Goal: Task Accomplishment & Management: Complete application form

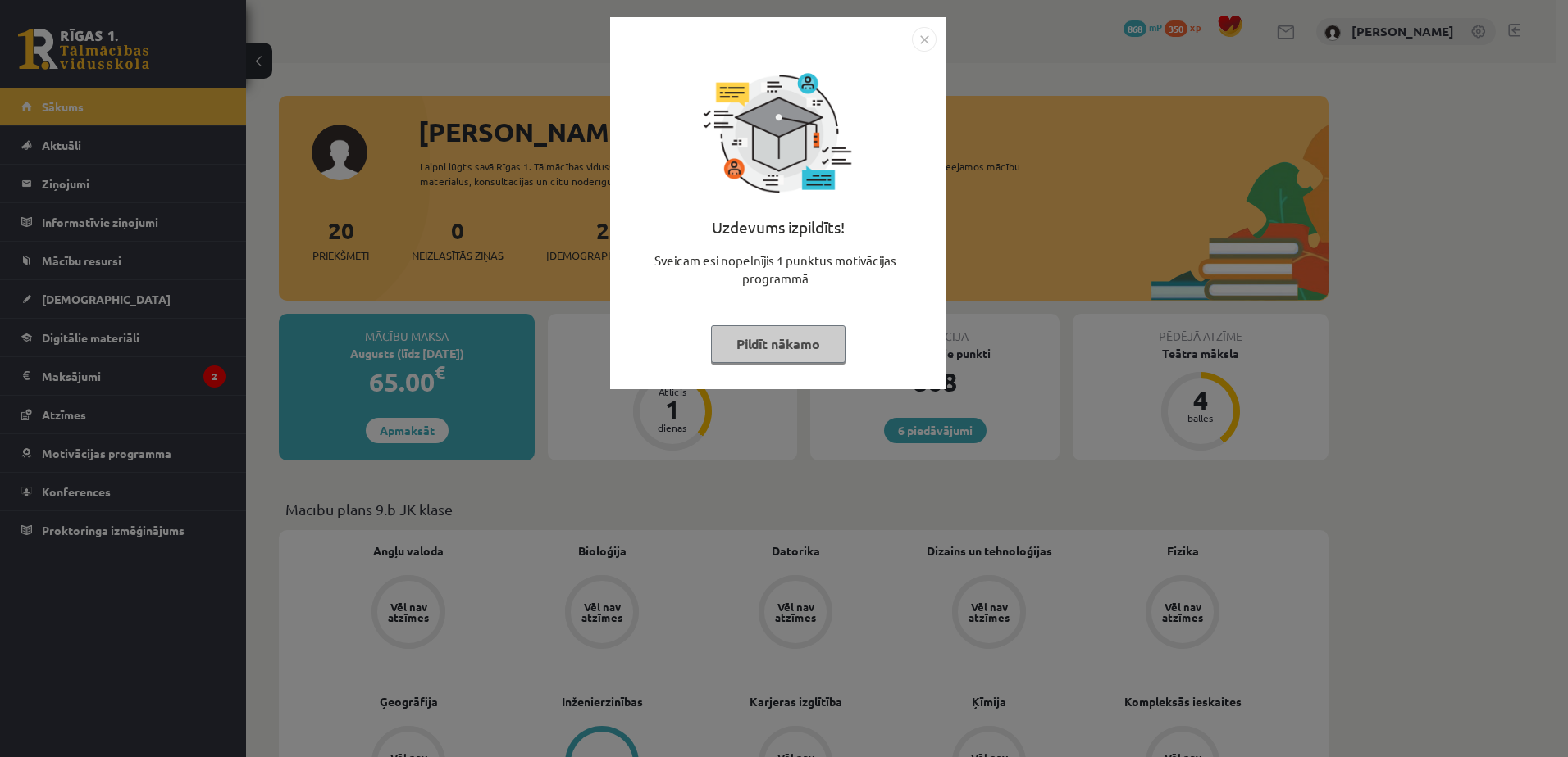
click at [797, 340] on button "Pildīt nākamo" at bounding box center [777, 344] width 134 height 38
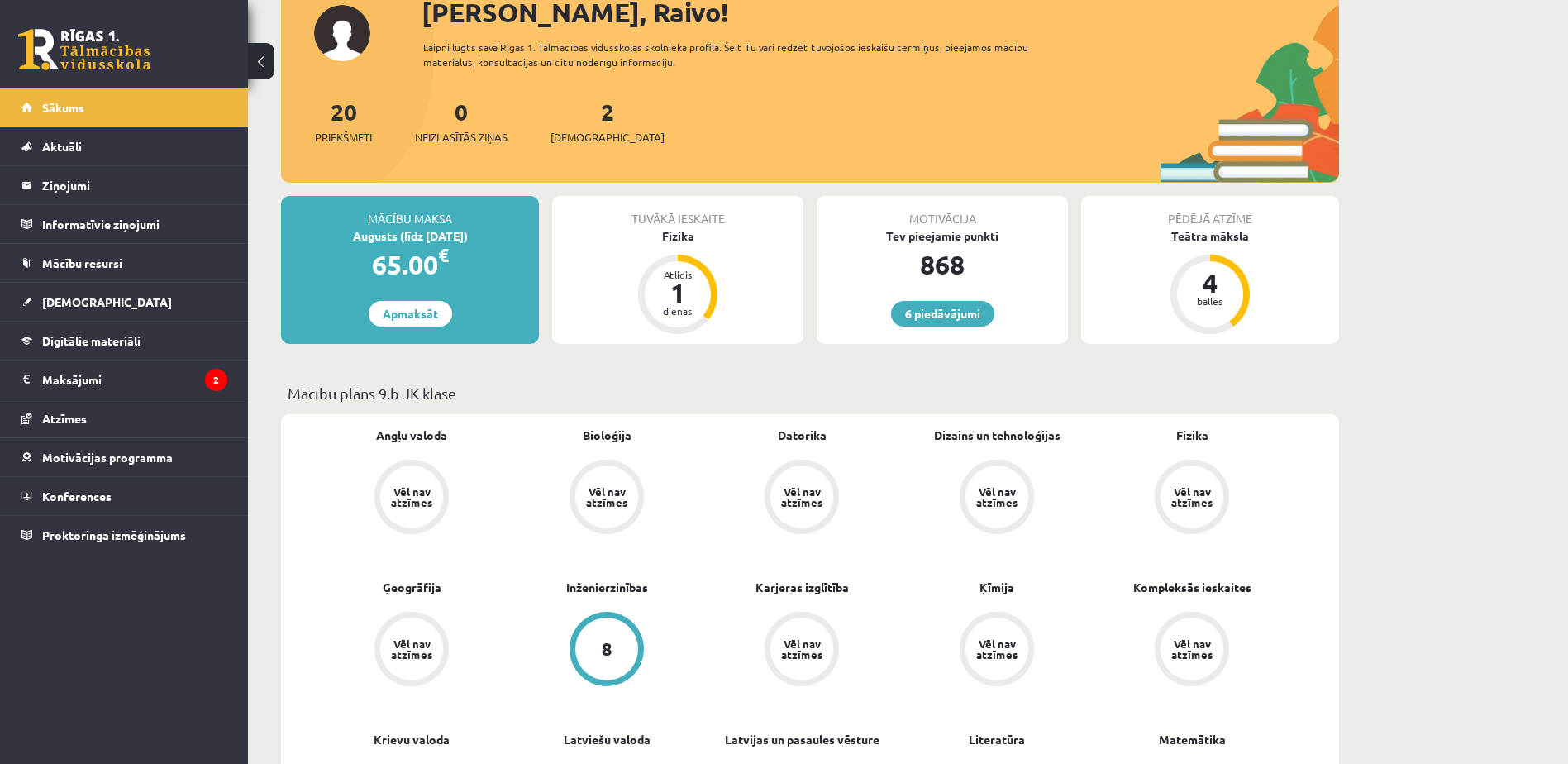
scroll to position [120, 0]
click at [687, 236] on div "Fizika" at bounding box center [677, 236] width 251 height 17
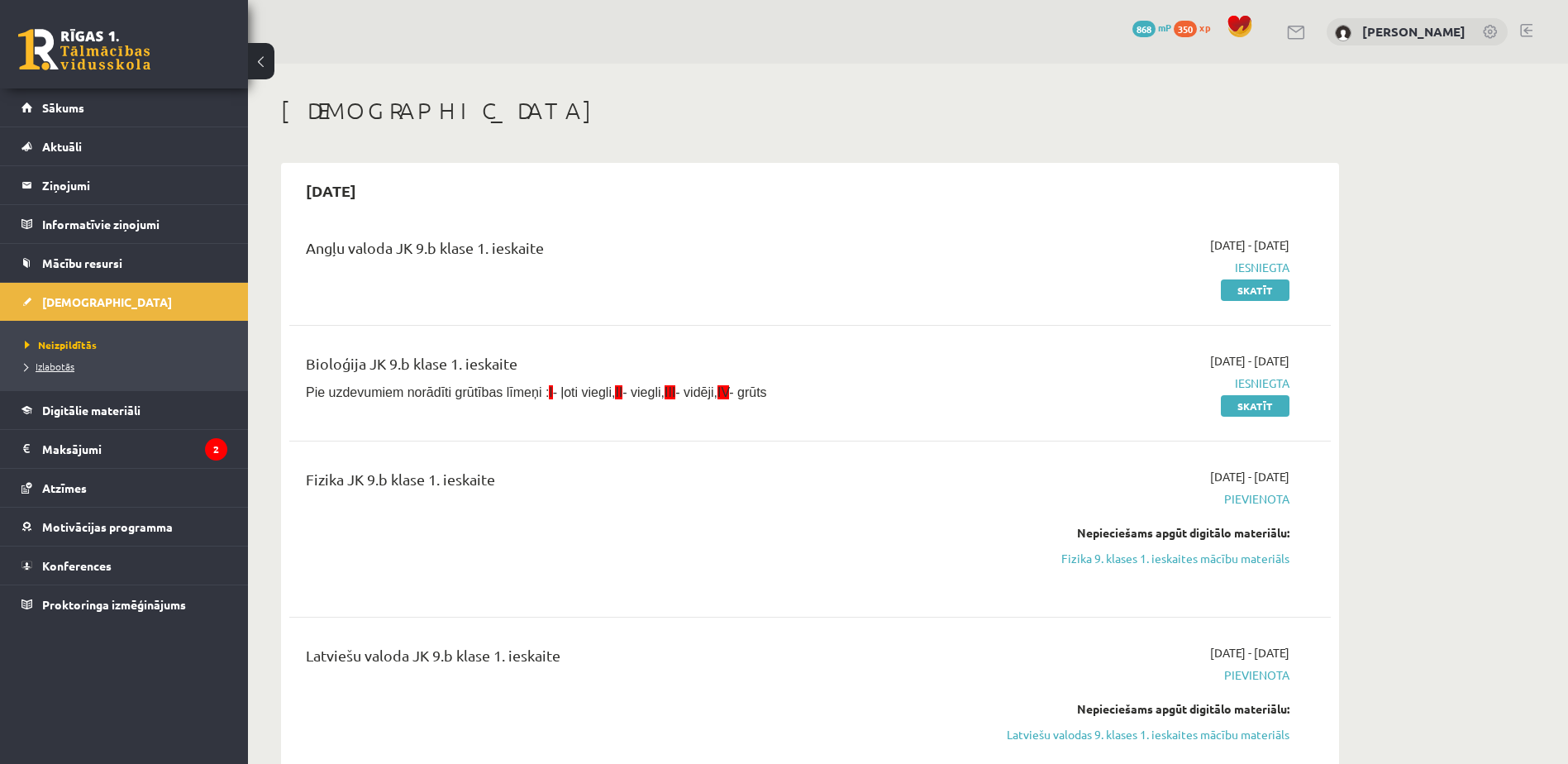
click at [53, 370] on span "Izlabotās" at bounding box center [49, 366] width 50 height 14
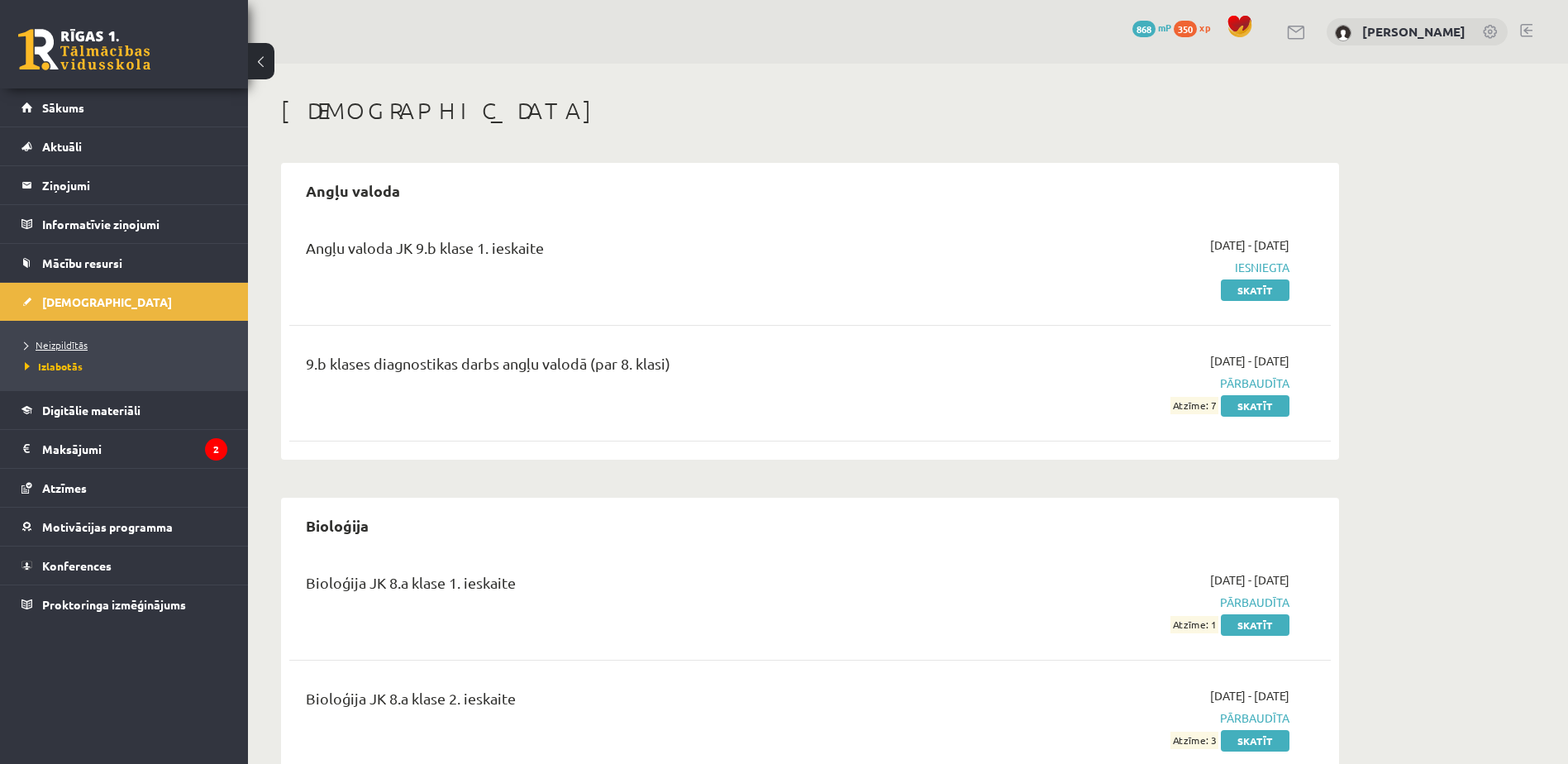
click at [65, 342] on span "Neizpildītās" at bounding box center [55, 344] width 63 height 14
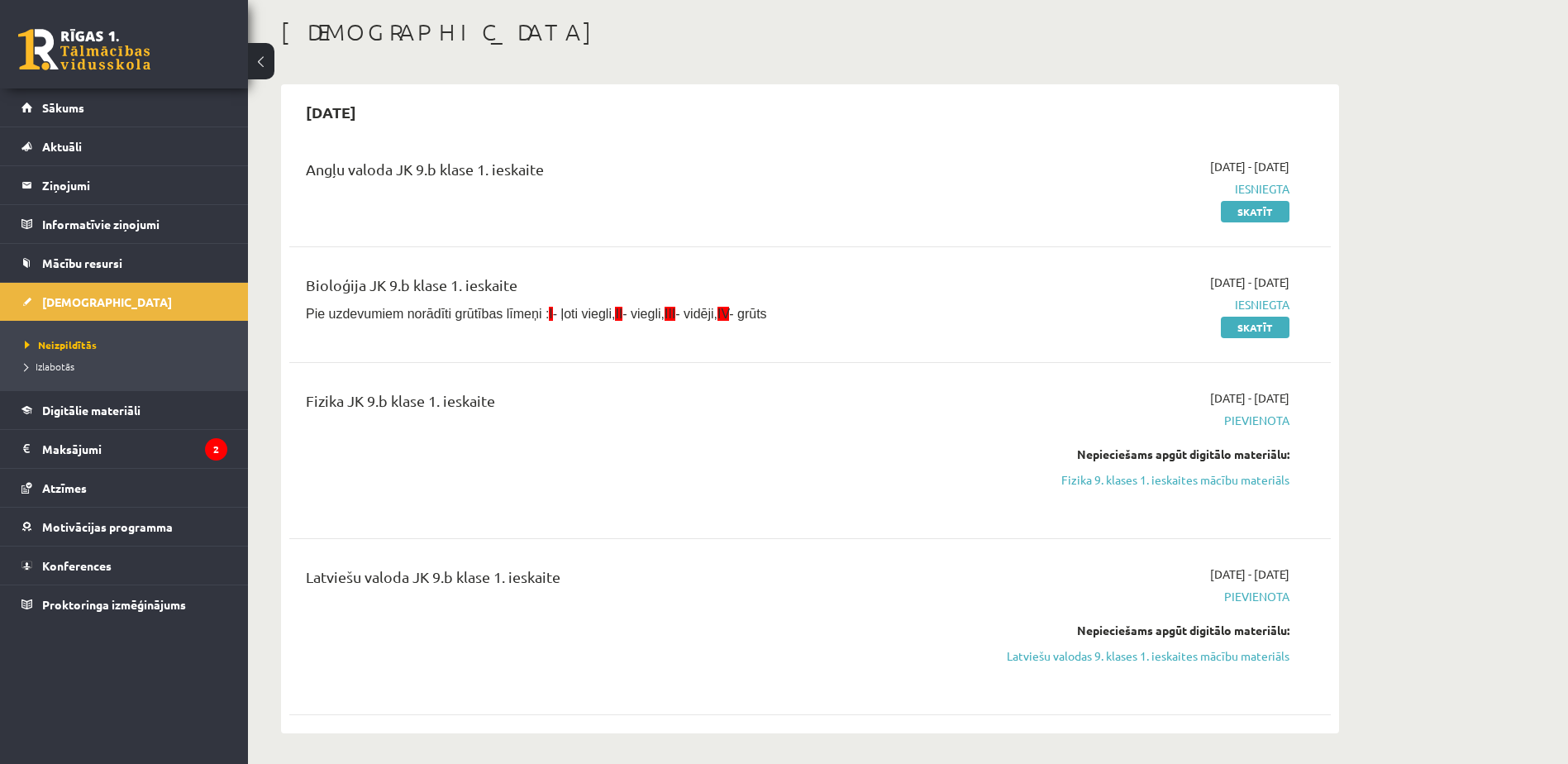
scroll to position [96, 0]
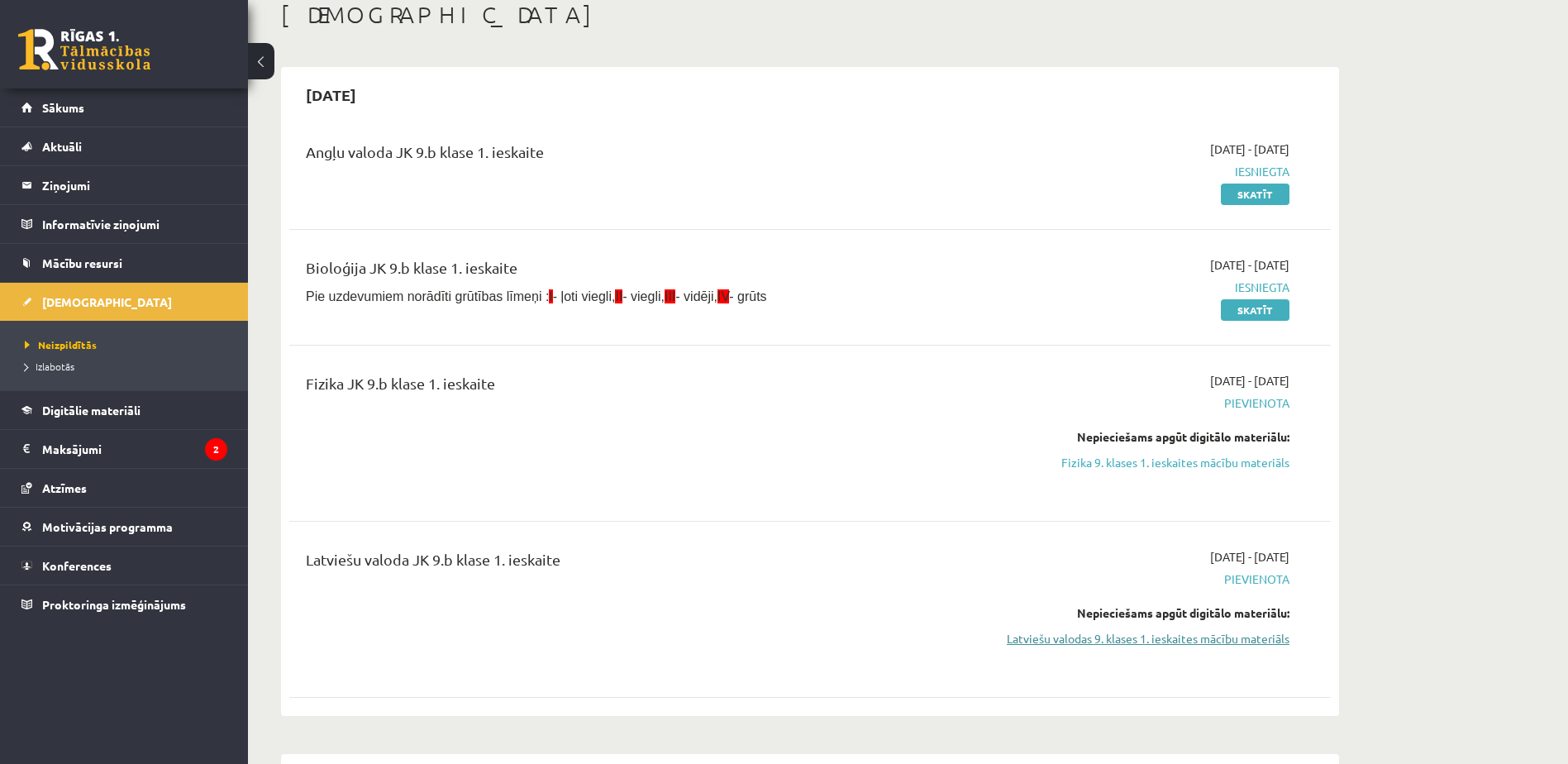
click at [1188, 643] on link "Latviešu valodas 9. klases 1. ieskaites mācību materiāls" at bounding box center [1133, 639] width 311 height 17
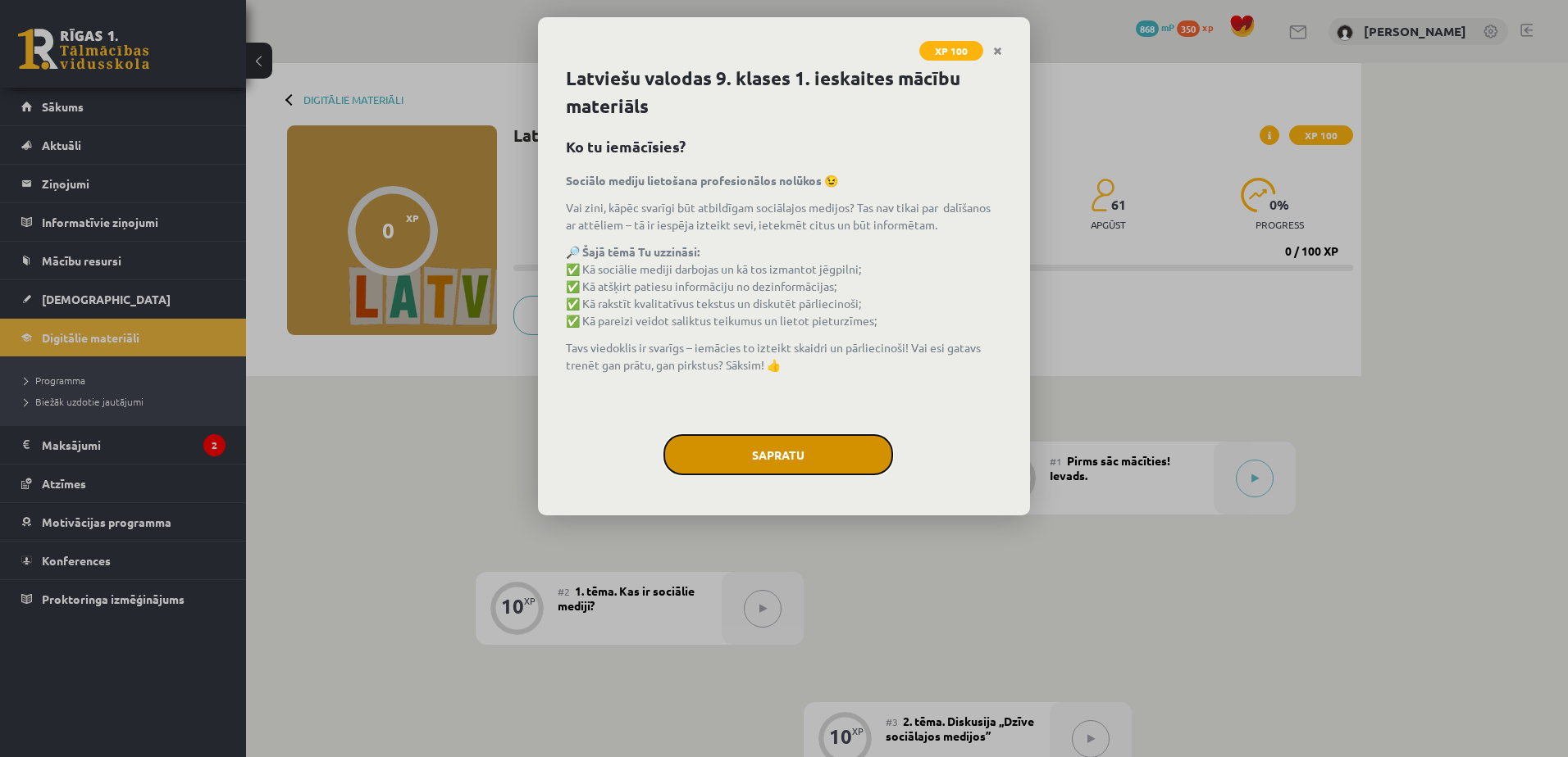
click at [777, 435] on button "Sapratu" at bounding box center [778, 455] width 230 height 41
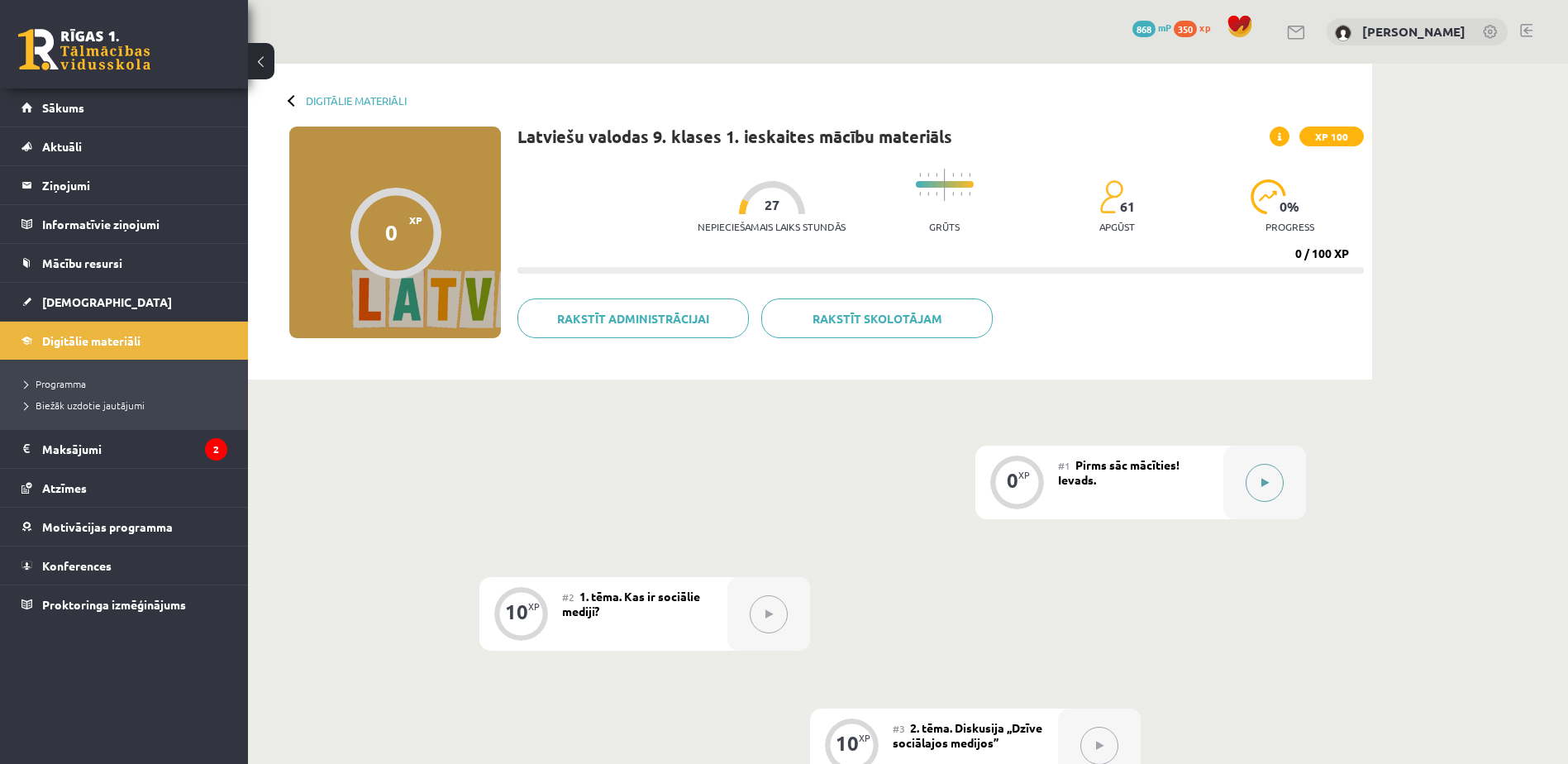
click at [1262, 474] on button at bounding box center [1265, 483] width 38 height 38
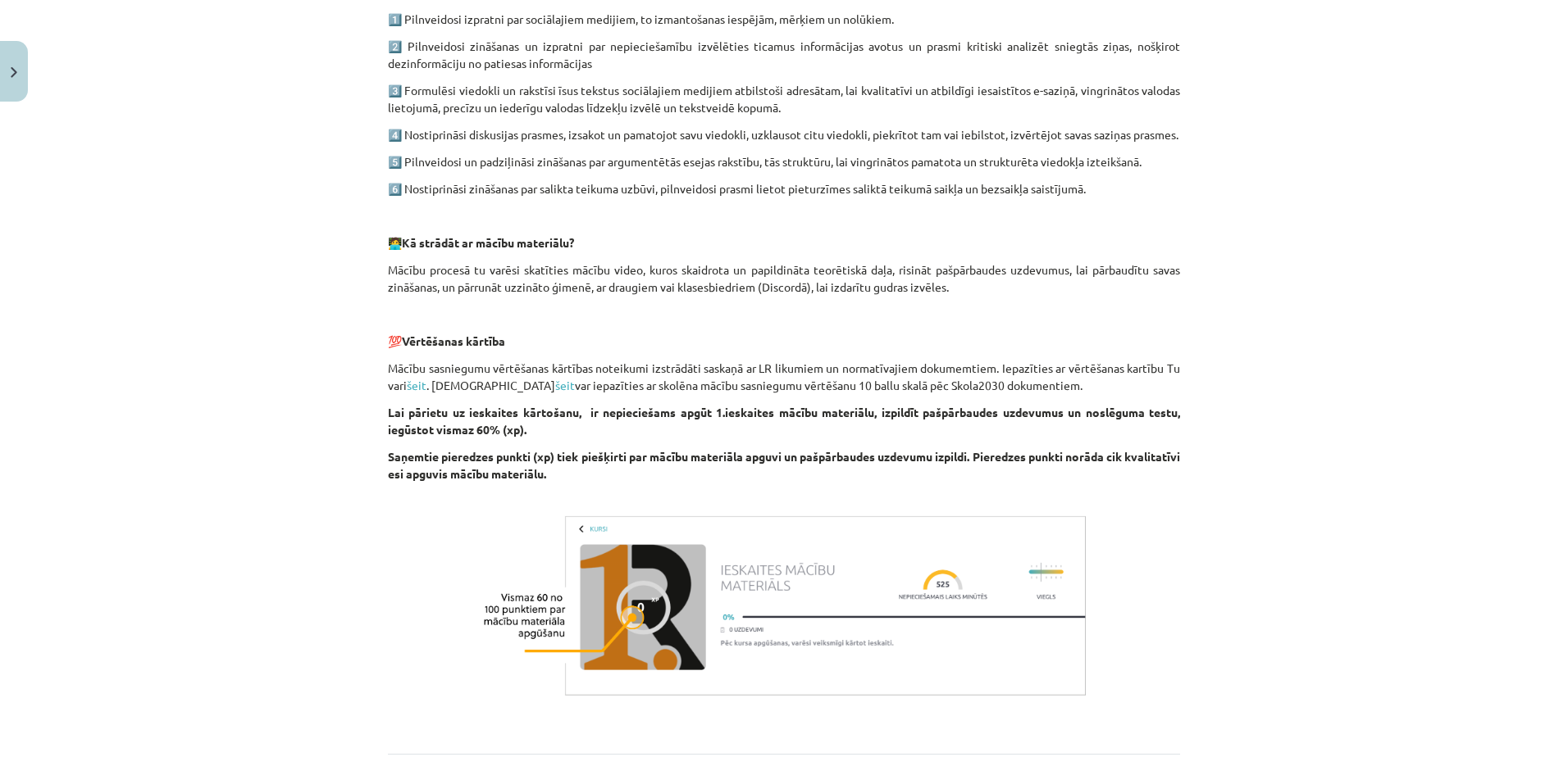
scroll to position [802, 0]
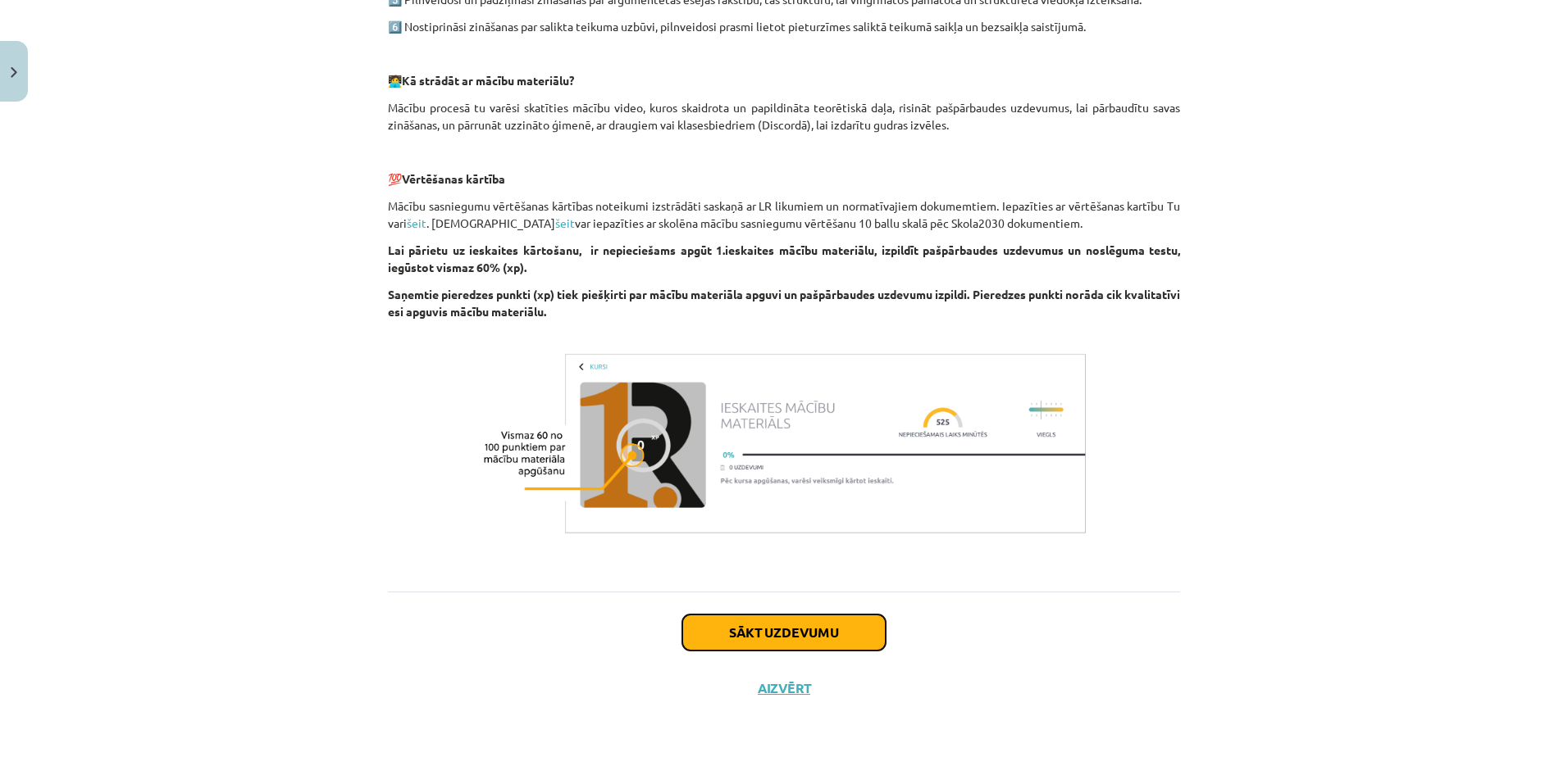
click at [758, 616] on button "Sākt uzdevumu" at bounding box center [784, 633] width 204 height 36
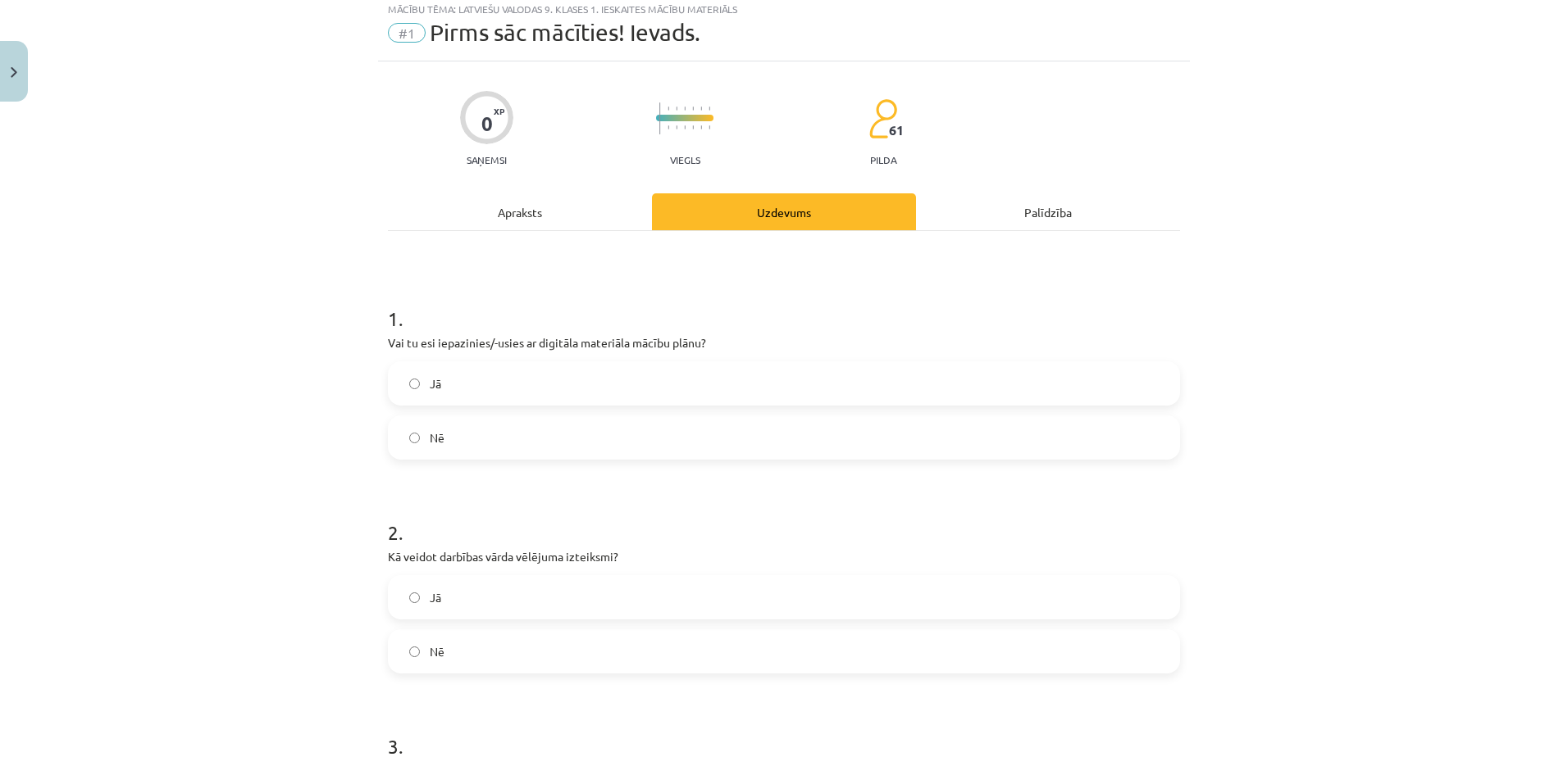
scroll to position [41, 0]
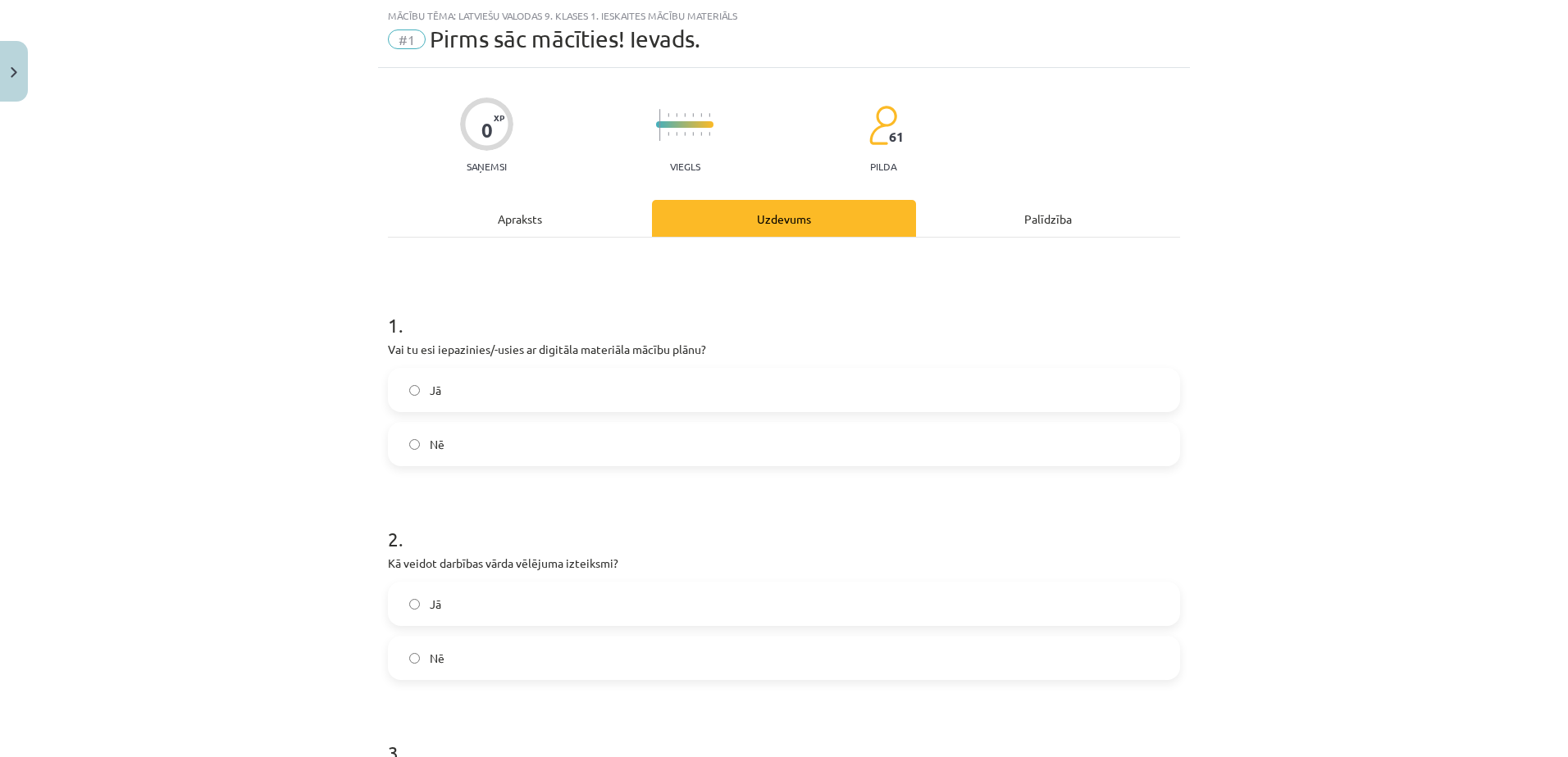
click at [692, 392] on label "Jā" at bounding box center [784, 391] width 789 height 41
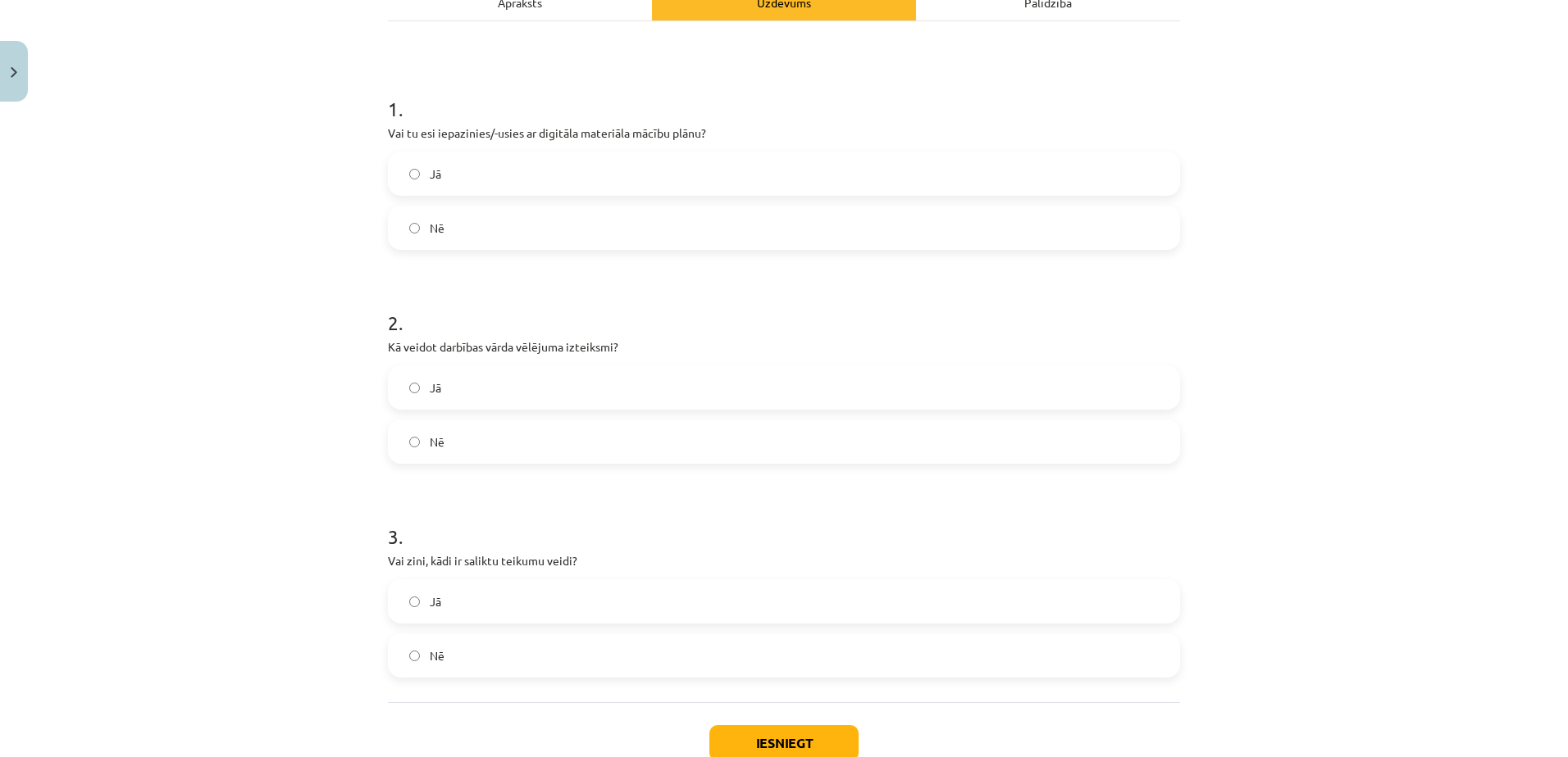
scroll to position [258, 0]
click at [692, 392] on label "Jā" at bounding box center [784, 387] width 789 height 41
click at [624, 590] on label "Jā" at bounding box center [784, 601] width 789 height 41
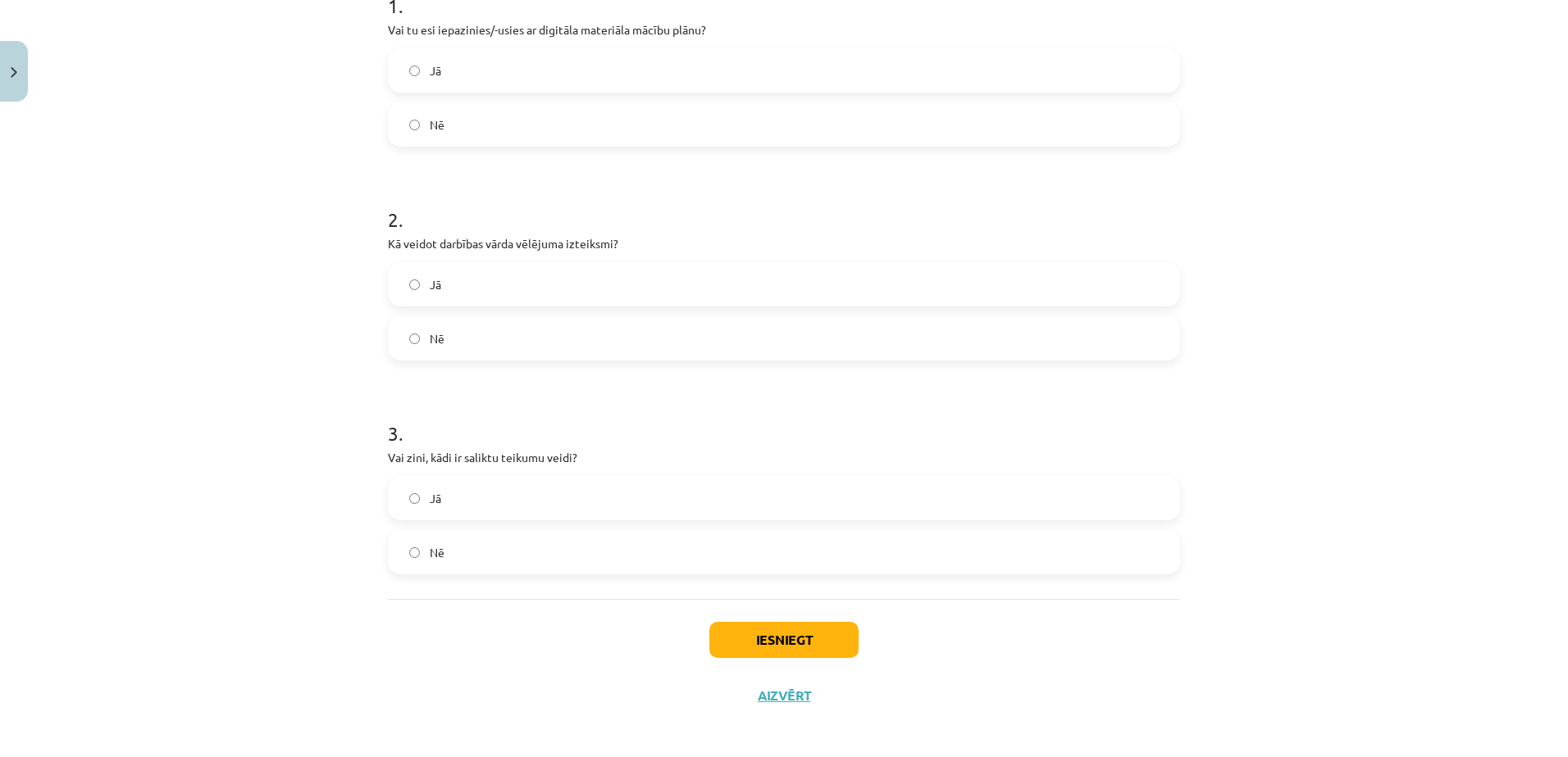
scroll to position [362, 0]
click at [783, 628] on button "Iesniegt" at bounding box center [784, 638] width 150 height 36
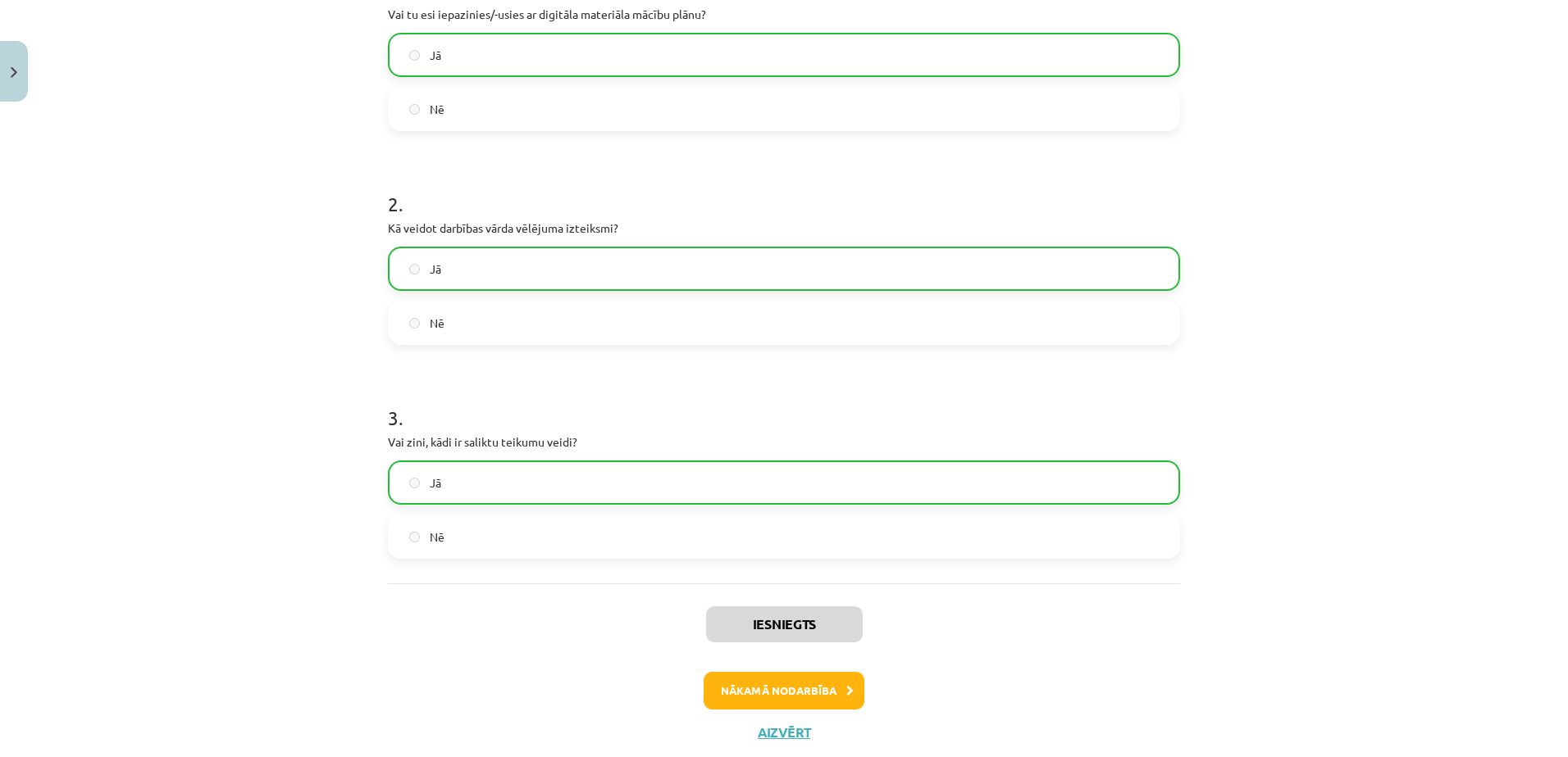
scroll to position [379, 0]
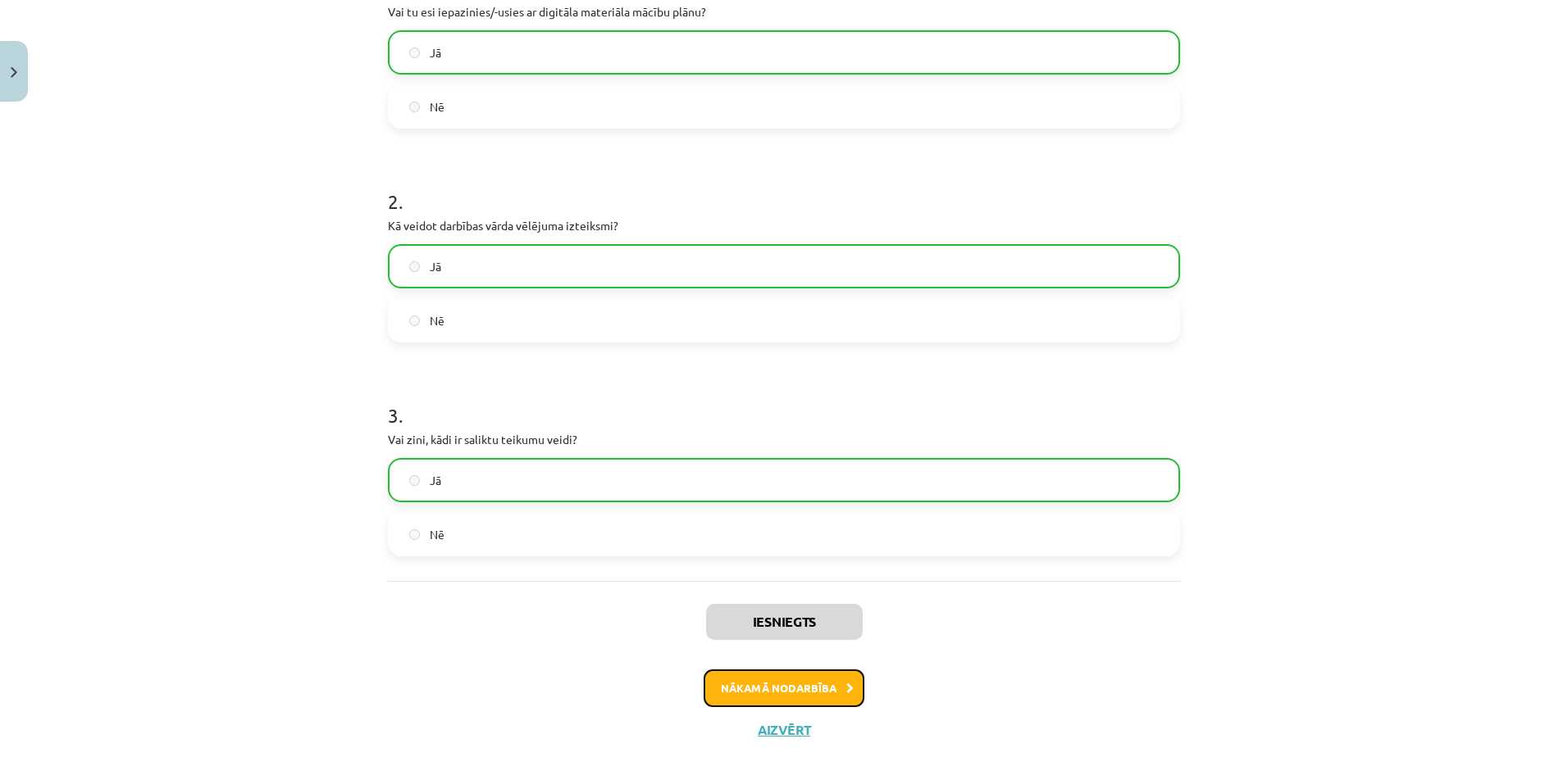
click at [803, 691] on button "Nākamā nodarbība" at bounding box center [784, 689] width 160 height 38
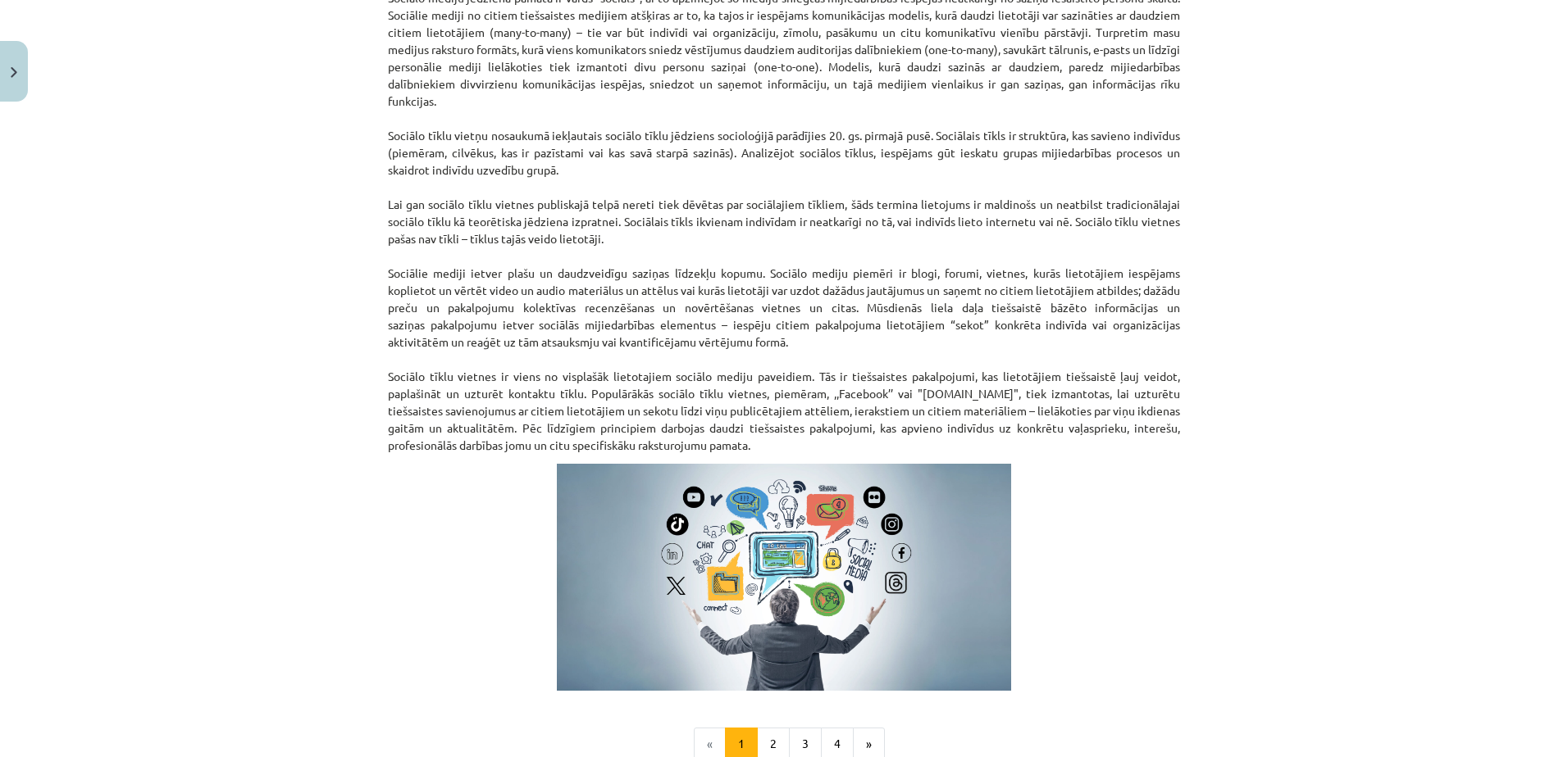
scroll to position [933, 0]
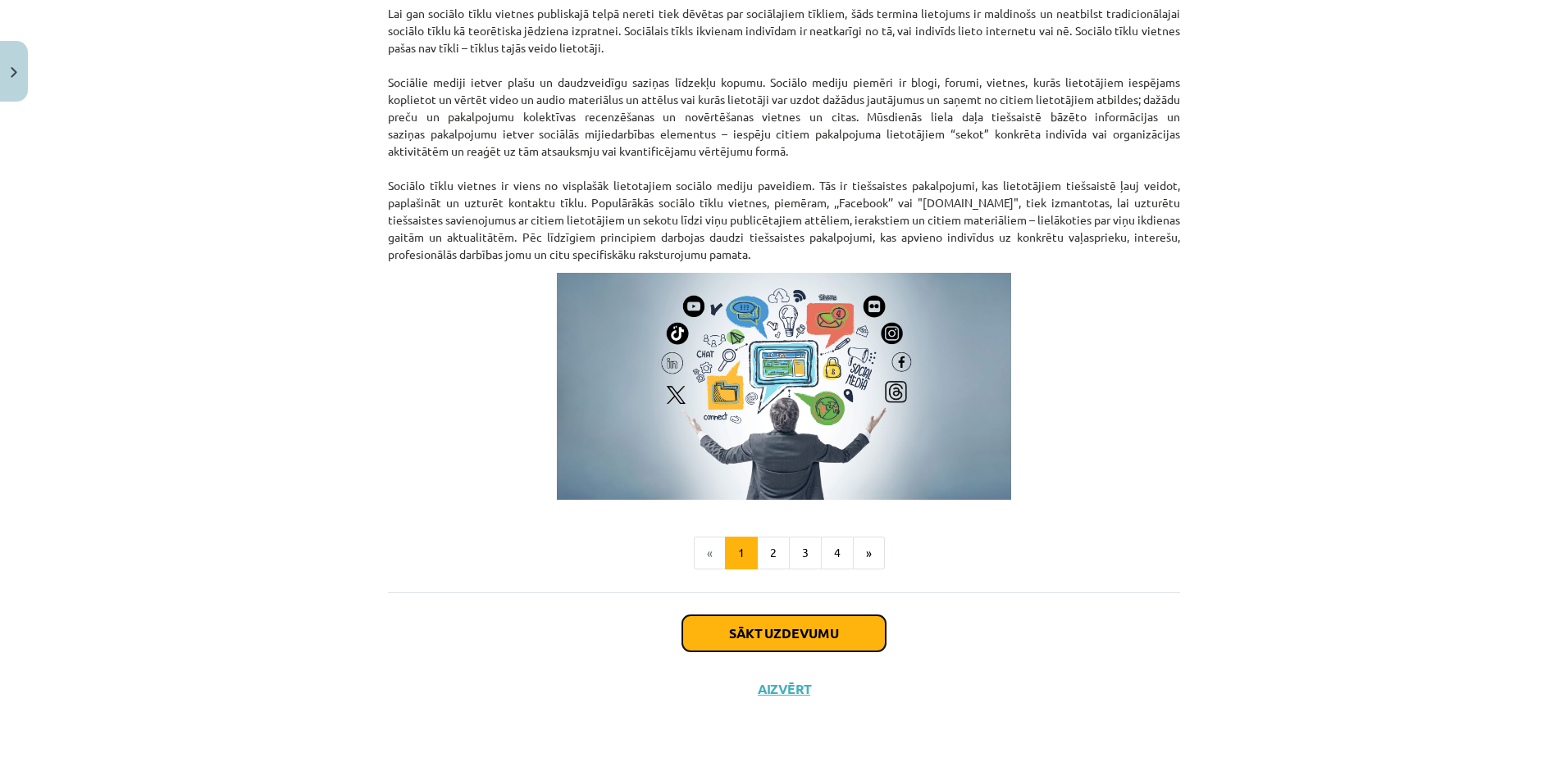
click at [821, 647] on button "Sākt uzdevumu" at bounding box center [784, 634] width 204 height 36
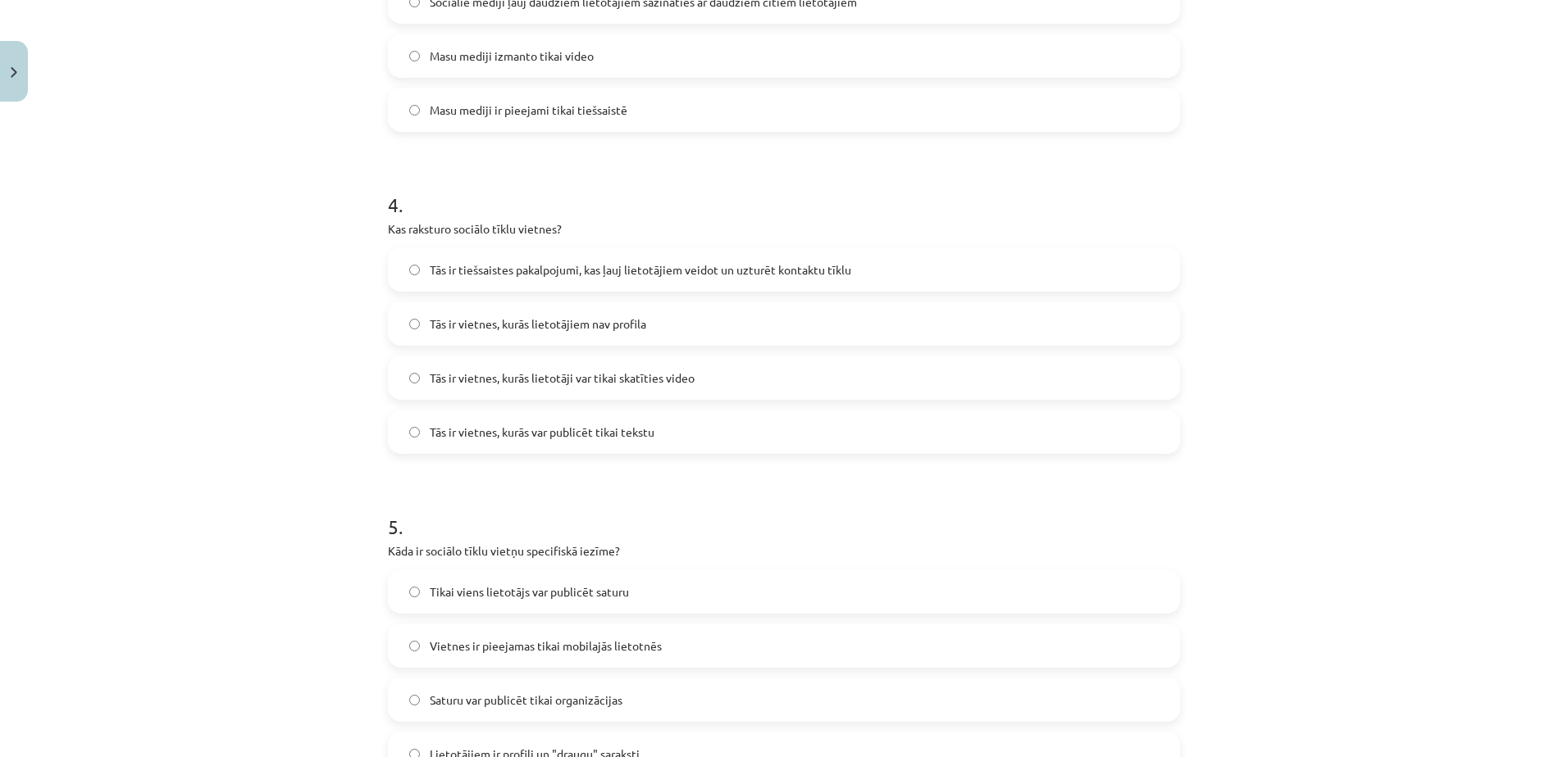
scroll to position [1337, 0]
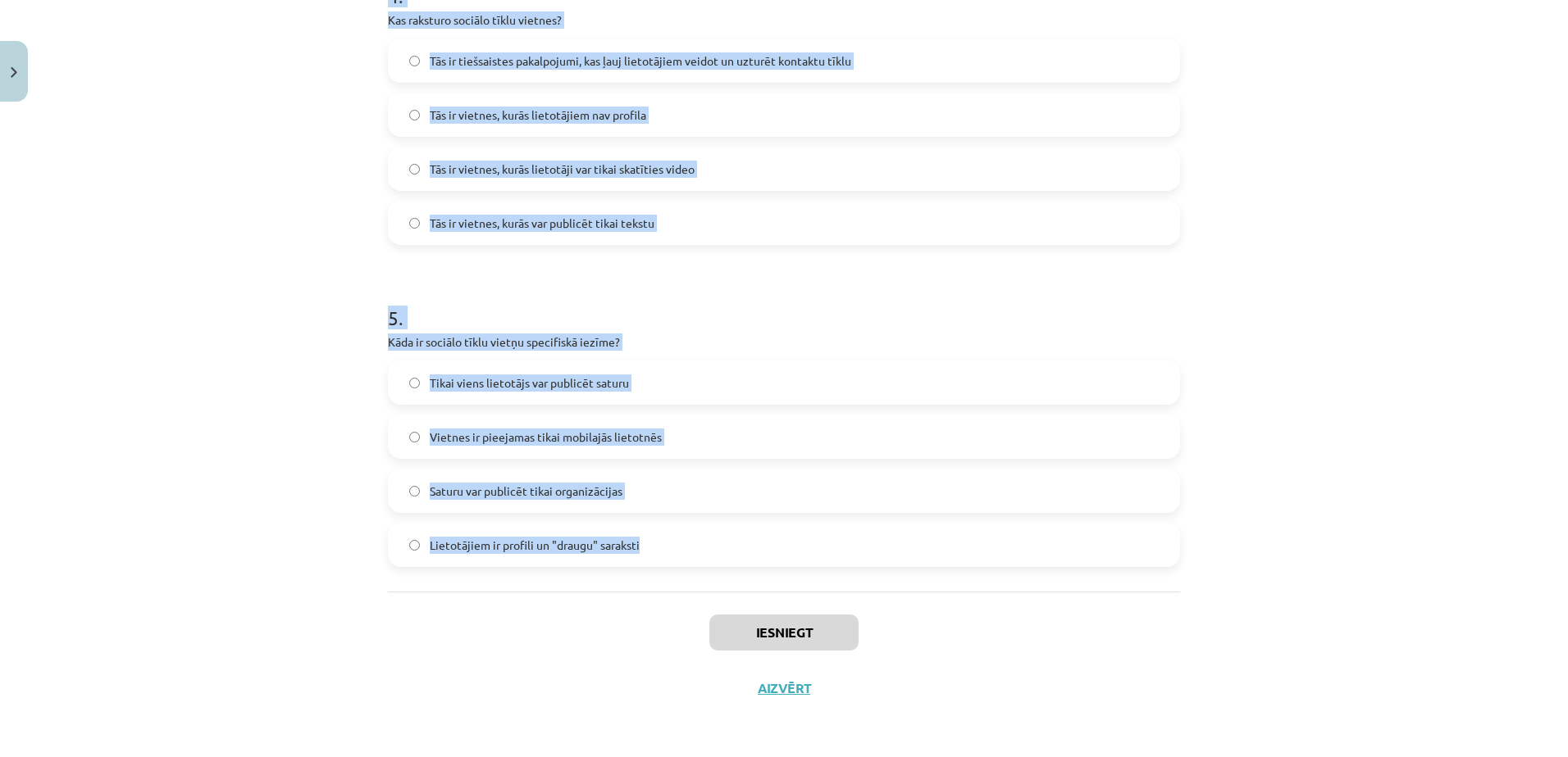
drag, startPoint x: 380, startPoint y: 299, endPoint x: 802, endPoint y: 590, distance: 512.6
copy form "1 . Kas ir sociālo mediju trīs pamatelementi? Digitāls saturs, lietotāji un pro…"
click at [171, 324] on div "Mācību tēma: Latviešu valodas 9. klases 1. ieskaites mācību materiāls #2 1. tēm…" at bounding box center [784, 378] width 1568 height 757
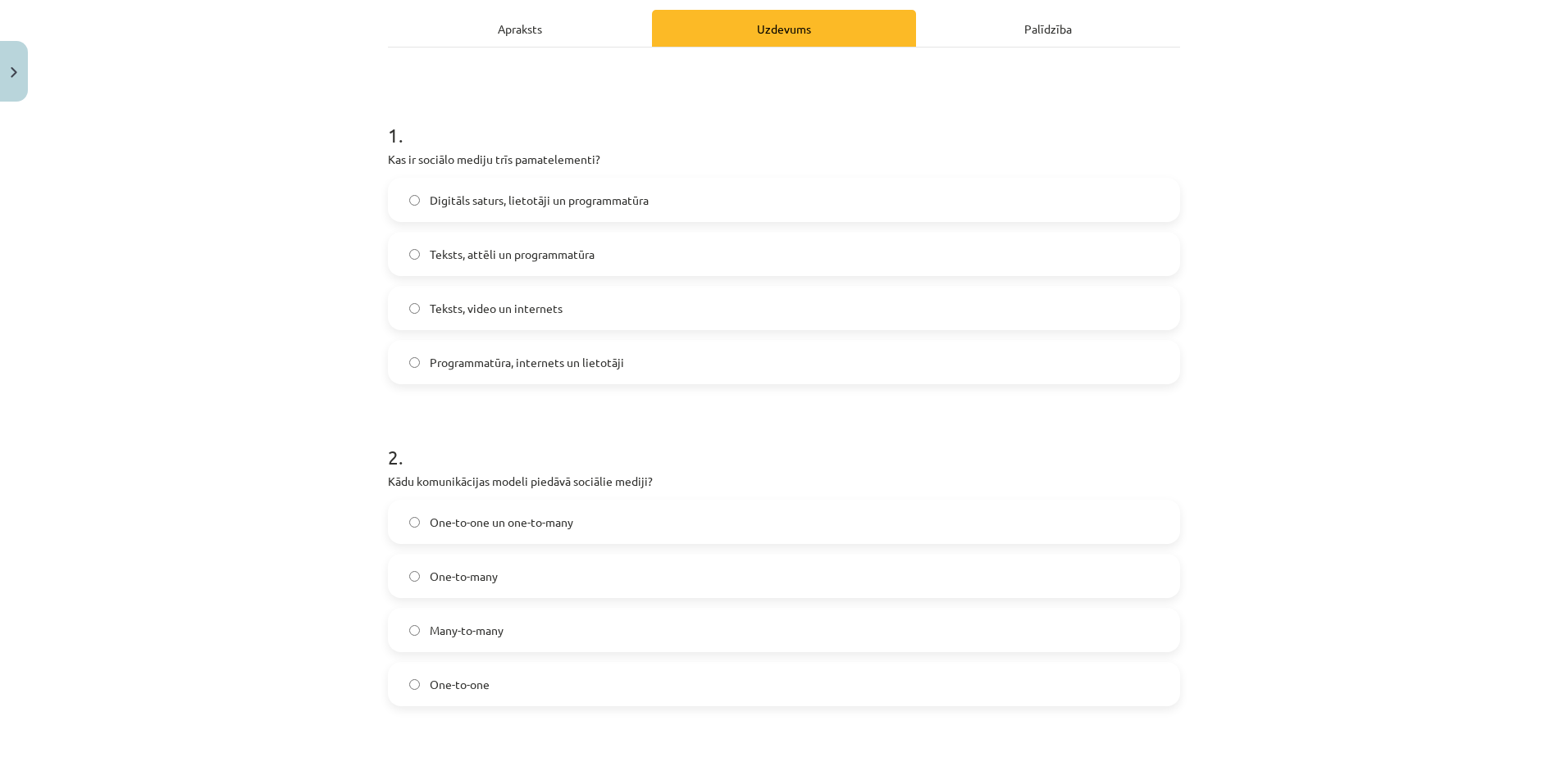
scroll to position [230, 0]
click at [515, 208] on span "Digitāls saturs, lietotāji un programmatūra" at bounding box center [539, 201] width 219 height 17
click at [533, 622] on label "Many-to-many" at bounding box center [784, 631] width 789 height 41
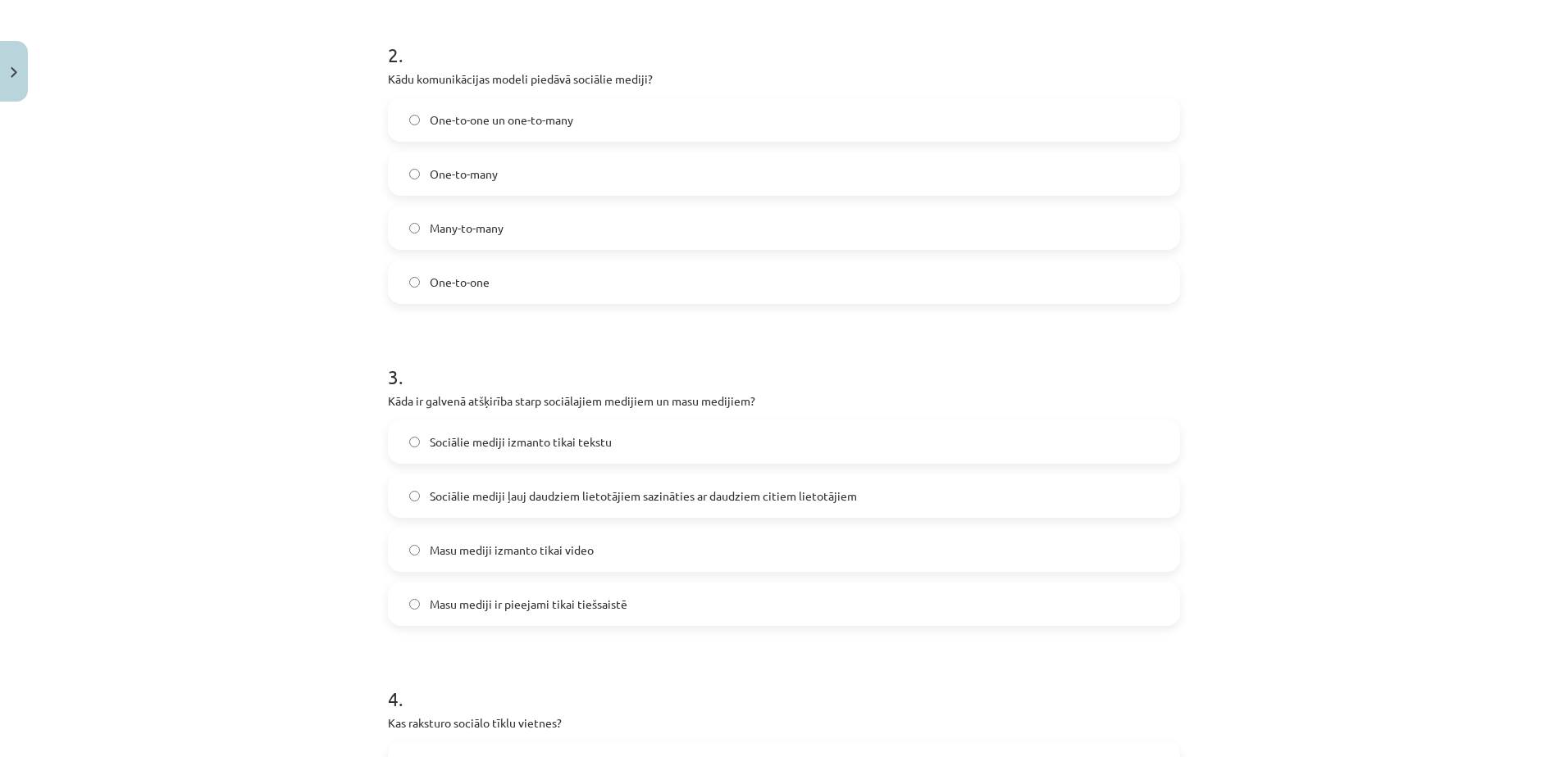
scroll to position [668, 0]
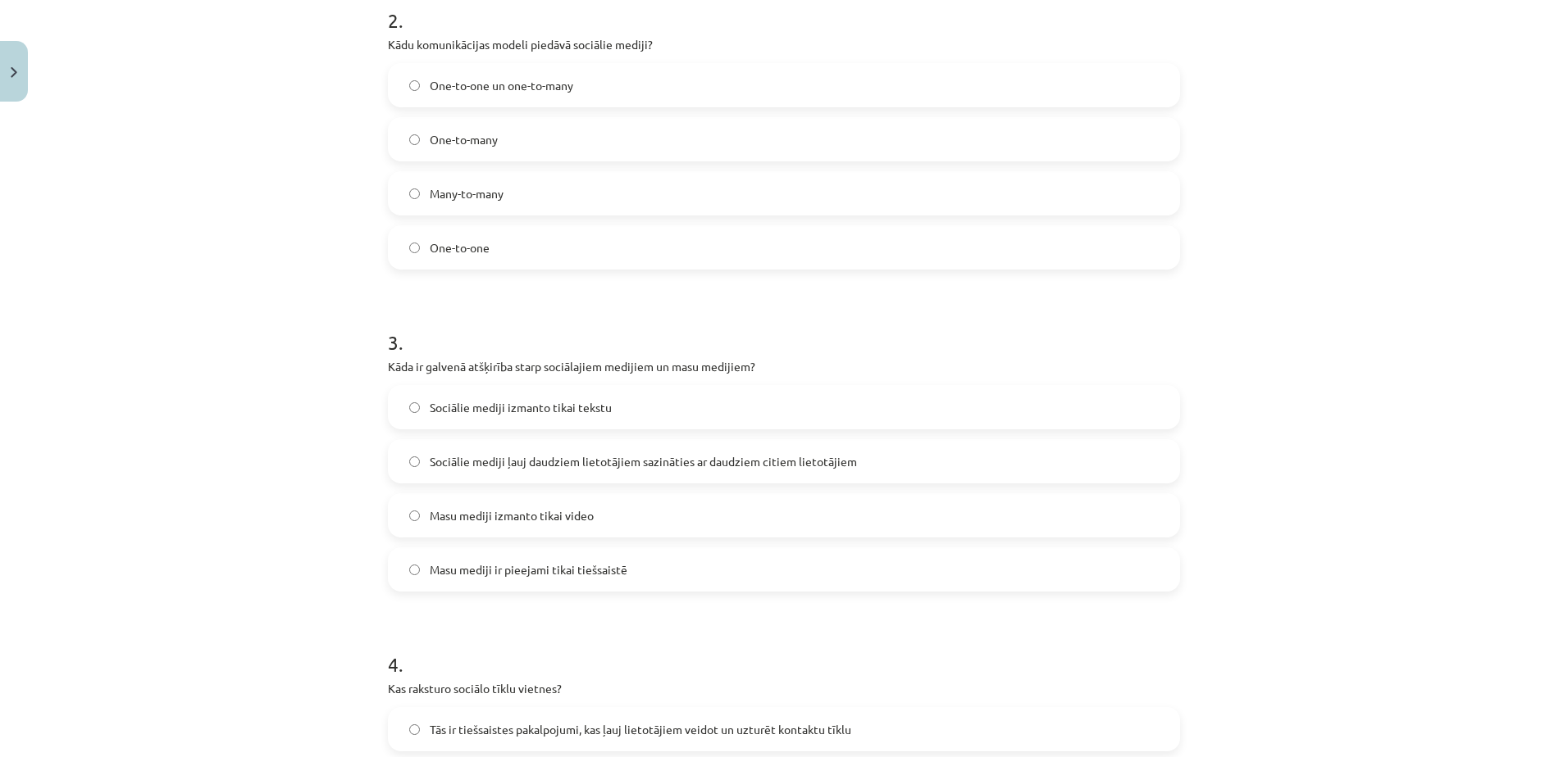
click at [519, 471] on label "Sociālie mediji ļauj daudziem lietotājiem sazināties ar daudziem citiem lietotā…" at bounding box center [784, 462] width 789 height 41
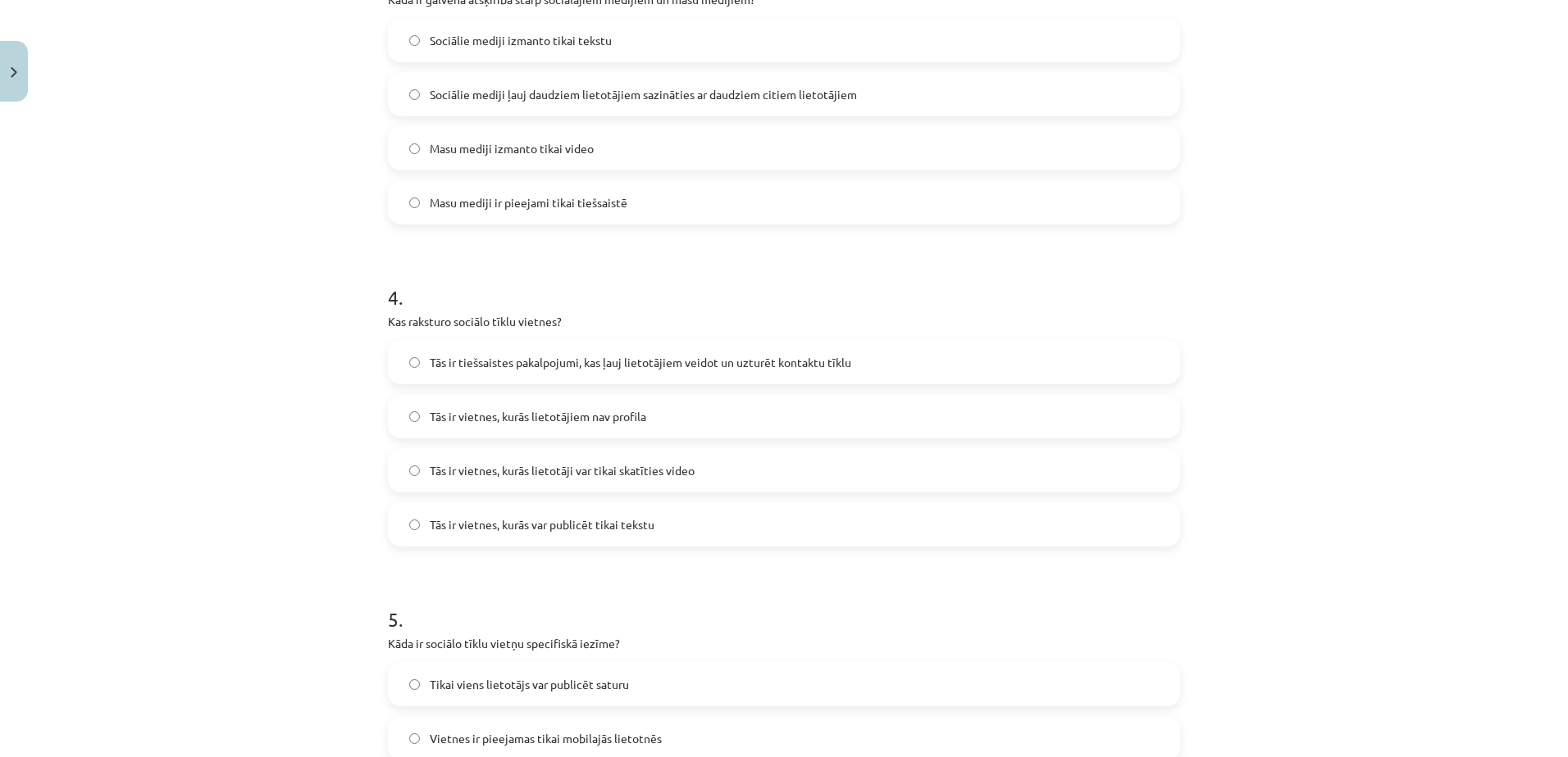
scroll to position [1037, 0]
click at [597, 371] on label "Tās ir tiešsaistes pakalpojumi, kas ļauj lietotājiem veidot un uzturēt kontaktu…" at bounding box center [784, 361] width 789 height 41
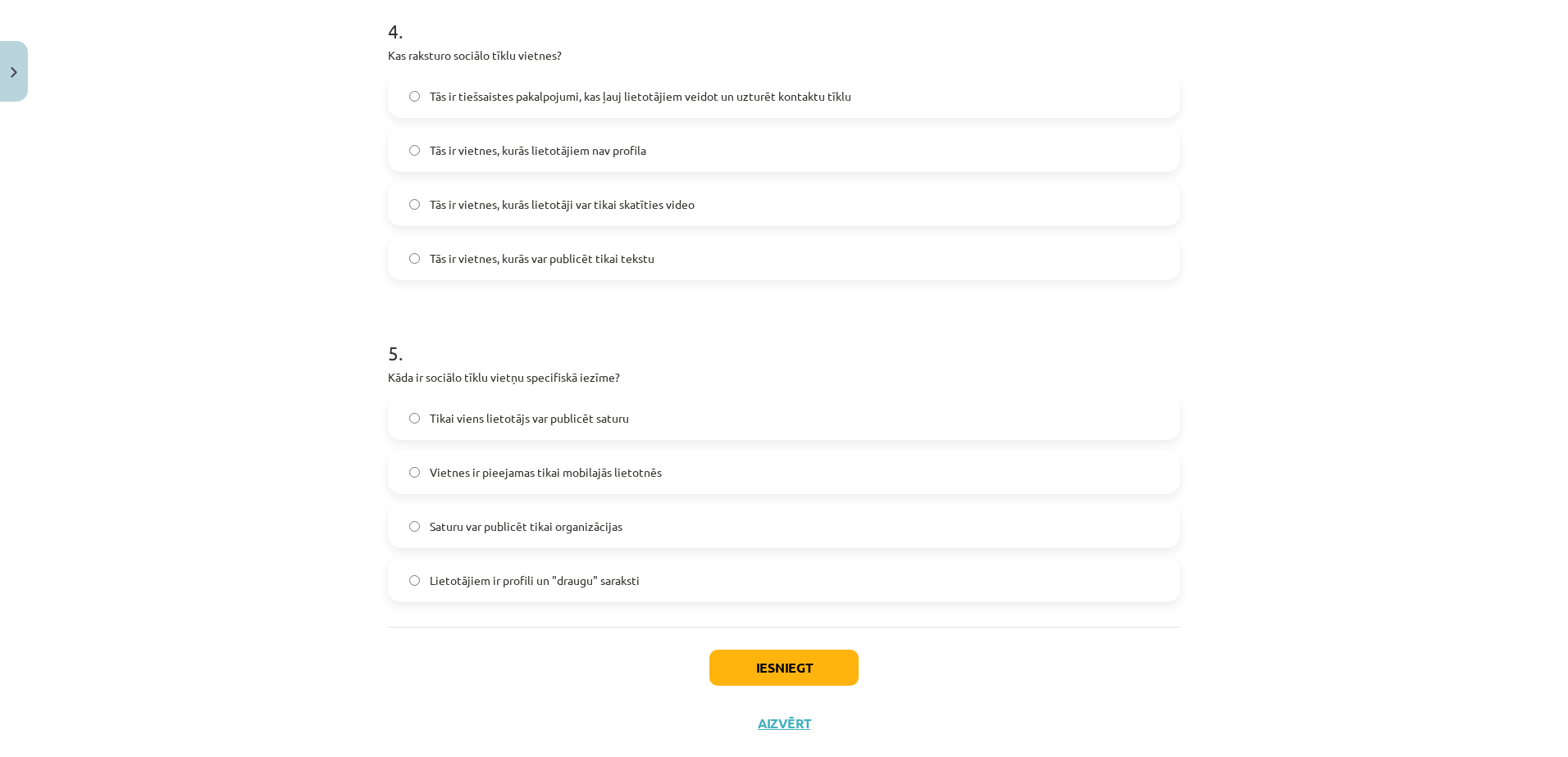
scroll to position [1320, 0]
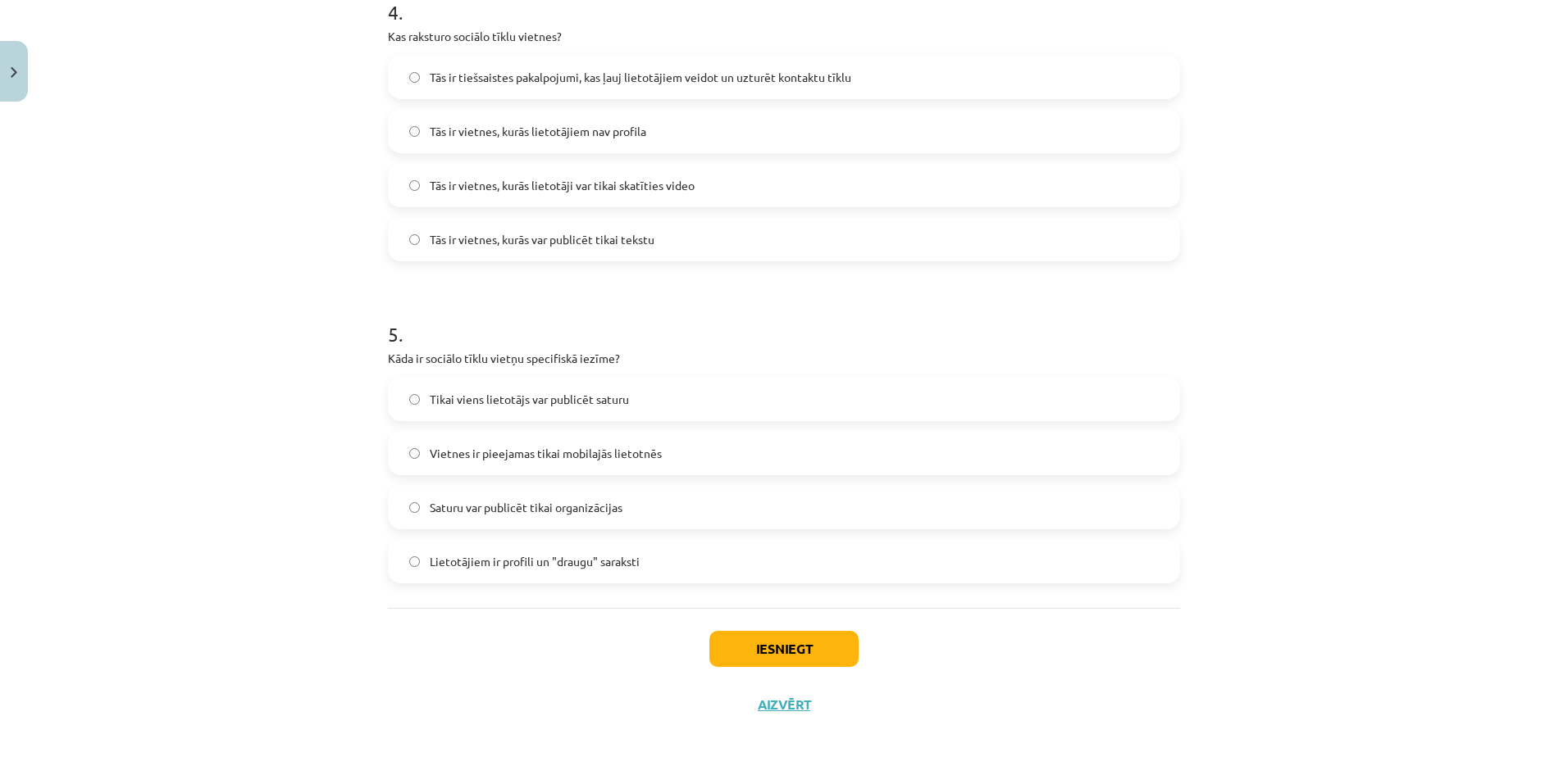
click at [632, 562] on span "Lietotājiem ir profili un "draugu" saraksti" at bounding box center [534, 562] width 210 height 17
click at [790, 659] on button "Iesniegt" at bounding box center [784, 649] width 150 height 36
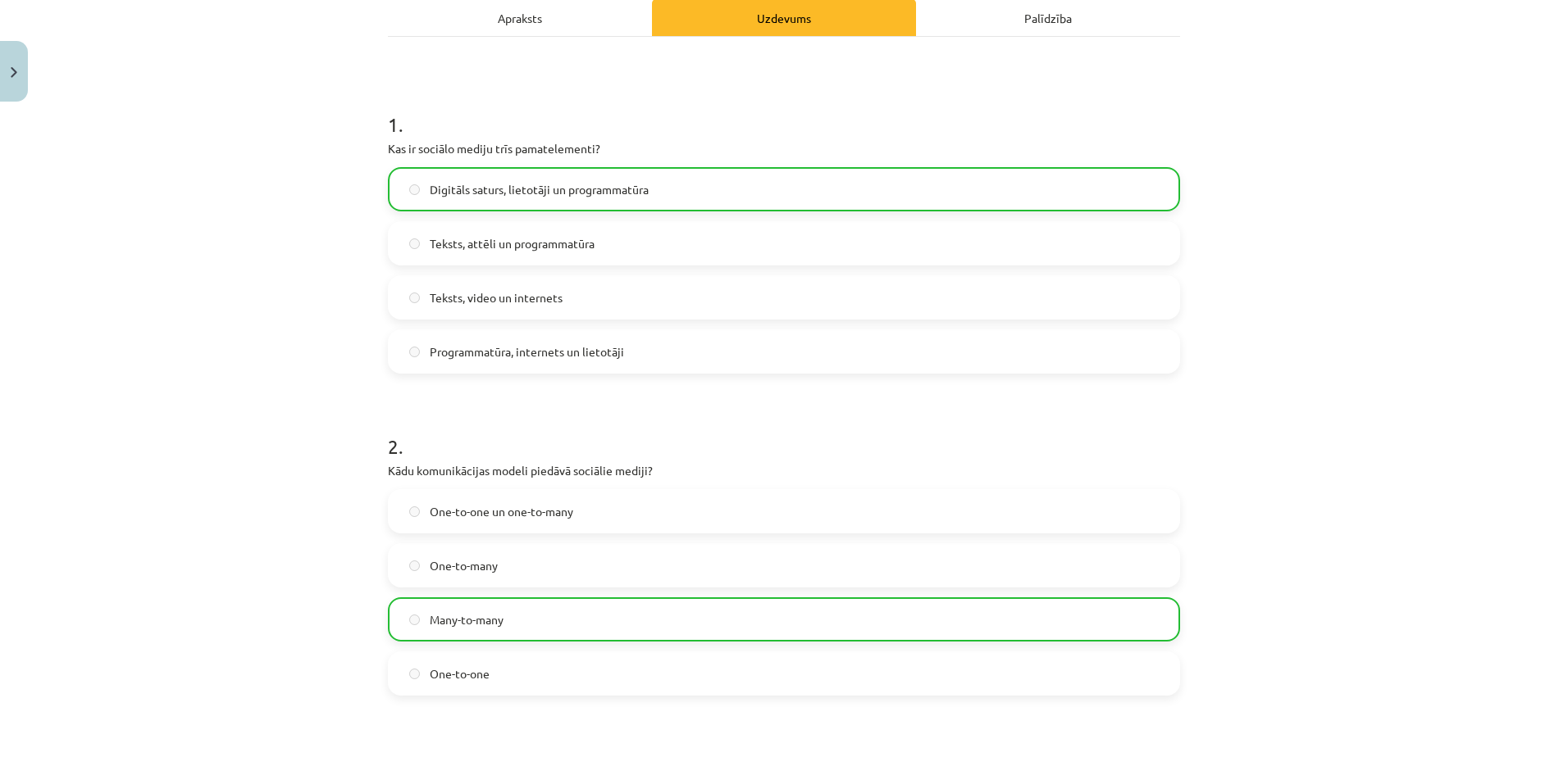
scroll to position [0, 0]
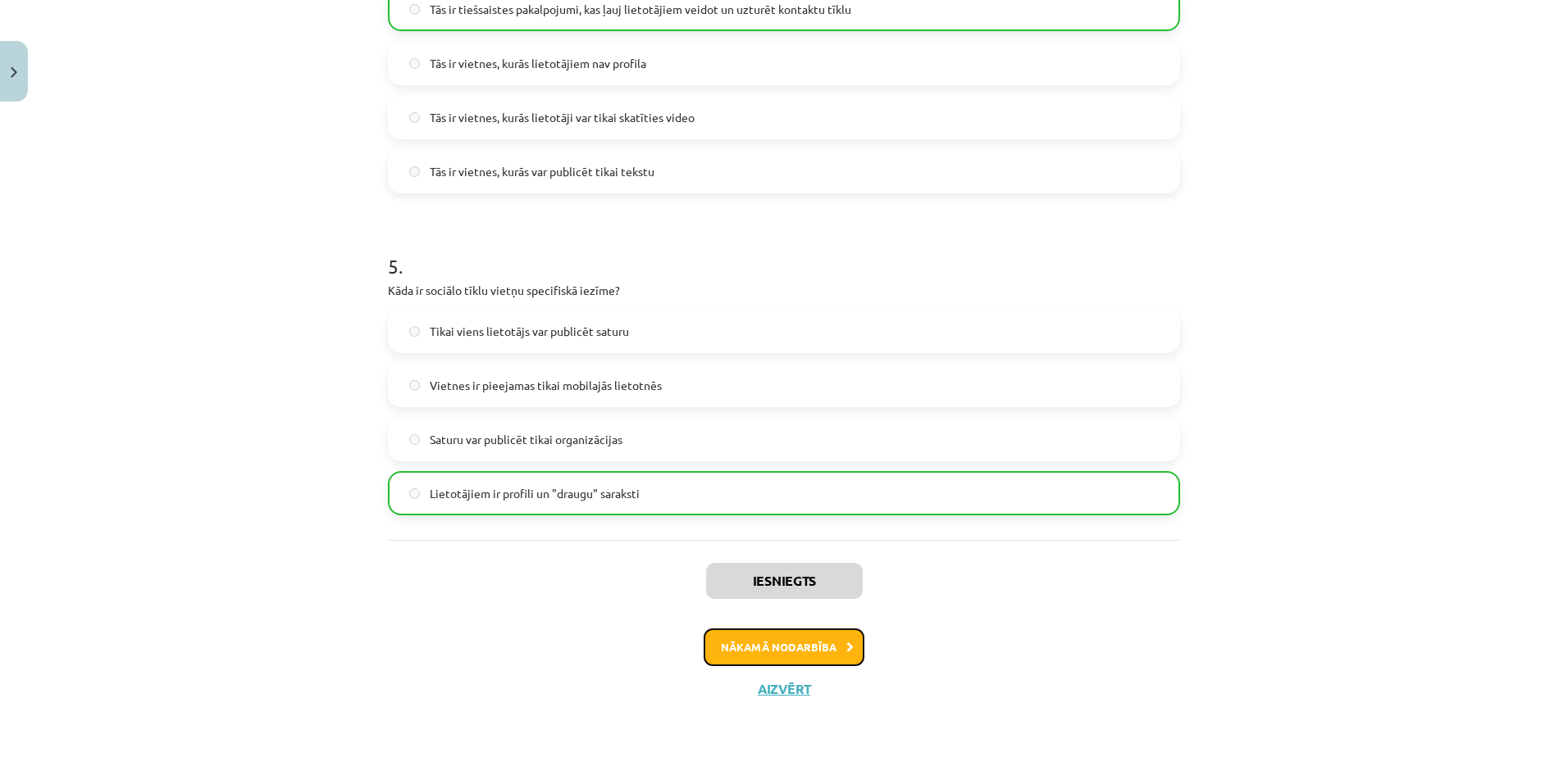
click at [773, 645] on button "Nākamā nodarbība" at bounding box center [784, 647] width 160 height 38
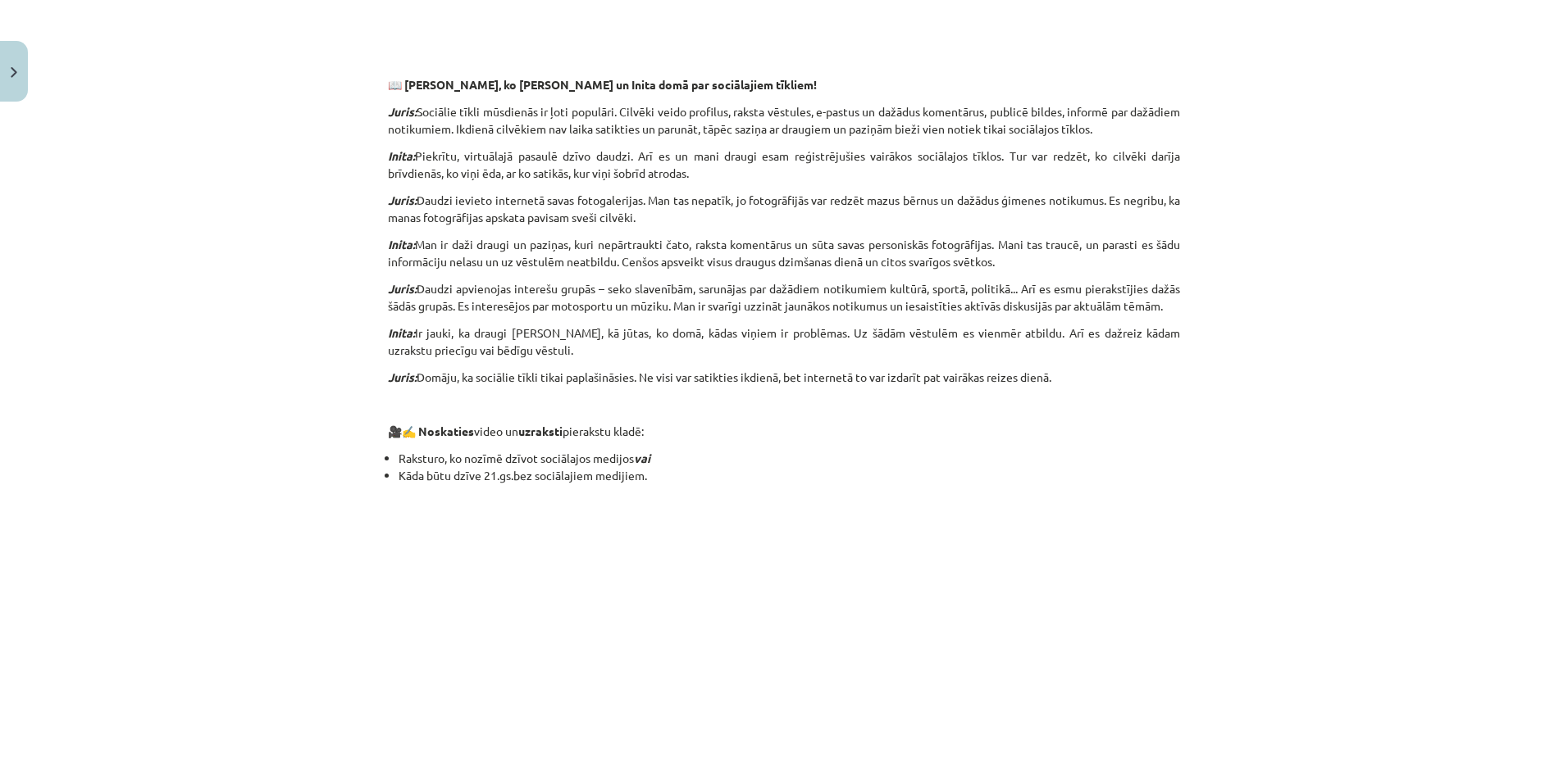
scroll to position [1333, 0]
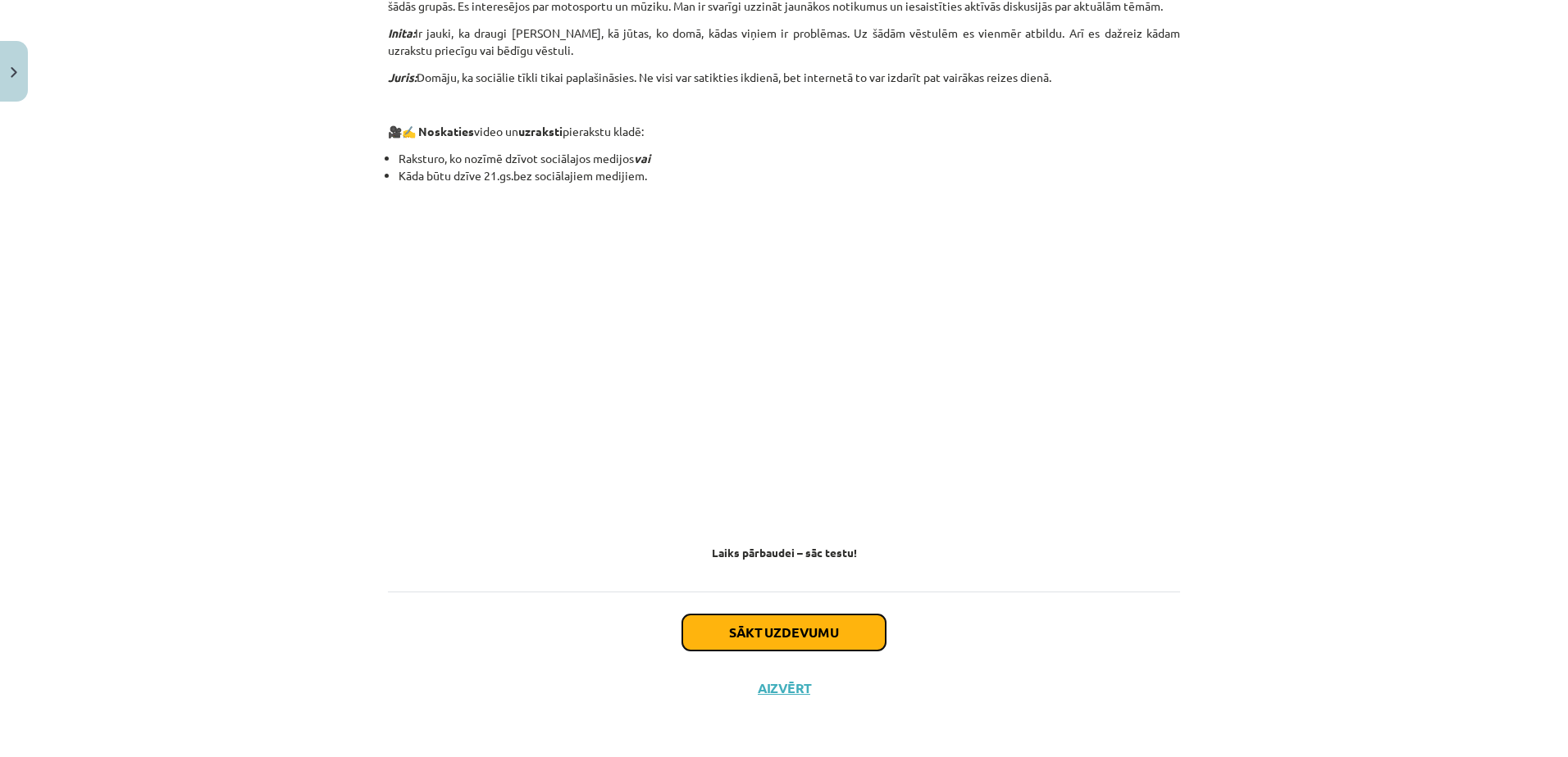
click at [798, 648] on button "Sākt uzdevumu" at bounding box center [784, 633] width 204 height 36
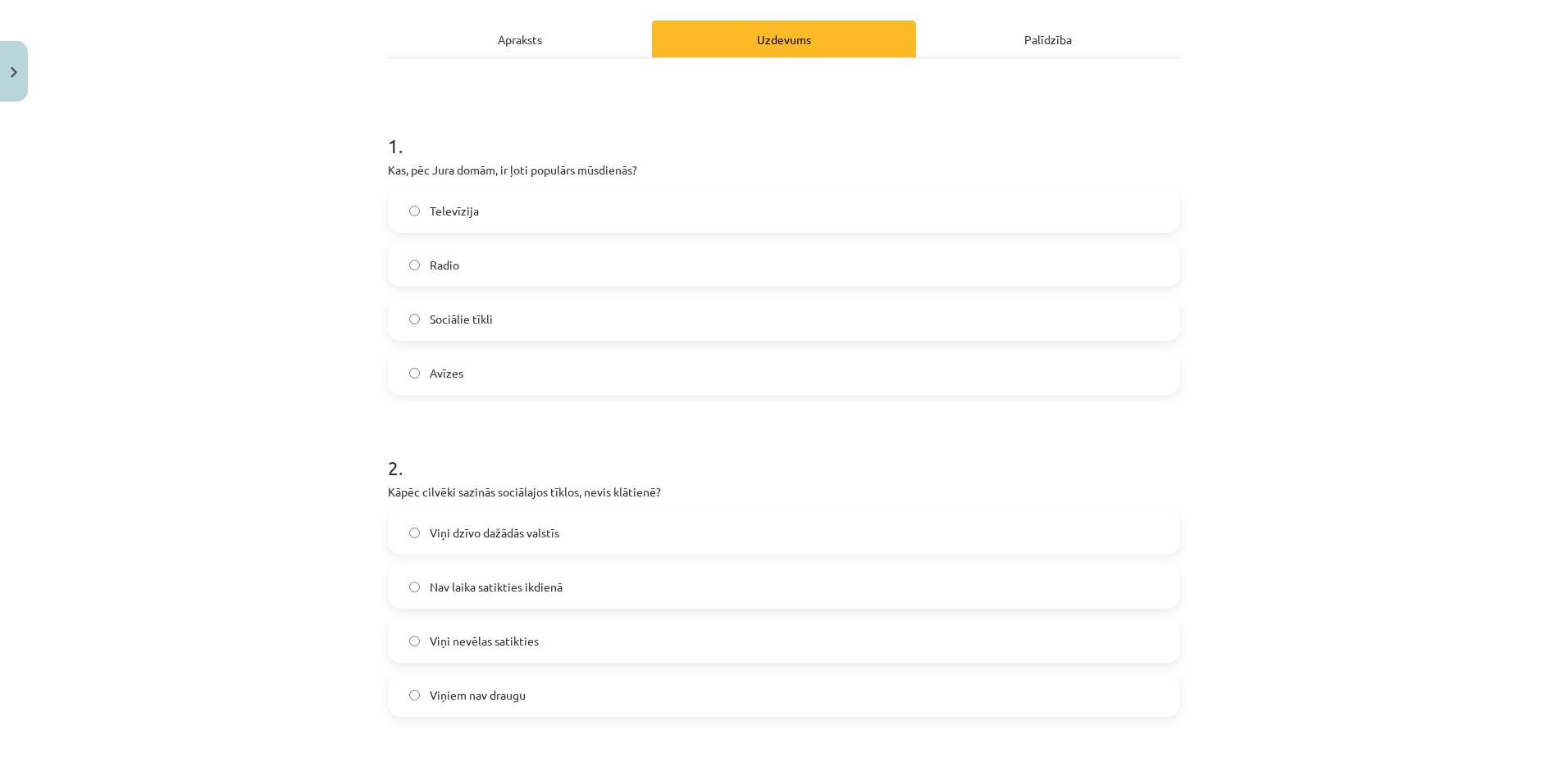
scroll to position [221, 0]
click at [667, 334] on label "Sociālie tīkli" at bounding box center [784, 318] width 789 height 41
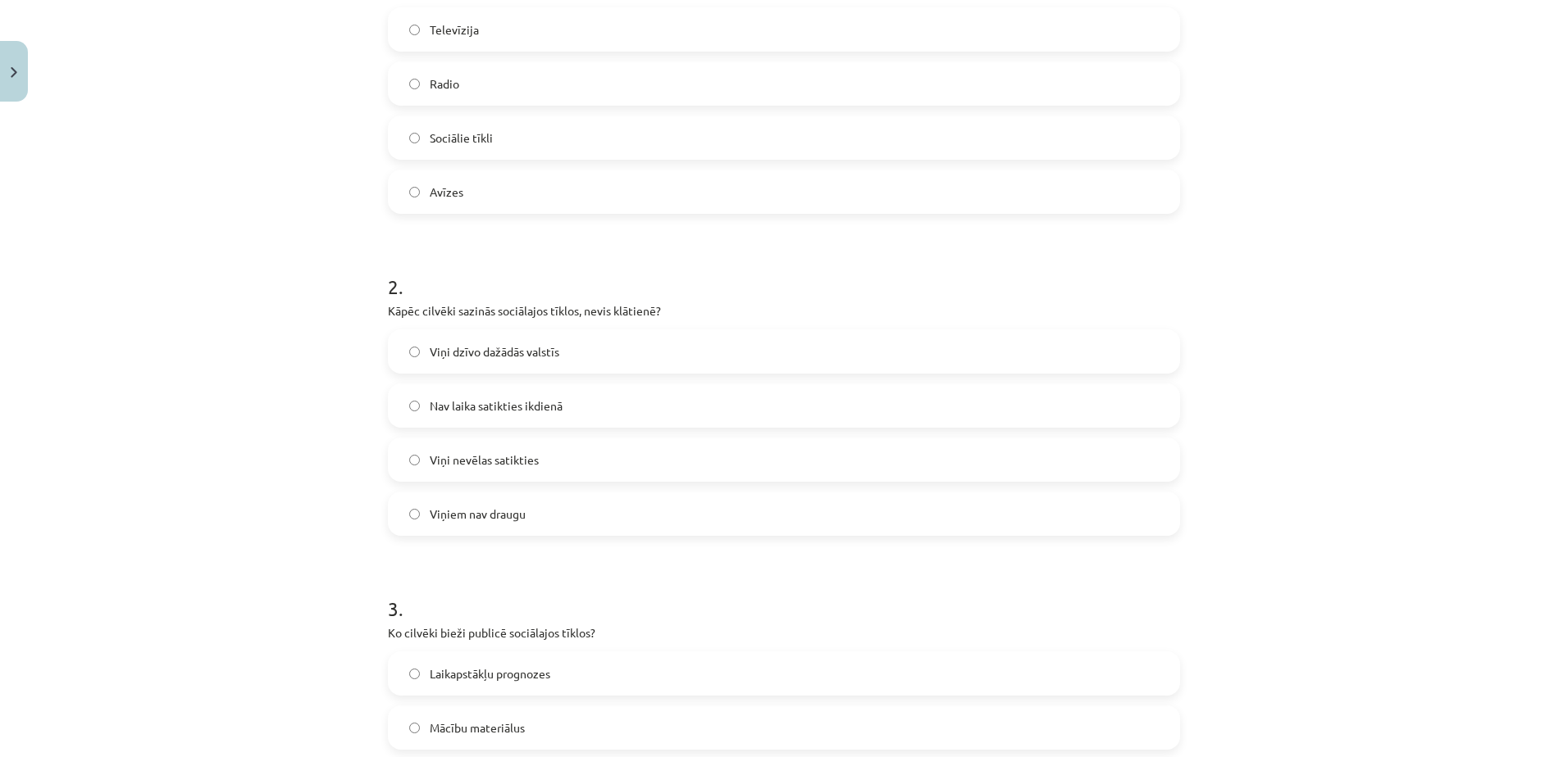
scroll to position [407, 0]
click at [630, 389] on label "Nav laika satikties ikdienā" at bounding box center [784, 401] width 789 height 41
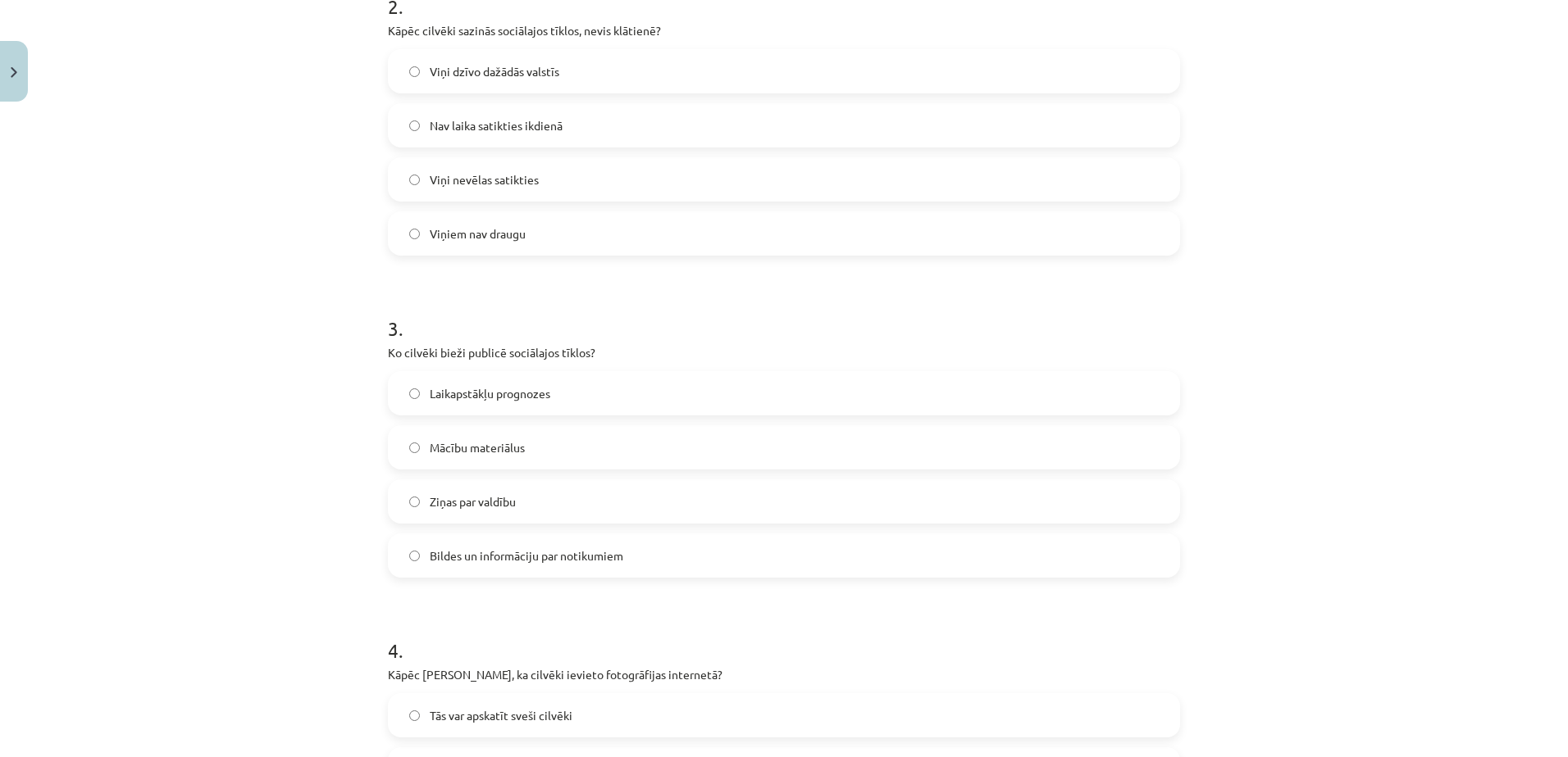
scroll to position [682, 0]
click at [596, 551] on span "Bildes un informāciju par notikumiem" at bounding box center [526, 554] width 194 height 17
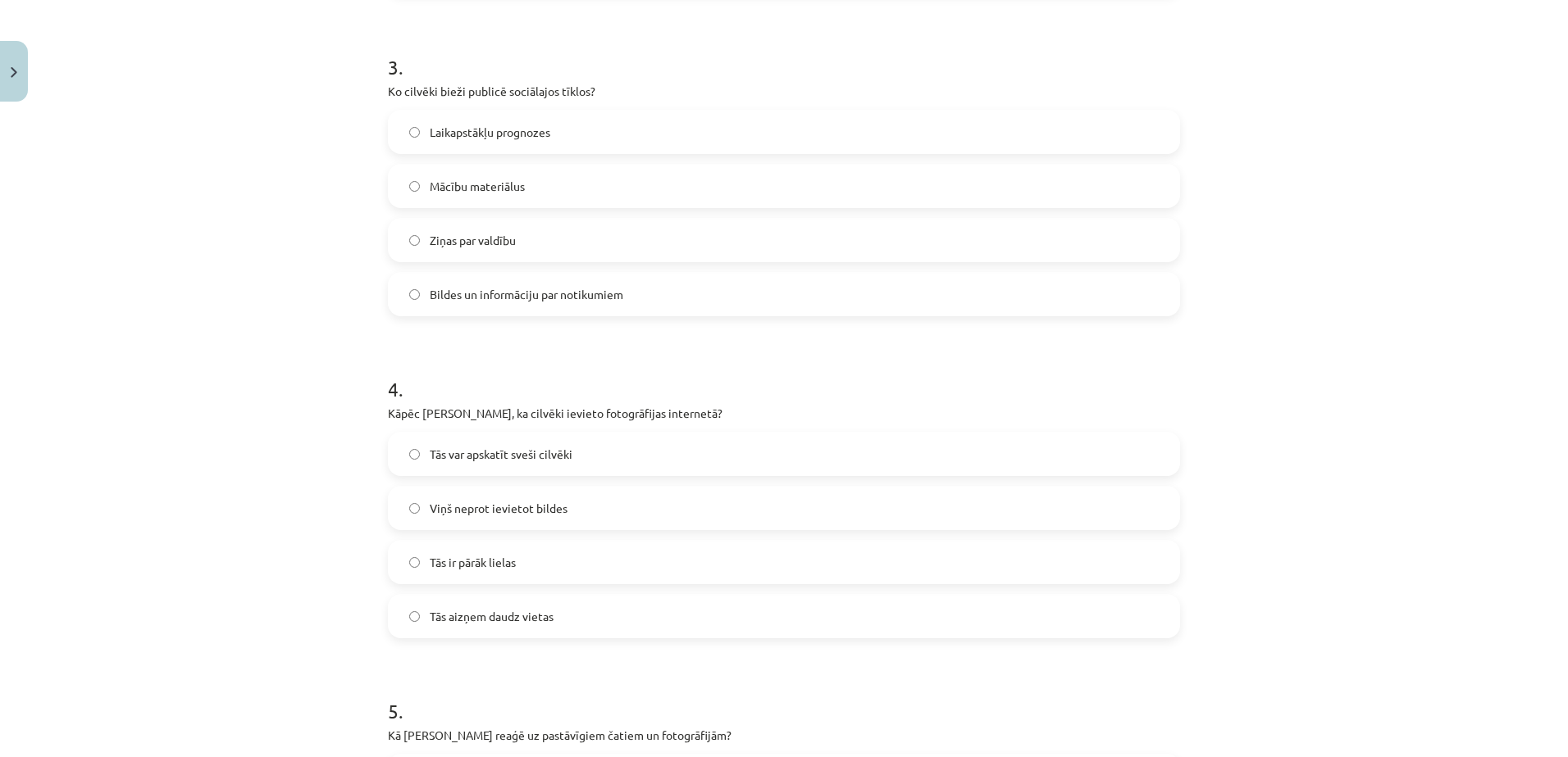
scroll to position [944, 0]
click at [584, 460] on label "Tās var apskatīt sveši cilvēki" at bounding box center [784, 454] width 789 height 41
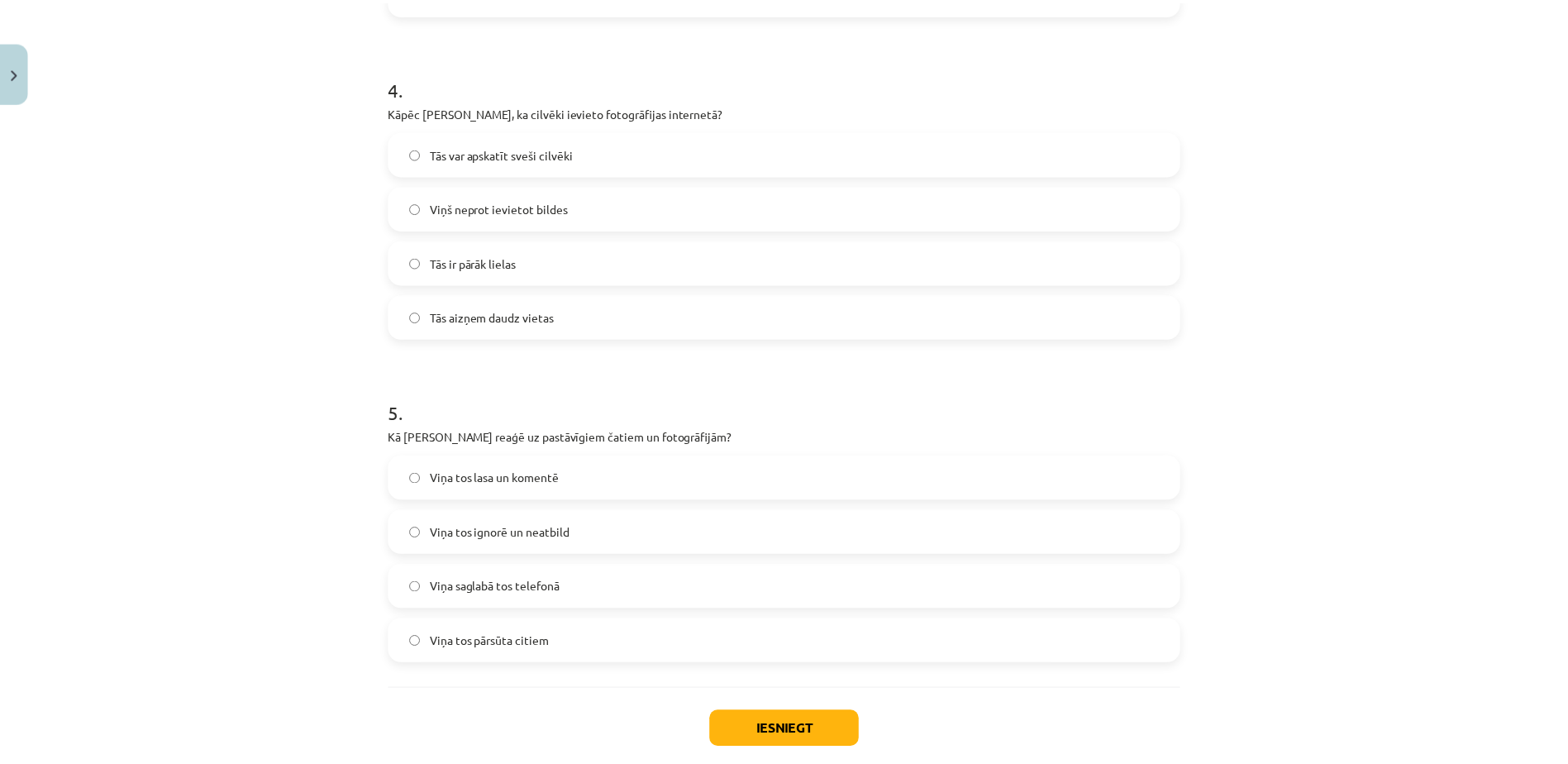
scroll to position [1349, 0]
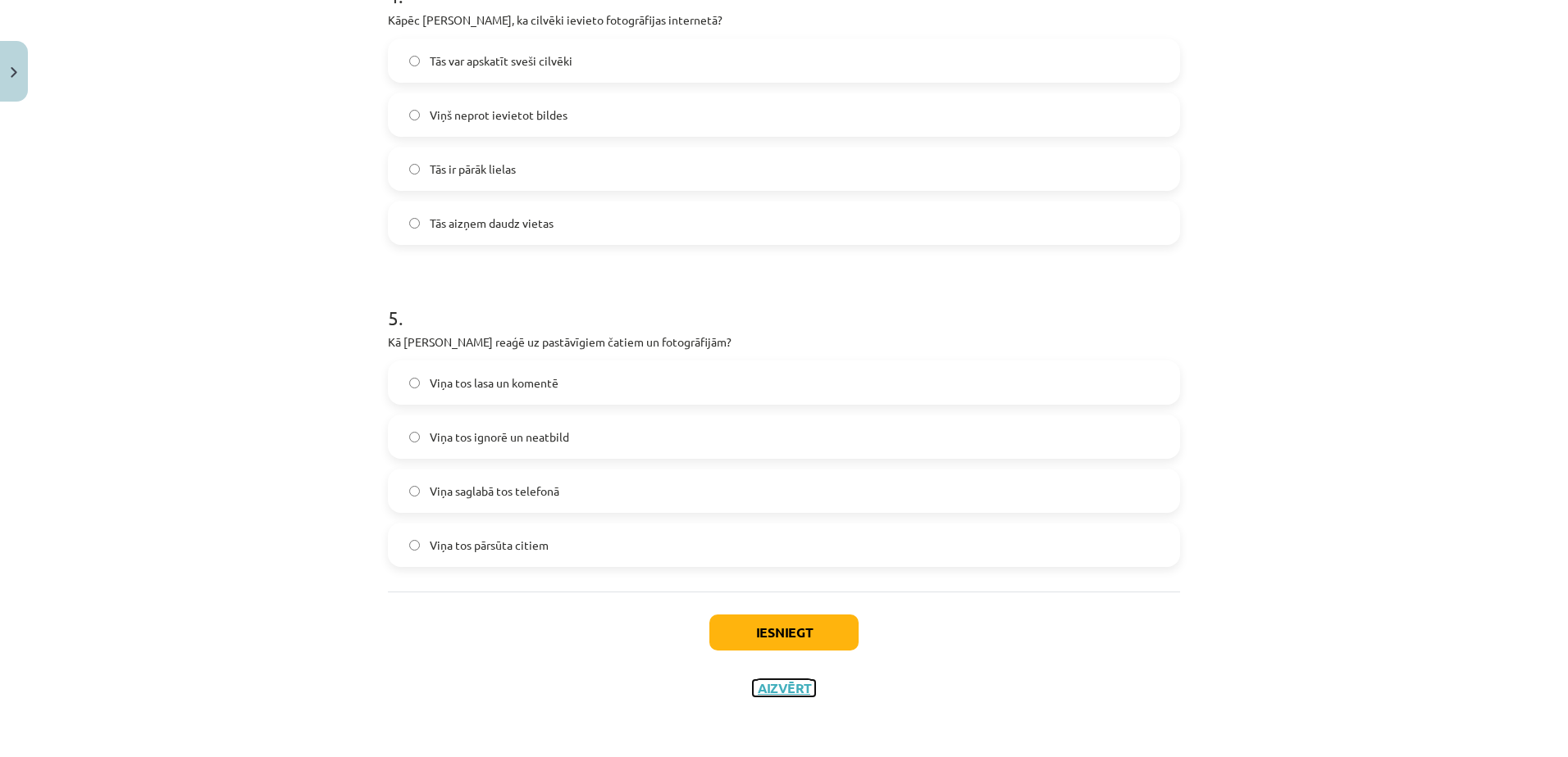
click at [753, 692] on button "Aizvērt" at bounding box center [784, 689] width 62 height 16
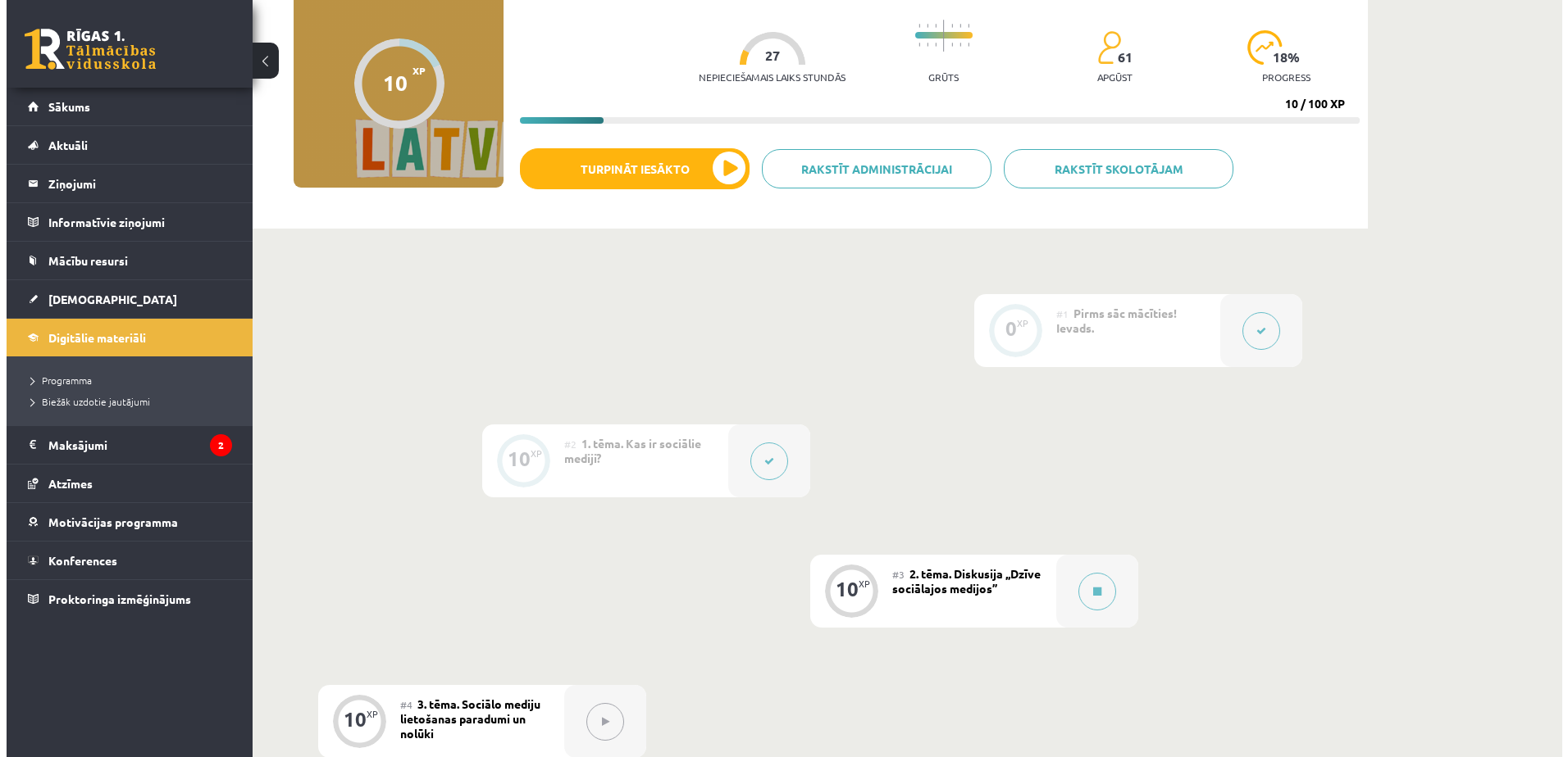
scroll to position [152, 0]
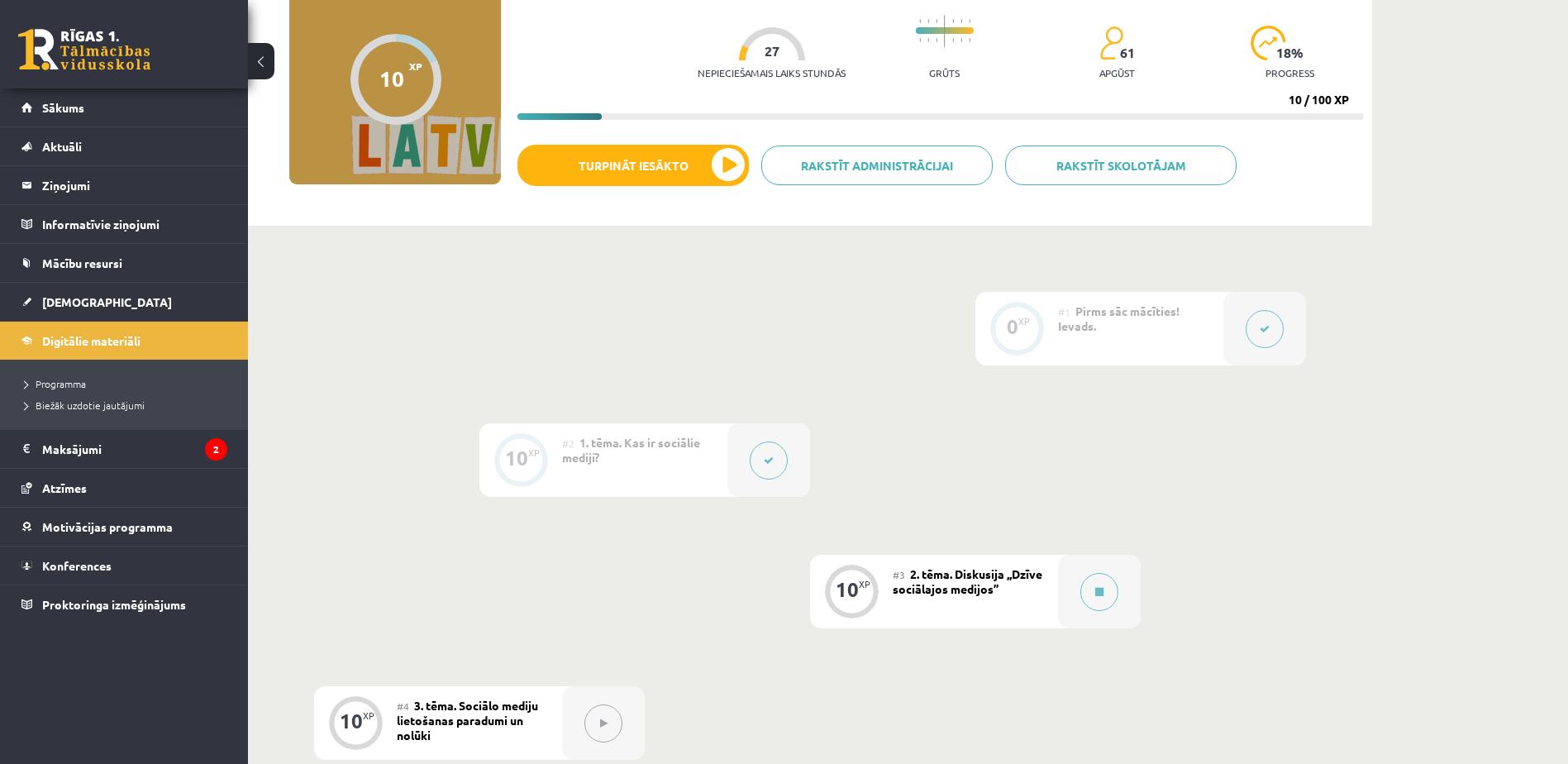
click at [712, 458] on div "#2 1. tēma. Kas ir sociālie mediji?" at bounding box center [645, 460] width 165 height 74
click at [1005, 605] on div "#3 2. tēma. Diskusija ,,Dzīve sociālajos medijos’’" at bounding box center [975, 591] width 165 height 74
drag, startPoint x: 973, startPoint y: 586, endPoint x: 1098, endPoint y: 587, distance: 125.0
click at [1098, 587] on div "10 XP #3 2. tēma. Diskusija ,,Dzīve sociālajos medijos’’" at bounding box center [975, 591] width 330 height 74
click at [1098, 587] on icon at bounding box center [1099, 591] width 8 height 10
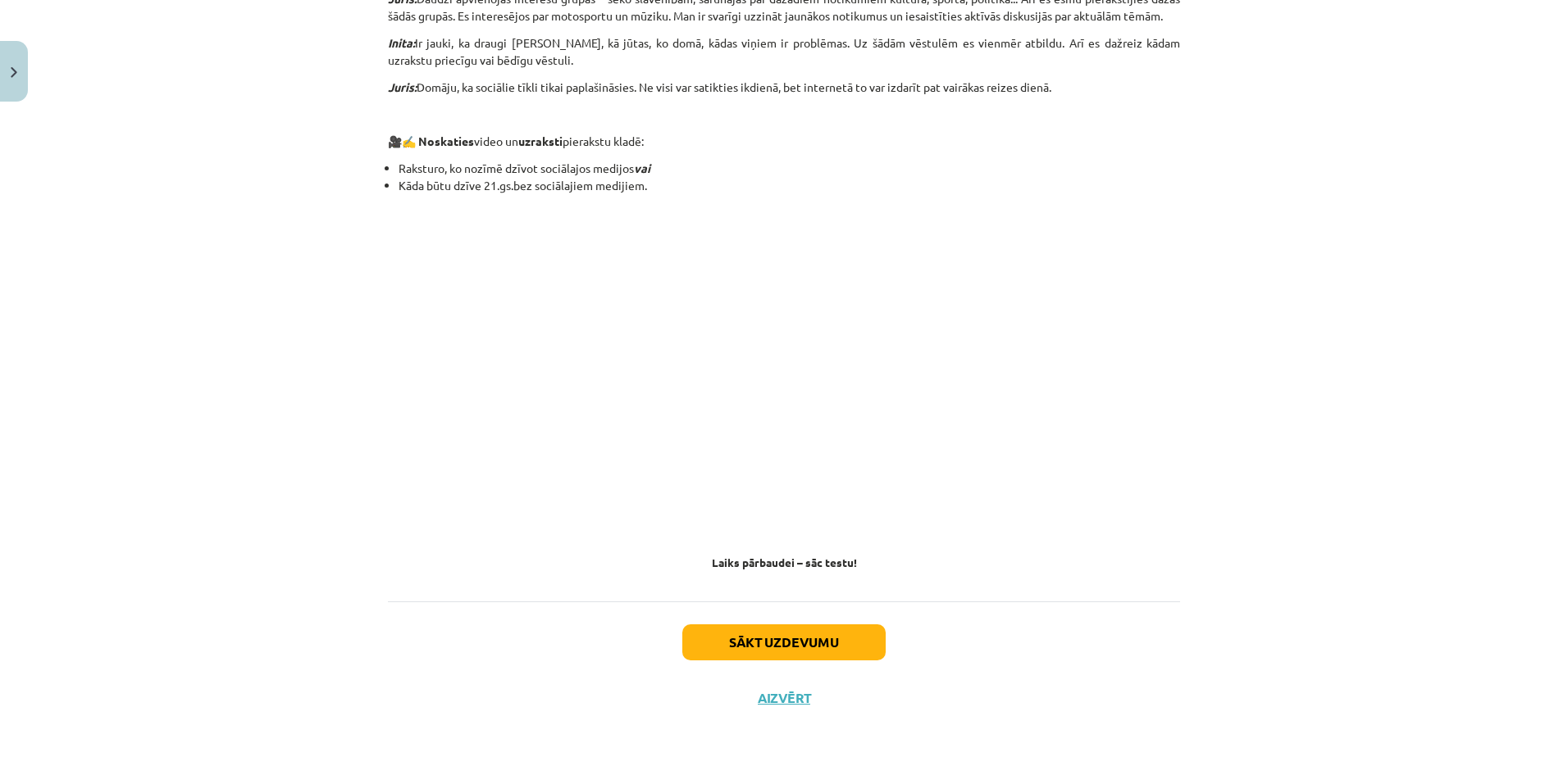
scroll to position [1333, 0]
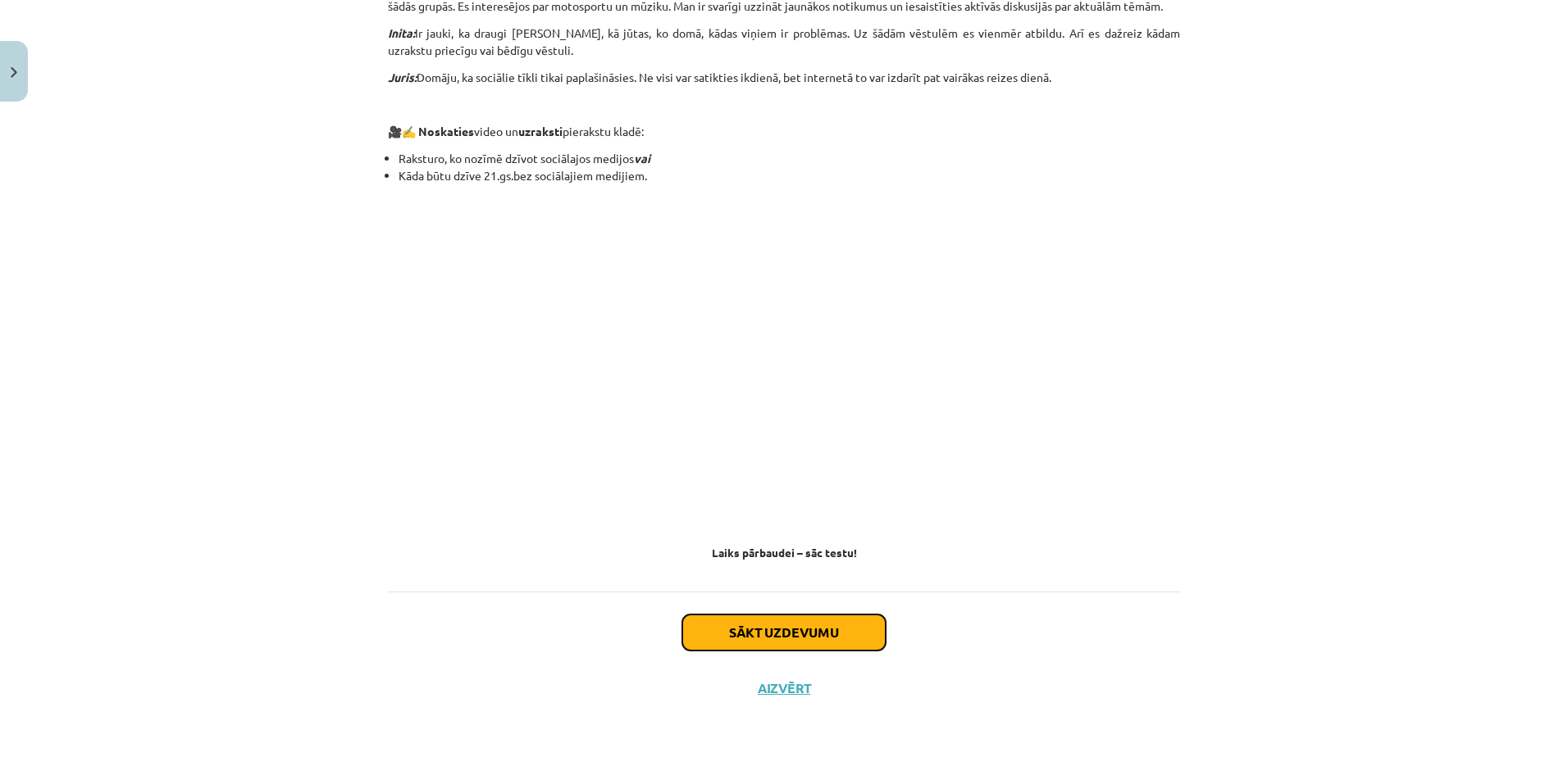
click at [809, 629] on button "Sākt uzdevumu" at bounding box center [784, 633] width 204 height 36
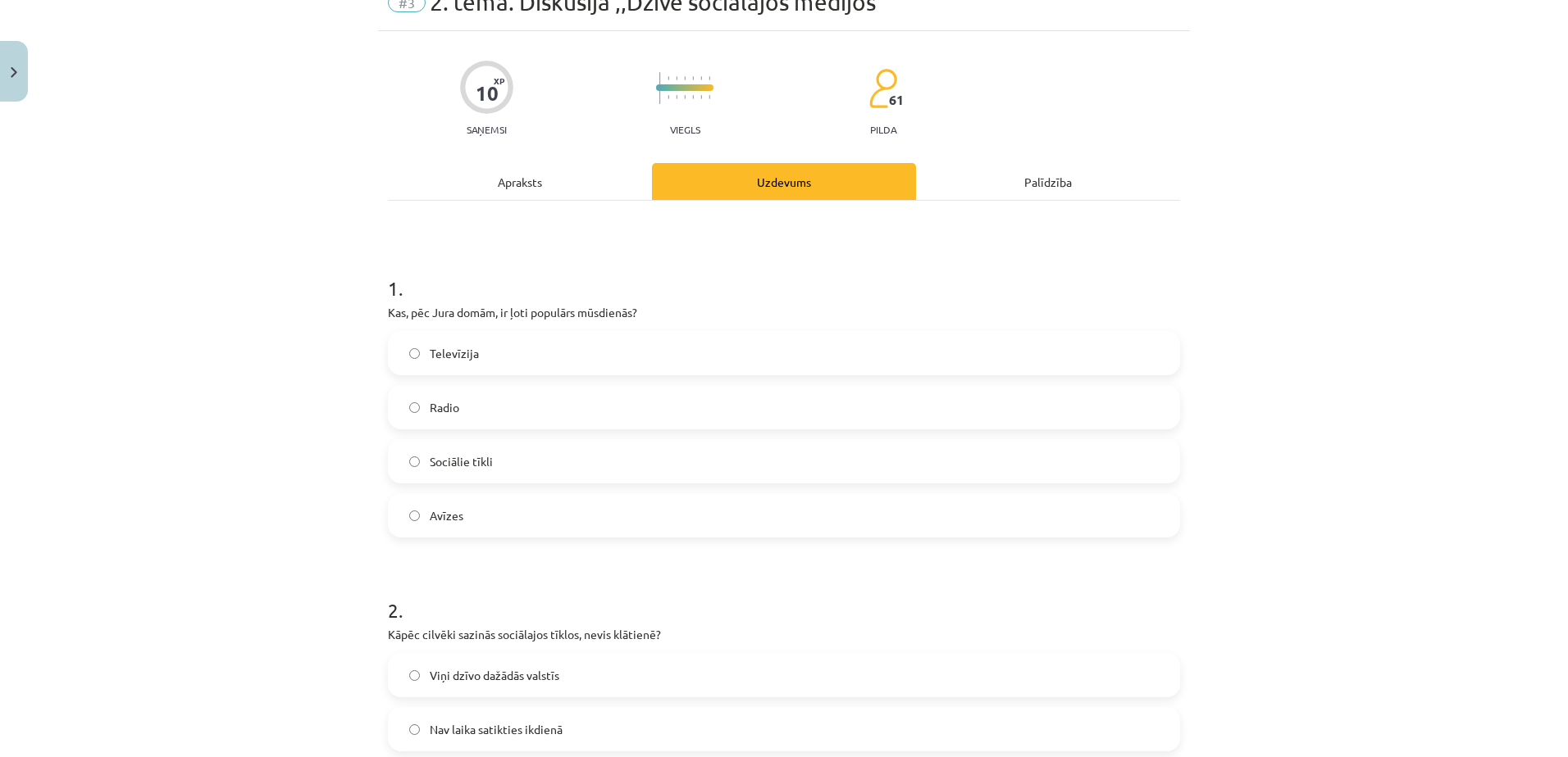
scroll to position [41, 0]
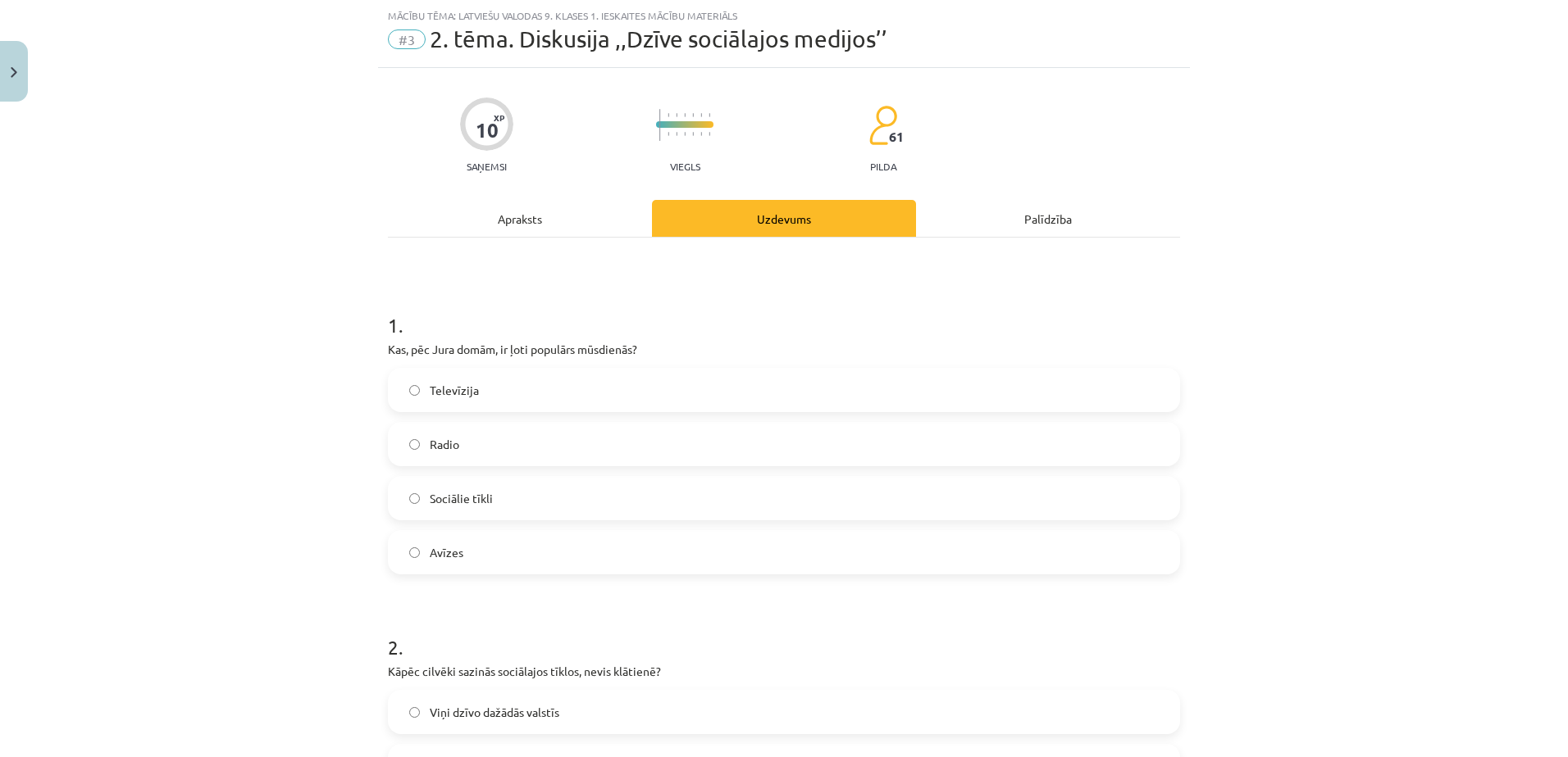
click at [578, 497] on label "Sociālie tīkli" at bounding box center [784, 499] width 789 height 41
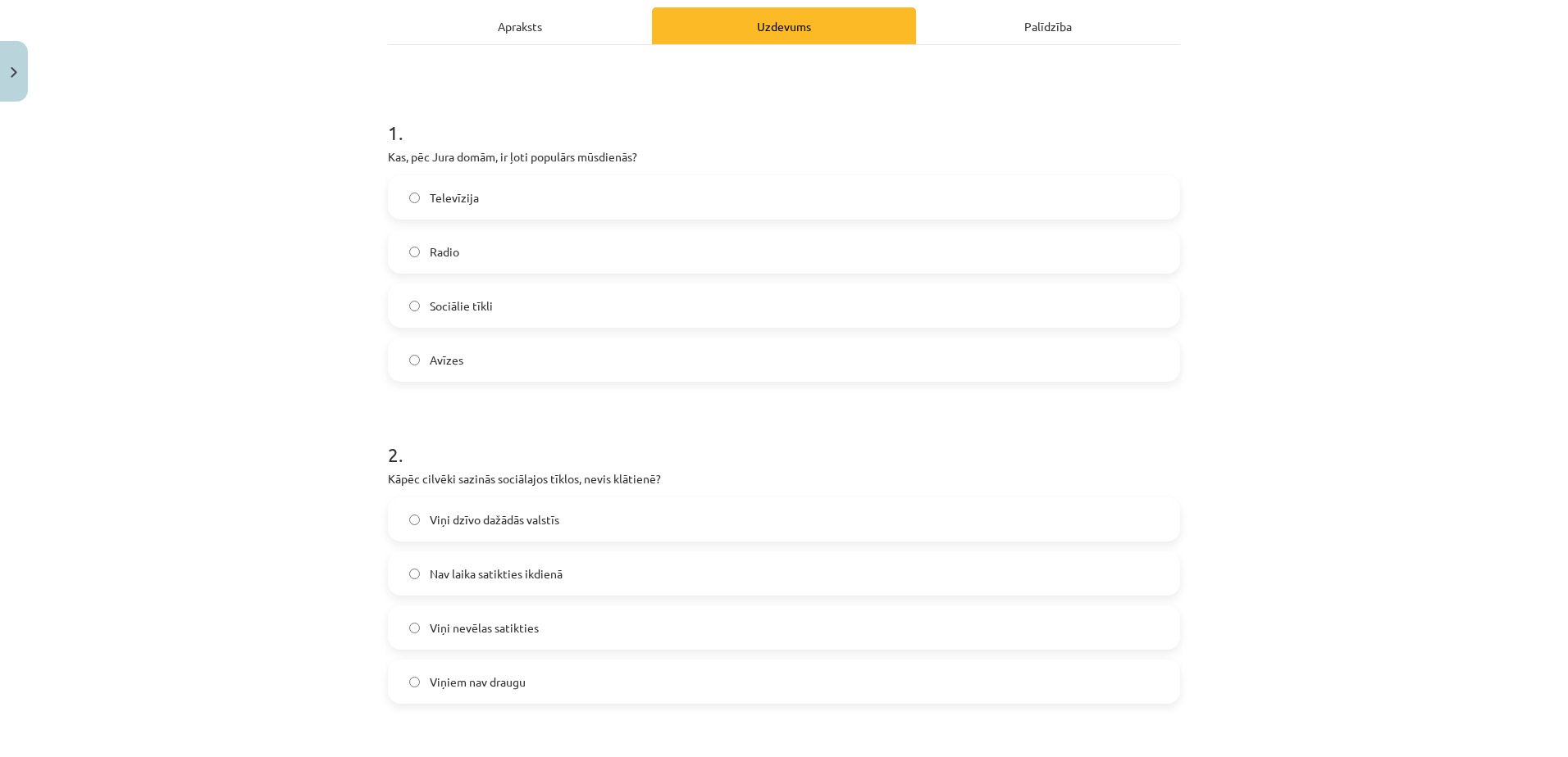
scroll to position [234, 0]
click at [569, 577] on label "Nav laika satikties ikdienā" at bounding box center [784, 573] width 789 height 41
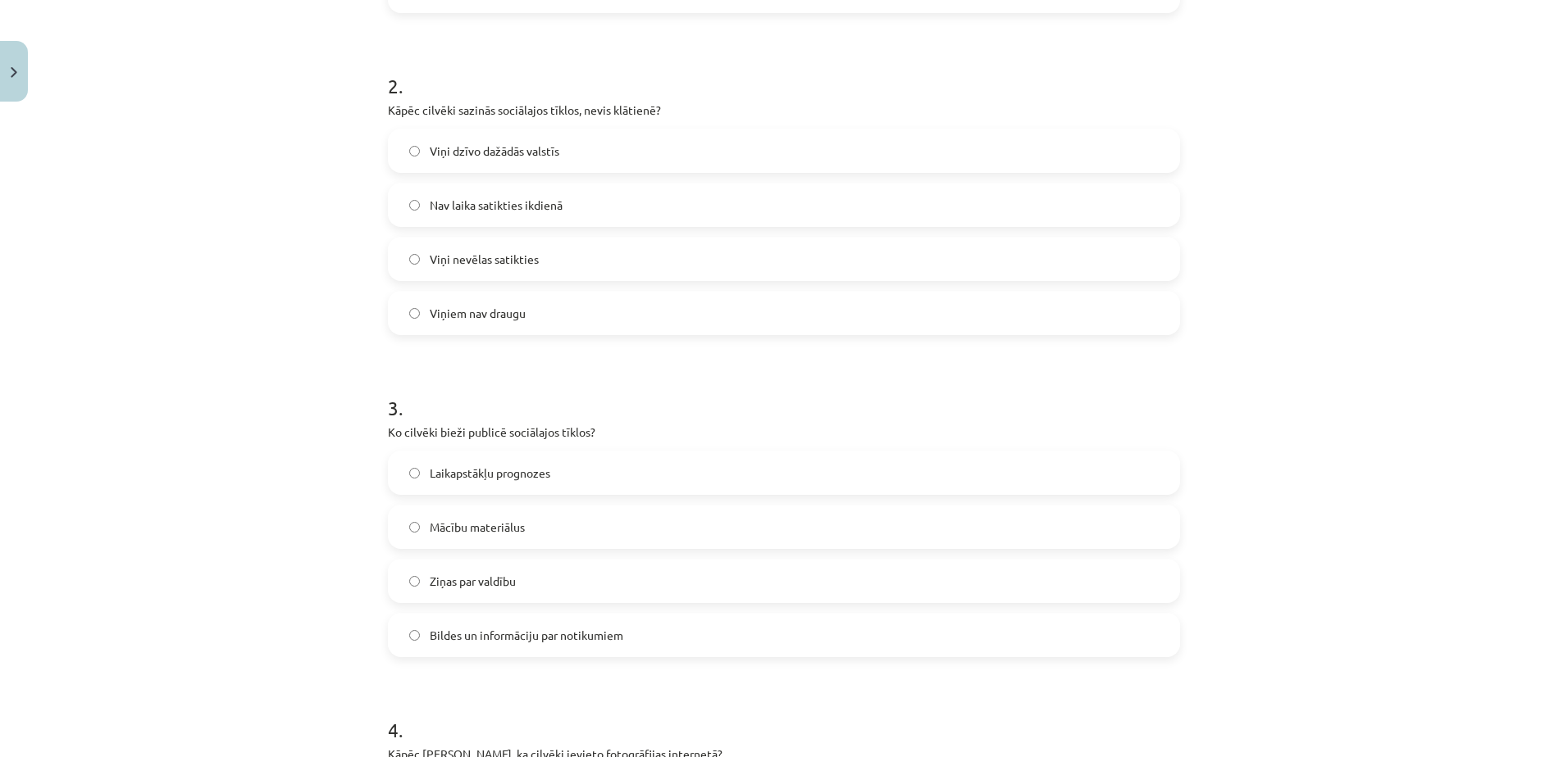
scroll to position [603, 0]
click at [563, 634] on span "Bildes un informāciju par notikumiem" at bounding box center [526, 635] width 194 height 17
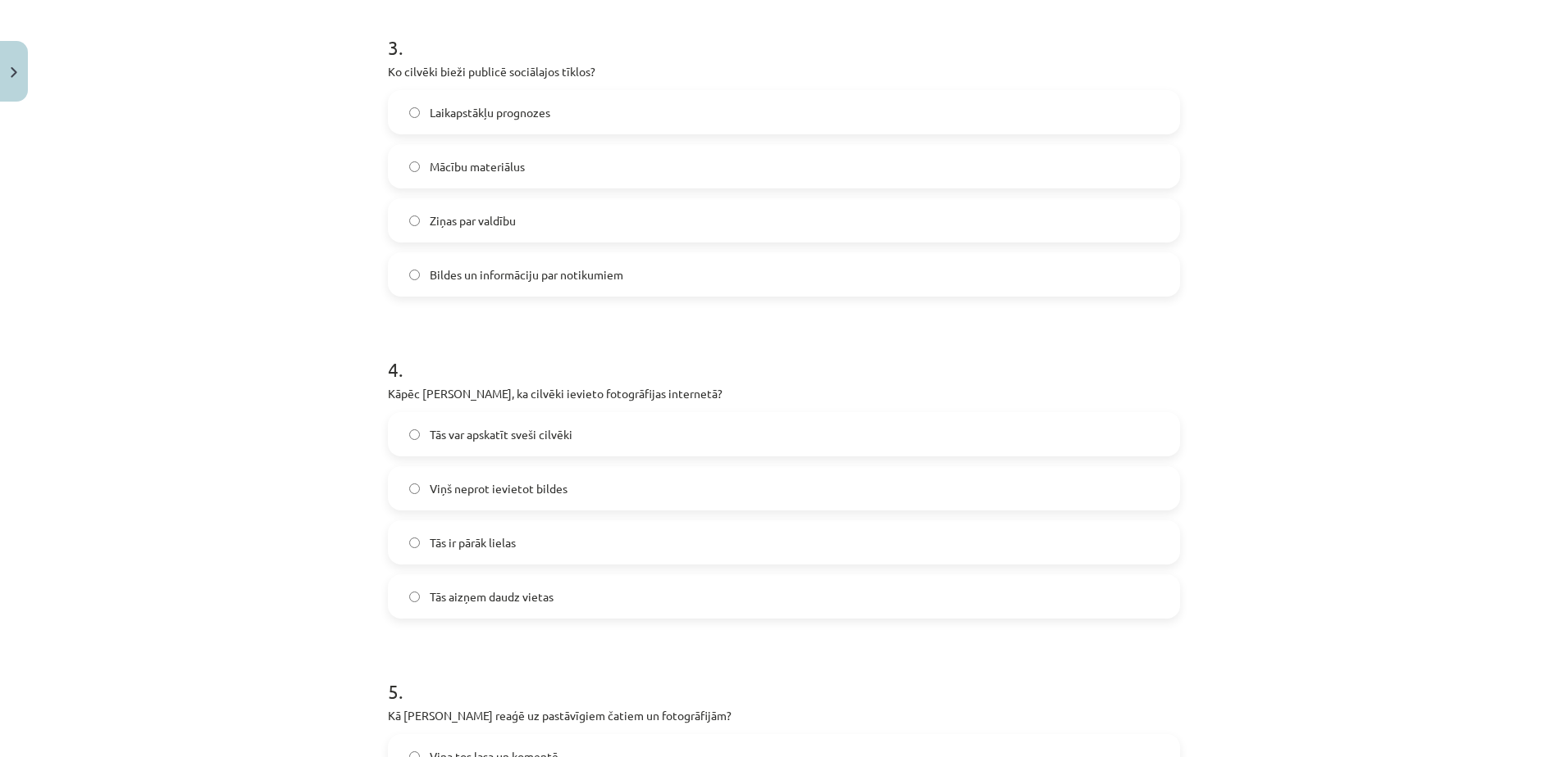
scroll to position [966, 0]
click at [557, 446] on label "Tās var apskatīt sveši cilvēki" at bounding box center [784, 432] width 789 height 41
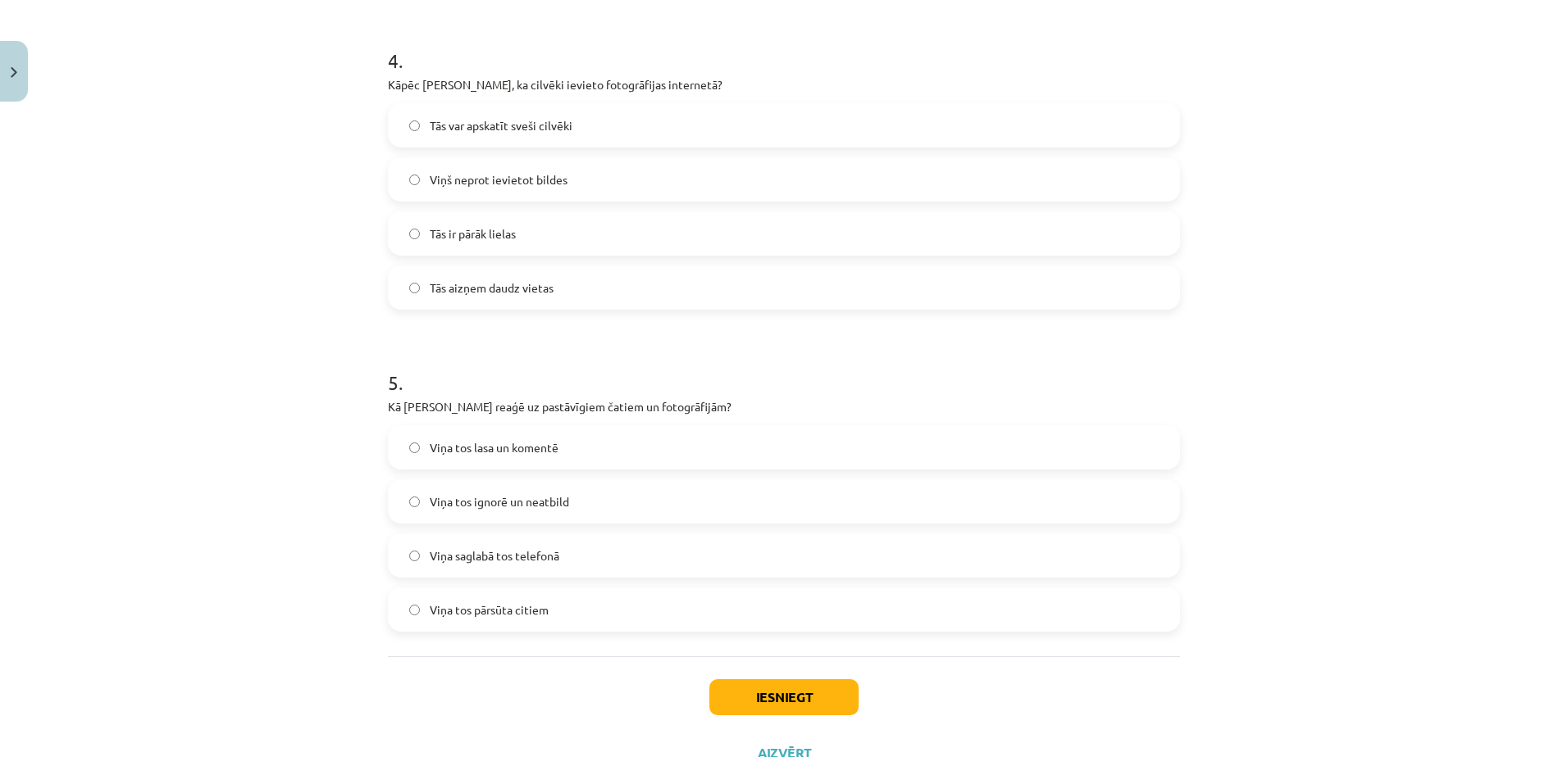
scroll to position [1273, 0]
click at [585, 503] on label "Viņa tos ignorē un neatbild" at bounding box center [784, 501] width 789 height 41
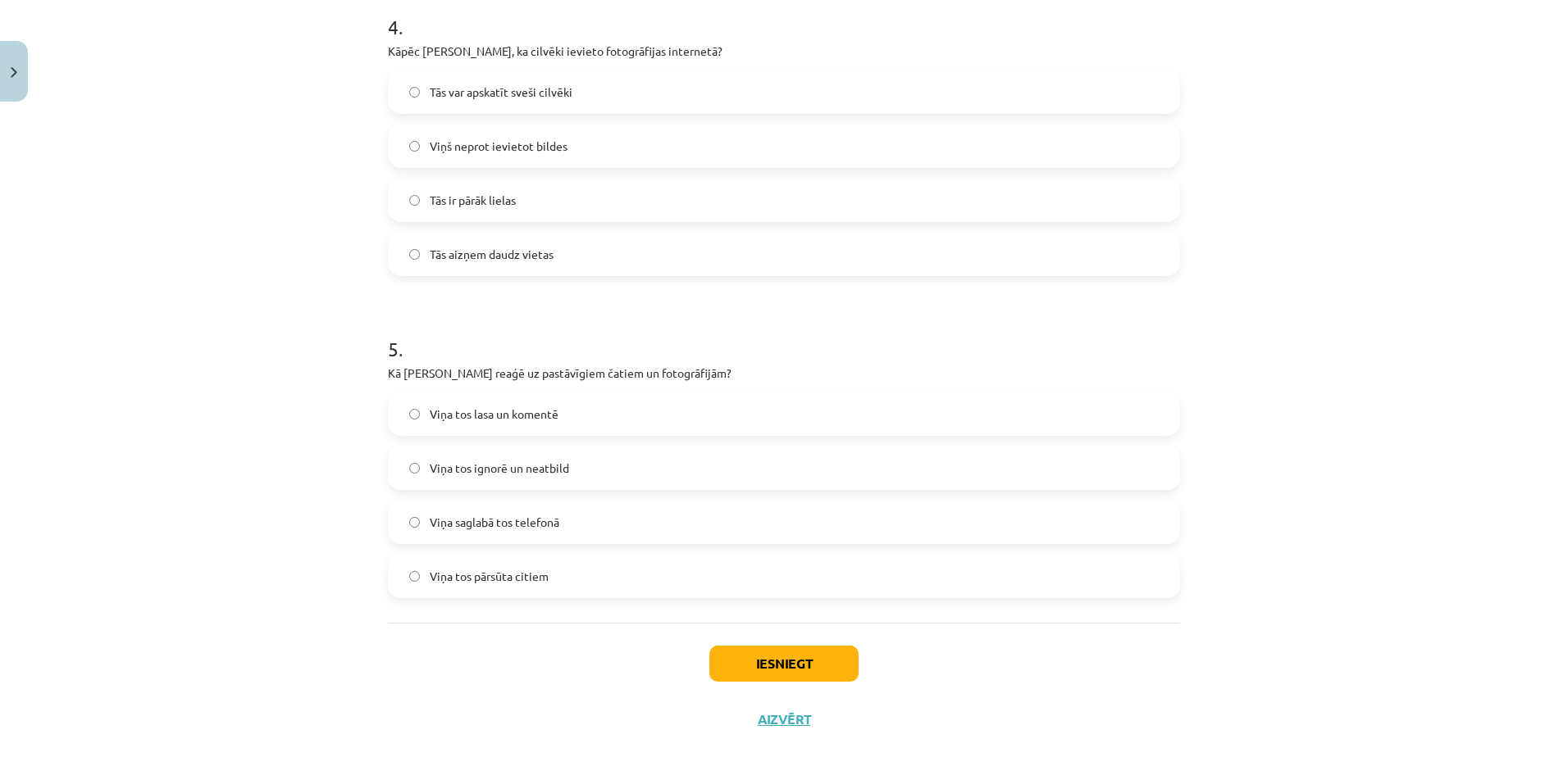
scroll to position [1315, 0]
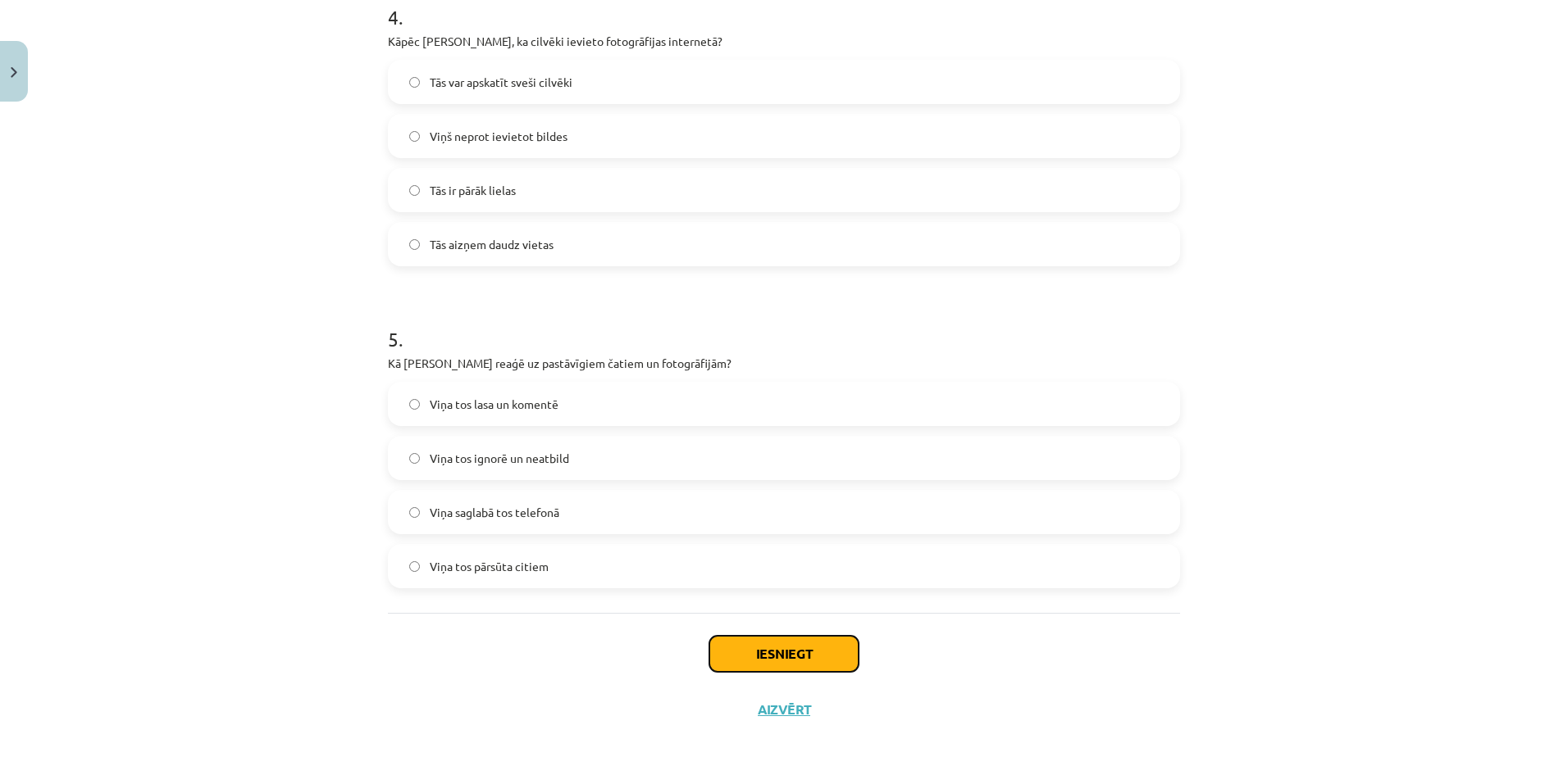
click at [773, 645] on button "Iesniegt" at bounding box center [784, 654] width 150 height 36
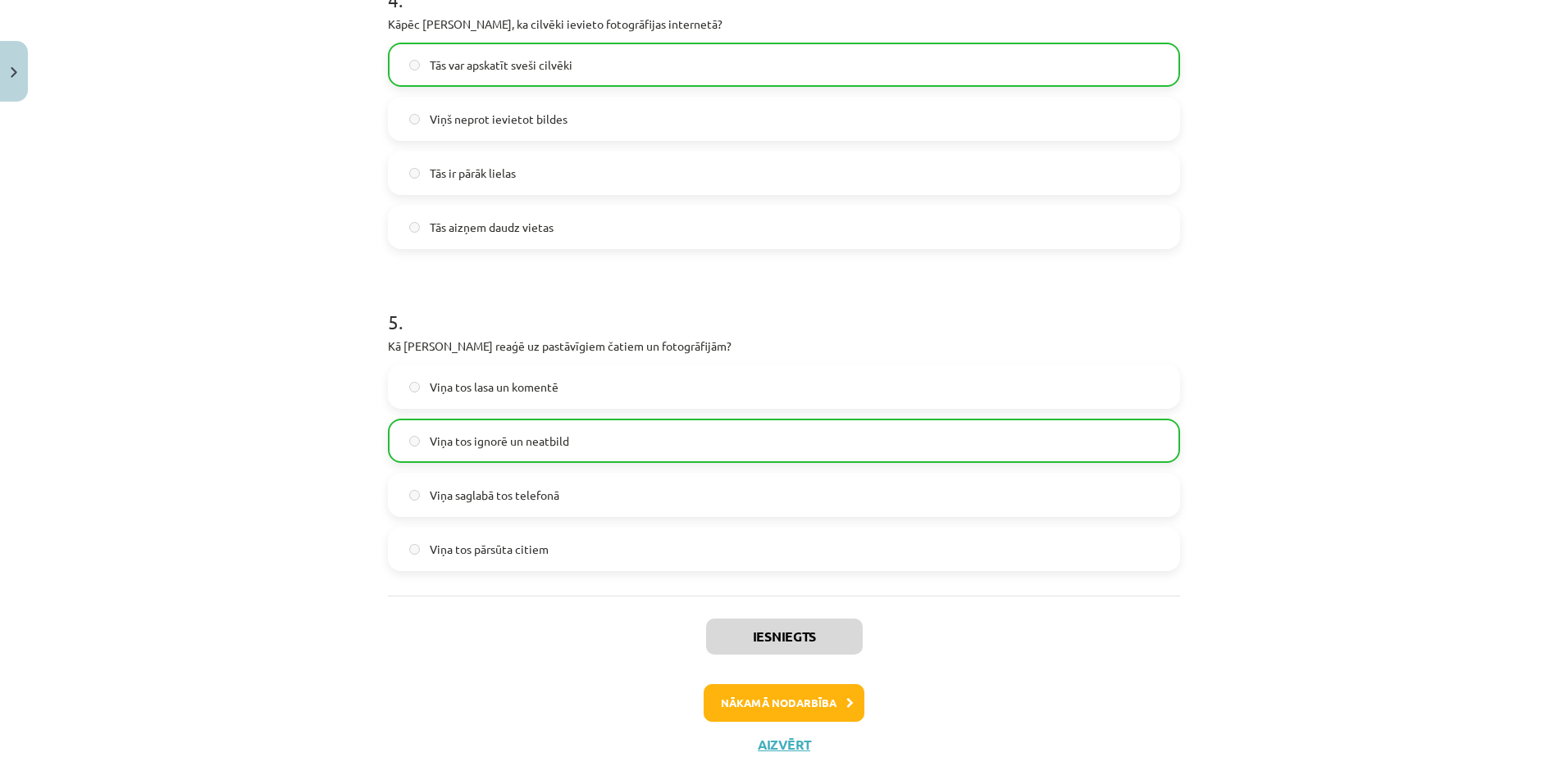
scroll to position [1389, 0]
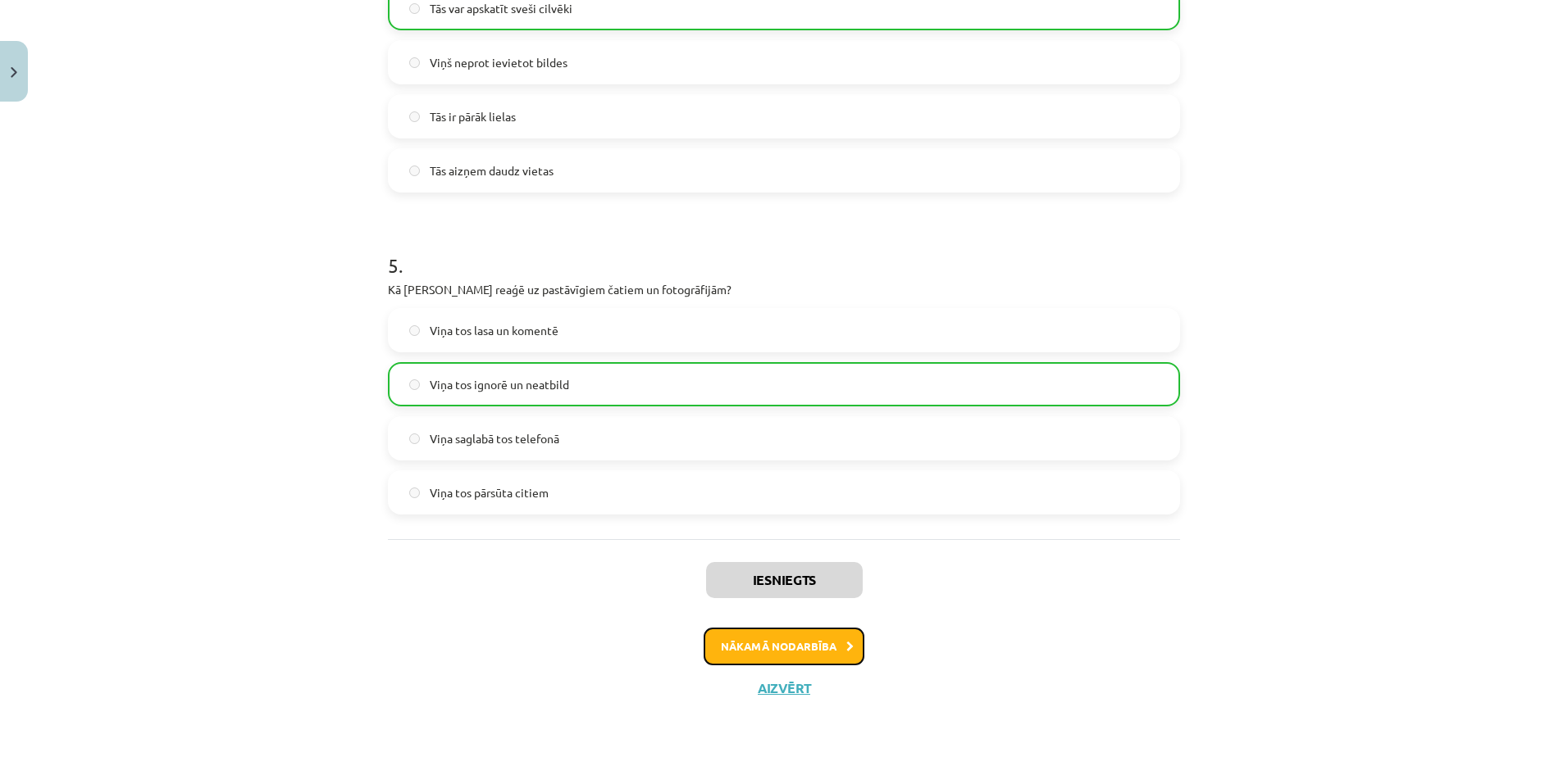
click at [784, 649] on button "Nākamā nodarbība" at bounding box center [784, 646] width 160 height 38
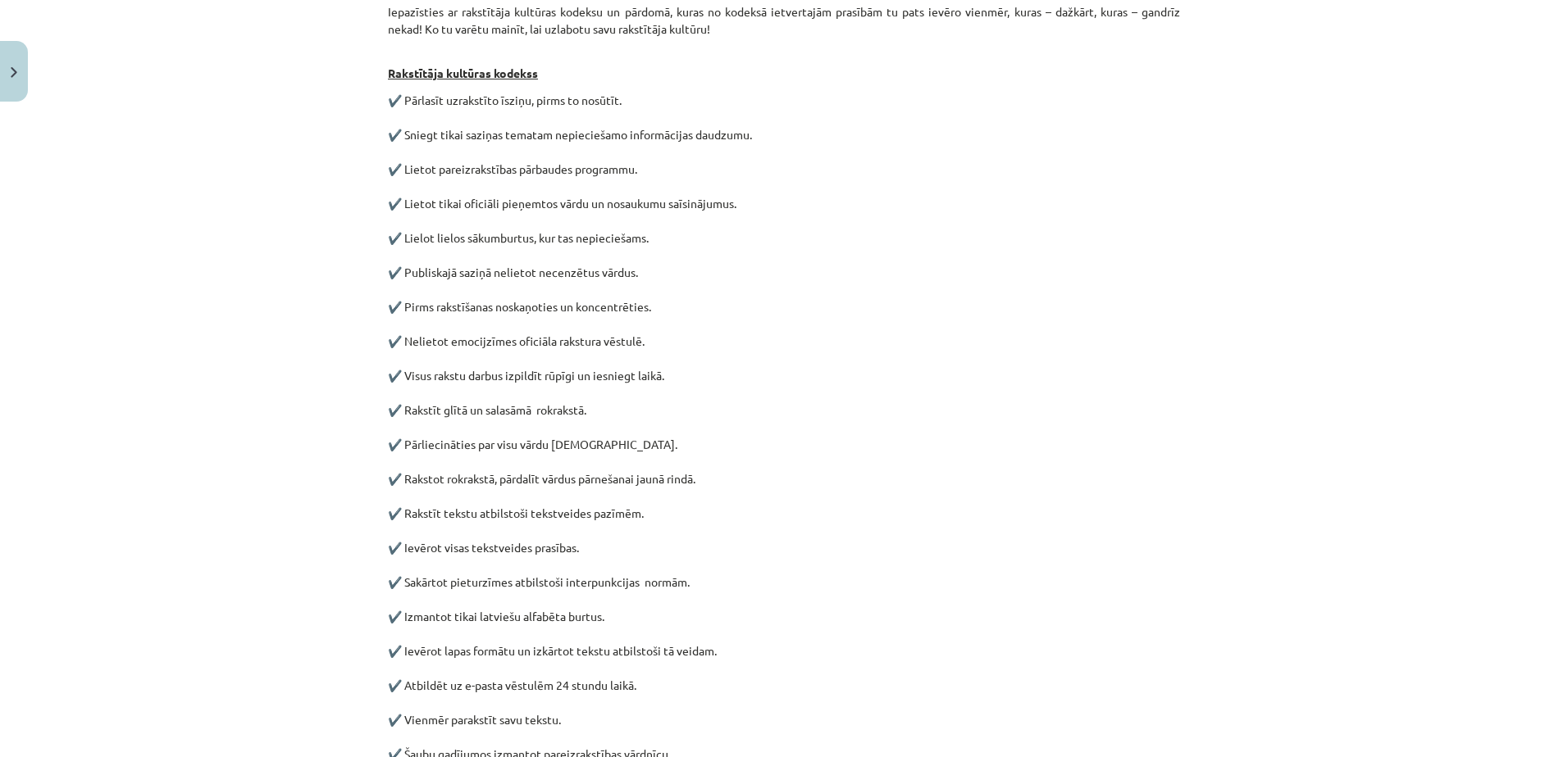
scroll to position [660, 0]
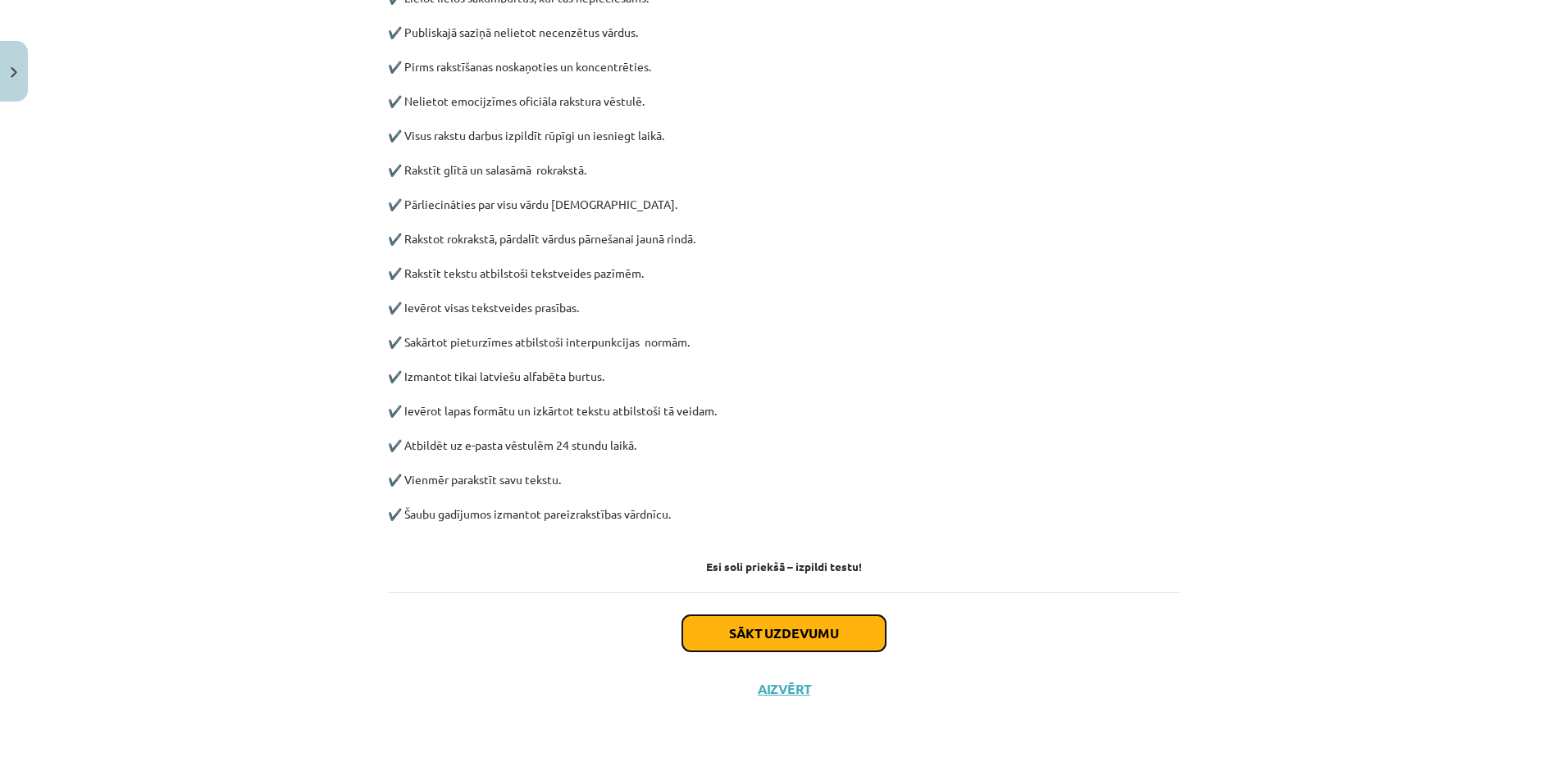
click at [793, 635] on button "Sākt uzdevumu" at bounding box center [784, 634] width 204 height 36
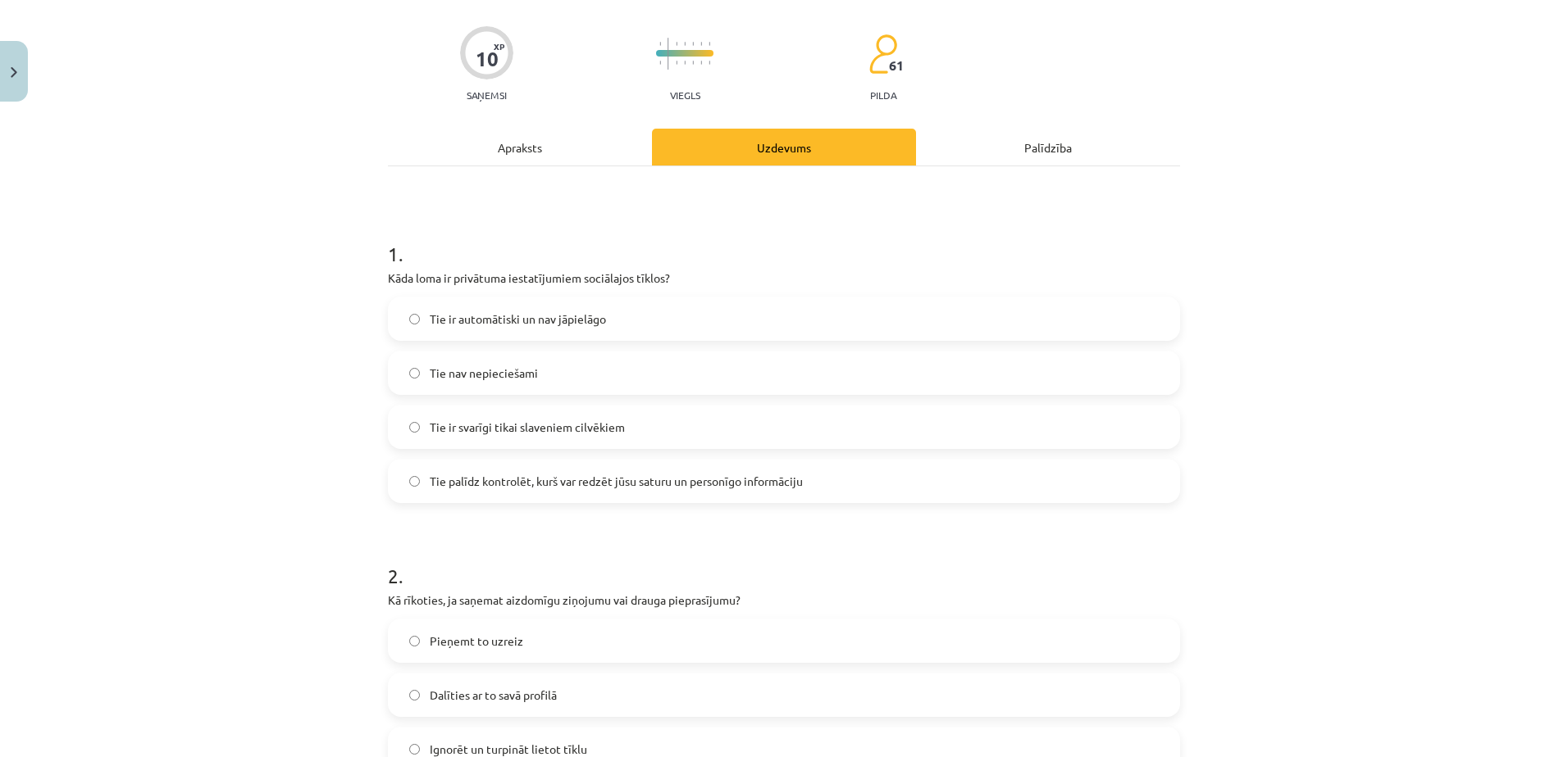
scroll to position [41, 0]
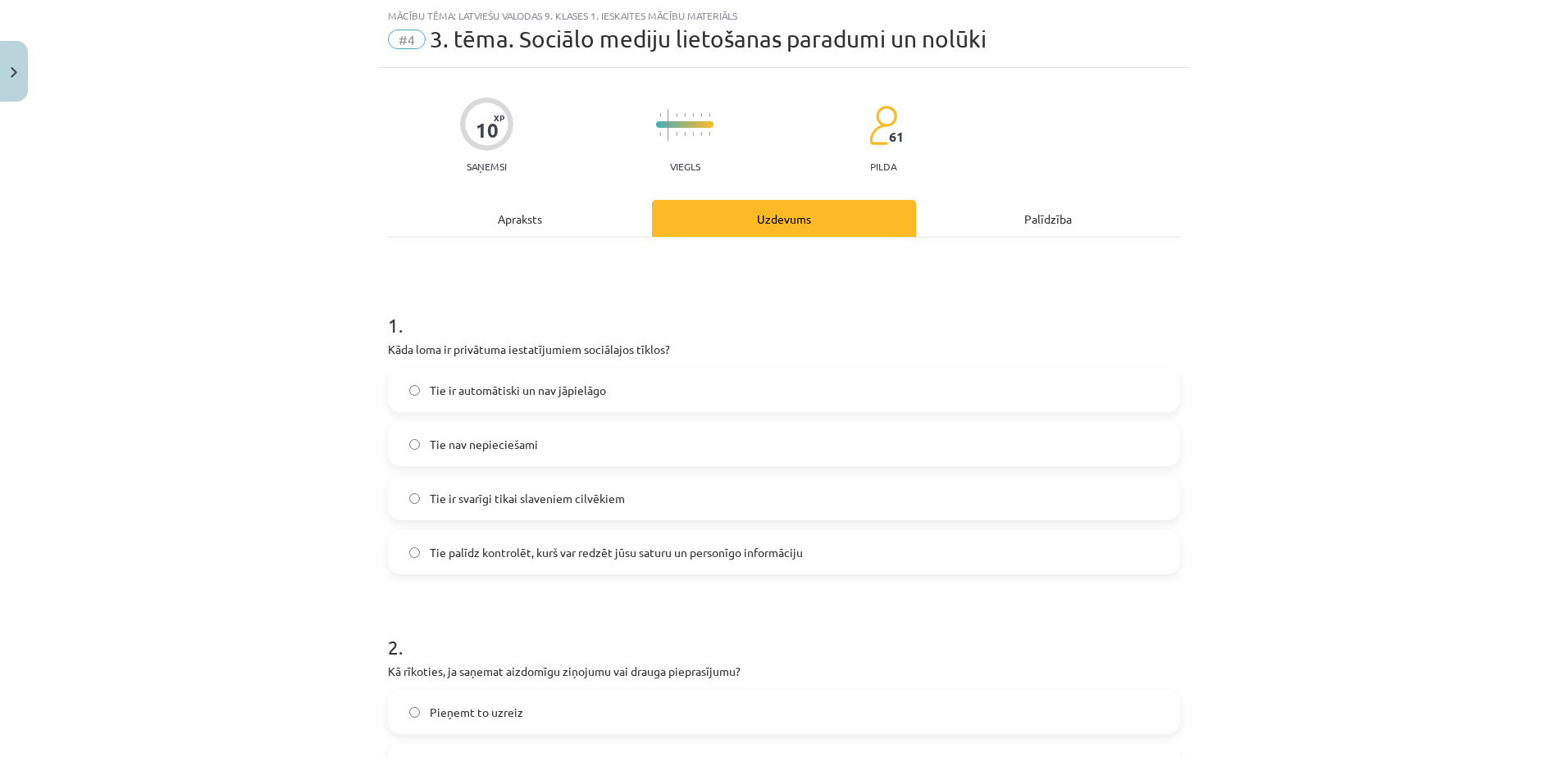
click at [667, 568] on label "Tie palīdz kontrolēt, kurš var redzēt jūsu saturu un personīgo informāciju" at bounding box center [784, 553] width 789 height 41
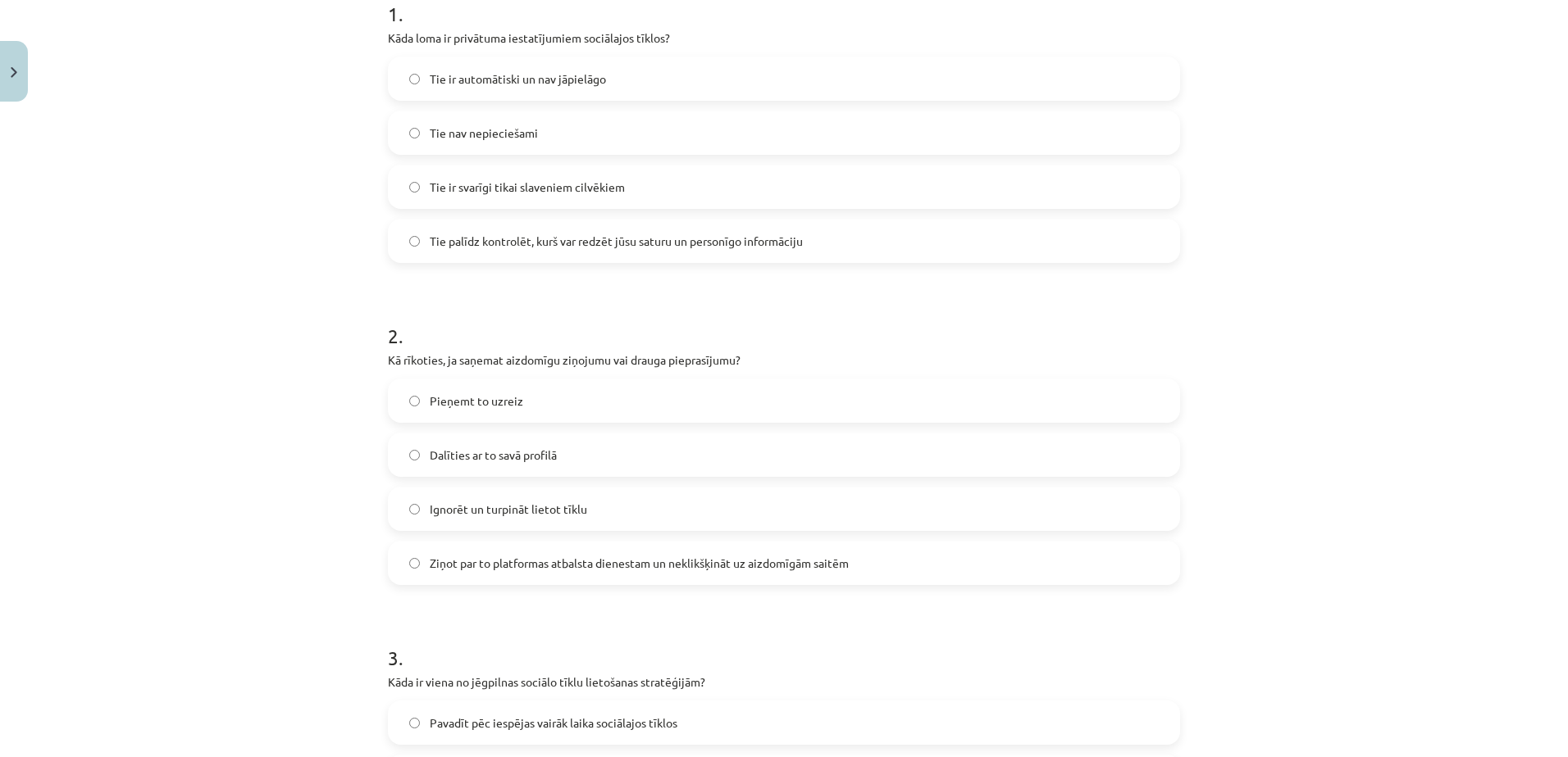
scroll to position [353, 0]
click at [662, 552] on label "Ziņot par to platformas atbalsta dienestam un neklikšķināt uz aizdomīgām saitēm" at bounding box center [784, 563] width 789 height 41
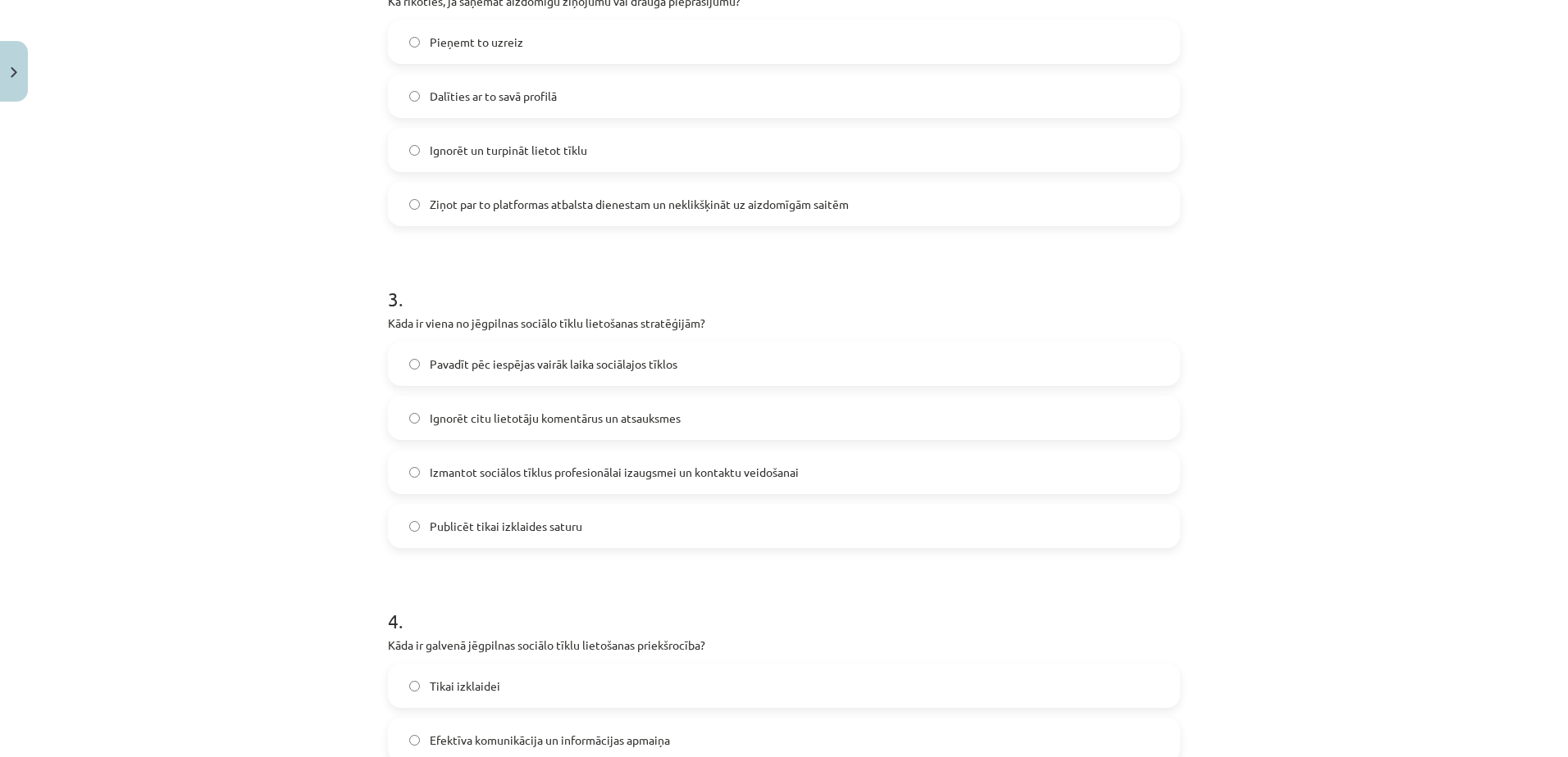
scroll to position [715, 0]
click at [696, 477] on span "Izmantot sociālos tīklus profesionālai izaugsmei un kontaktu veidošanai" at bounding box center [614, 469] width 369 height 17
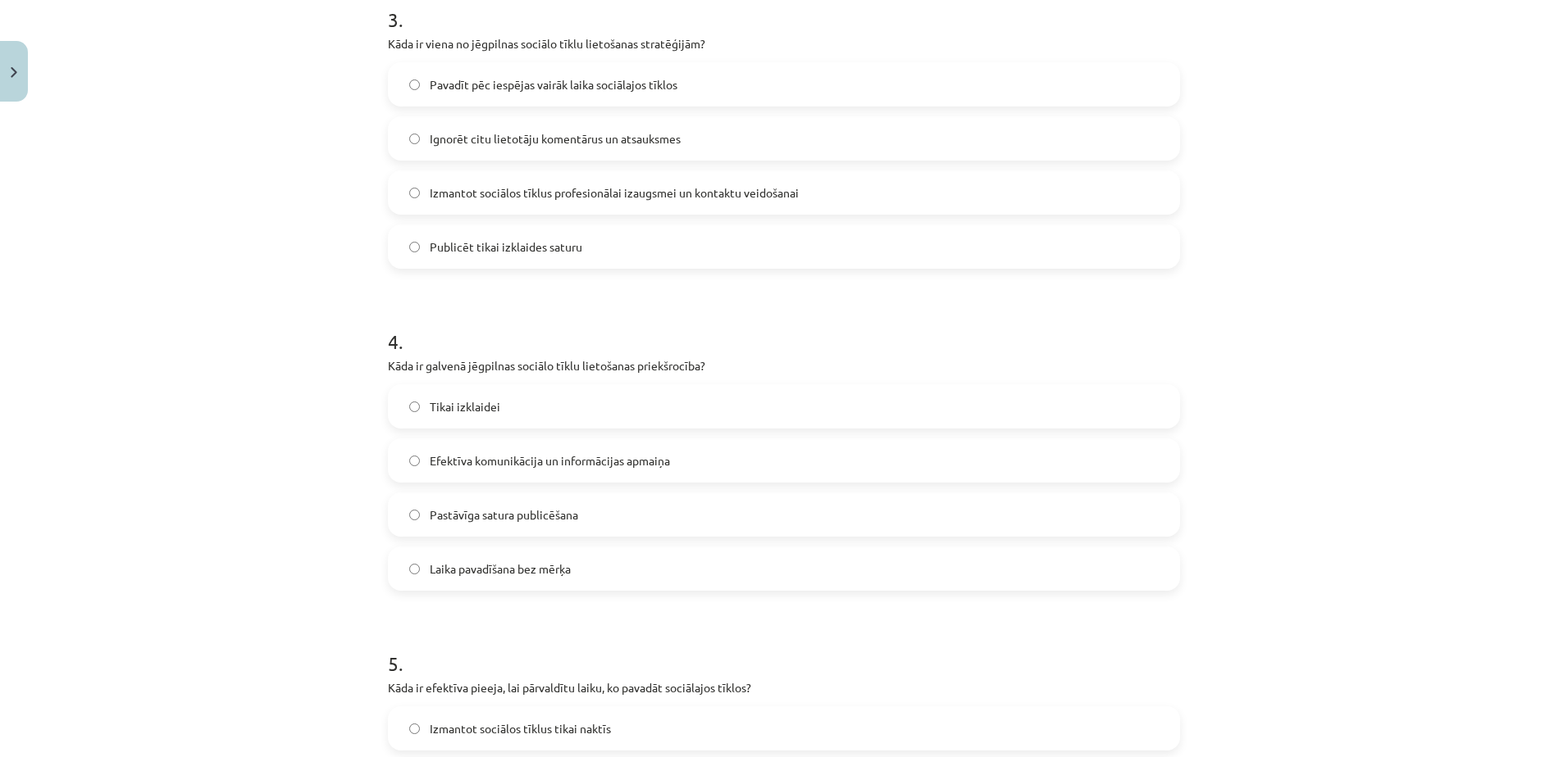
scroll to position [992, 0]
click at [698, 469] on label "Efektīva komunikācija un informācijas apmaiņa" at bounding box center [784, 460] width 789 height 41
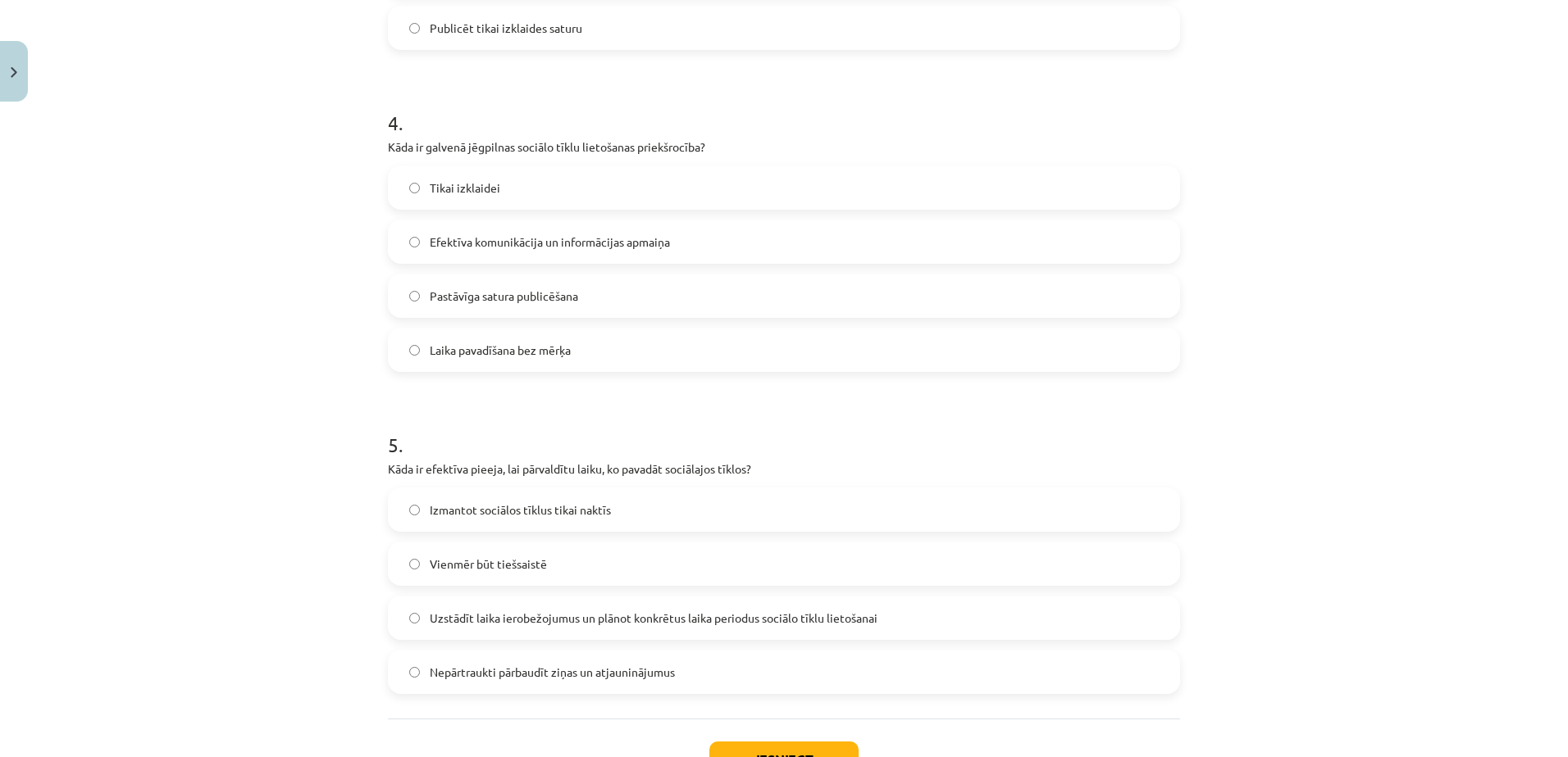
scroll to position [1215, 0]
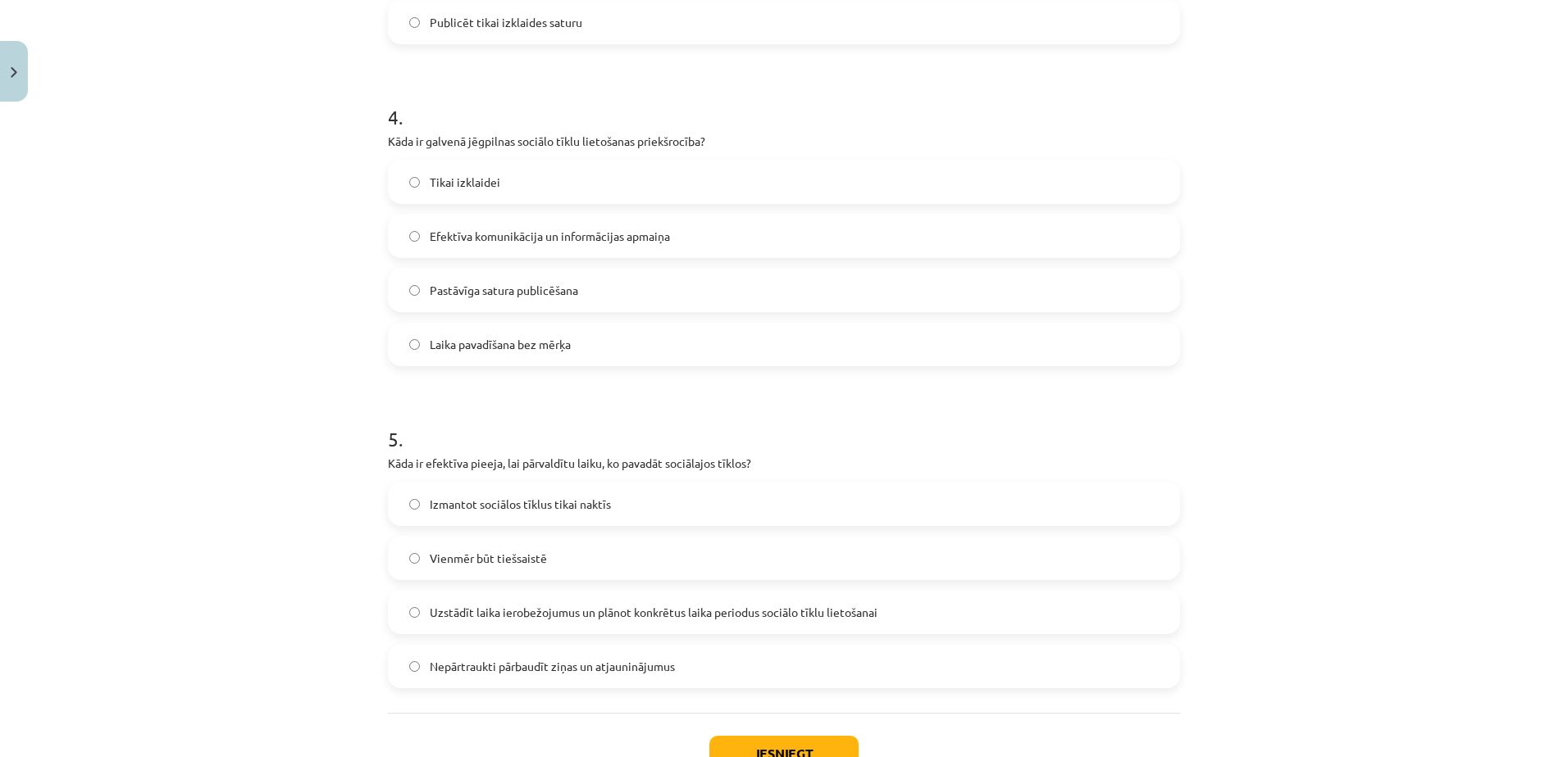
click at [712, 617] on span "Uzstādīt laika ierobežojumus un plānot konkrētus laika periodus sociālo tīklu l…" at bounding box center [653, 612] width 448 height 17
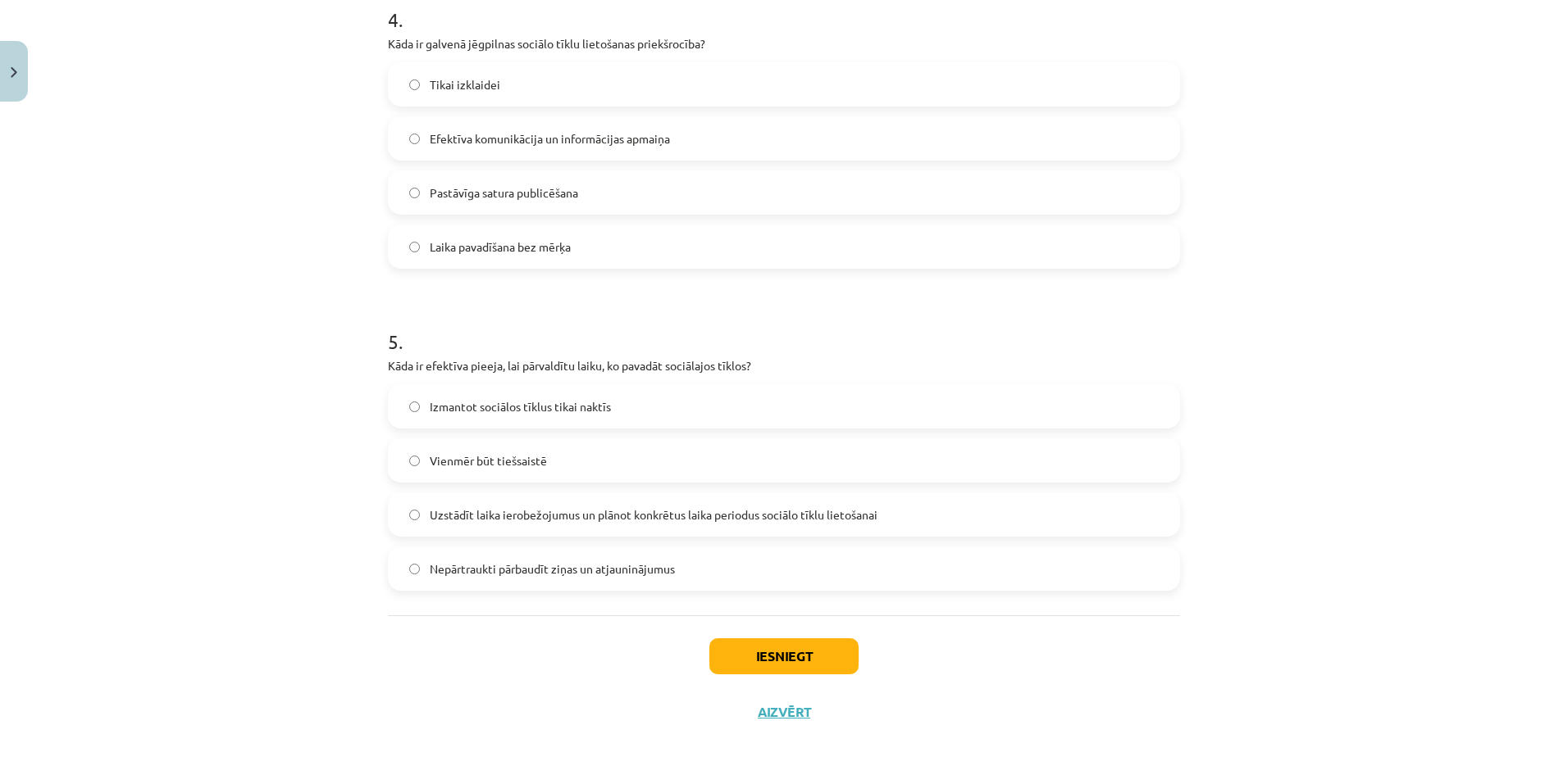
scroll to position [1314, 0]
click at [768, 649] on button "Iesniegt" at bounding box center [784, 654] width 150 height 36
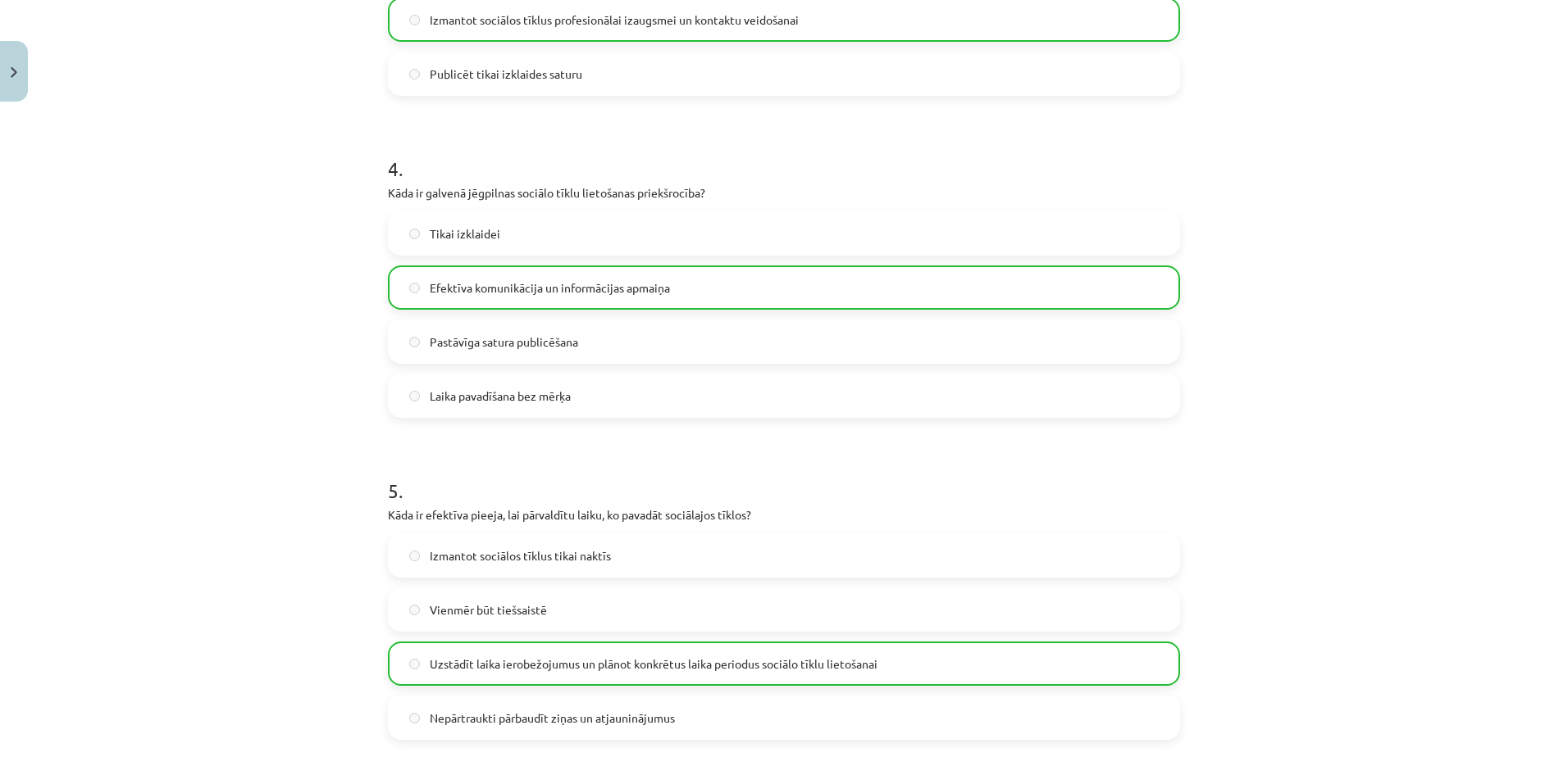
scroll to position [1389, 0]
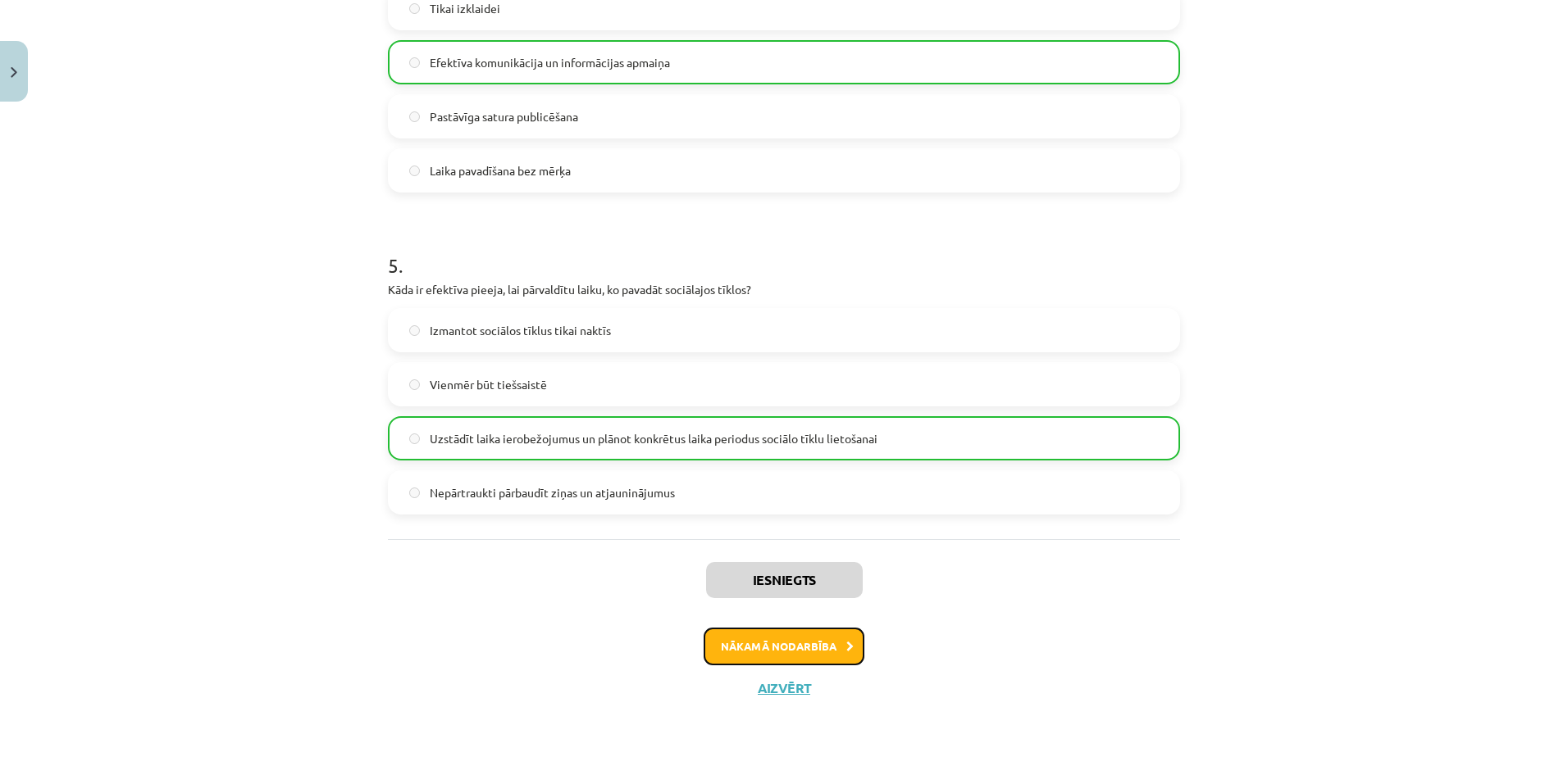
click at [768, 649] on button "Nākamā nodarbība" at bounding box center [784, 646] width 160 height 38
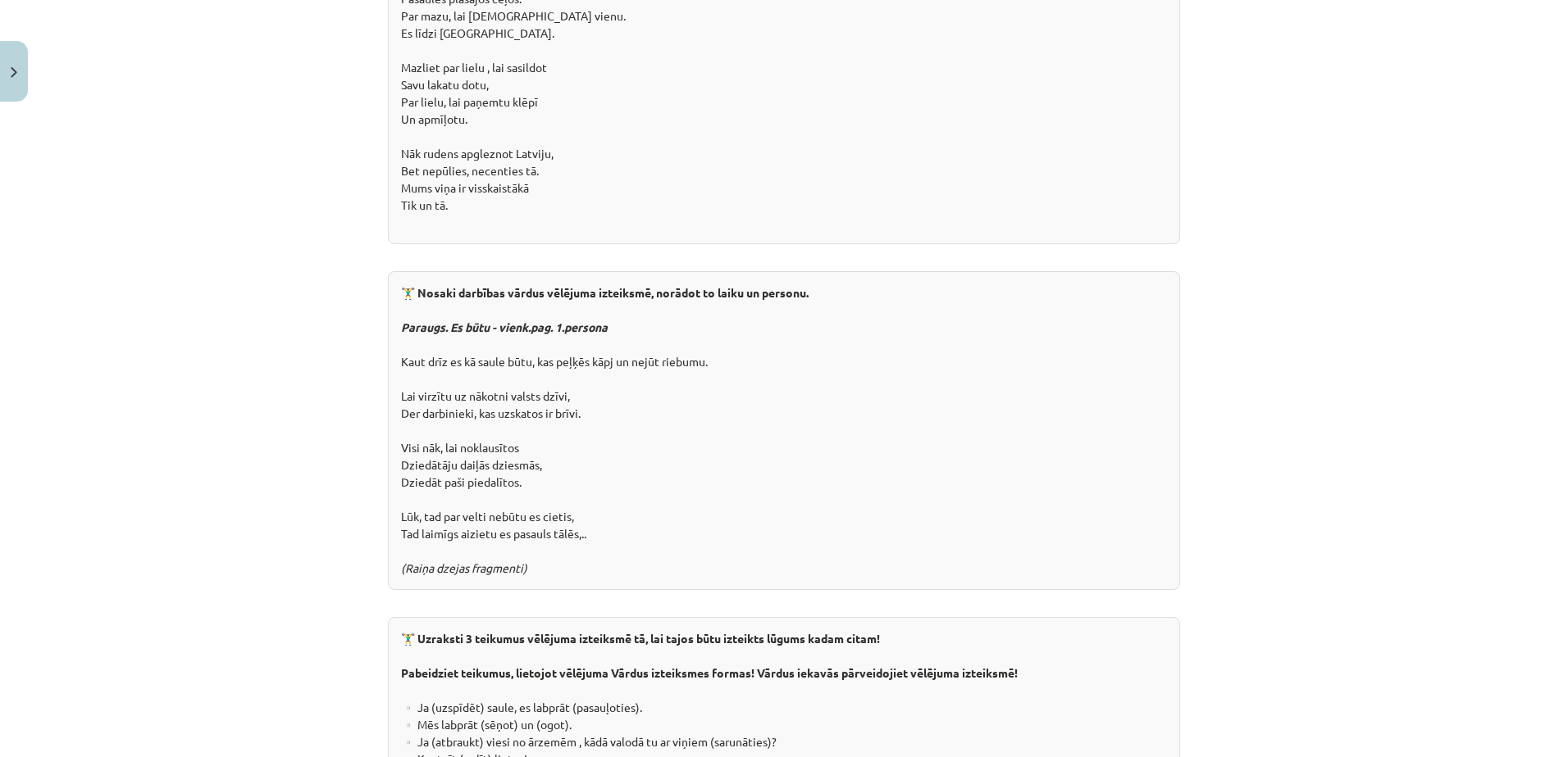
scroll to position [2876, 0]
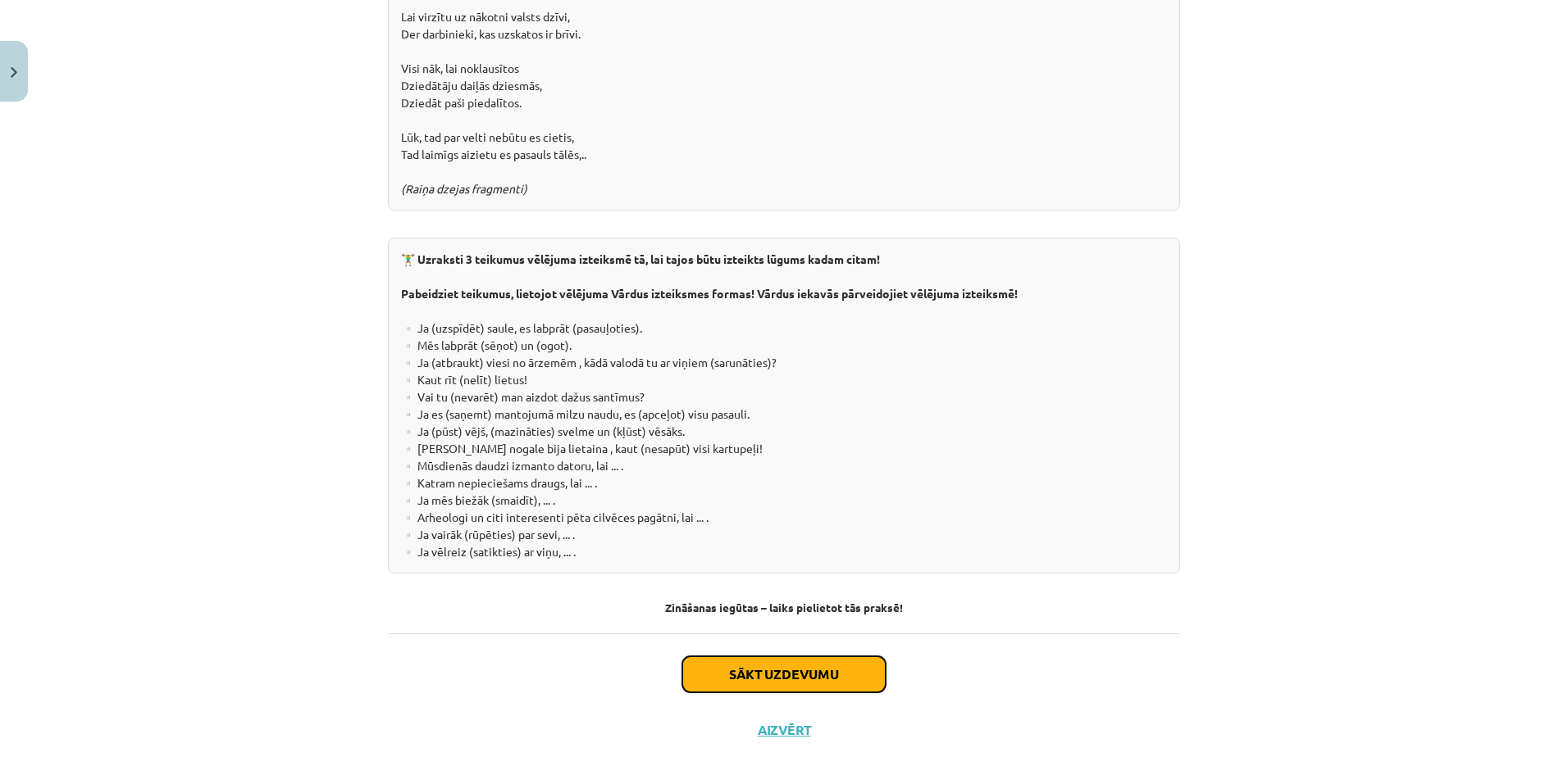
click at [825, 656] on button "Sākt uzdevumu" at bounding box center [784, 674] width 204 height 36
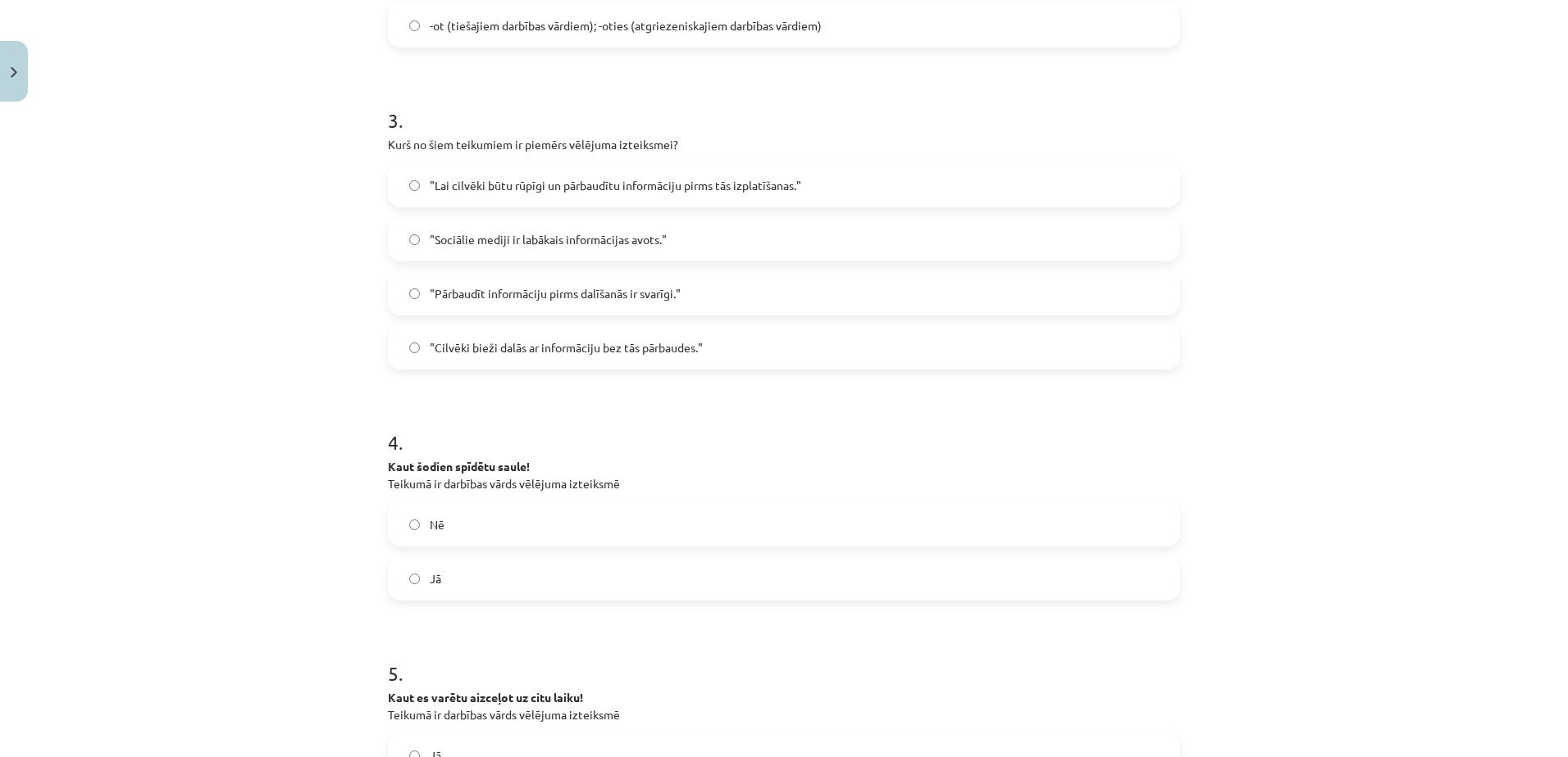
scroll to position [956, 0]
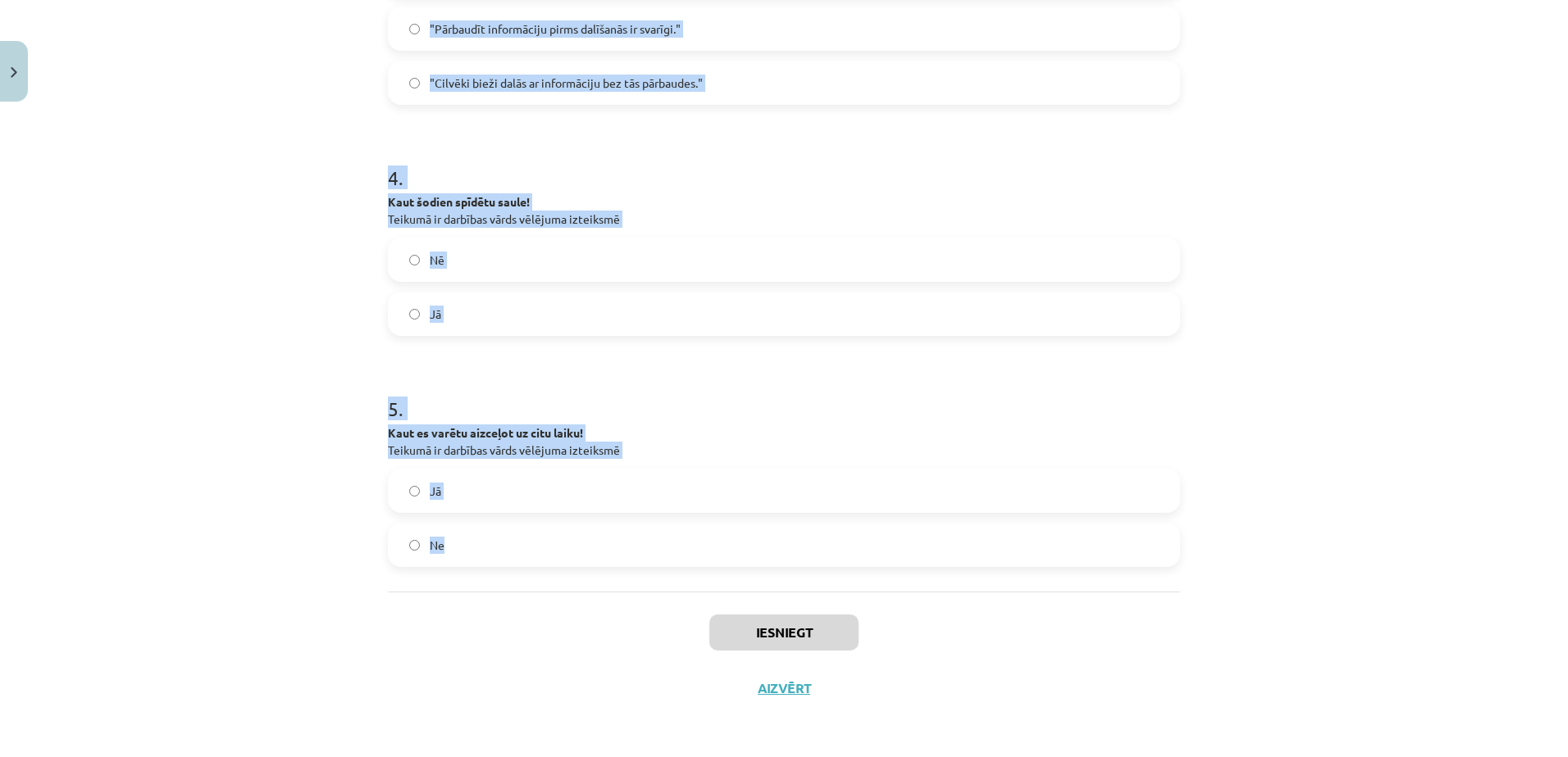
drag, startPoint x: 342, startPoint y: 322, endPoint x: 920, endPoint y: 564, distance: 626.6
click at [920, 564] on div "Mācību tēma: Latviešu valodas 9. klases 1. ieskaites mācību materiāls #5 4. tēm…" at bounding box center [784, 378] width 1568 height 757
copy form "1 . Man ļoti patīk lasīt grāmatas par senajiem laikiem. Teikumā ir darbības vār…"
click at [303, 364] on div "Mācību tēma: Latviešu valodas 9. klases 1. ieskaites mācību materiāls #5 4. tēm…" at bounding box center [784, 378] width 1568 height 757
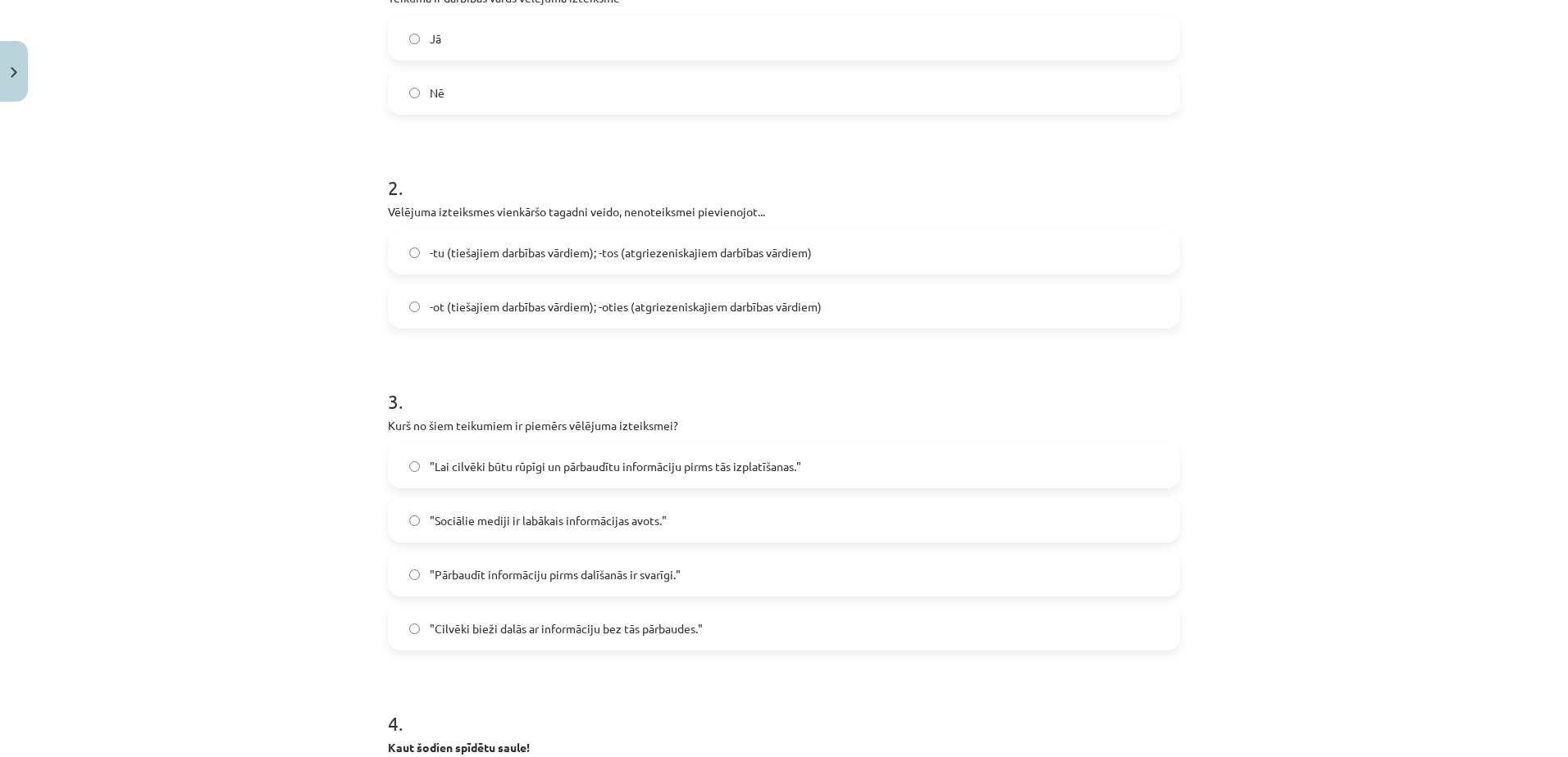
scroll to position [0, 0]
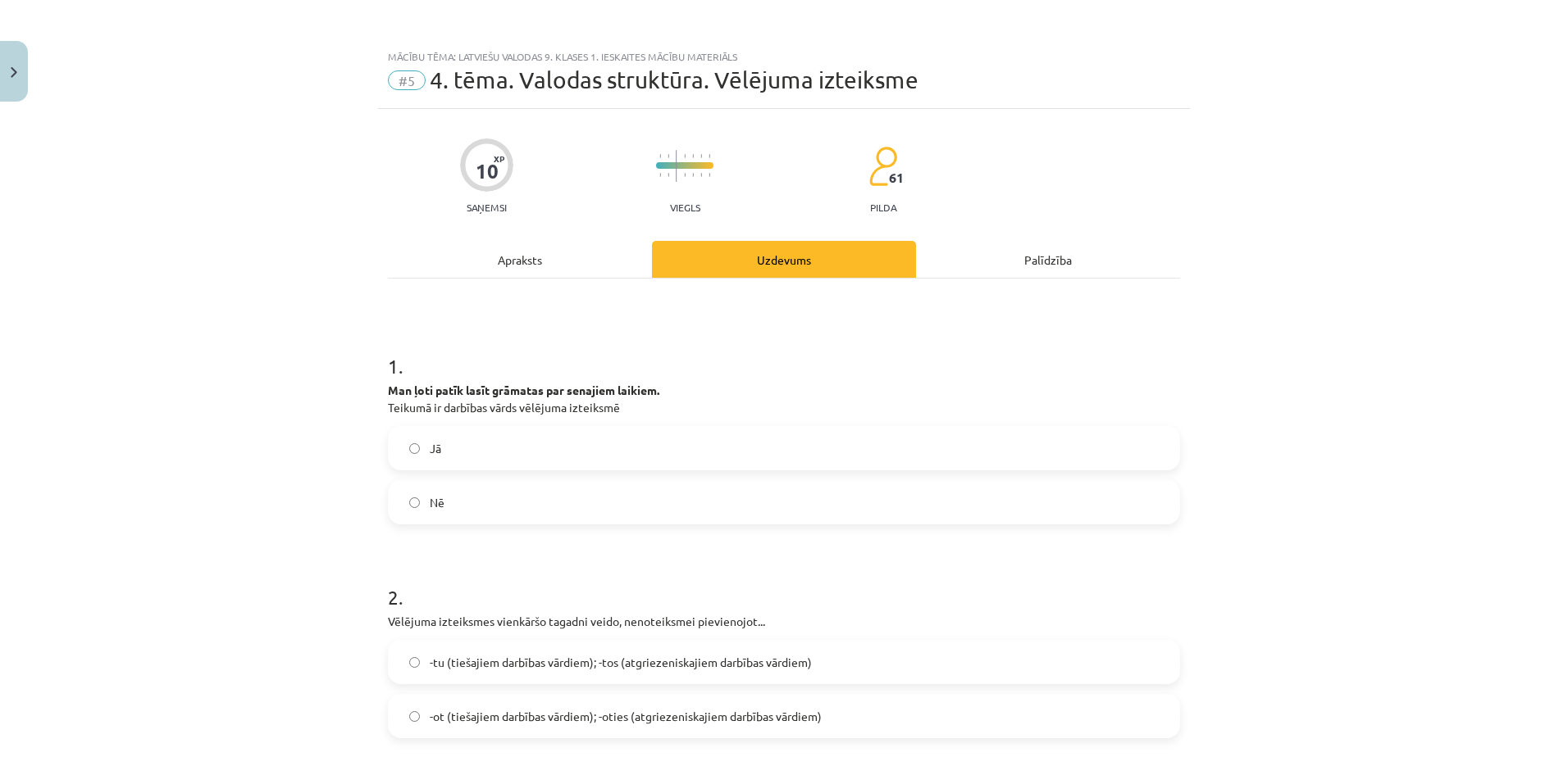
click at [475, 497] on label "Nē" at bounding box center [784, 502] width 789 height 41
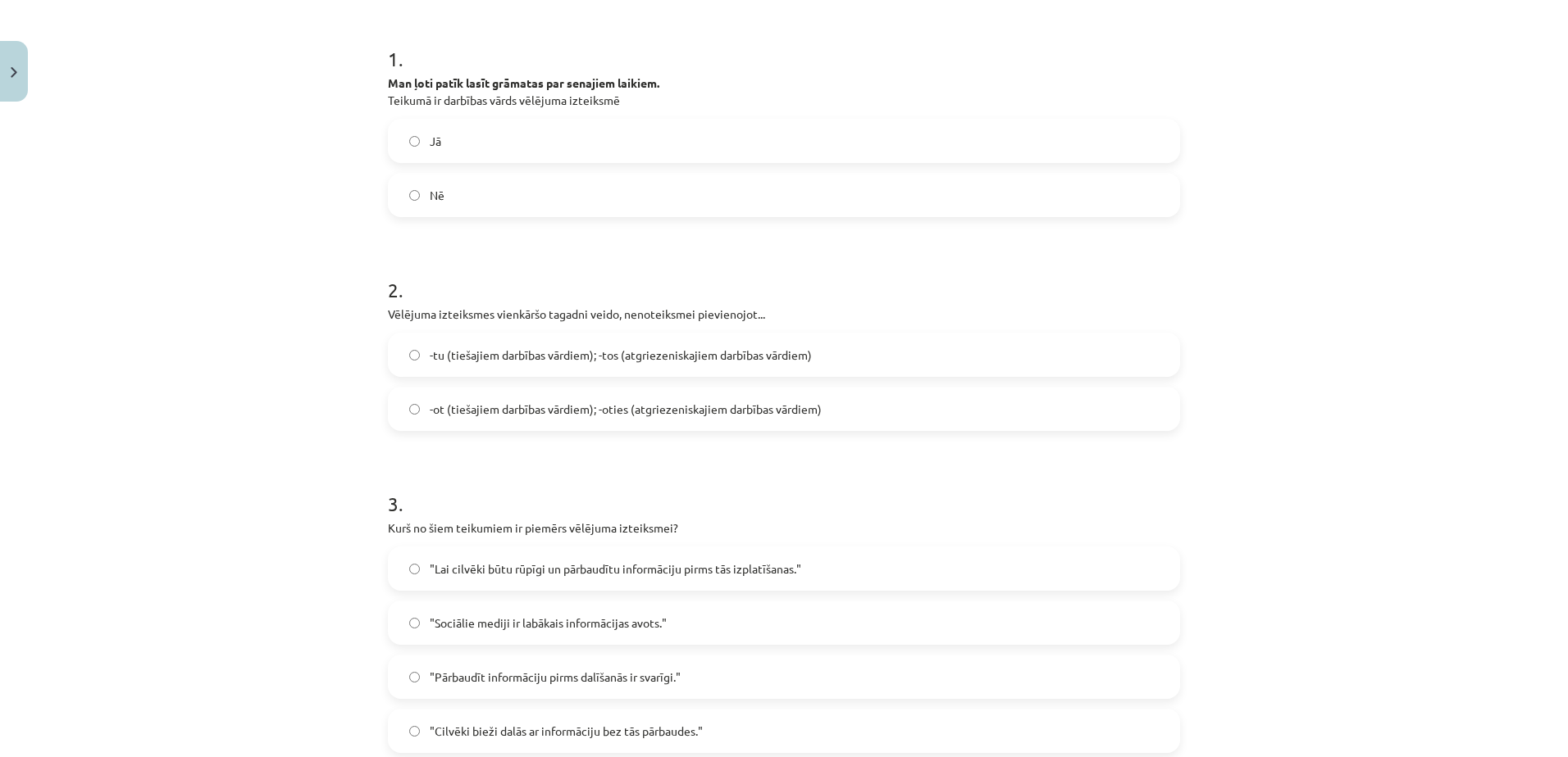
scroll to position [308, 0]
click at [486, 354] on span "-tu (tiešajiem darbības vārdiem); -tos (atgriezeniskajiem darbības vārdiem)" at bounding box center [621, 354] width 382 height 17
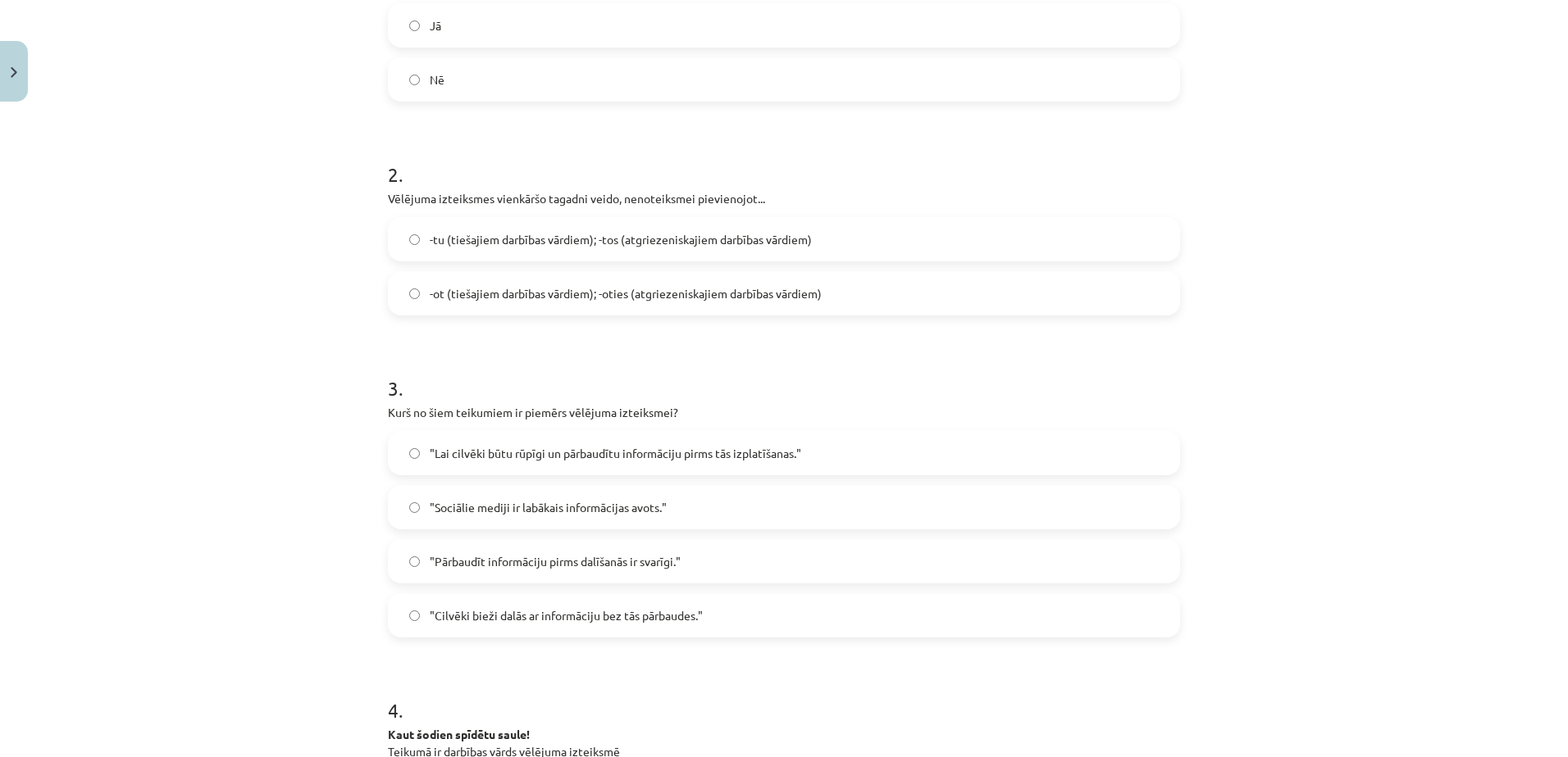
click at [539, 445] on span ""Lai cilvēki būtu rūpīgi un pārbaudītu informāciju pirms tās izplatīšanas."" at bounding box center [615, 453] width 371 height 17
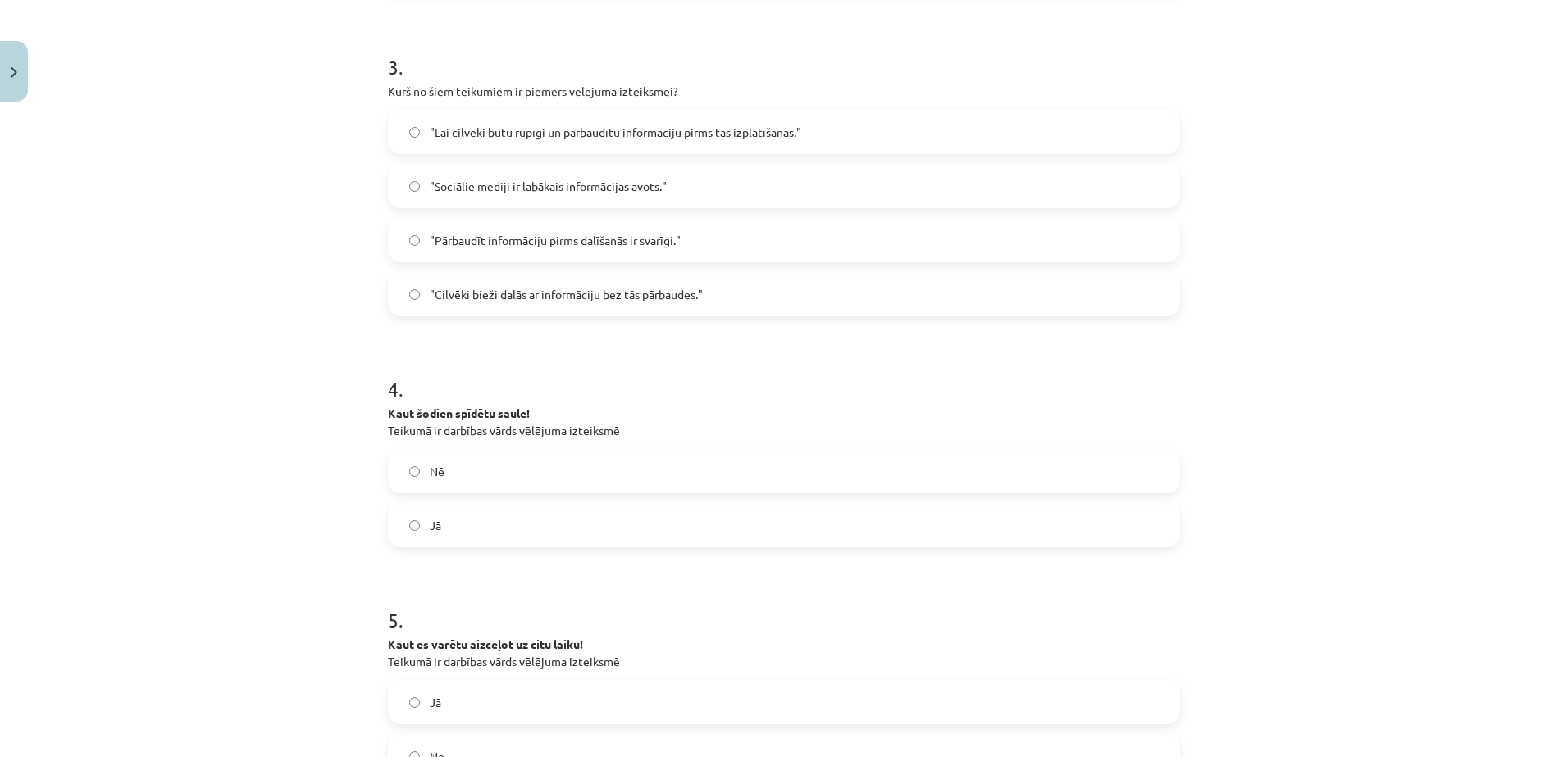
scroll to position [773, 0]
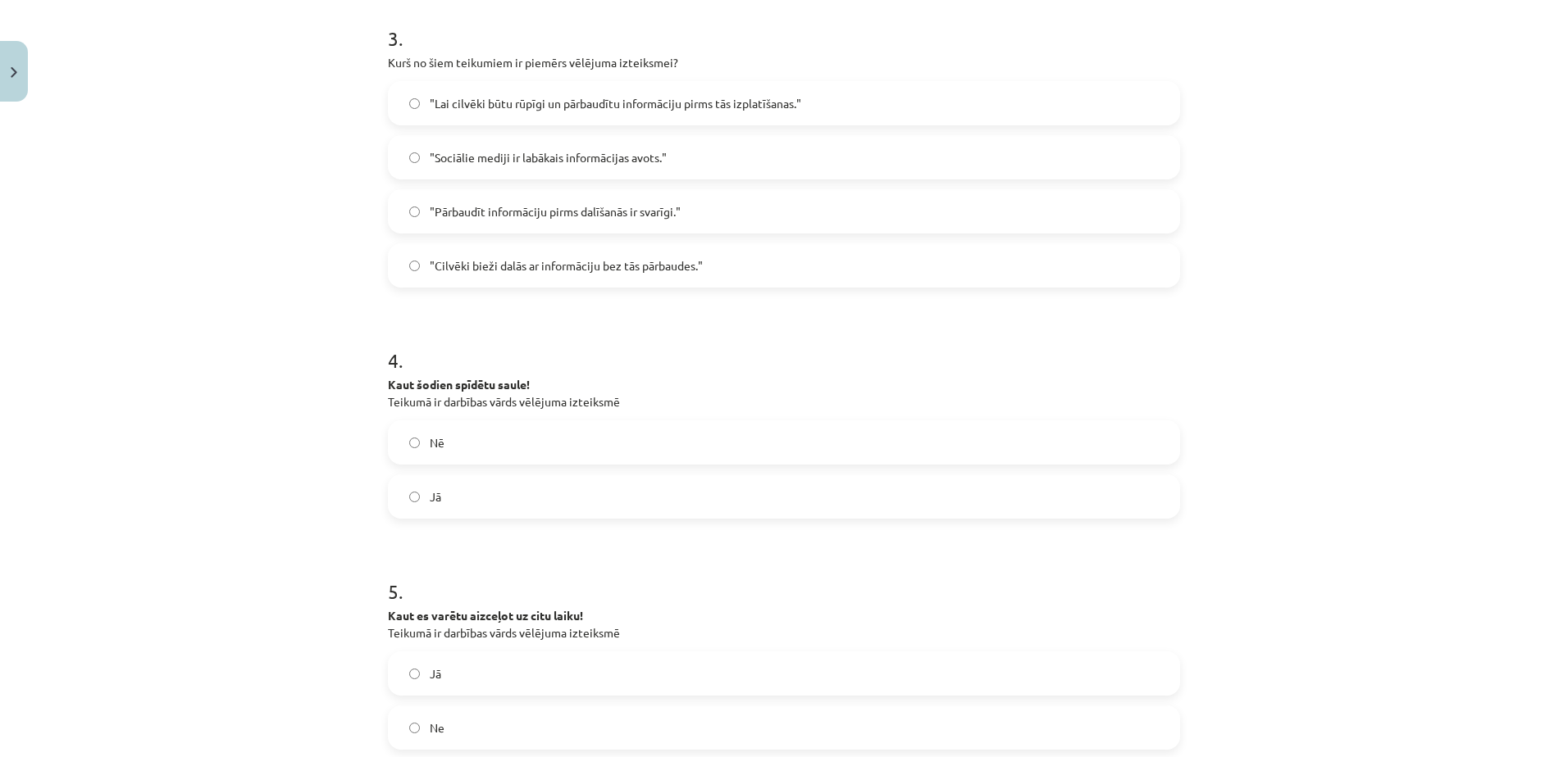
click at [534, 499] on label "Jā" at bounding box center [784, 497] width 789 height 41
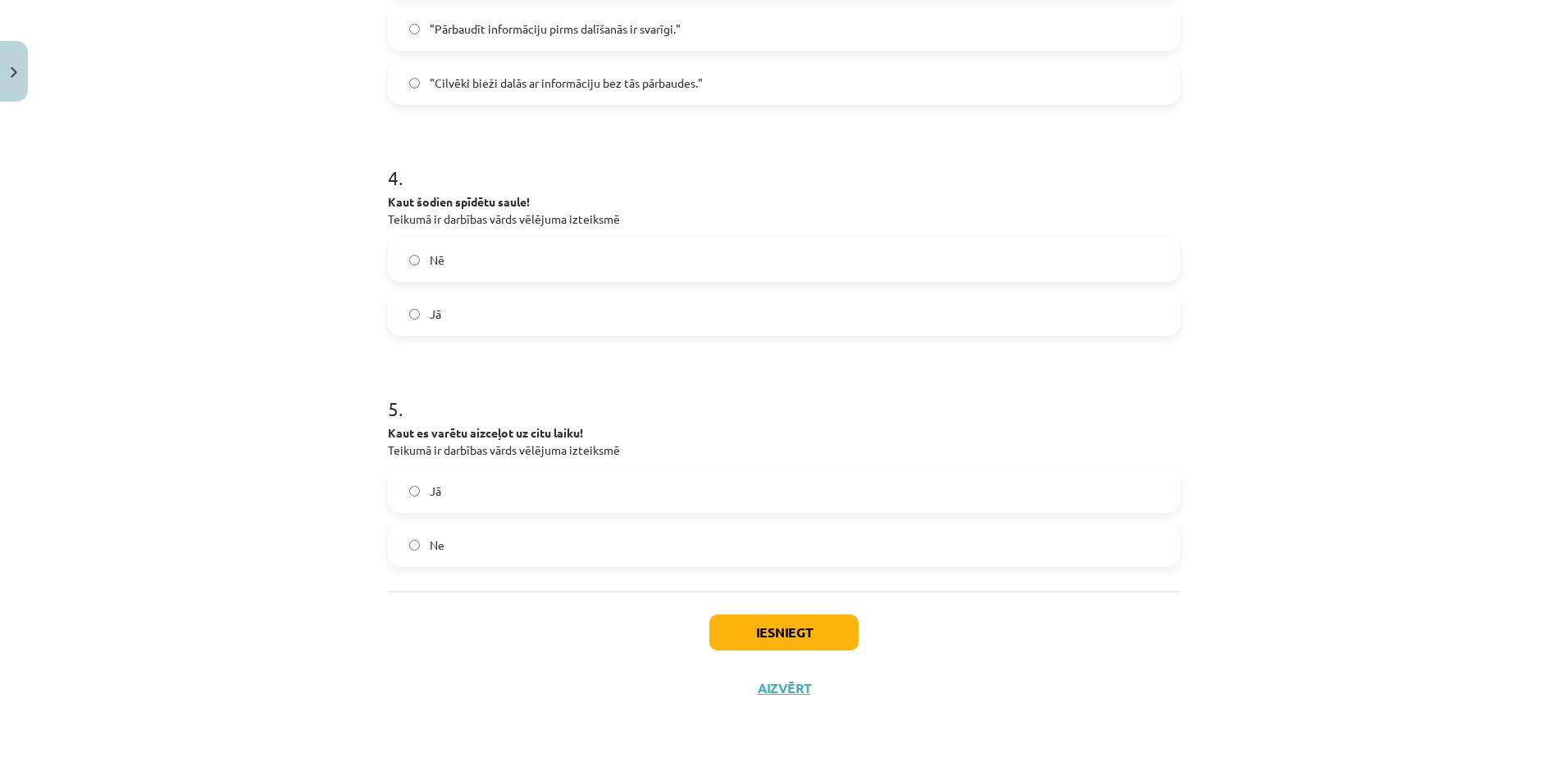
click at [536, 480] on label "Jā" at bounding box center [784, 491] width 789 height 41
click at [821, 645] on button "Iesniegt" at bounding box center [784, 633] width 150 height 36
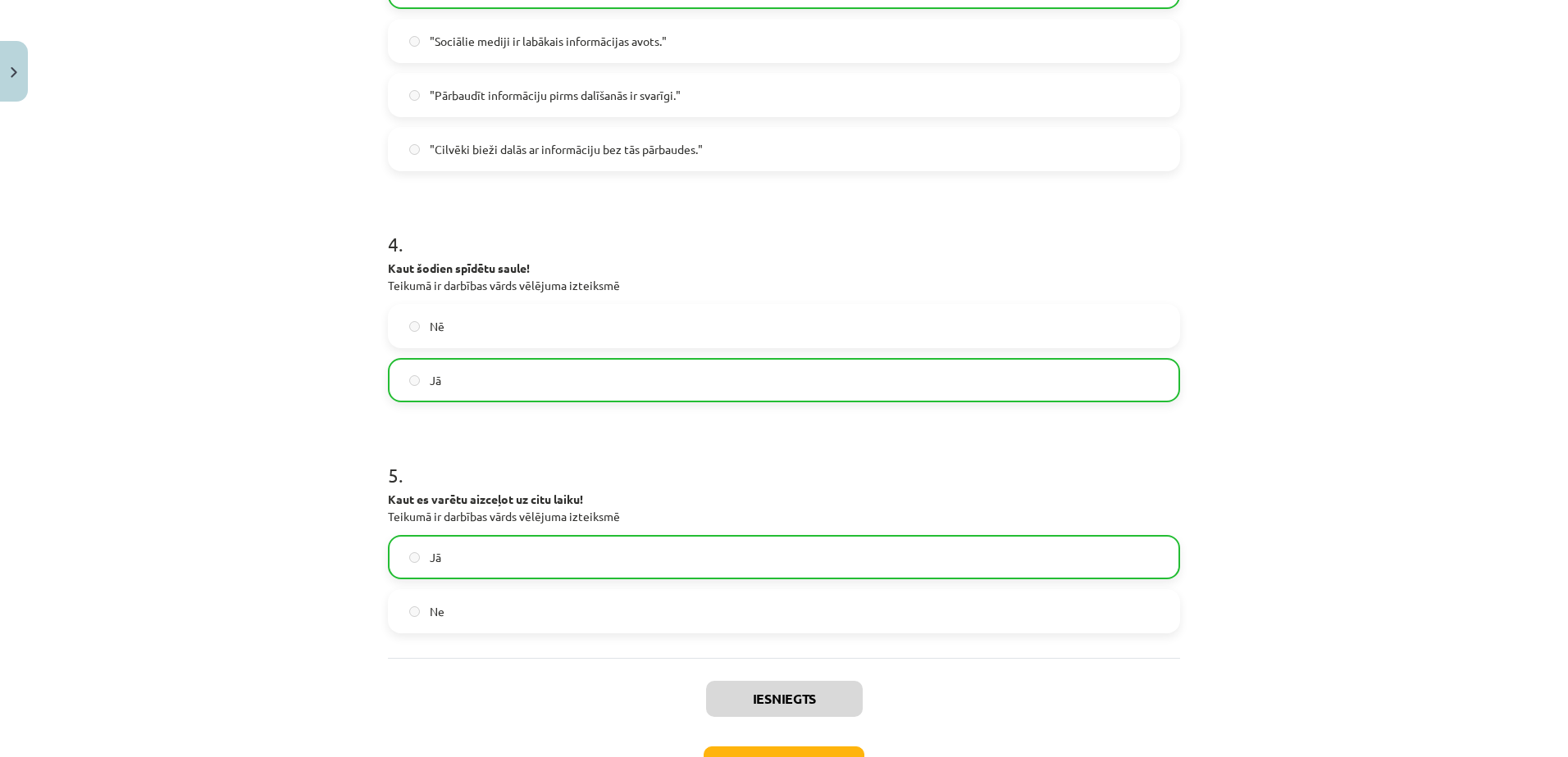
scroll to position [1008, 0]
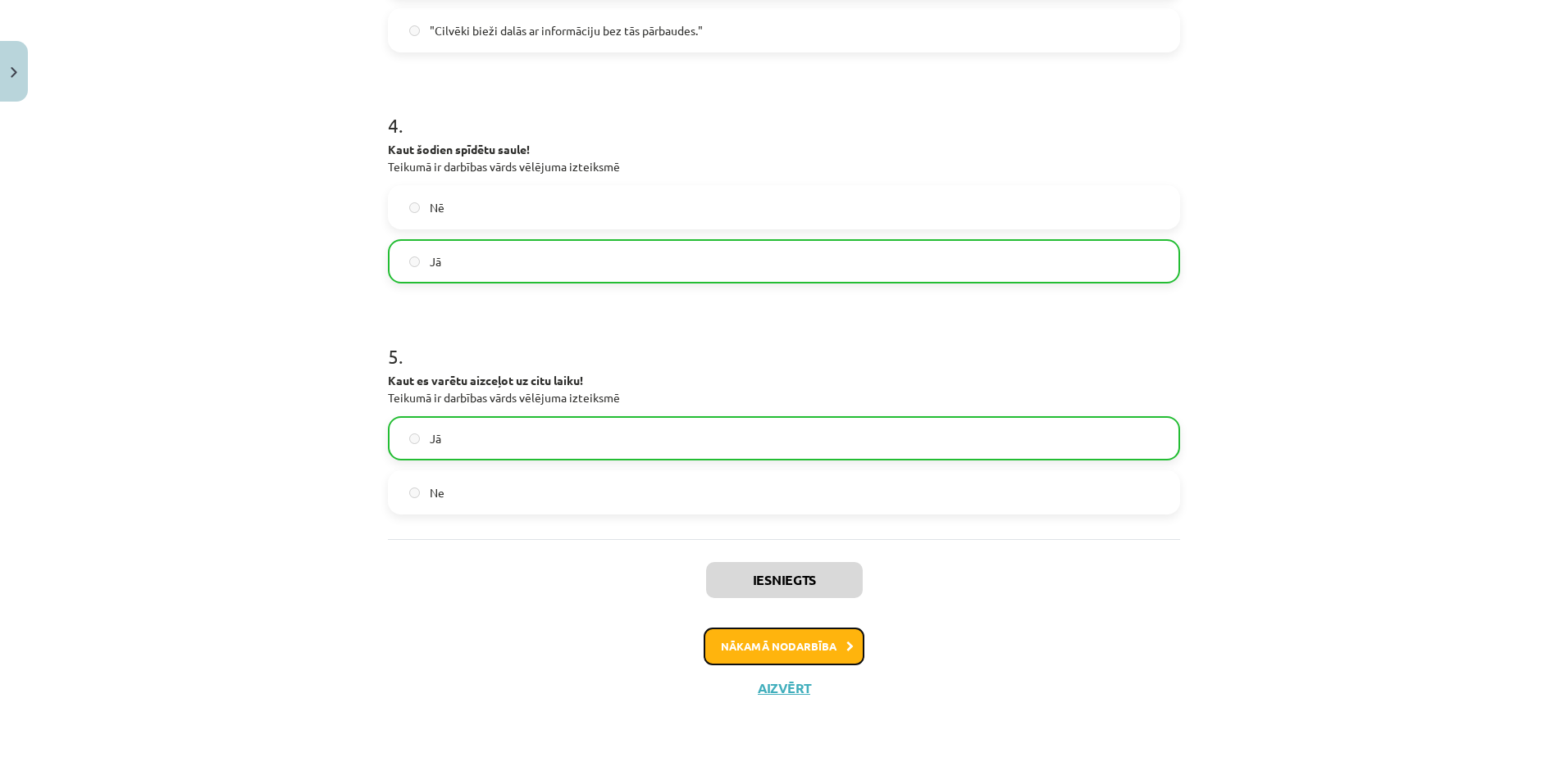
click at [790, 641] on button "Nākamā nodarbība" at bounding box center [784, 646] width 160 height 38
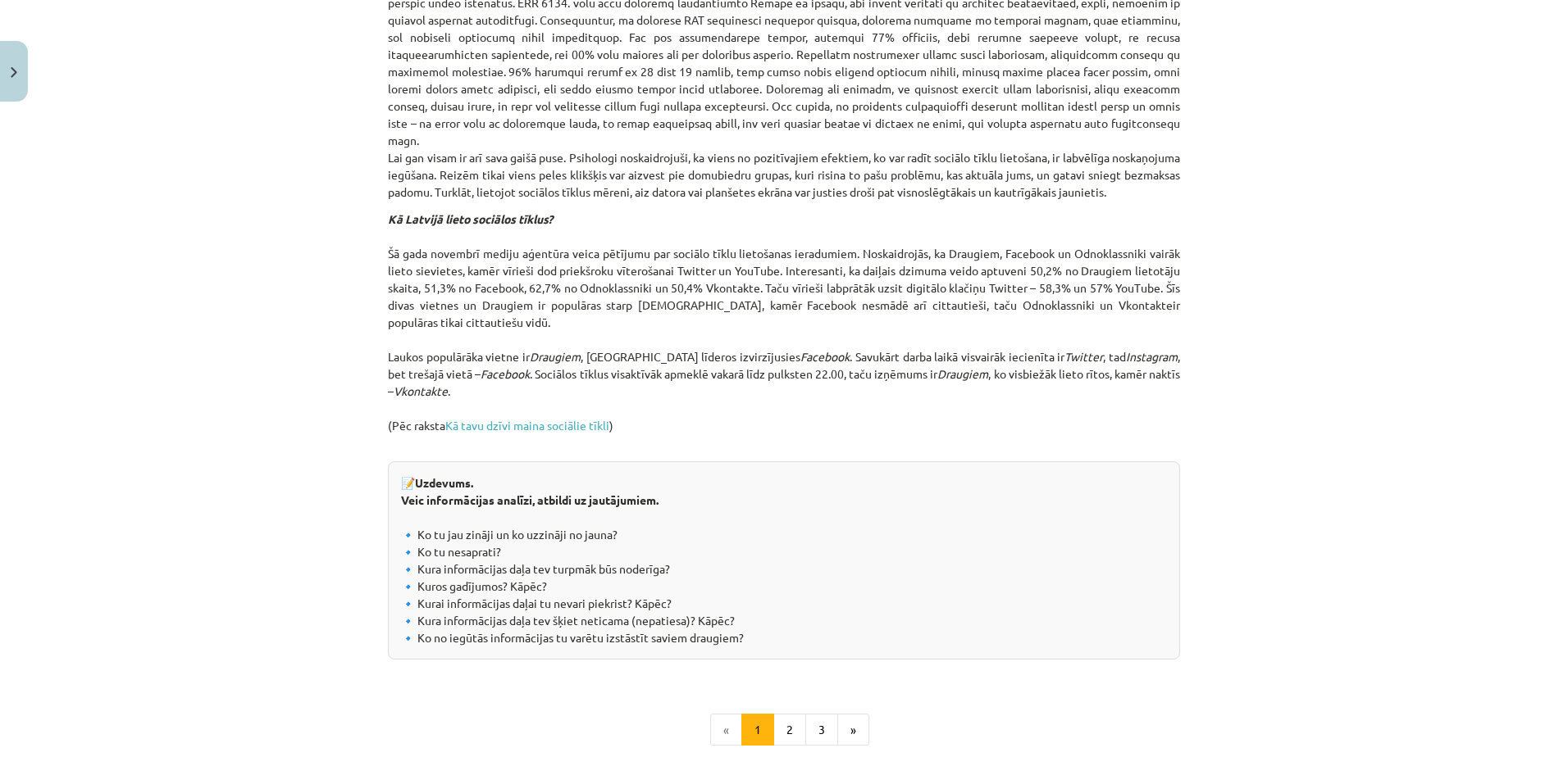
scroll to position [1675, 0]
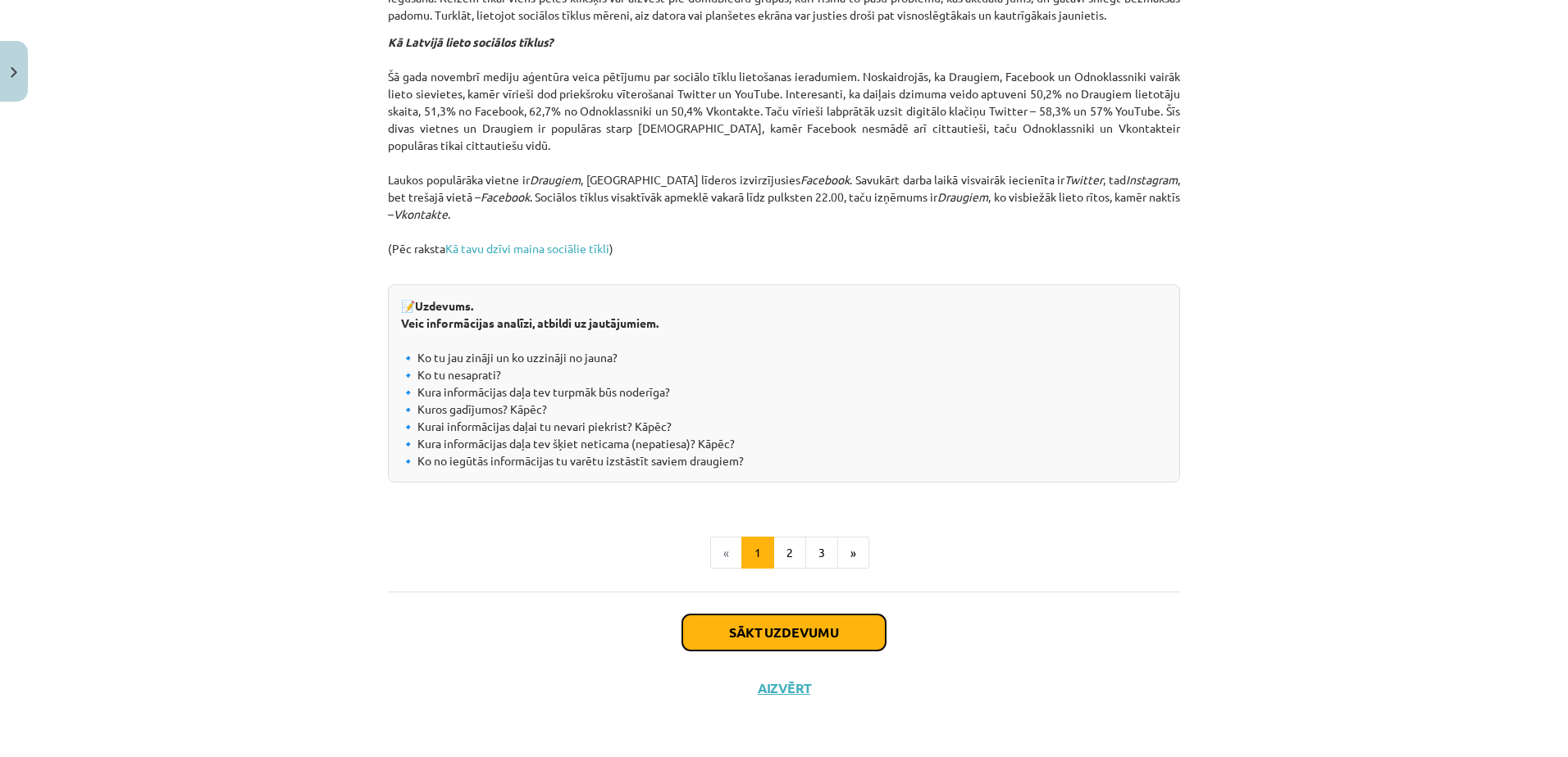
click at [799, 634] on button "Sākt uzdevumu" at bounding box center [784, 633] width 204 height 36
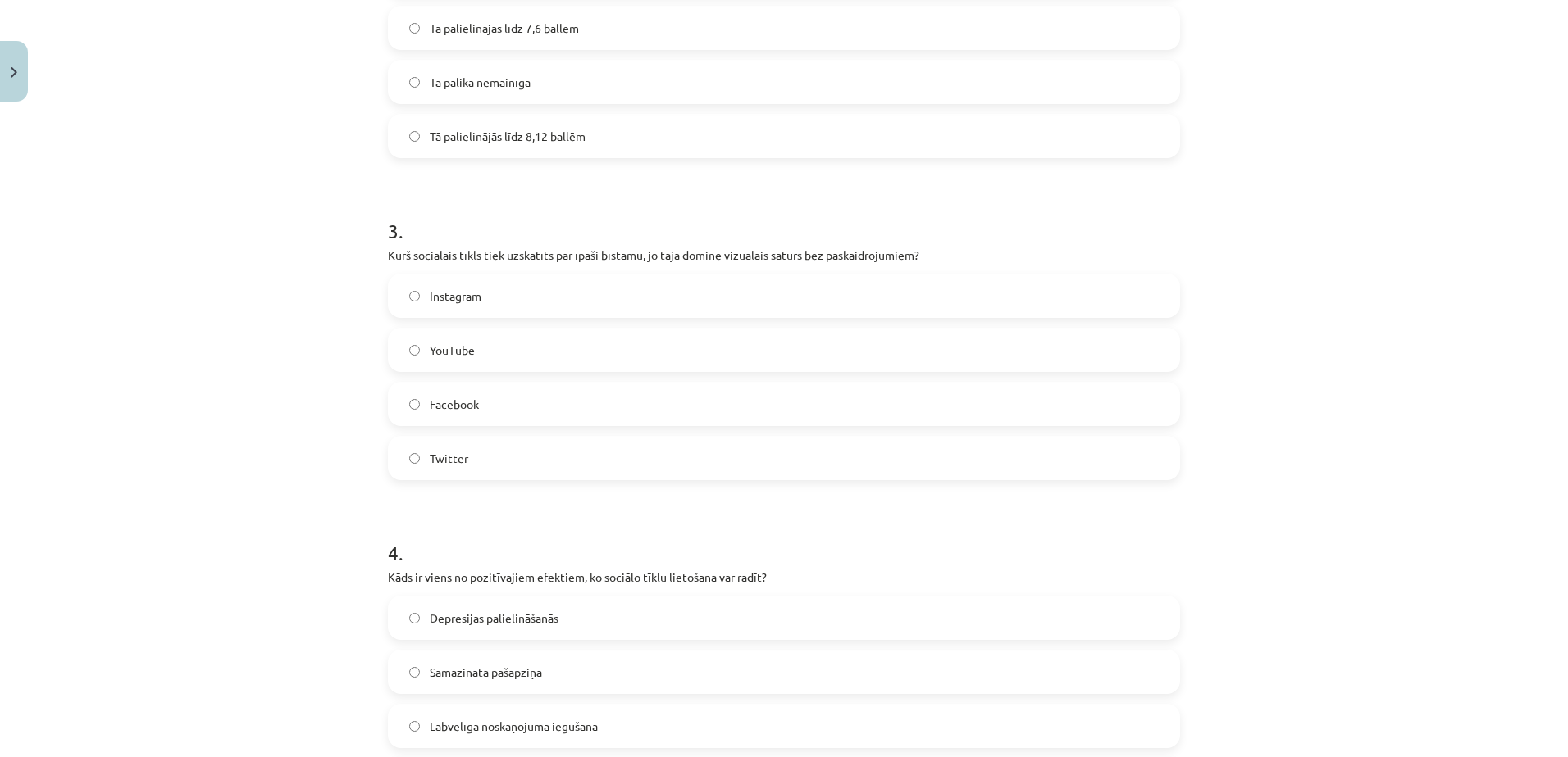
scroll to position [1337, 0]
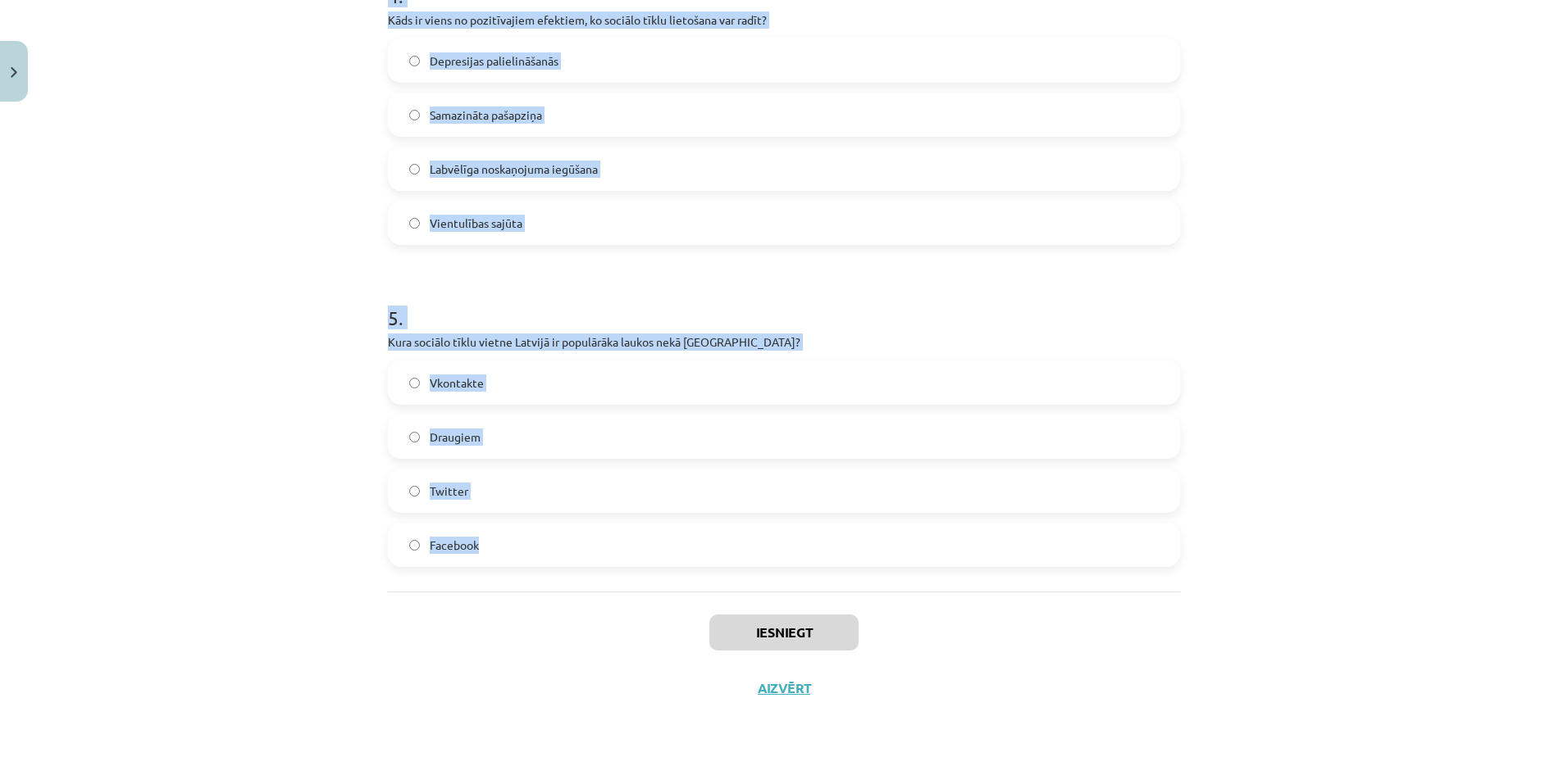
drag, startPoint x: 365, startPoint y: 311, endPoint x: 918, endPoint y: 559, distance: 606.1
click at [918, 559] on div "Mācību tēma: Latviešu valodas 9. klases 1. ieskaites mācību materiāls #6 5. tēm…" at bounding box center [784, 378] width 1568 height 757
copy form "1 . Kurā valstī tika veikts pētījums par sociālo tīklu ietekmi uz cilvēku laime…"
click at [260, 212] on div "Mācību tēma: Latviešu valodas 9. klases 1. ieskaites mācību materiāls #6 5. tēm…" at bounding box center [784, 378] width 1568 height 757
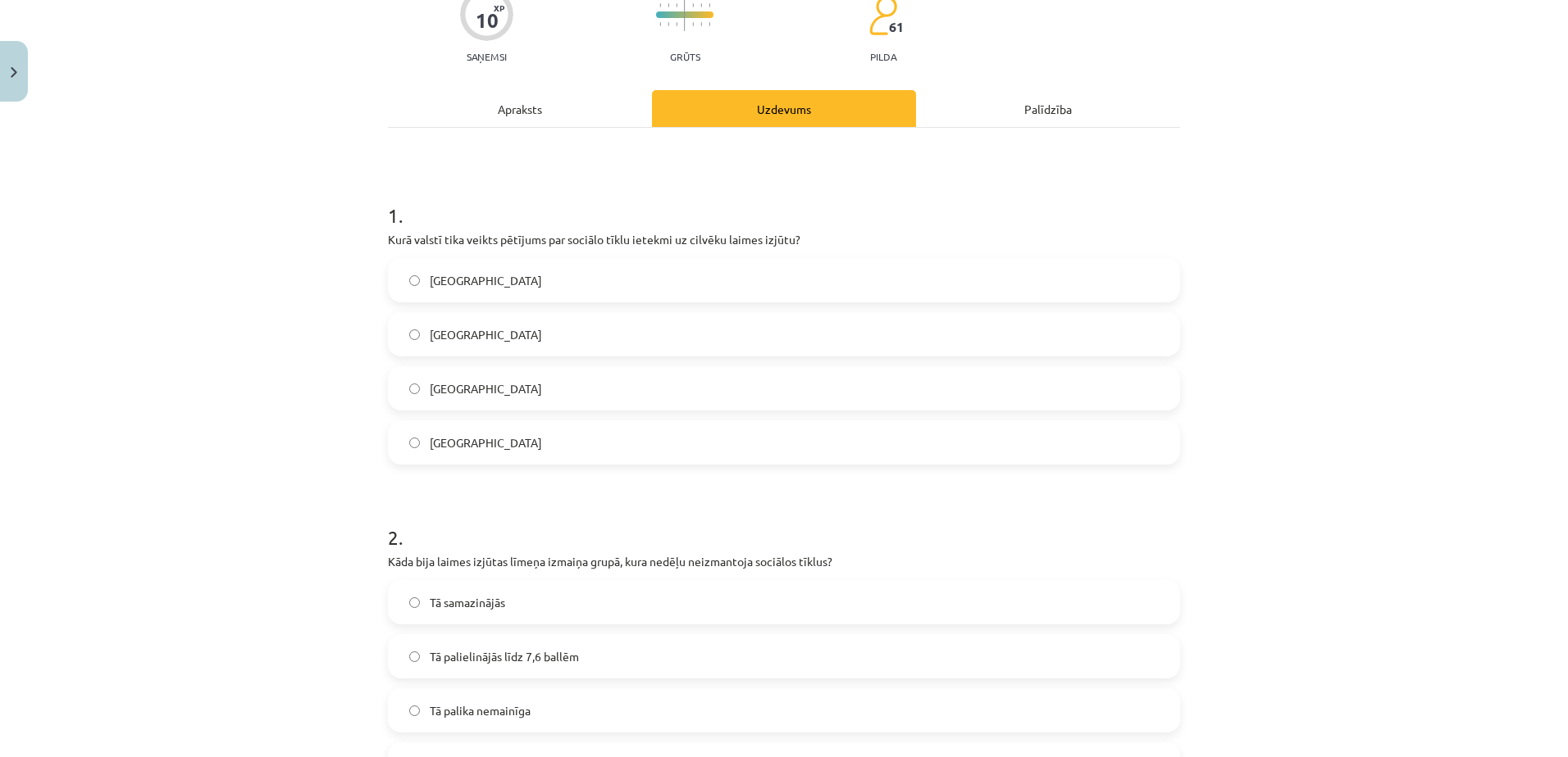
scroll to position [0, 0]
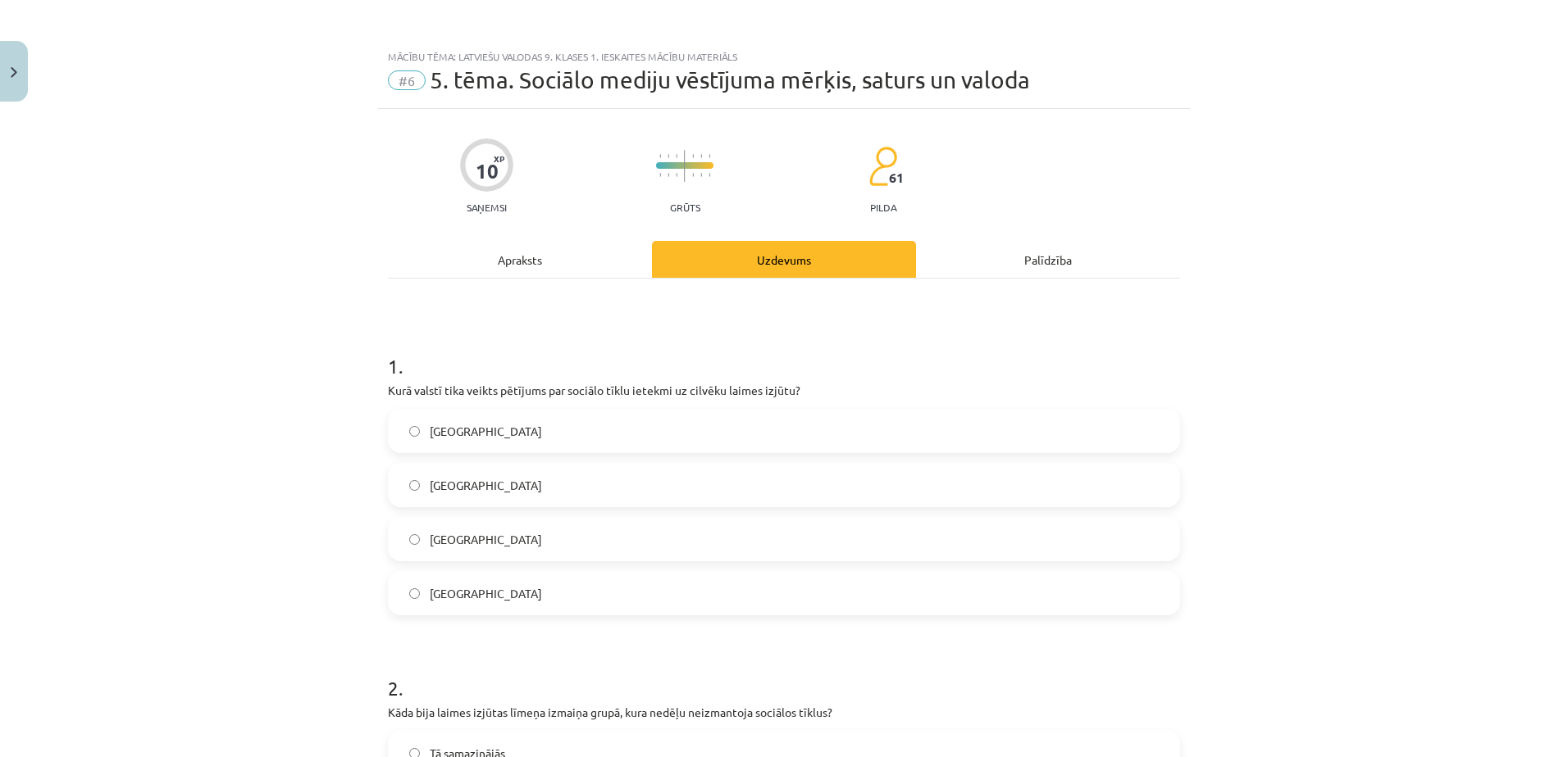
click at [485, 491] on label "Dānijā" at bounding box center [784, 485] width 789 height 41
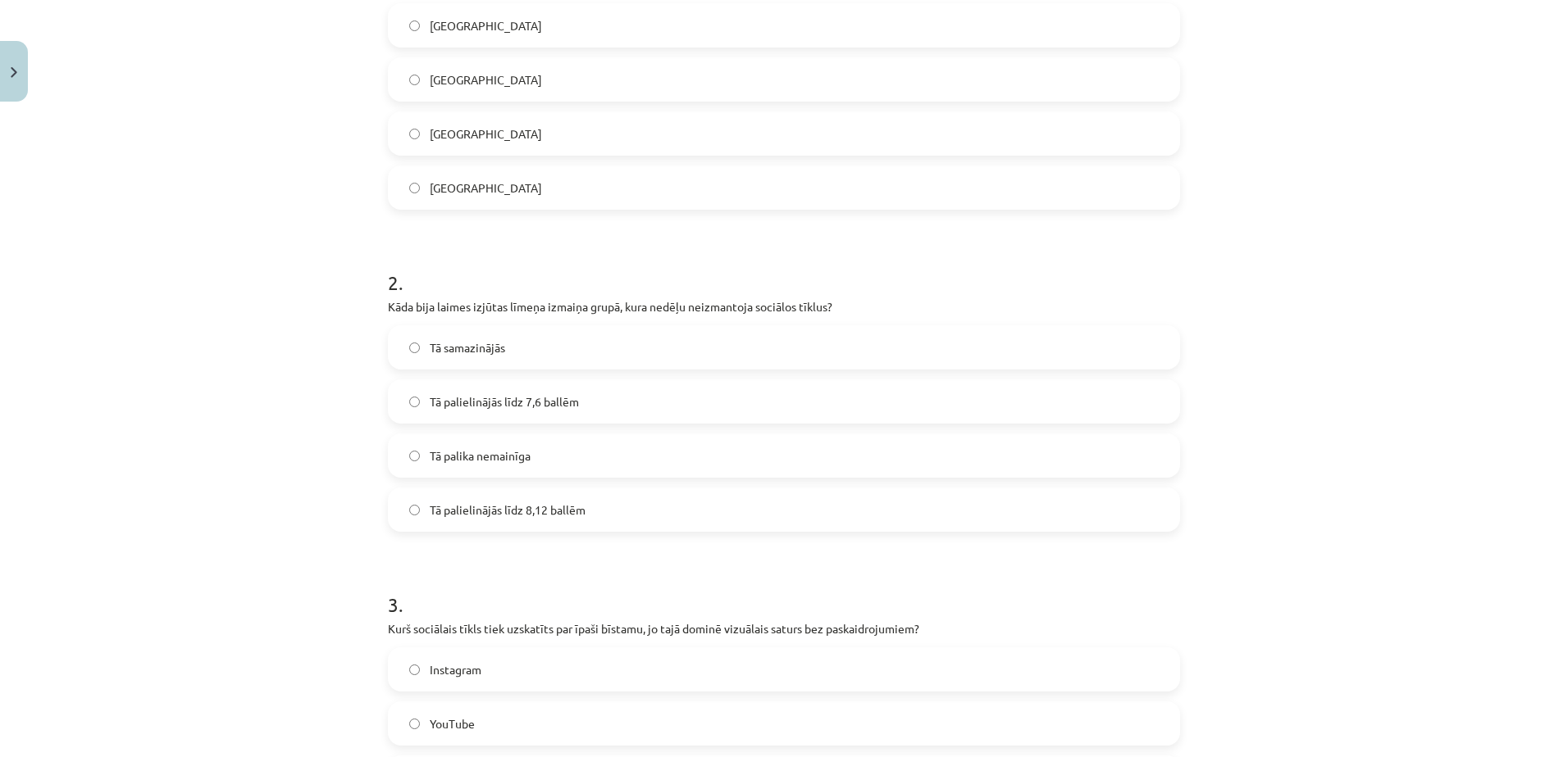
scroll to position [407, 0]
click at [499, 404] on span "Tā palielinājās līdz 7,6 ballēm" at bounding box center [504, 401] width 150 height 17
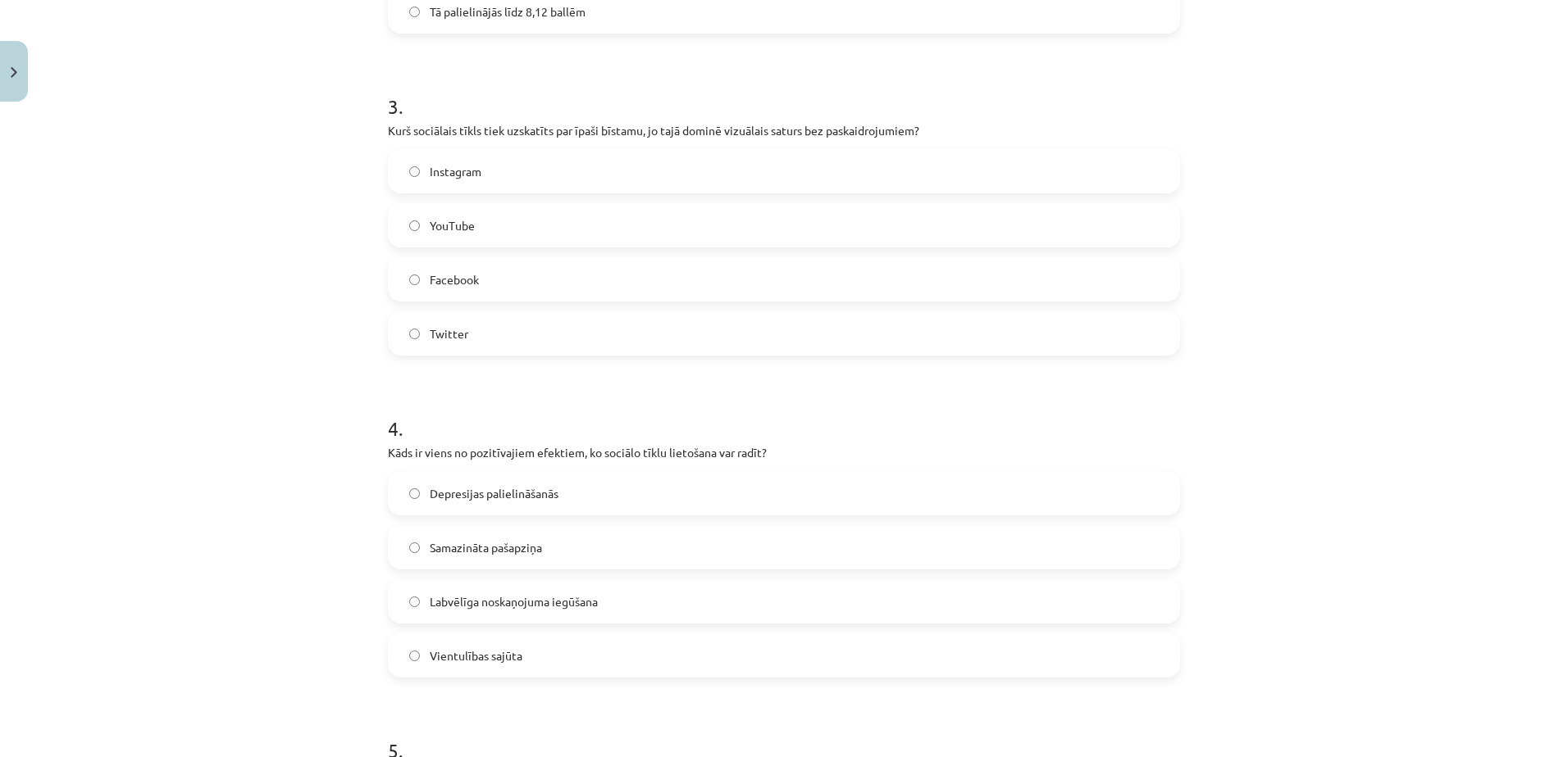
scroll to position [905, 0]
click at [539, 173] on label "Instagram" at bounding box center [784, 171] width 789 height 41
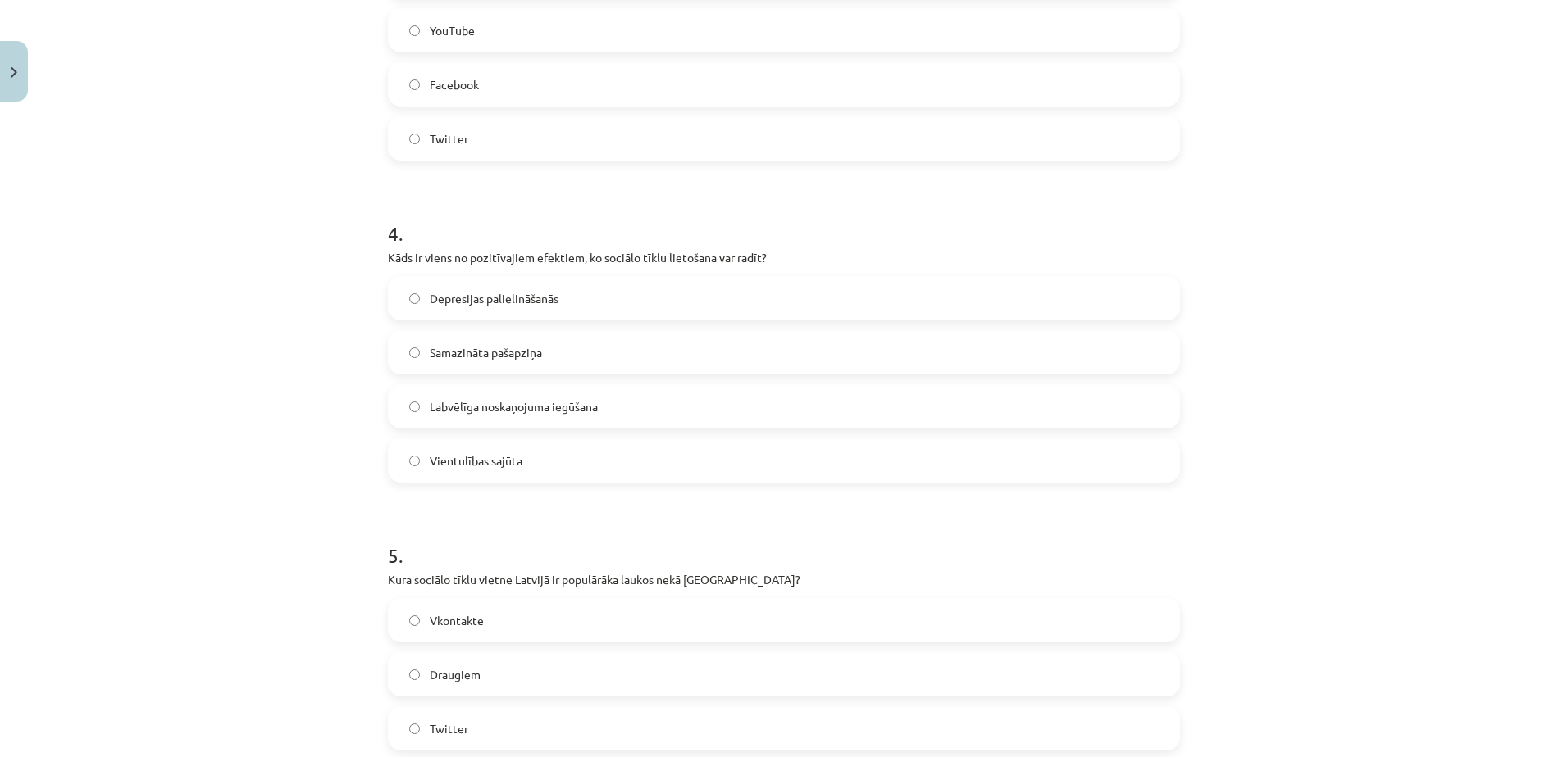
click at [545, 401] on span "Labvēlīga noskaņojuma iegūšana" at bounding box center [513, 406] width 168 height 17
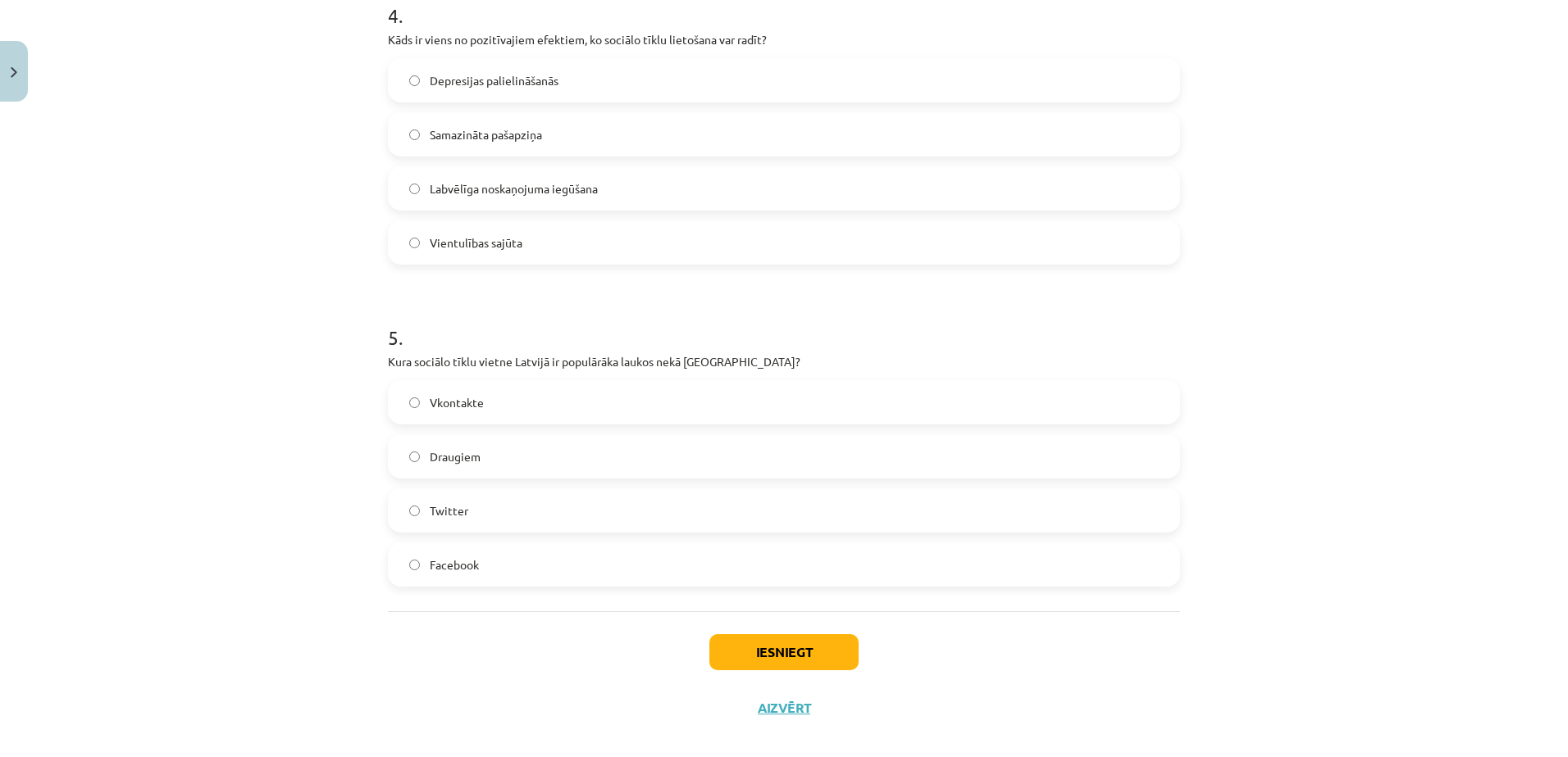
scroll to position [1318, 0]
click at [527, 449] on label "Draugiem" at bounding box center [784, 455] width 789 height 41
click at [783, 654] on button "Iesniegt" at bounding box center [784, 652] width 150 height 36
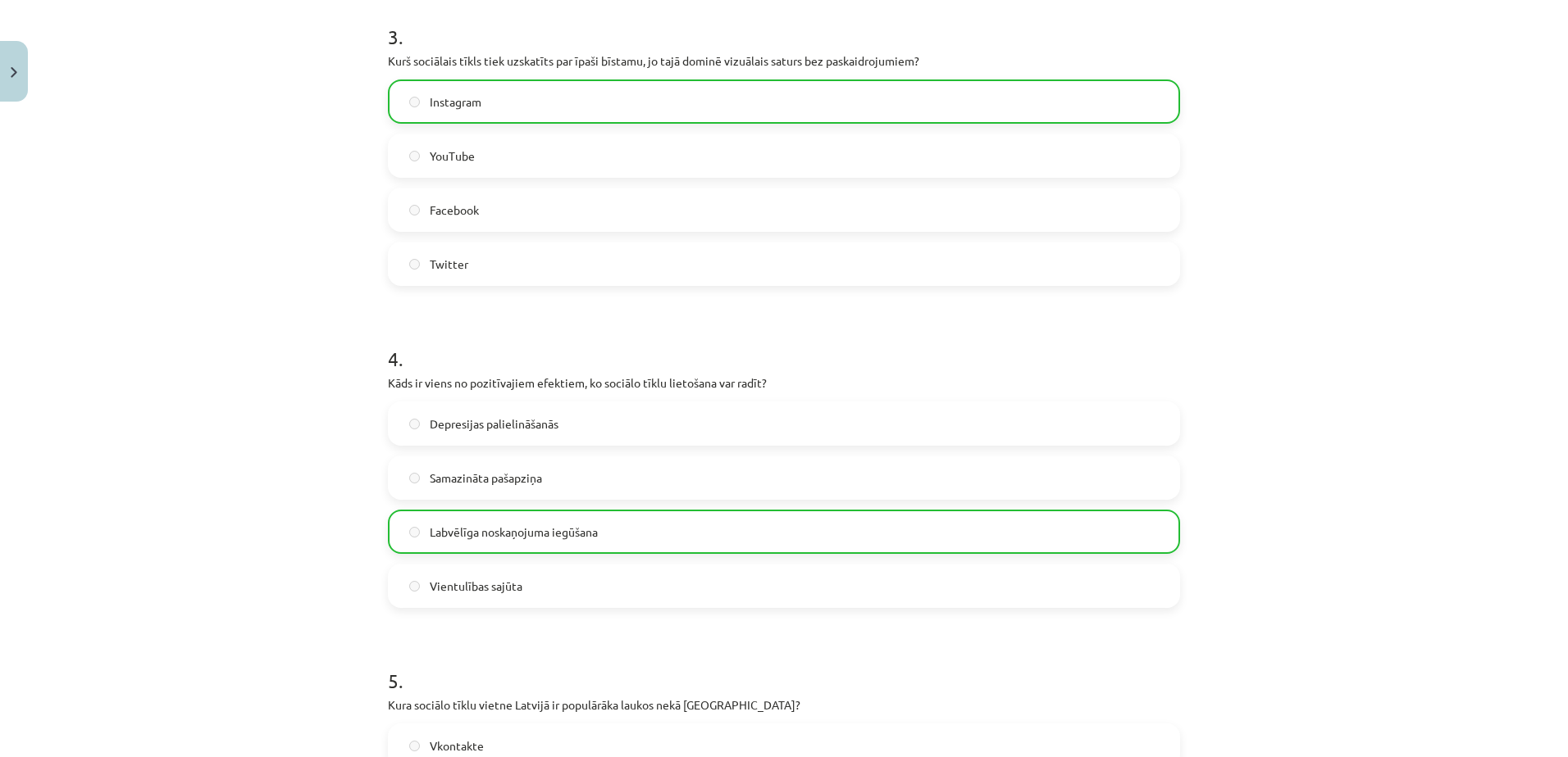
scroll to position [1389, 0]
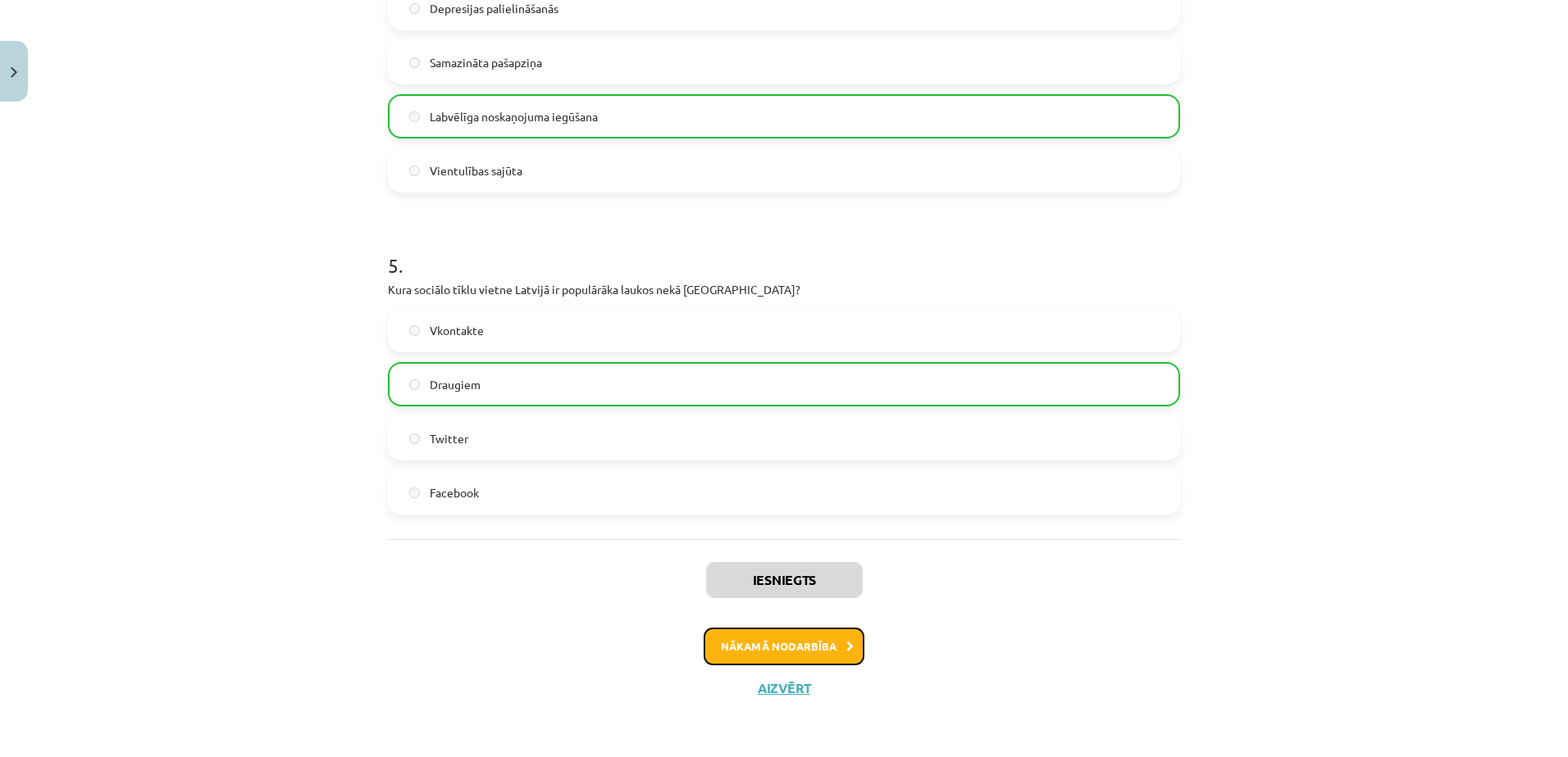
click at [803, 662] on button "Nākamā nodarbība" at bounding box center [784, 646] width 160 height 38
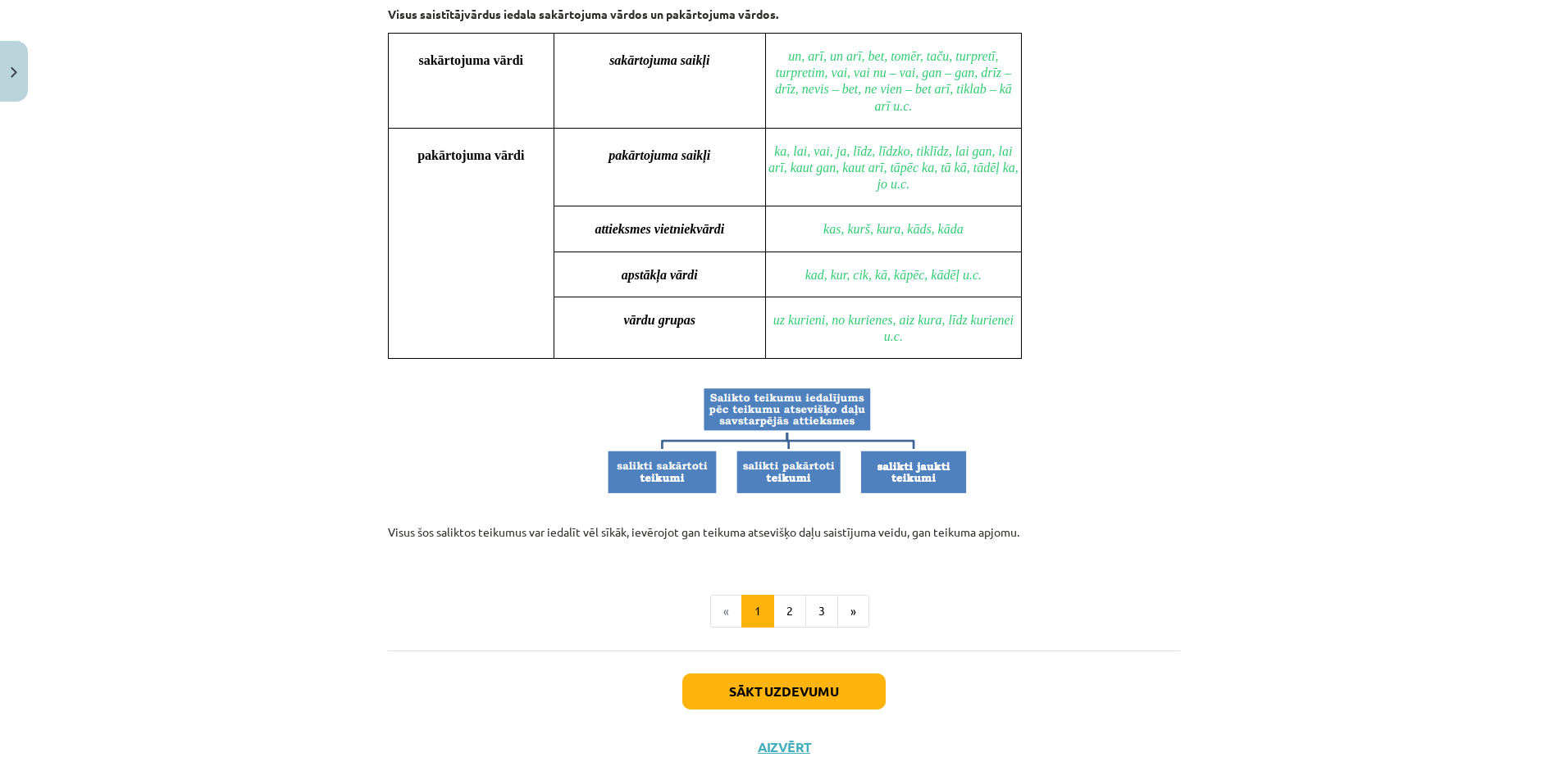
scroll to position [1378, 0]
click at [786, 686] on button "Sākt uzdevumu" at bounding box center [784, 690] width 204 height 36
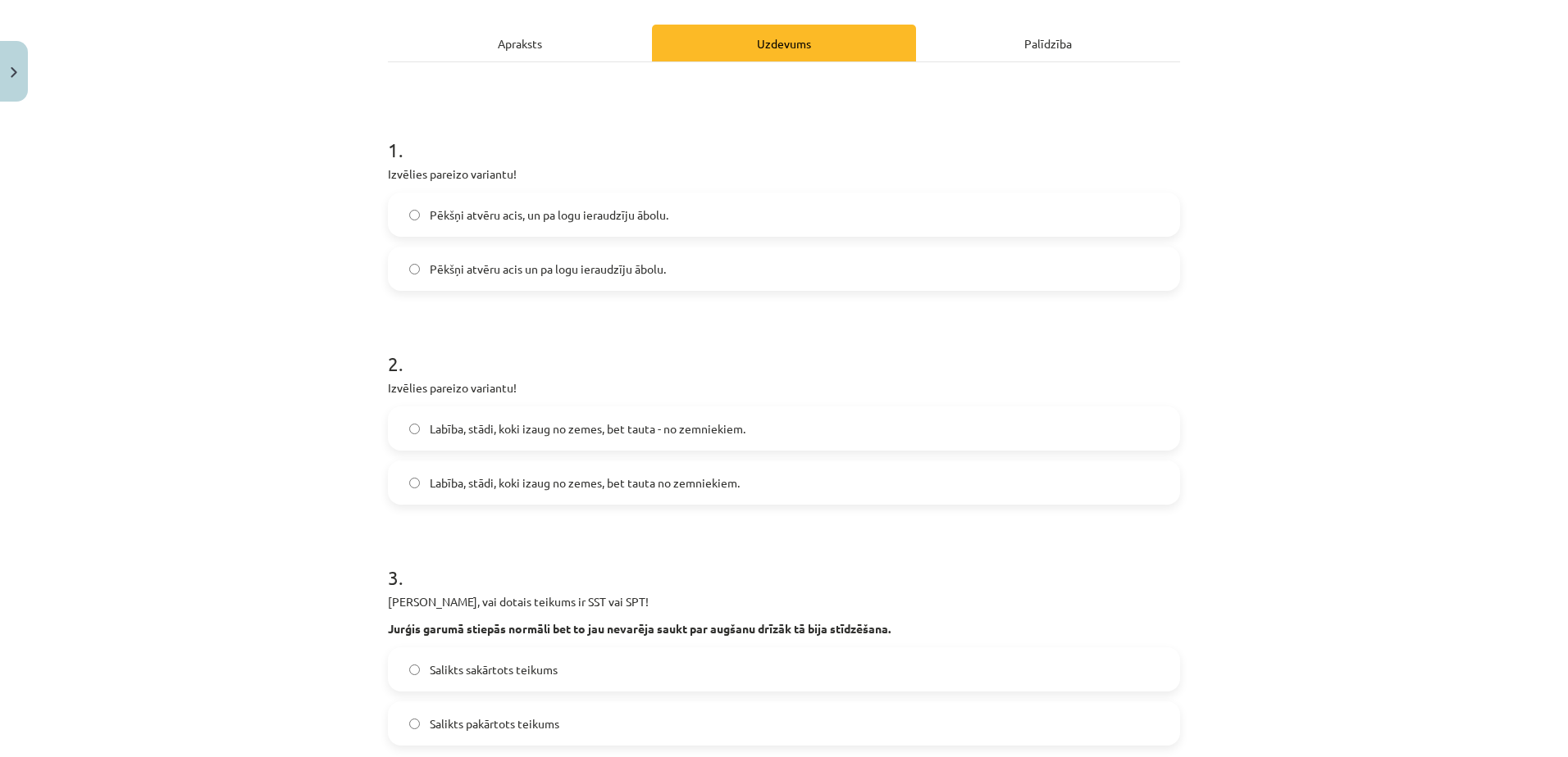
scroll to position [41, 0]
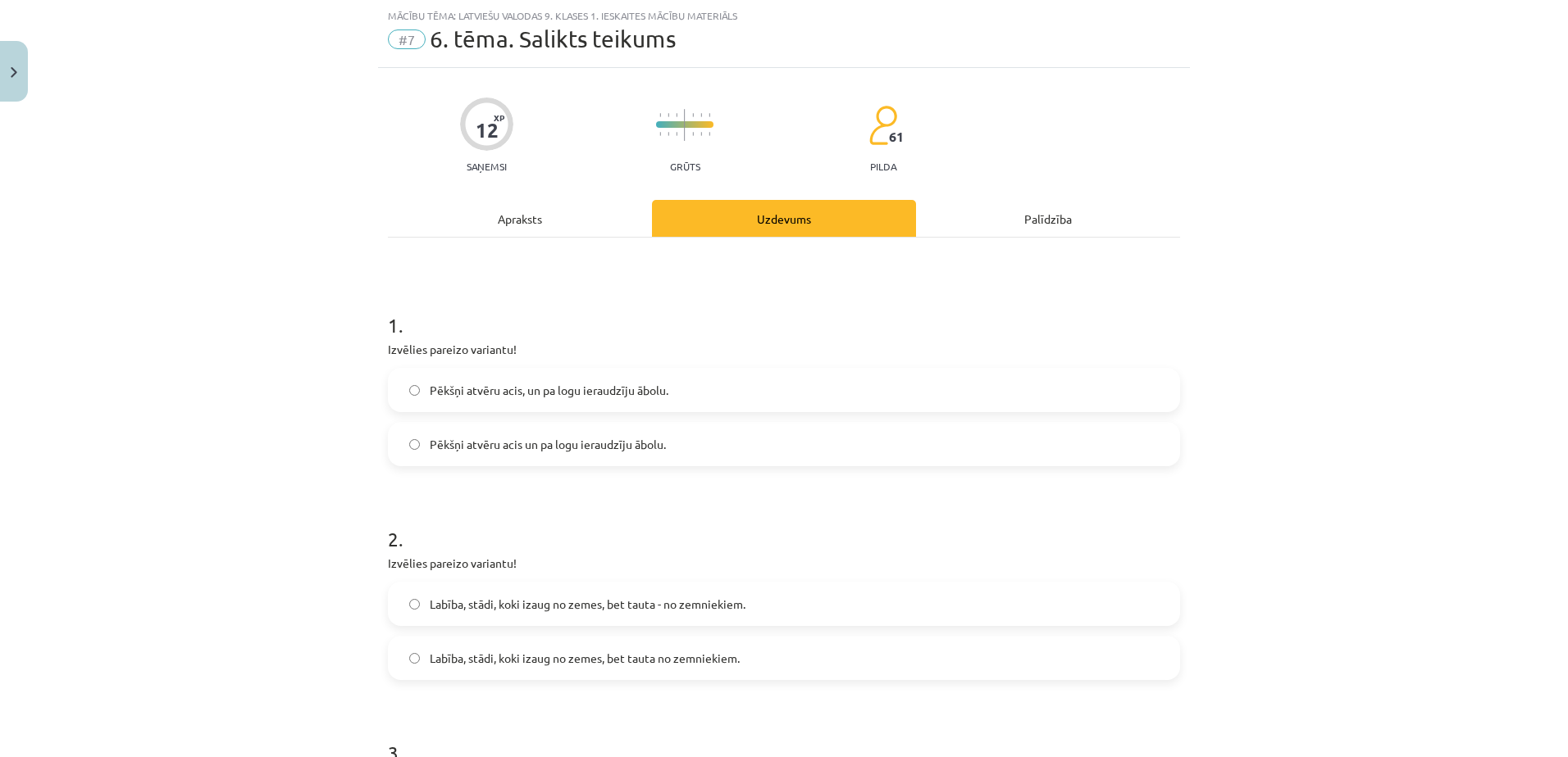
click at [648, 401] on label "Pēkšņi atvēru acis, un pa logu ieraudzīju ābolu." at bounding box center [784, 391] width 789 height 41
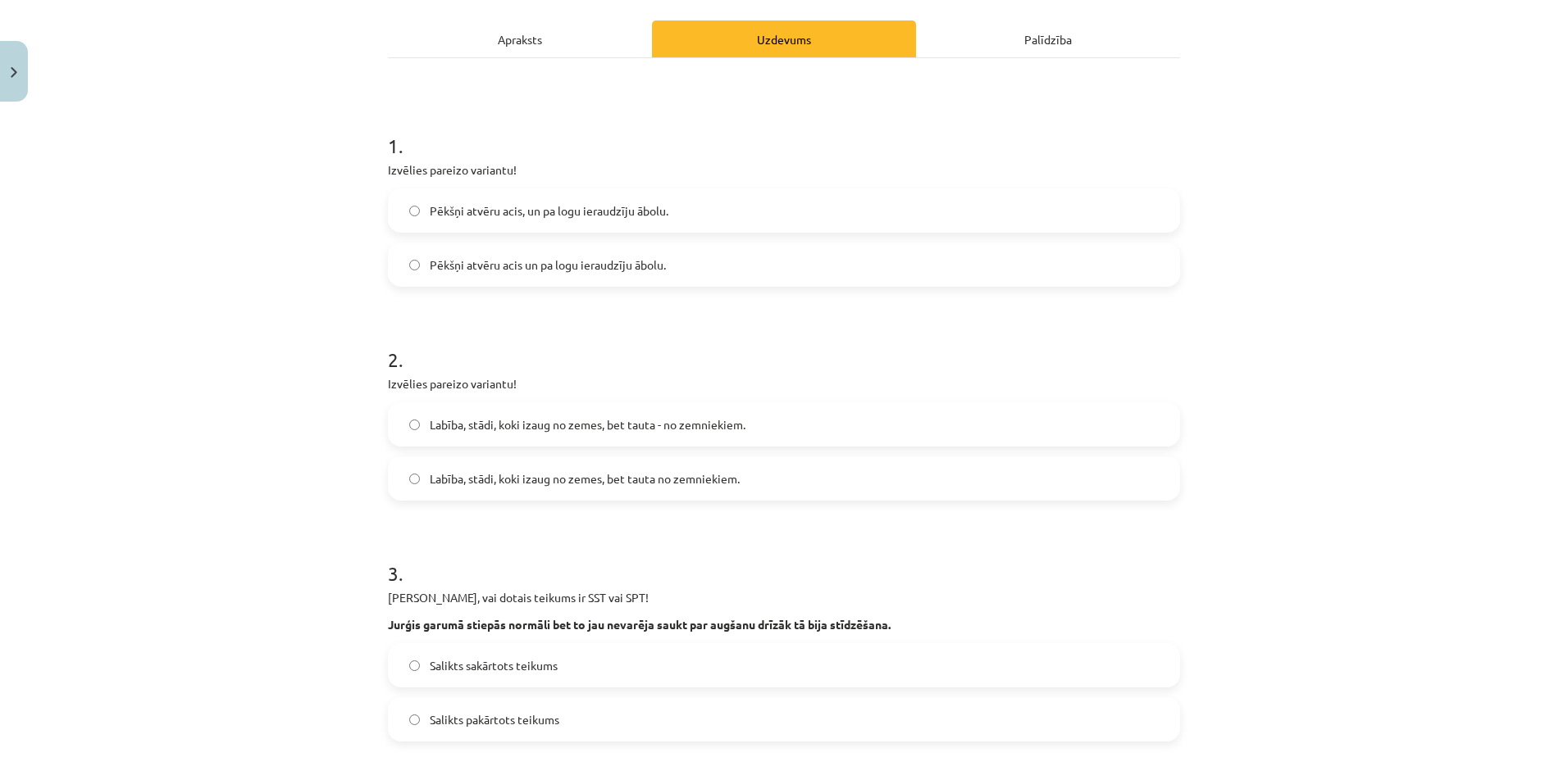
scroll to position [221, 0]
click at [618, 478] on span "Labība, stādi, koki izaug no zemes, bet tauta no zemniekiem." at bounding box center [585, 479] width 310 height 17
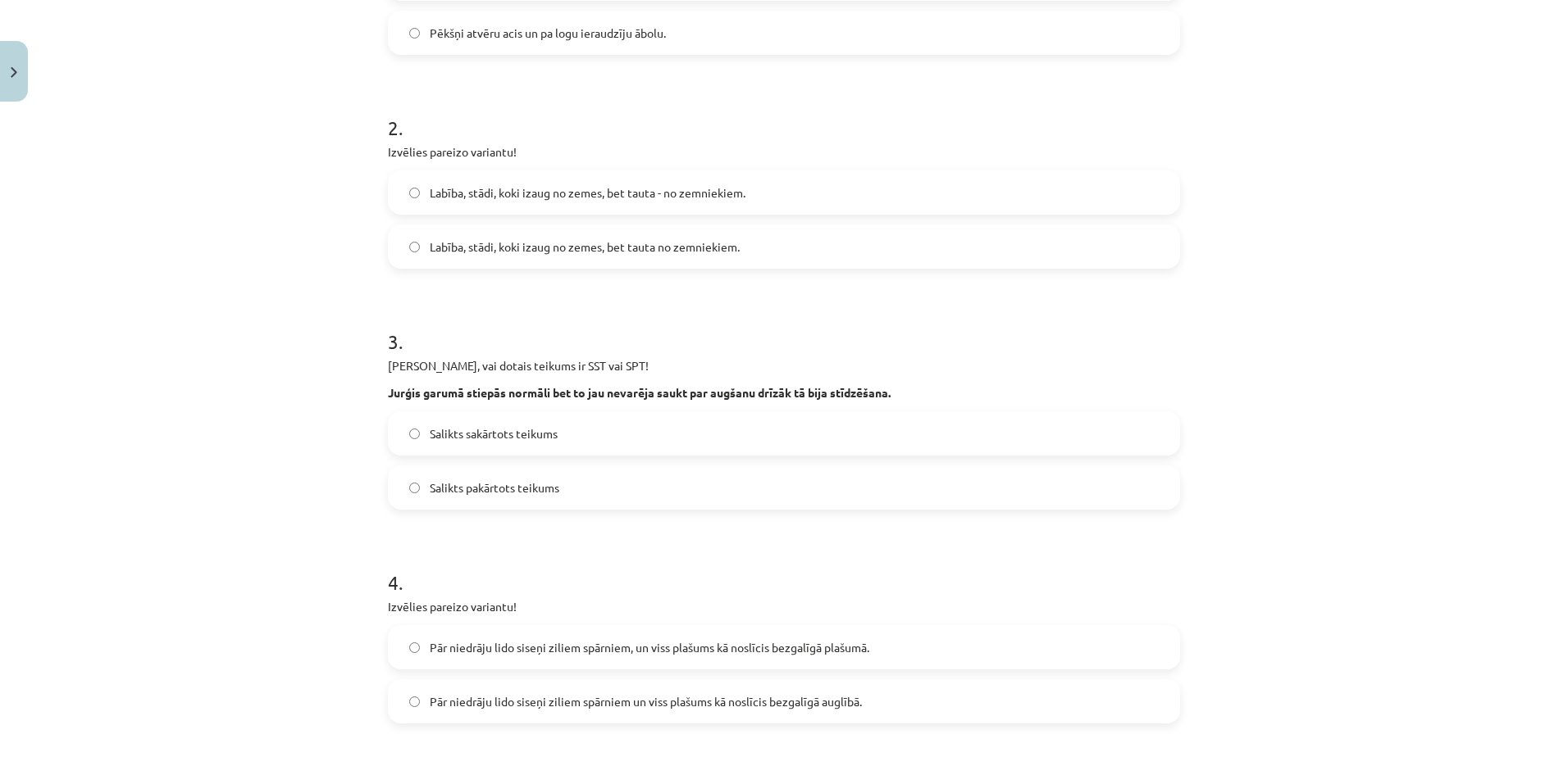
scroll to position [453, 0]
click at [578, 252] on span "Labība, stādi, koki izaug no zemes, bet tauta no zemniekiem." at bounding box center [585, 246] width 310 height 17
click at [534, 438] on span "Salikts sakārtots teikums" at bounding box center [494, 433] width 128 height 17
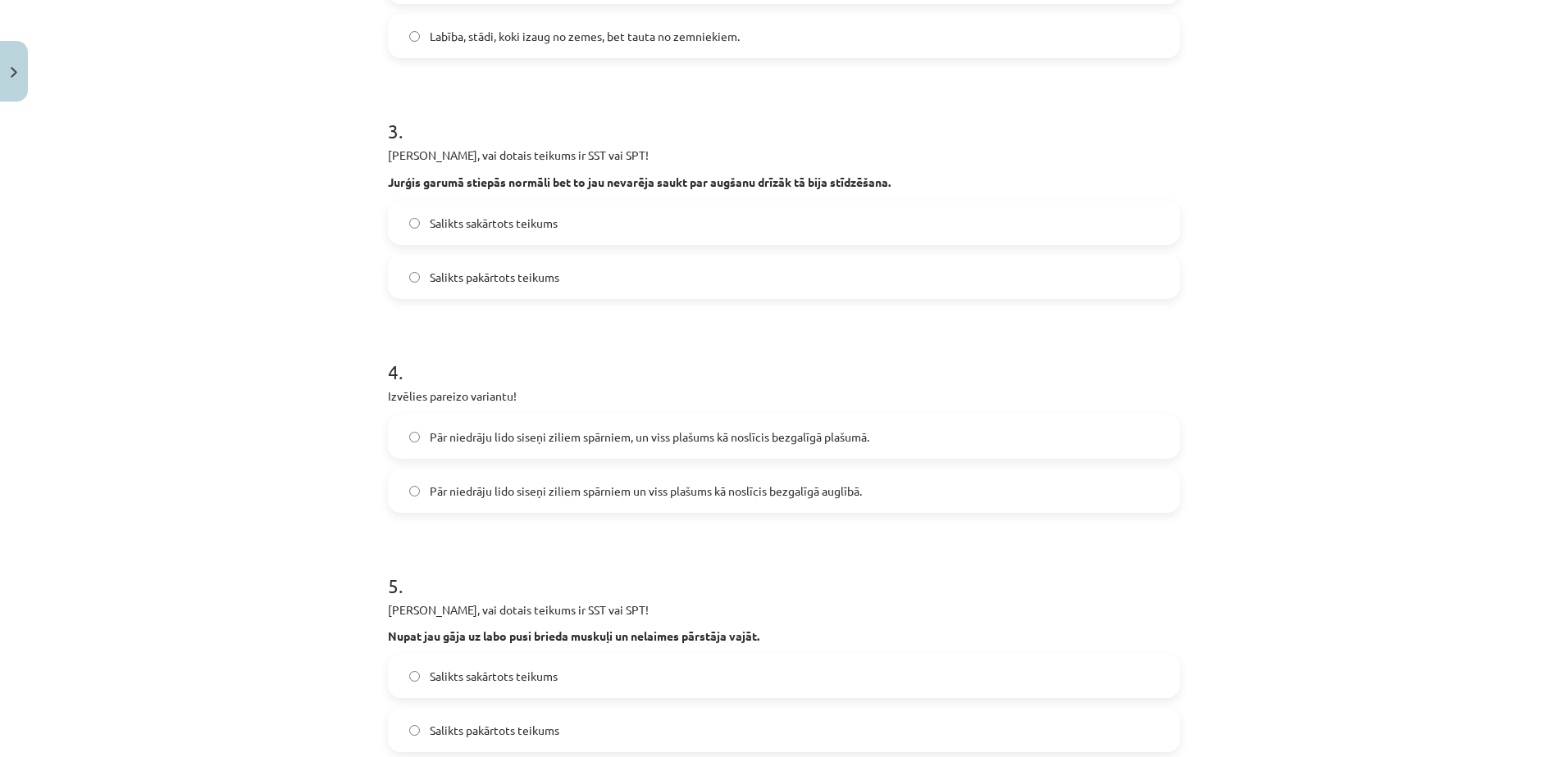
scroll to position [663, 0]
click at [567, 437] on span "Pār niedrāju lido siseņi ziliem spārniem, un viss plašums kā noslīcis bezgalīgā…" at bounding box center [649, 436] width 440 height 17
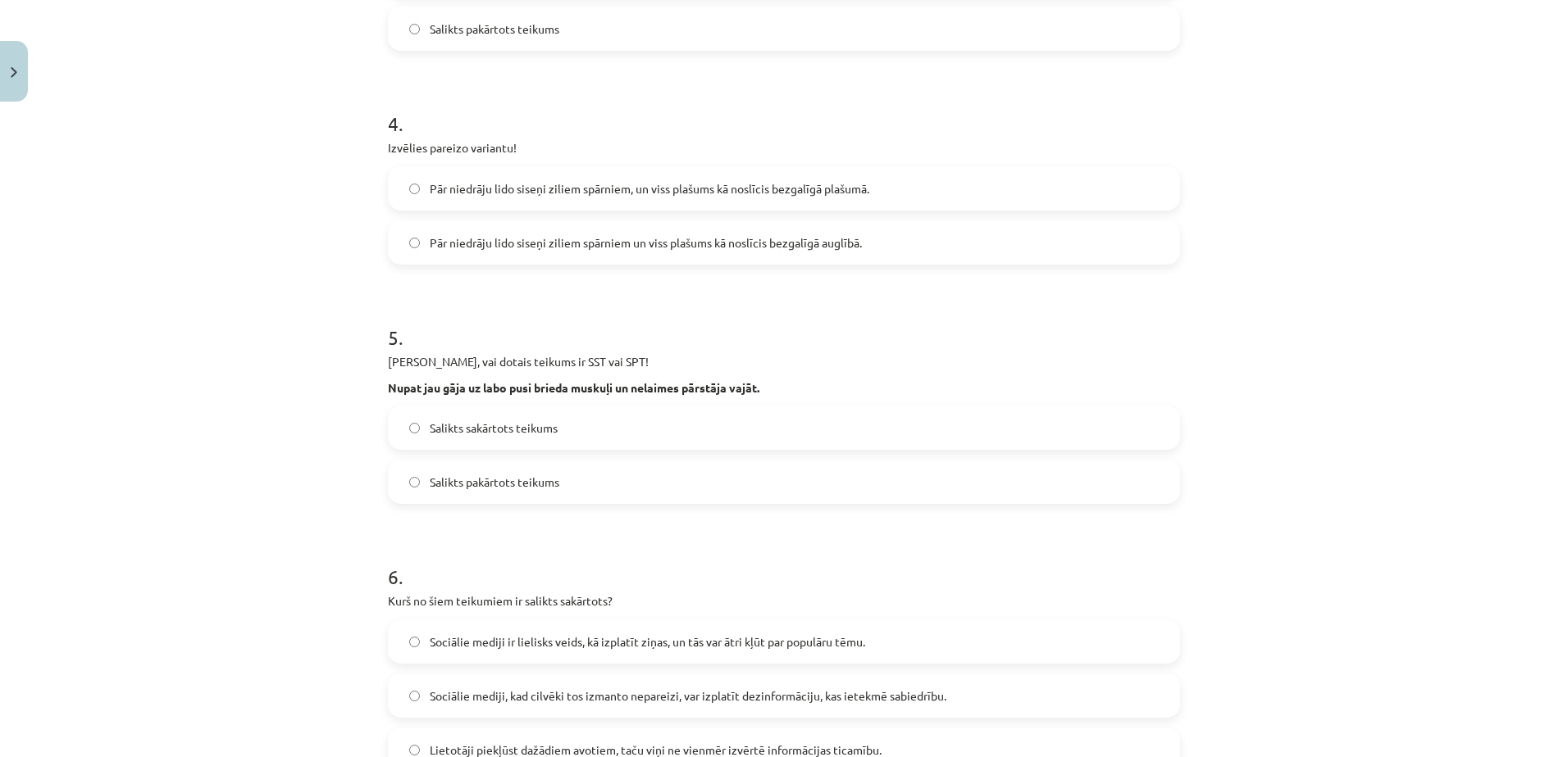
scroll to position [912, 0]
click at [563, 491] on label "Salikts pakārtots teikums" at bounding box center [784, 482] width 789 height 41
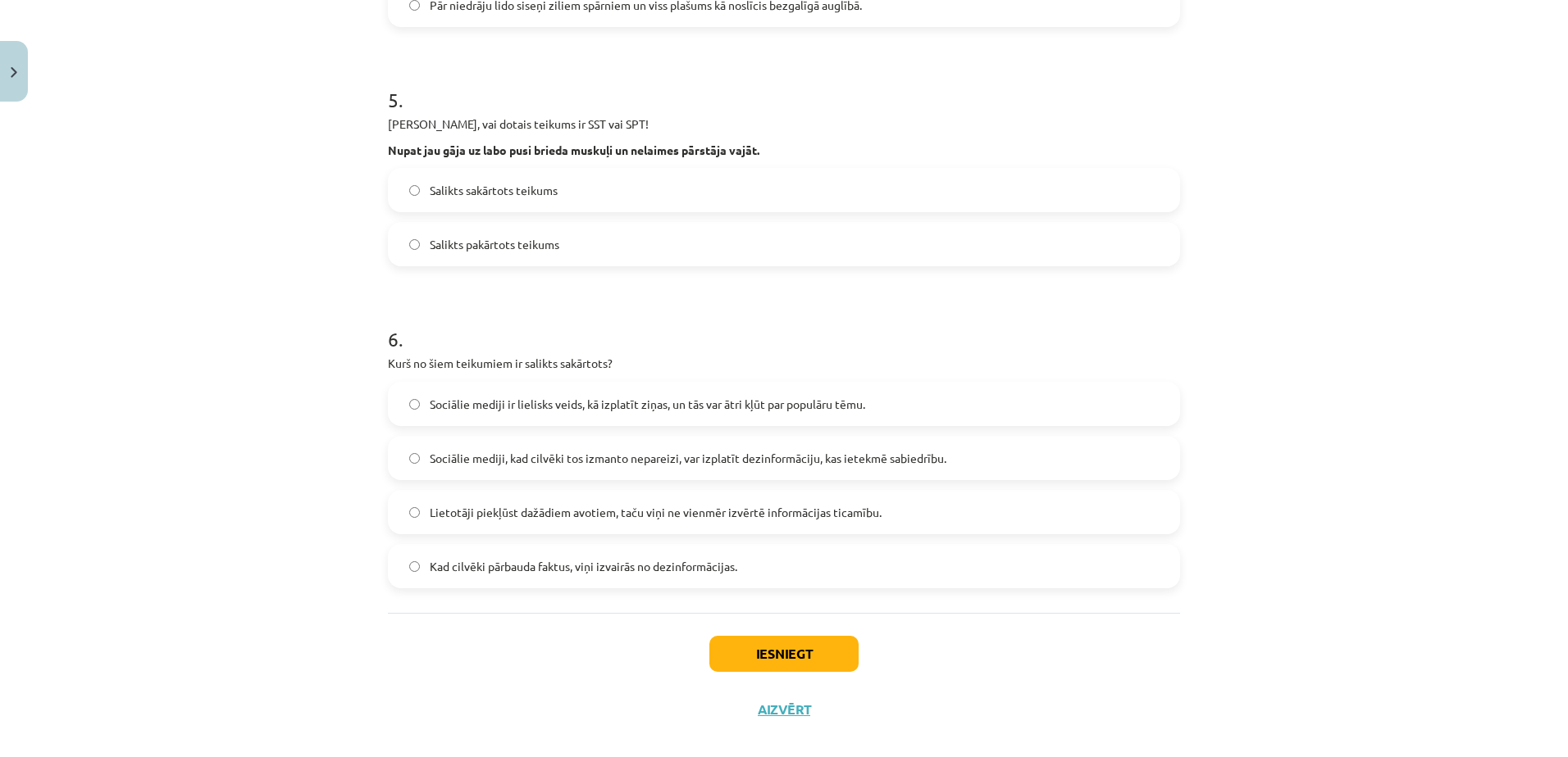
scroll to position [1150, 0]
click at [548, 449] on span "Sociālie mediji, kad cilvēki tos izmanto nepareizi, var izplatīt dezinformāciju…" at bounding box center [688, 456] width 517 height 17
click at [775, 642] on button "Iesniegt" at bounding box center [784, 653] width 150 height 36
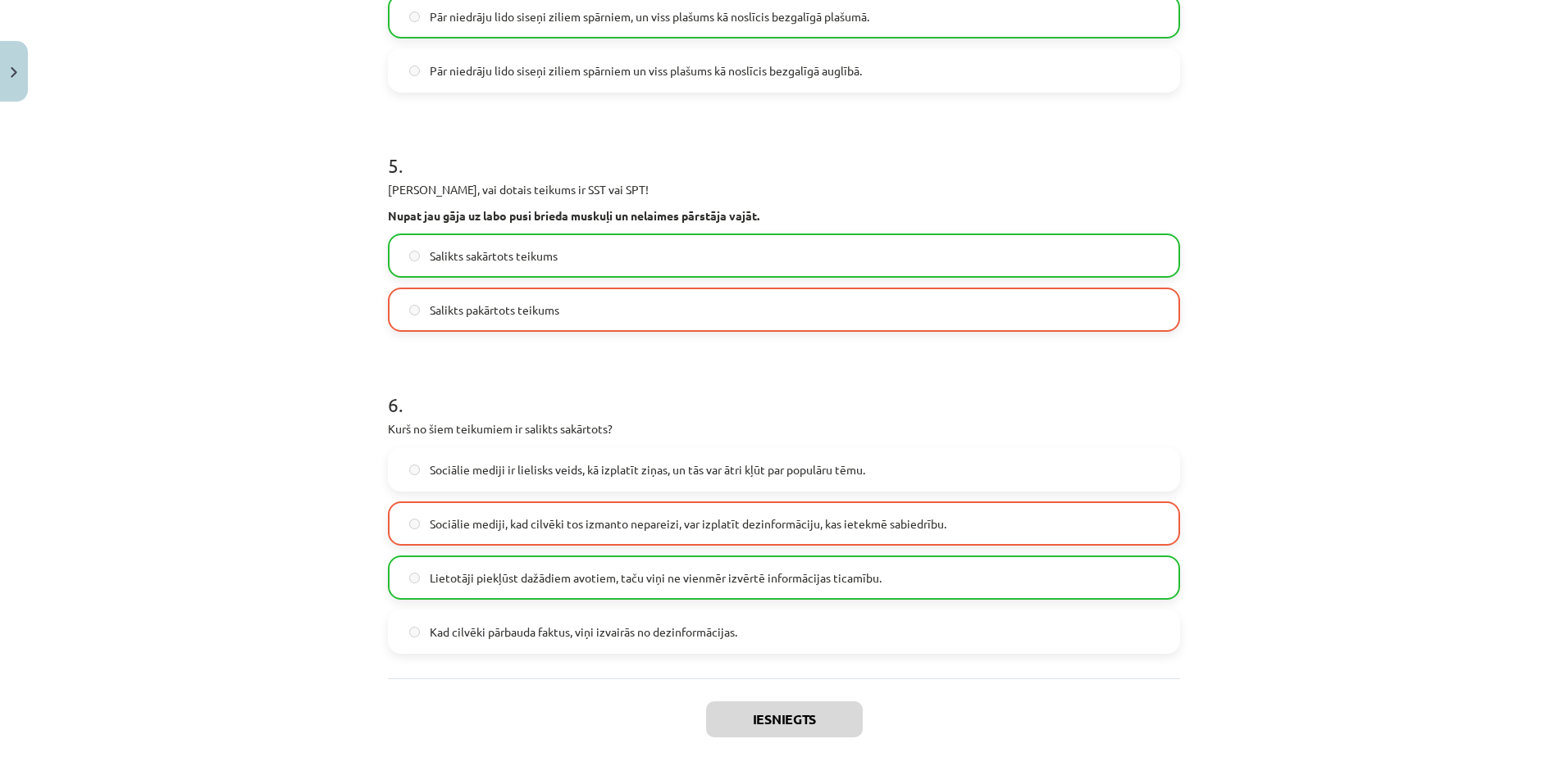
scroll to position [1222, 0]
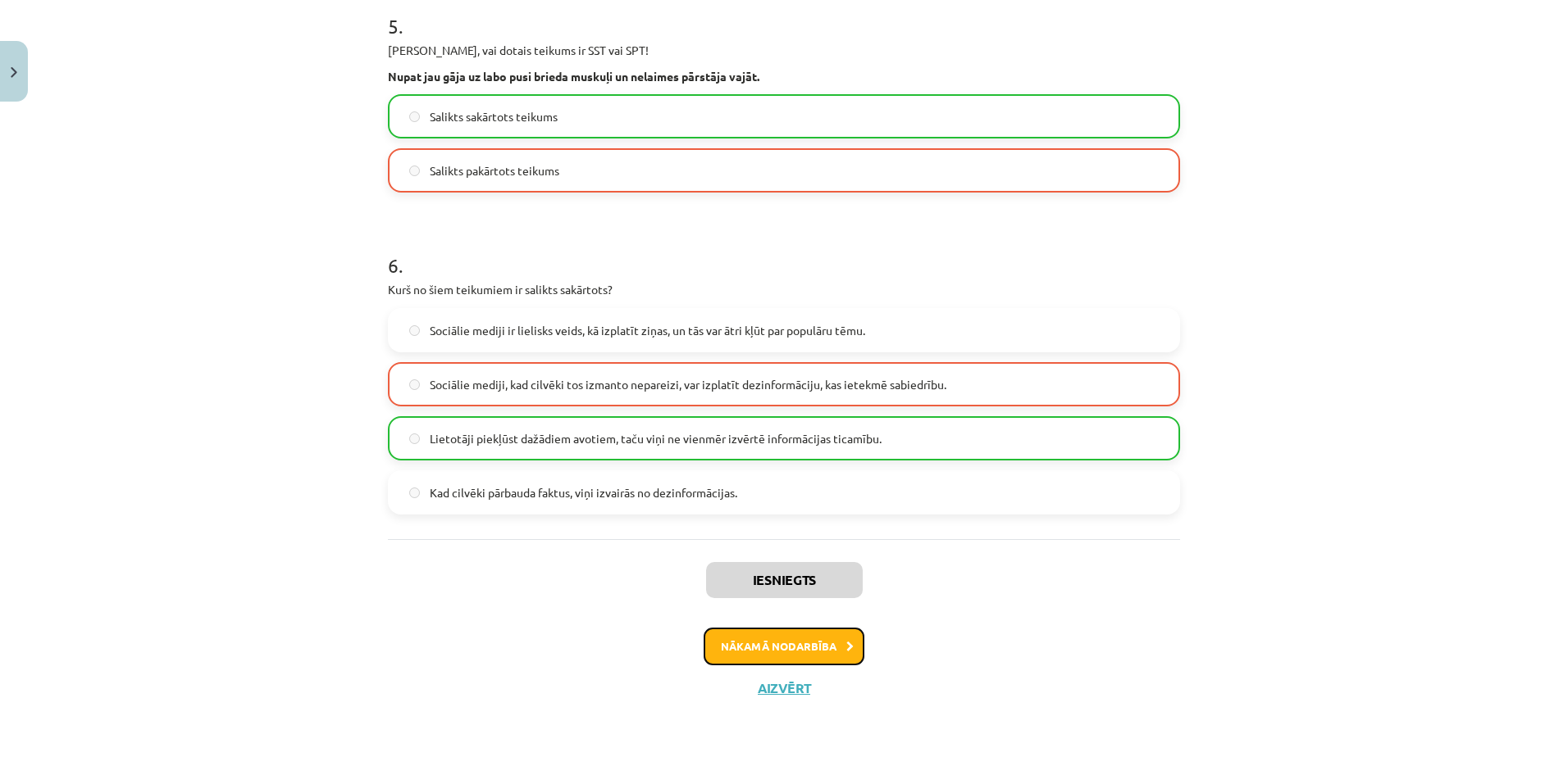
click at [789, 642] on button "Nākamā nodarbība" at bounding box center [784, 646] width 160 height 38
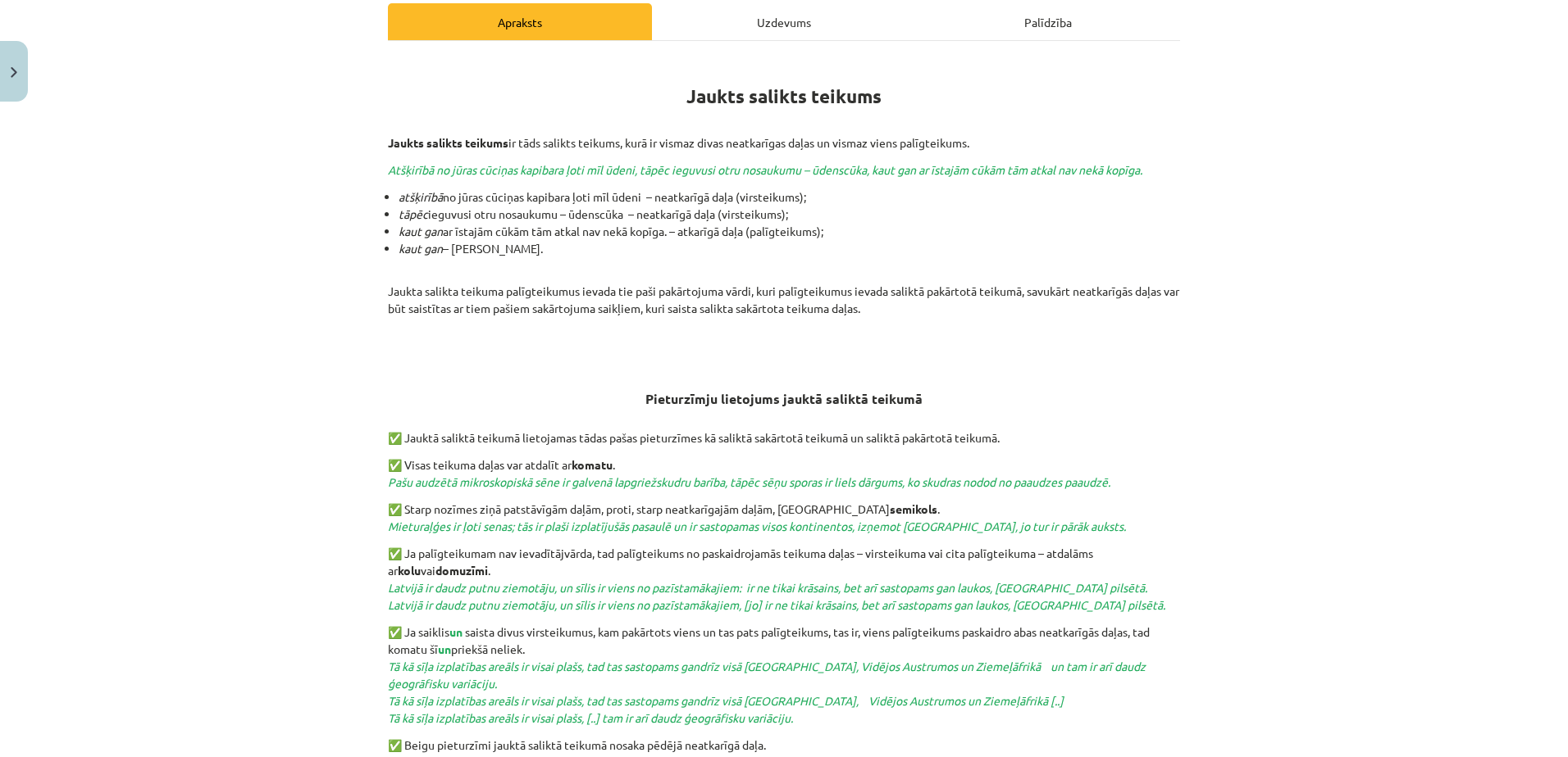
scroll to position [485, 0]
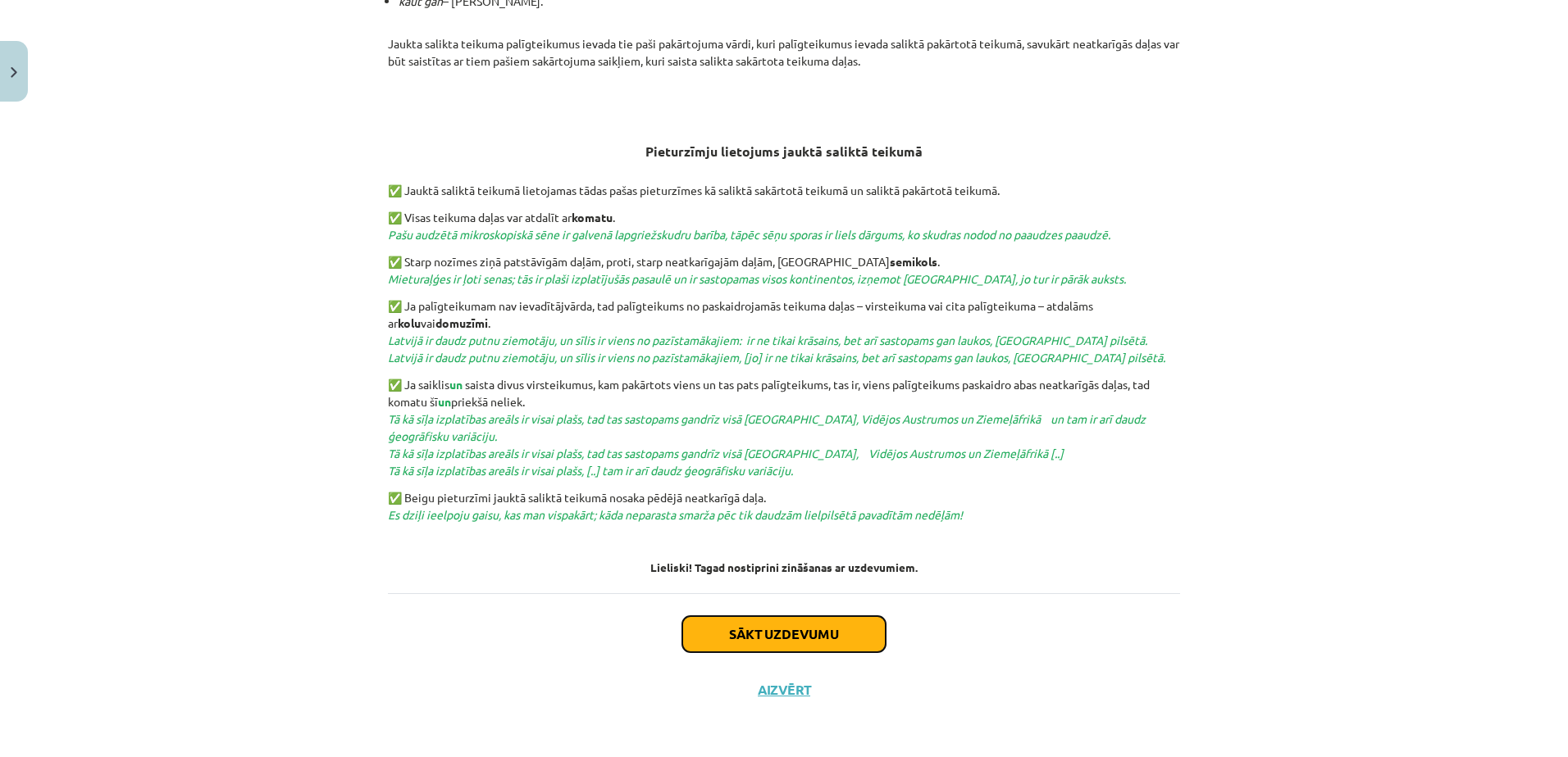
click at [788, 626] on button "Sākt uzdevumu" at bounding box center [784, 635] width 204 height 36
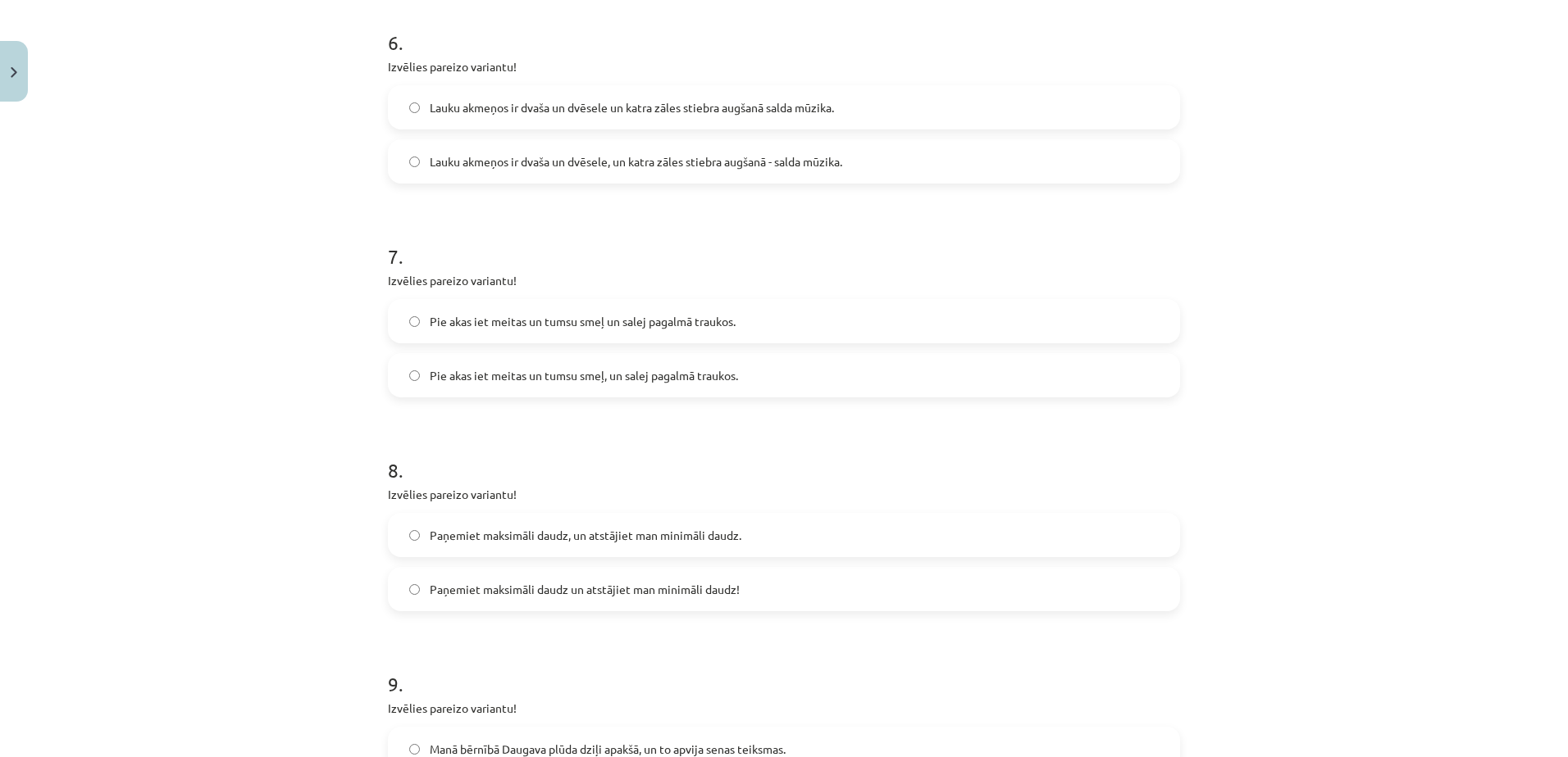
scroll to position [1804, 0]
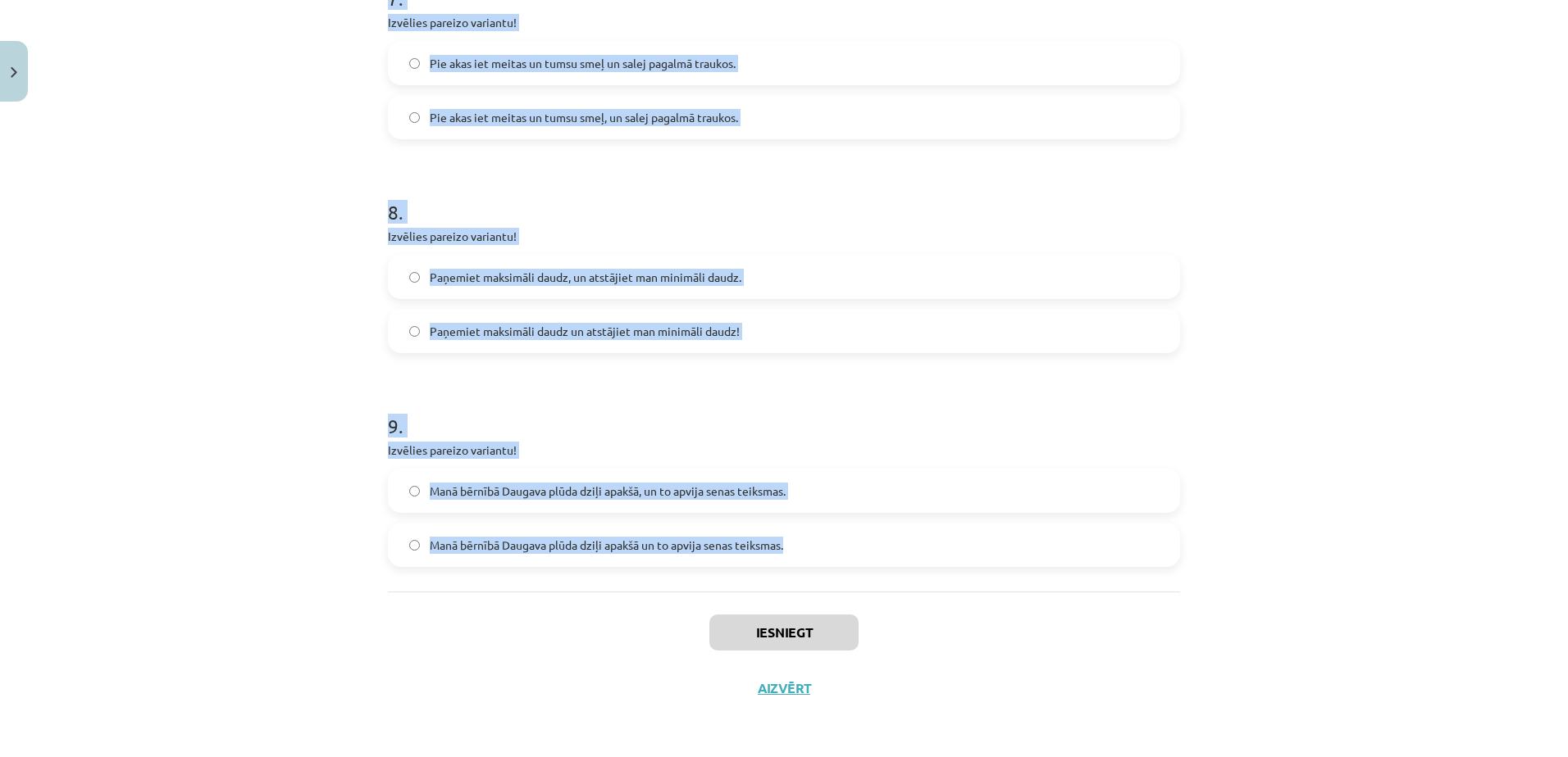
drag, startPoint x: 340, startPoint y: 291, endPoint x: 990, endPoint y: 581, distance: 711.8
click at [990, 581] on div "Mācību tēma: Latviešu valodas 9. klases 1. ieskaites mācību materiāls #8 7. tēm…" at bounding box center [784, 378] width 1568 height 757
copy form "1 . Izvēlies pareizo variantu! Un Mentīte teikusi: tas ir labi, ka Puteklis šķa…"
click at [364, 213] on div "Mācību tēma: Latviešu valodas 9. klases 1. ieskaites mācību materiāls #8 7. tēm…" at bounding box center [784, 378] width 1568 height 757
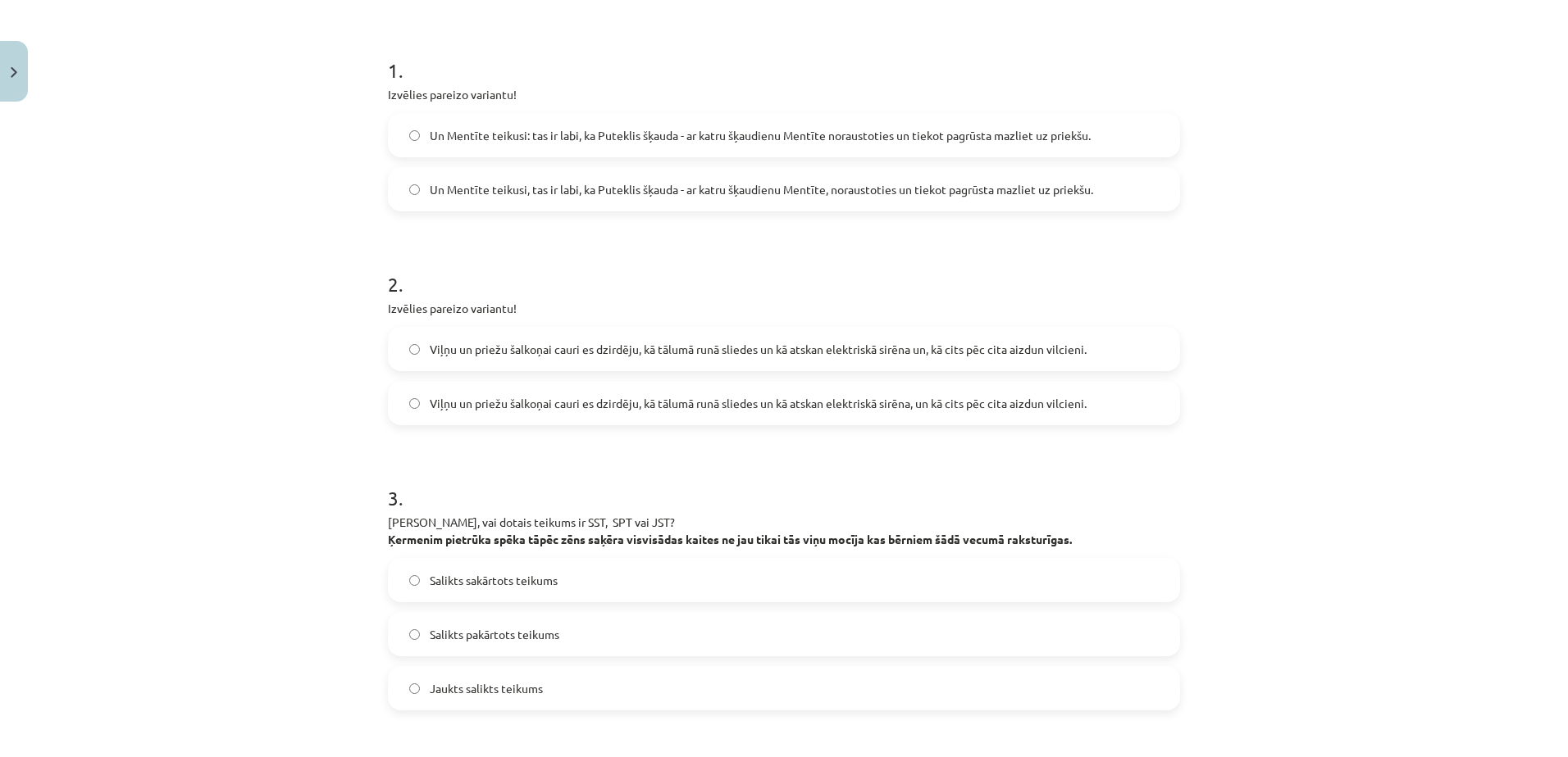
scroll to position [0, 0]
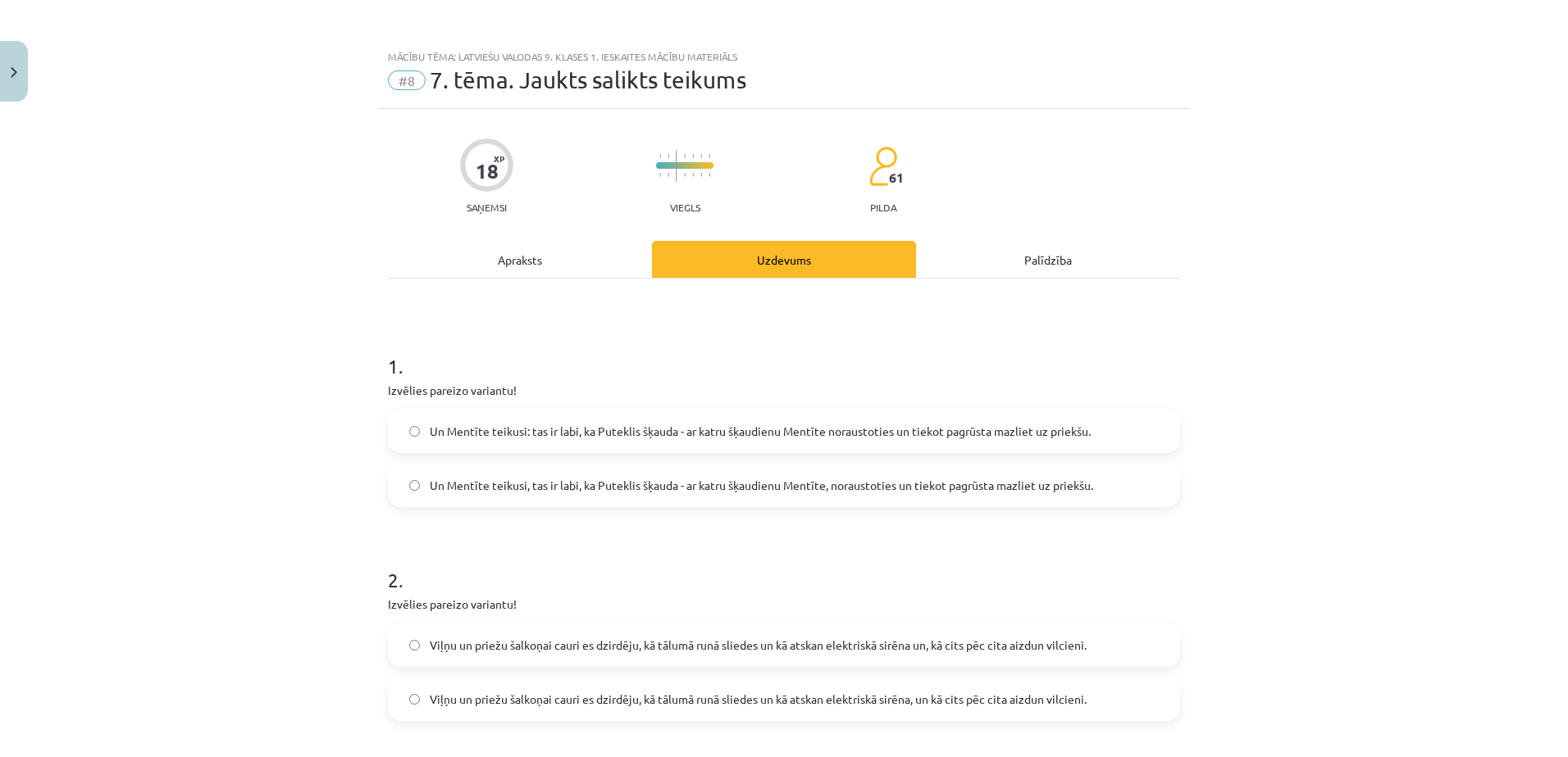
click at [570, 430] on span "Un Mentīte teikusi: tas ir labi, ka Puteklis šķauda - ar katru šķaudienu Mentīt…" at bounding box center [760, 431] width 661 height 17
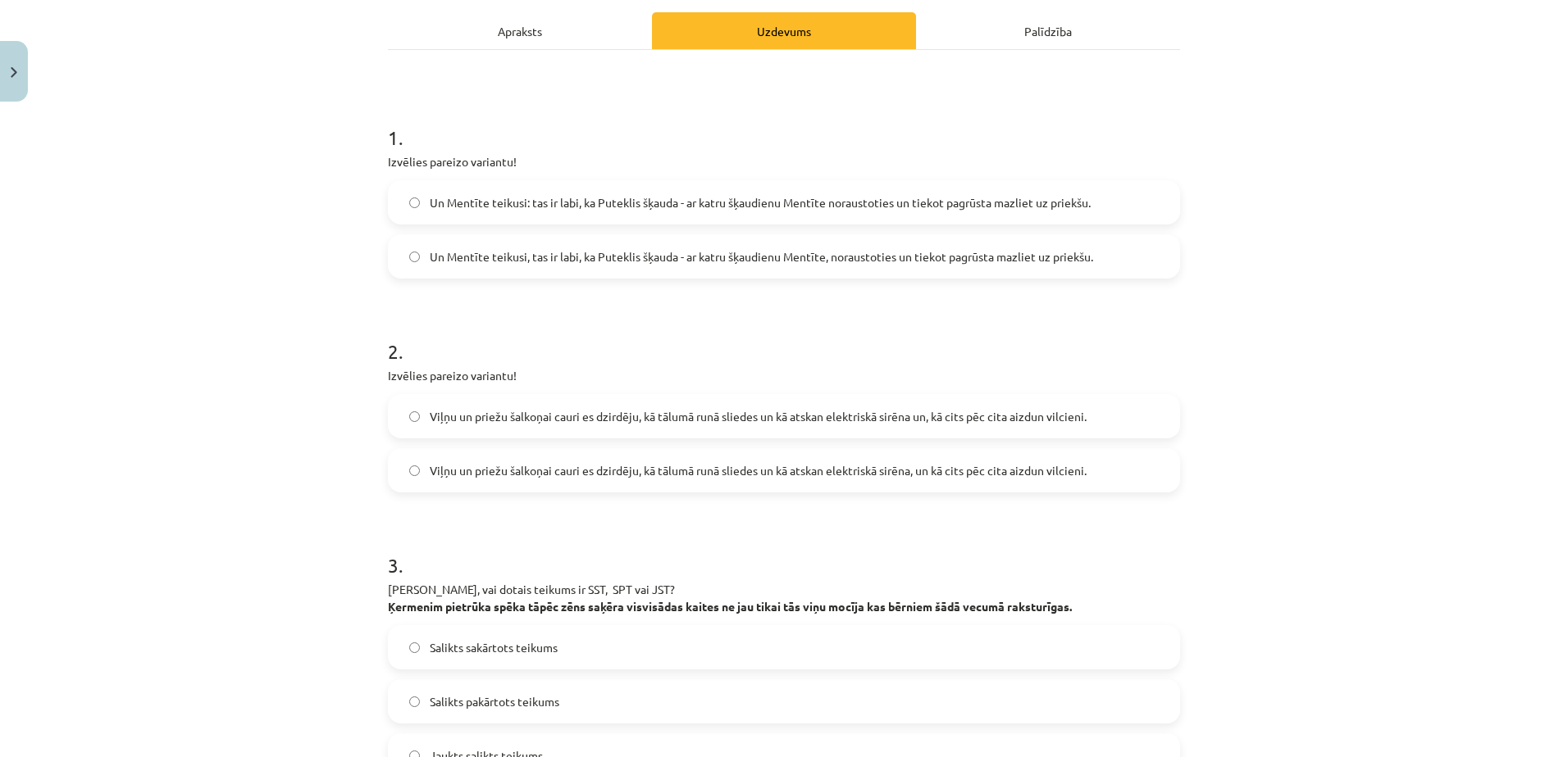
scroll to position [232, 0]
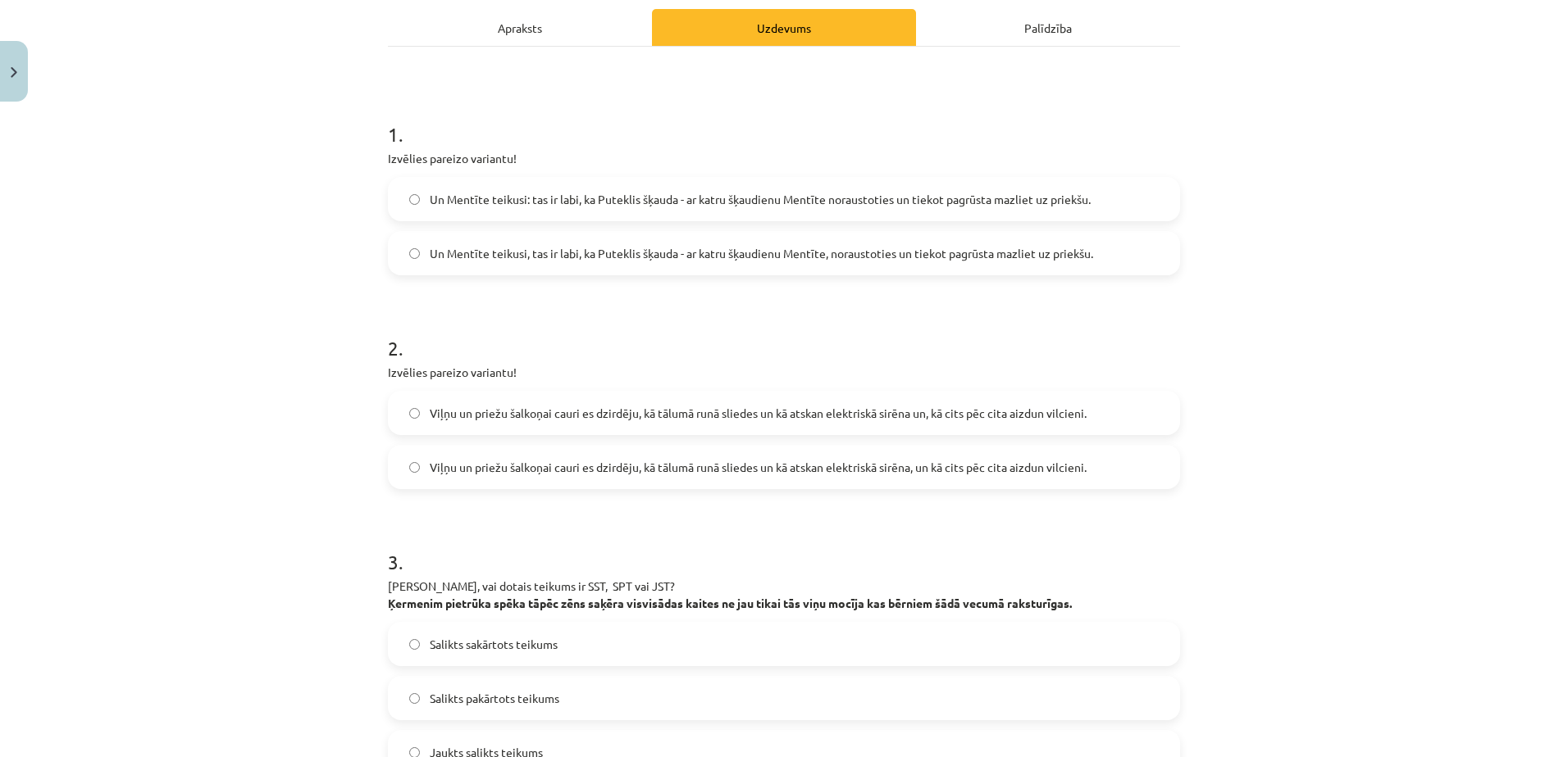
click at [814, 473] on span "Viļņu un priežu šalkoņai cauri es dzirdēju, kā tālumā runā sliedes un kā atskan…" at bounding box center [757, 467] width 657 height 17
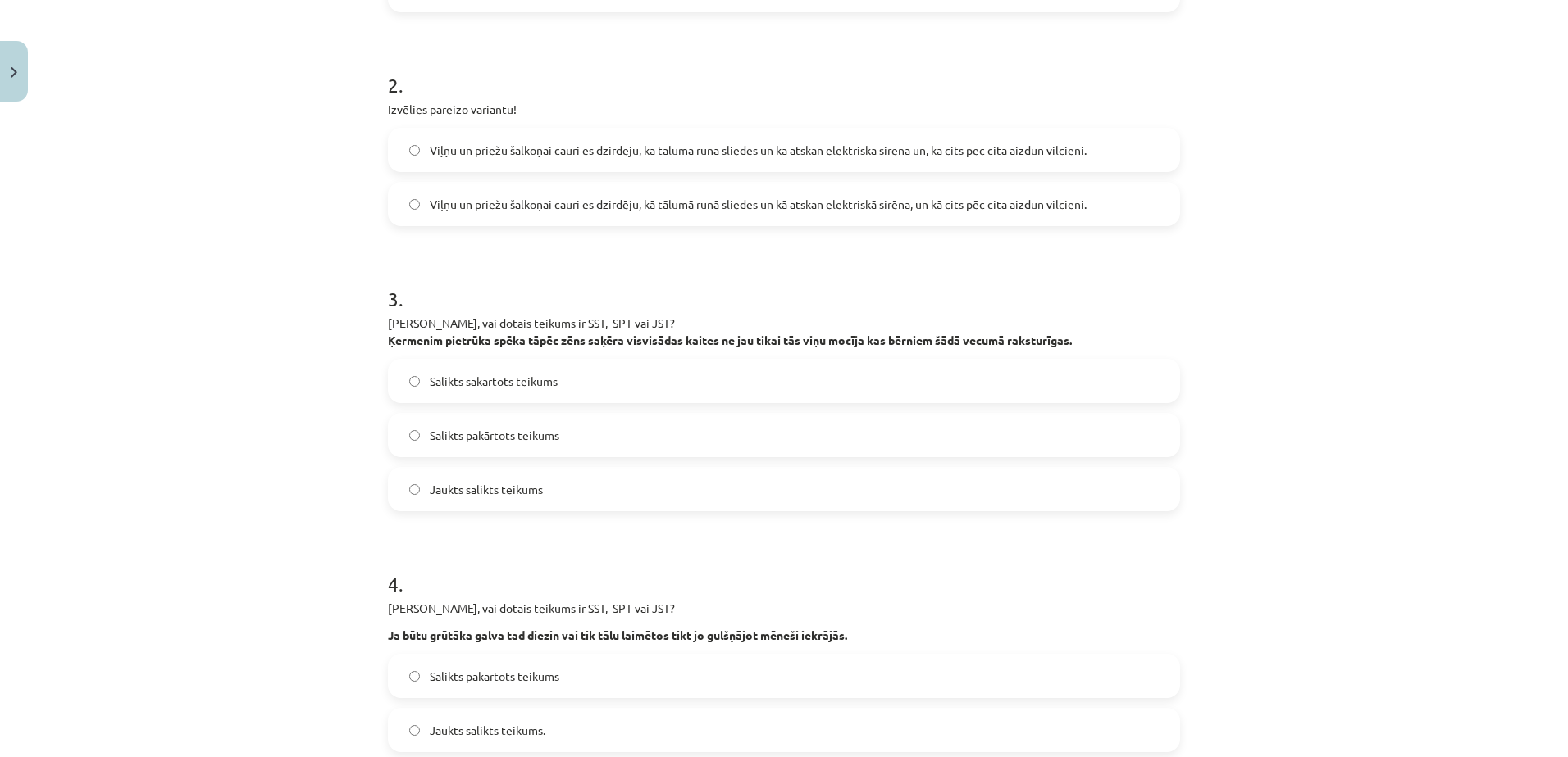
scroll to position [496, 0]
click at [625, 491] on label "Jaukts salikts teikums" at bounding box center [784, 489] width 789 height 41
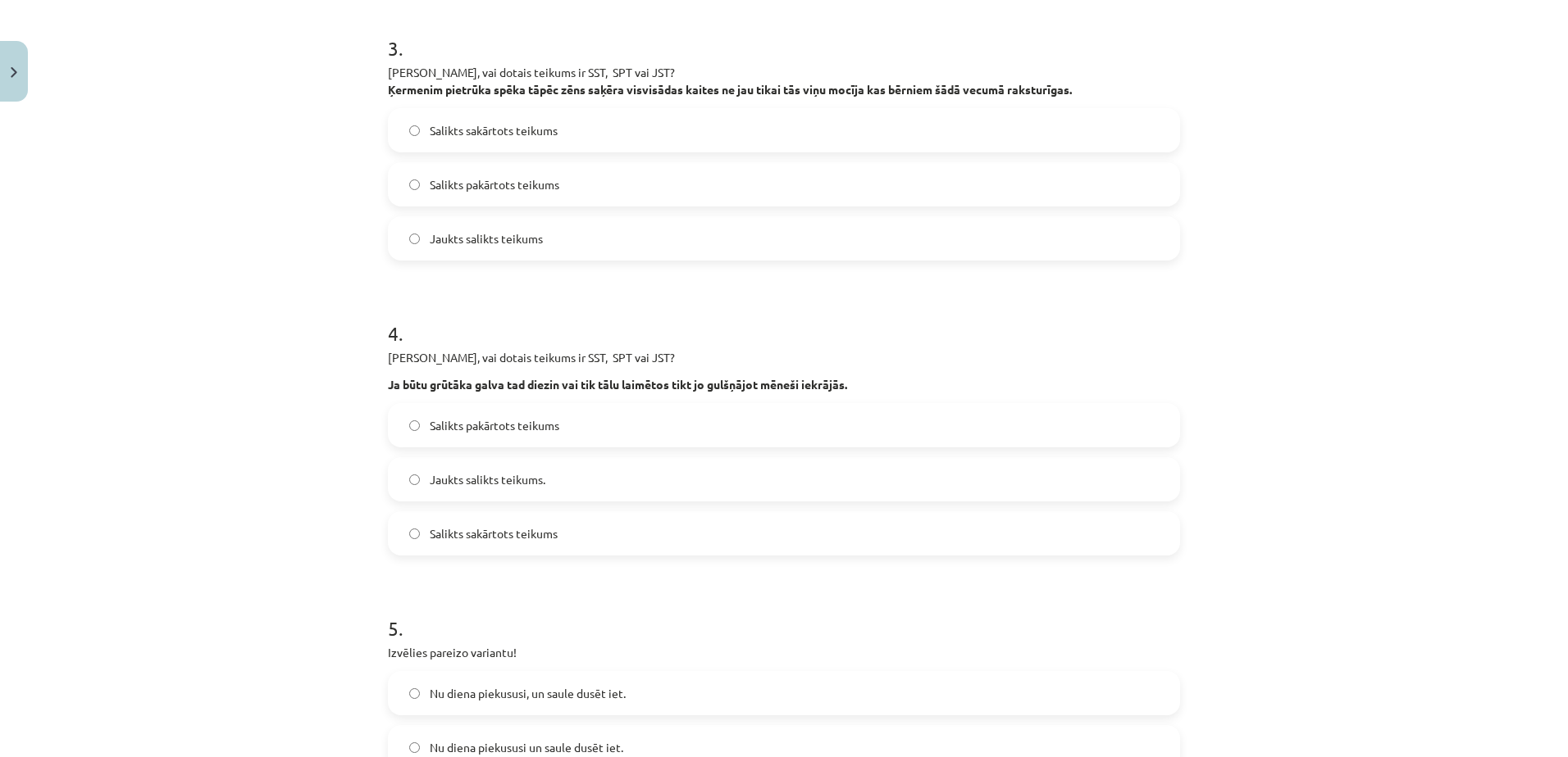
scroll to position [746, 0]
click at [618, 469] on label "Jaukts salikts teikums." at bounding box center [784, 479] width 789 height 41
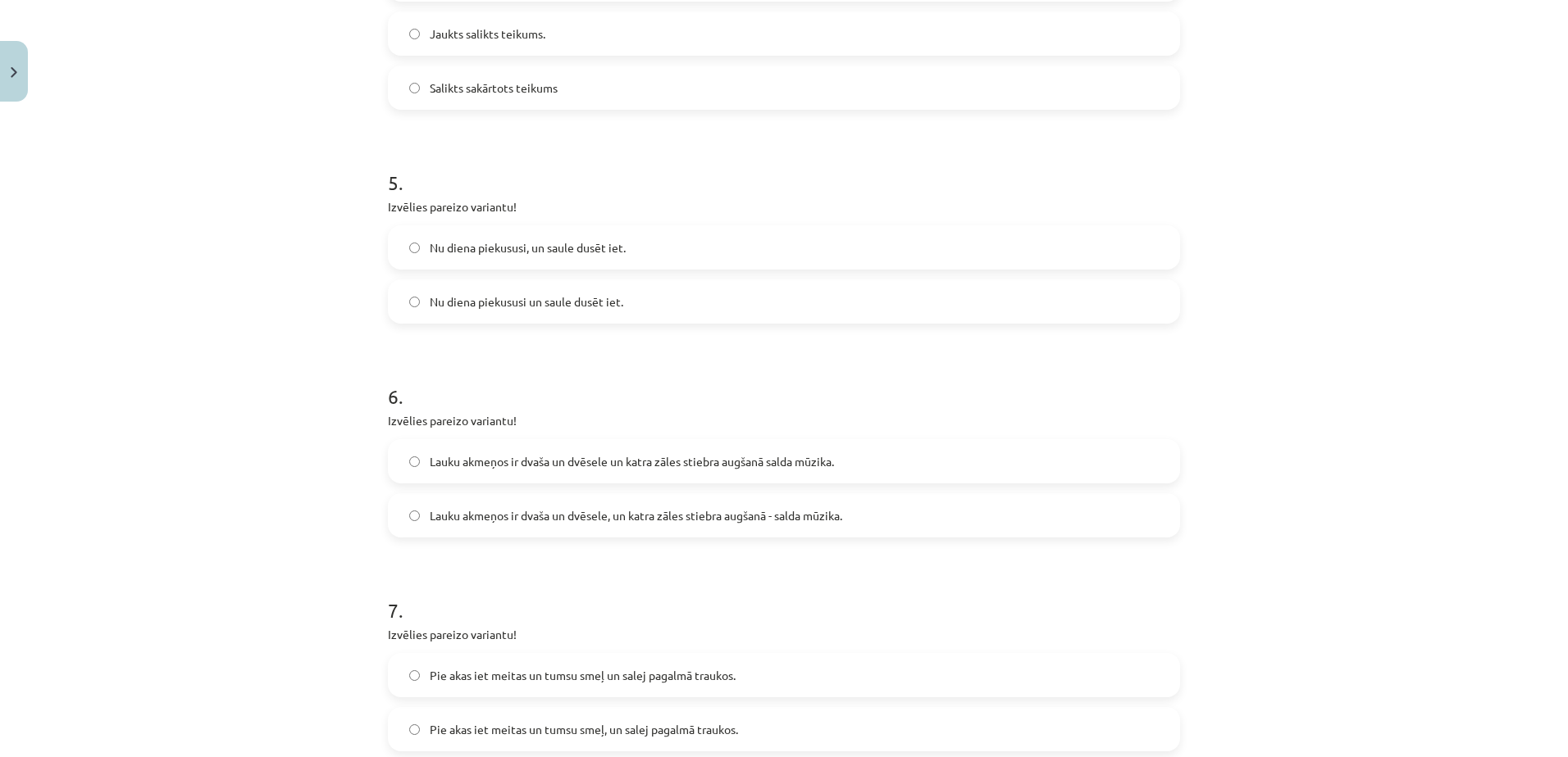
scroll to position [1193, 0]
click at [627, 232] on label "Nu diena piekususi, un saule dusēt iet." at bounding box center [784, 247] width 789 height 41
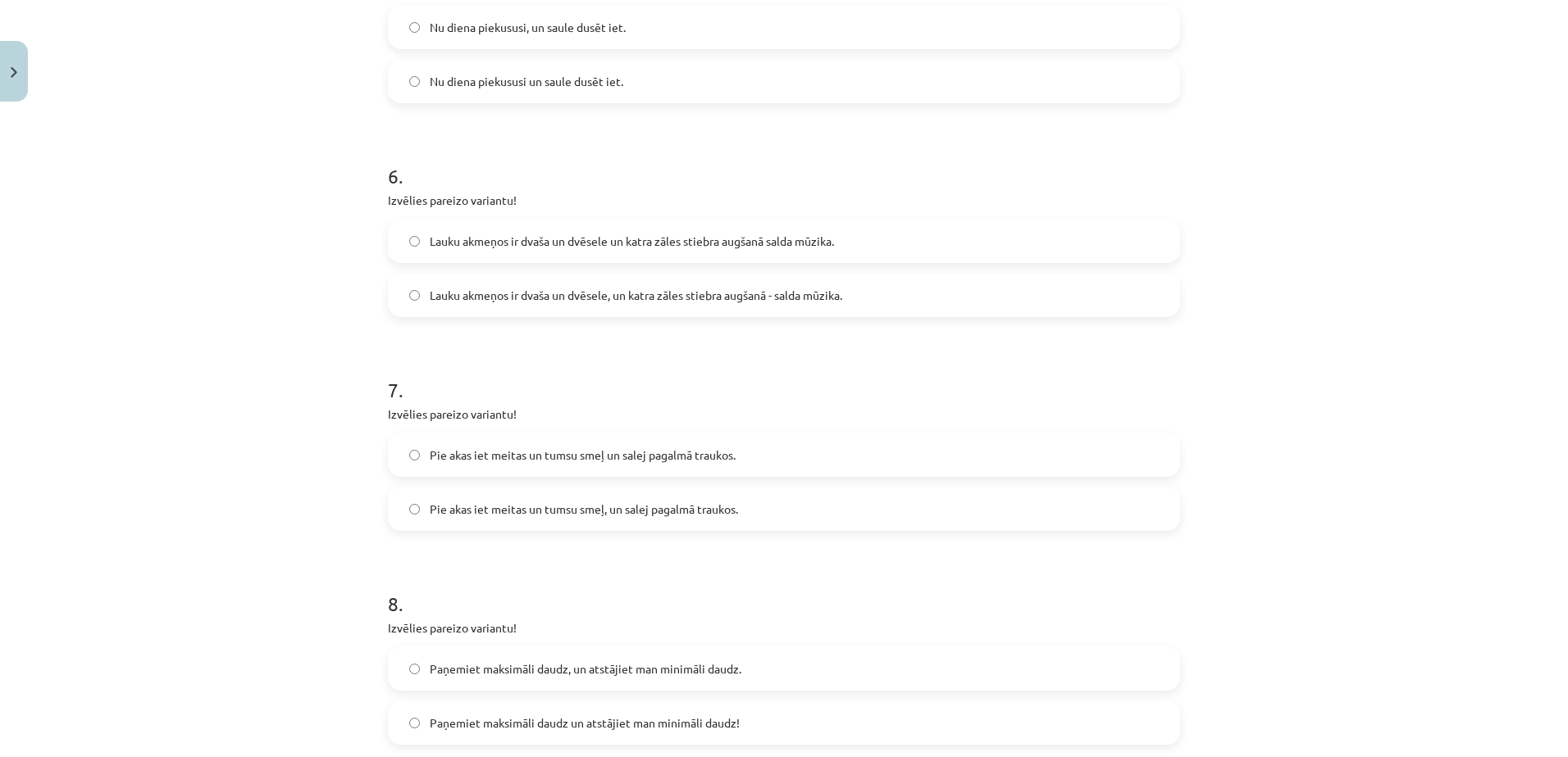
click at [713, 288] on span "Lauku akmeņos ir dvaša un dvēsele, un katra zāles stiebra augšanā - salda mūzik…" at bounding box center [636, 295] width 412 height 17
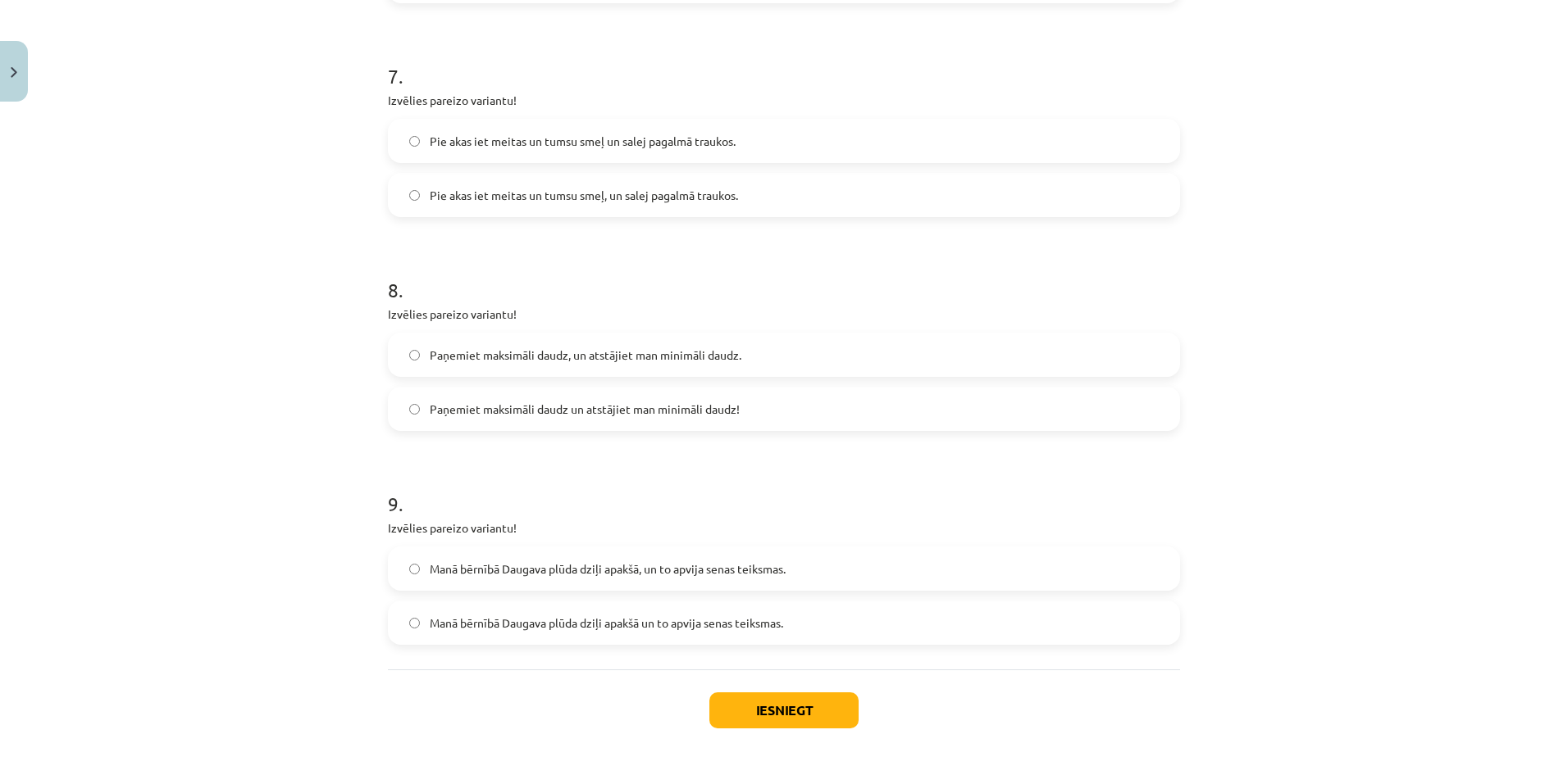
scroll to position [1726, 0]
click at [723, 417] on span "Paņemiet maksimāli daudz un atstājiet man minimāli daudz!" at bounding box center [585, 408] width 310 height 17
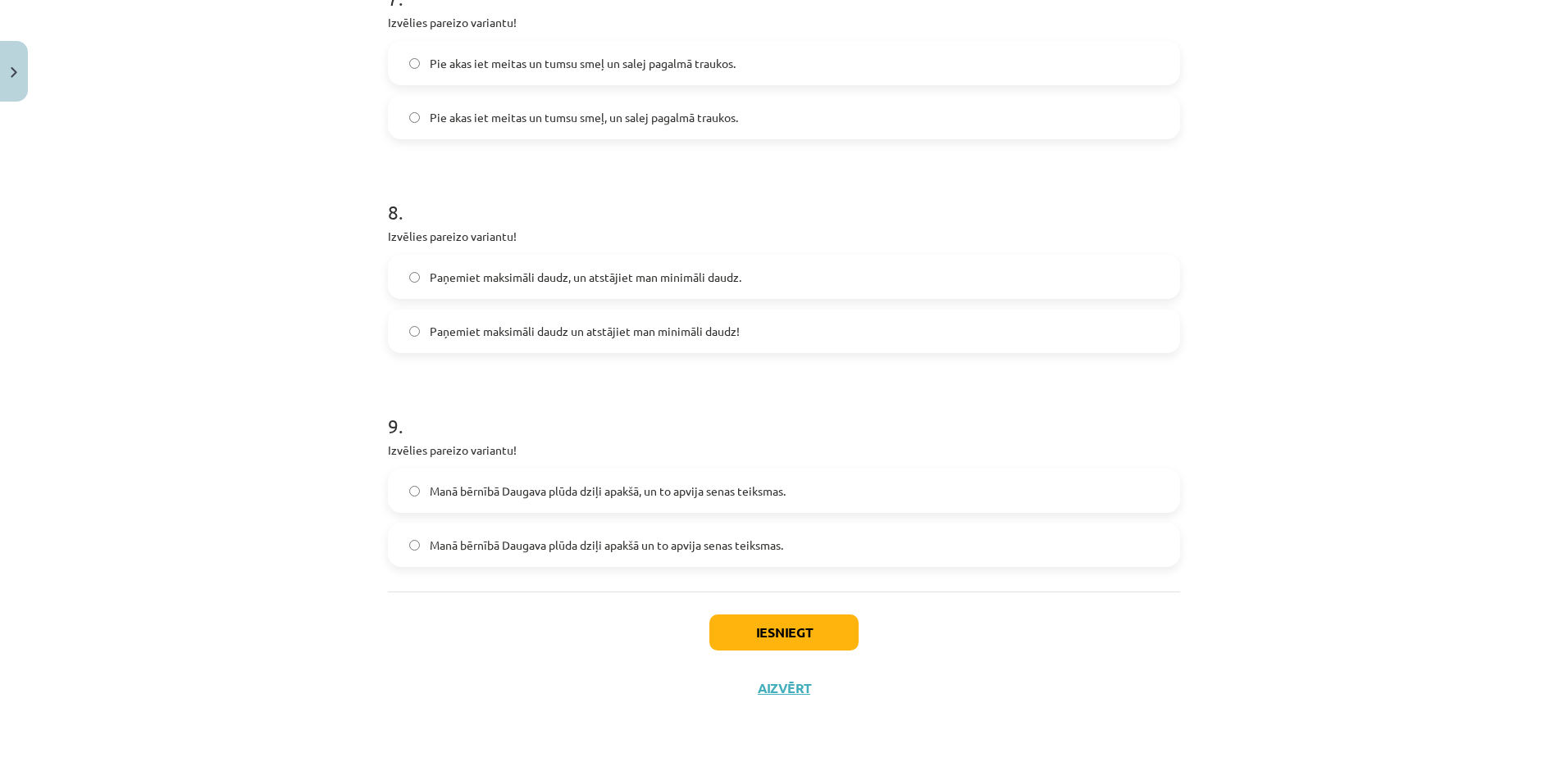
click at [799, 491] on label "Manā bērnībā Daugava plūda dziļi apakšā, un to apvija senas teiksmas." at bounding box center [784, 491] width 789 height 41
click at [796, 626] on button "Iesniegt" at bounding box center [784, 633] width 150 height 36
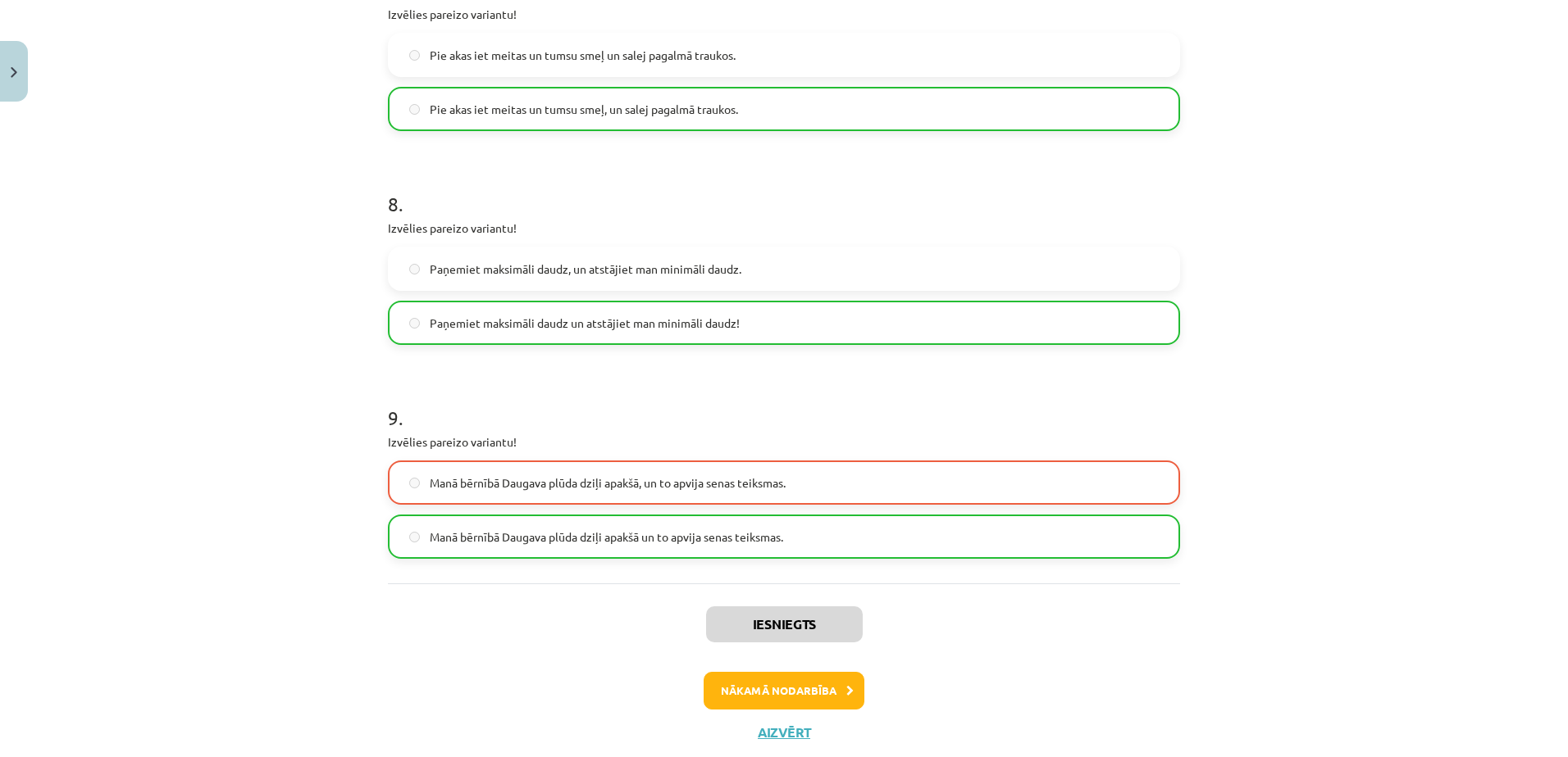
scroll to position [1856, 0]
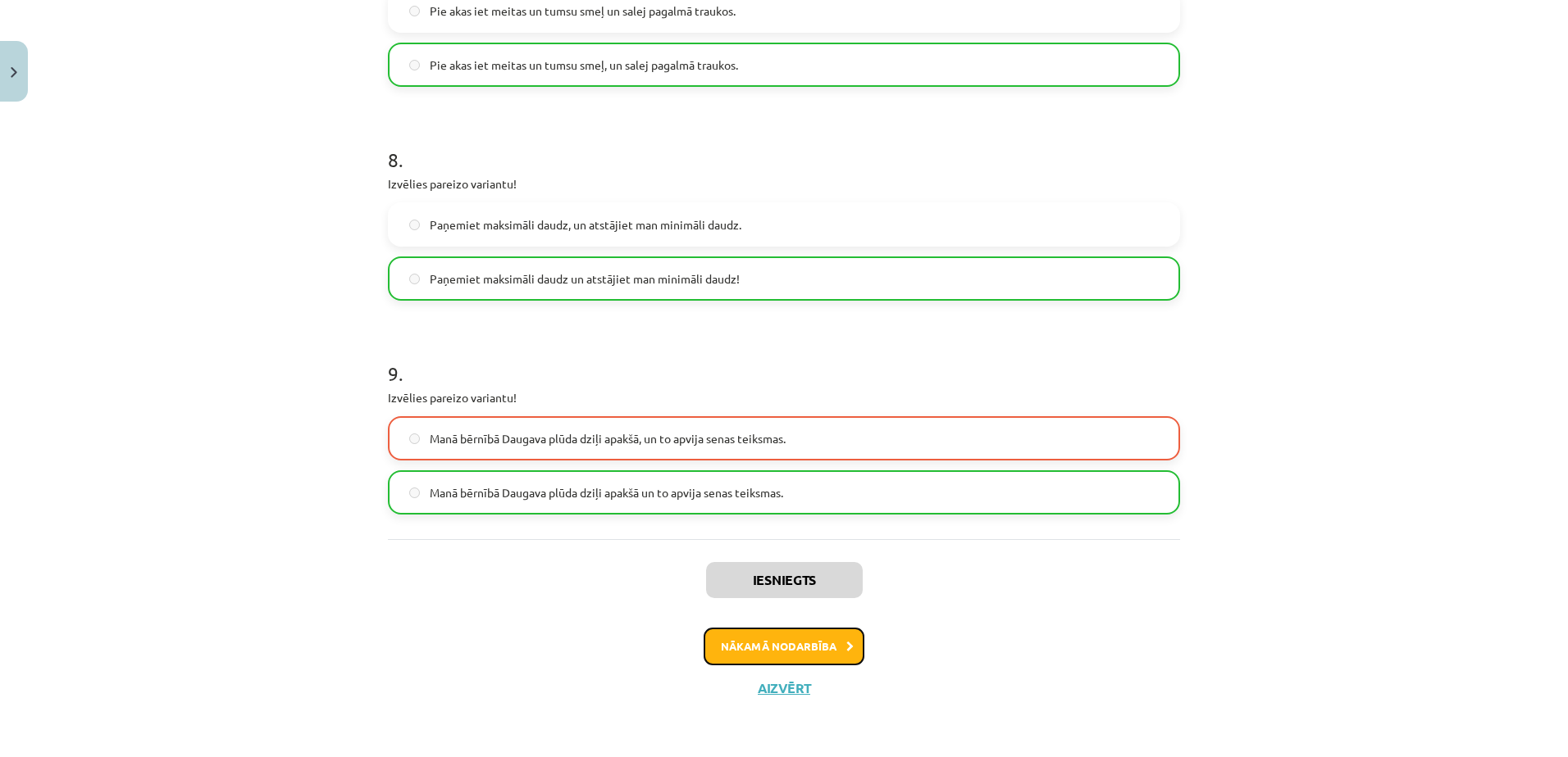
click at [812, 635] on button "Nākamā nodarbība" at bounding box center [784, 646] width 160 height 38
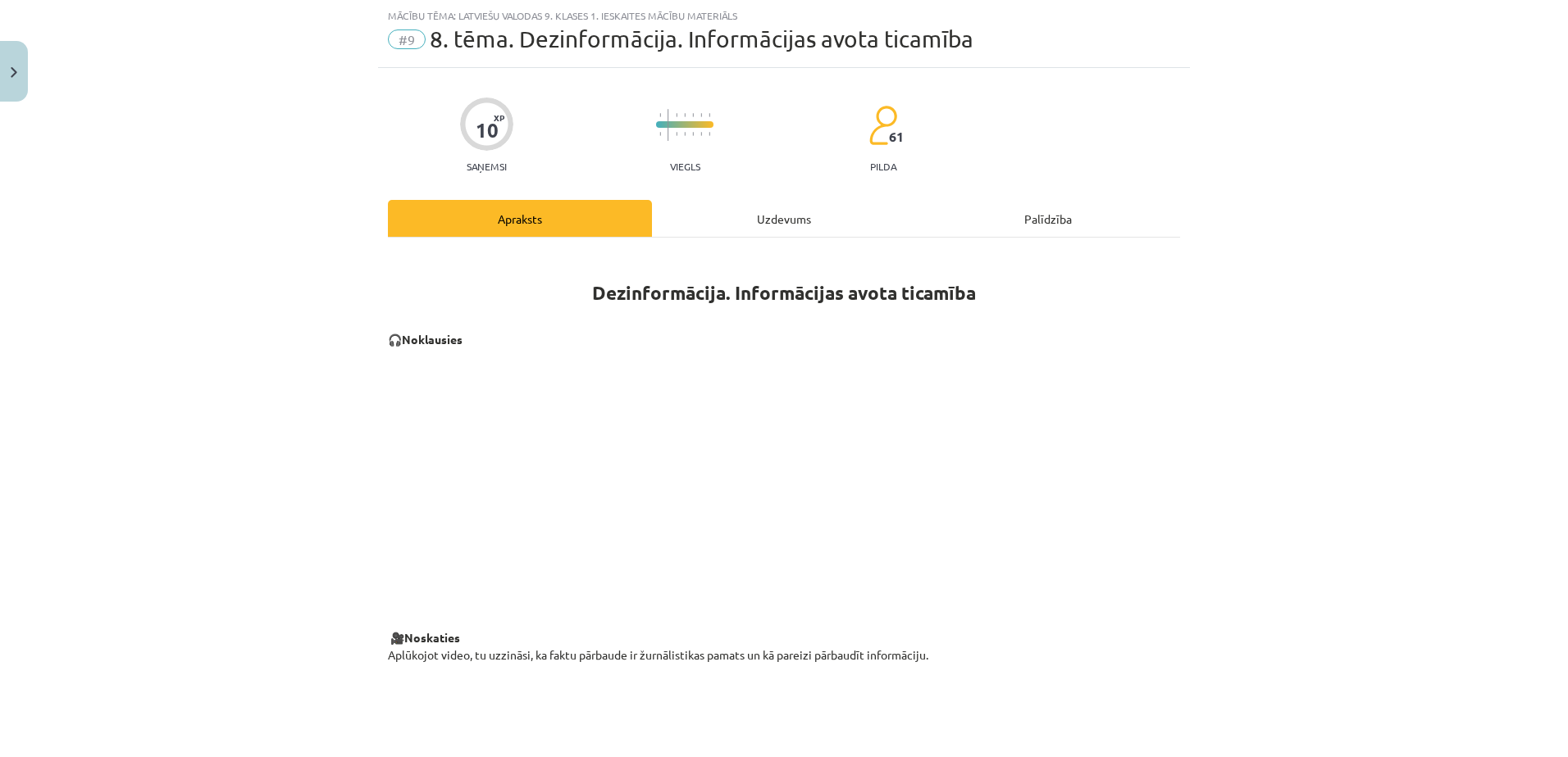
scroll to position [1086, 0]
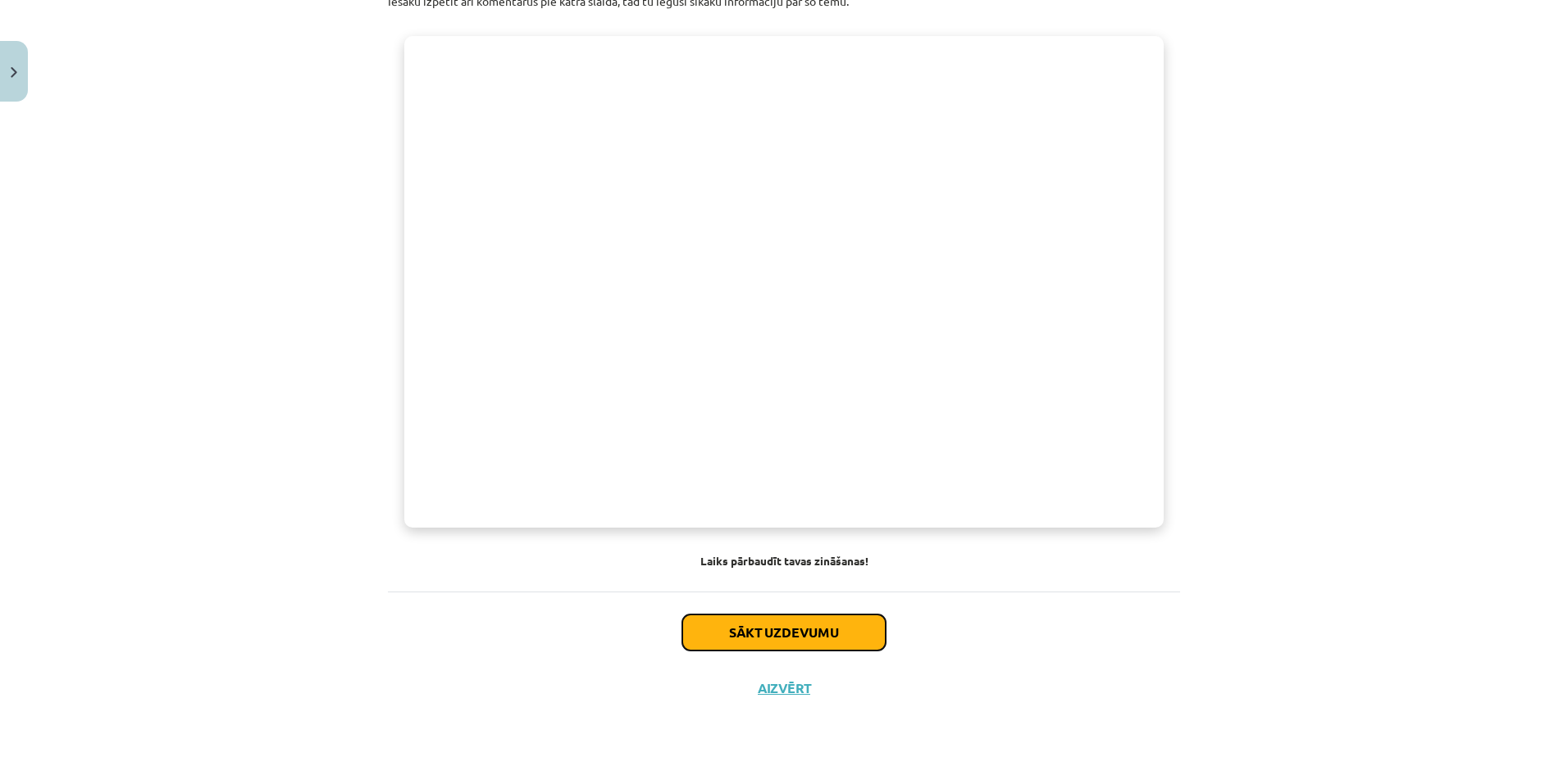
click at [811, 644] on button "Sākt uzdevumu" at bounding box center [784, 633] width 204 height 36
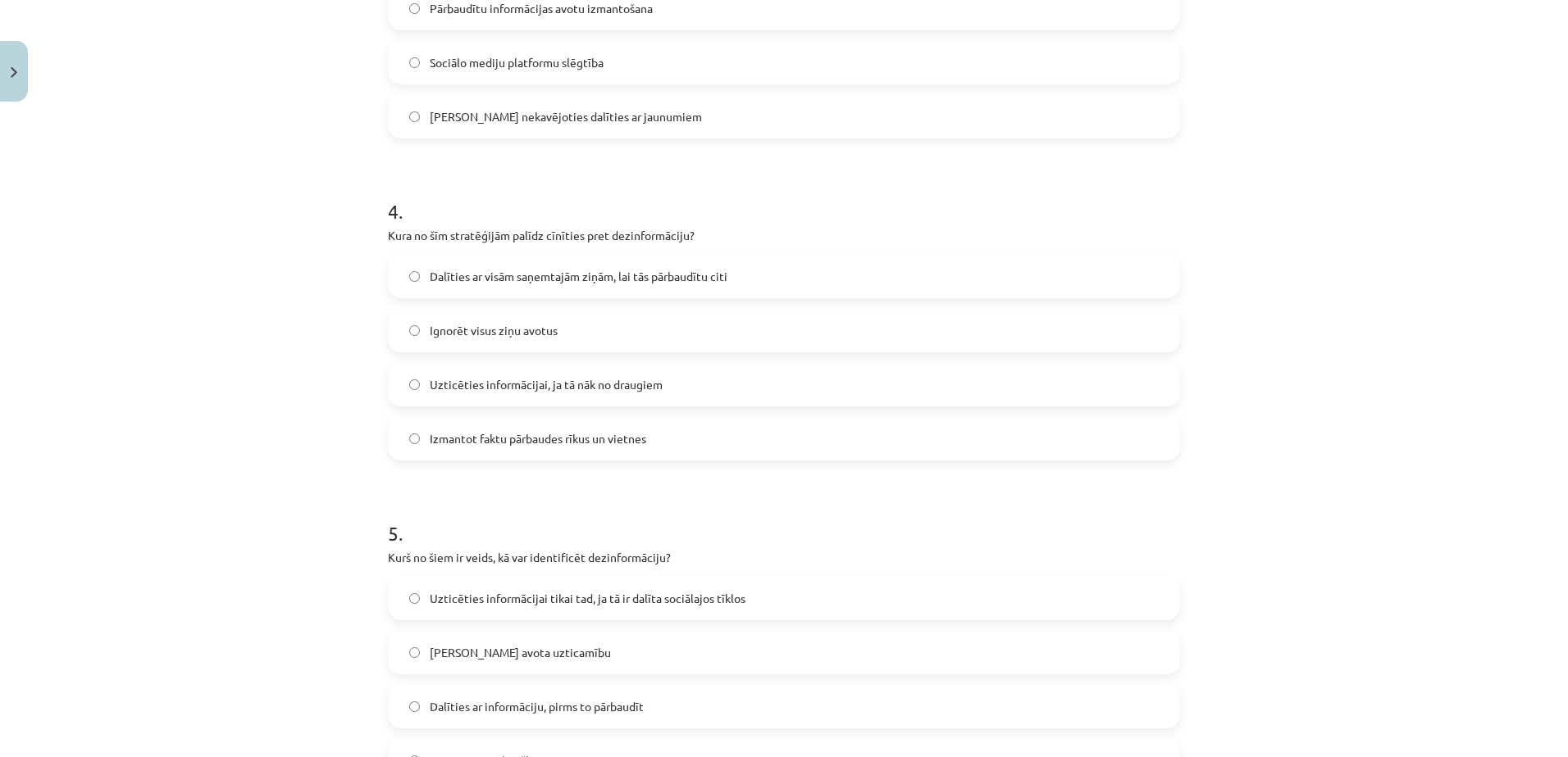
scroll to position [1337, 0]
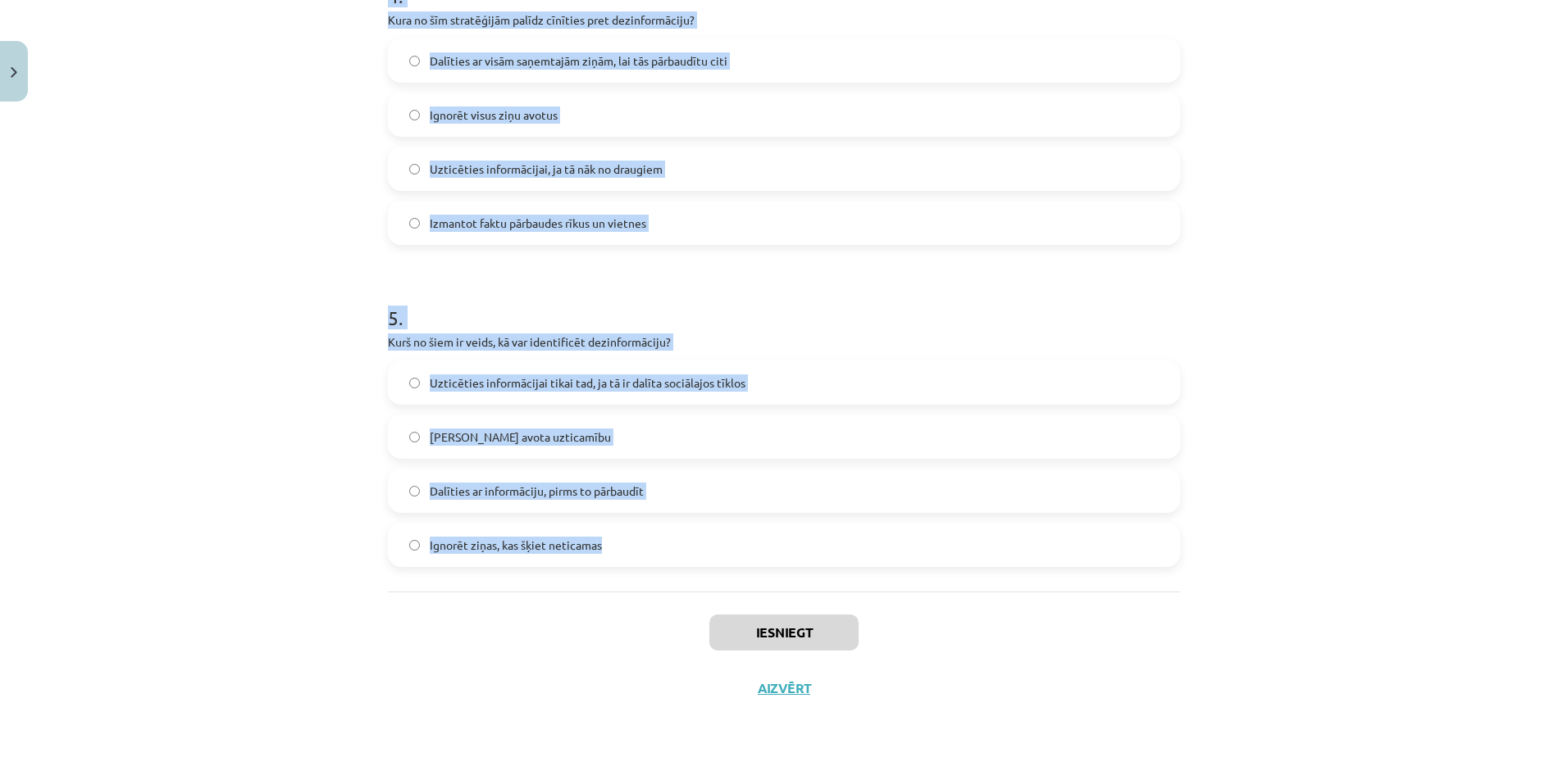
drag, startPoint x: 360, startPoint y: 287, endPoint x: 944, endPoint y: 570, distance: 649.0
click at [944, 570] on div "Mācību tēma: Latviešu valodas 9. klases 1. ieskaites mācību materiāls #9 8. tēm…" at bounding box center [784, 378] width 1568 height 757
copy form "1 . Kāda ir atšķirība starp dezinformāciju un maldināšanu? Maldināšana ir tikai…"
click at [300, 190] on div "Mācību tēma: Latviešu valodas 9. klases 1. ieskaites mācību materiāls #9 8. tēm…" at bounding box center [784, 378] width 1568 height 757
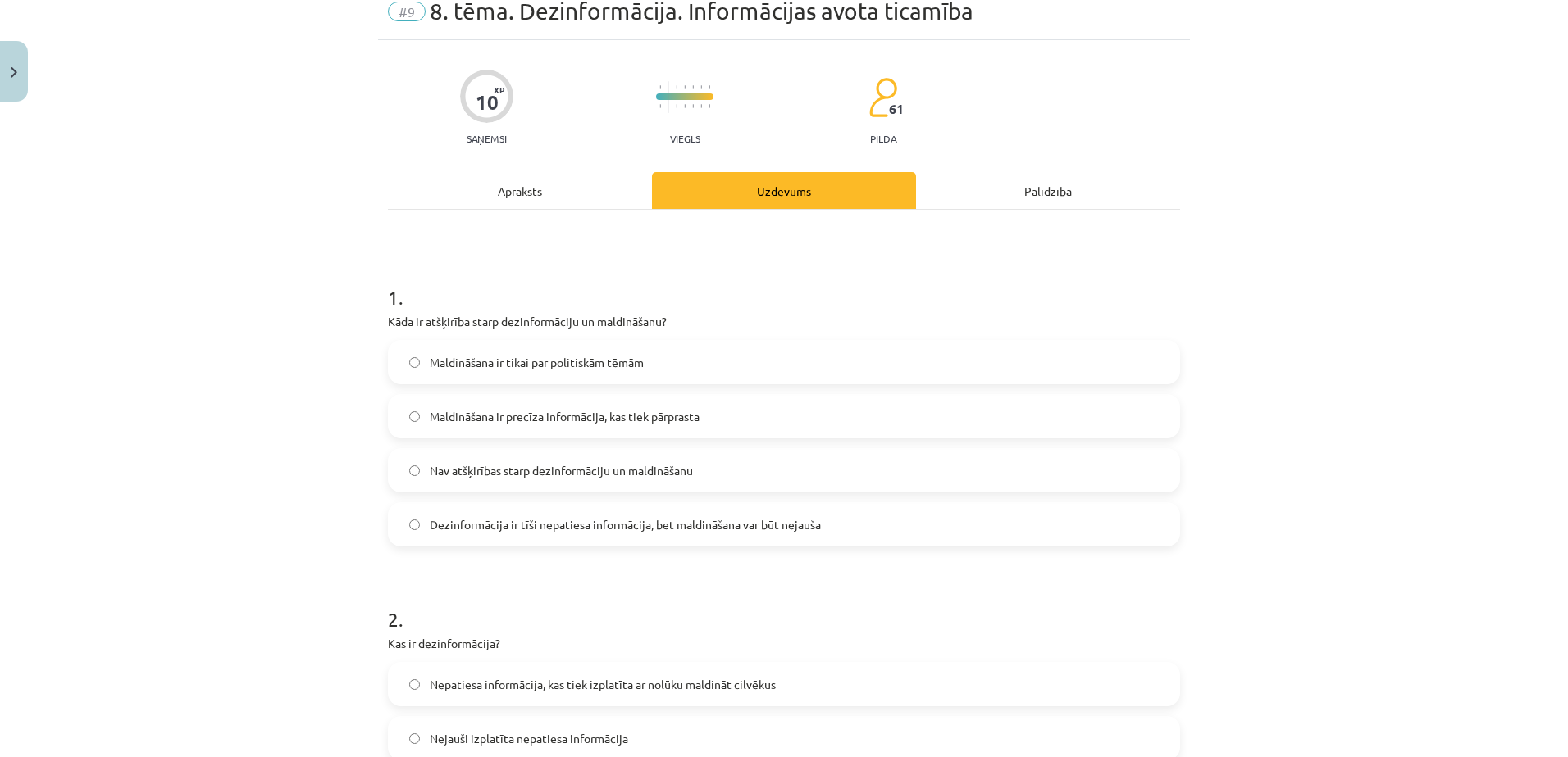
scroll to position [69, 0]
click at [589, 520] on span "Dezinformācija ir tīši nepatiesa informācija, bet maldināšana var būt nejauša" at bounding box center [625, 524] width 391 height 17
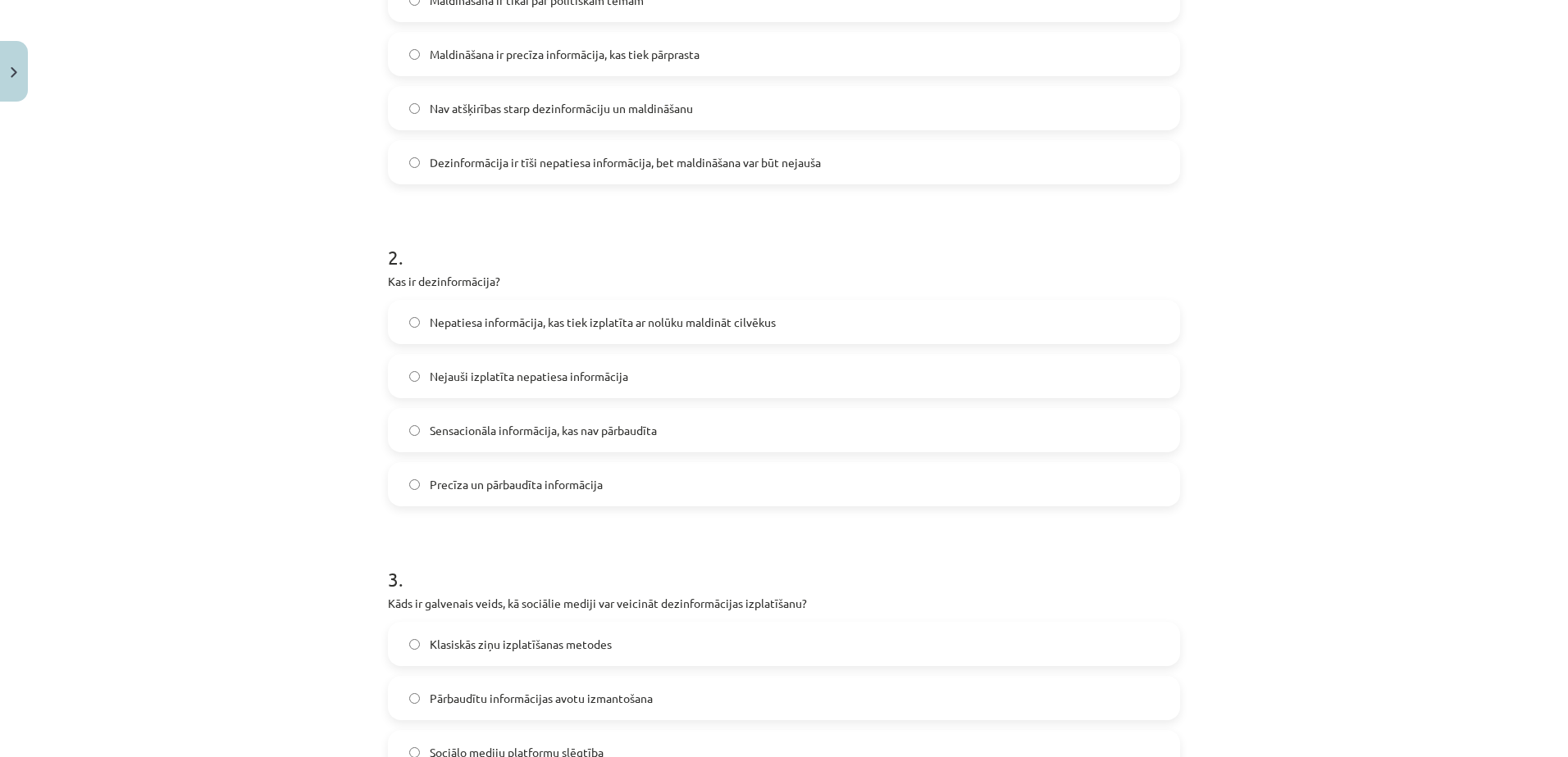
scroll to position [432, 0]
click at [676, 333] on label "Nepatiesa informācija, kas tiek izplatīta ar nolūku maldināt cilvēkus" at bounding box center [784, 321] width 789 height 41
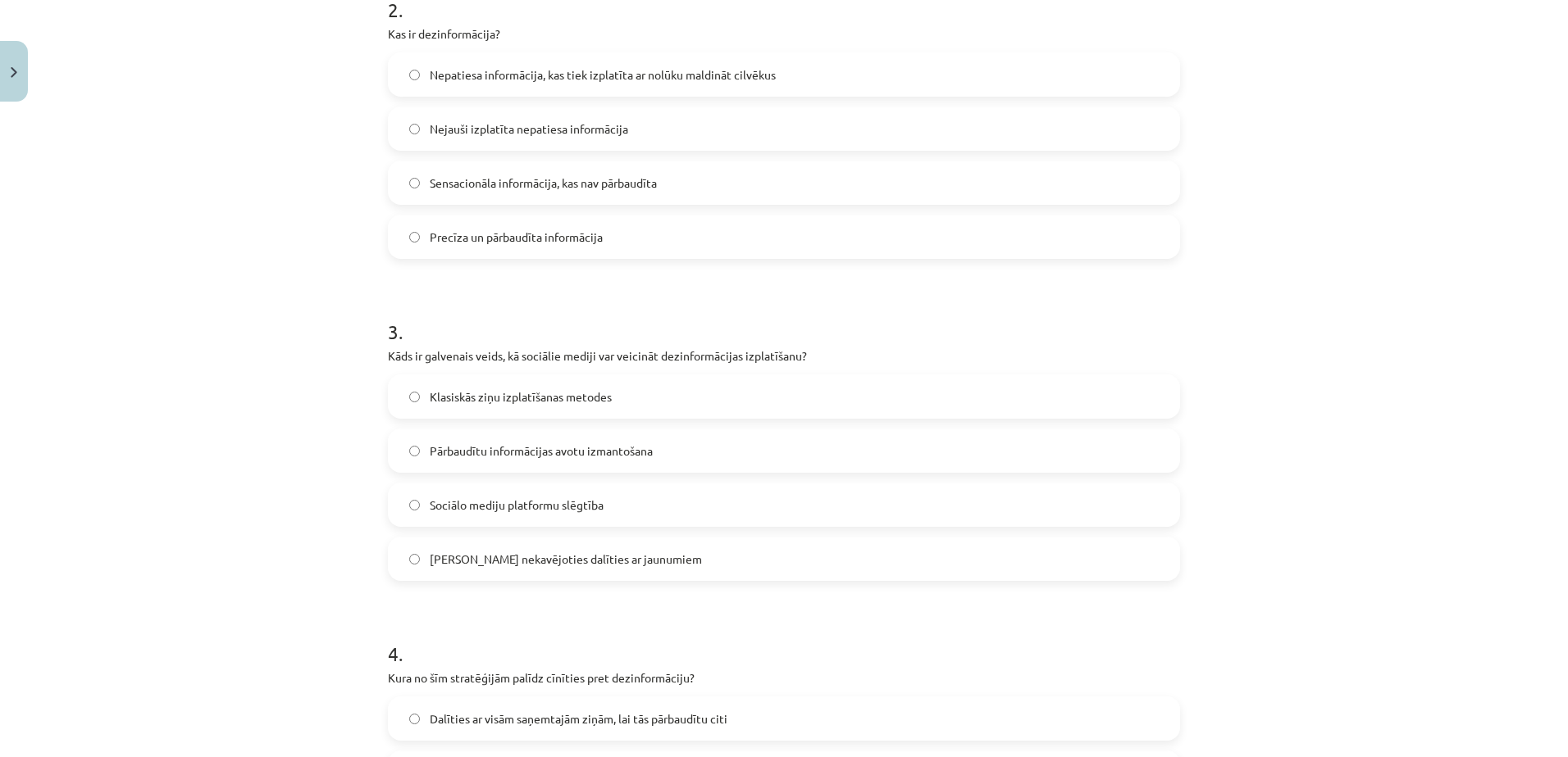
scroll to position [680, 0]
click at [554, 545] on label "Iespēja nekavējoties dalīties ar jaunumiem" at bounding box center [784, 558] width 789 height 41
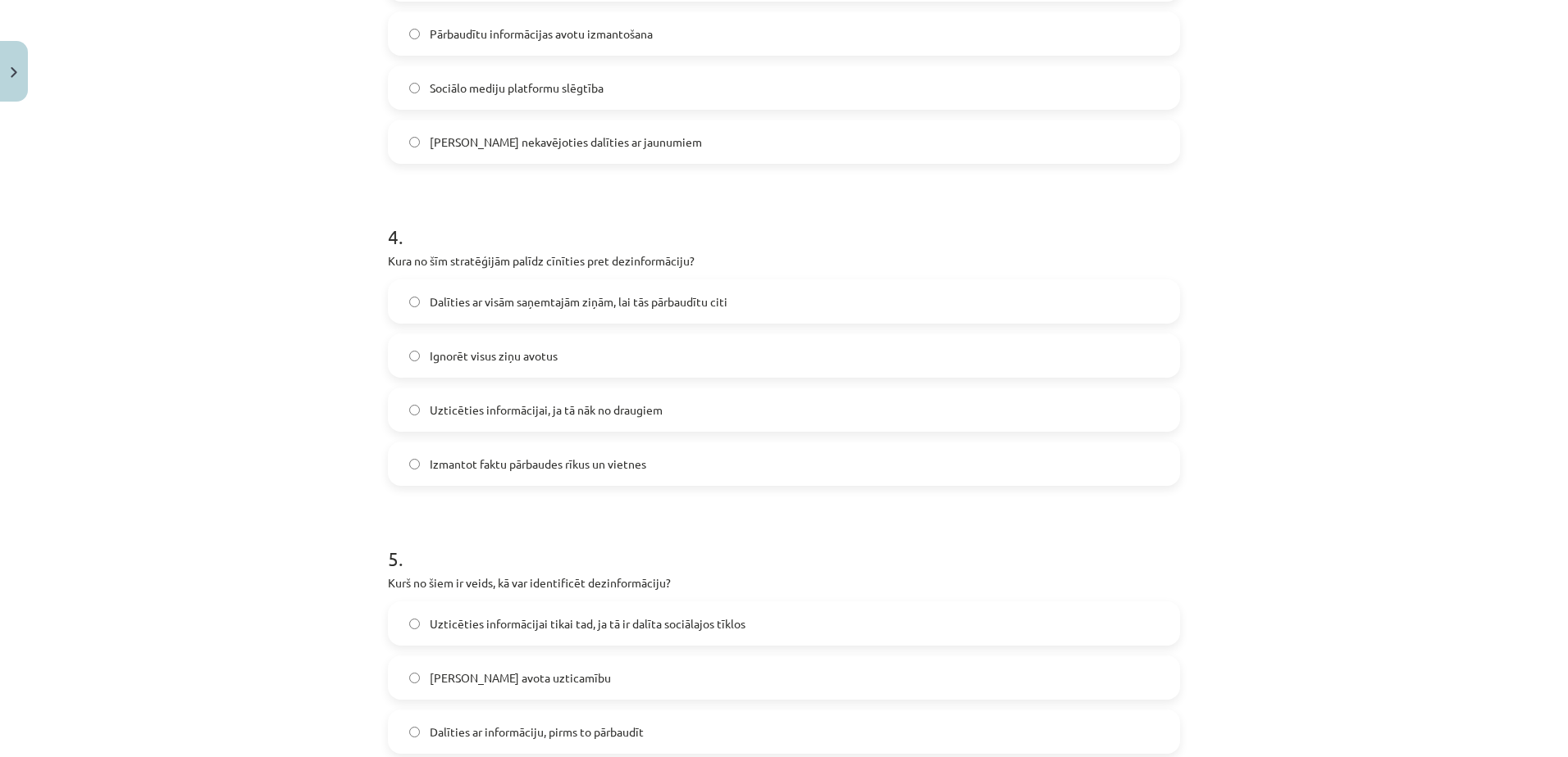
scroll to position [1096, 0]
click at [628, 473] on label "Izmantot faktu pārbaudes rīkus un vietnes" at bounding box center [784, 464] width 789 height 41
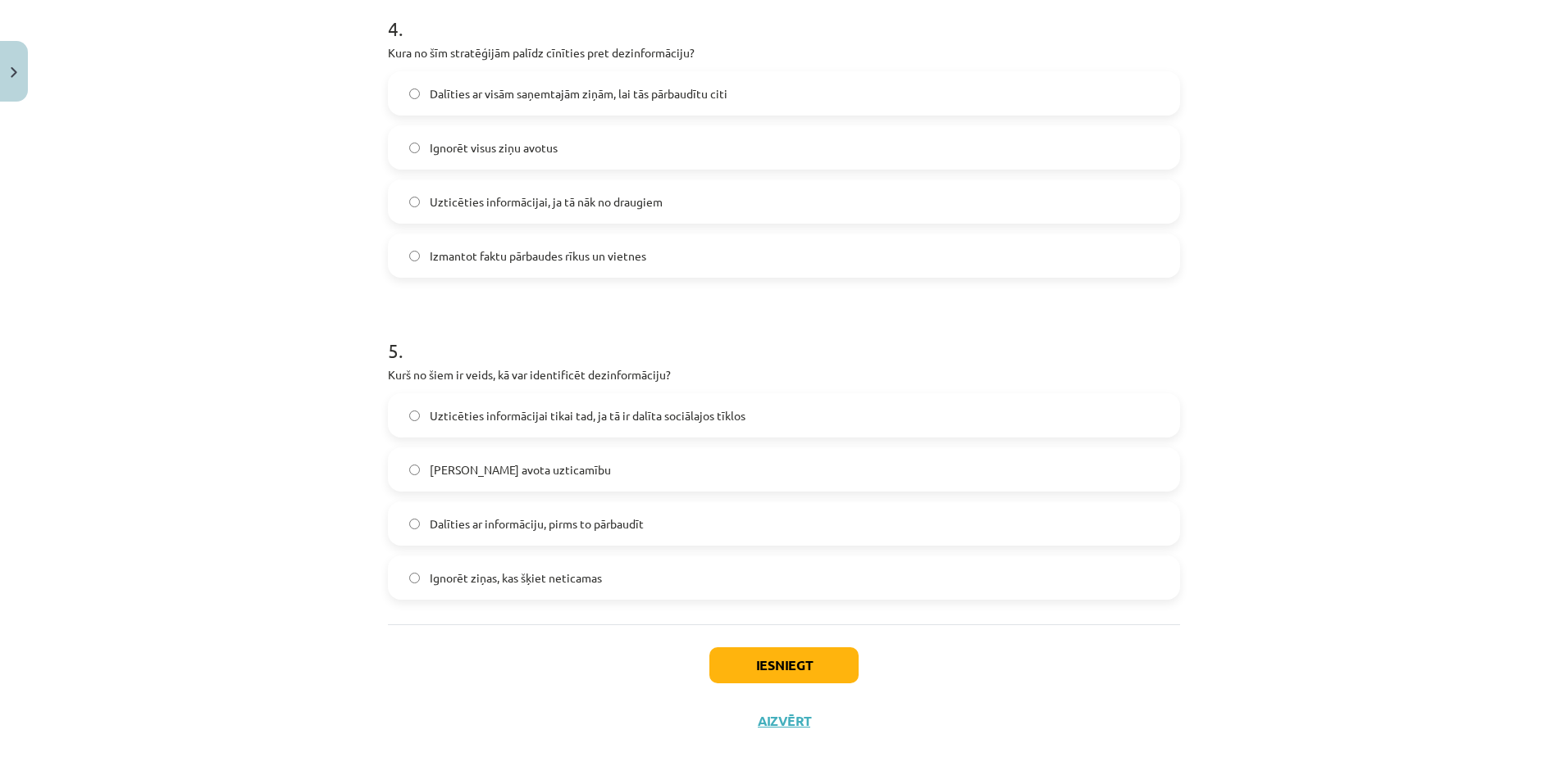
scroll to position [1337, 0]
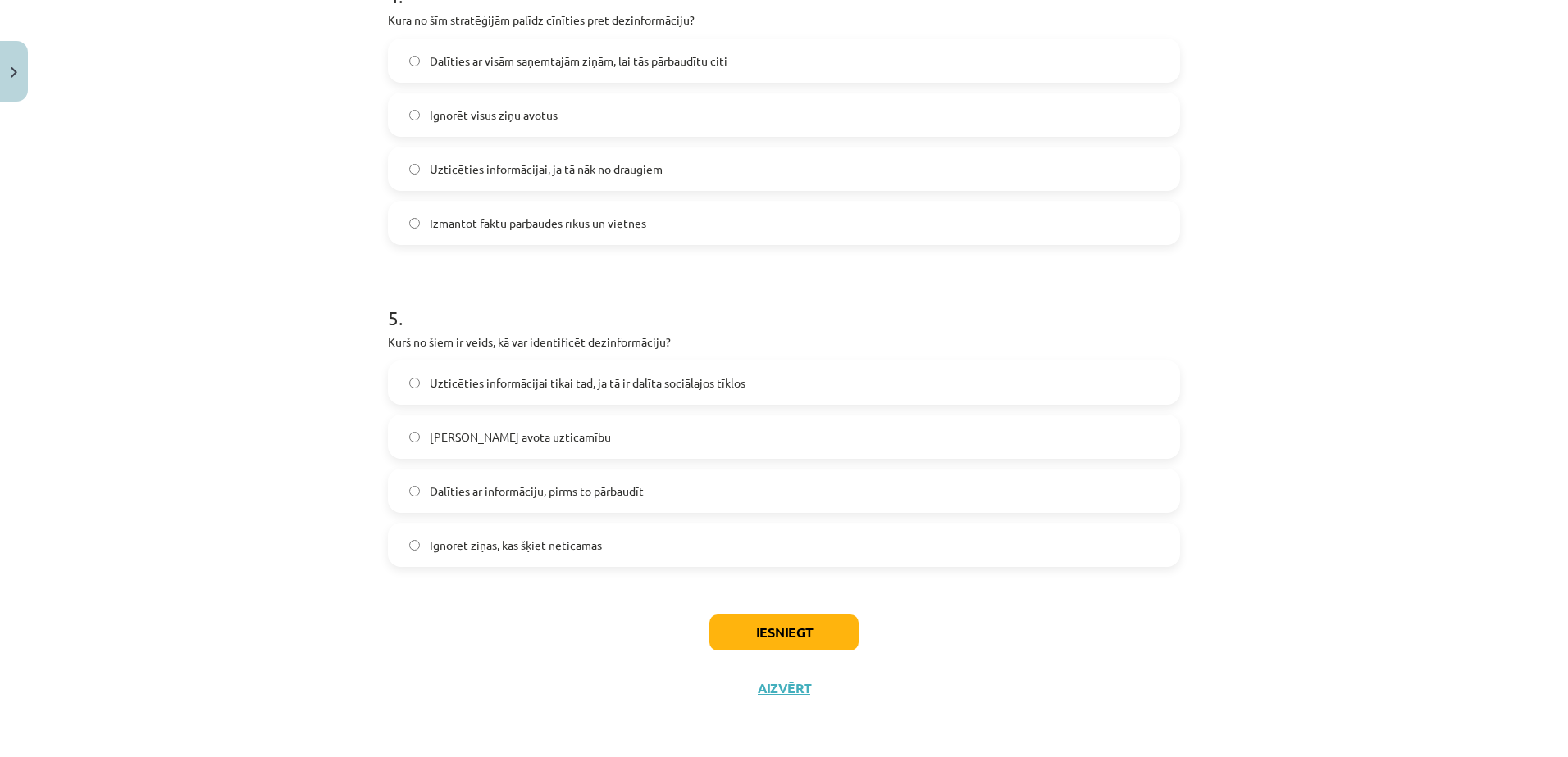
click at [564, 446] on label "Pārbaudīt avota uzticamību" at bounding box center [784, 437] width 789 height 41
click at [783, 626] on button "Iesniegt" at bounding box center [784, 633] width 150 height 36
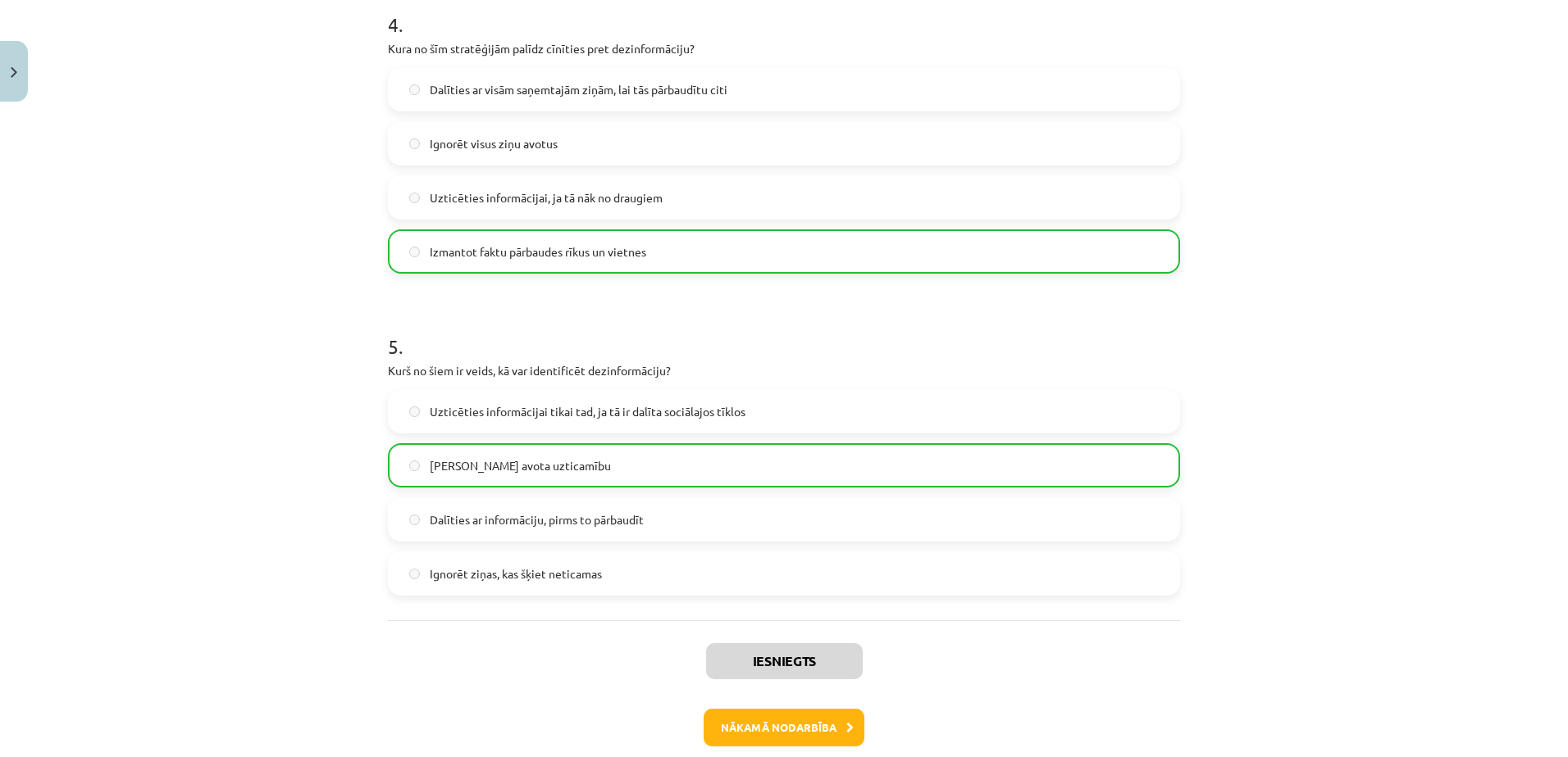
scroll to position [1389, 0]
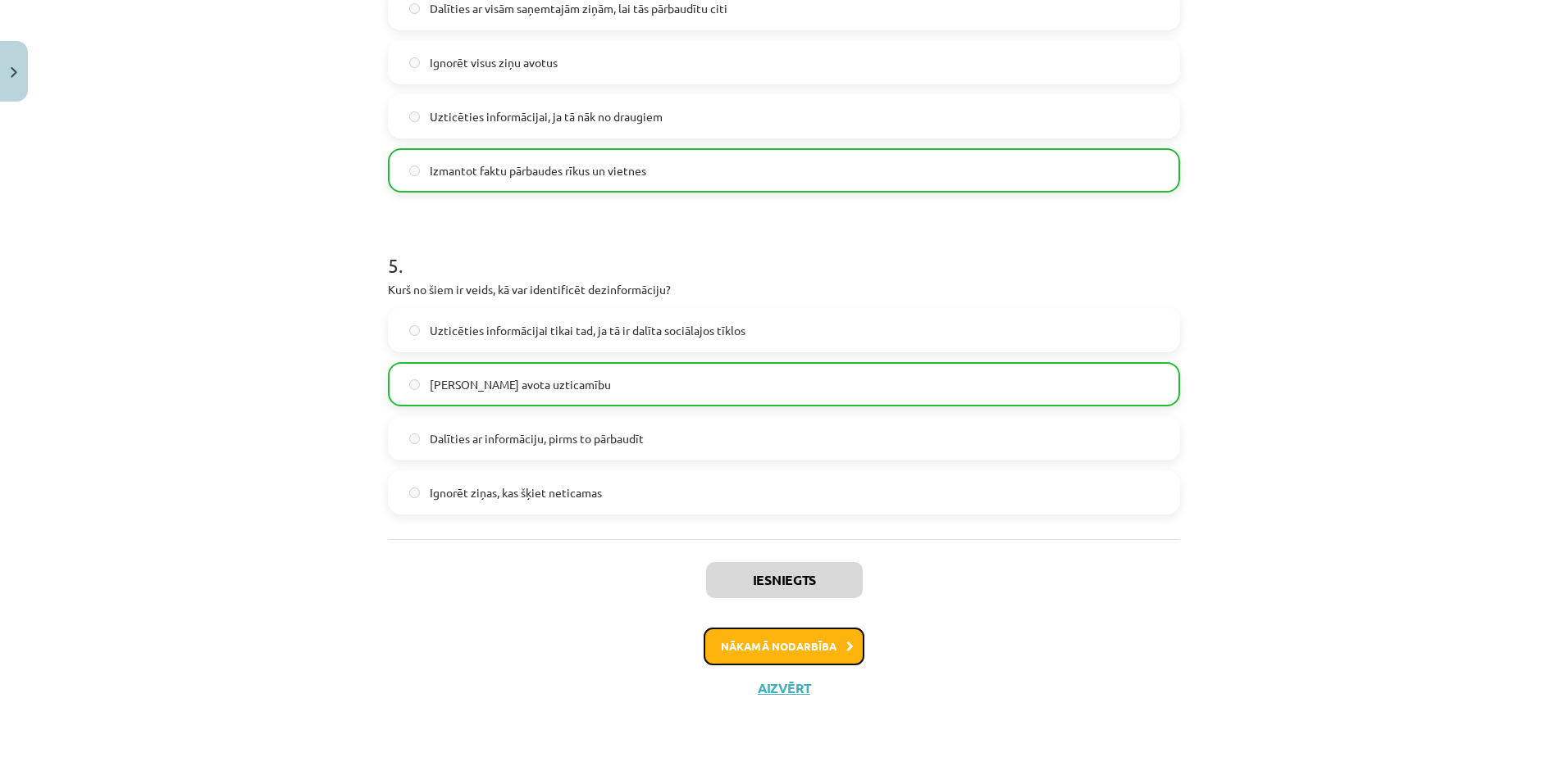
click at [783, 650] on button "Nākamā nodarbība" at bounding box center [784, 646] width 160 height 38
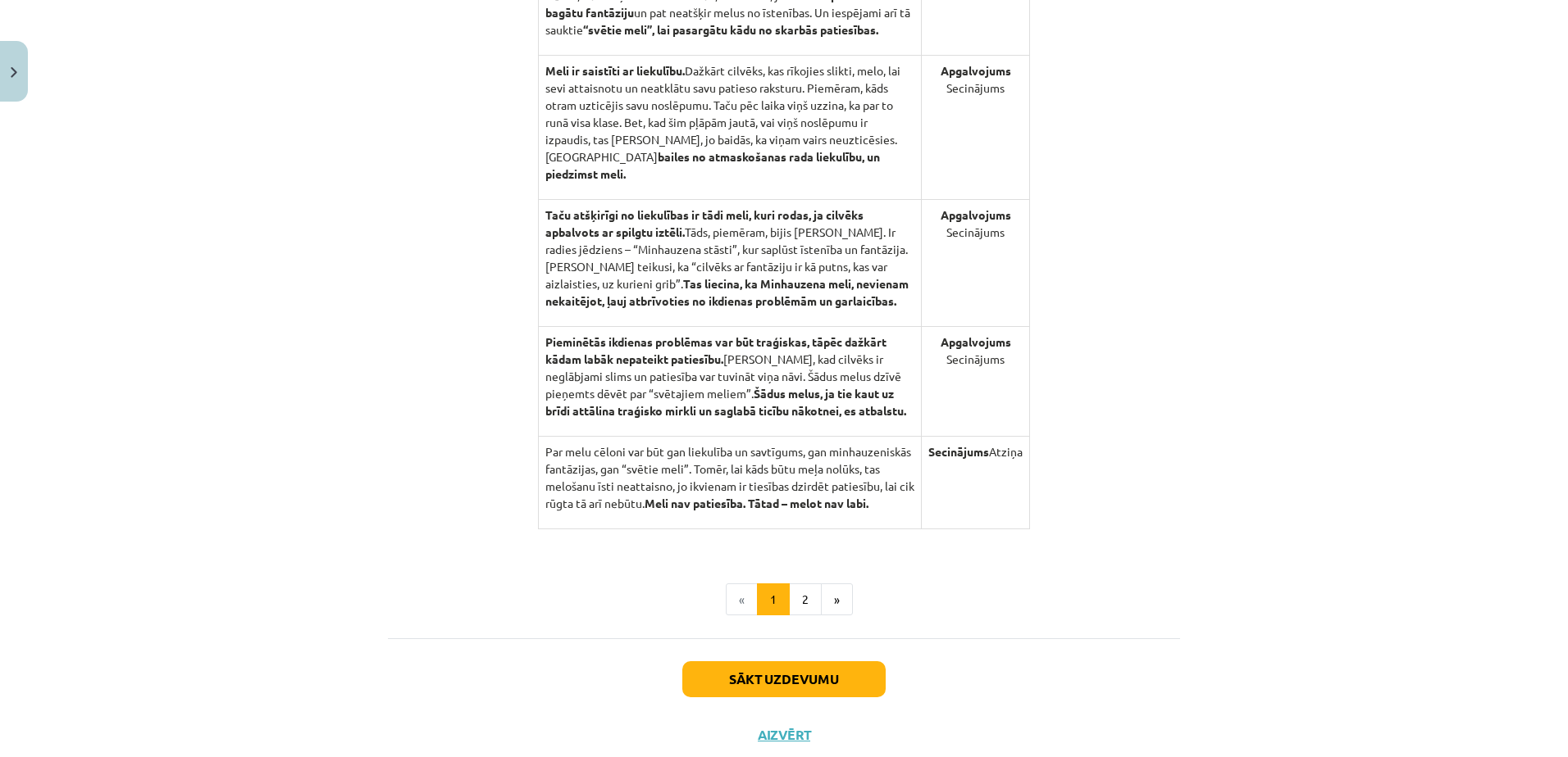
scroll to position [1581, 0]
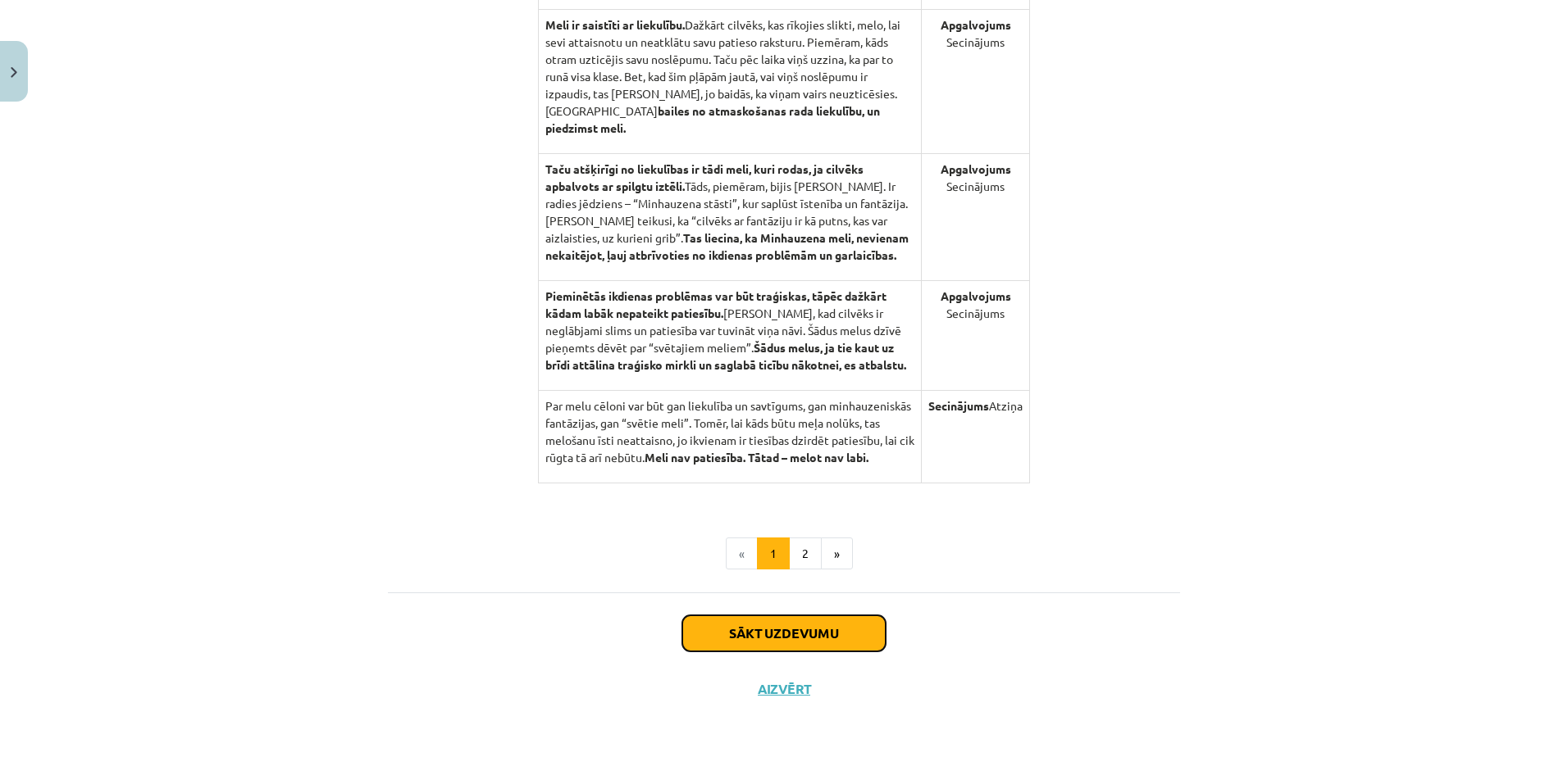
click at [819, 625] on button "Sākt uzdevumu" at bounding box center [784, 634] width 204 height 36
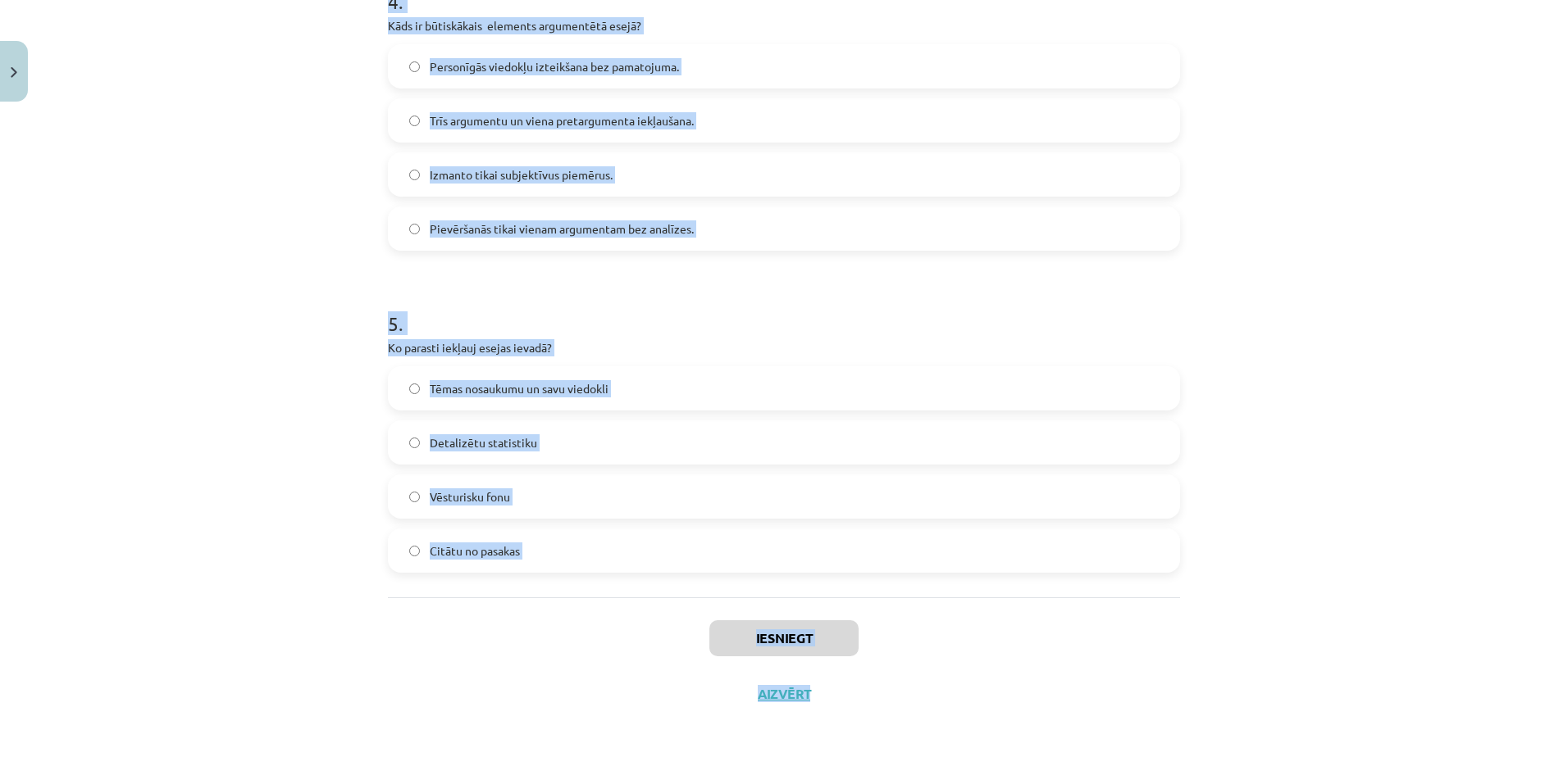
scroll to position [1335, 0]
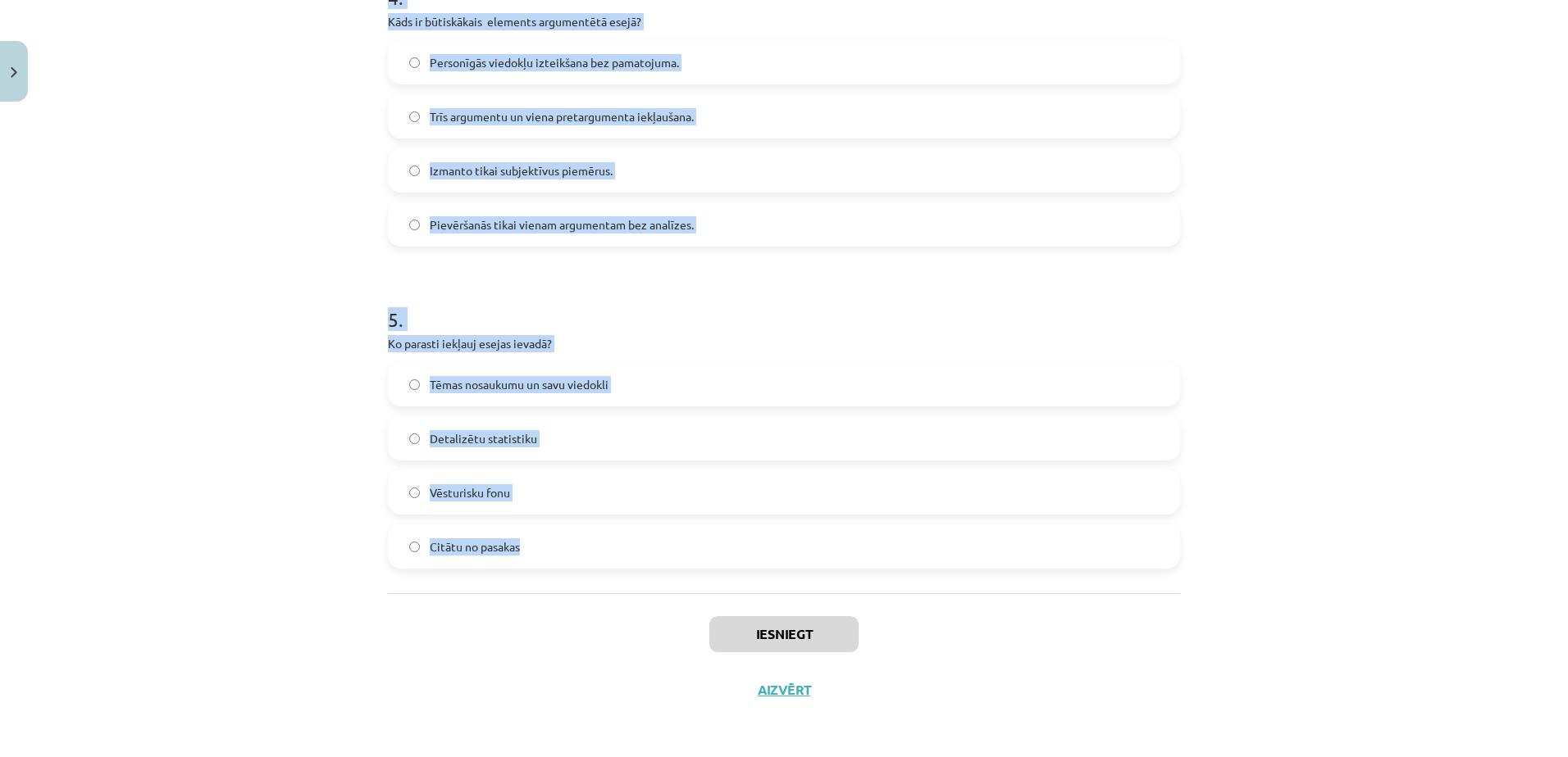
drag, startPoint x: 367, startPoint y: 311, endPoint x: 873, endPoint y: 569, distance: 568.0
click at [873, 569] on div "Mācību tēma: Latviešu valodas 9. klases 1. ieskaites mācību materiāls #10 9. tē…" at bounding box center [784, 378] width 1568 height 757
copy form "1 . Kas raksturo labu argumentu? Tas ir emocionāls un skaļš Tas ir pretrunīgs T…"
click at [262, 111] on div "Mācību tēma: Latviešu valodas 9. klases 1. ieskaites mācību materiāls #10 9. tē…" at bounding box center [784, 378] width 1568 height 757
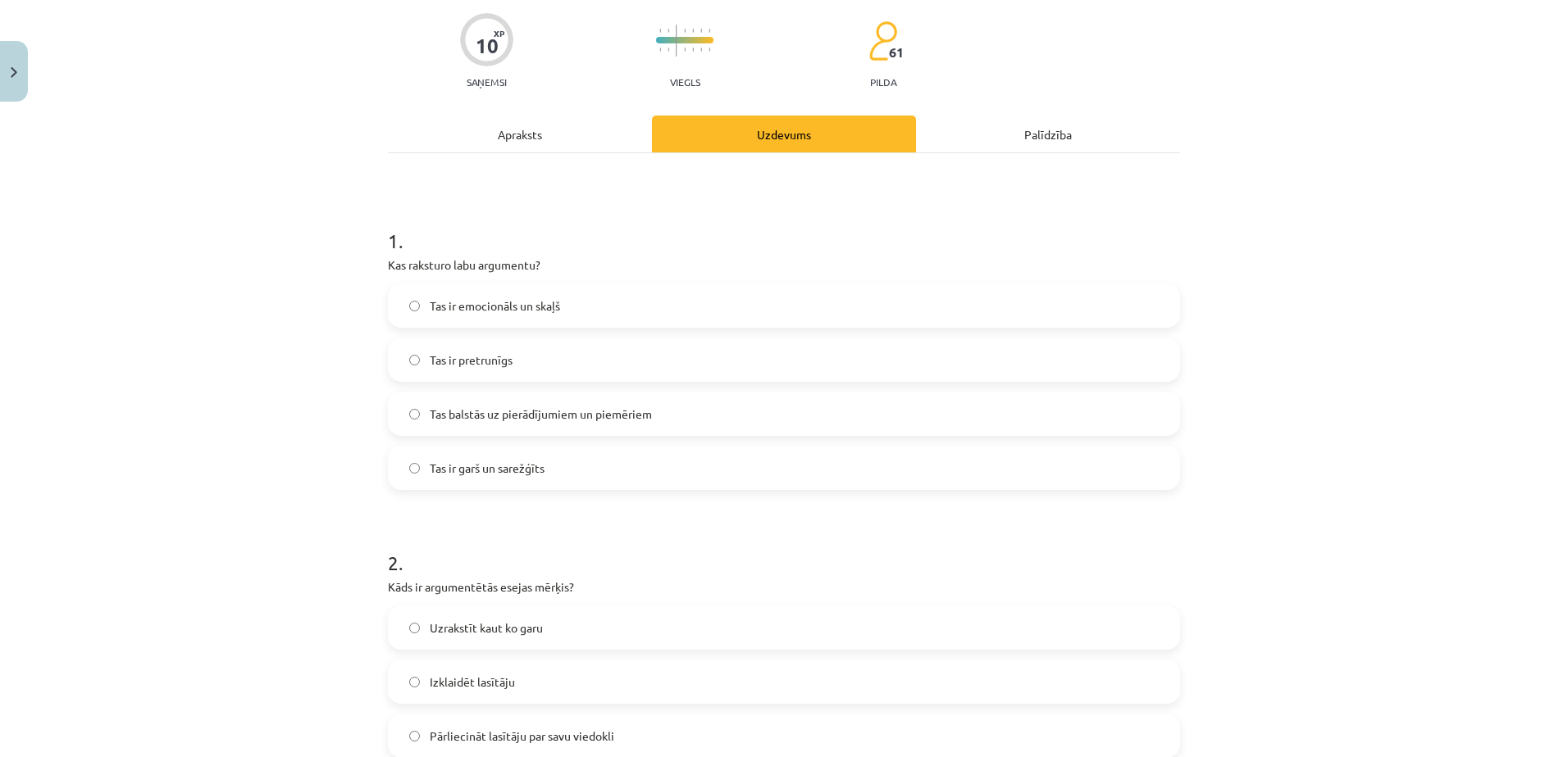
scroll to position [124, 0]
click at [598, 419] on span "Tas balstās uz pierādījumiem un piemēriem" at bounding box center [540, 415] width 222 height 17
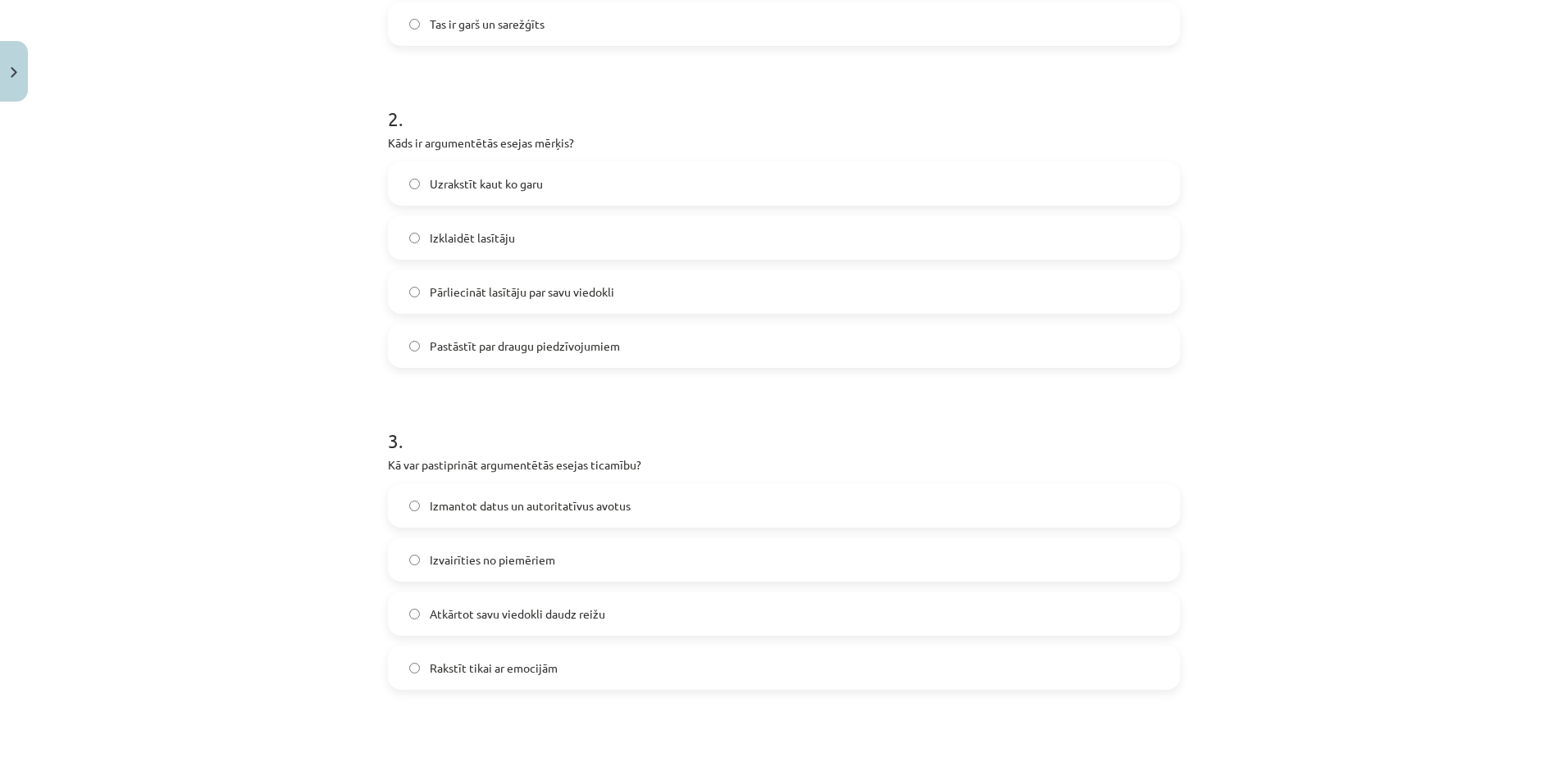
scroll to position [571, 0]
click at [655, 284] on label "Pārliecināt lasītāju par savu viedokli" at bounding box center [784, 291] width 789 height 41
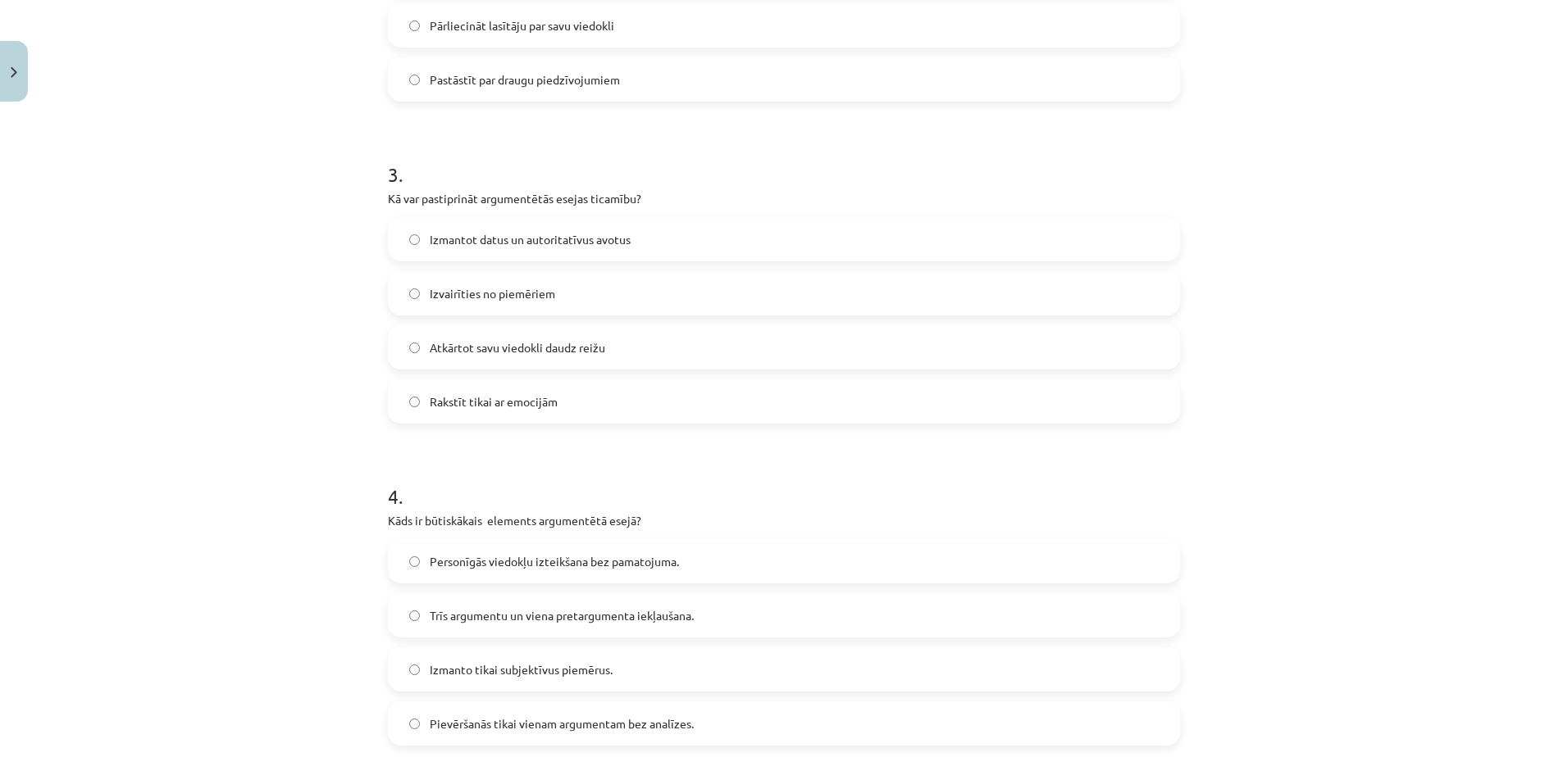
scroll to position [853, 0]
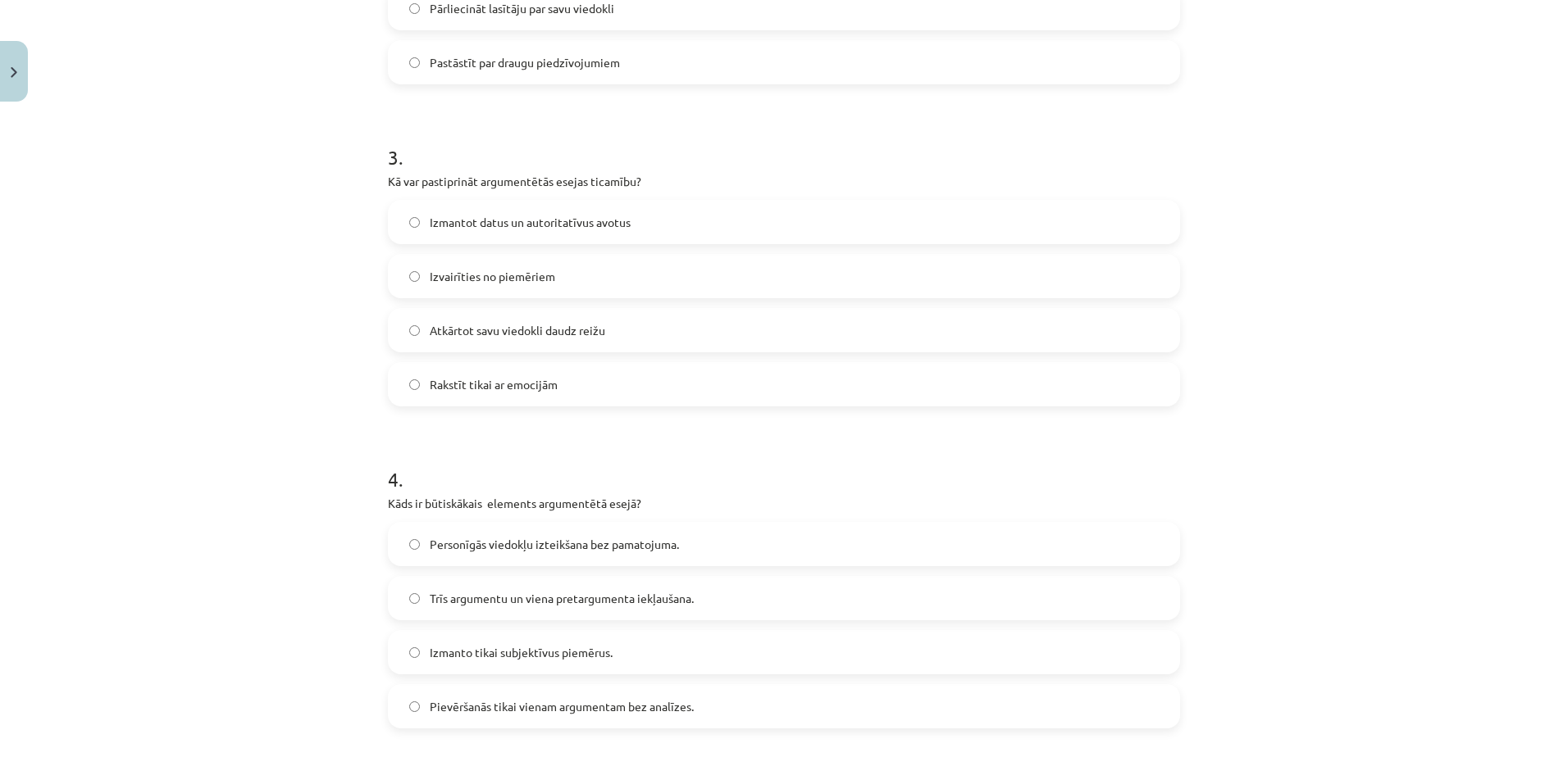
click at [572, 217] on span "Izmantot datus un autoritatīvus avotus" at bounding box center [530, 222] width 201 height 17
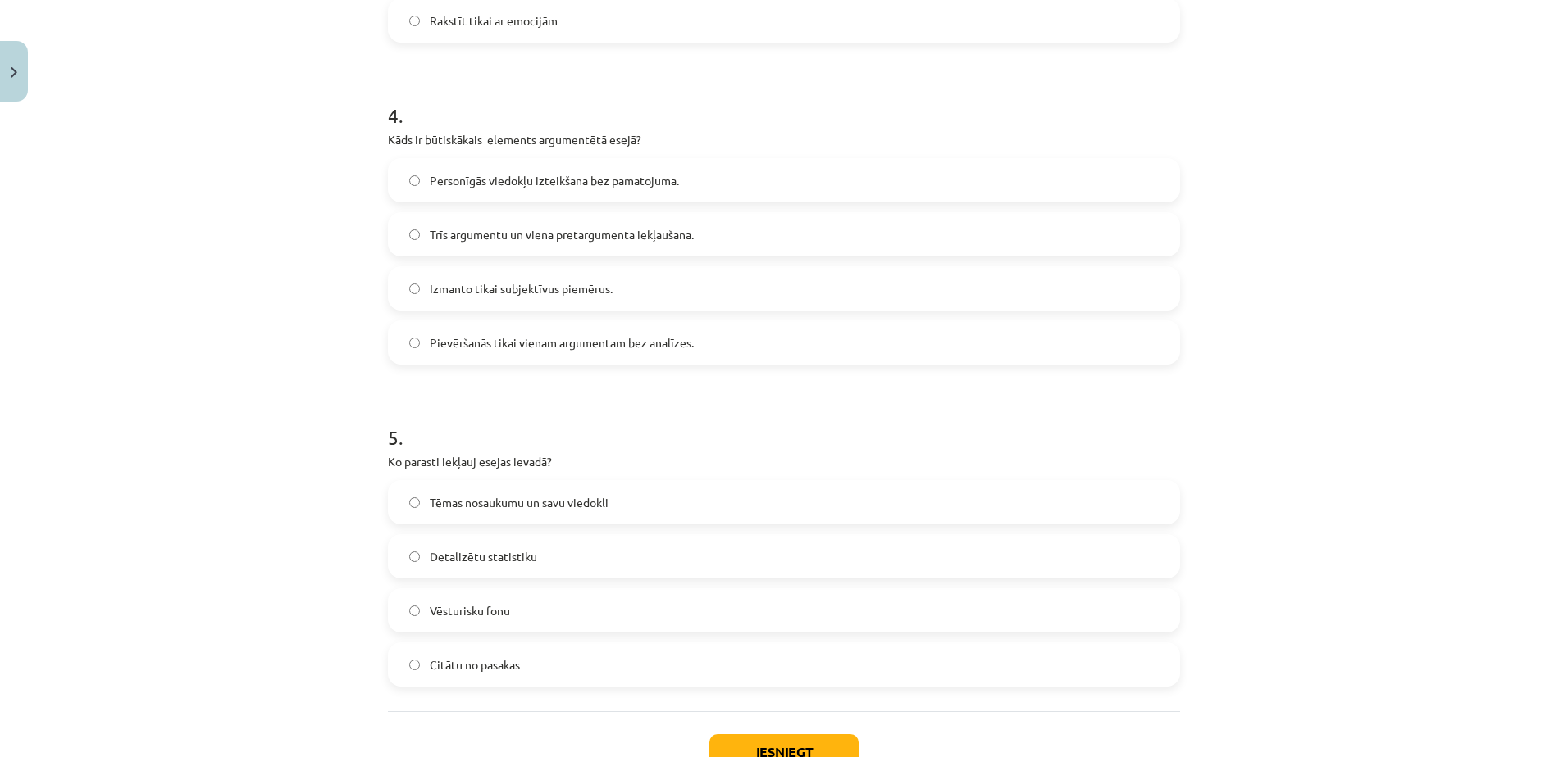
scroll to position [1218, 0]
click at [610, 336] on span "Pievēršanās tikai vienam argumentam bez analīzes." at bounding box center [561, 342] width 264 height 17
click at [604, 233] on span "Trīs argumentu un viena pretargumenta iekļaušana." at bounding box center [561, 233] width 264 height 17
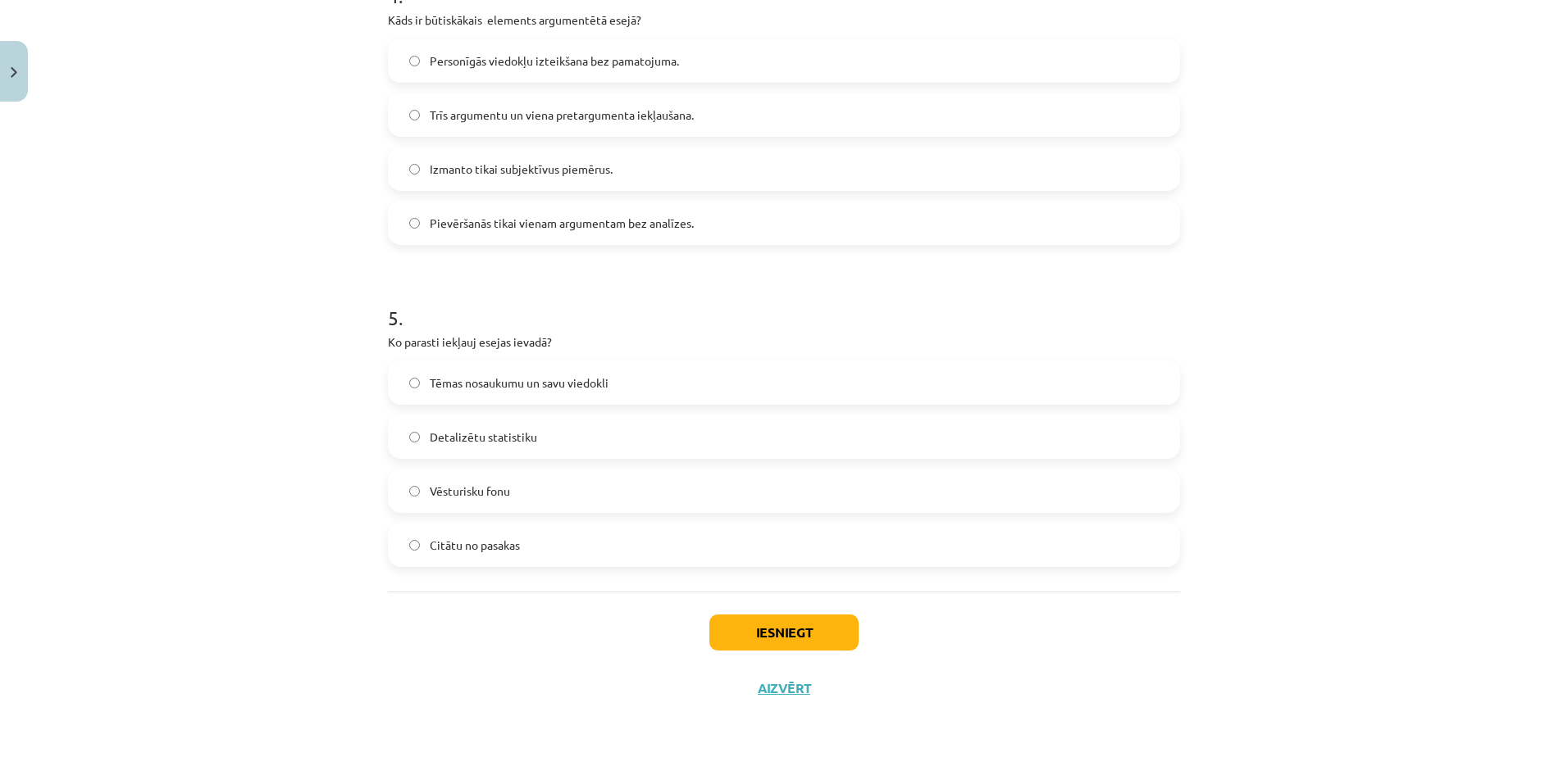
click at [626, 371] on label "Tēmas nosaukumu un savu viedokli" at bounding box center [784, 383] width 789 height 41
click at [774, 631] on button "Iesniegt" at bounding box center [784, 633] width 150 height 36
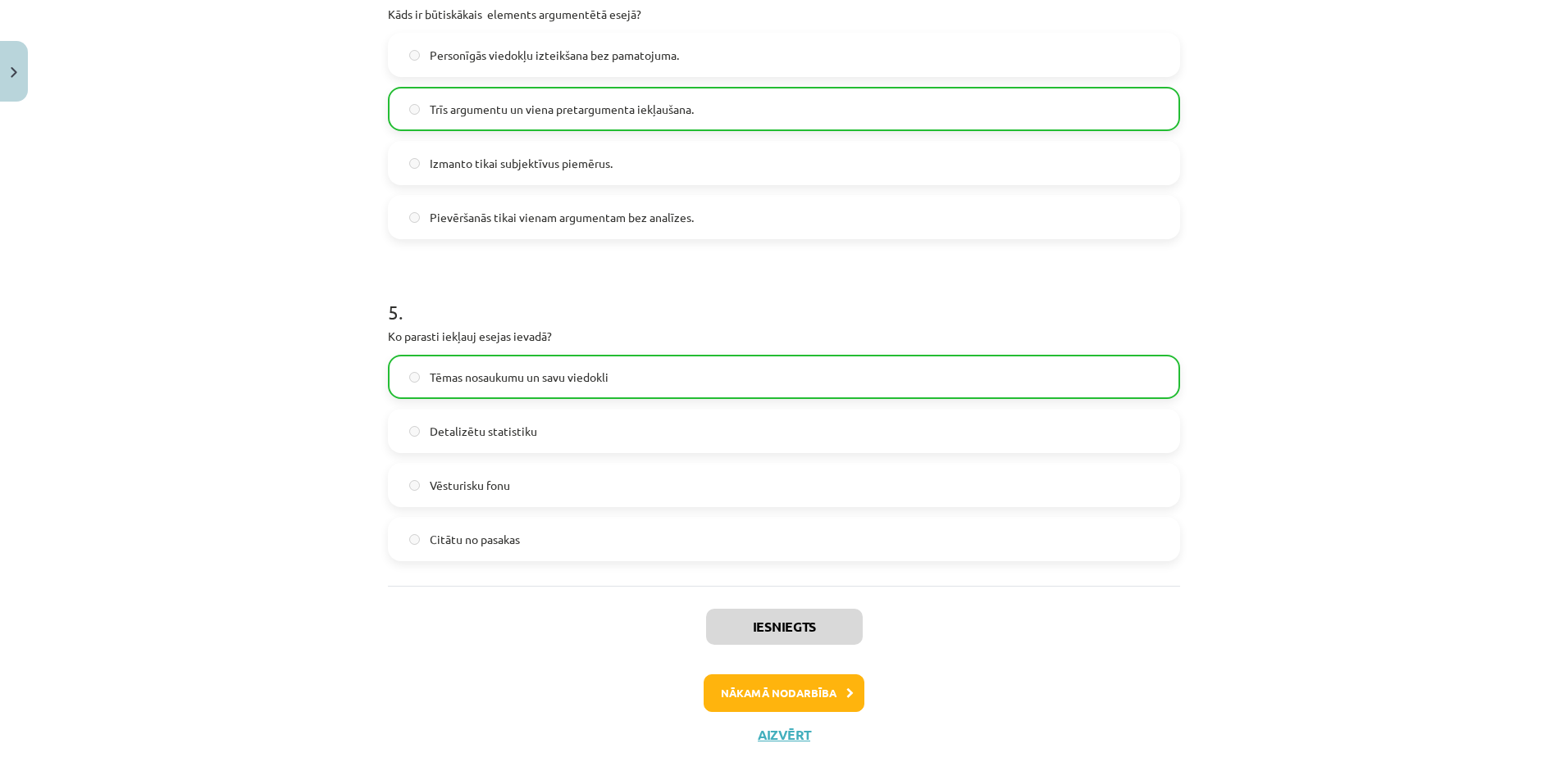
scroll to position [1389, 0]
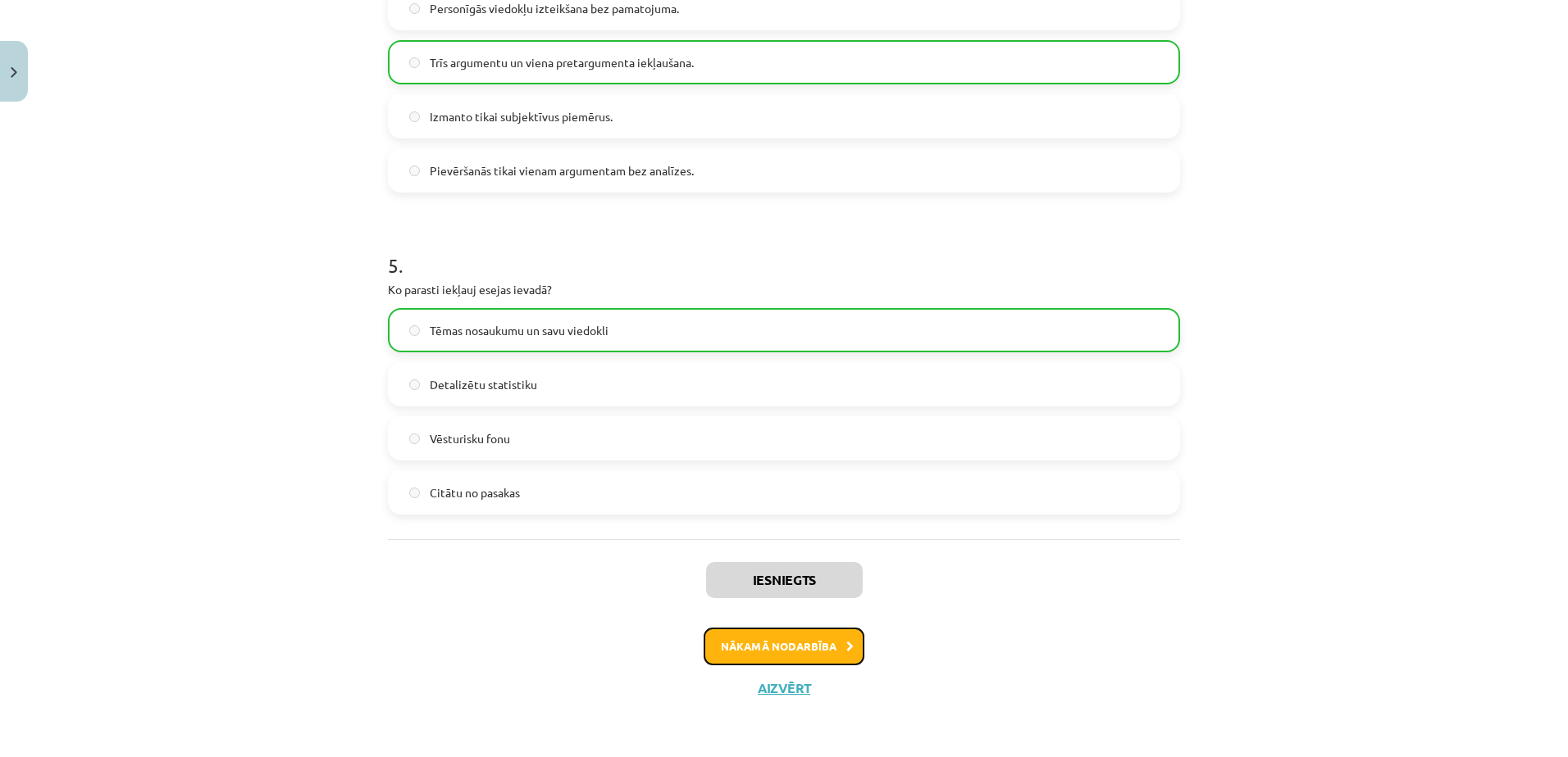
click at [769, 654] on button "Nākamā nodarbība" at bounding box center [784, 646] width 160 height 38
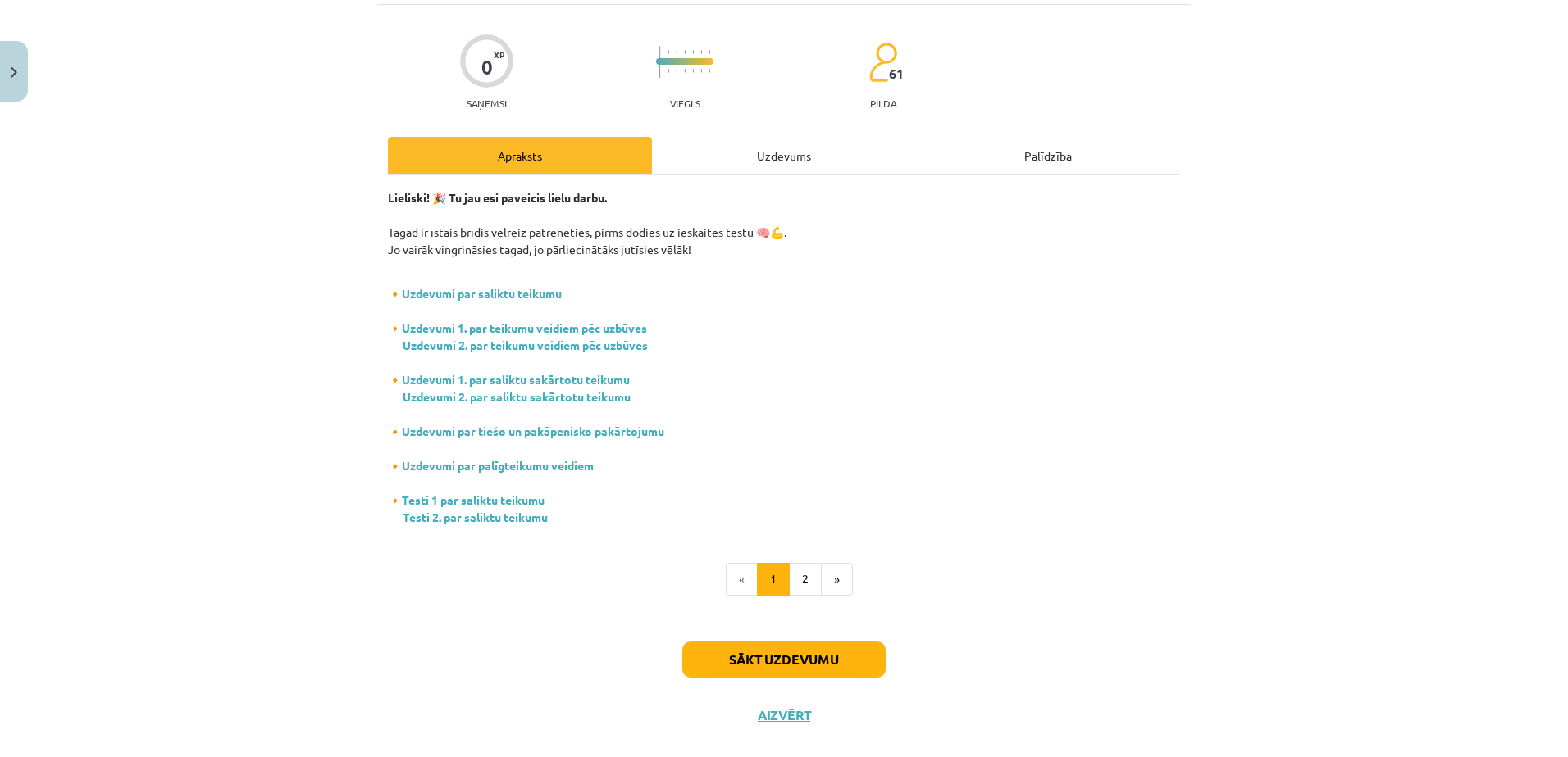
scroll to position [41, 0]
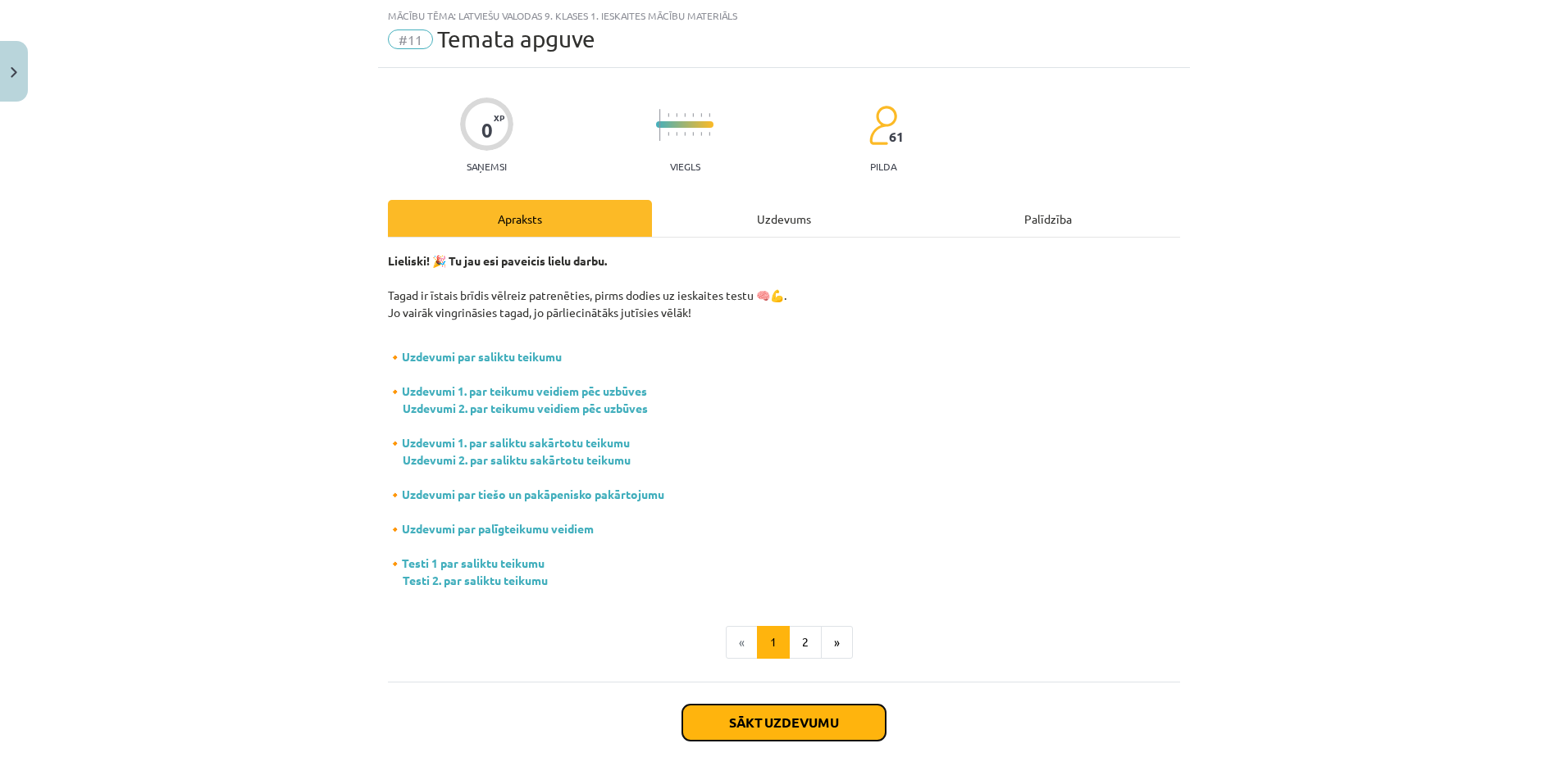
click at [813, 734] on button "Sākt uzdevumu" at bounding box center [784, 723] width 204 height 36
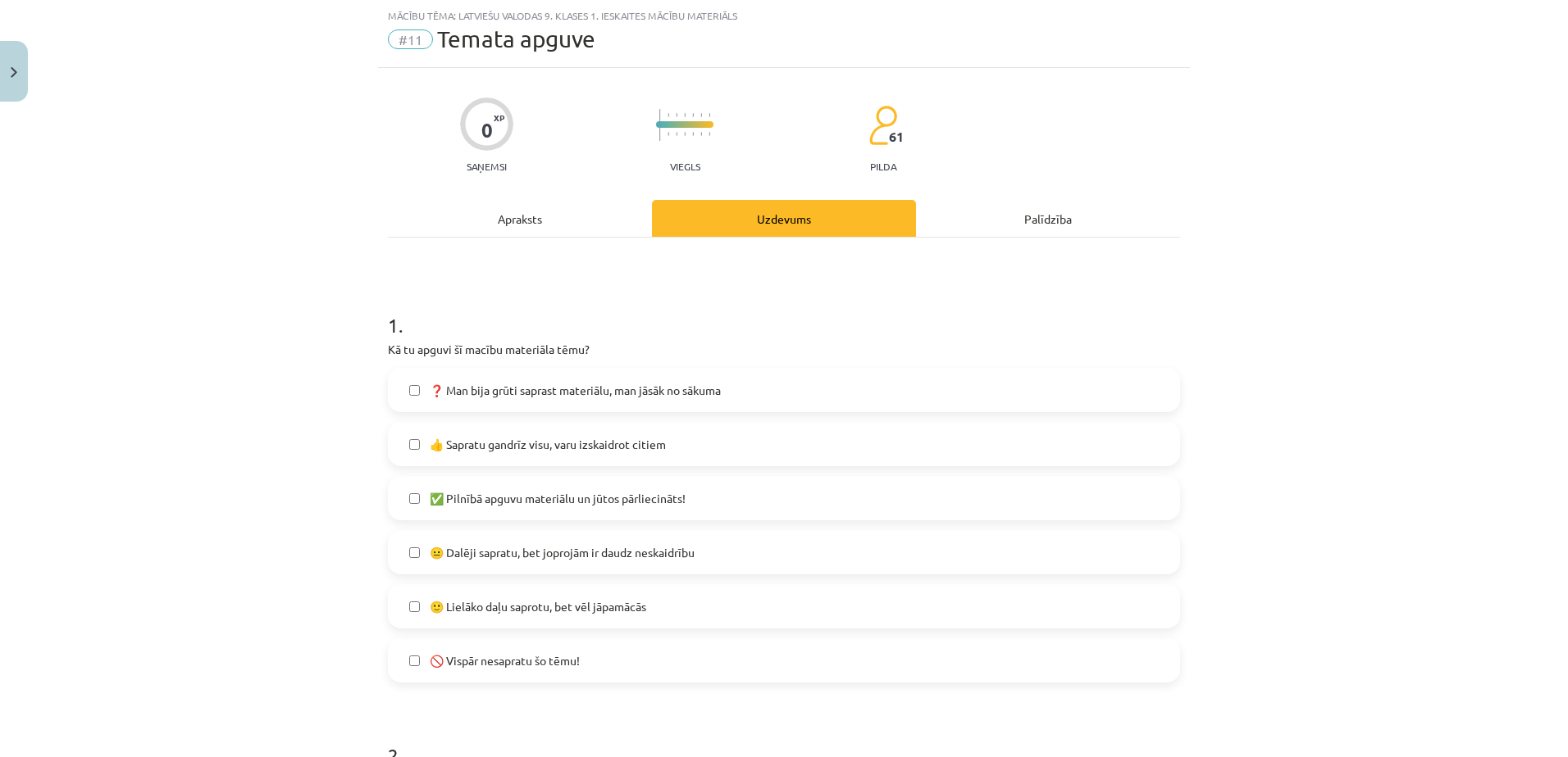
click at [707, 612] on label "🙂 Lielāko daļu saprotu, bet vēl jāpamācās" at bounding box center [784, 607] width 789 height 41
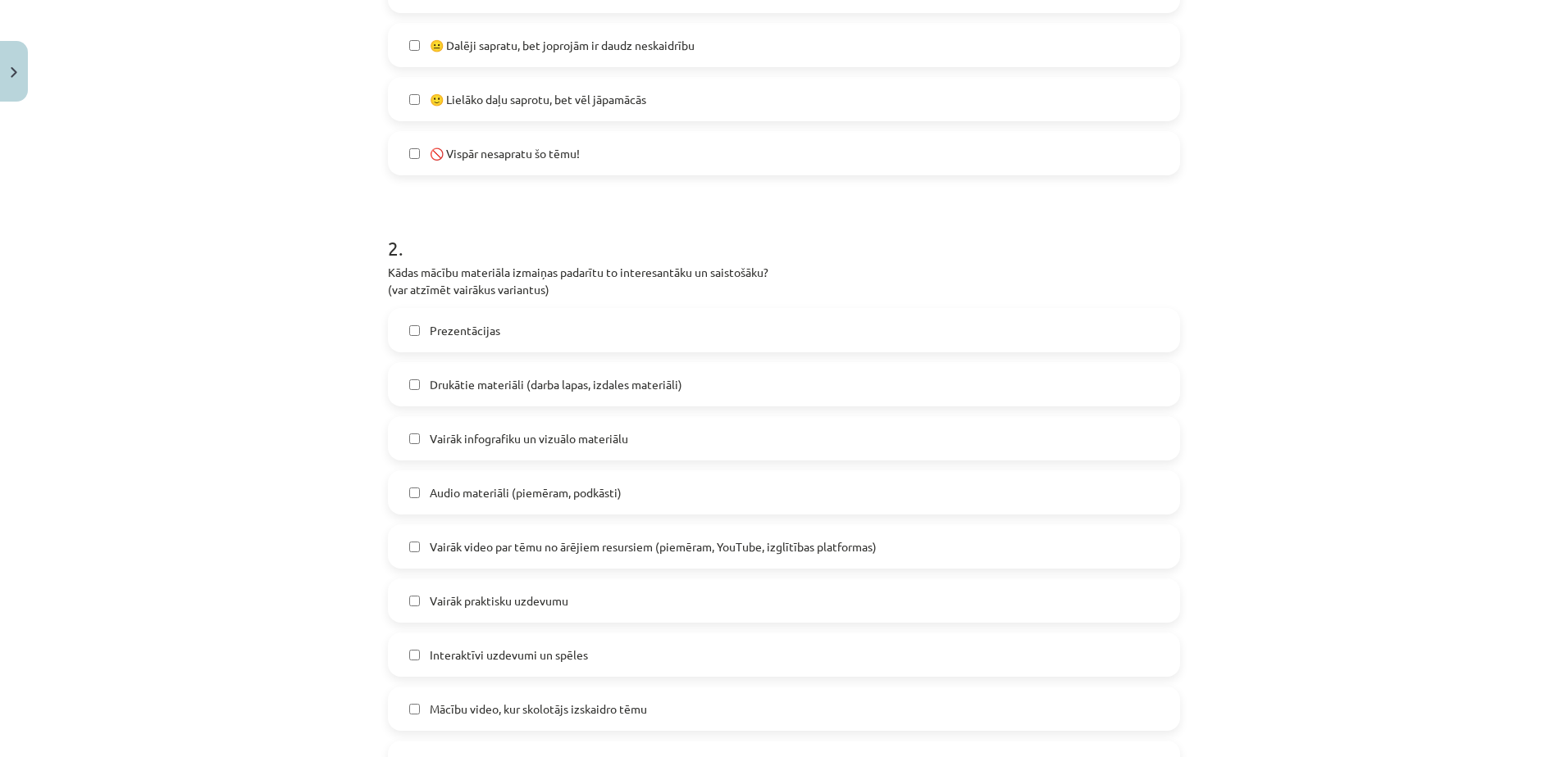
scroll to position [549, 0]
click at [630, 443] on label "Vairāk infografiku un vizuālo materiālu" at bounding box center [784, 437] width 789 height 41
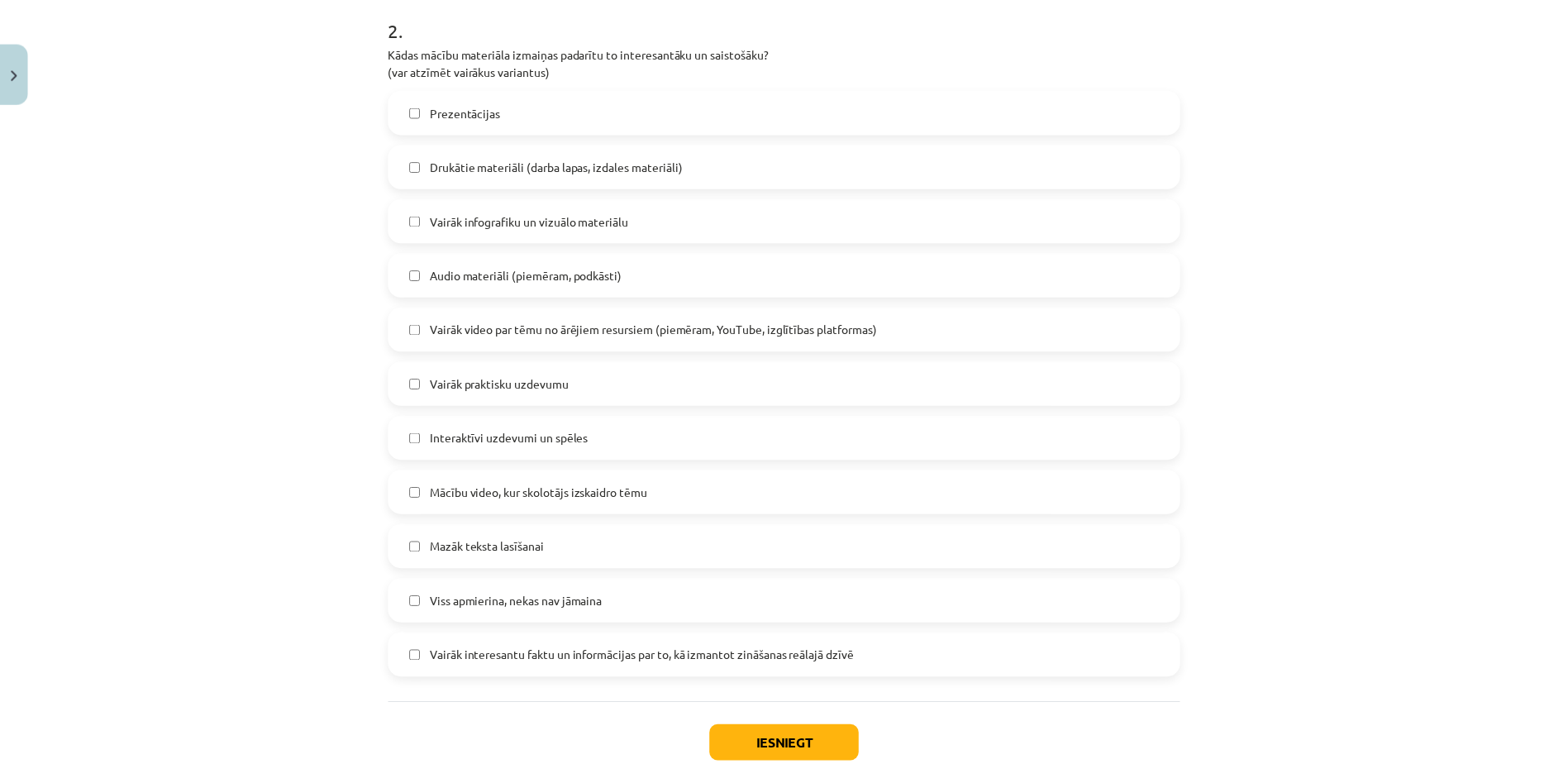
scroll to position [777, 0]
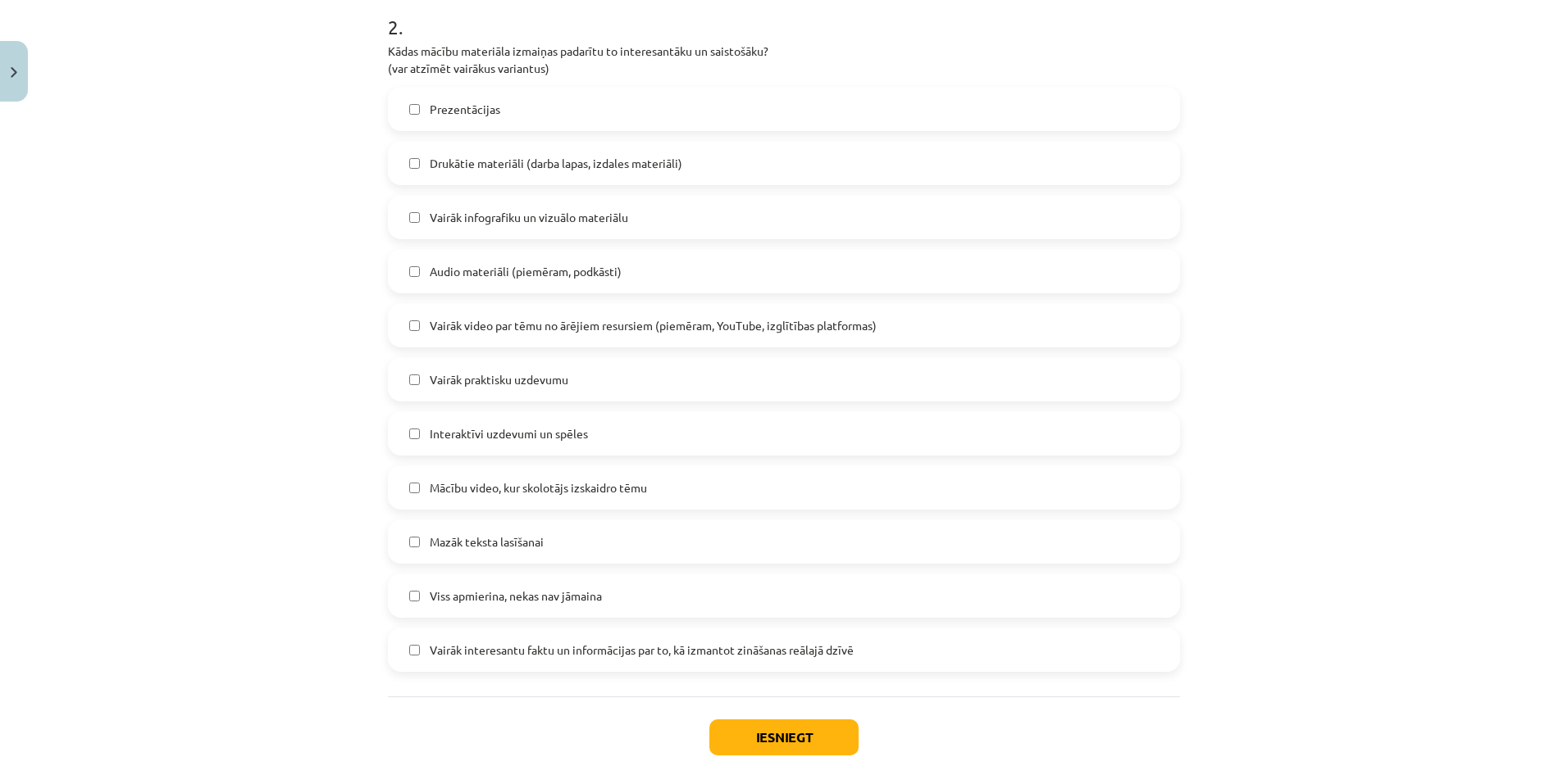
click at [606, 536] on label "Mazāk teksta lasīšanai" at bounding box center [784, 542] width 789 height 41
click at [759, 728] on button "Iesniegt" at bounding box center [784, 737] width 150 height 36
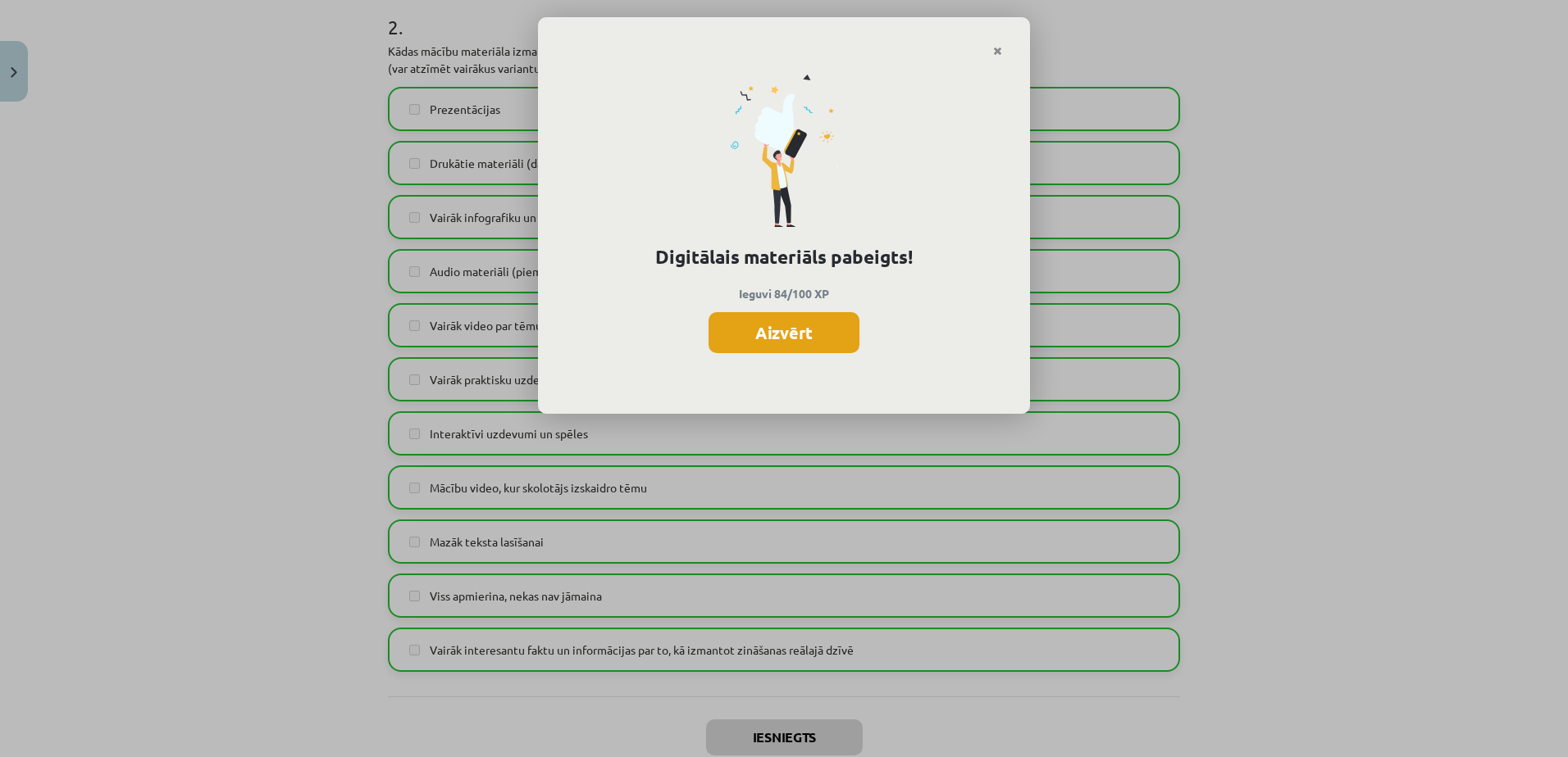
click at [794, 334] on button "Aizvērt" at bounding box center [784, 333] width 151 height 41
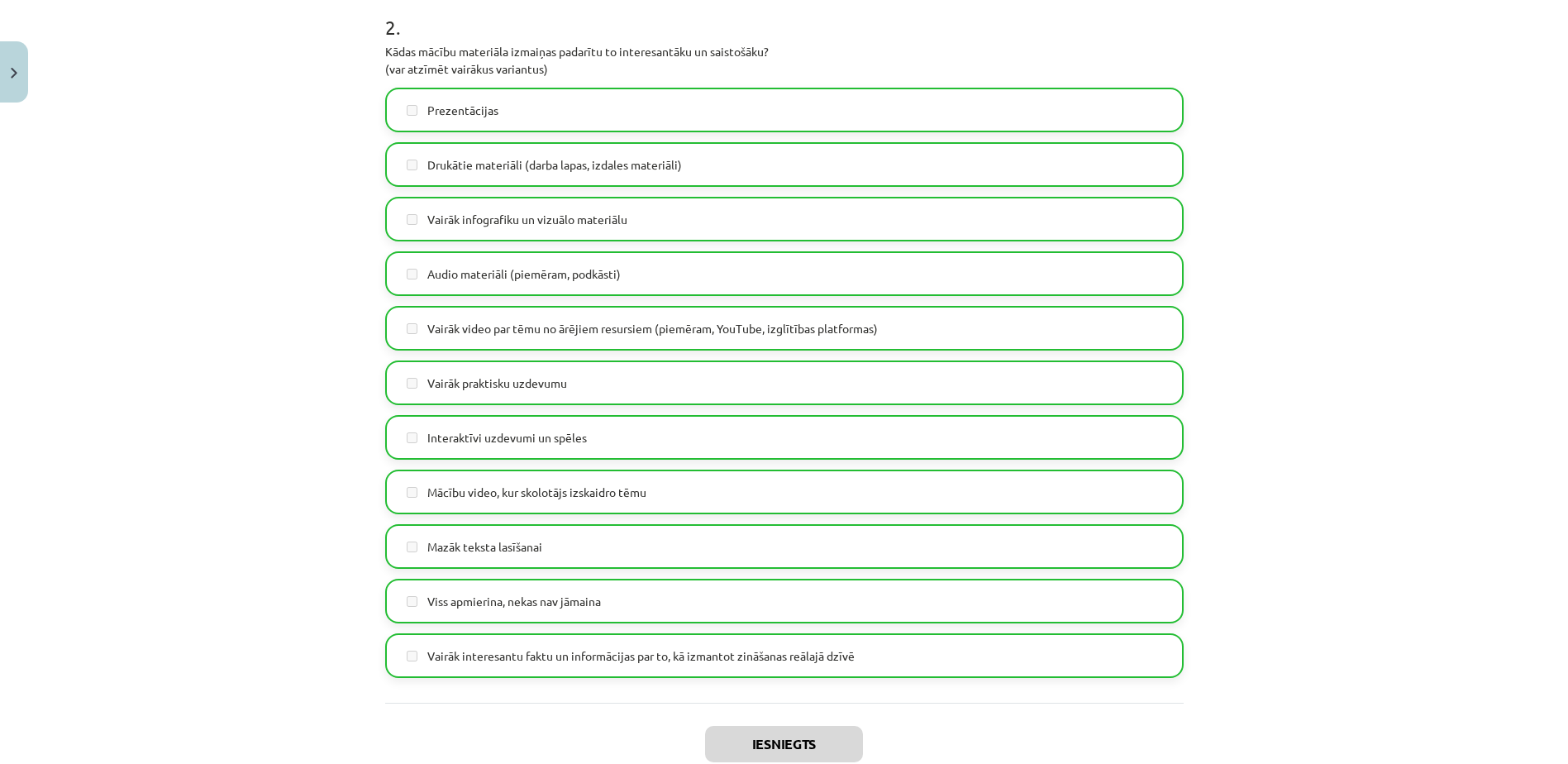
scroll to position [882, 0]
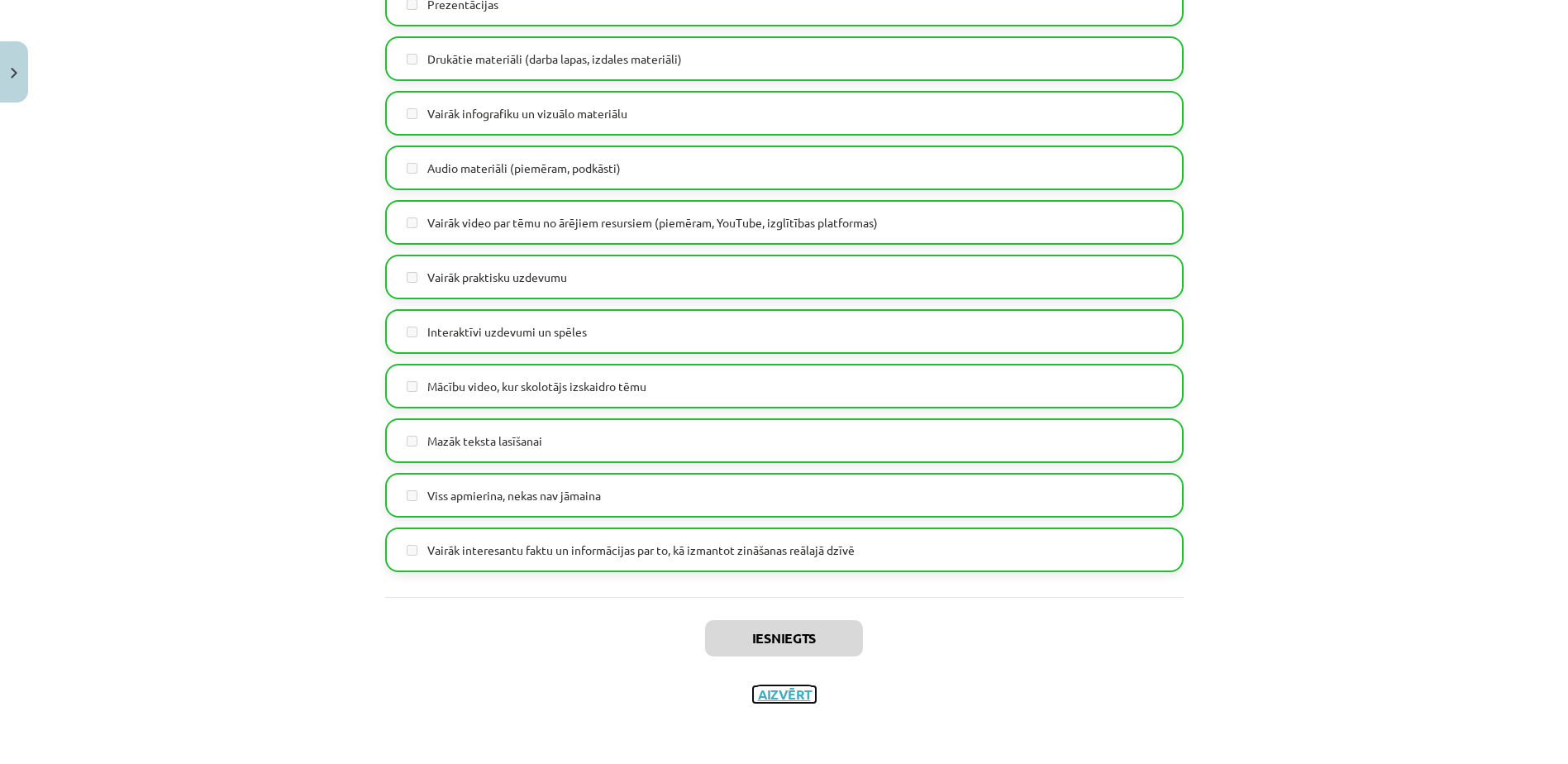
click at [779, 698] on button "Aizvērt" at bounding box center [784, 695] width 63 height 16
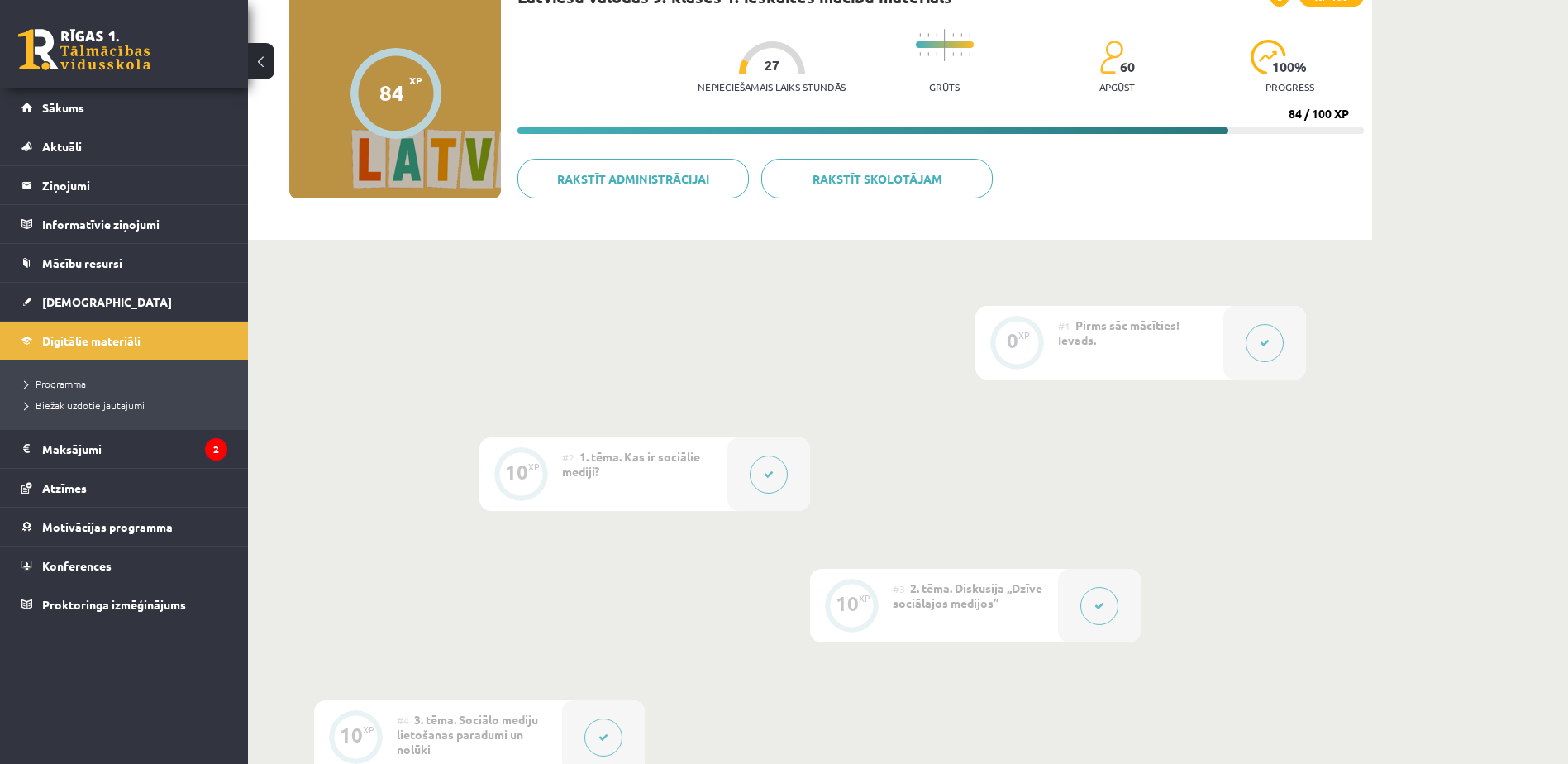
scroll to position [0, 0]
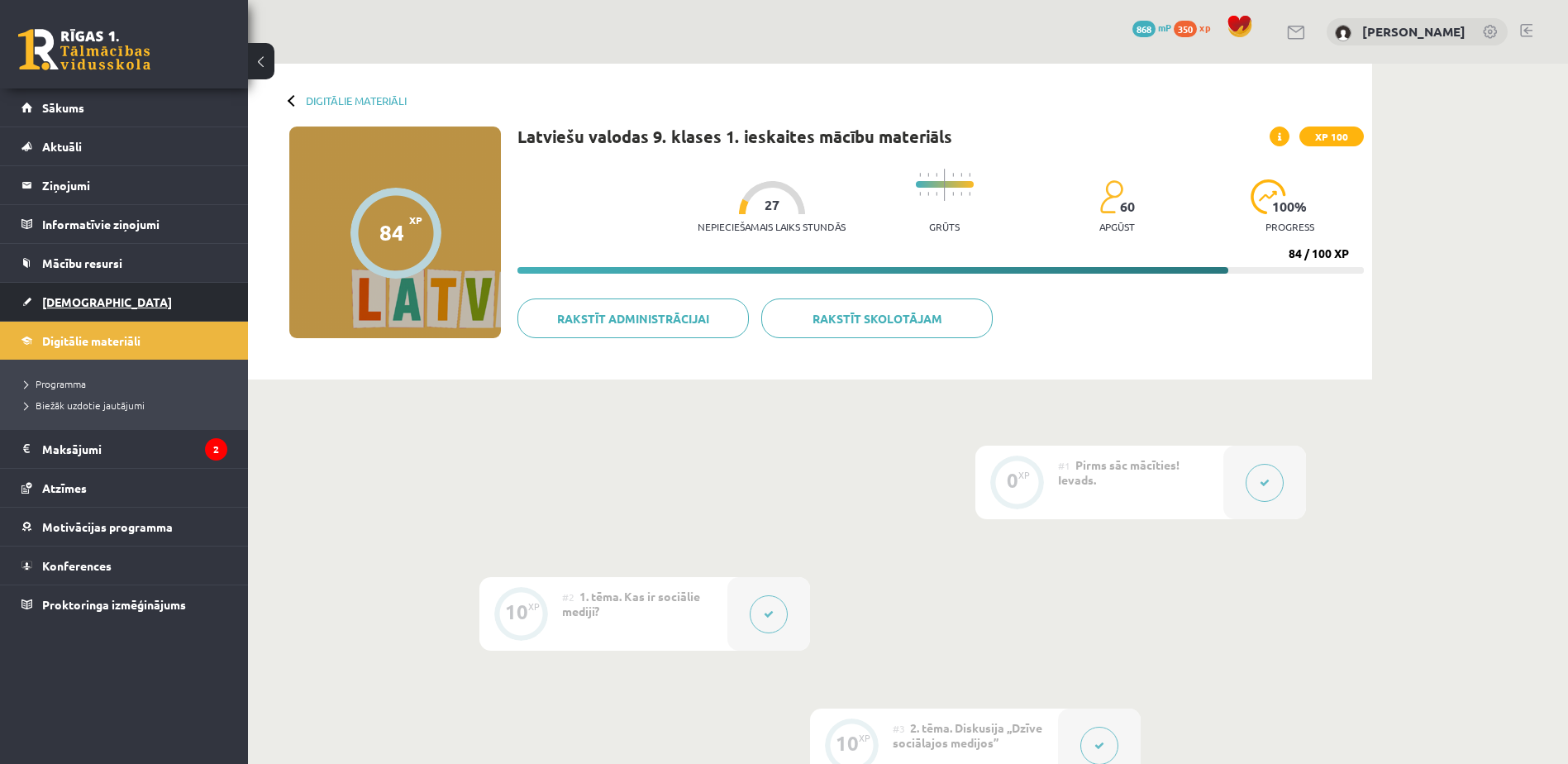
click at [162, 319] on link "[DEMOGRAPHIC_DATA]" at bounding box center [124, 302] width 206 height 38
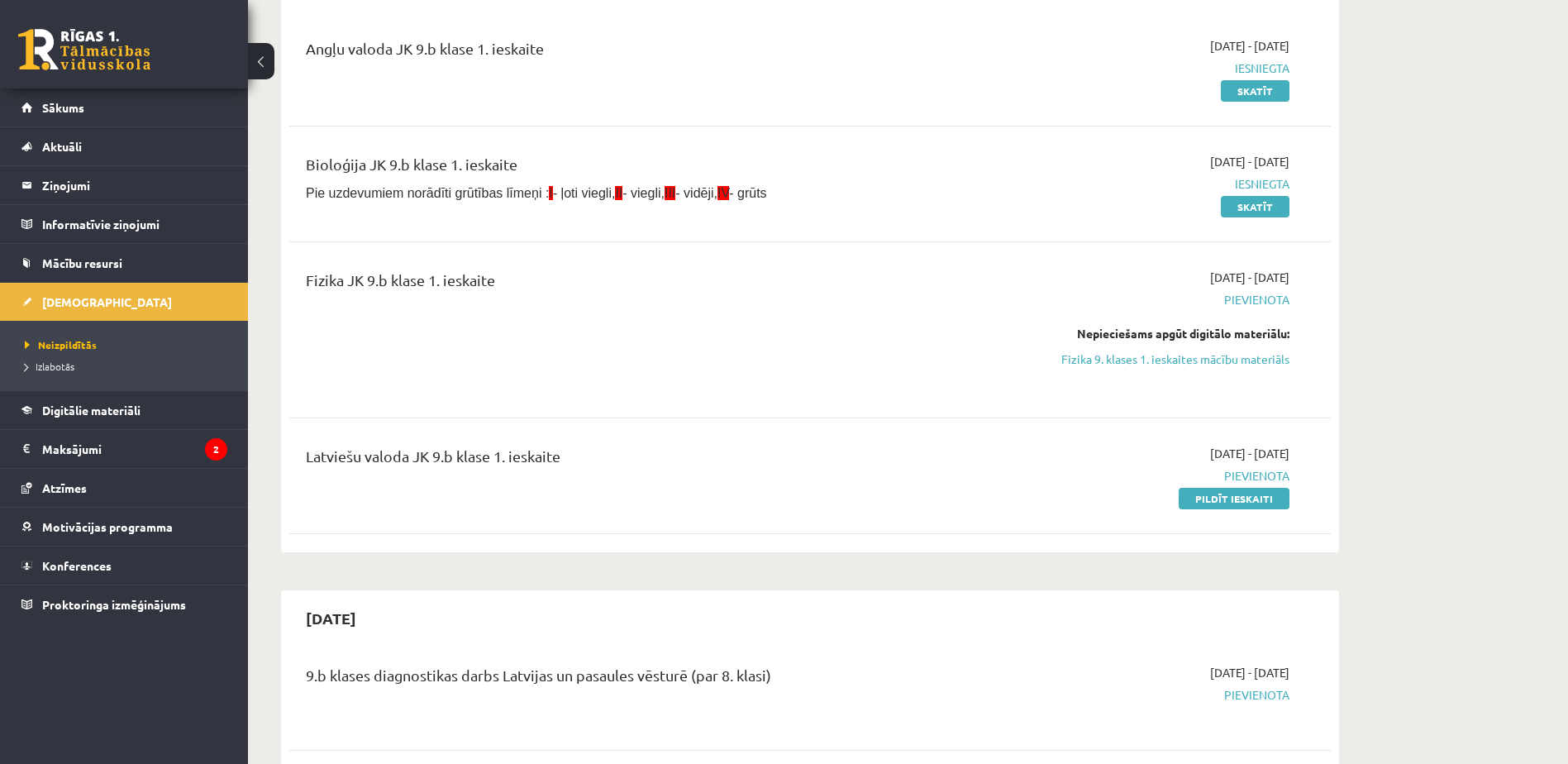
scroll to position [200, 0]
click at [1250, 495] on link "Pildīt ieskaiti" at bounding box center [1234, 498] width 111 height 22
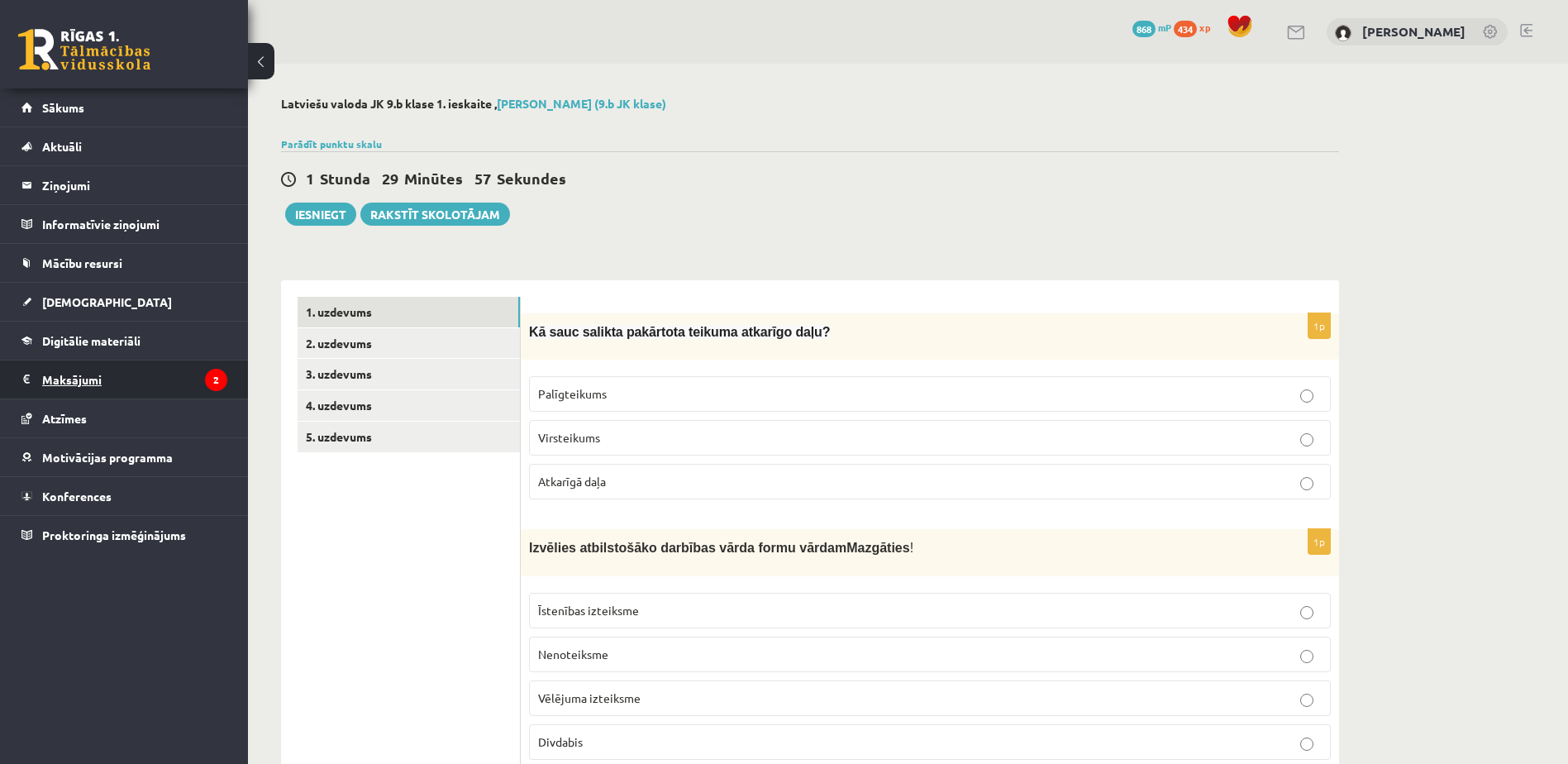
click at [180, 384] on legend "Maksājumi 2" at bounding box center [134, 380] width 185 height 38
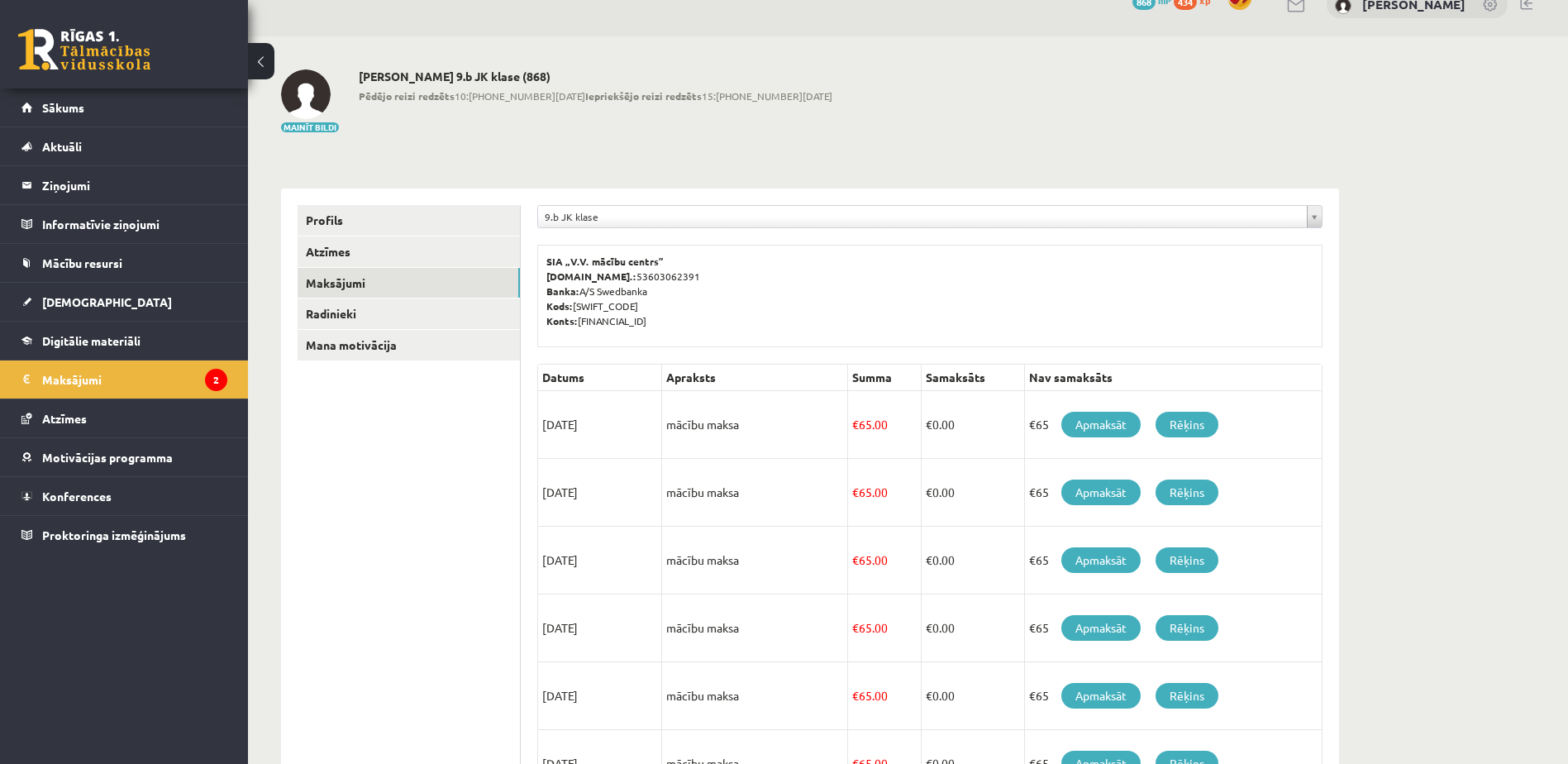
scroll to position [28, 0]
click at [180, 304] on link "[DEMOGRAPHIC_DATA]" at bounding box center [124, 302] width 206 height 38
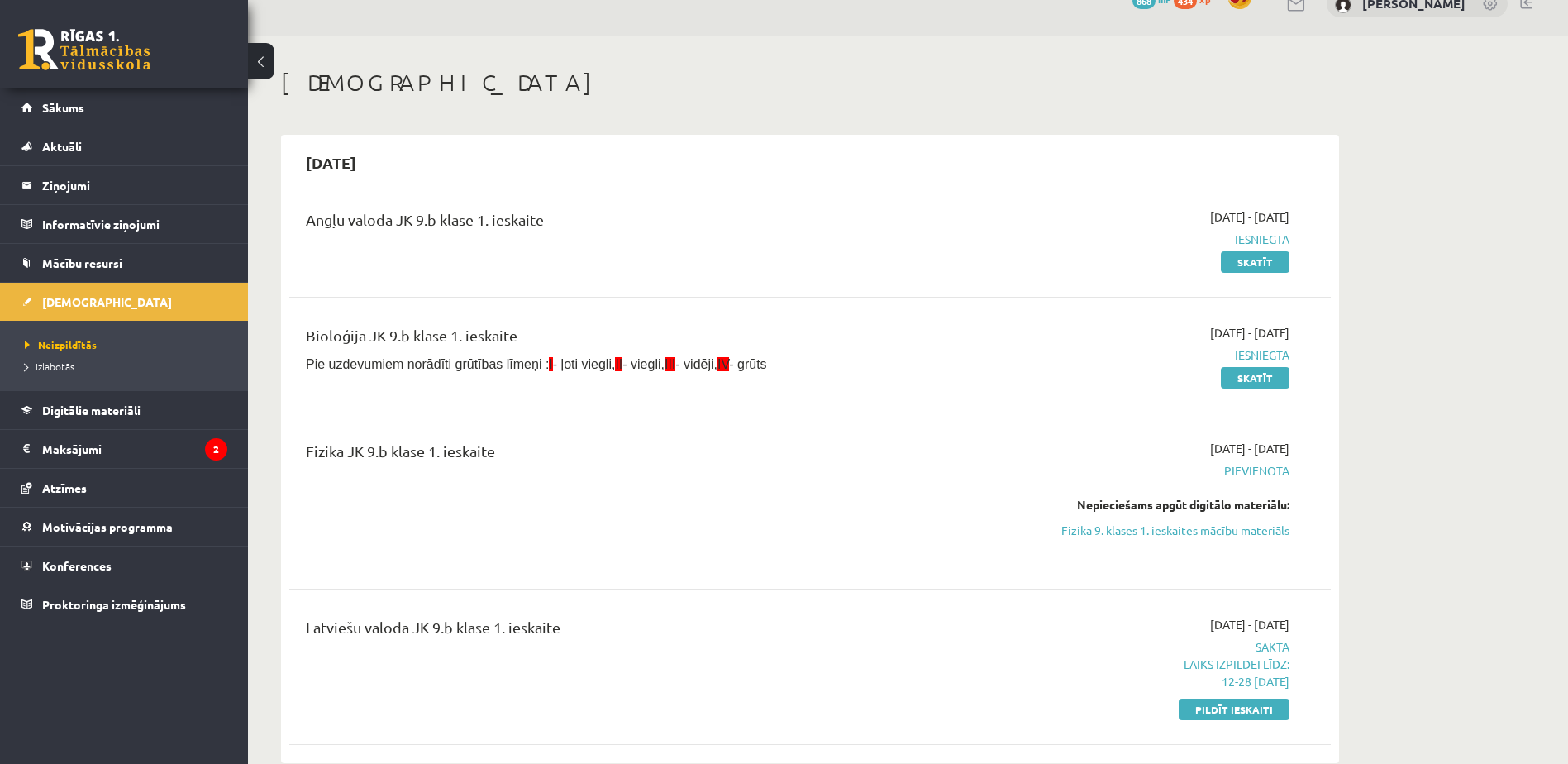
scroll to position [195, 0]
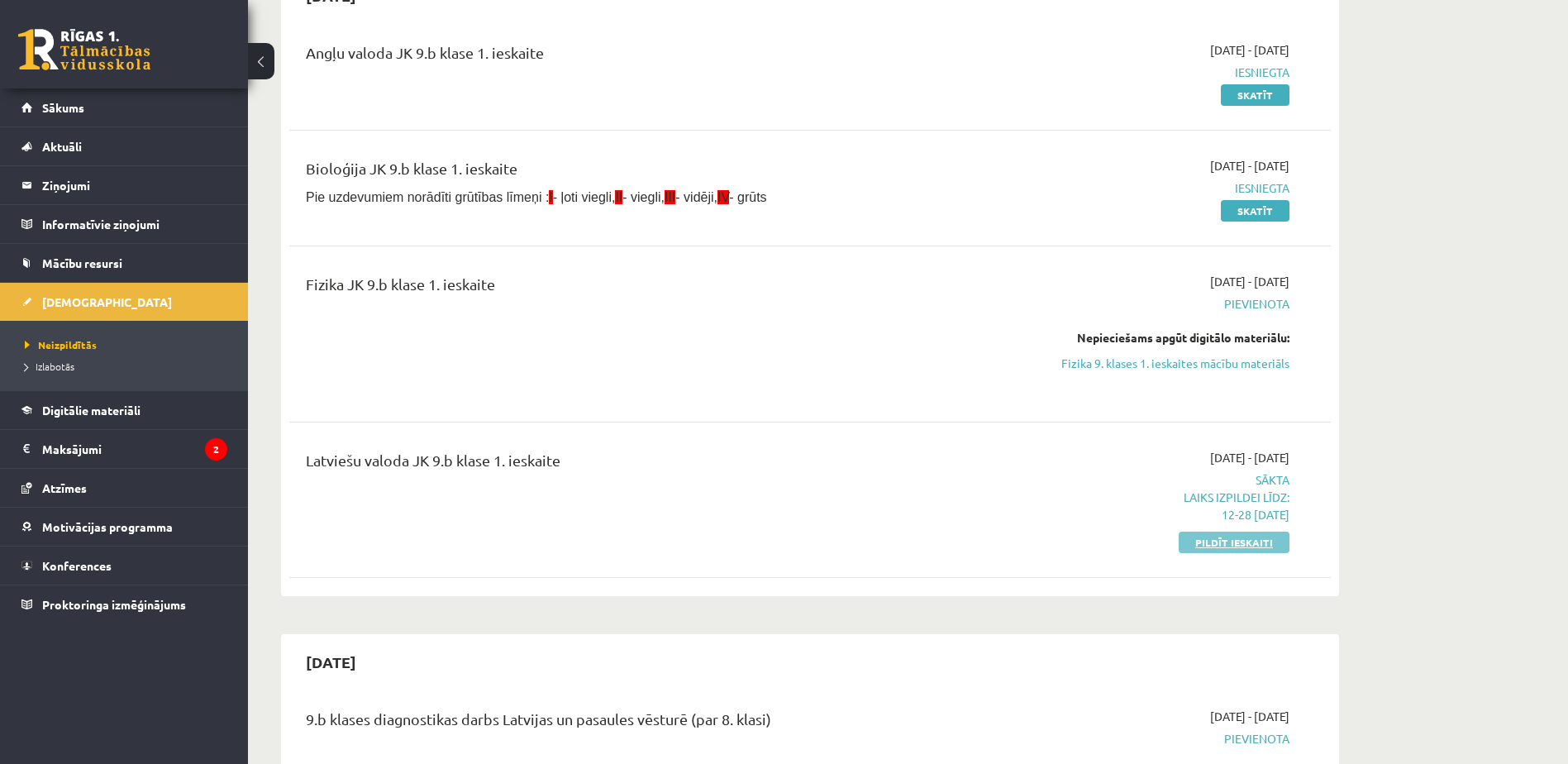
click at [1214, 543] on link "Pildīt ieskaiti" at bounding box center [1234, 542] width 111 height 22
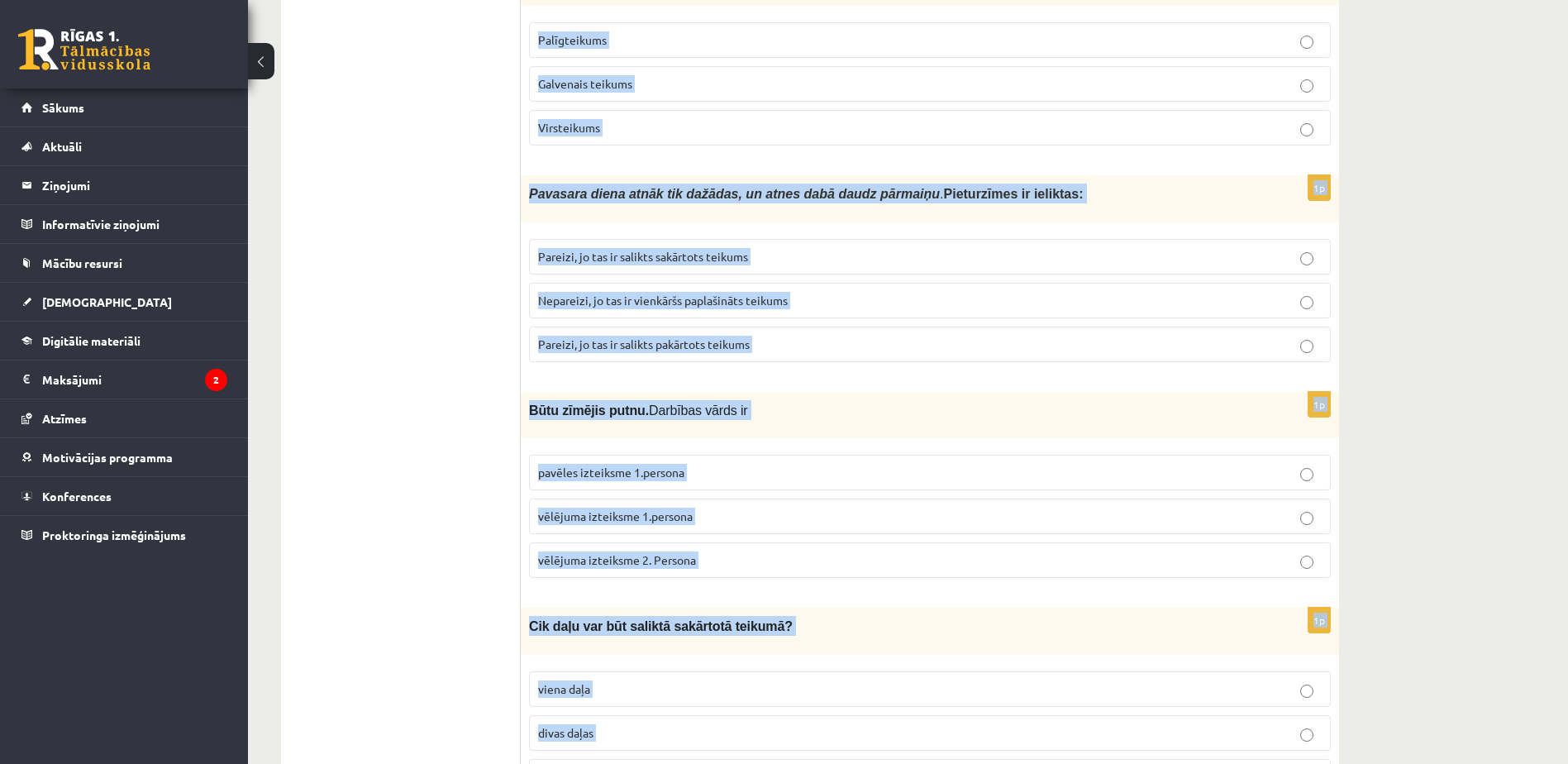
scroll to position [4285, 0]
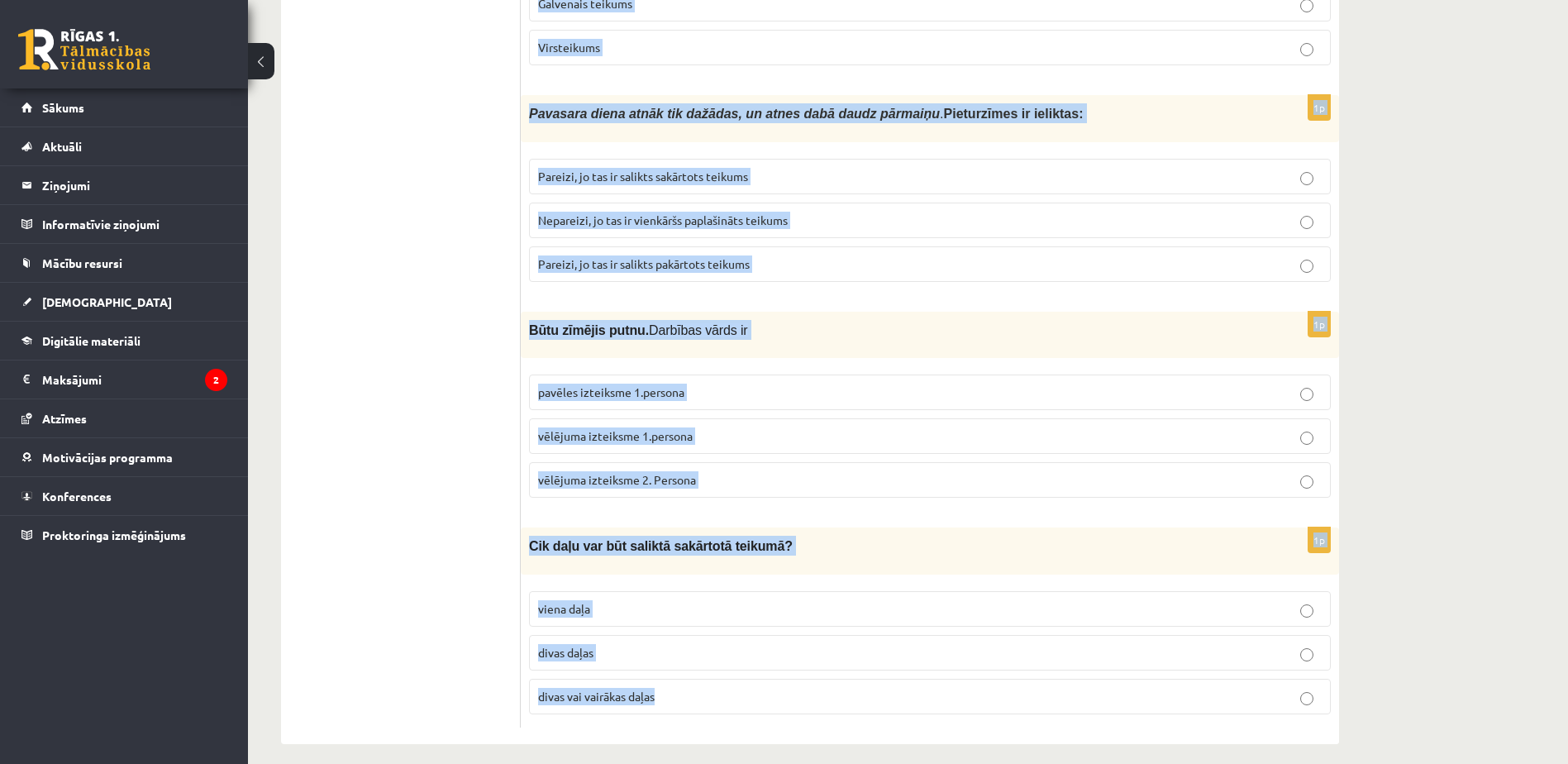
drag, startPoint x: 523, startPoint y: 319, endPoint x: 909, endPoint y: 740, distance: 571.2
copy form "Lo ipsu dolorsi ametconse adipisc elitsedd eius? Temporincidi Utlaboreetd Magna…"
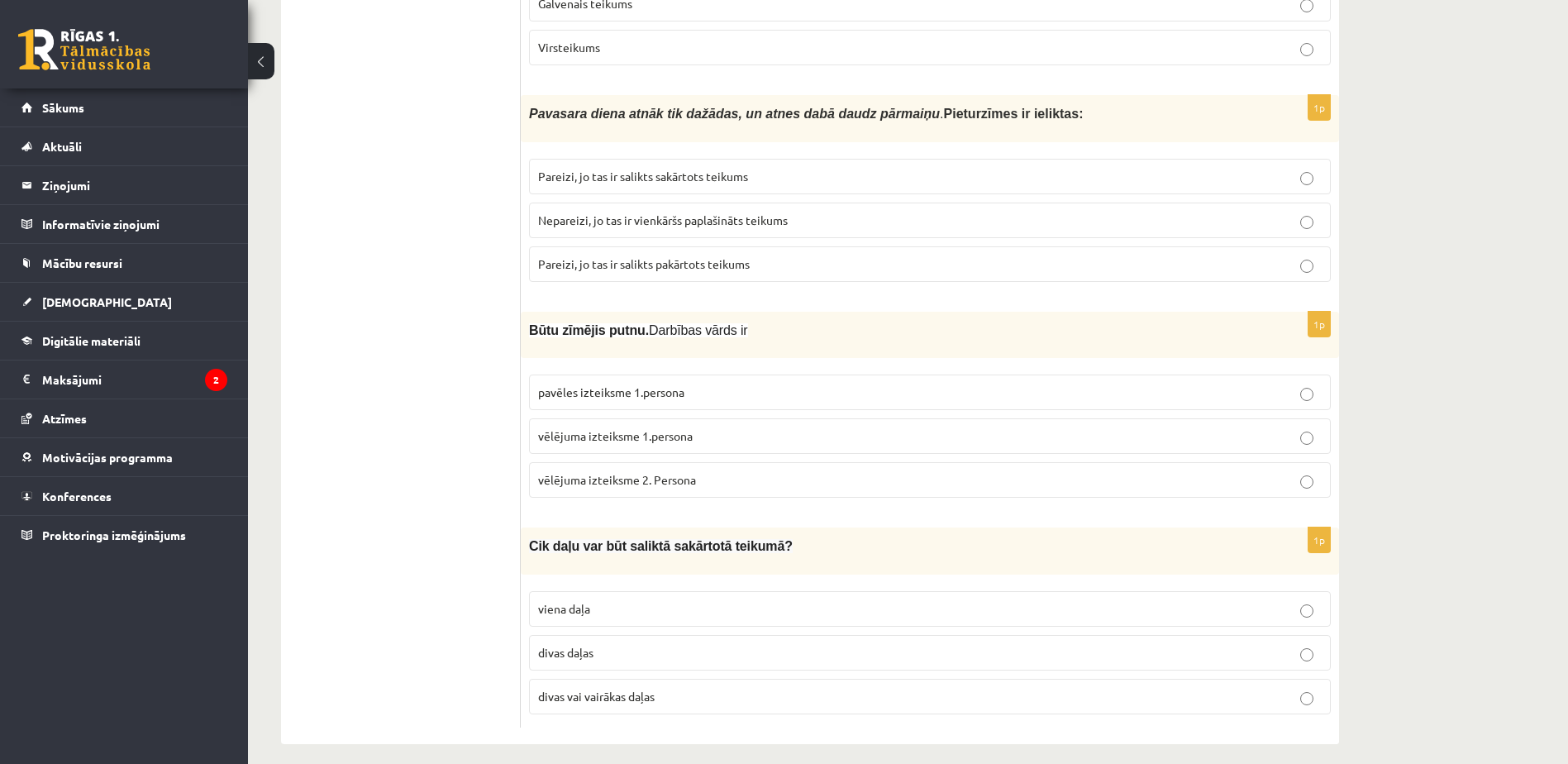
click at [684, 690] on p "divas vai vairākas daļas" at bounding box center [930, 696] width 784 height 17
click at [701, 434] on label "vēlējuma izteiksme 1.persona" at bounding box center [930, 436] width 802 height 35
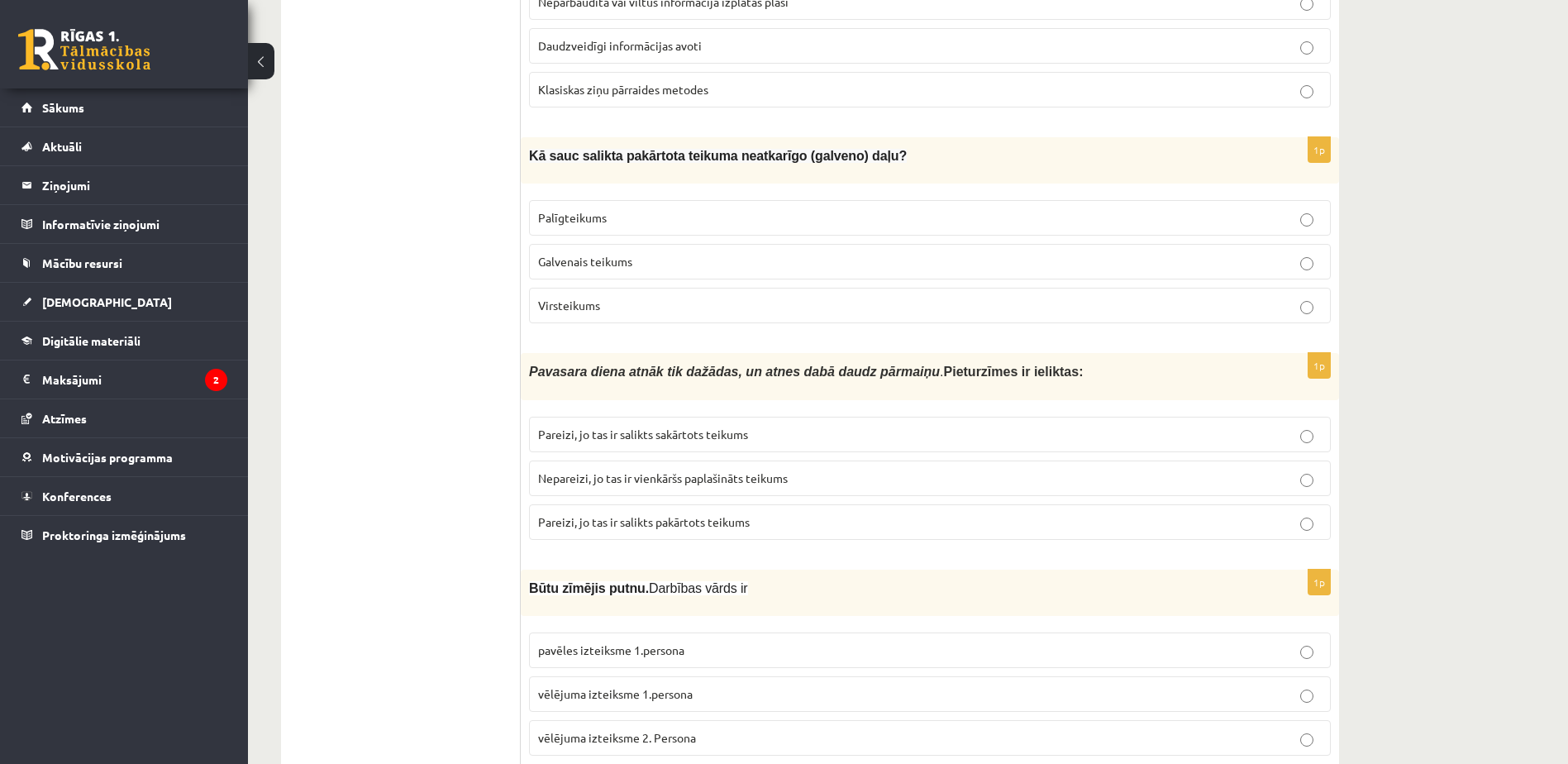
scroll to position [4026, 0]
click at [794, 427] on p "Pareizi, jo tas ir salikts sakārtots teikums" at bounding box center [930, 435] width 784 height 17
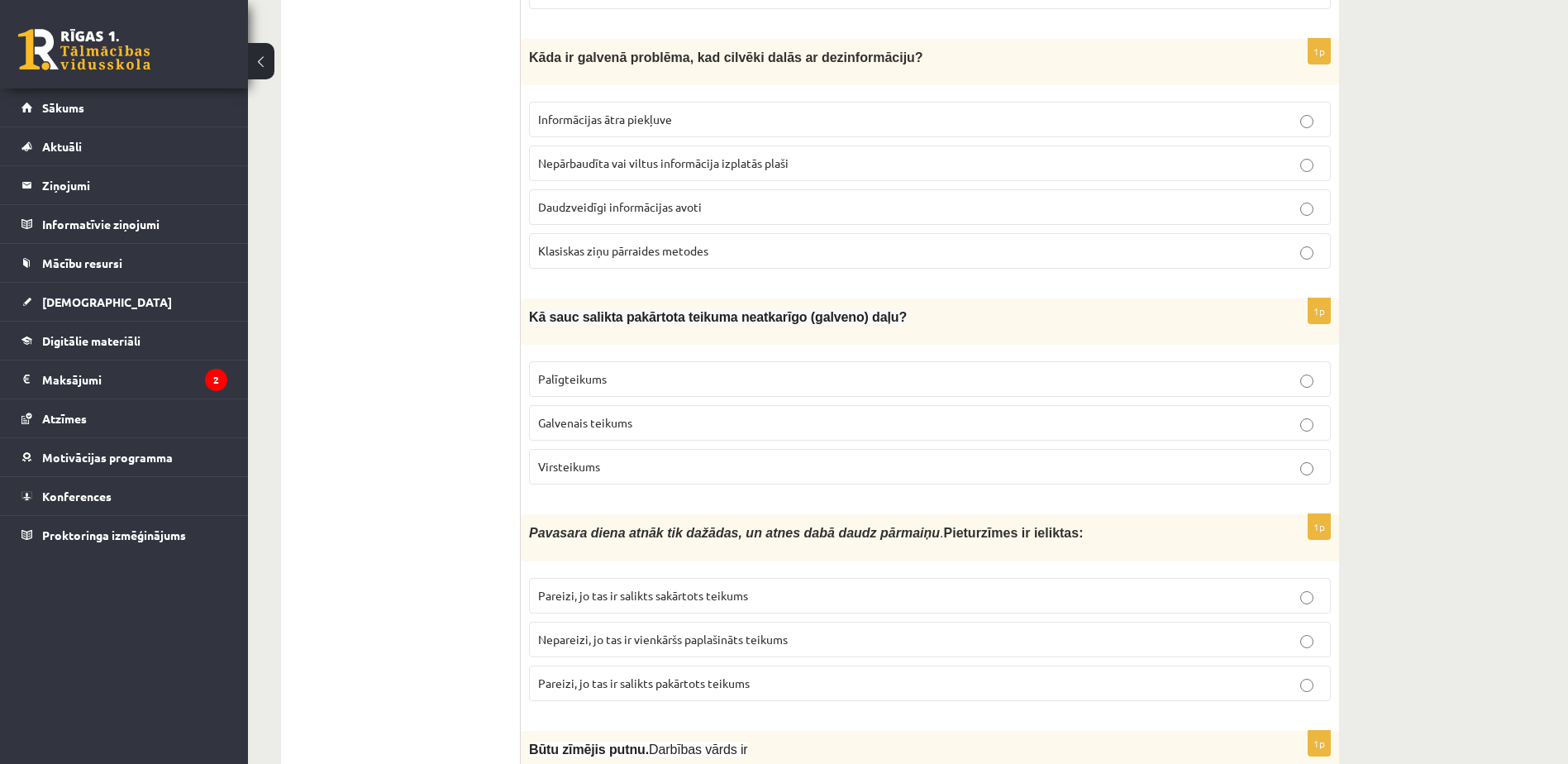
scroll to position [3781, 0]
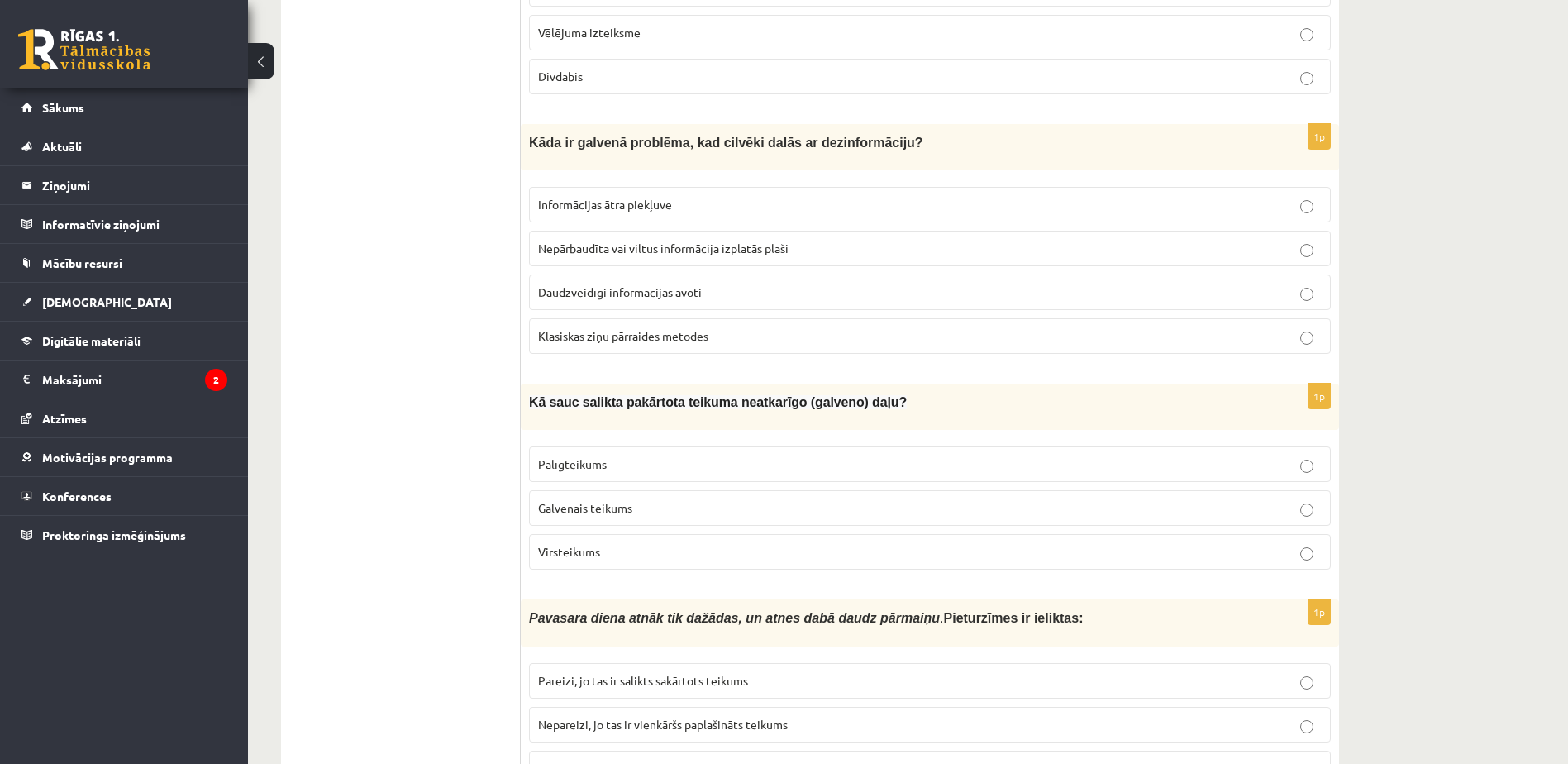
click at [656, 545] on p "Virsteikums" at bounding box center [930, 551] width 784 height 17
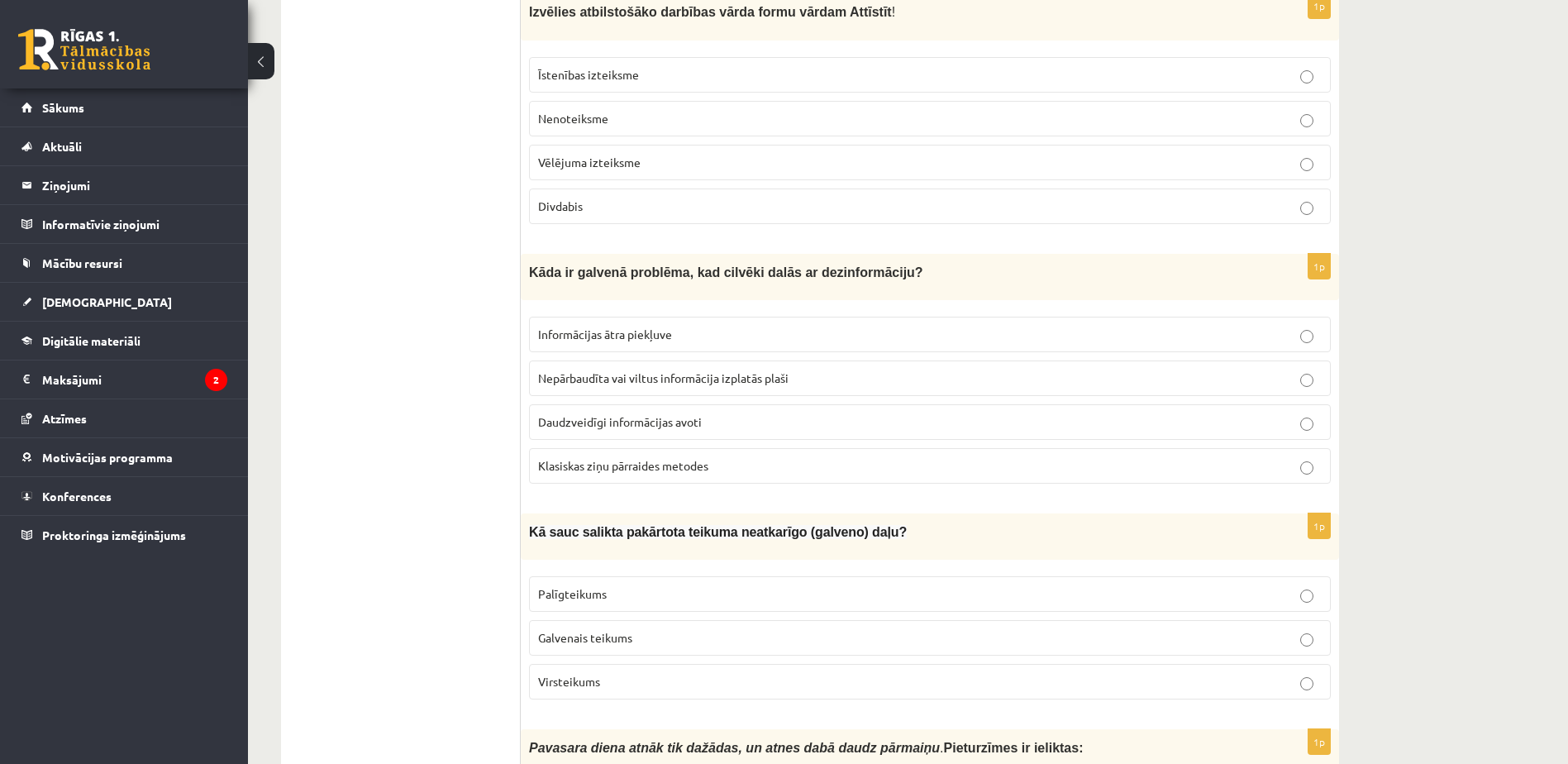
scroll to position [3543, 0]
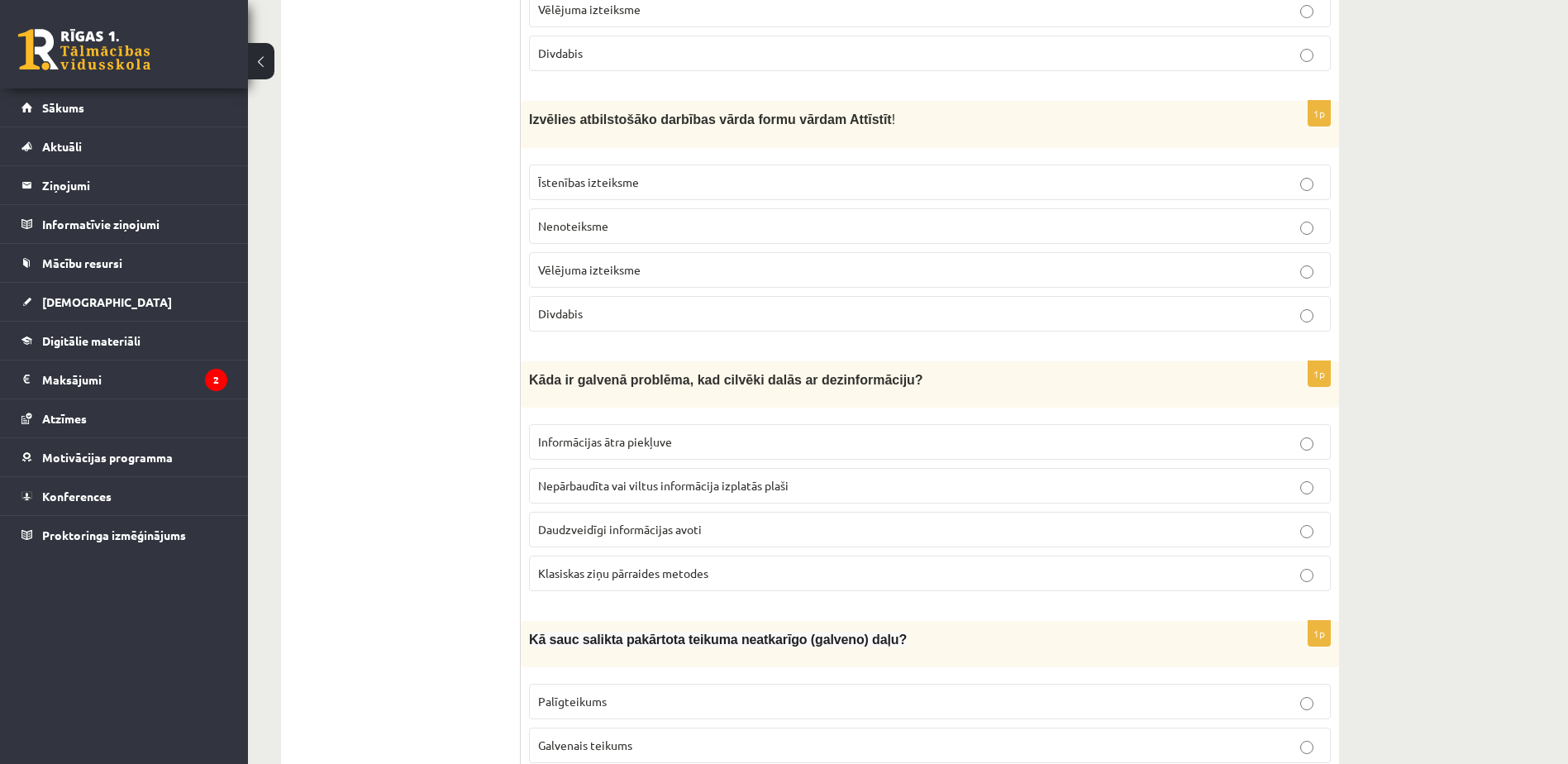
click at [766, 479] on span "Nepārbaudīta vai viltus informācija izplatās plaši" at bounding box center [664, 485] width 251 height 15
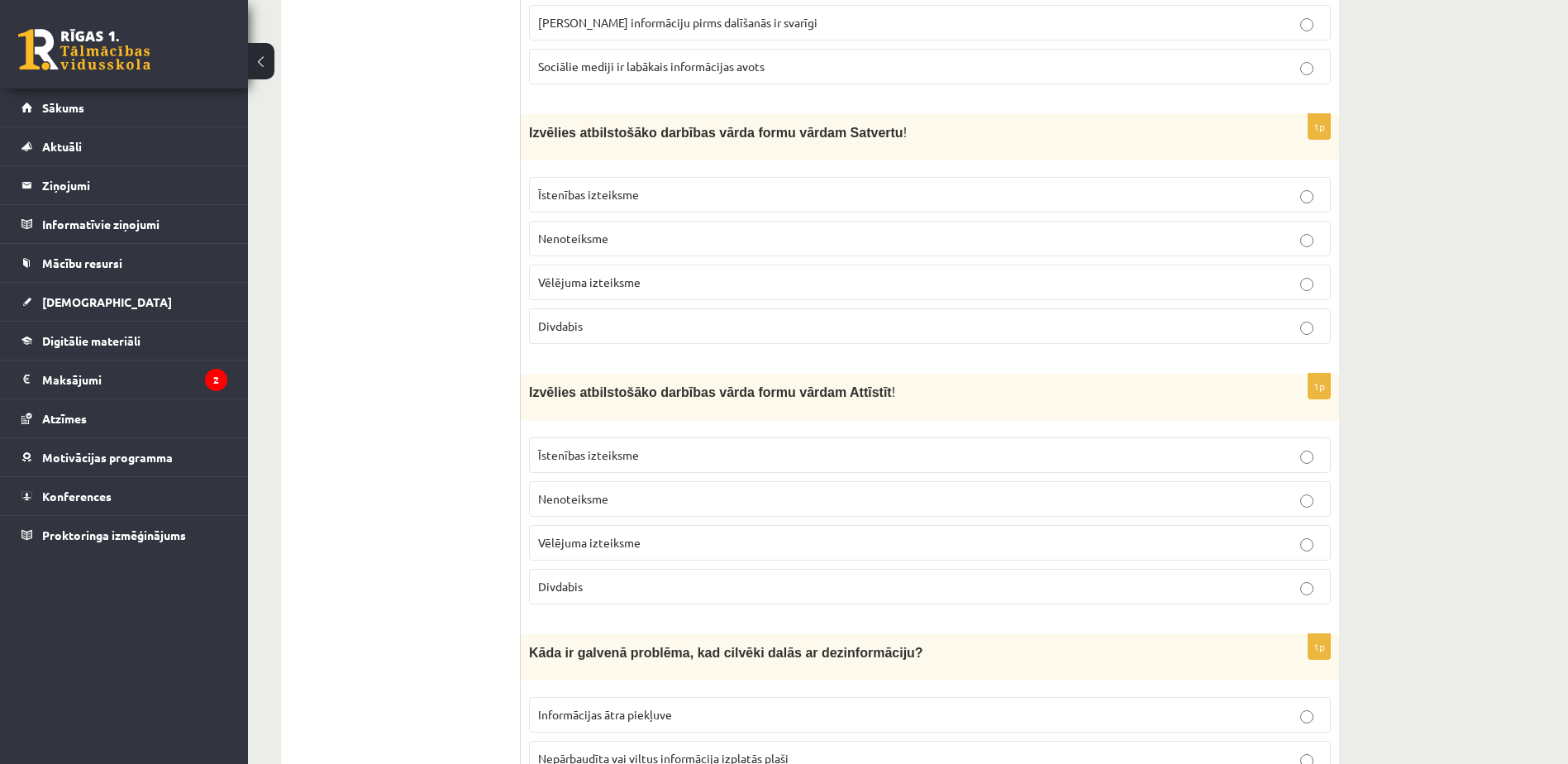
scroll to position [3269, 0]
click at [716, 492] on p "Nenoteiksme" at bounding box center [930, 501] width 784 height 17
click at [643, 266] on label "Vēlējuma izteiksme" at bounding box center [930, 283] width 802 height 35
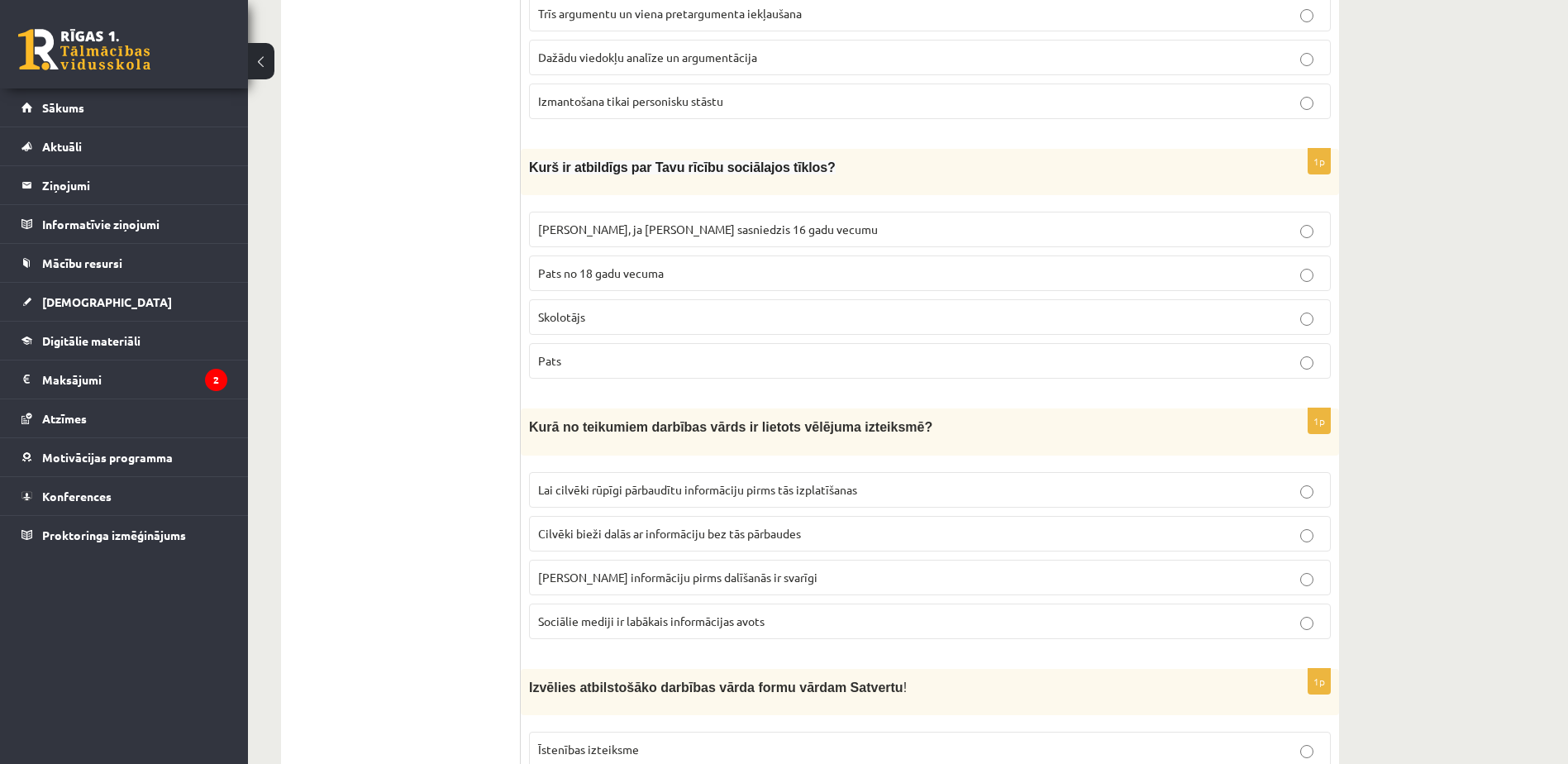
scroll to position [2714, 0]
click at [880, 490] on p "Lai cilvēki rūpīgi pārbaudītu informāciju pirms tās izplatīšanas" at bounding box center [930, 491] width 784 height 17
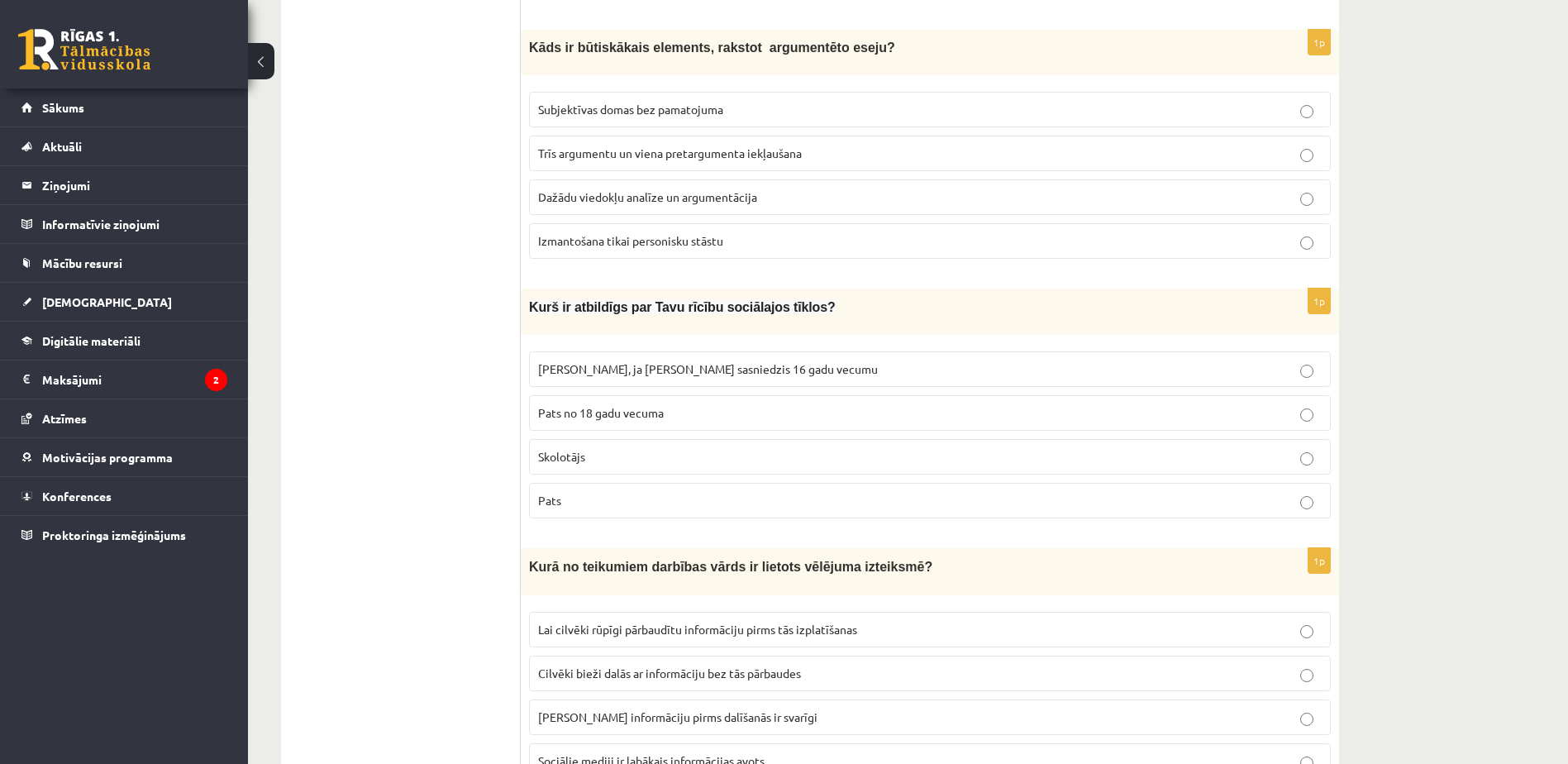
scroll to position [2567, 0]
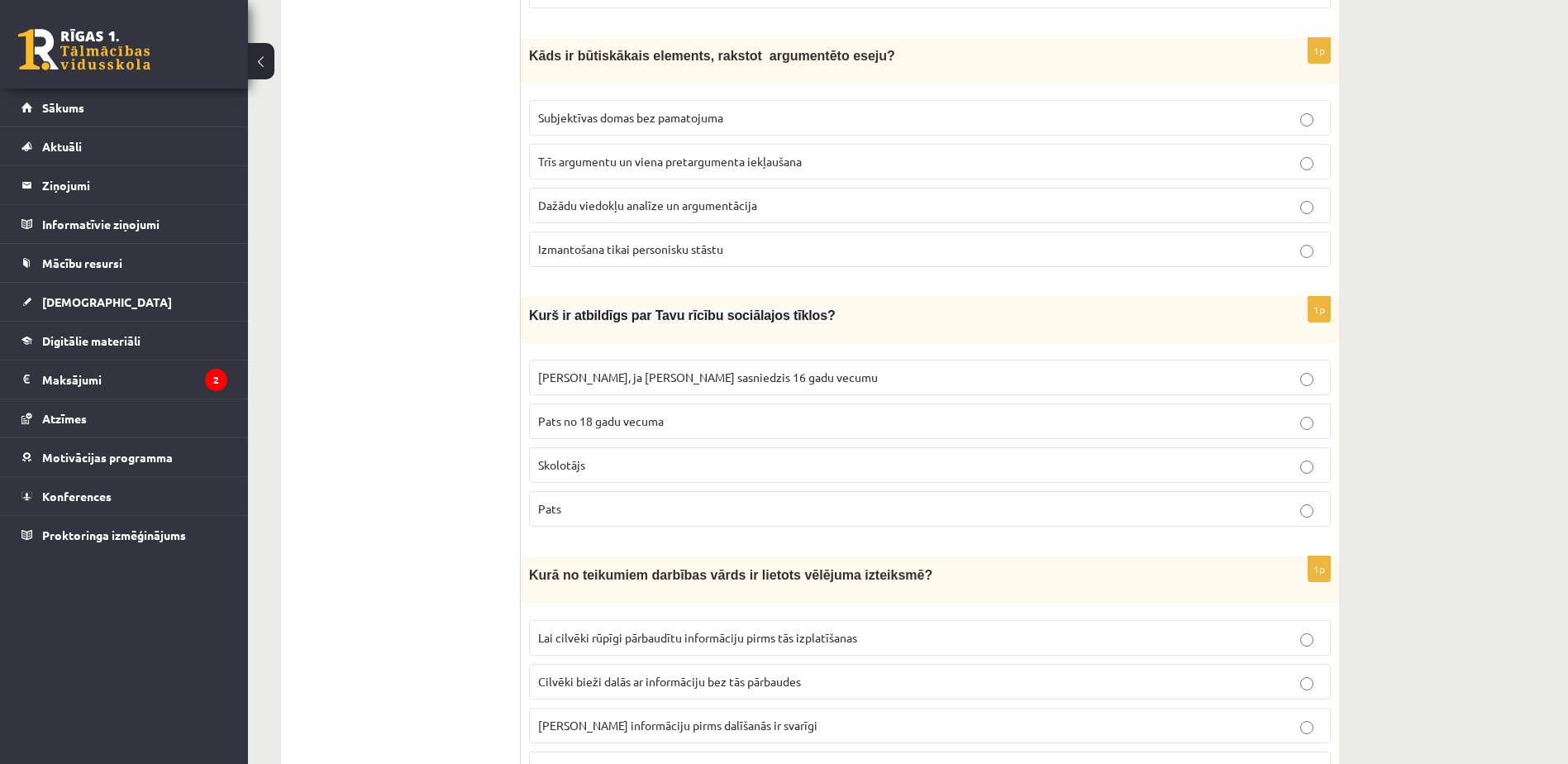
click at [745, 505] on p "Pats" at bounding box center [930, 509] width 784 height 17
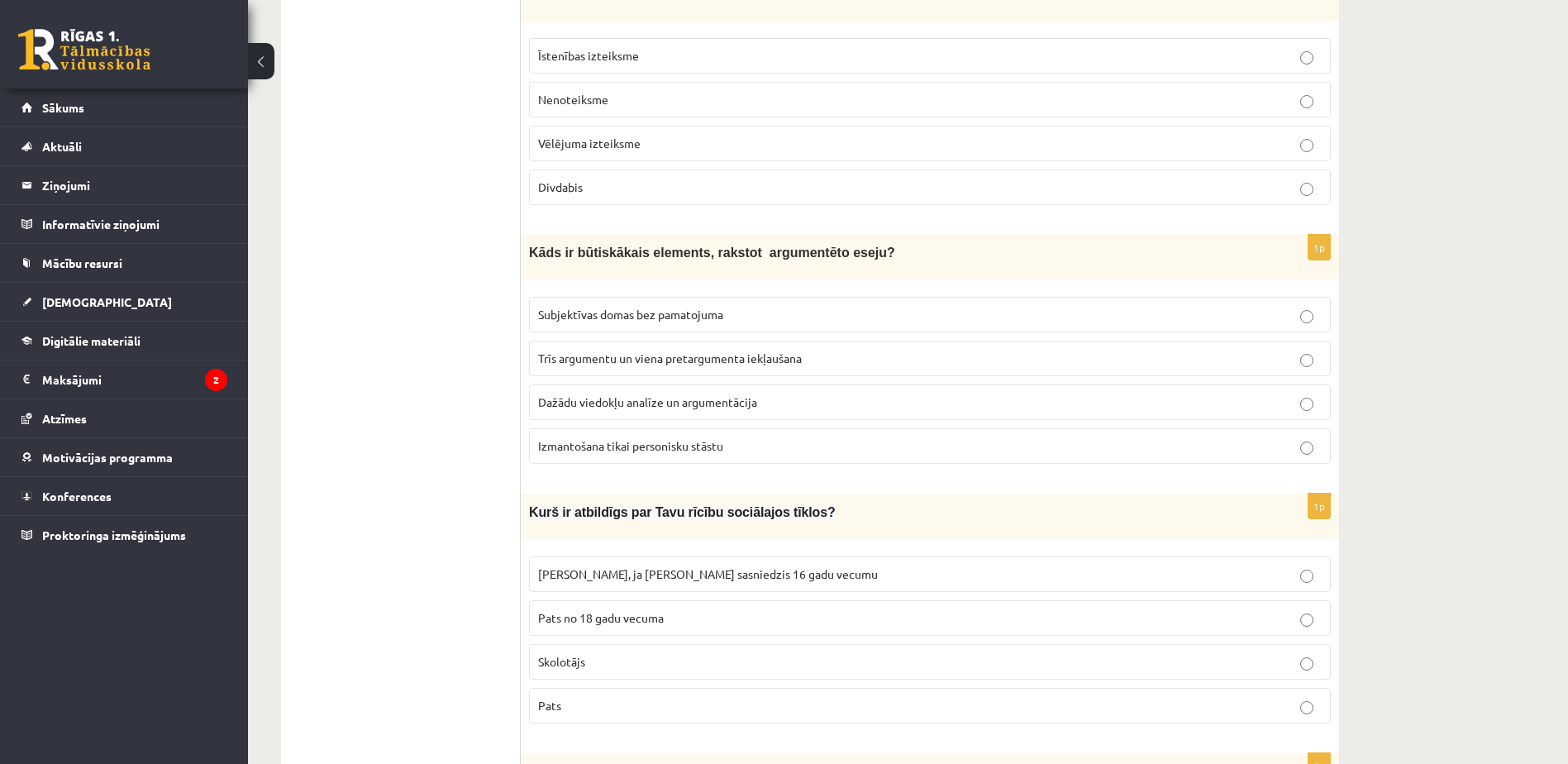
scroll to position [2369, 0]
click at [712, 403] on span "Dažādu viedokļu analīze un argumentācija" at bounding box center [647, 402] width 219 height 15
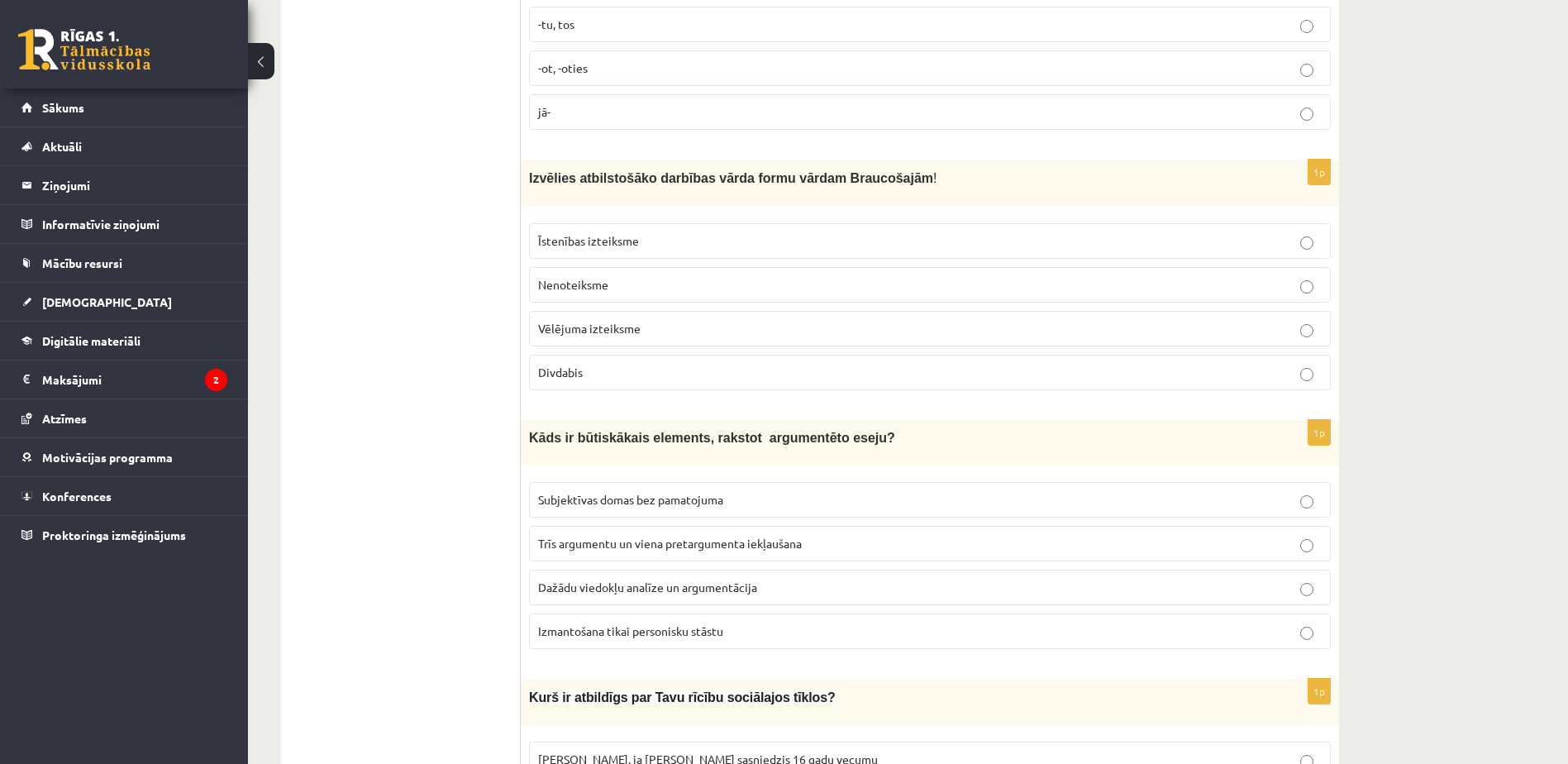
scroll to position [2184, 0]
click at [698, 372] on p "Divdabis" at bounding box center [930, 373] width 784 height 17
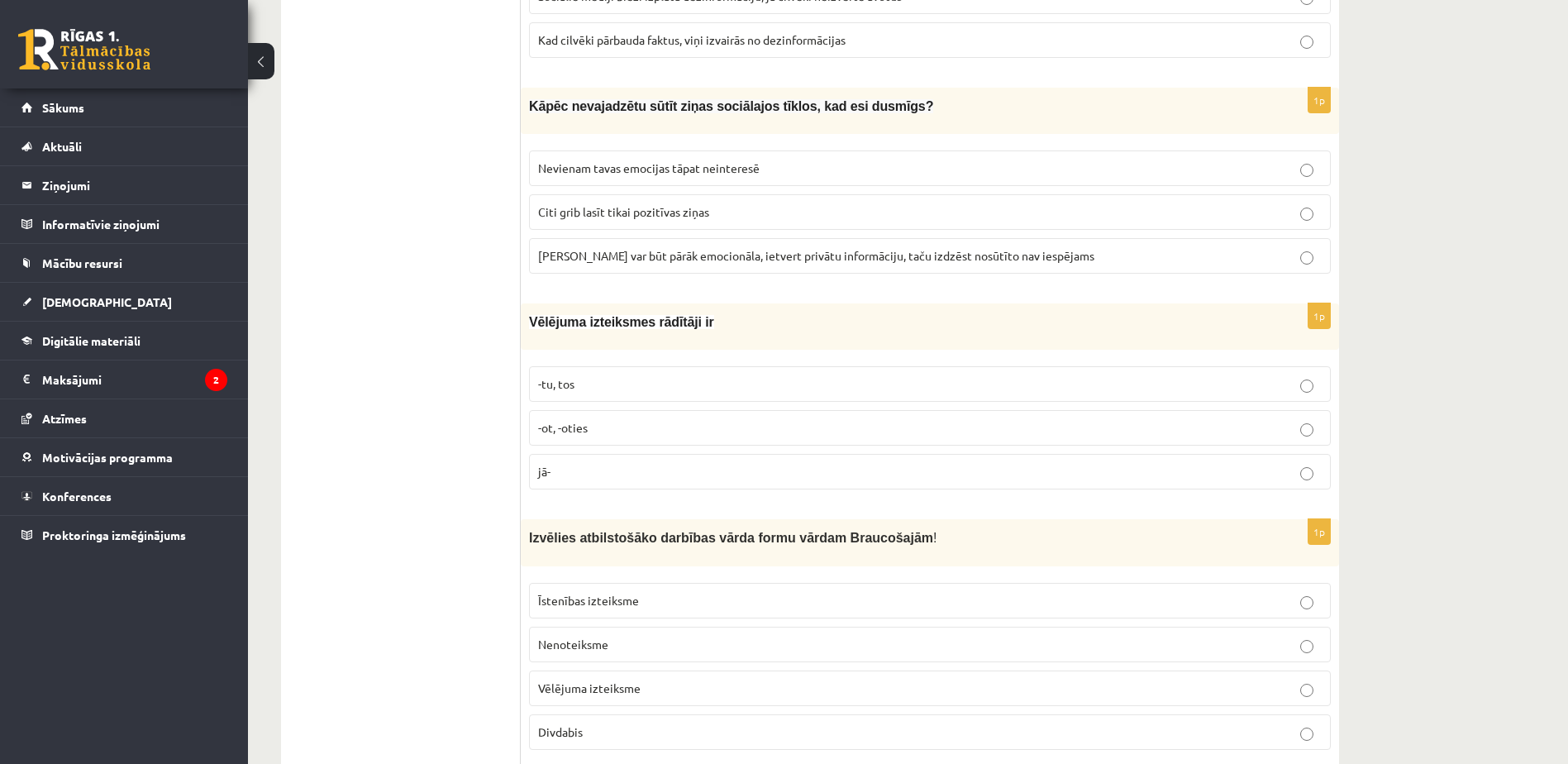
scroll to position [1824, 0]
click at [687, 383] on p "-tu, tos" at bounding box center [930, 385] width 784 height 17
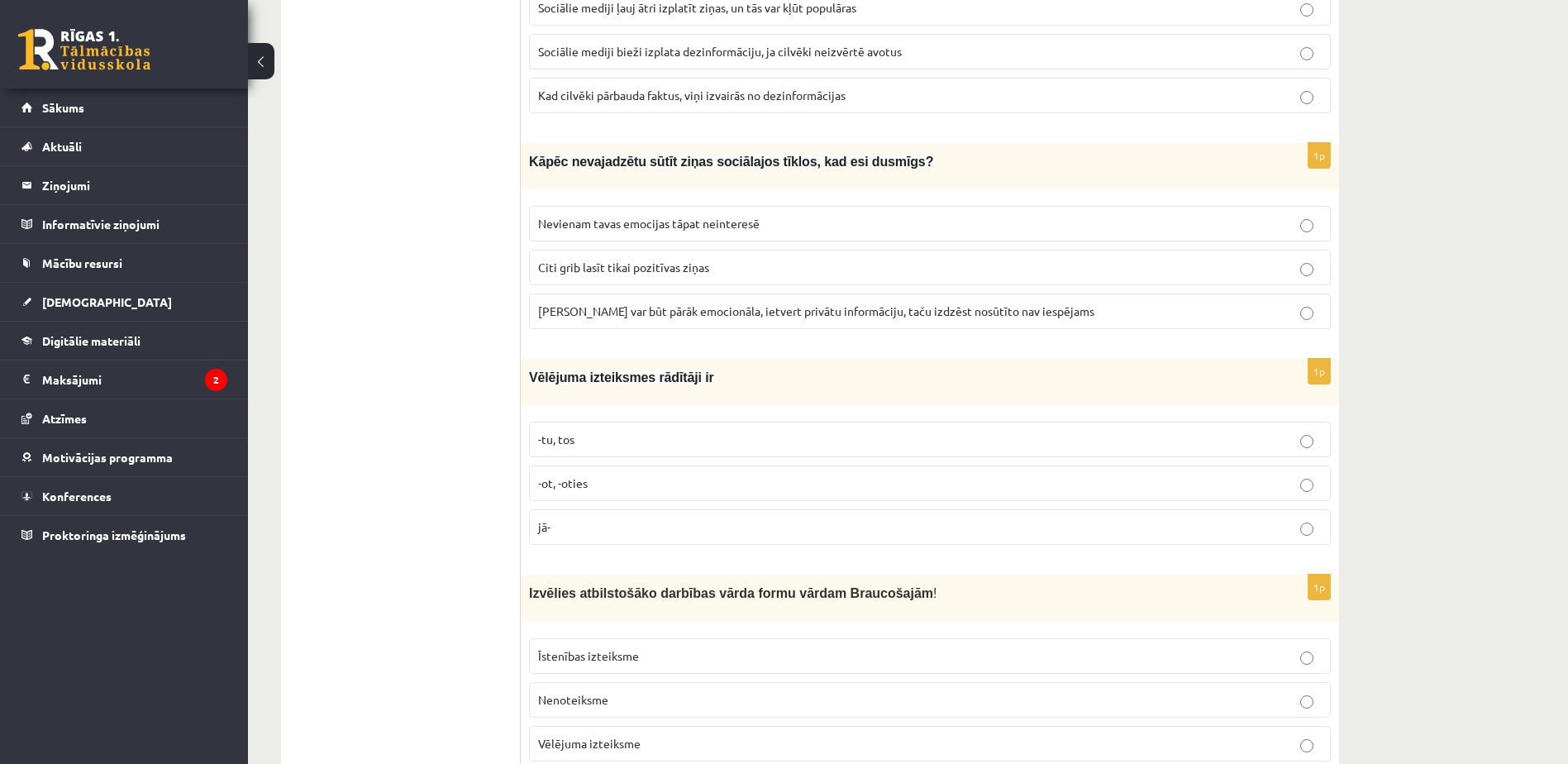
scroll to position [1750, 0]
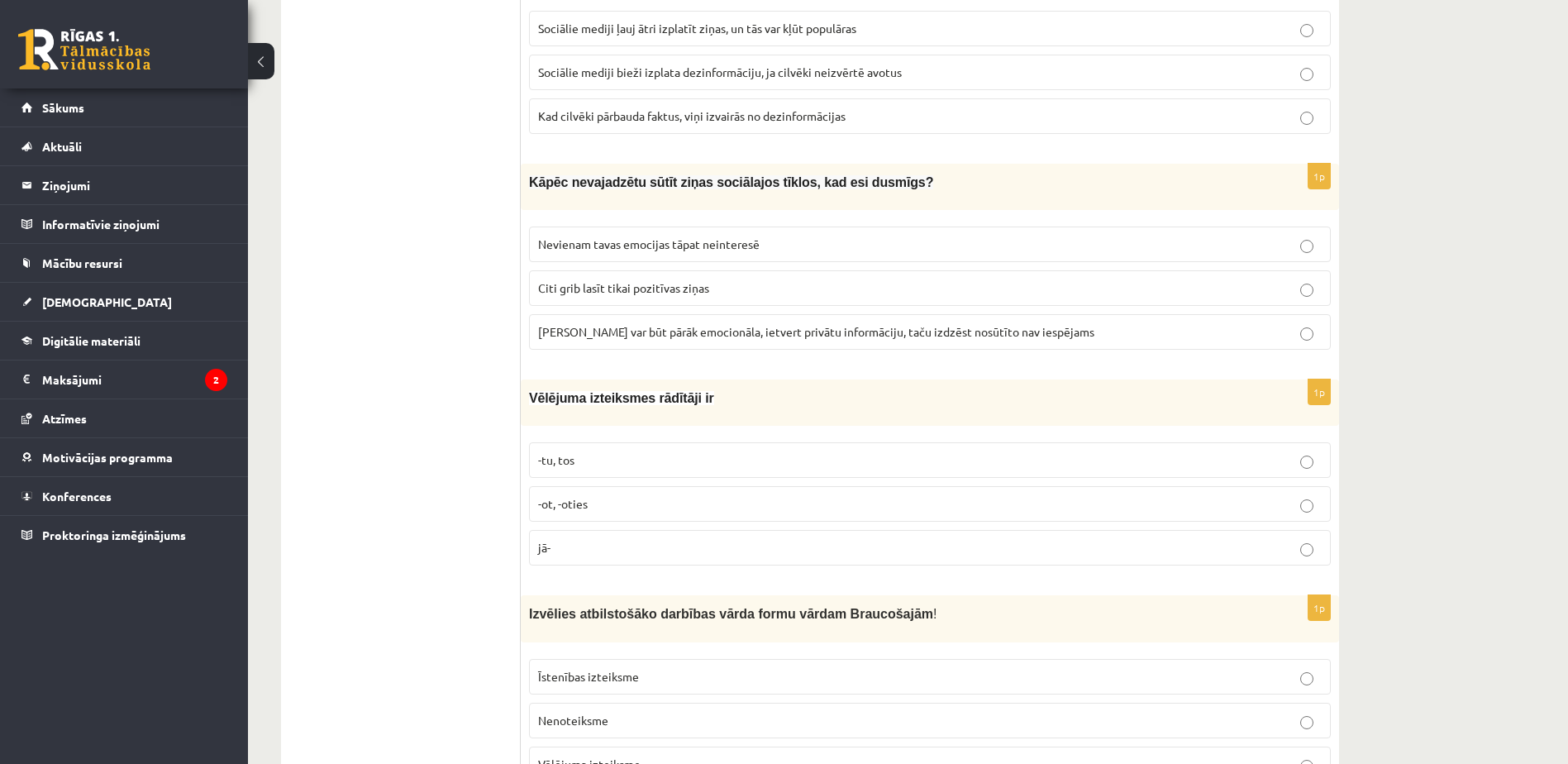
click at [694, 331] on span "Ziņa var būt pārāk emocionāla, ietvert privātu informāciju, taču izdzēst nosūtī…" at bounding box center [816, 332] width 557 height 15
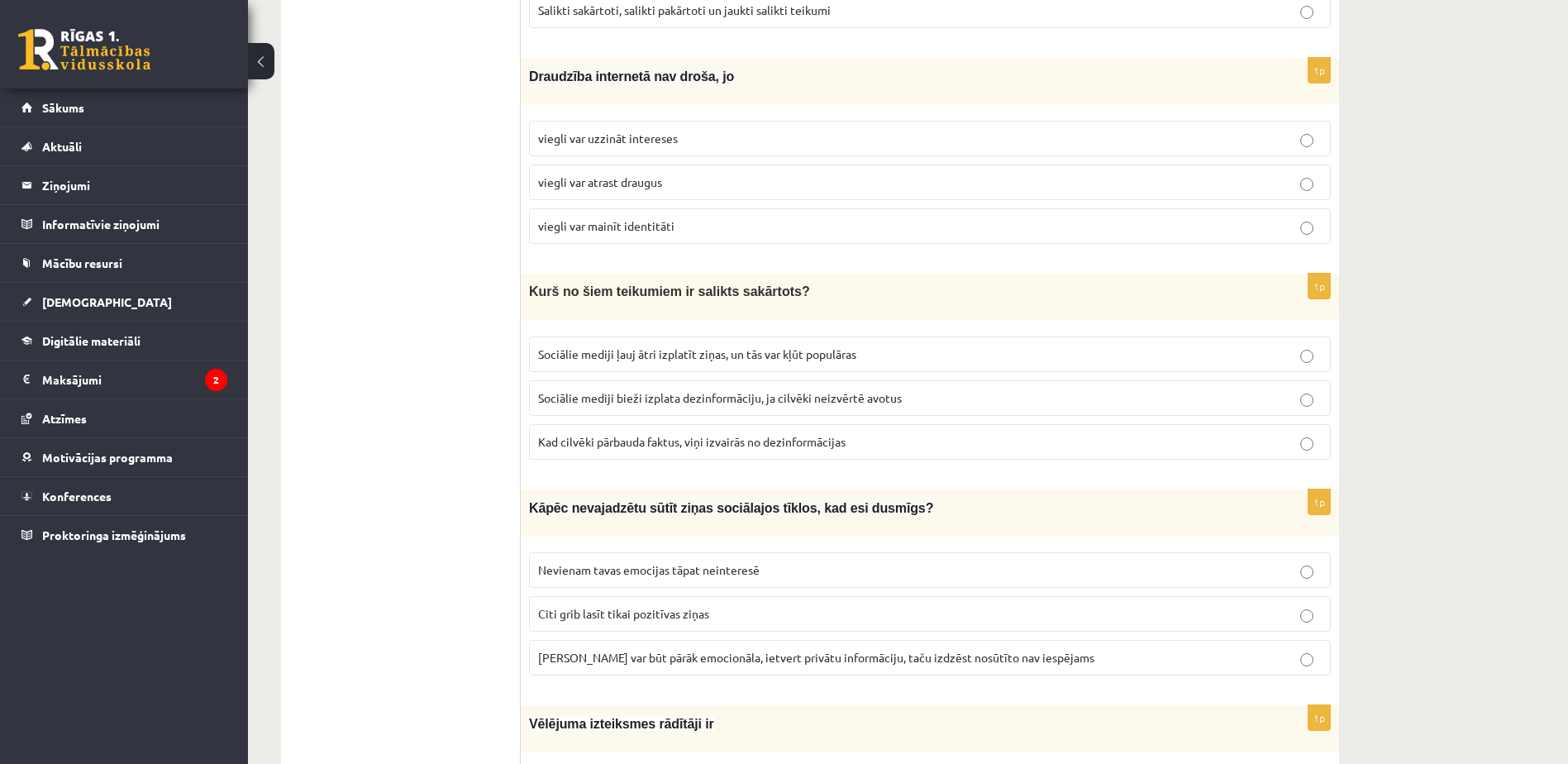
scroll to position [1418, 0]
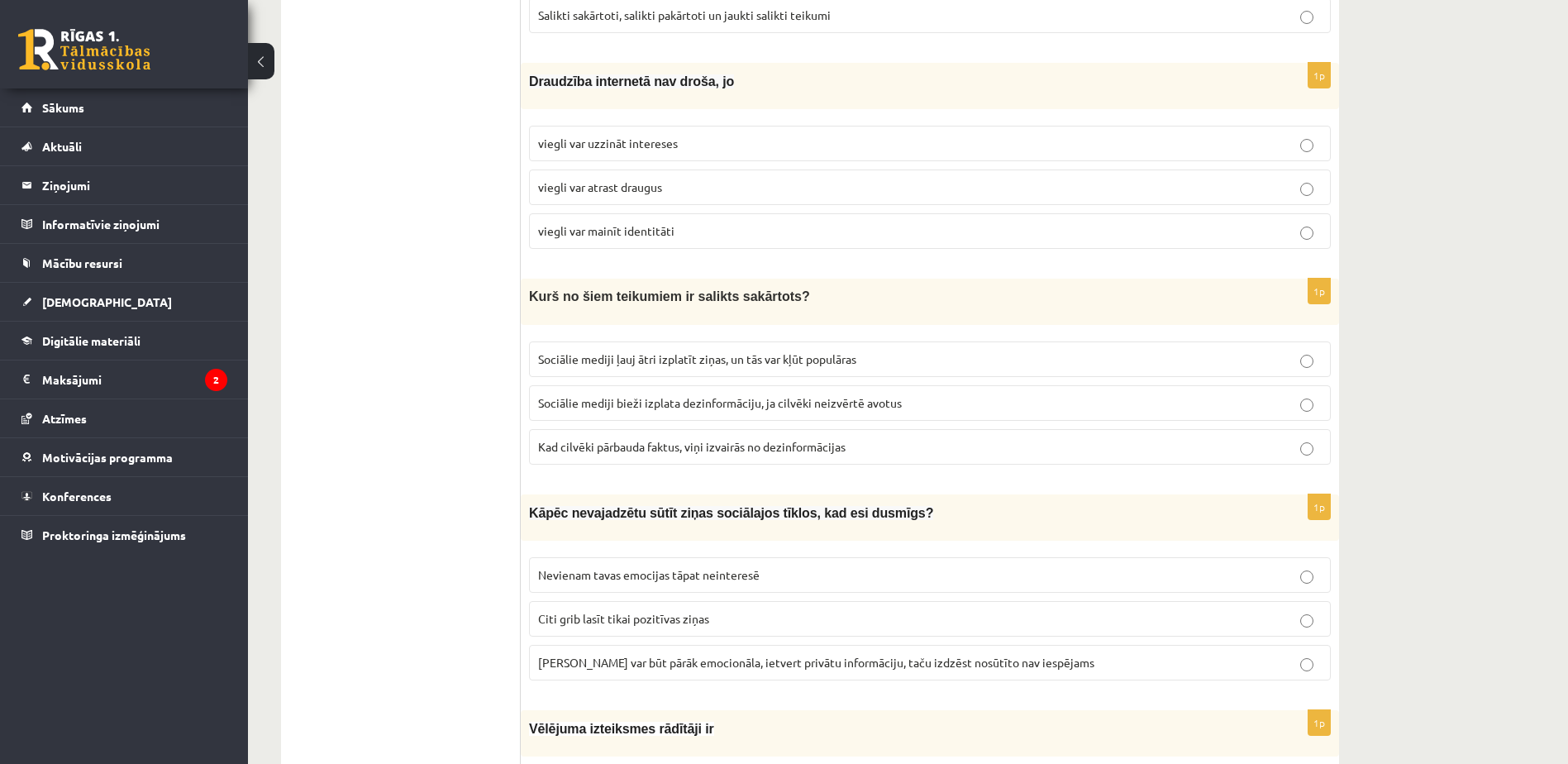
click at [847, 358] on span "Sociālie mediji ļauj ātri izplatīt ziņas, un tās var kļūt populāras" at bounding box center [697, 359] width 319 height 15
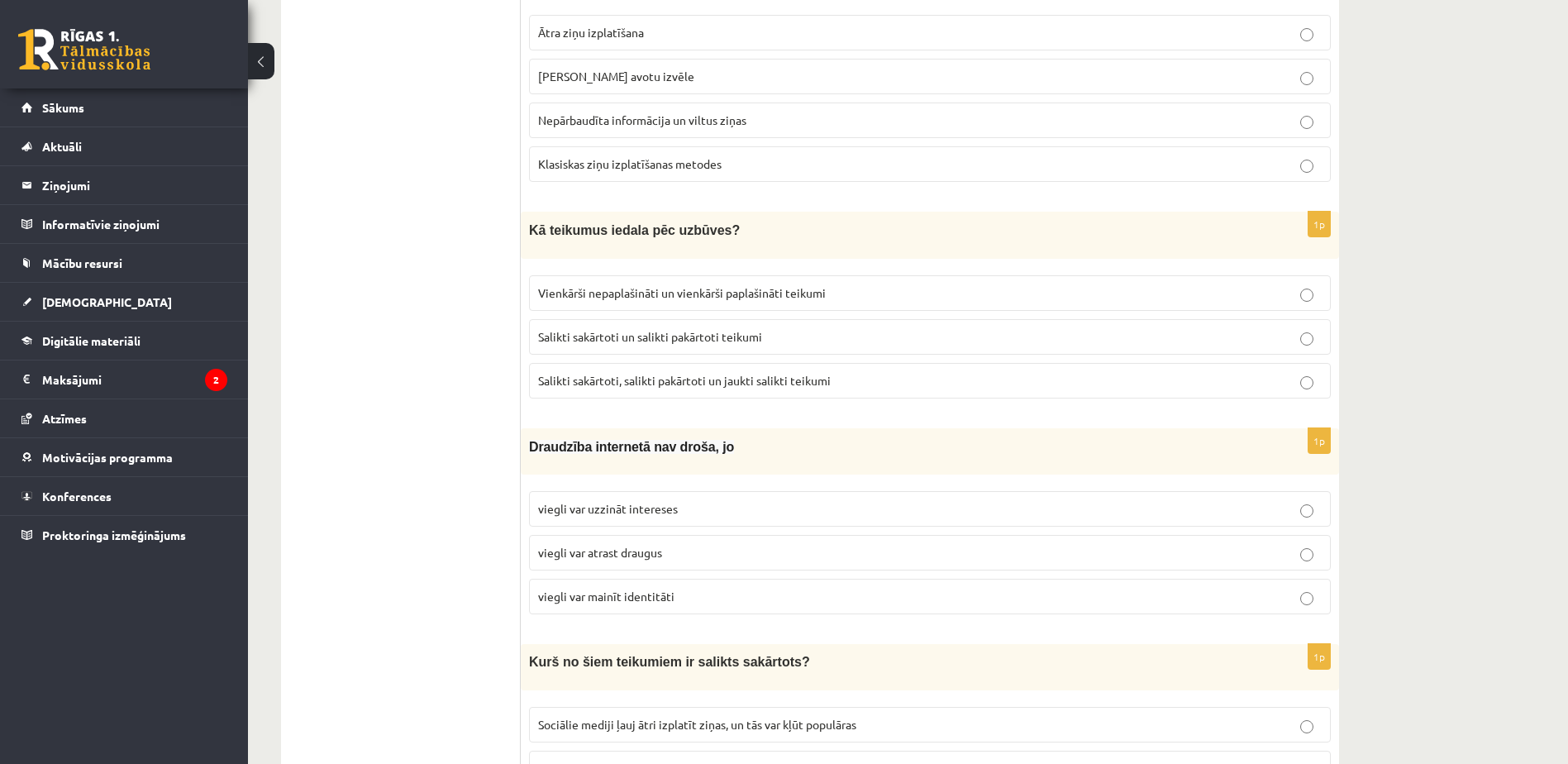
scroll to position [1051, 0]
click at [754, 590] on p "viegli var mainīt identitāti" at bounding box center [930, 598] width 784 height 17
click at [743, 387] on p "Salikti sakārtoti, salikti pakārtoti un jaukti salikti teikumi" at bounding box center [930, 382] width 784 height 17
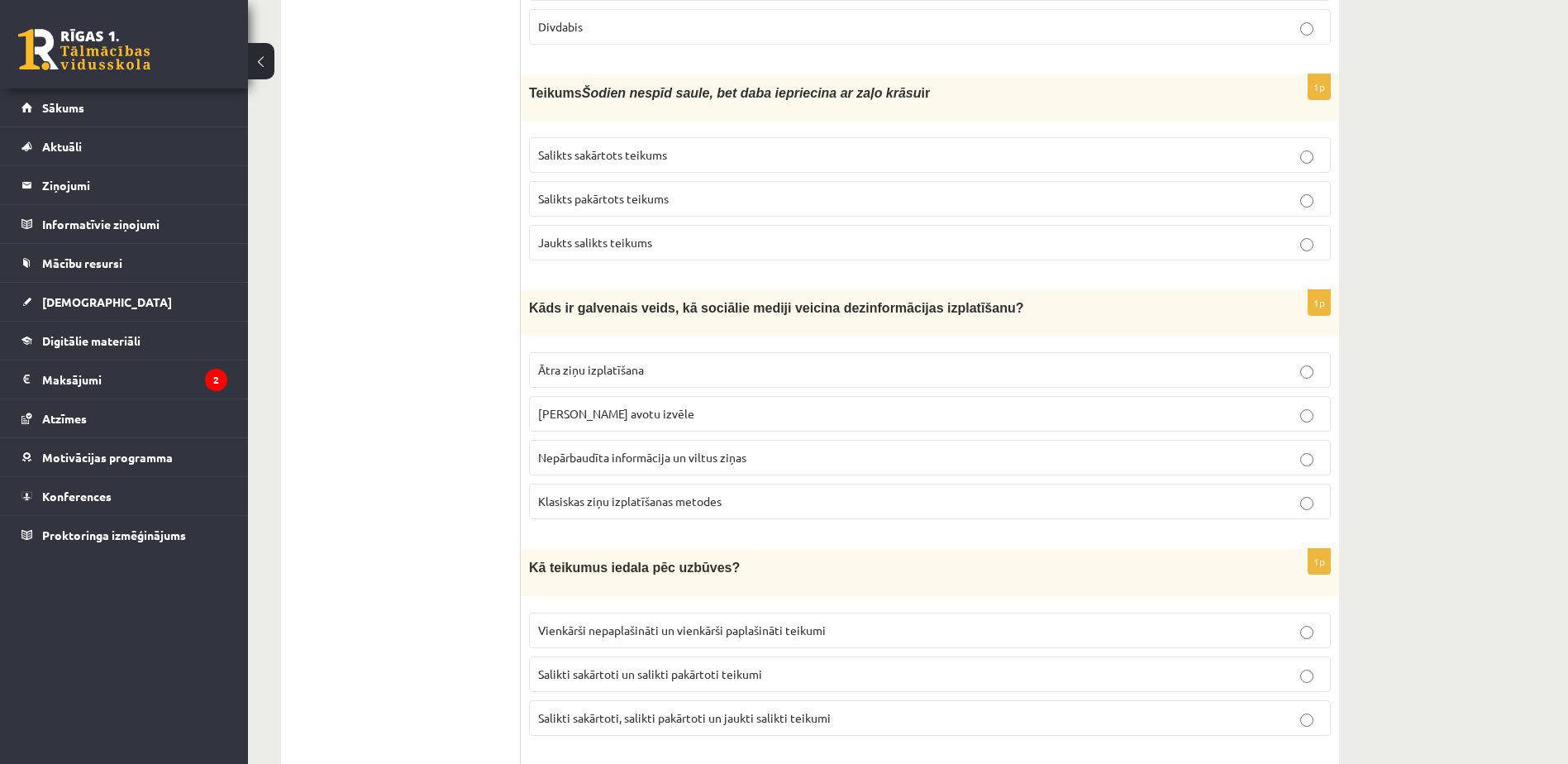
scroll to position [714, 0]
click at [748, 364] on p "Ātra ziņu izplatīšana" at bounding box center [930, 372] width 784 height 17
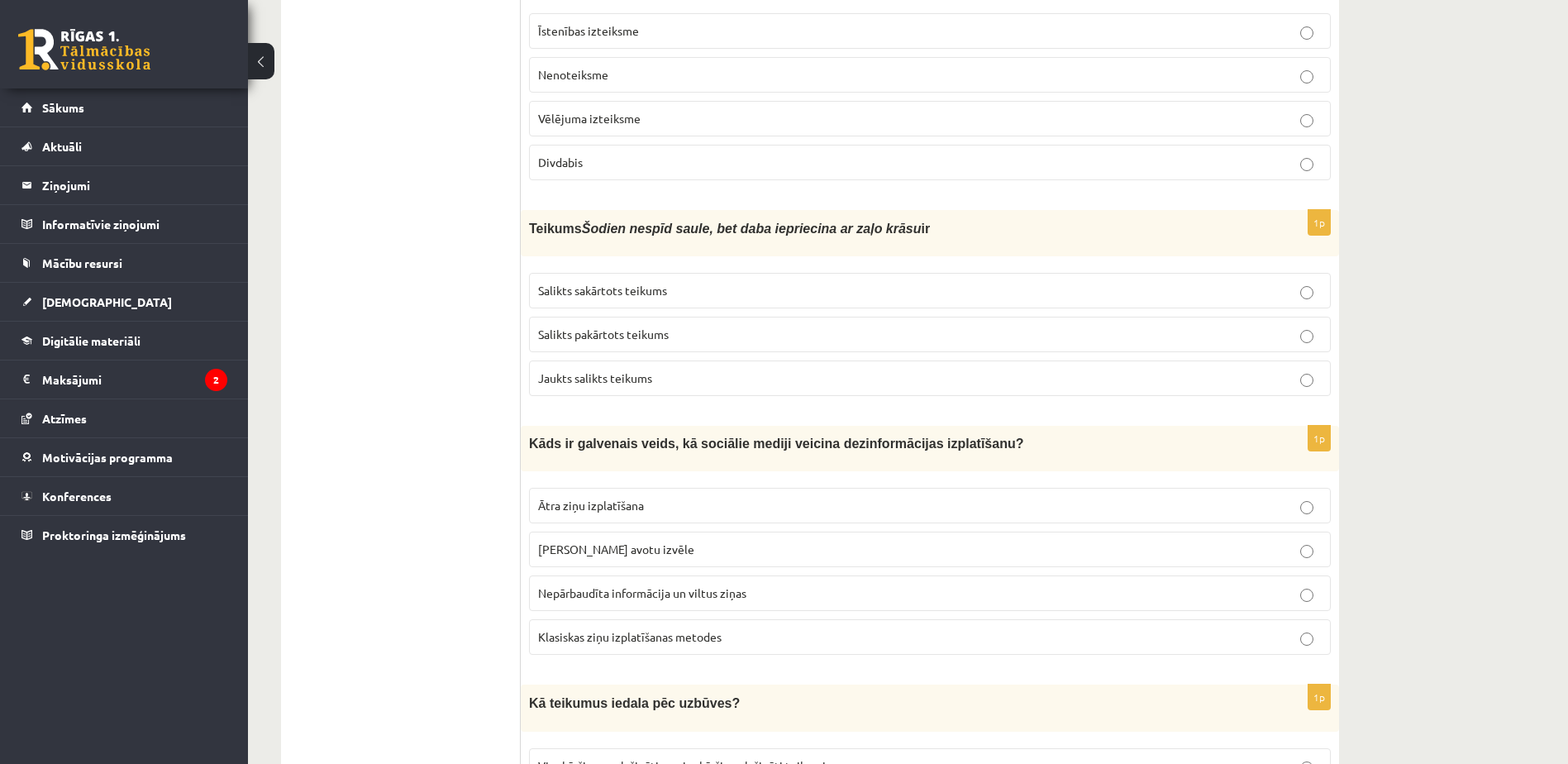
scroll to position [577, 0]
click at [722, 291] on p "Salikts sakārtots teikums" at bounding box center [930, 293] width 784 height 17
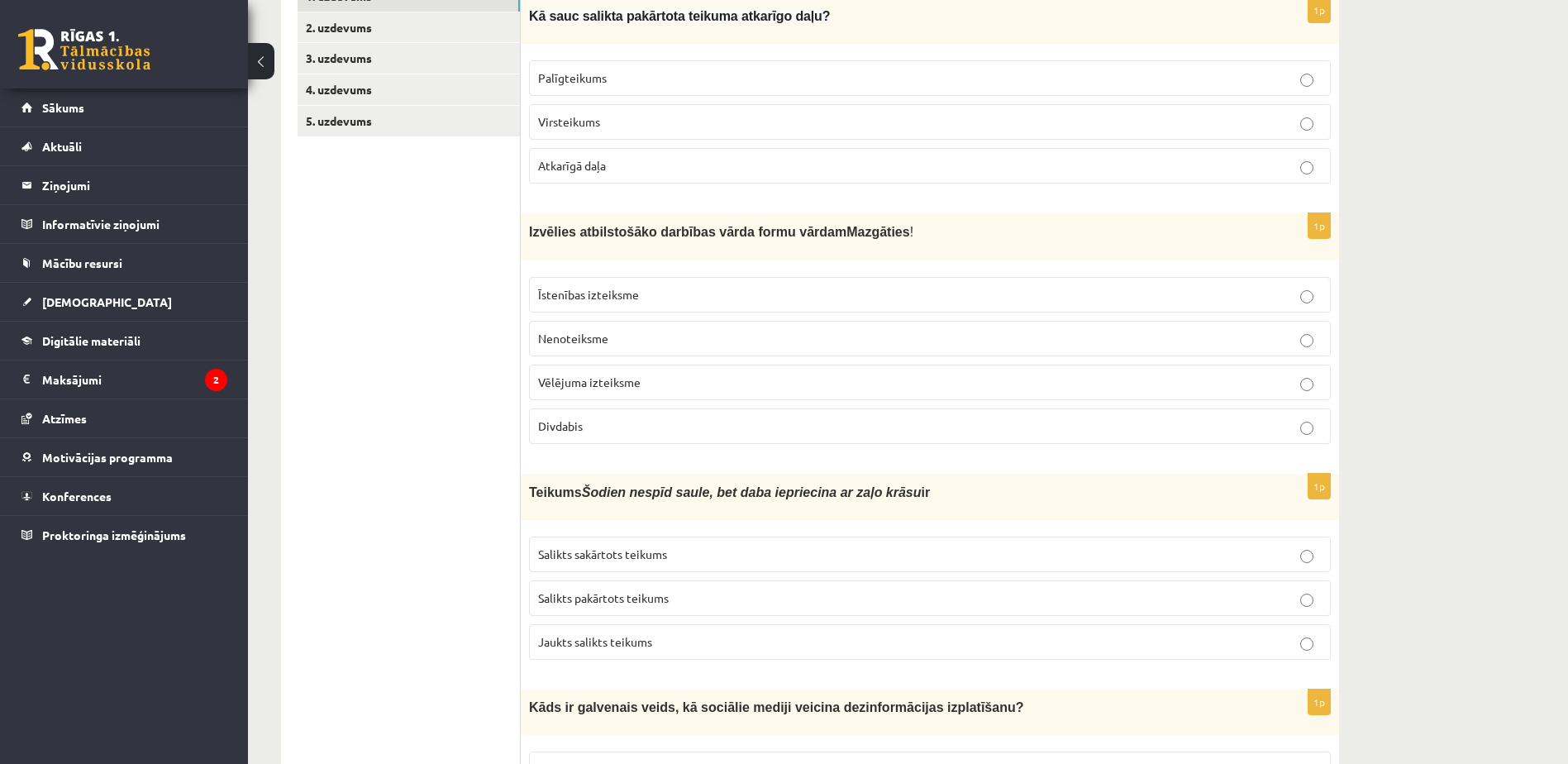
scroll to position [314, 0]
click at [618, 341] on p "Nenoteiksme" at bounding box center [930, 340] width 784 height 17
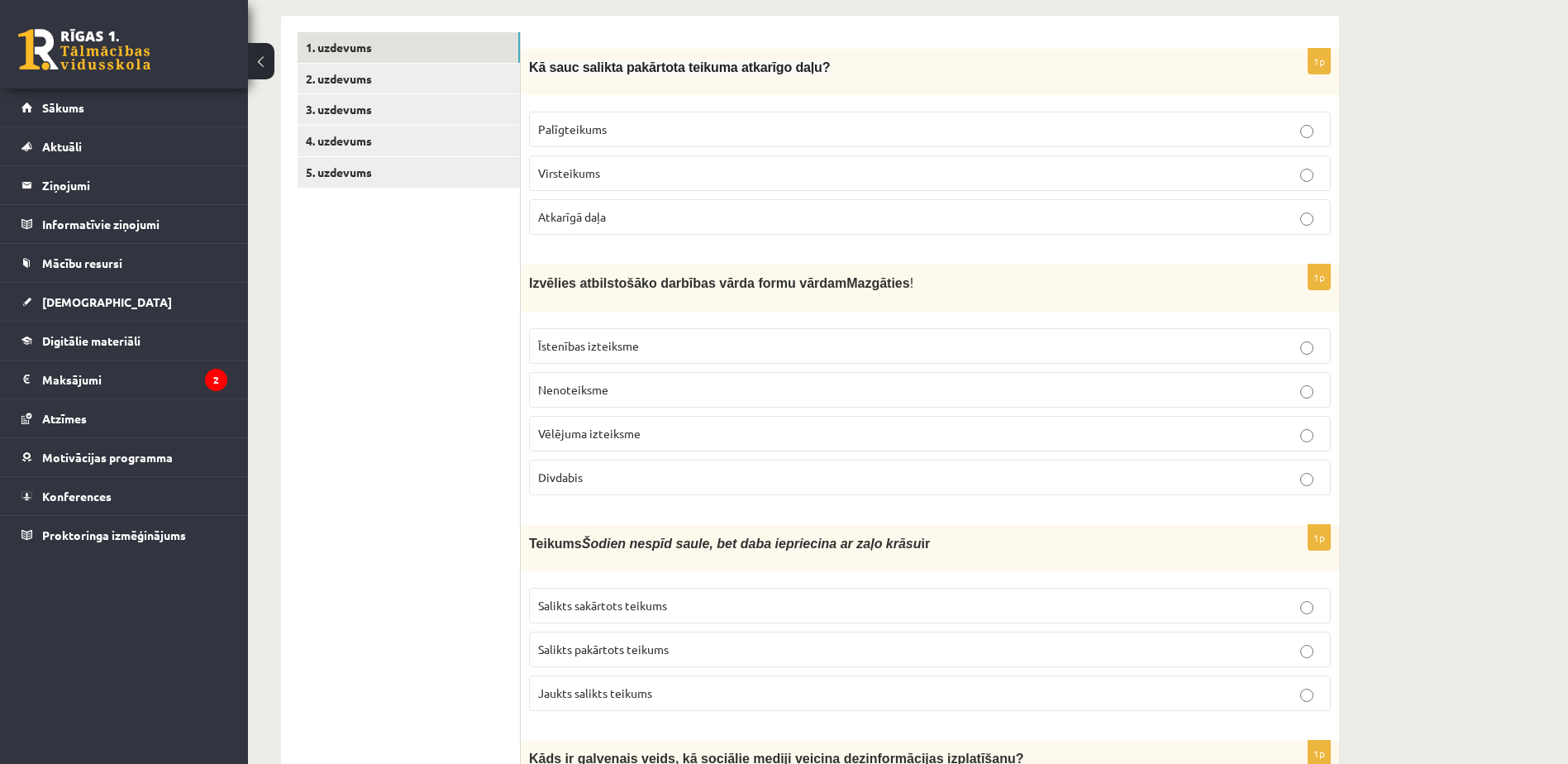
scroll to position [263, 0]
click at [646, 134] on p "Palīgteikums" at bounding box center [930, 130] width 784 height 17
click at [333, 74] on link "2. uzdevums" at bounding box center [409, 80] width 222 height 31
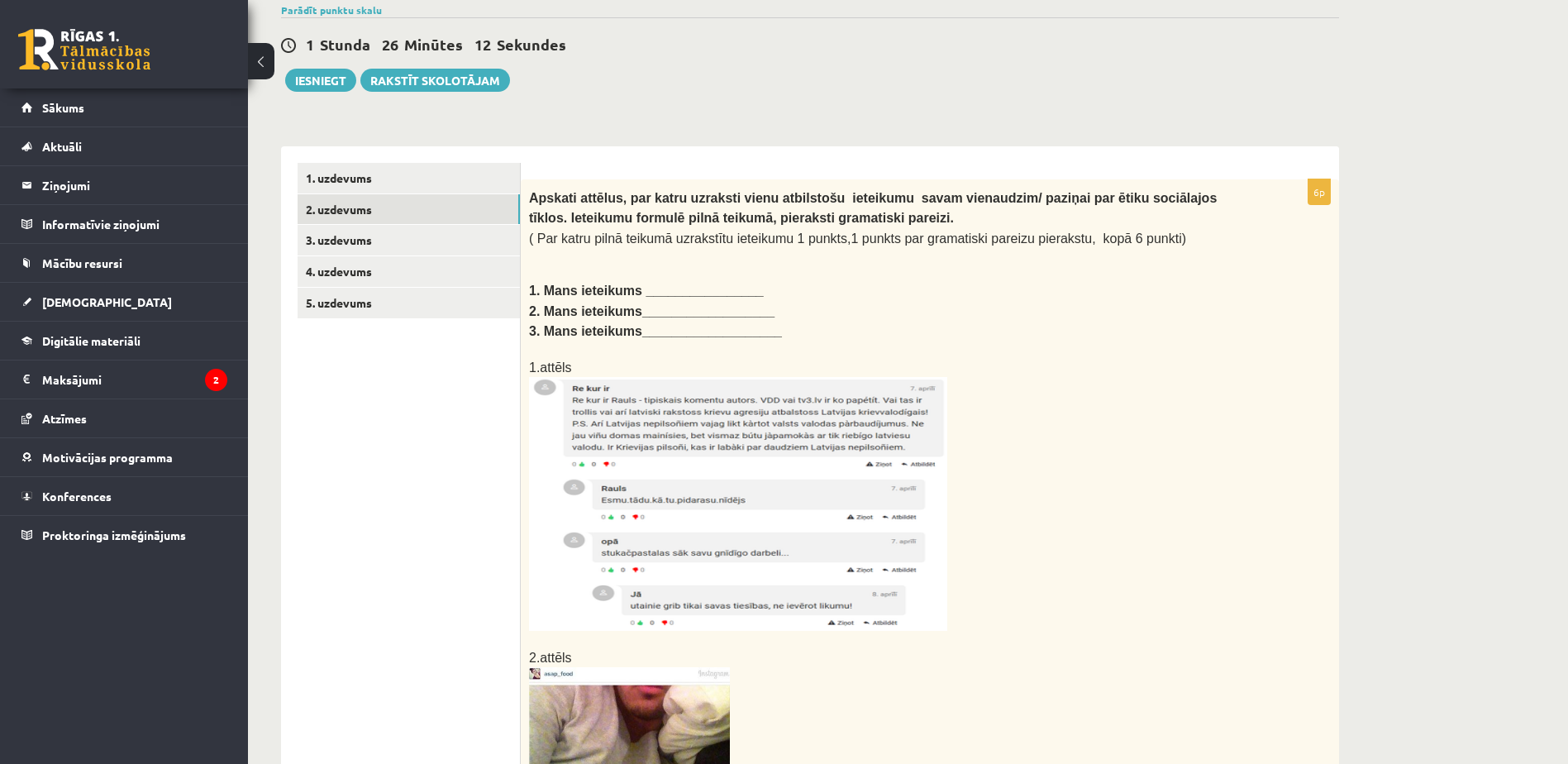
scroll to position [134, 0]
click at [813, 551] on img at bounding box center [738, 505] width 419 height 254
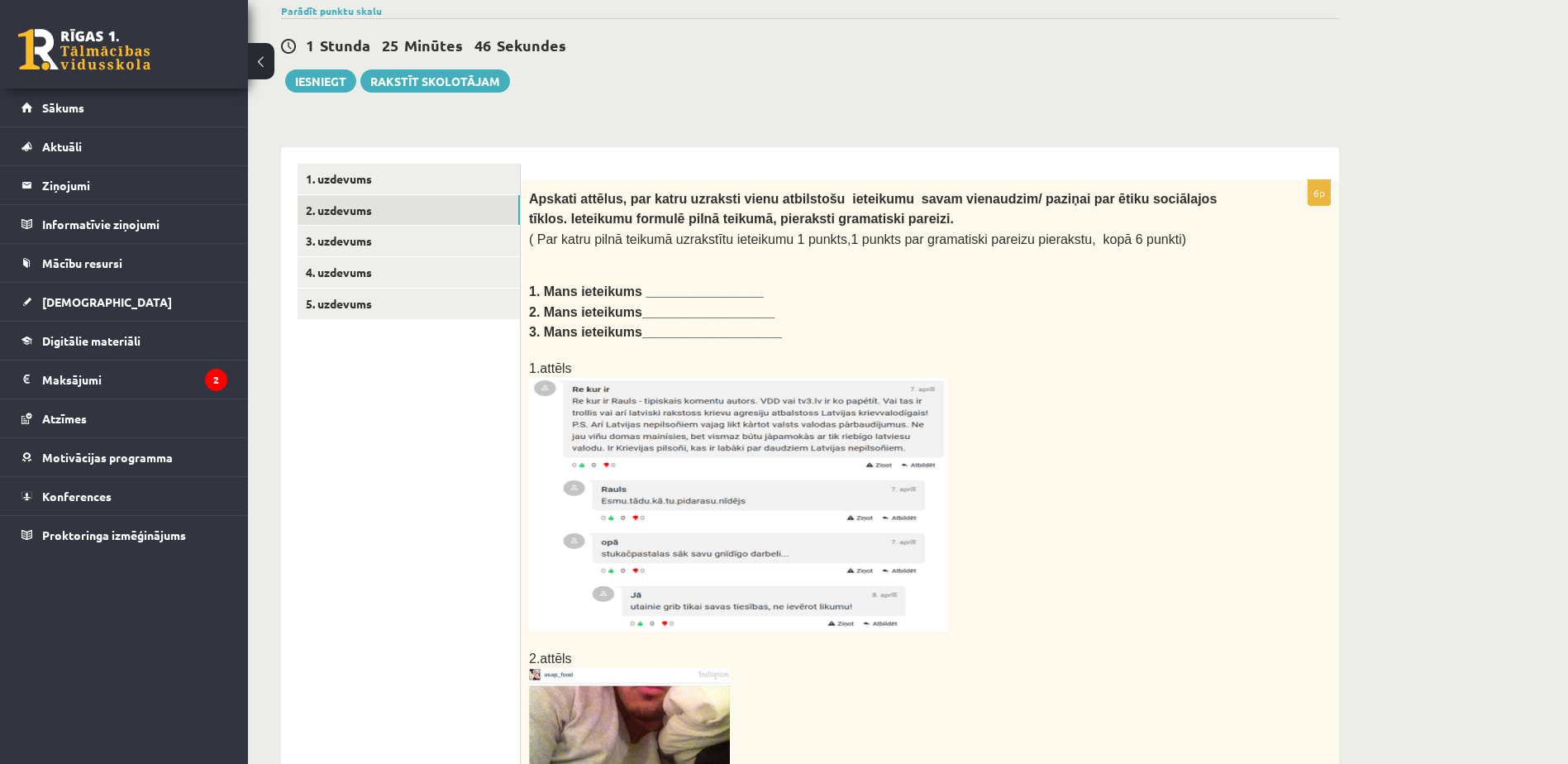
drag, startPoint x: 773, startPoint y: 556, endPoint x: 709, endPoint y: 548, distance: 64.5
click at [709, 548] on img at bounding box center [738, 505] width 419 height 254
click at [680, 503] on img at bounding box center [738, 505] width 419 height 254
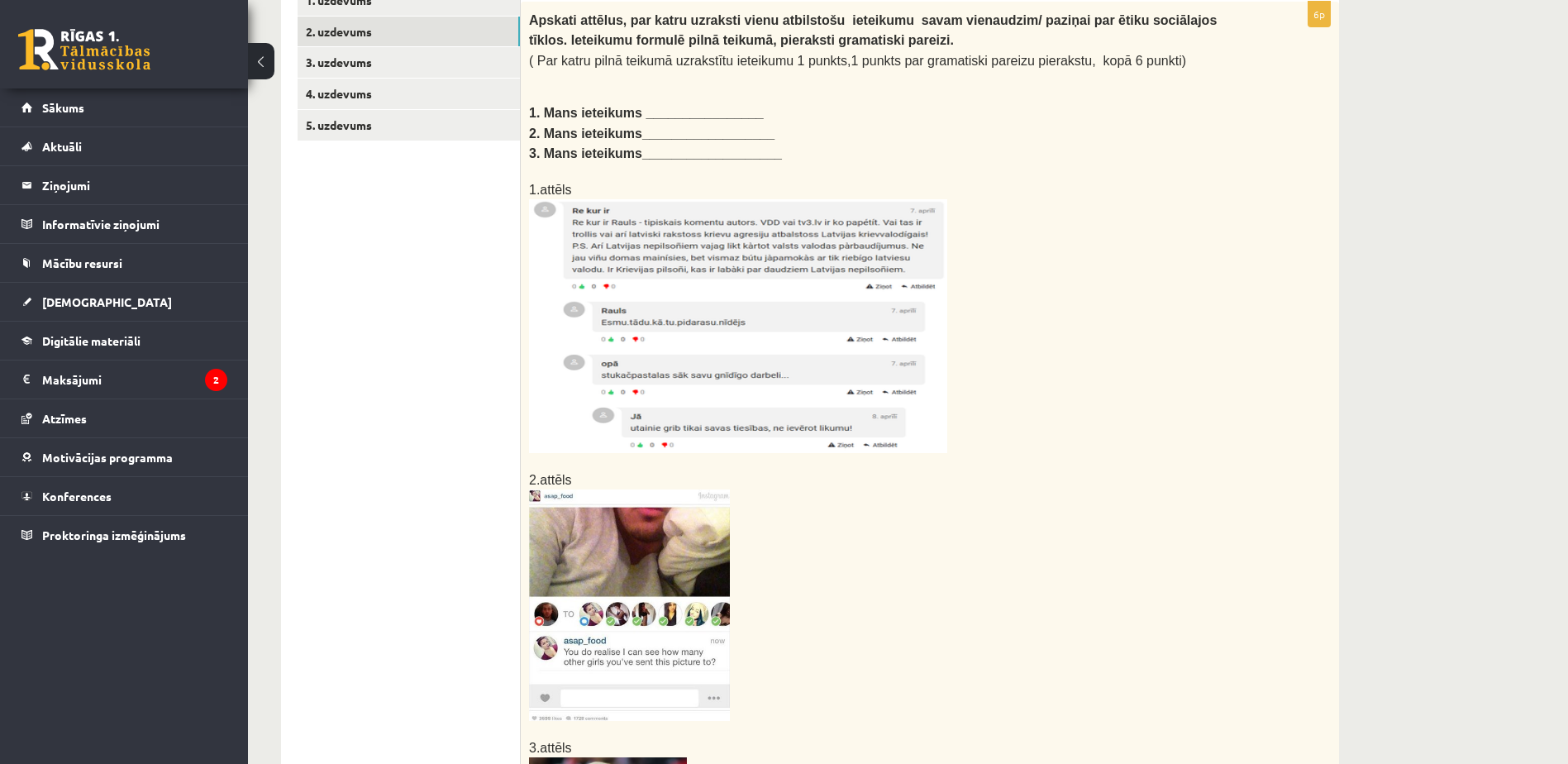
scroll to position [313, 0]
click at [642, 562] on img at bounding box center [629, 604] width 201 height 232
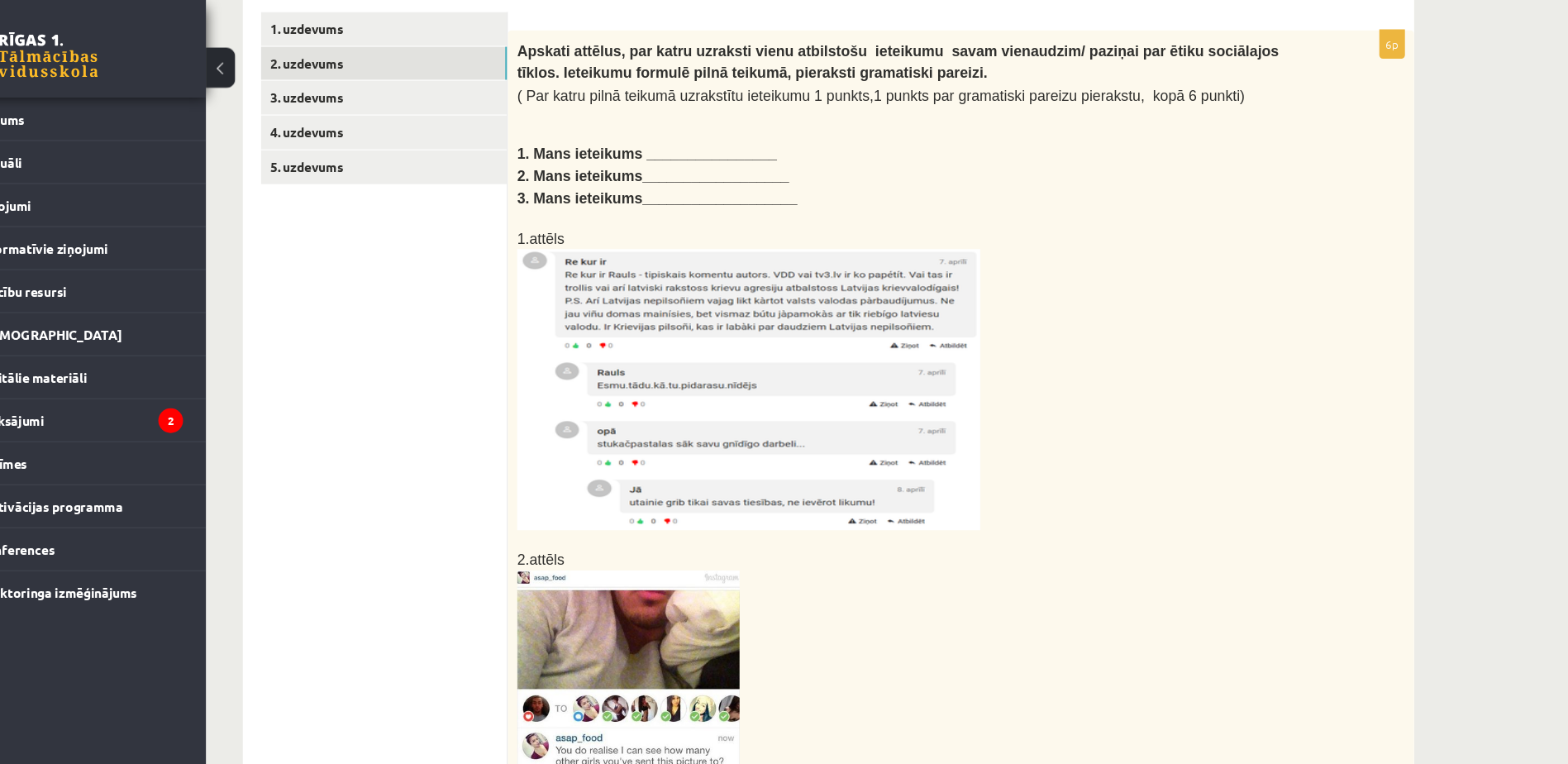
scroll to position [285, 0]
click at [661, 348] on img at bounding box center [738, 353] width 419 height 254
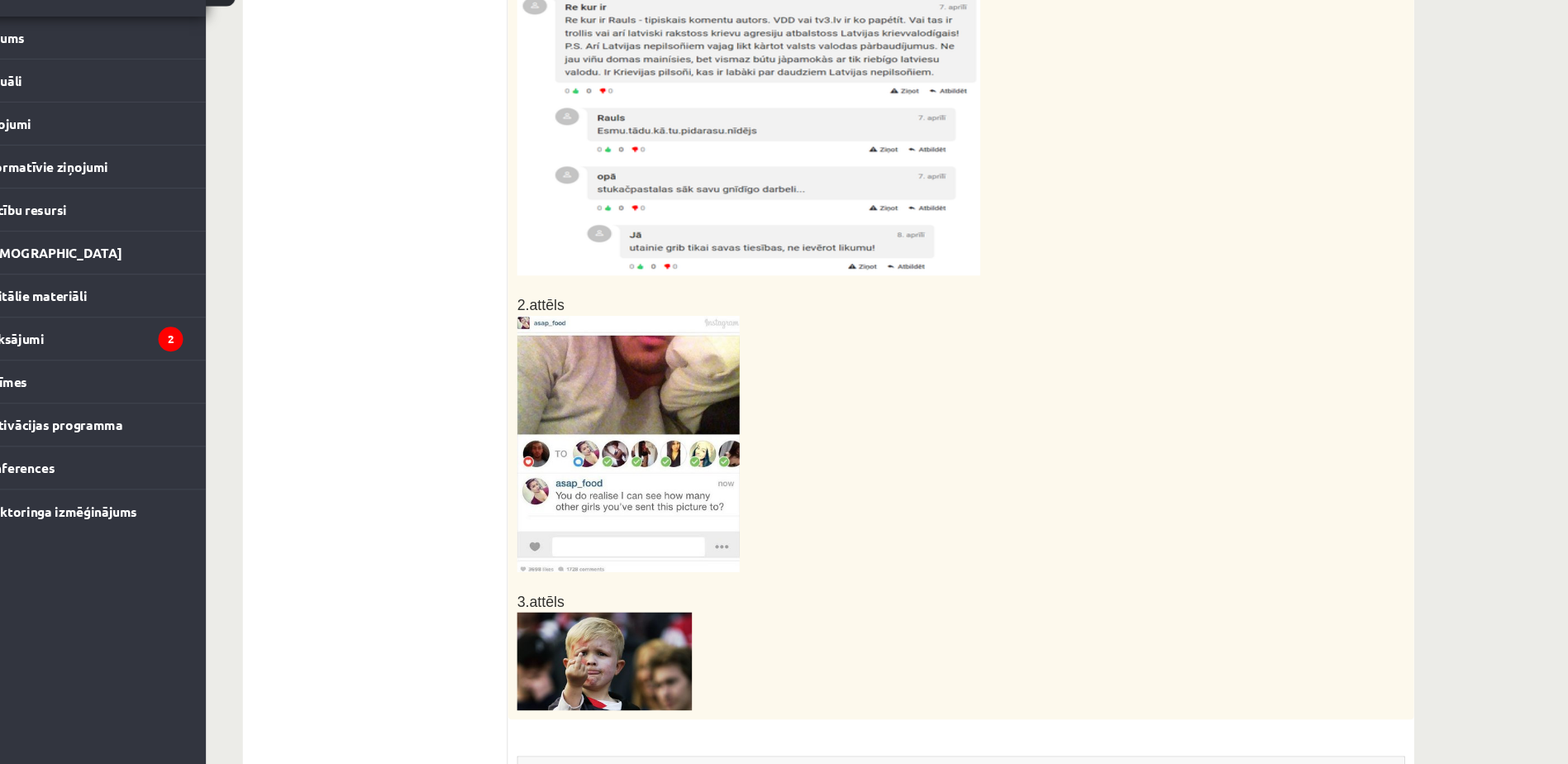
scroll to position [446, 0]
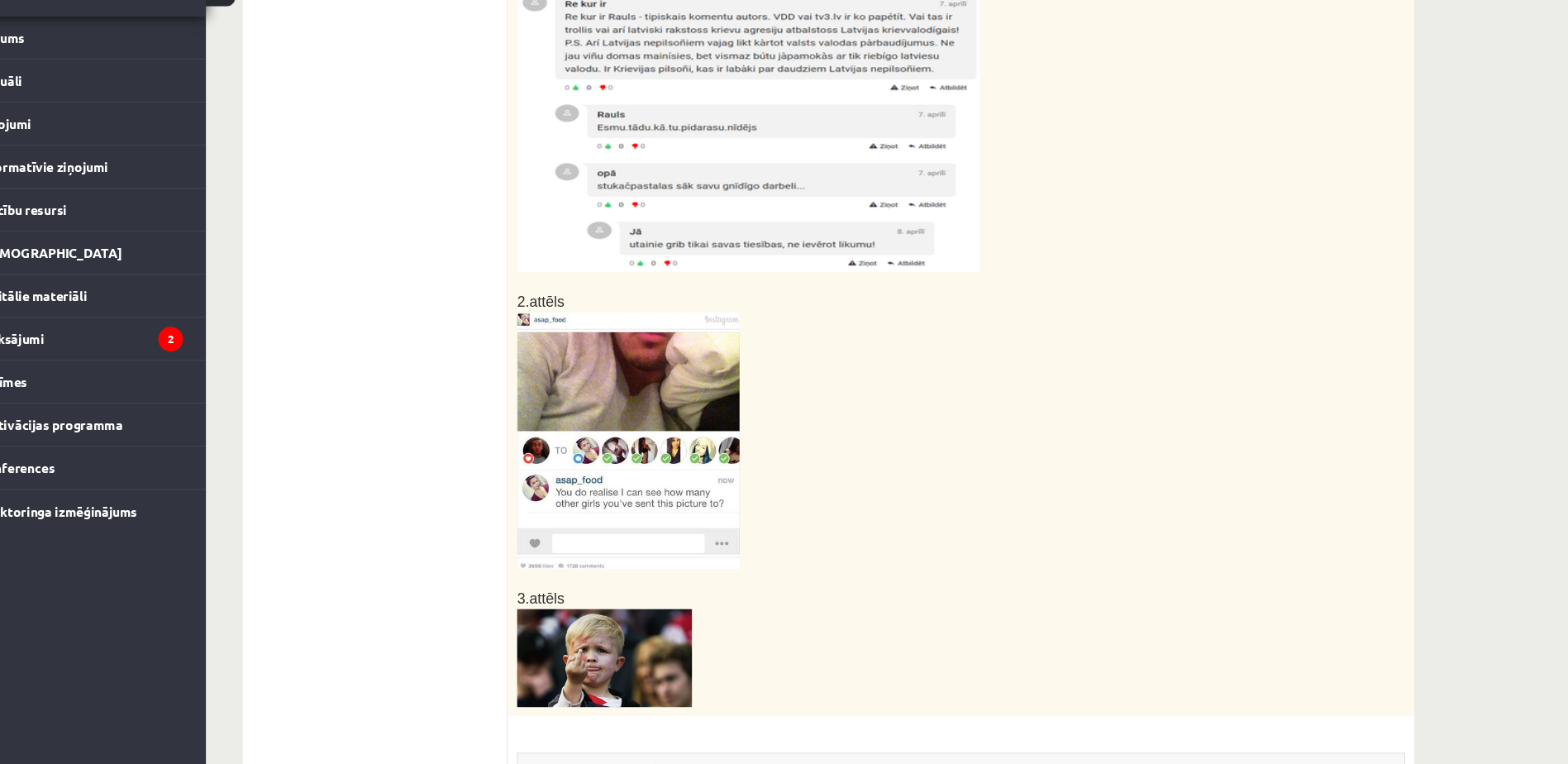
click at [669, 252] on img at bounding box center [738, 193] width 419 height 254
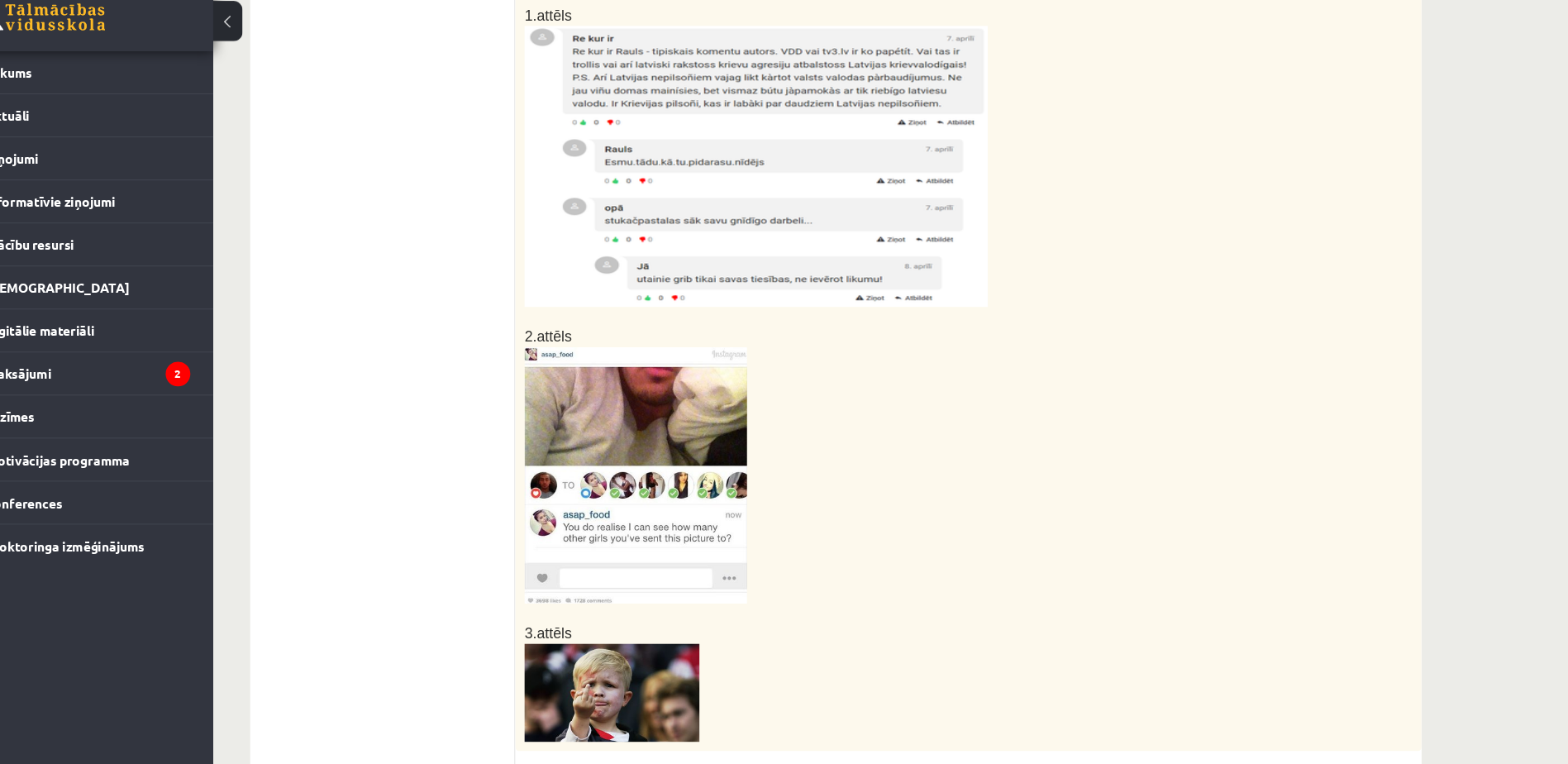
click at [664, 211] on img at bounding box center [738, 193] width 419 height 254
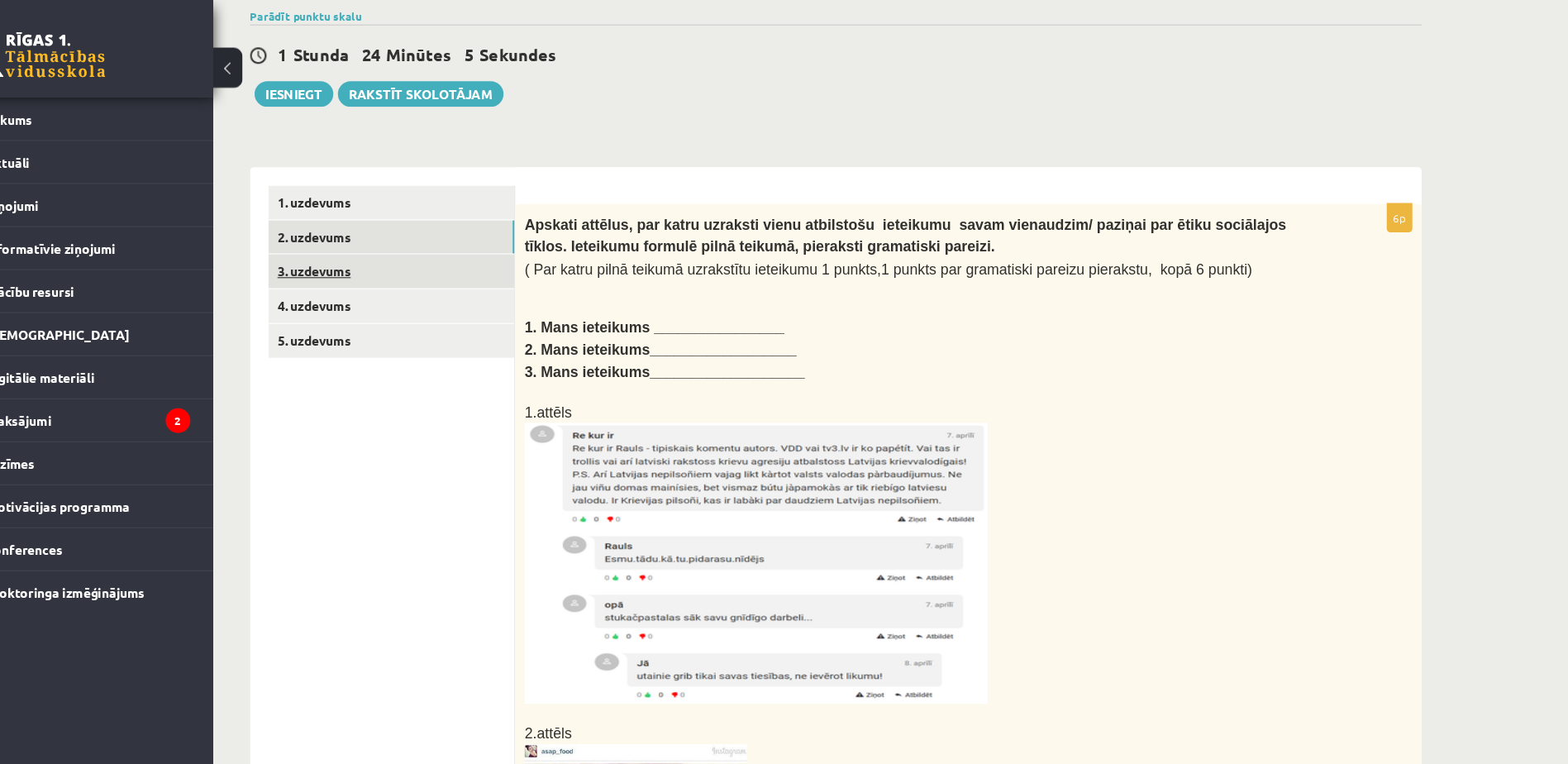
scroll to position [127, 0]
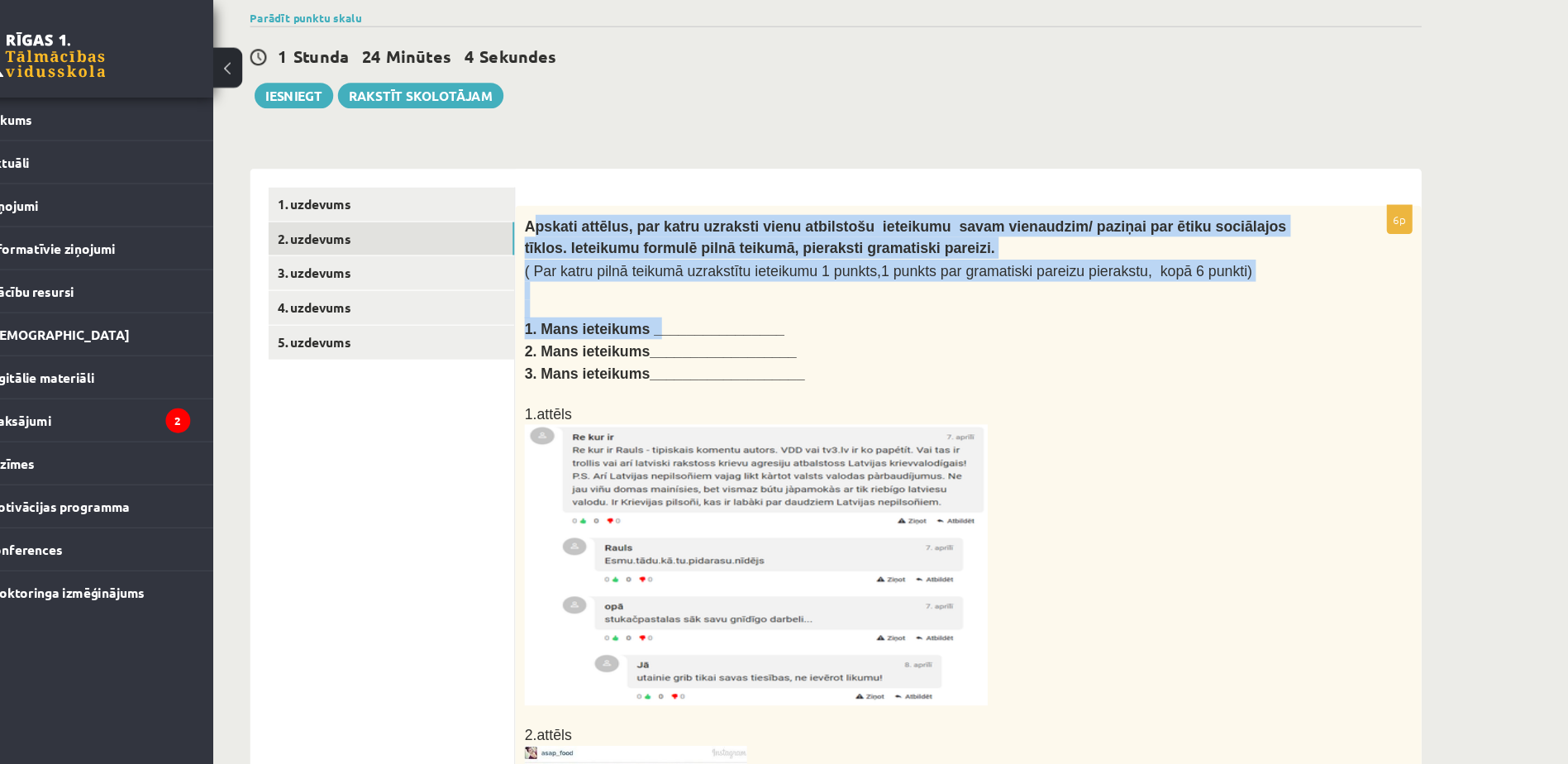
drag, startPoint x: 534, startPoint y: 196, endPoint x: 640, endPoint y: 300, distance: 148.5
click at [640, 300] on div "Apskati attēlus, par katru uzraksti vienu atbilstošu ieteikumu savam vienaudzim…" at bounding box center [930, 612] width 818 height 853
drag, startPoint x: 640, startPoint y: 300, endPoint x: 571, endPoint y: 115, distance: 197.4
click at [571, 115] on div "Latviešu valoda JK 9.b klase 1. ieskaite , Raivo Stanga (9.b JK klase) Parādīt …" at bounding box center [810, 700] width 1124 height 1529
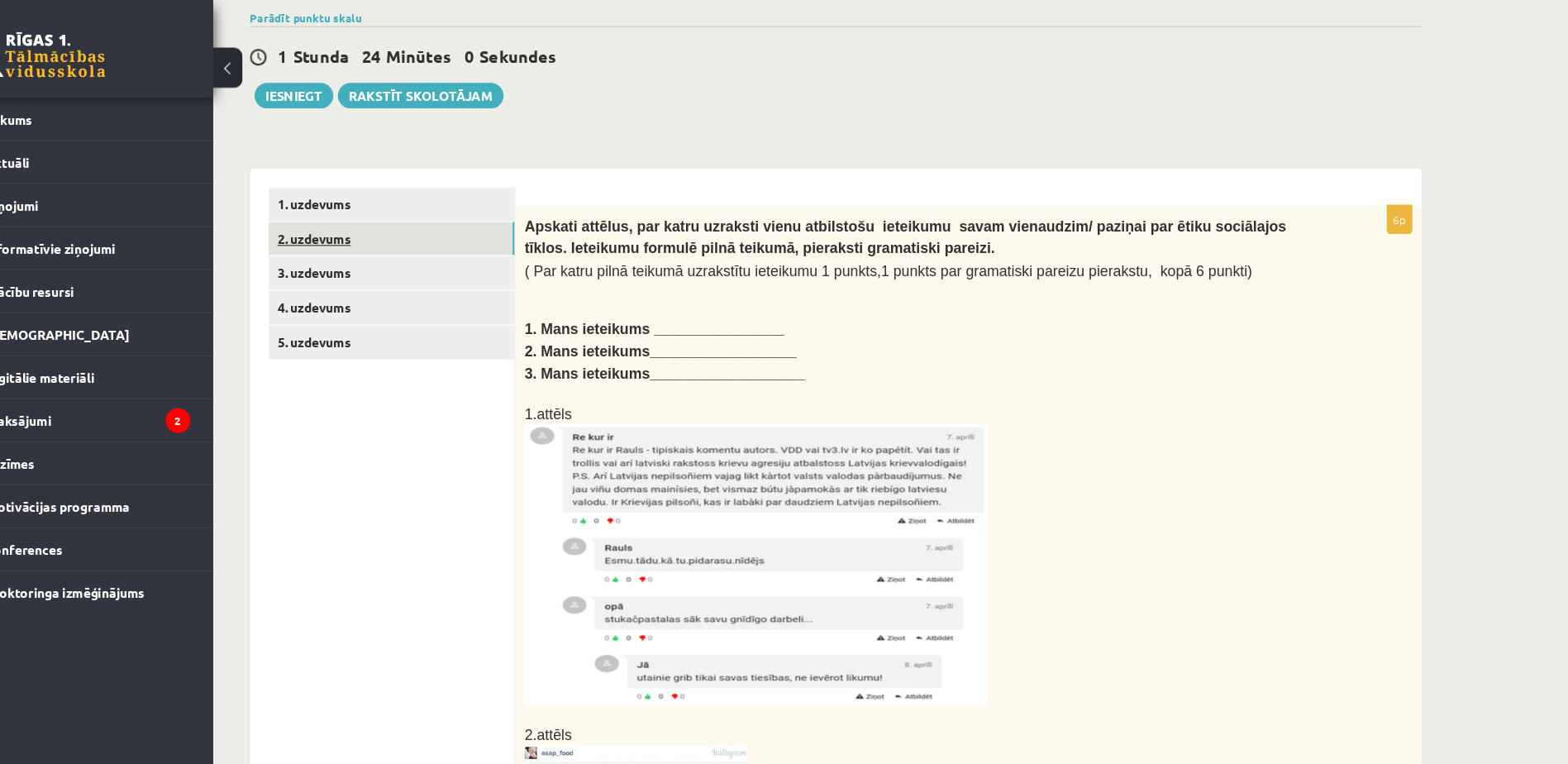
click at [477, 216] on link "2. uzdevums" at bounding box center [409, 216] width 222 height 31
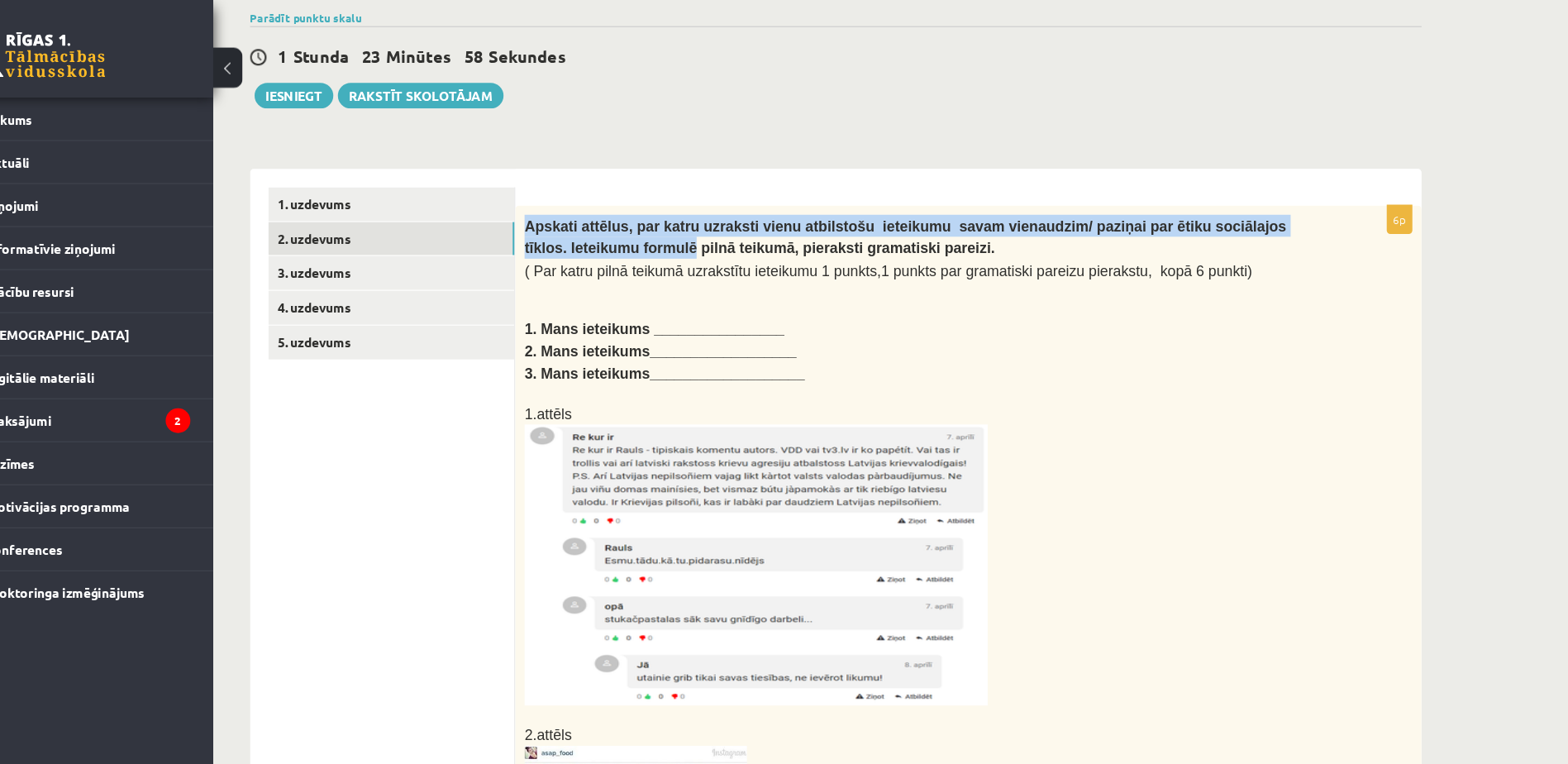
scroll to position [0, 0]
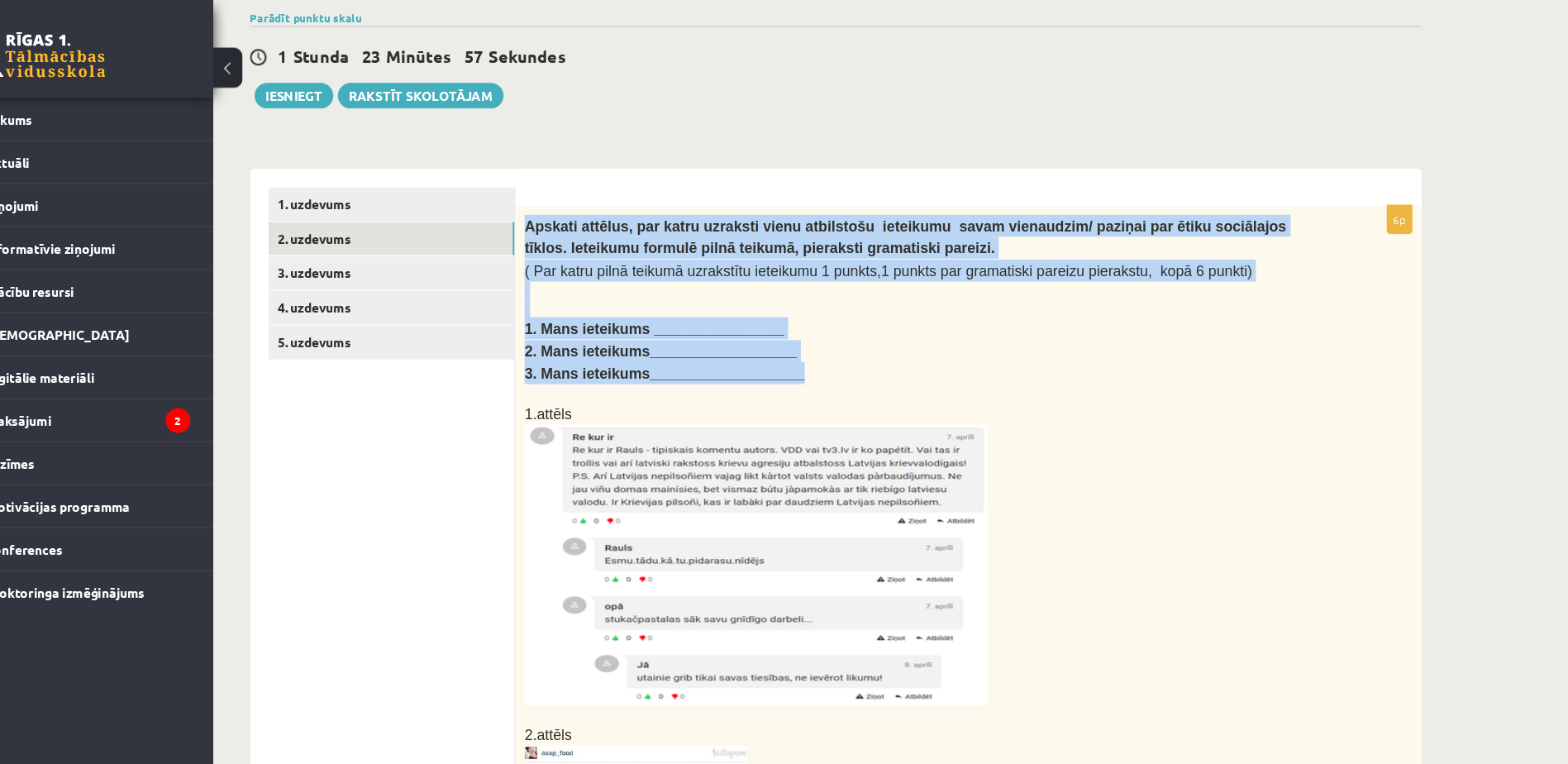
drag, startPoint x: 525, startPoint y: 200, endPoint x: 774, endPoint y: 342, distance: 286.6
click at [774, 342] on div "Apskati attēlus, par katru uzraksti vienu atbilstošu ieteikumu savam vienaudzim…" at bounding box center [930, 612] width 818 height 853
copy div "Apskati attēlus, par katru uzraksti vienu atbilstošu ieteikumu savam vienaudzim…"
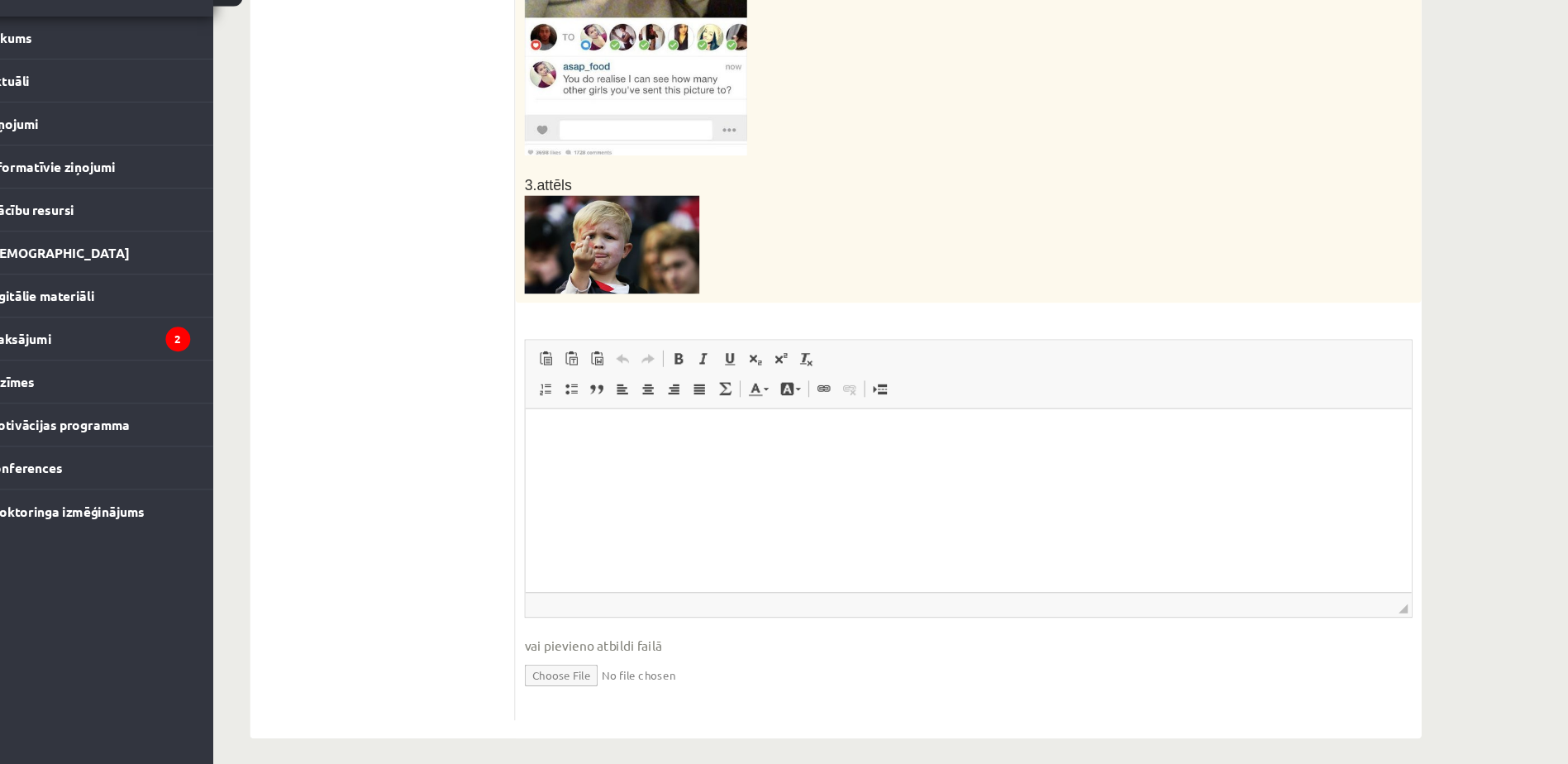
scroll to position [823, 0]
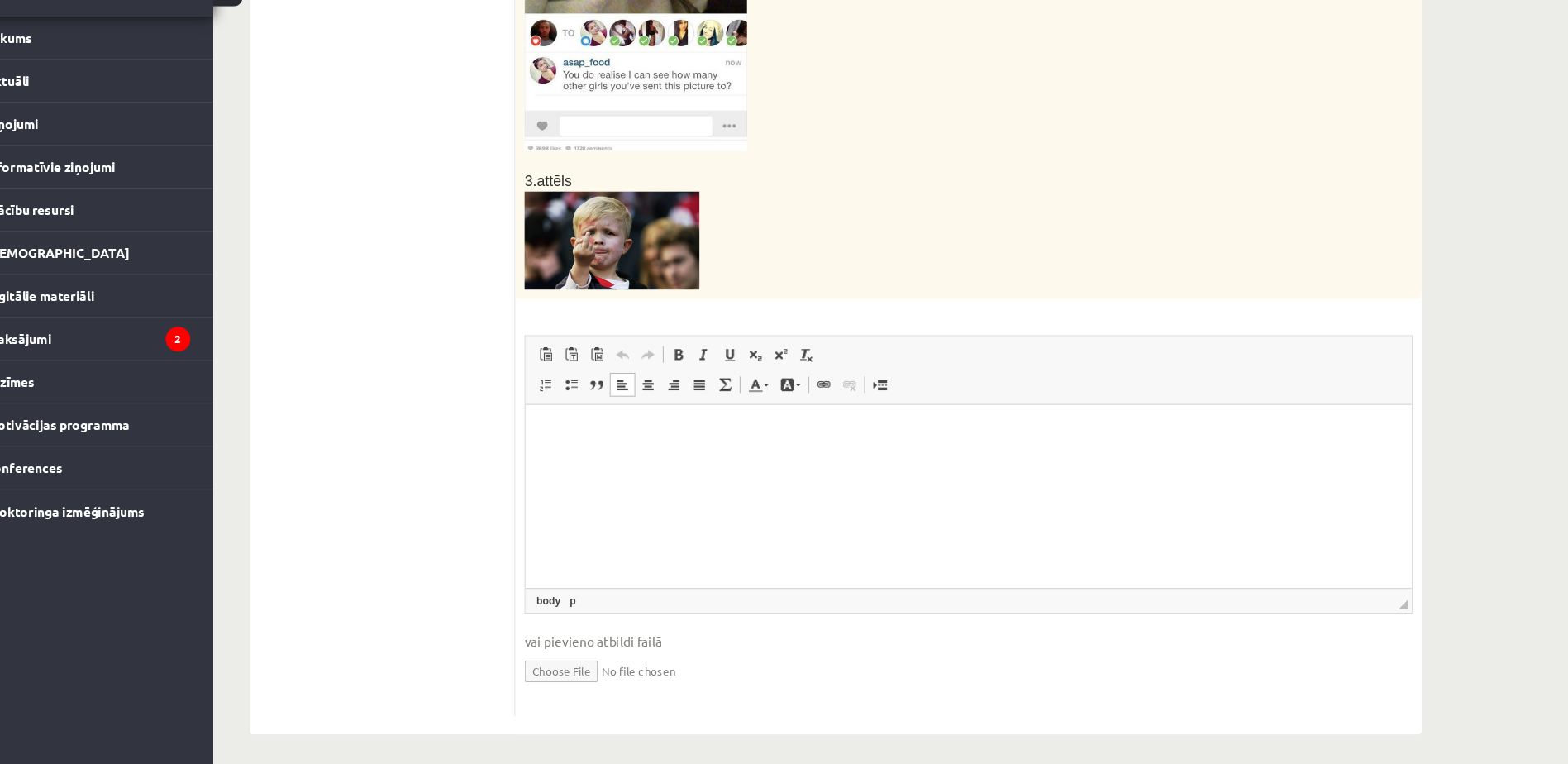
click at [558, 431] on p "Rich Text Editor, wiswyg-editor-user-answer-47024946414500" at bounding box center [924, 429] width 767 height 17
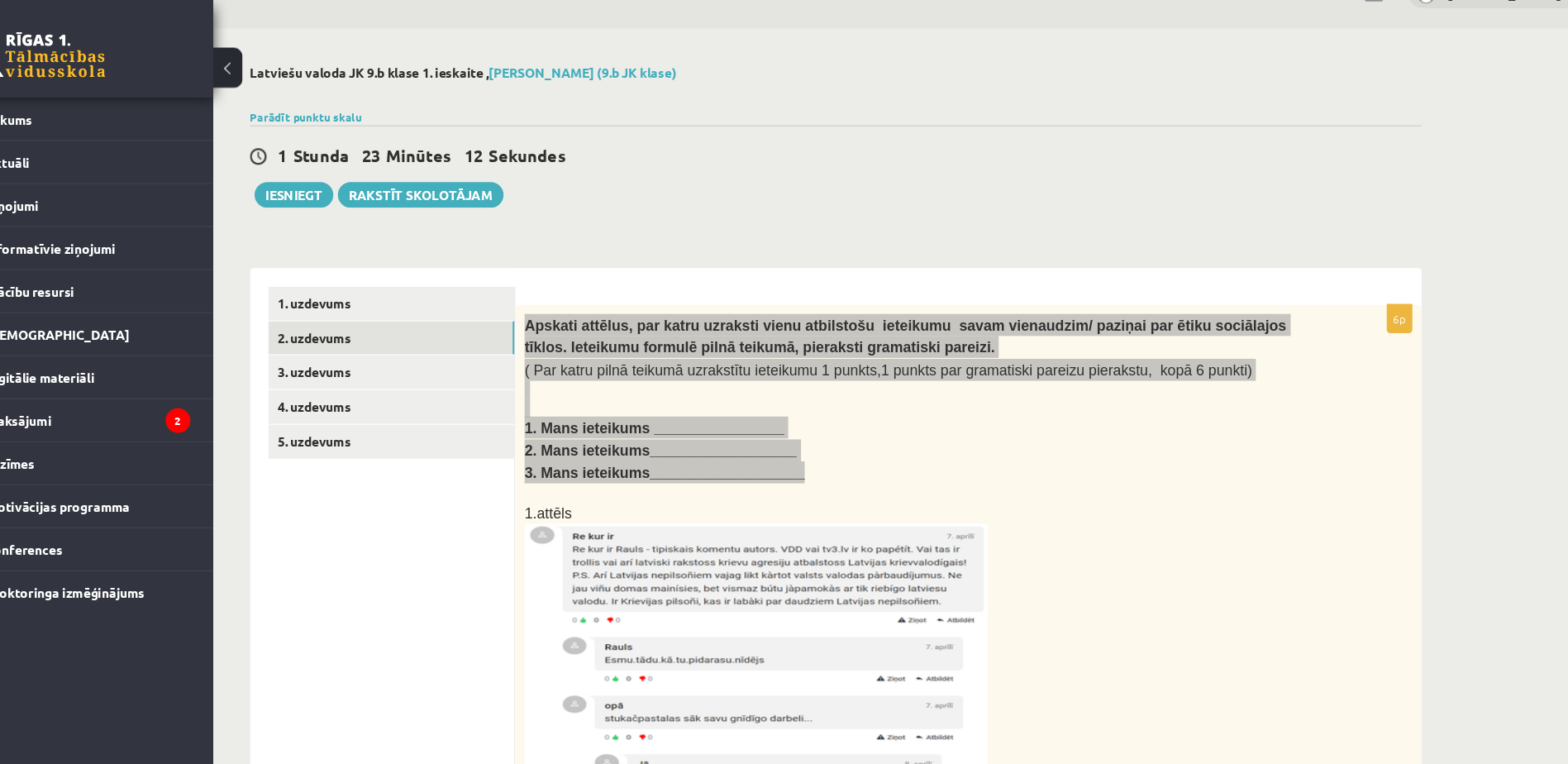
scroll to position [0, 0]
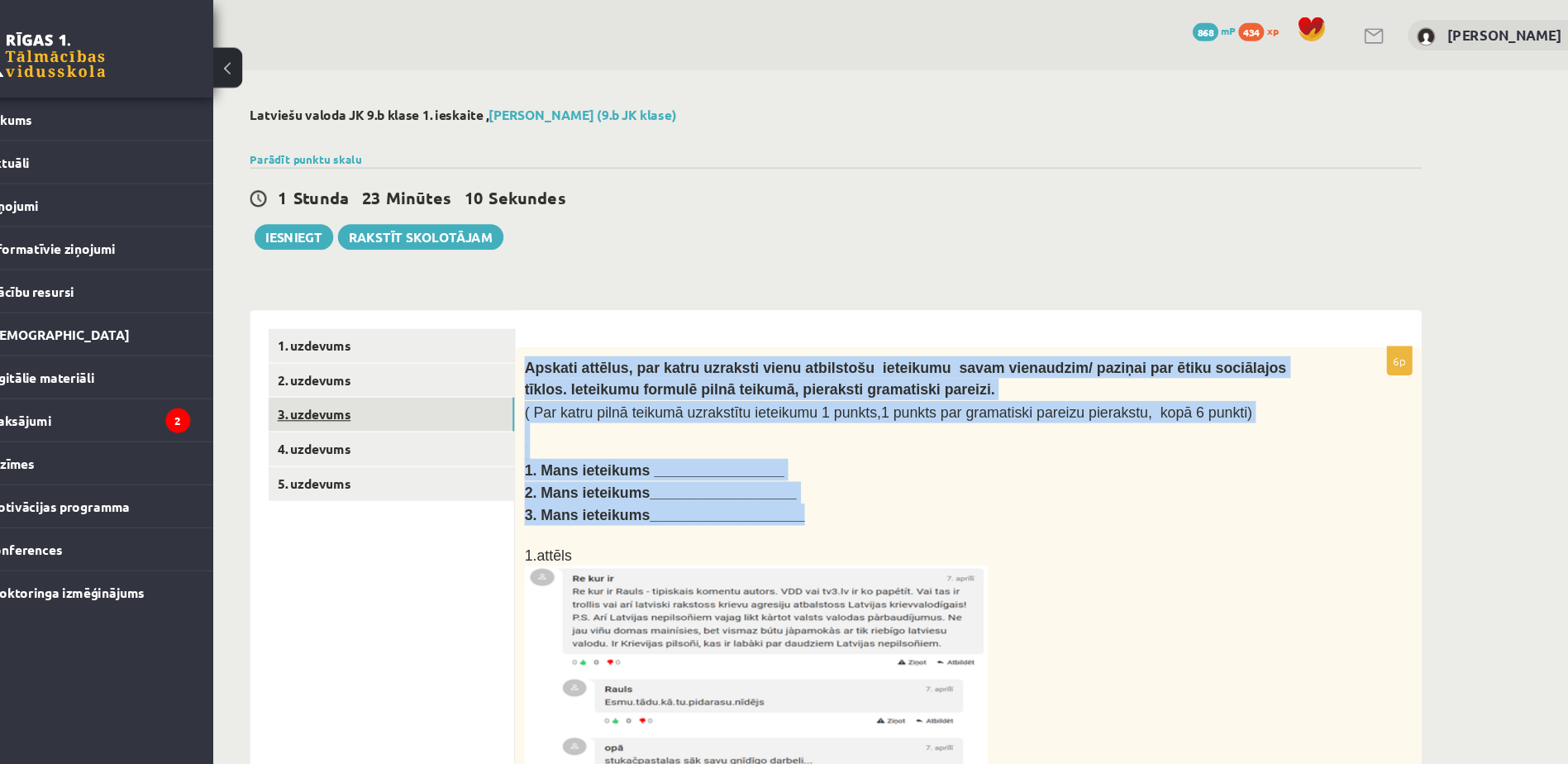
click at [371, 363] on link "3. uzdevums" at bounding box center [409, 374] width 222 height 31
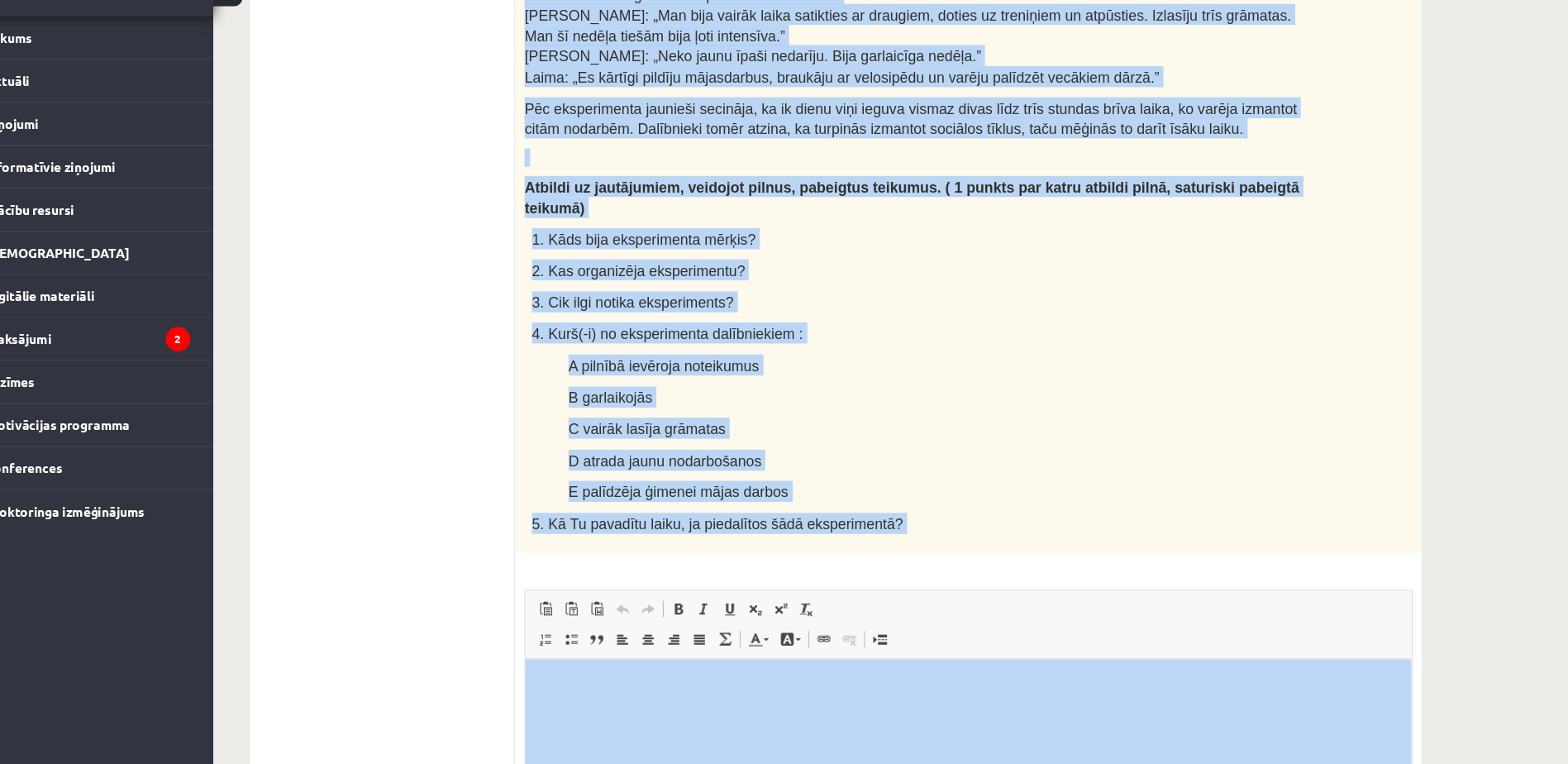
scroll to position [973, 0]
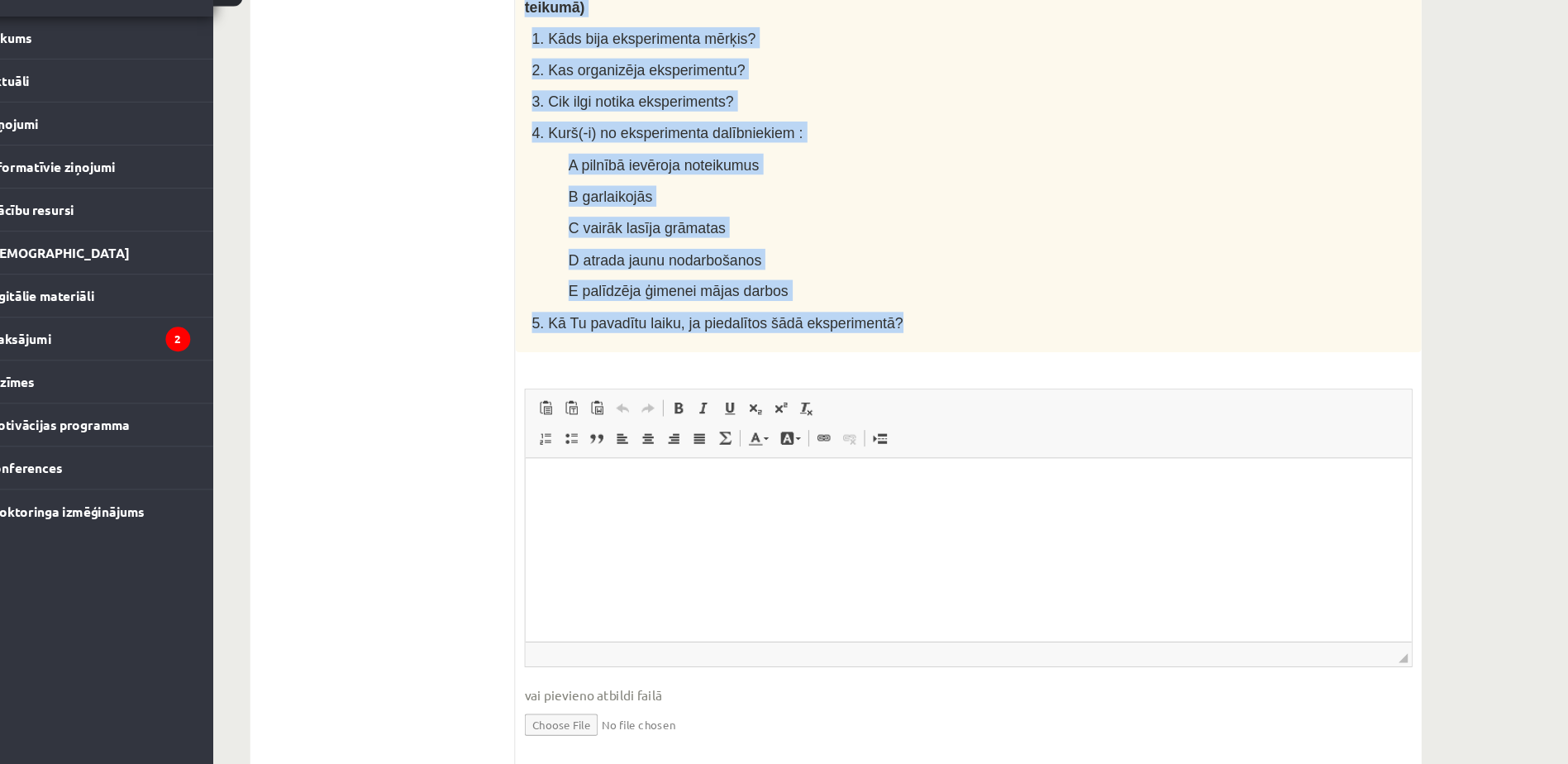
drag, startPoint x: 524, startPoint y: 149, endPoint x: 923, endPoint y: 310, distance: 430.3
copy div "Lasi tekstu un veic uzdevumus! Cik grūta ir dzīve bez sociālajiem tīkliem? Daud…"
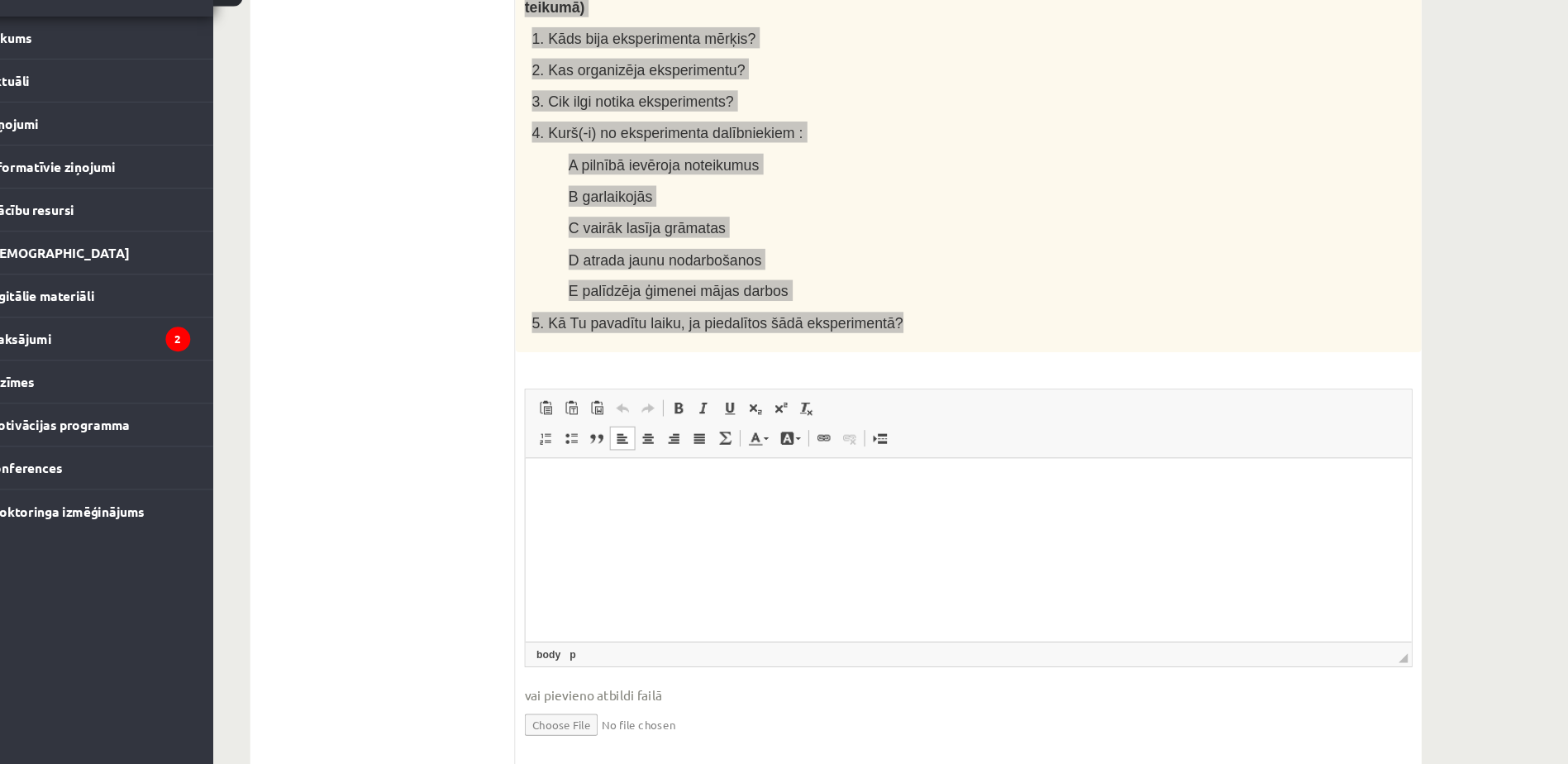
click at [532, 473] on html at bounding box center [924, 483] width 800 height 51
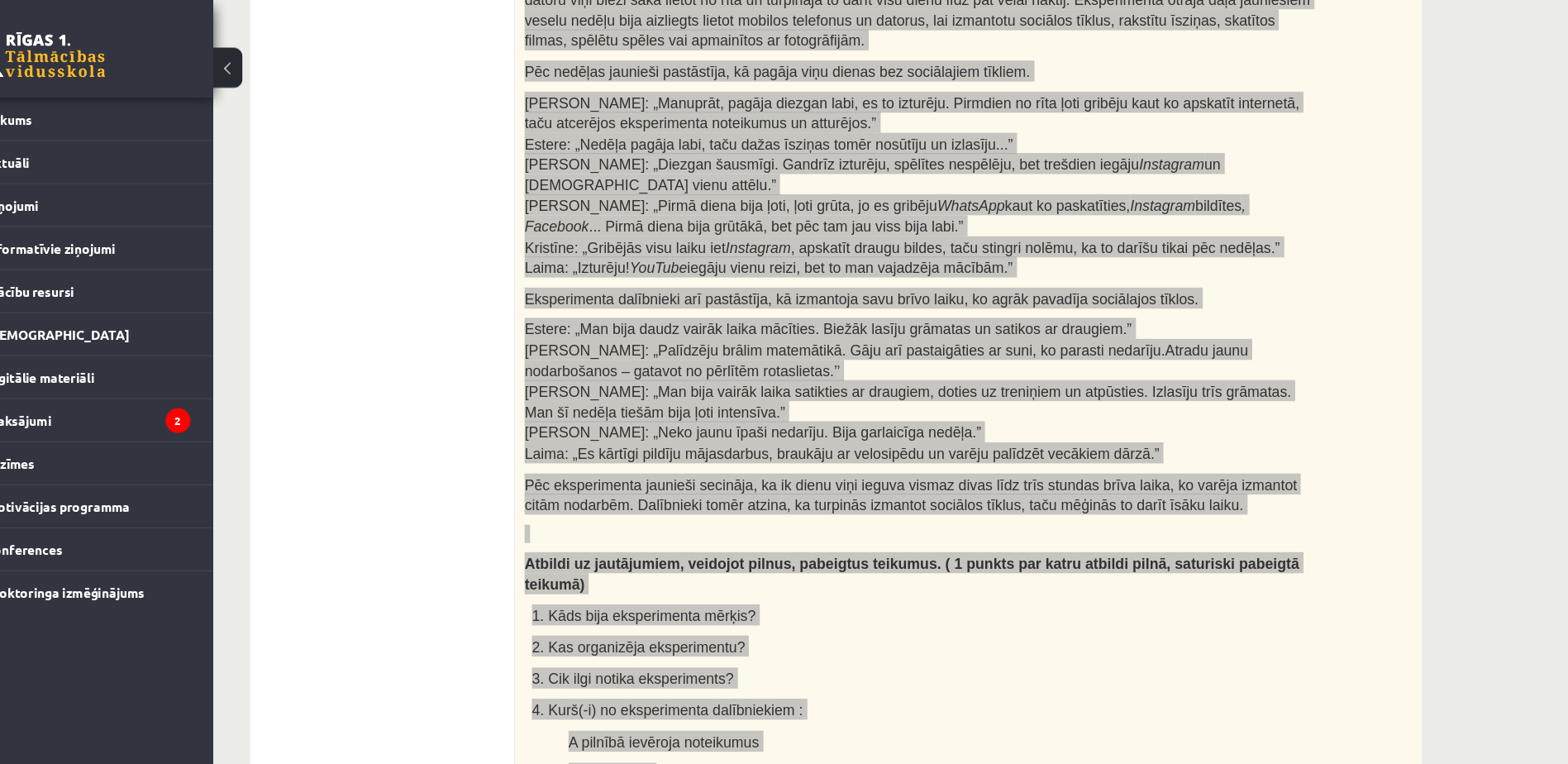
scroll to position [348, 0]
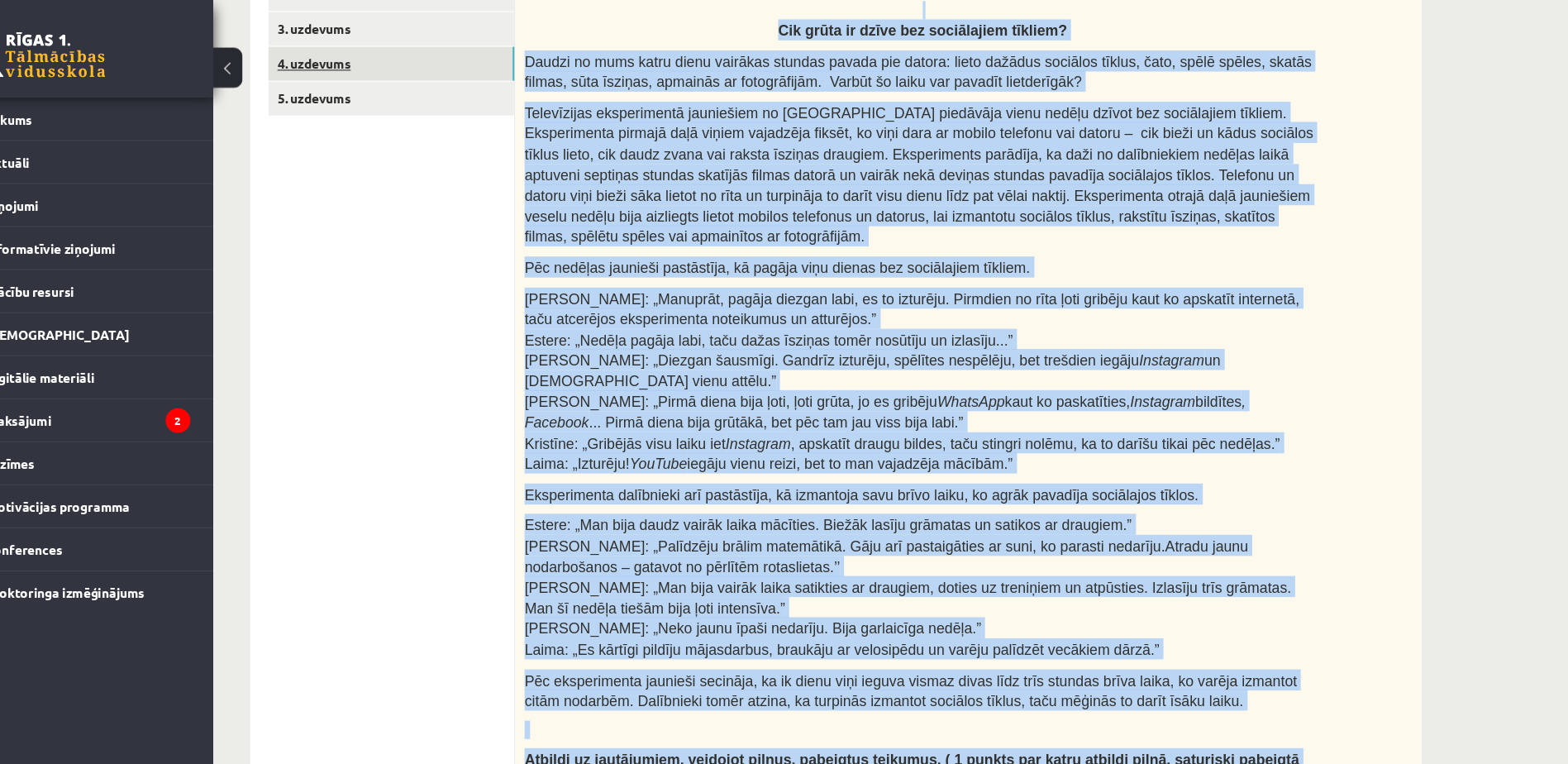
click at [454, 51] on link "4. uzdevums" at bounding box center [409, 57] width 222 height 31
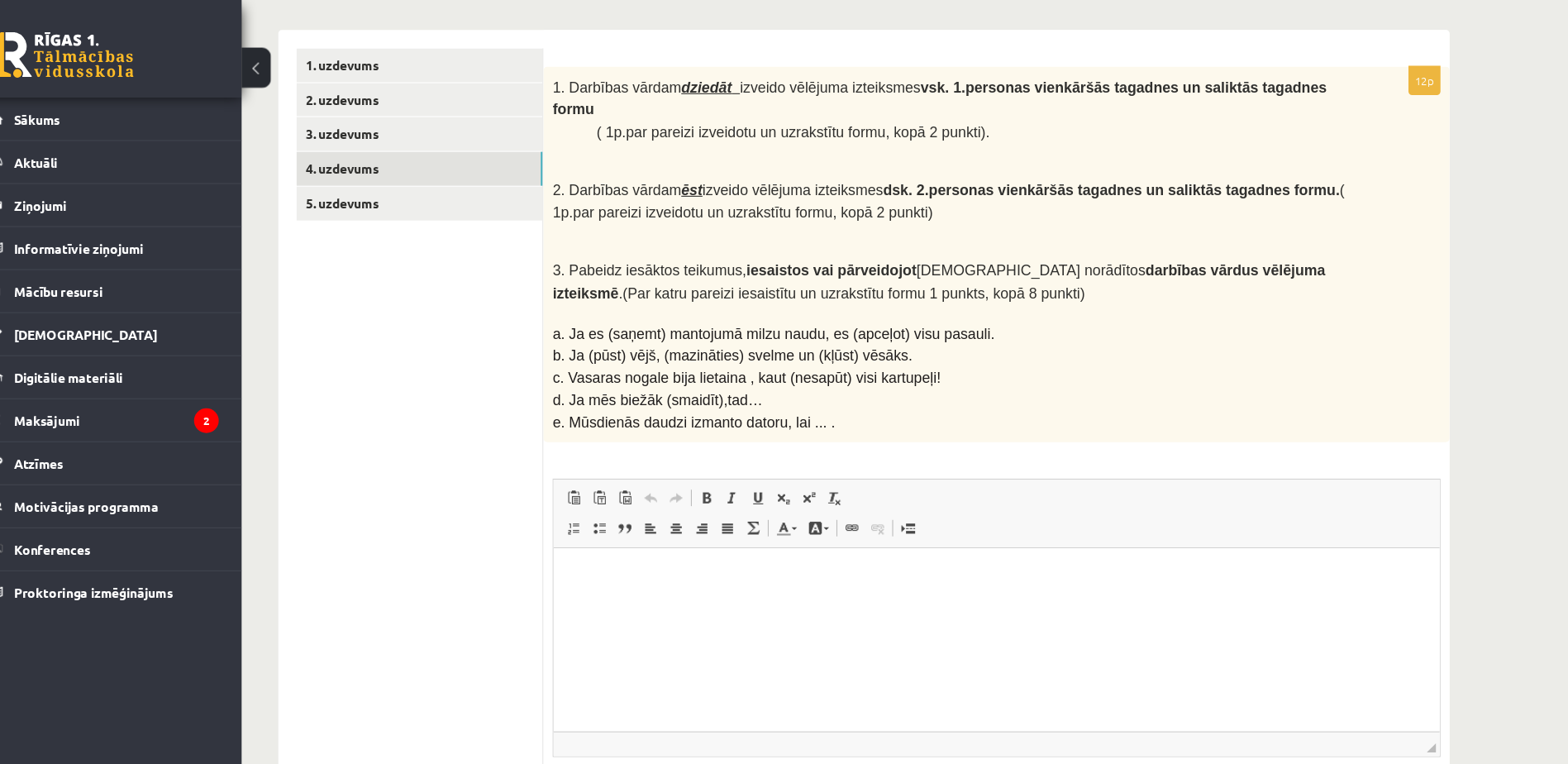
scroll to position [253, 0]
click at [531, 73] on span "1. Darbības vārdam dziedāt izveido vēlējuma izteiksmes vsk. 1.personas vienkārš…" at bounding box center [879, 89] width 699 height 34
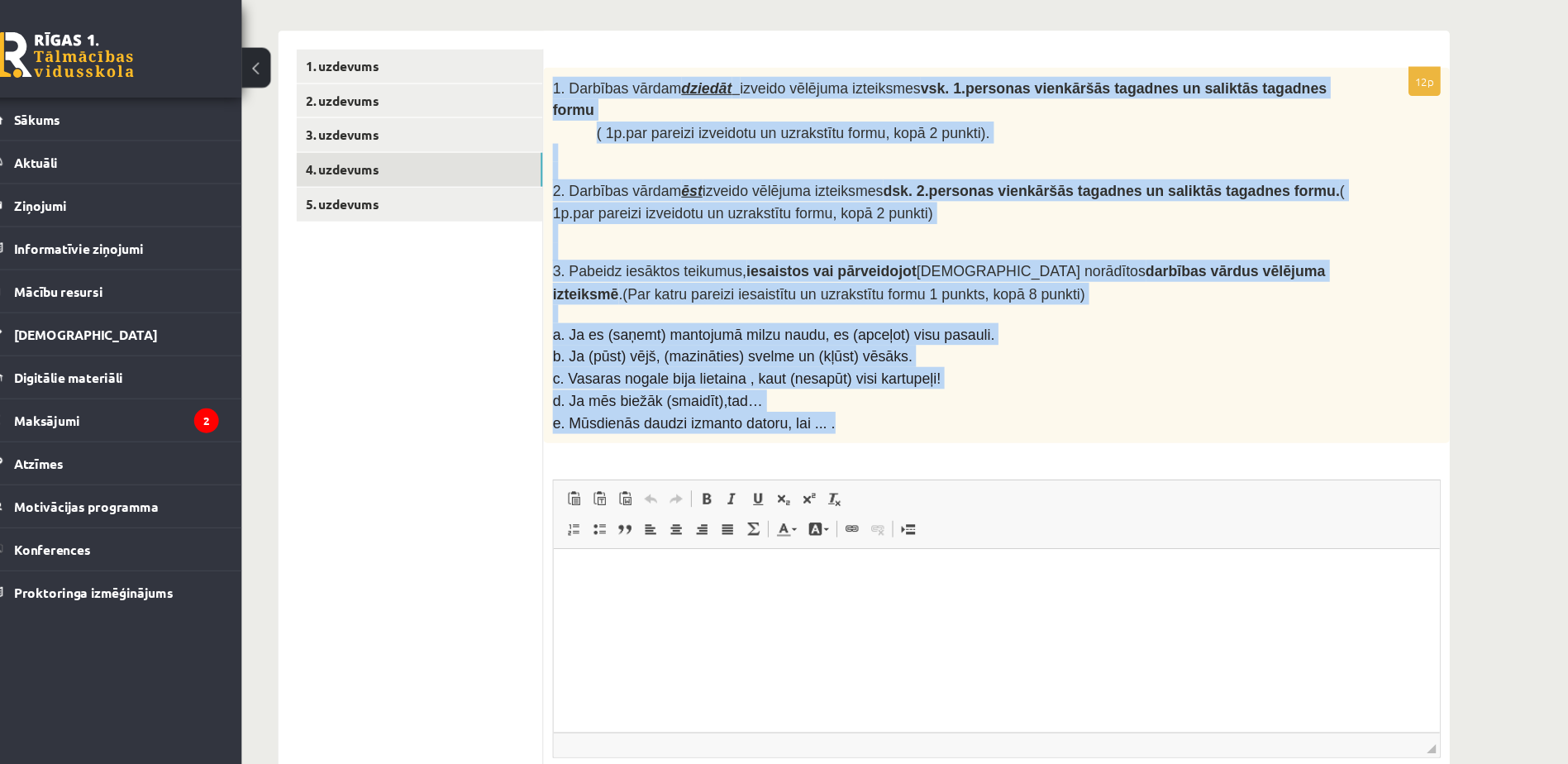
drag, startPoint x: 522, startPoint y: 72, endPoint x: 977, endPoint y: 355, distance: 535.8
click at [977, 355] on div "1. Darbības vārdam dziedāt izveido vēlējuma izteiksmes vsk. 1.personas vienkārš…" at bounding box center [930, 231] width 818 height 340
copy div "1. Darbības vārdam dziedāt izveido vēlējuma izteiksmes vsk. 1.personas vienkārš…"
click at [977, 372] on p "e. Mūsdienās daudzi izmanto datoru, lai ... ." at bounding box center [889, 382] width 719 height 20
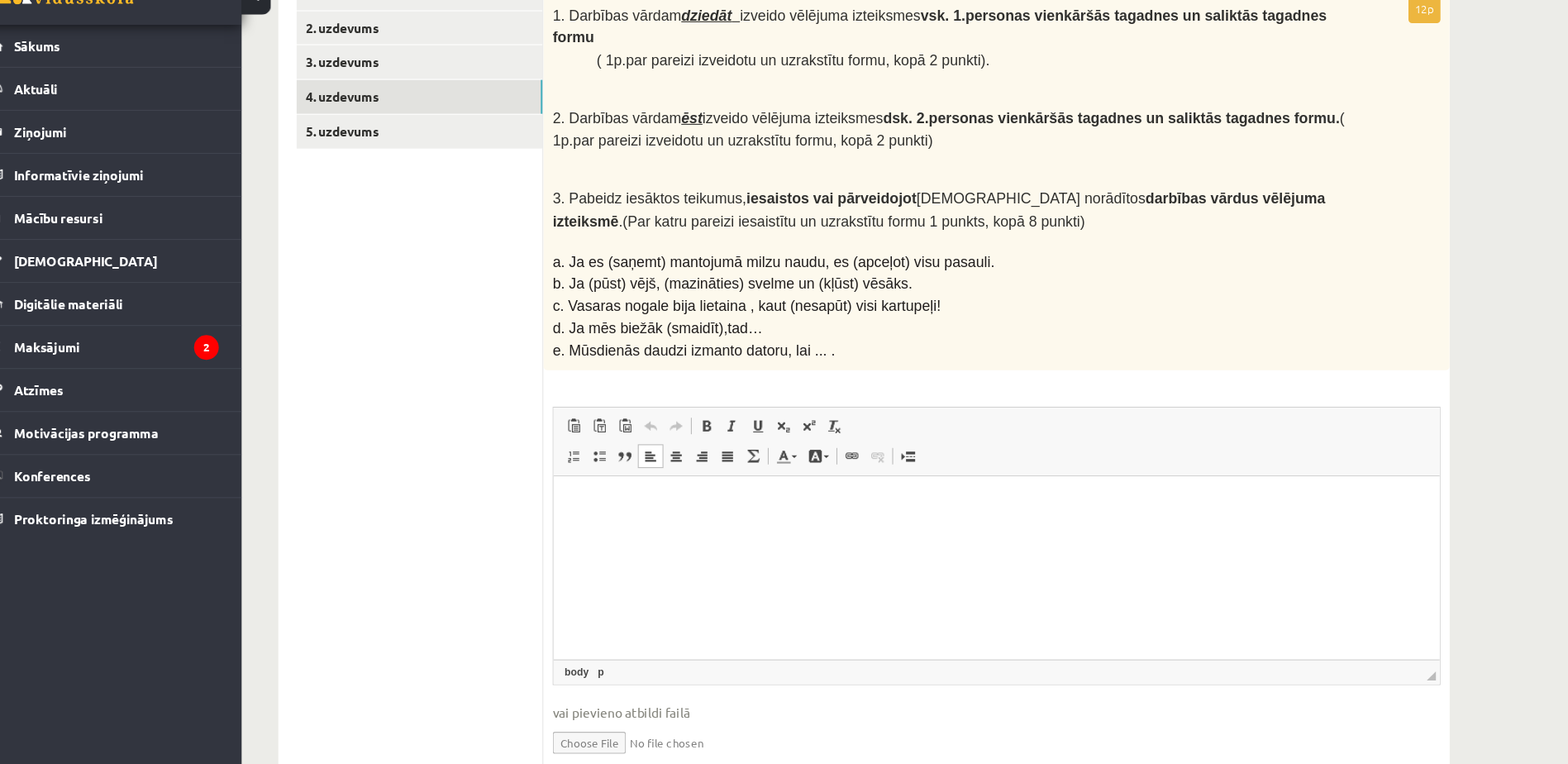
click at [683, 484] on html at bounding box center [952, 501] width 800 height 51
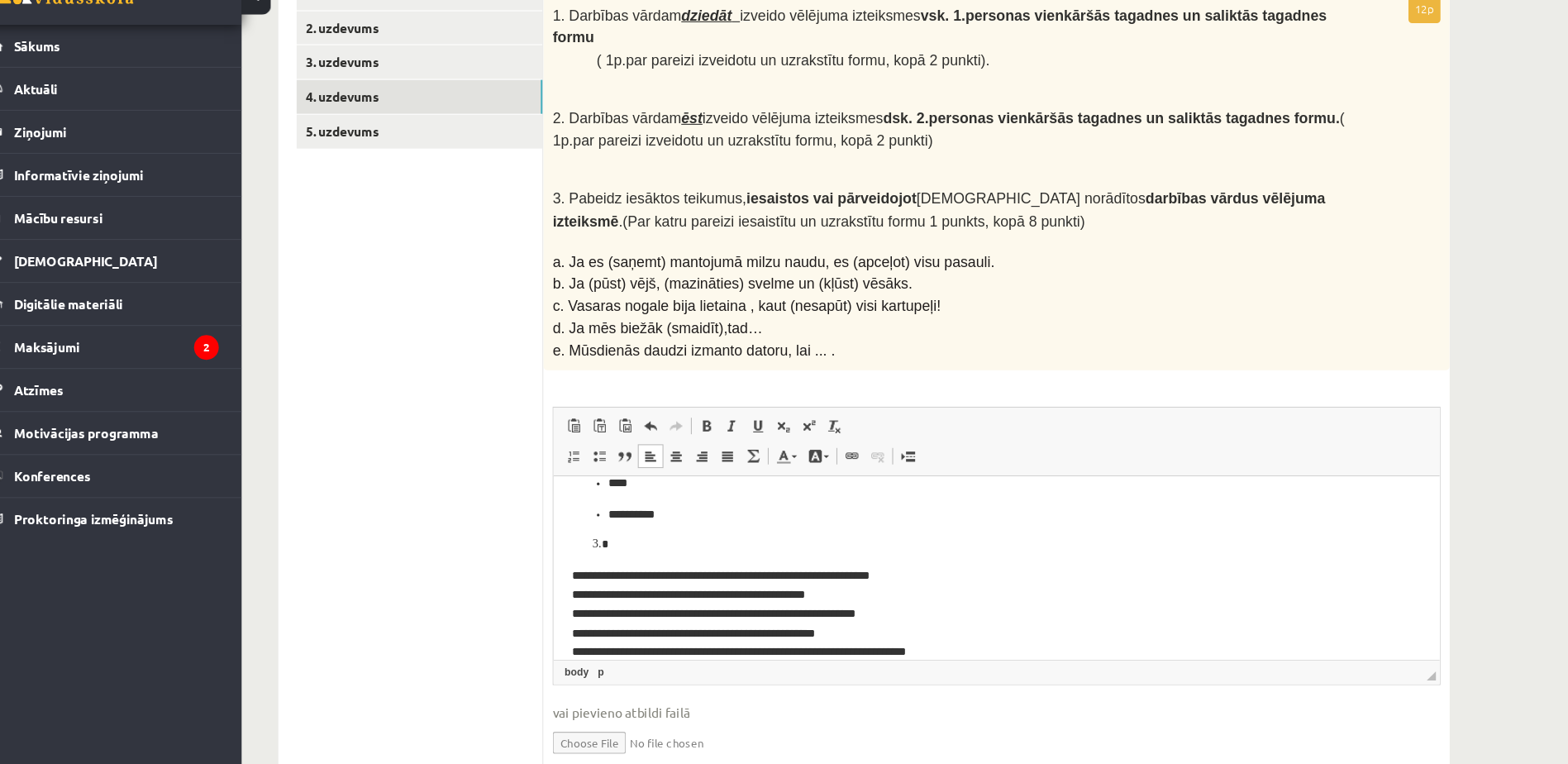
scroll to position [150, 0]
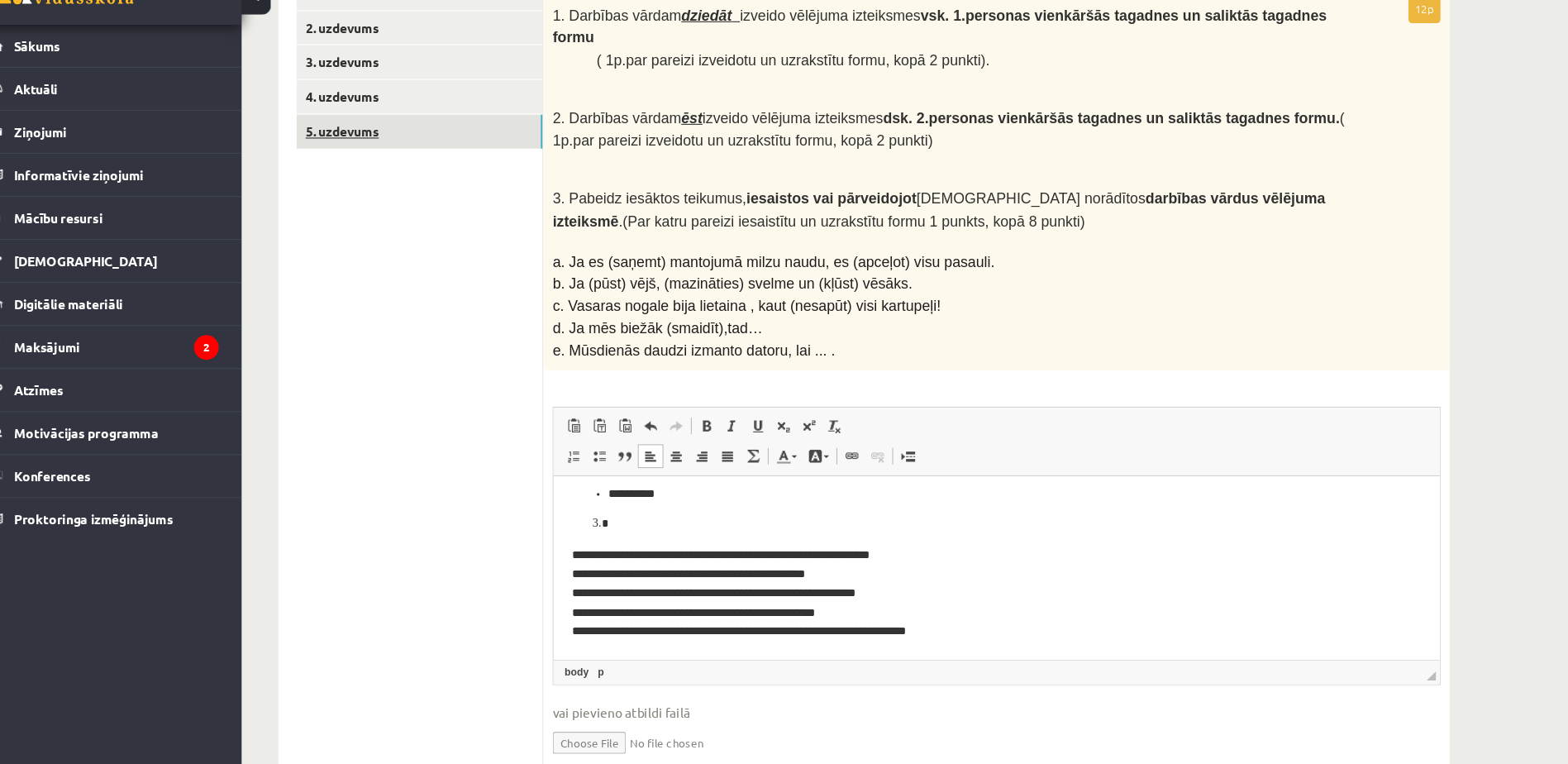
click at [462, 199] on link "5. uzdevums" at bounding box center [409, 185] width 222 height 31
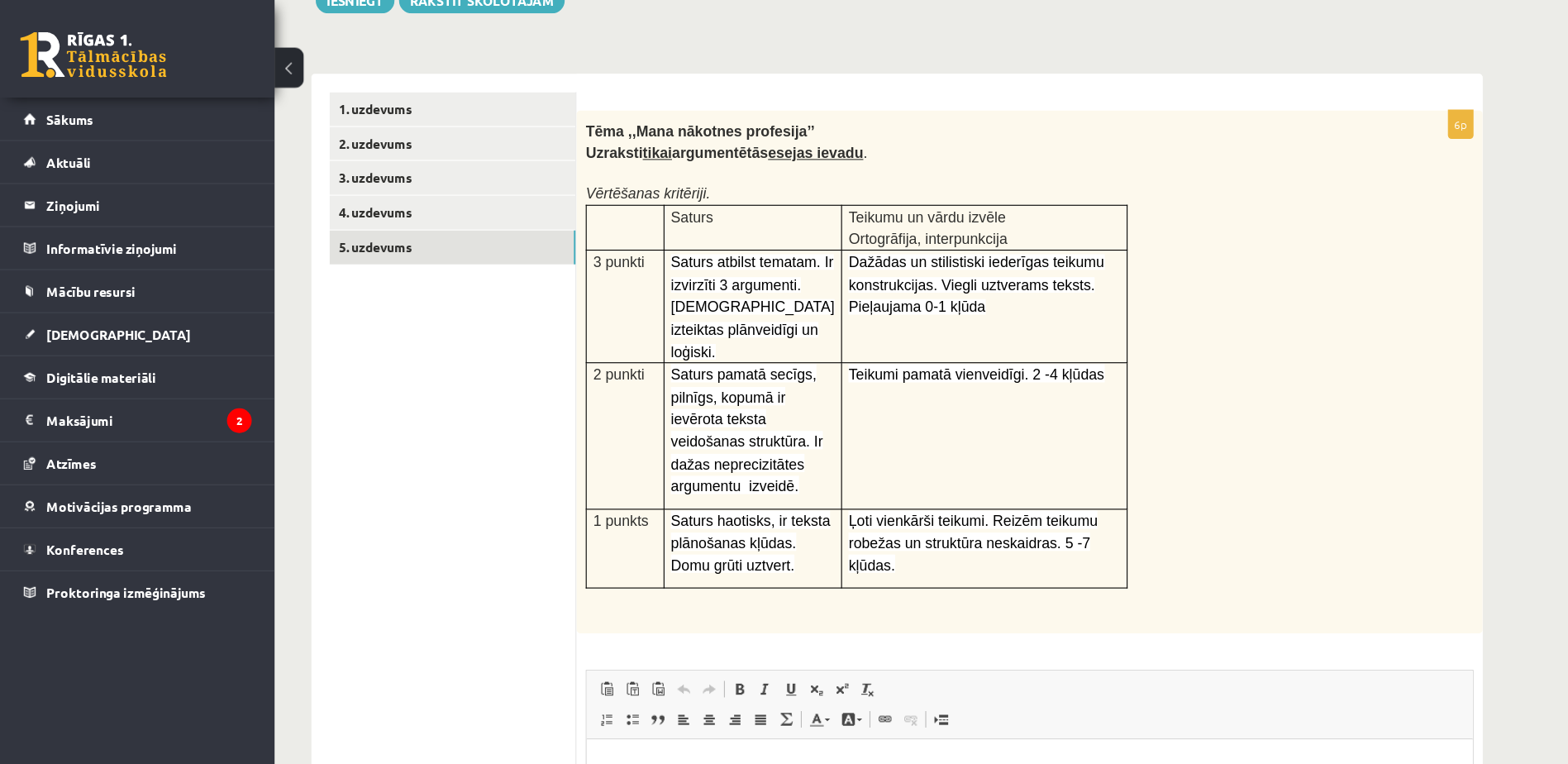
scroll to position [211, 0]
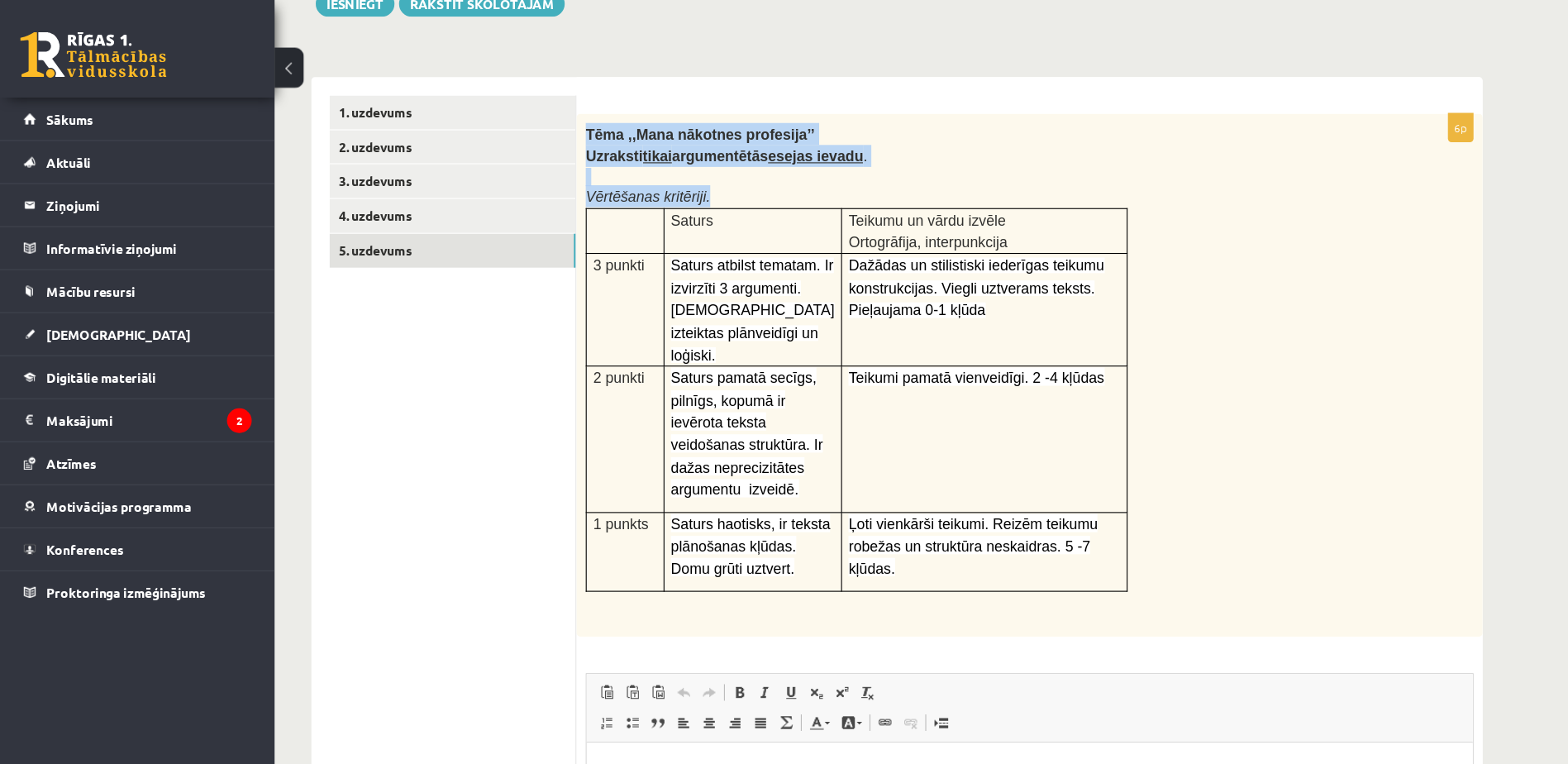
drag, startPoint x: 531, startPoint y: 115, endPoint x: 1033, endPoint y: 485, distance: 623.6
click at [1033, 485] on div "Tēma ,,Mana nākotnes profesija’’ Uzraksti tikai argumentētās esejas ievadu . Vē…" at bounding box center [930, 339] width 818 height 472
copy div "Tēma ,,Mana nākotnes profesija’’ Uzraksti tikai argumentētās esejas ievadu . Vē…"
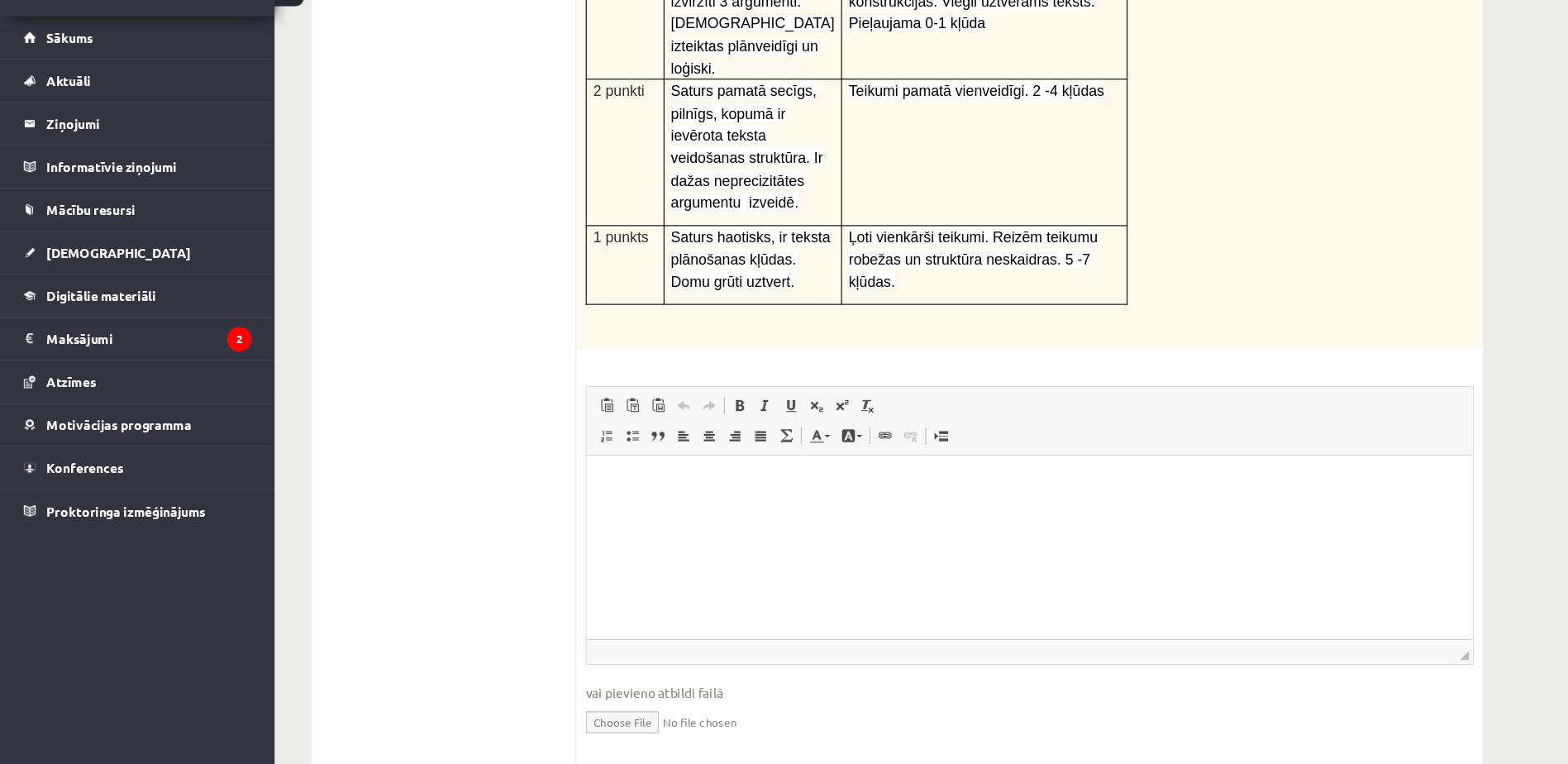
scroll to position [398, 0]
click at [678, 482] on p "Rich Text Editor, wiswyg-editor-user-answer-47024749347080" at bounding box center [986, 479] width 767 height 17
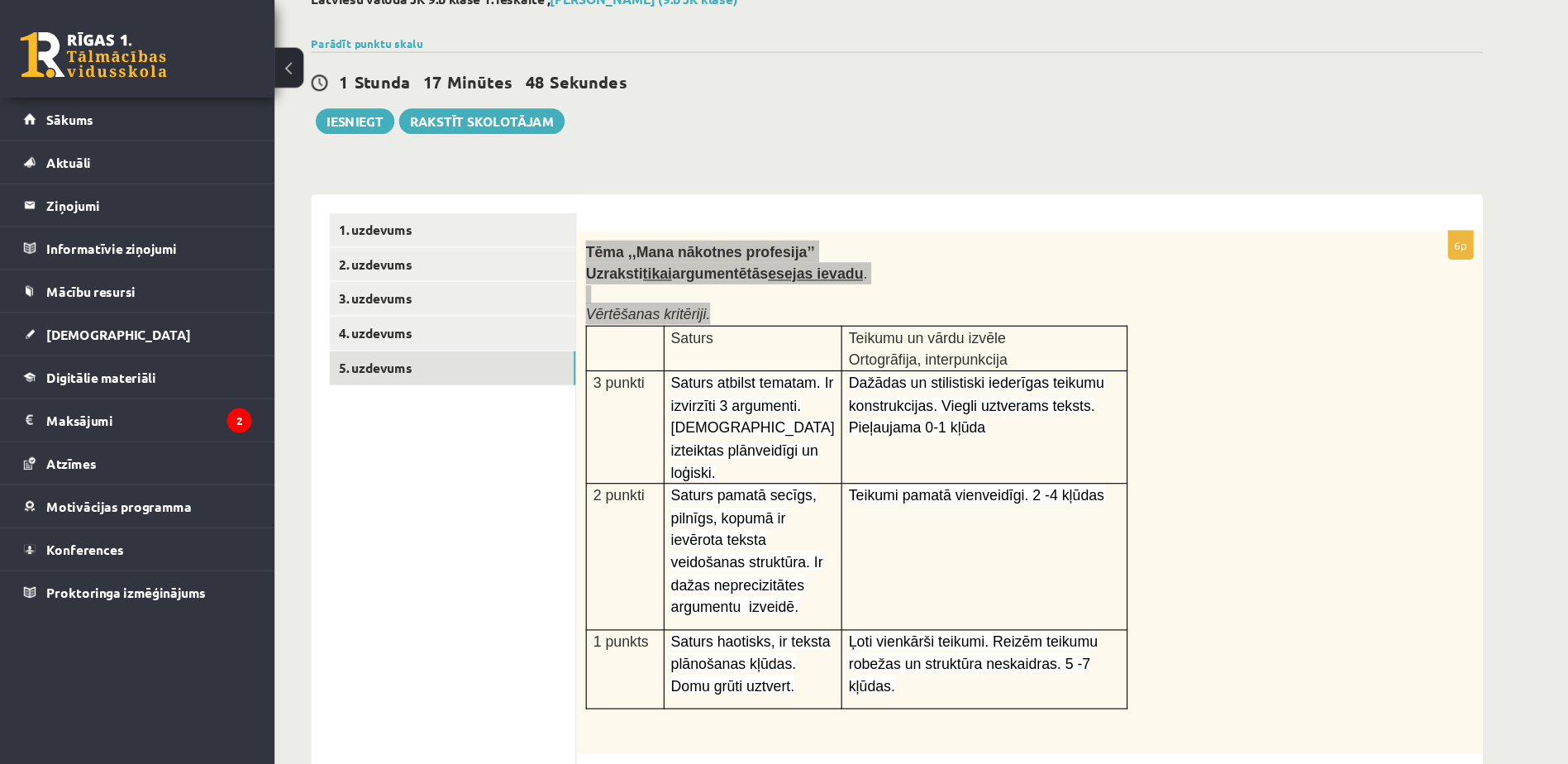
scroll to position [104, 0]
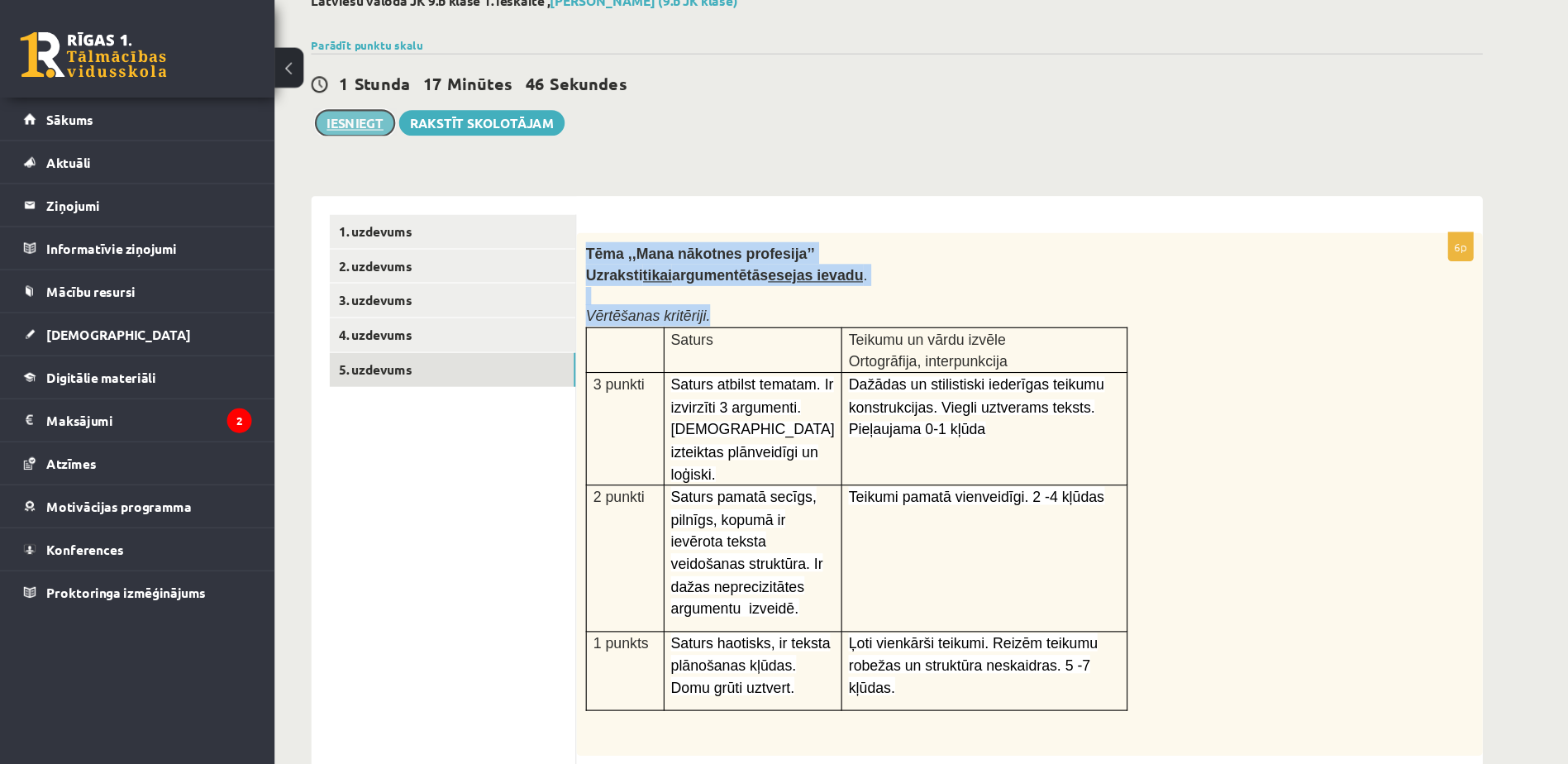
click at [316, 115] on button "Iesniegt" at bounding box center [321, 110] width 71 height 23
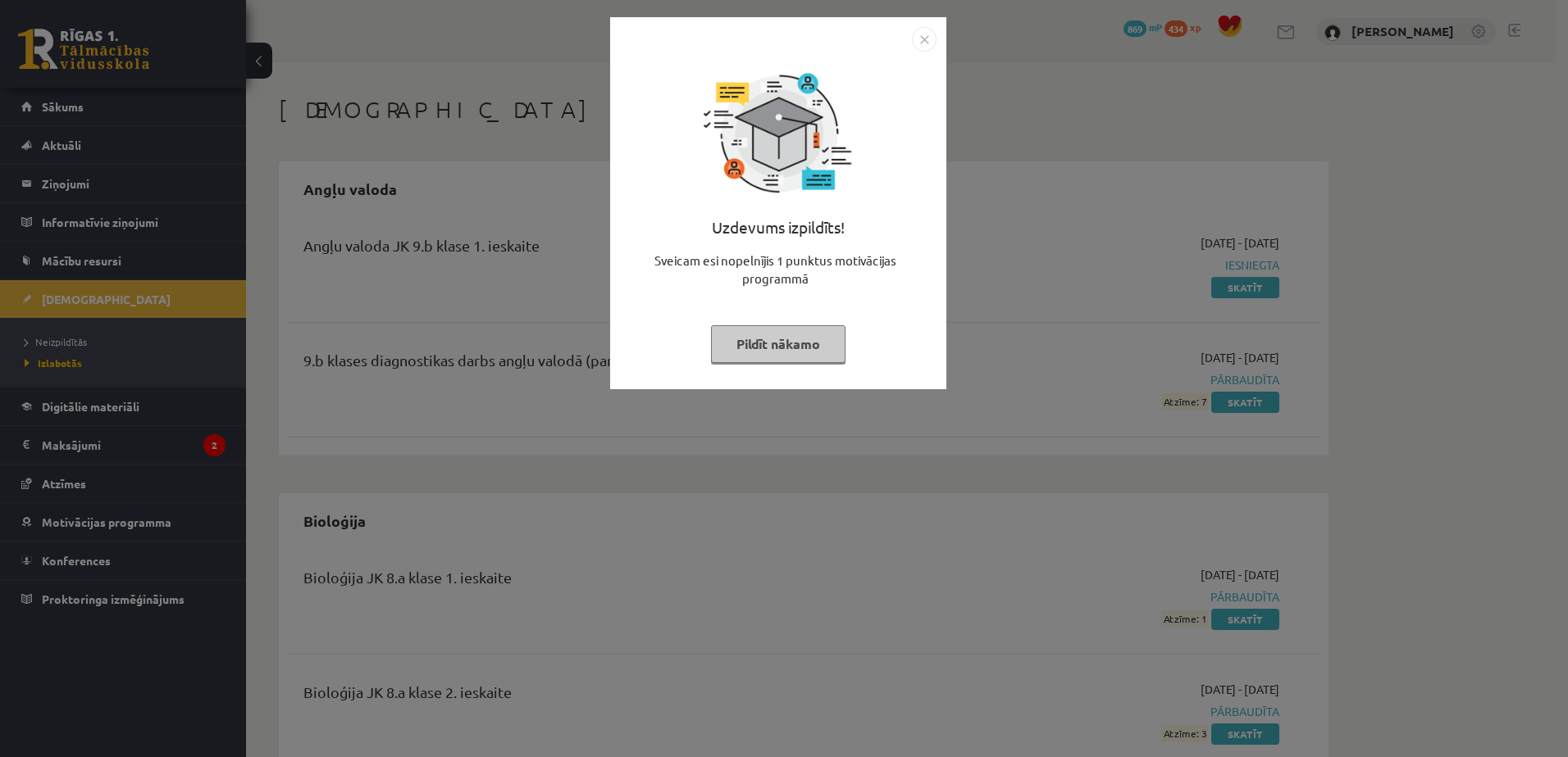
click at [793, 330] on button "Pildīt nākamo" at bounding box center [777, 344] width 134 height 38
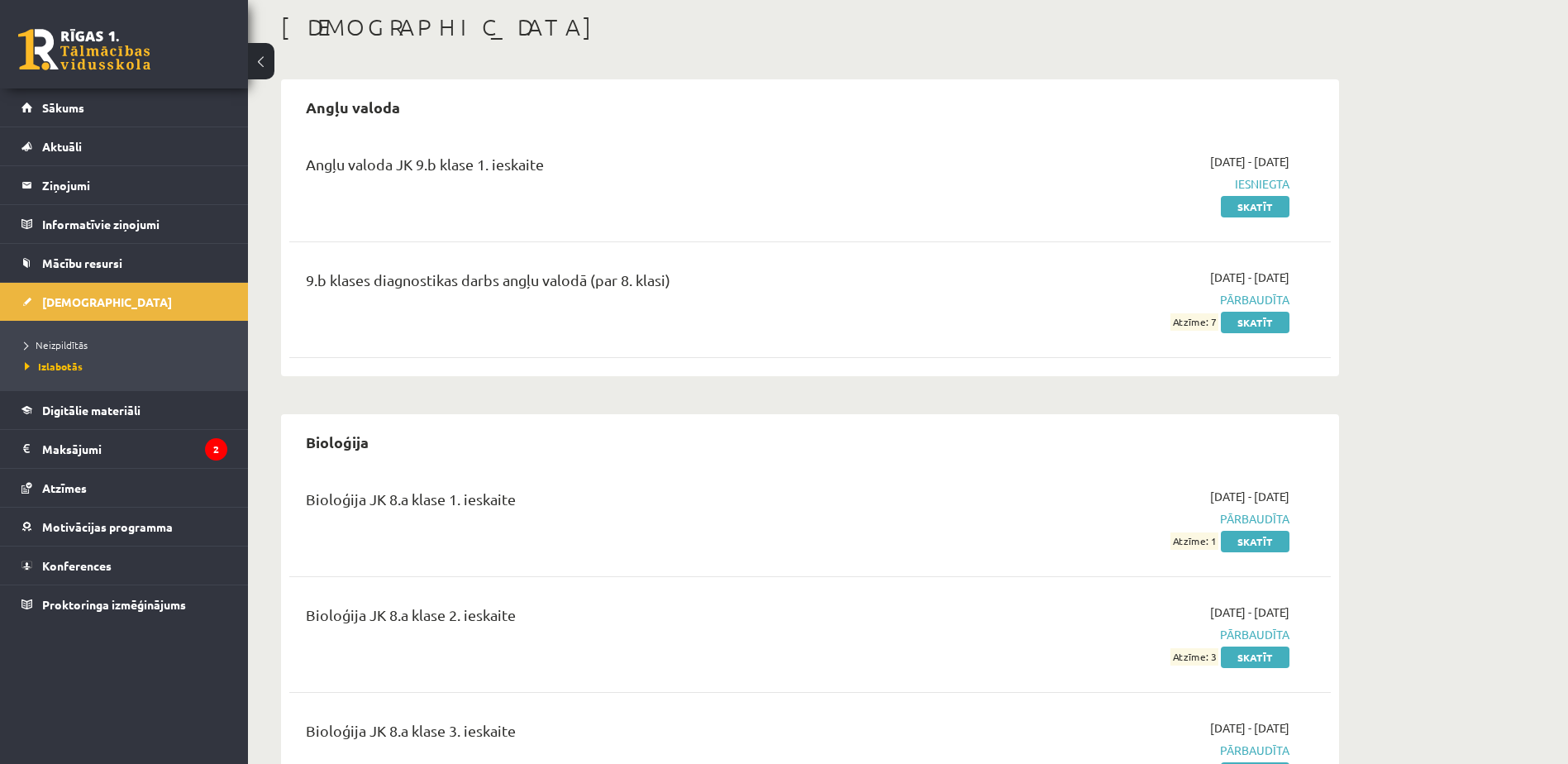
scroll to position [67, 0]
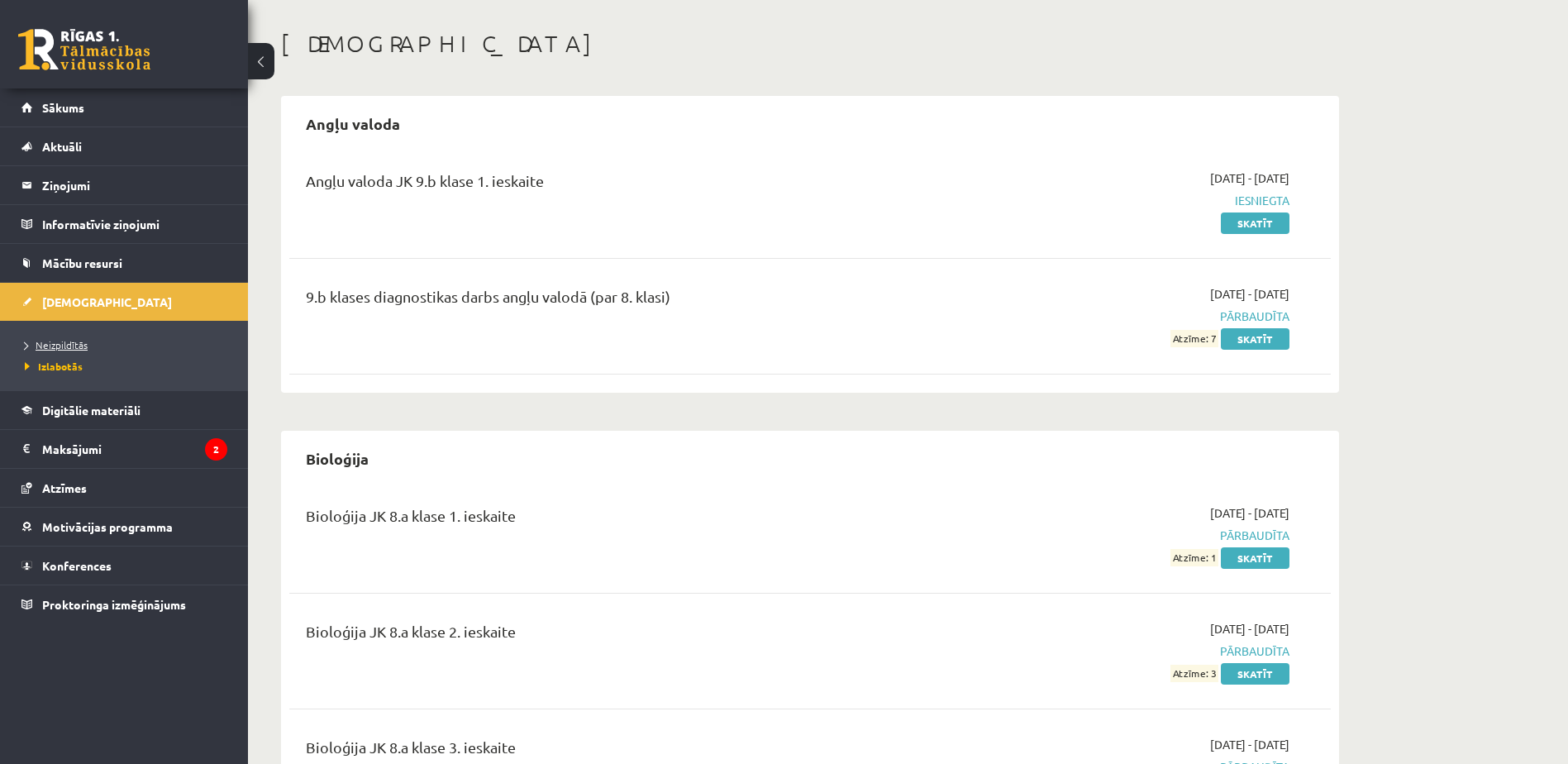
click at [96, 341] on link "Neizpildītās" at bounding box center [128, 344] width 207 height 15
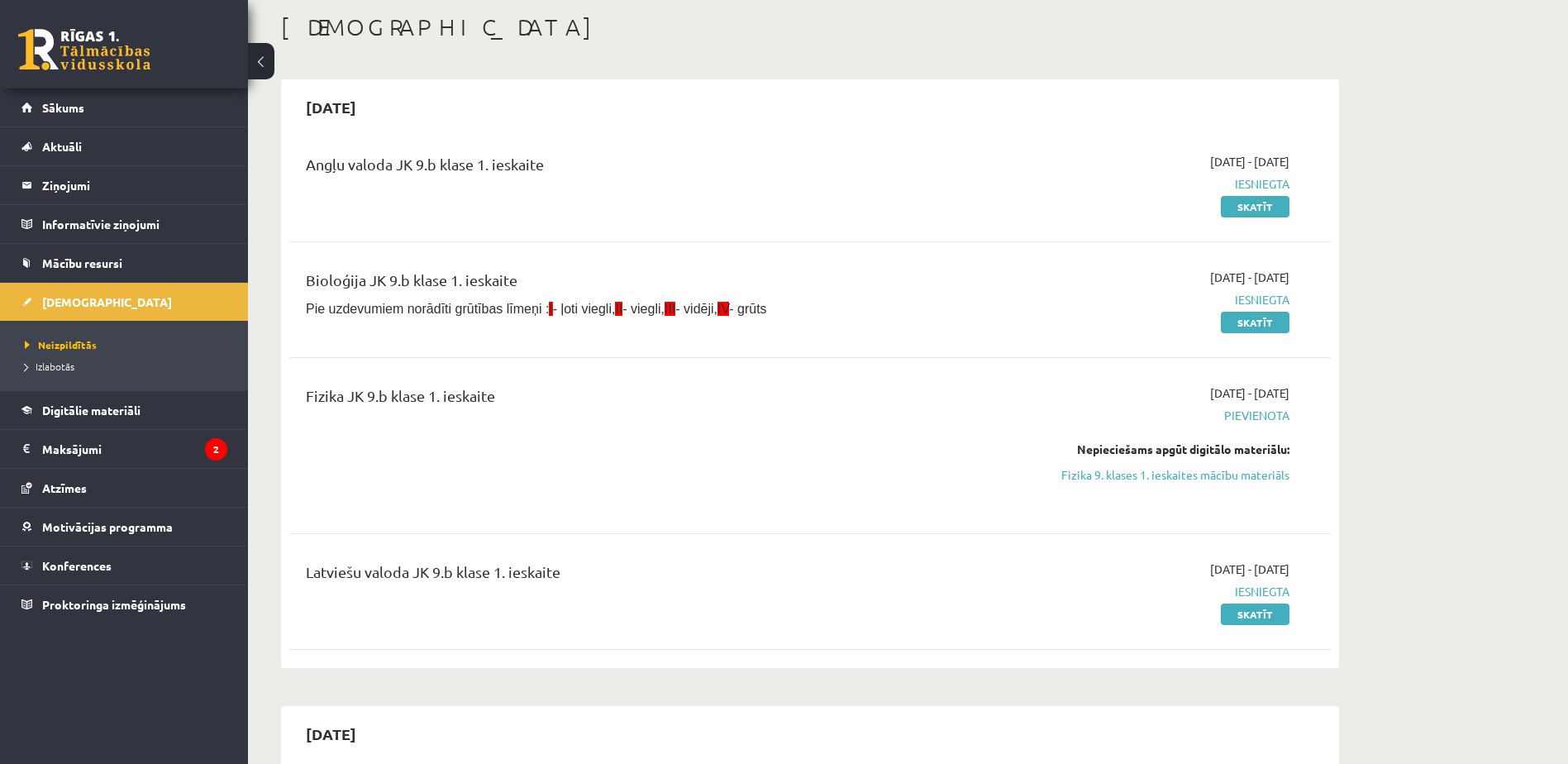
scroll to position [83, 0]
click at [1238, 476] on link "Fizika 9. klases 1. ieskaites mācību materiāls" at bounding box center [1133, 475] width 311 height 17
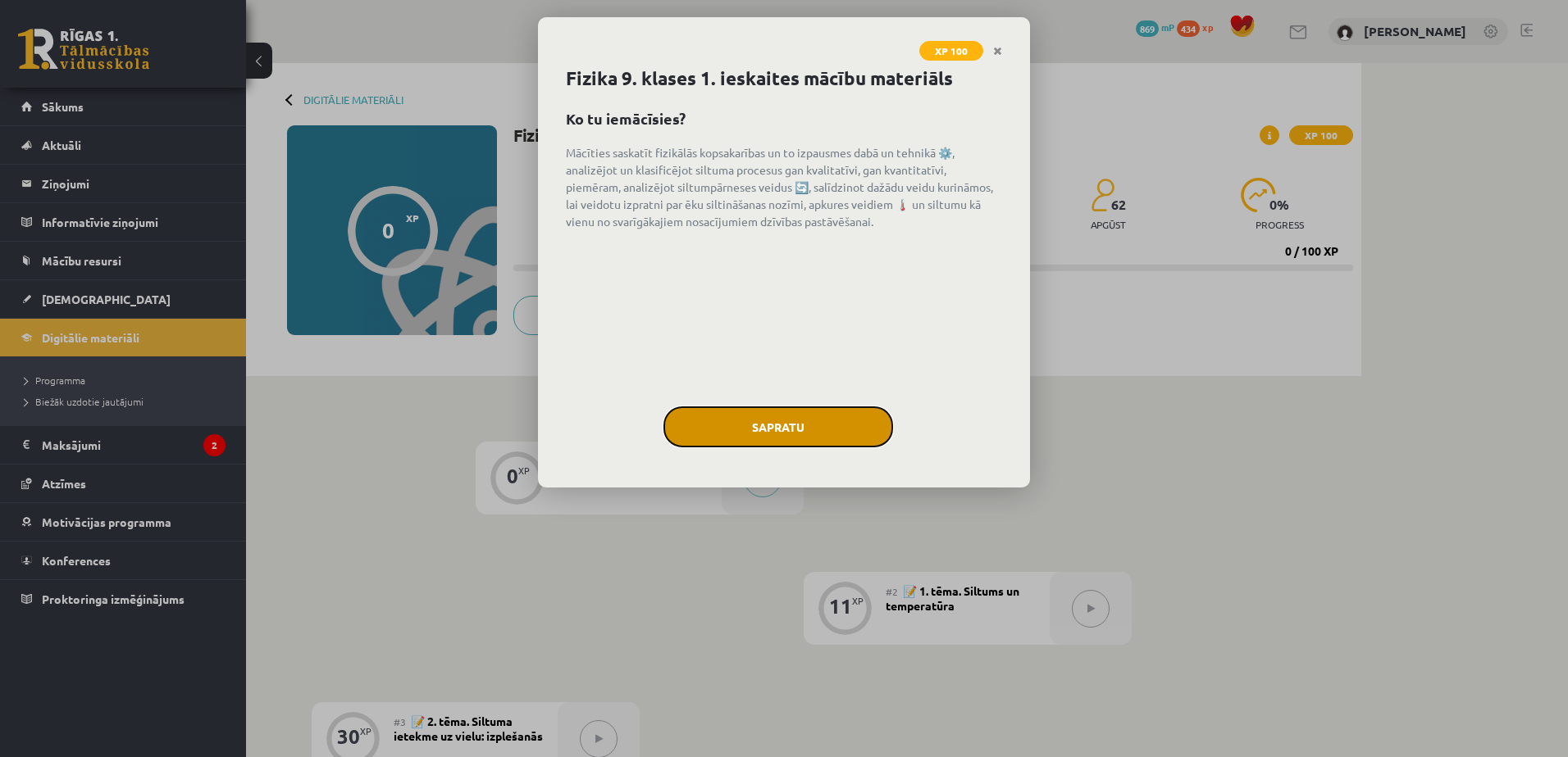
click at [823, 425] on button "Sapratu" at bounding box center [778, 428] width 230 height 41
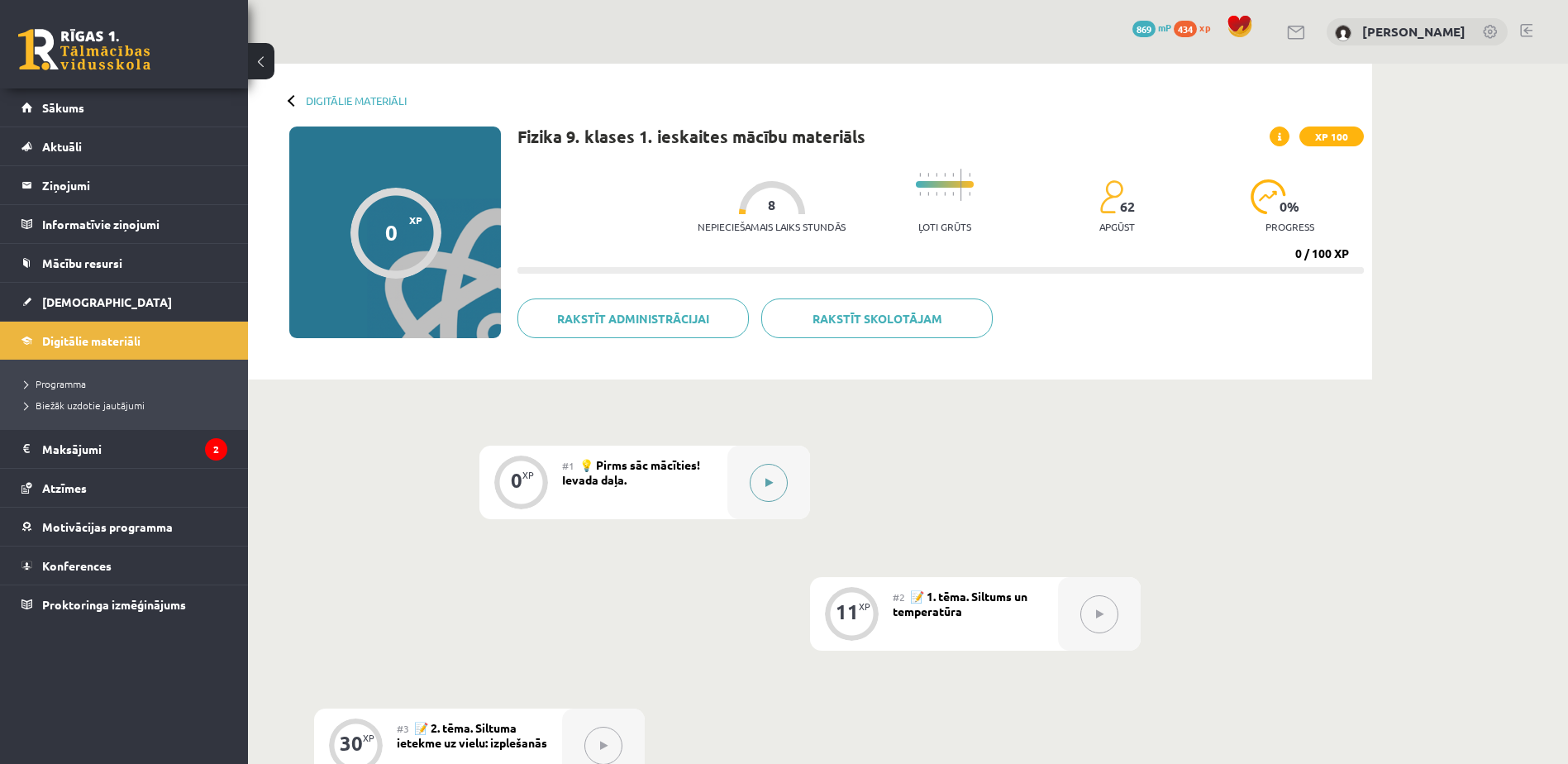
click at [750, 485] on button at bounding box center [769, 483] width 38 height 38
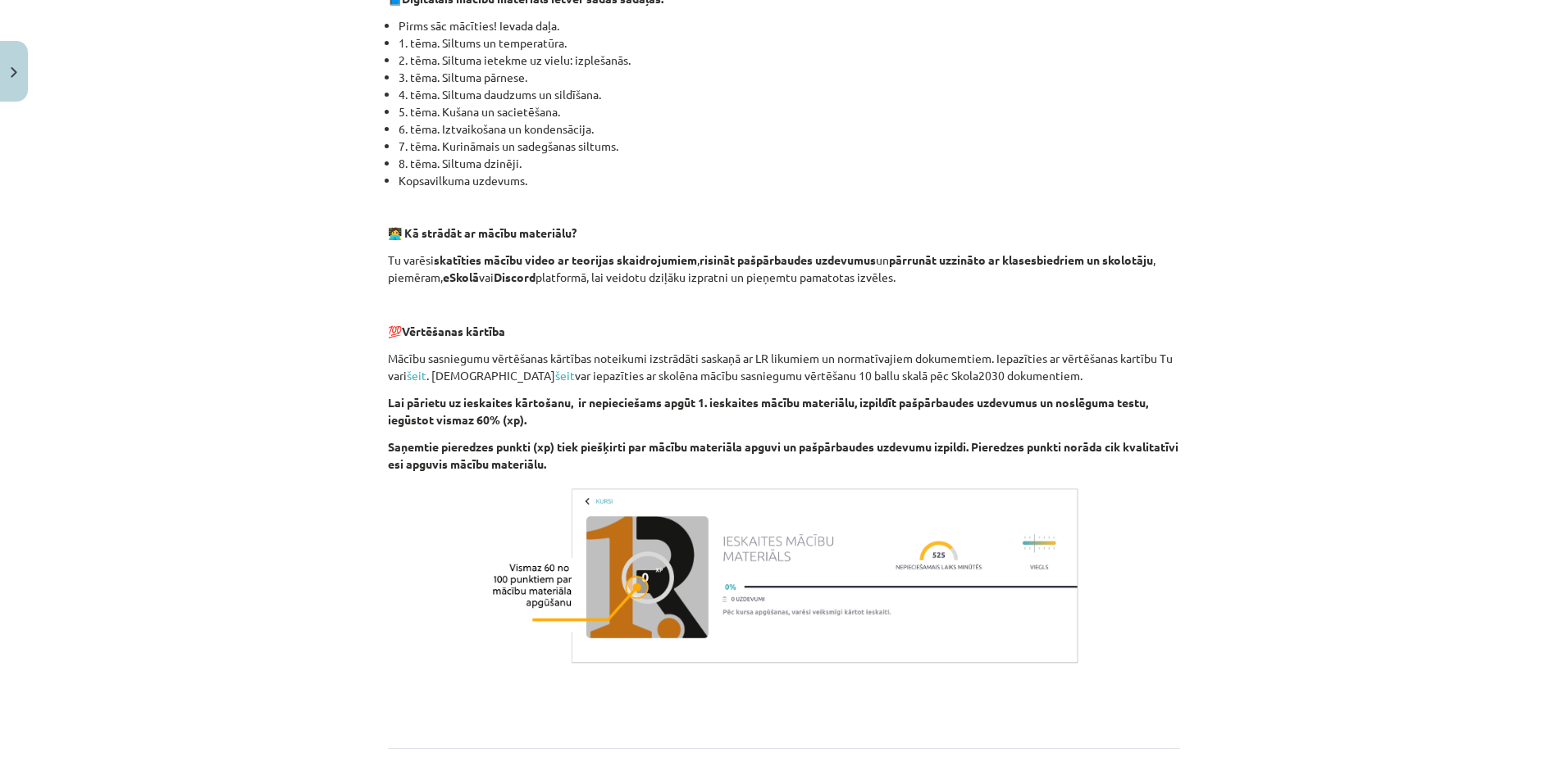
scroll to position [954, 0]
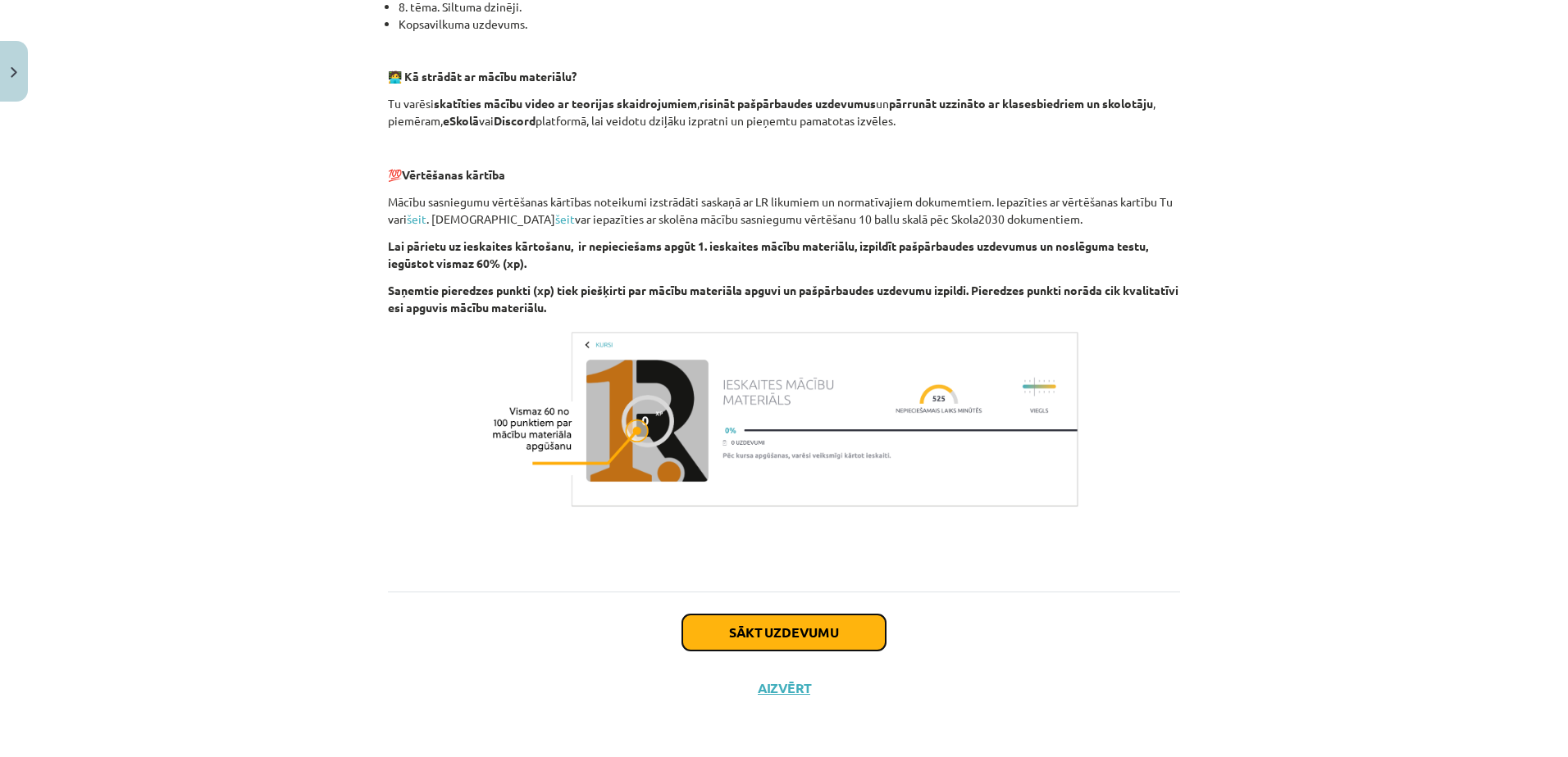
click at [809, 644] on button "Sākt uzdevumu" at bounding box center [784, 633] width 204 height 36
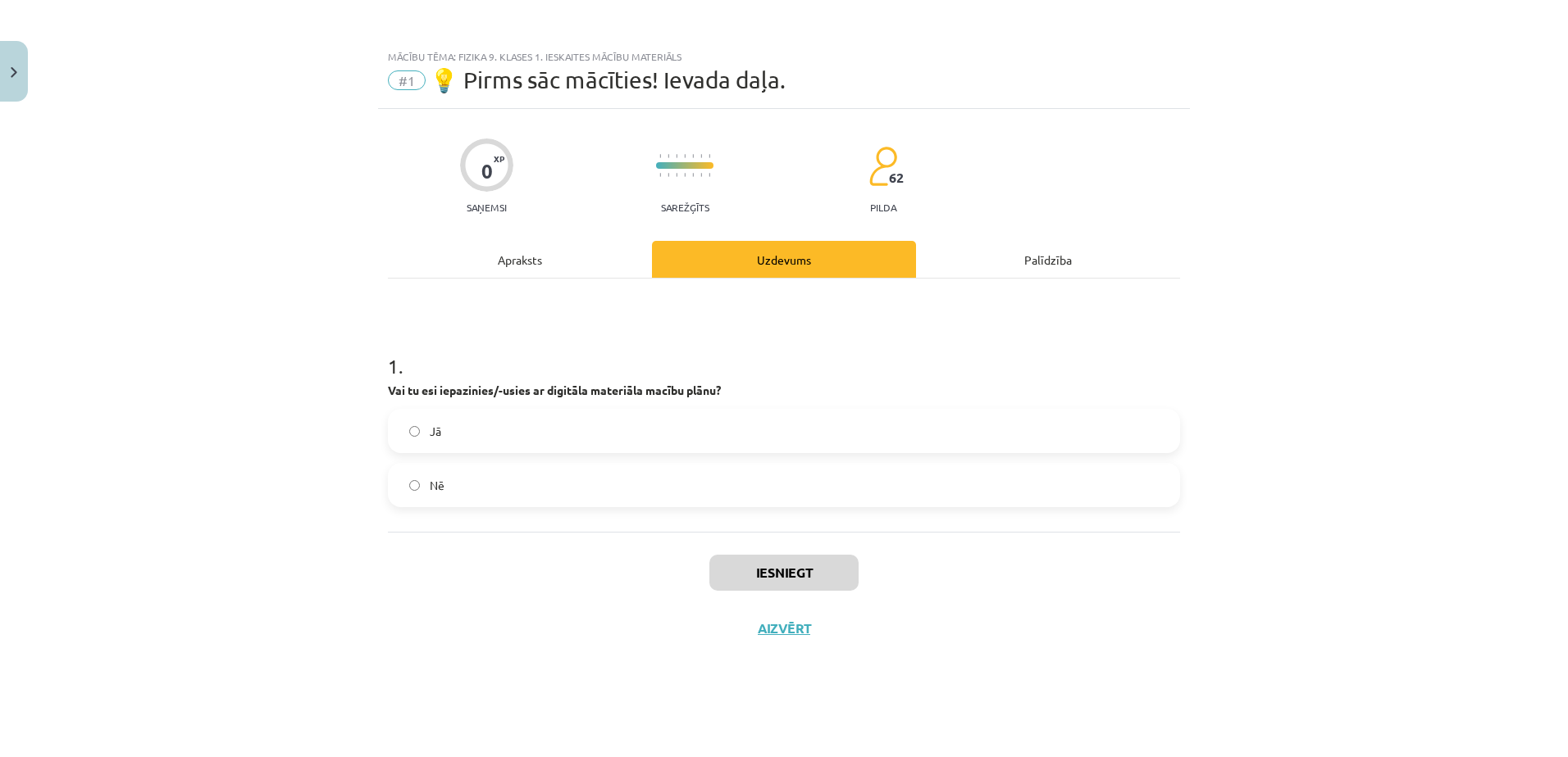
click at [660, 434] on label "Jā" at bounding box center [784, 431] width 789 height 41
click at [811, 574] on button "Iesniegt" at bounding box center [784, 572] width 150 height 36
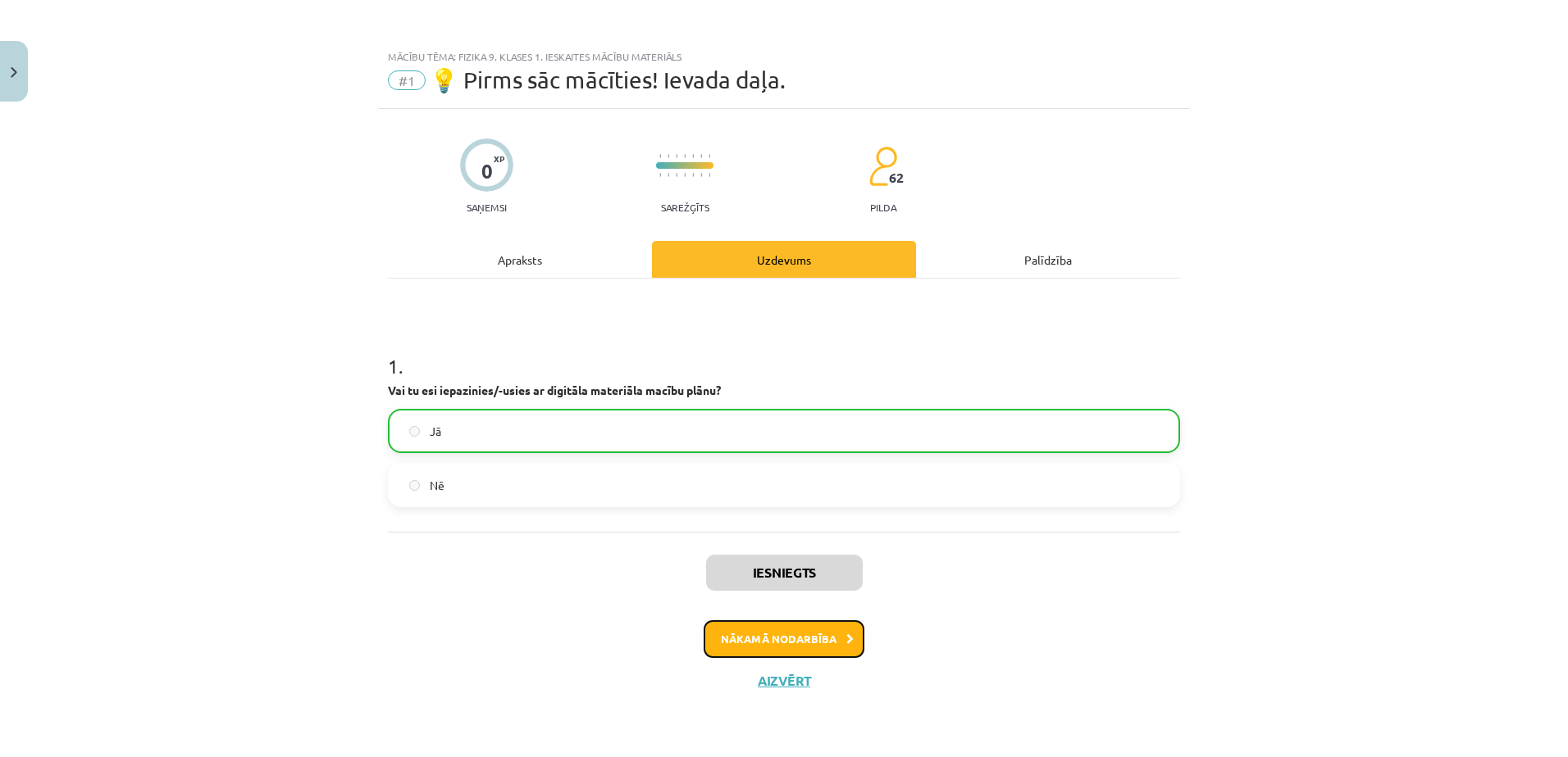
click at [787, 644] on button "Nākamā nodarbība" at bounding box center [784, 639] width 160 height 38
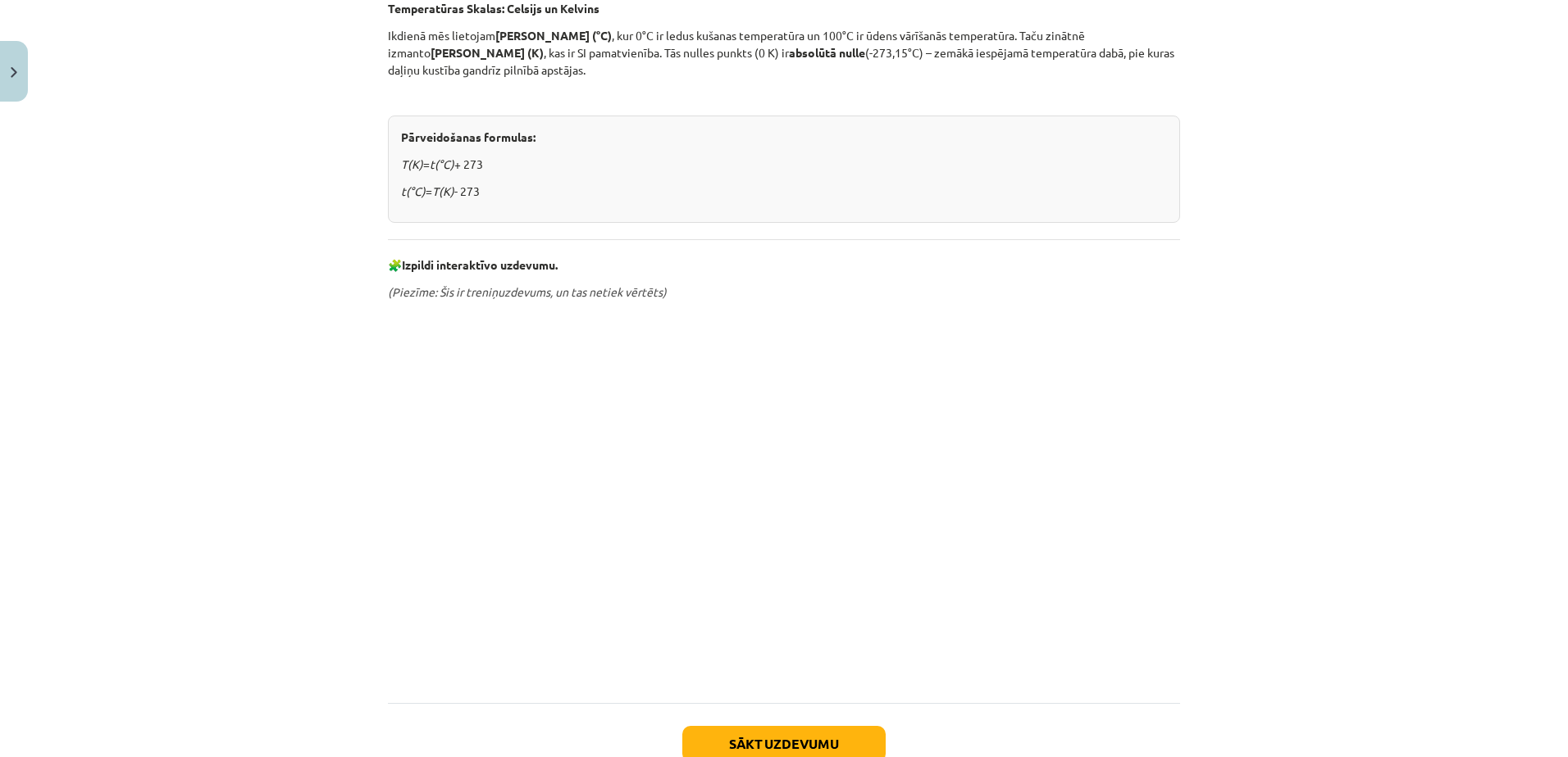
scroll to position [715, 0]
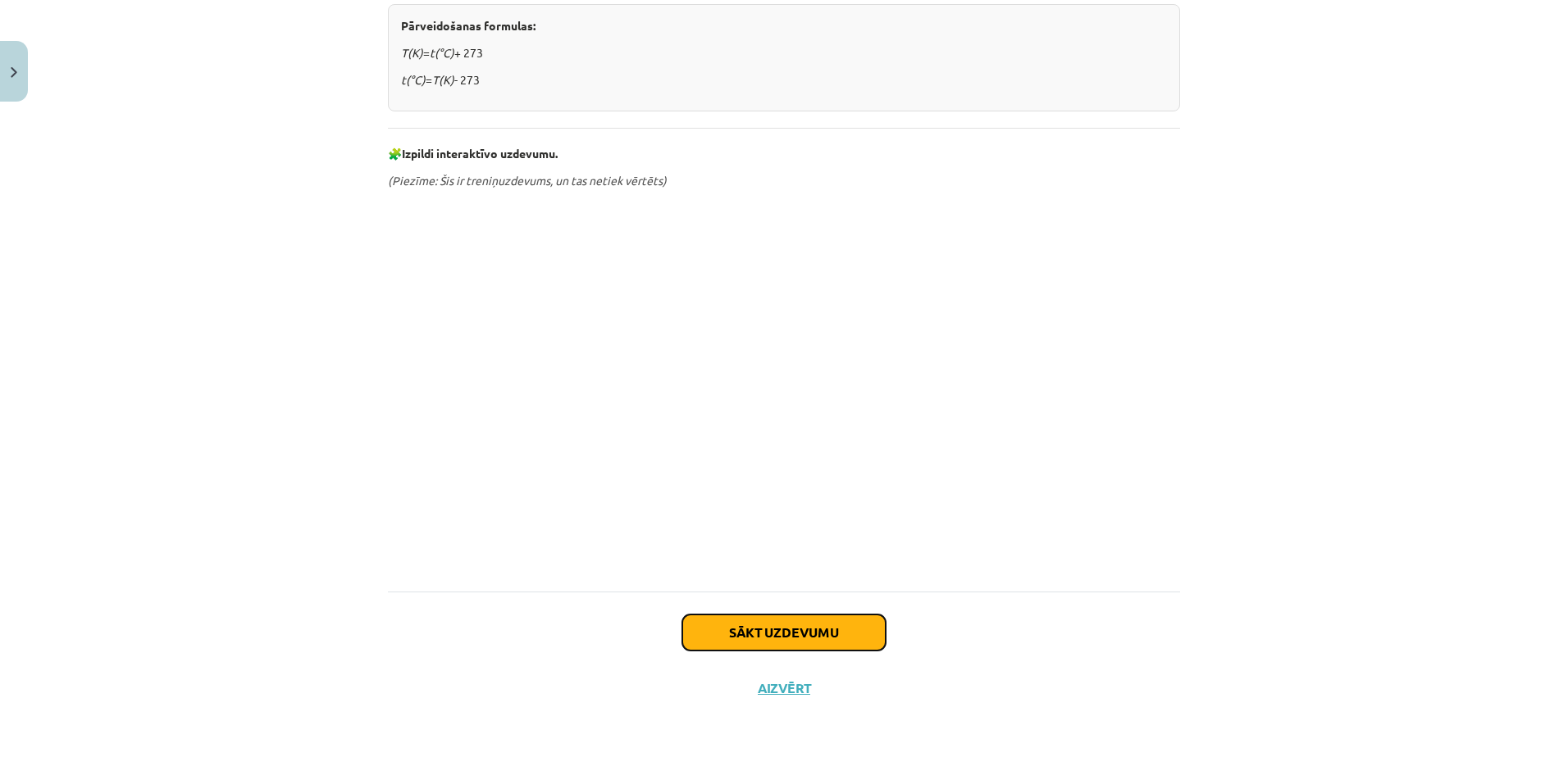
click at [787, 636] on button "Sākt uzdevumu" at bounding box center [784, 633] width 204 height 36
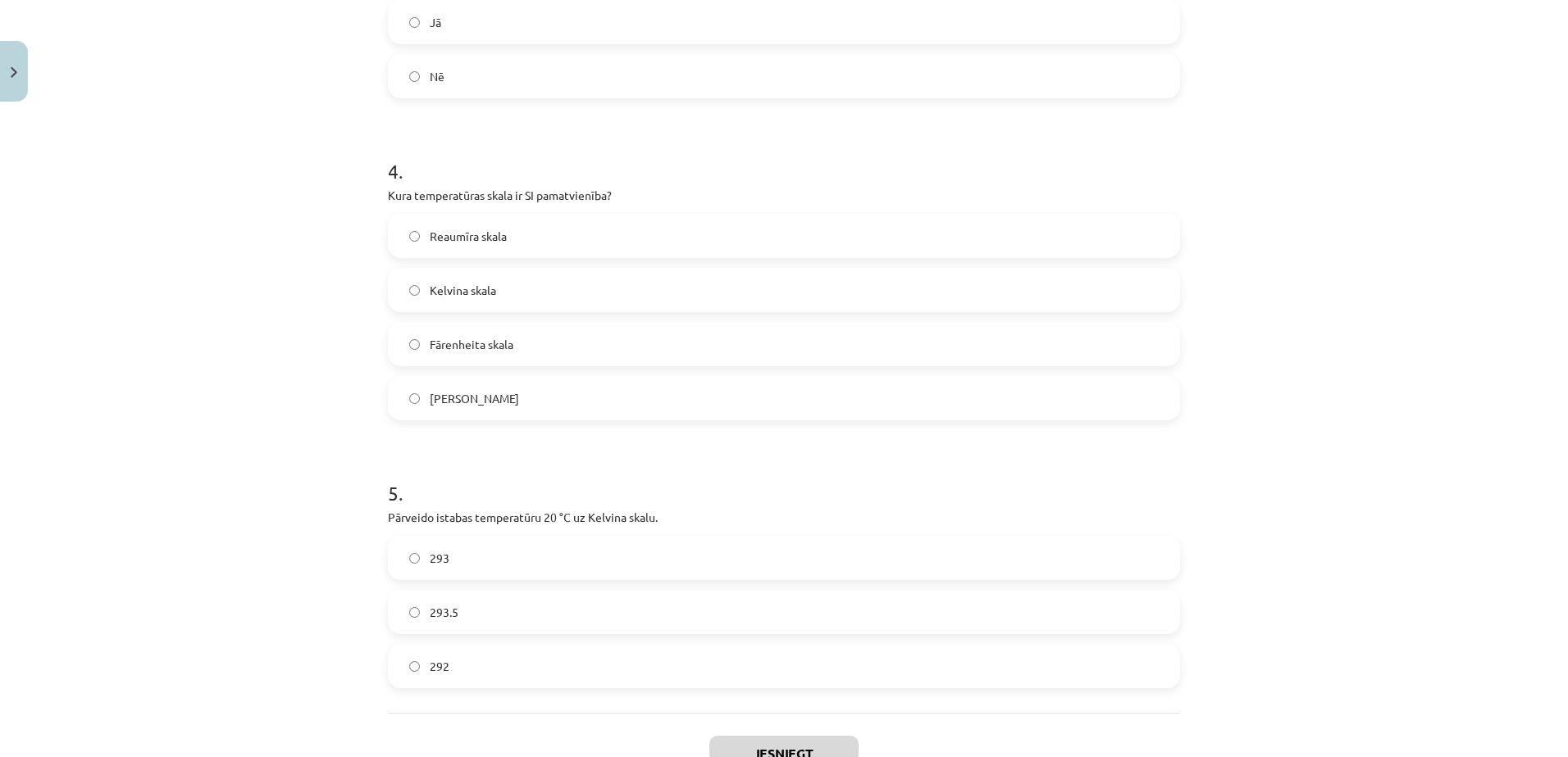
scroll to position [1066, 0]
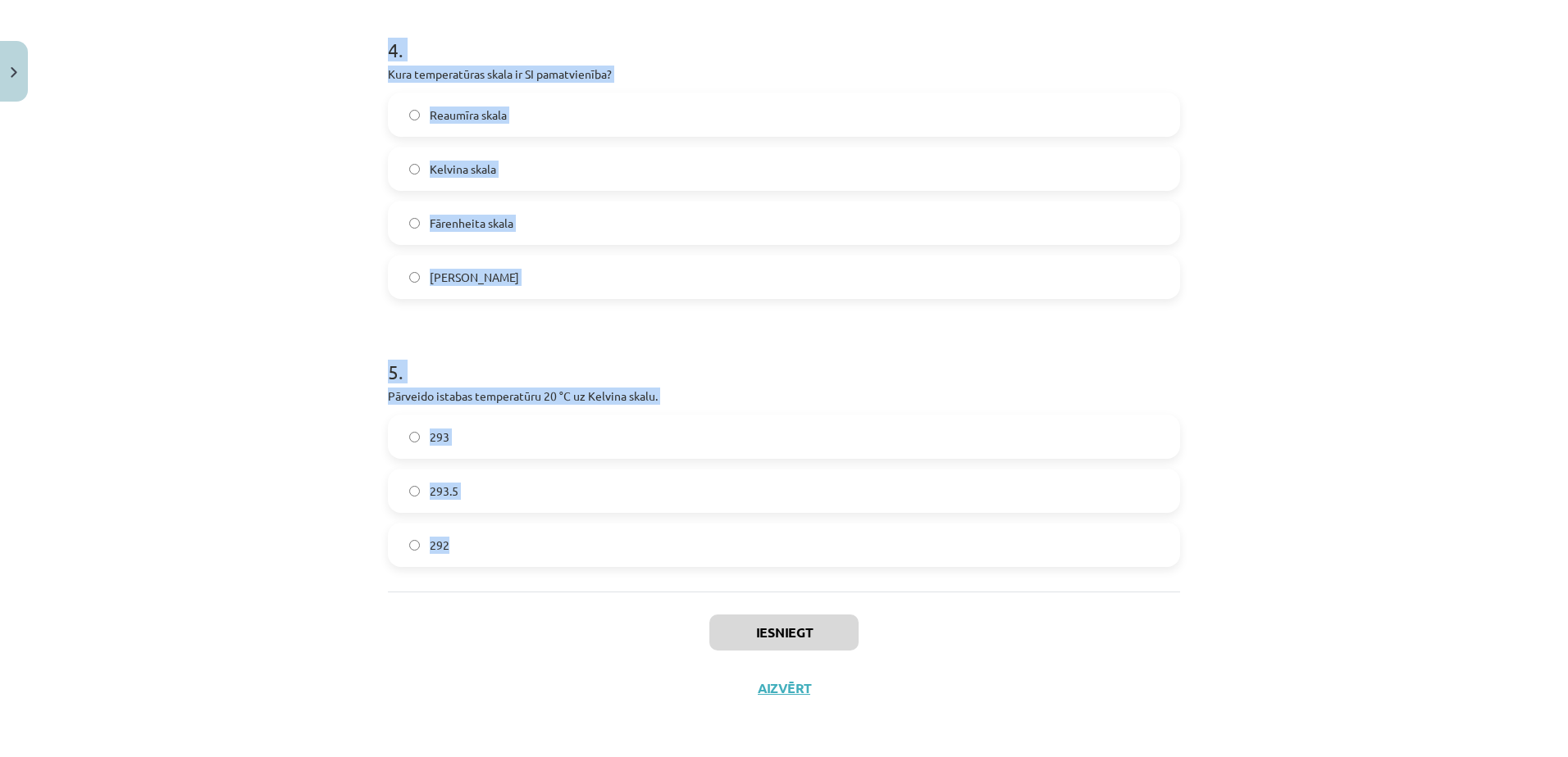
drag, startPoint x: 378, startPoint y: 319, endPoint x: 757, endPoint y: 571, distance: 455.1
copy form "1 . Kas ir galvenais dabiskais siltuma avots uz Zemes? Saule Ugunskurs Radiator…"
click at [206, 215] on div "Mācību tēma: Fizika 9. klases 1. ieskaites mācību materiāls #2 📝 1. tēma. Siltu…" at bounding box center [784, 378] width 1568 height 757
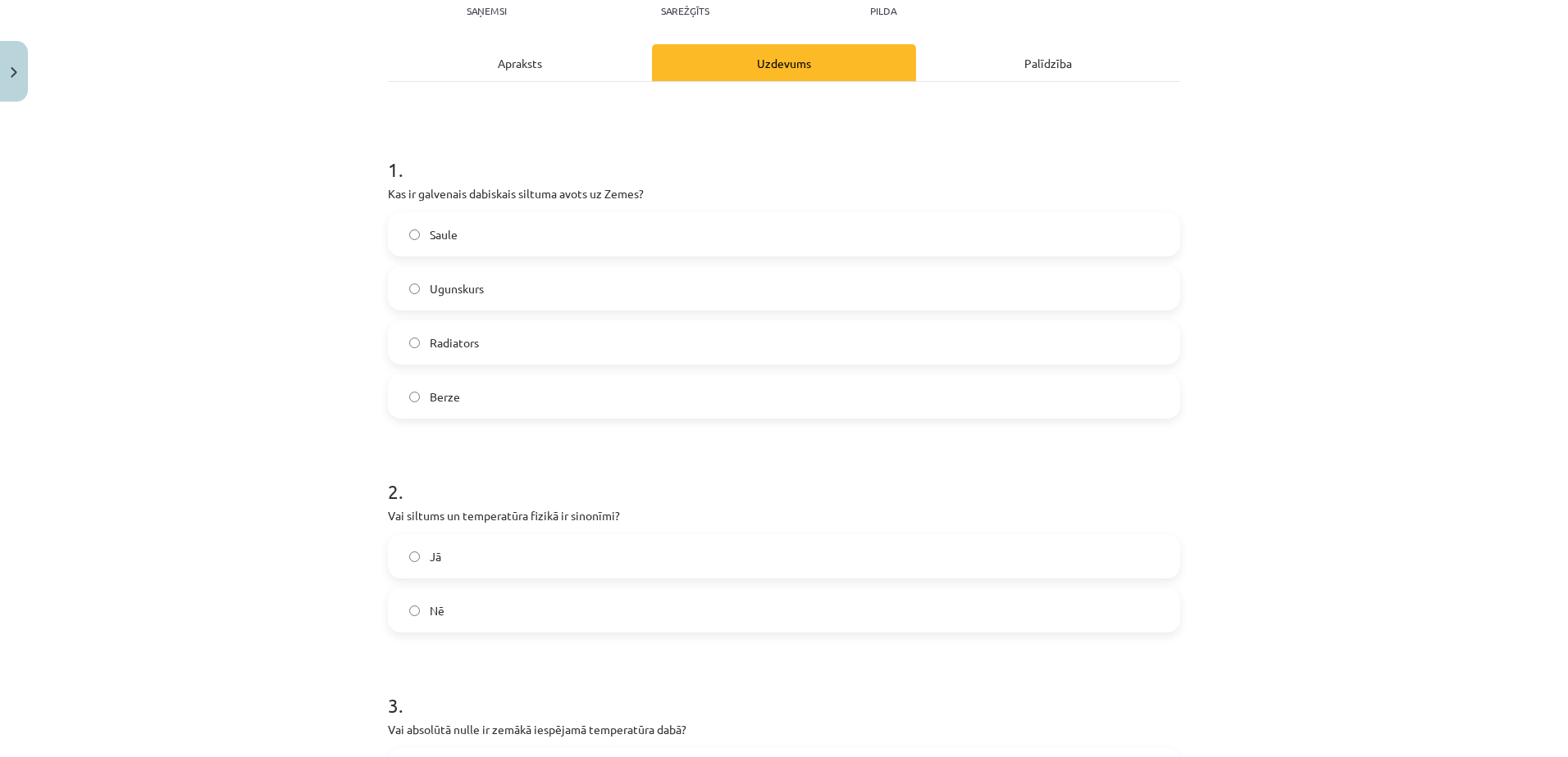
scroll to position [194, 0]
click at [512, 246] on label "Saule" at bounding box center [784, 237] width 789 height 41
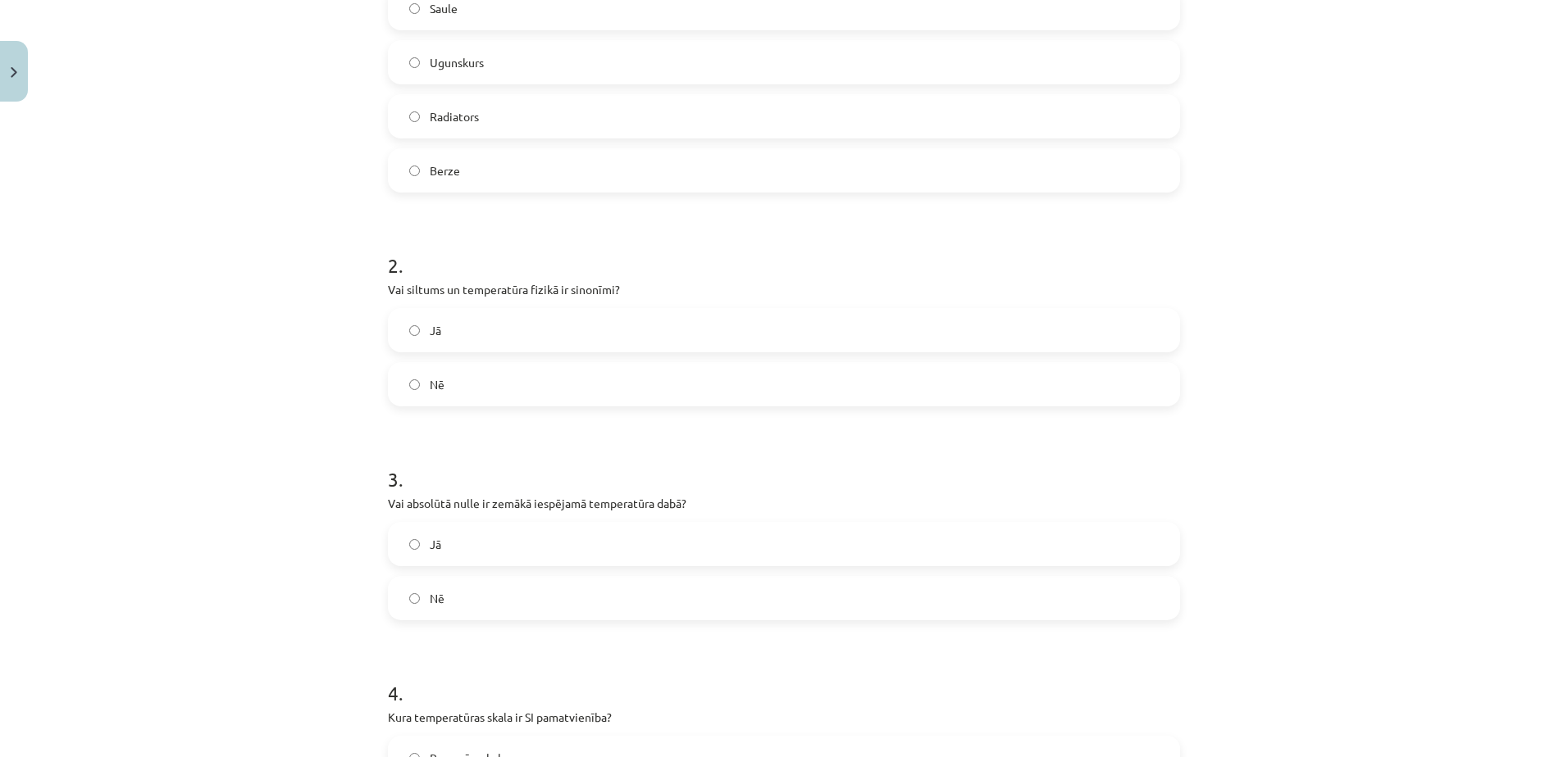
scroll to position [443, 0]
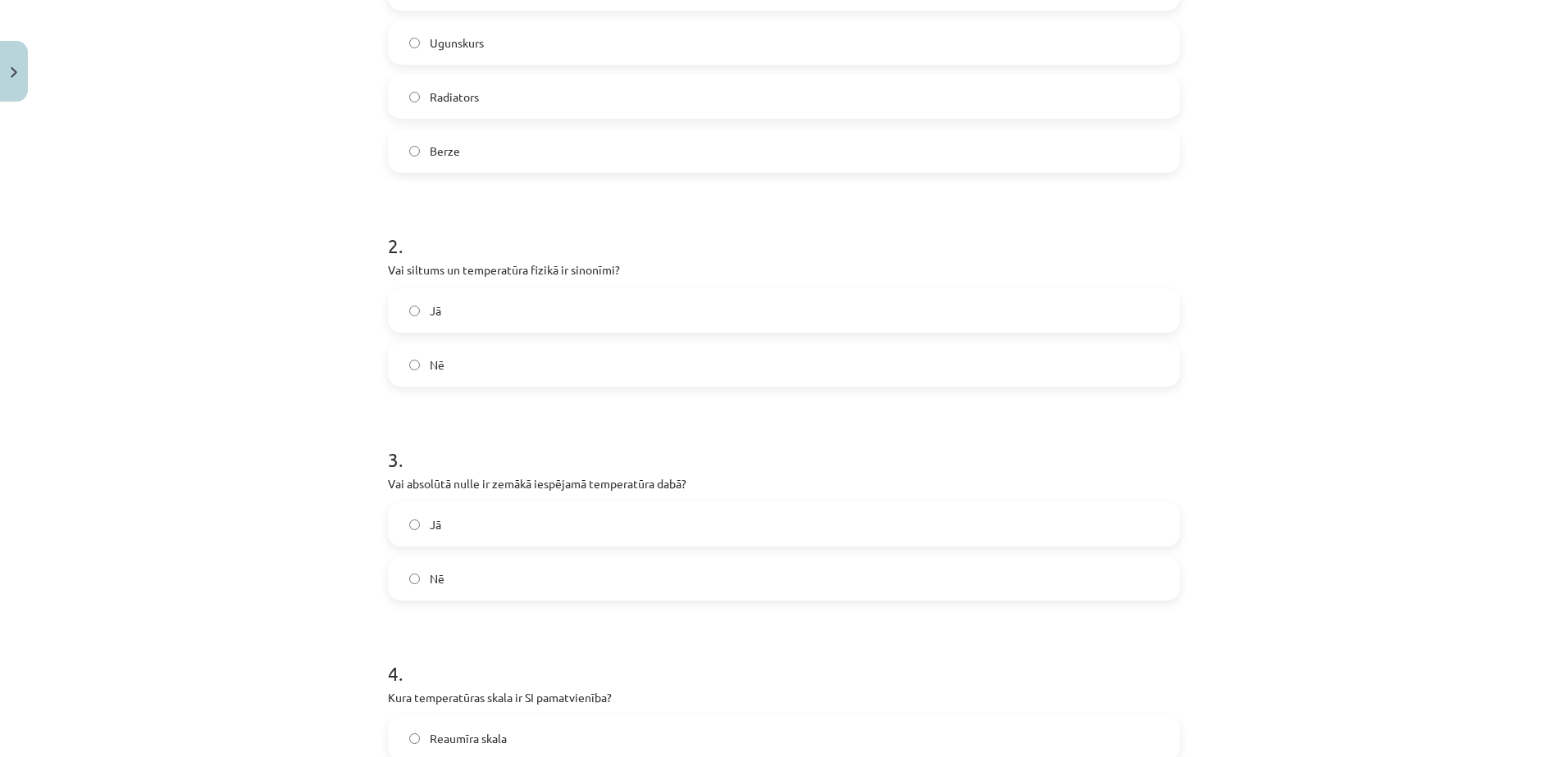
click at [492, 364] on label "Nē" at bounding box center [784, 365] width 789 height 41
click at [506, 530] on label "Jā" at bounding box center [784, 525] width 789 height 41
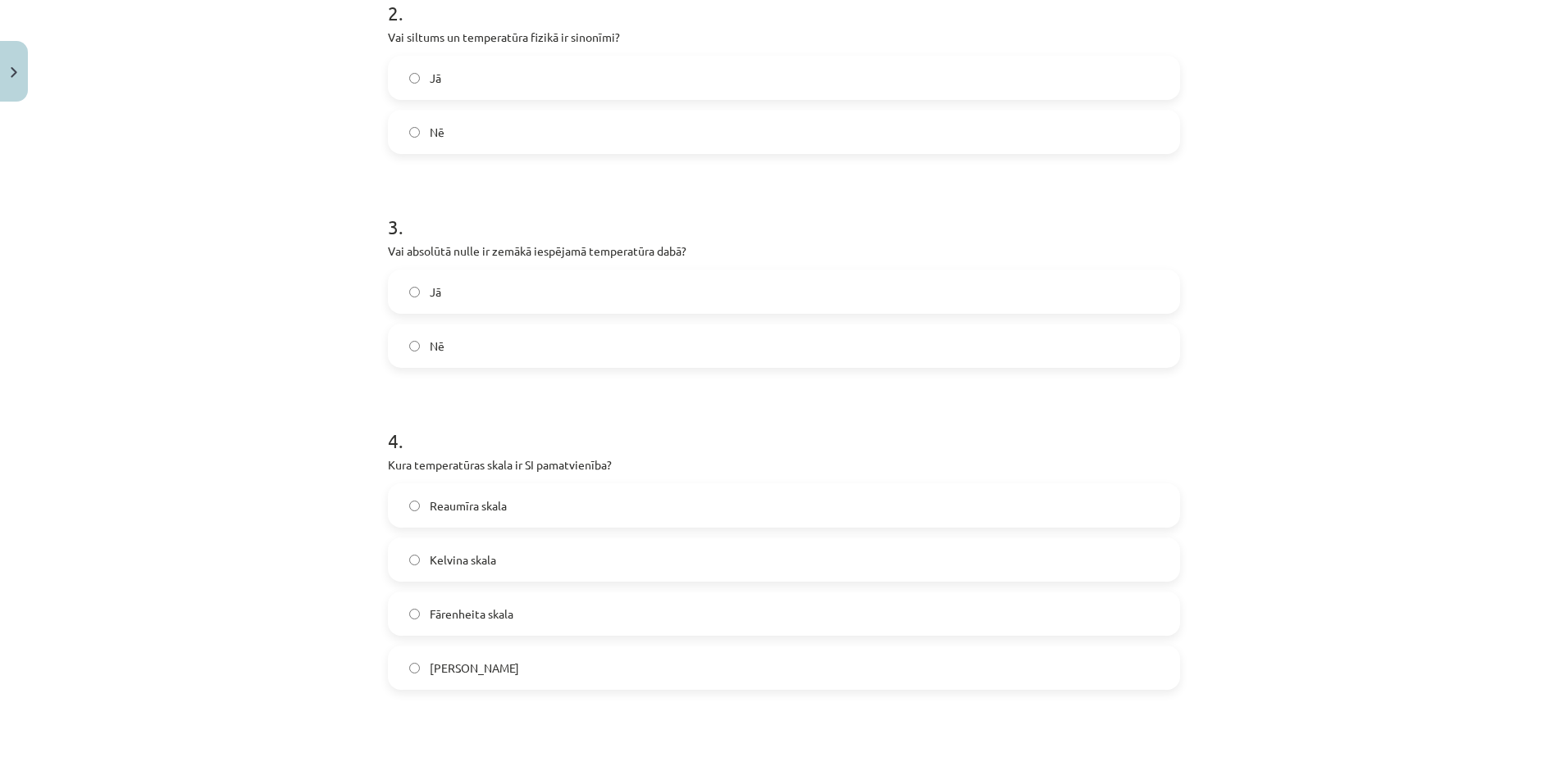
scroll to position [676, 0]
click at [503, 555] on label "Kelvina skala" at bounding box center [784, 559] width 789 height 41
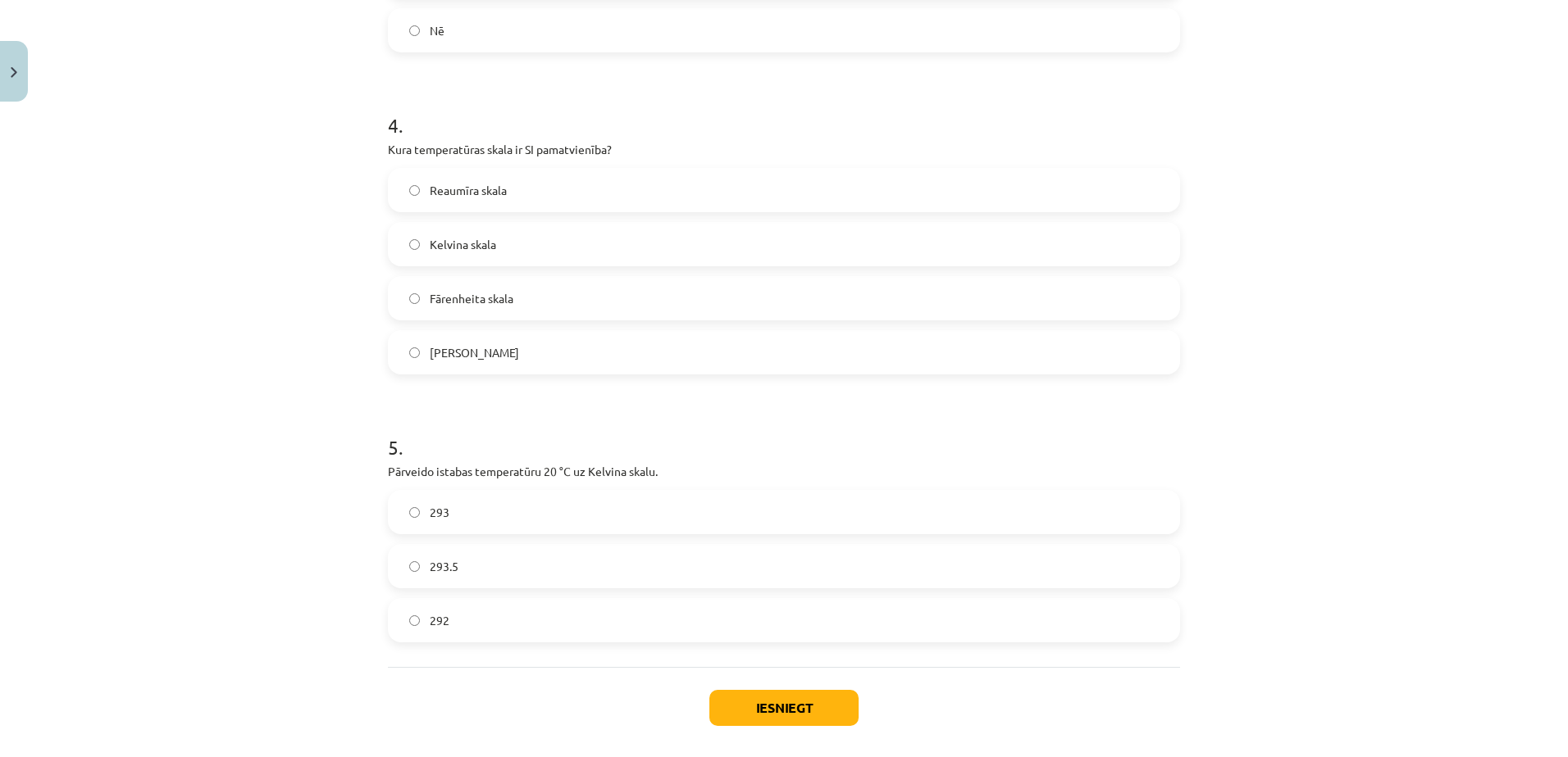
scroll to position [993, 0]
click at [510, 519] on label "293" at bounding box center [784, 510] width 789 height 41
click at [783, 698] on button "Iesniegt" at bounding box center [784, 706] width 150 height 36
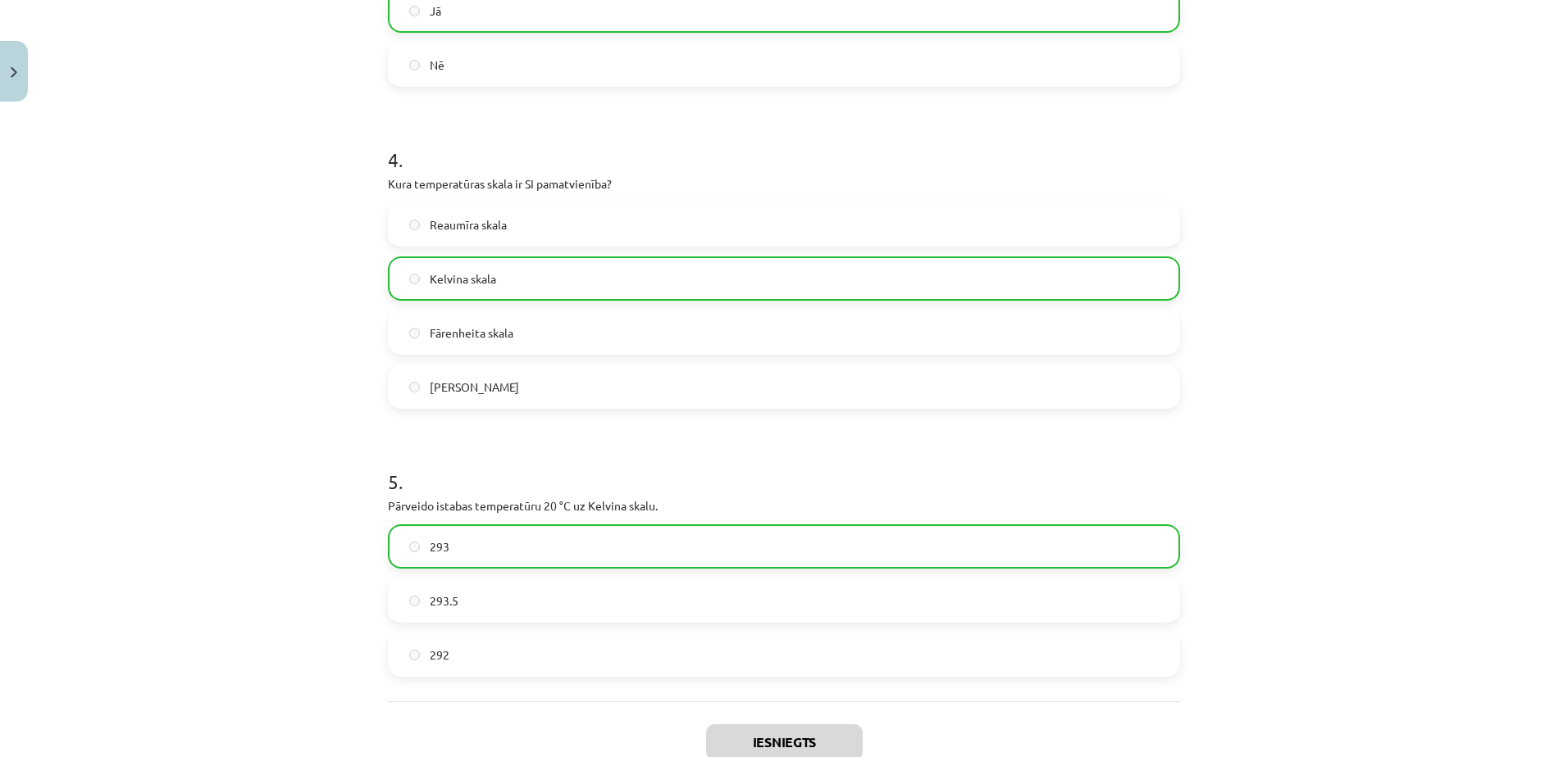
scroll to position [1119, 0]
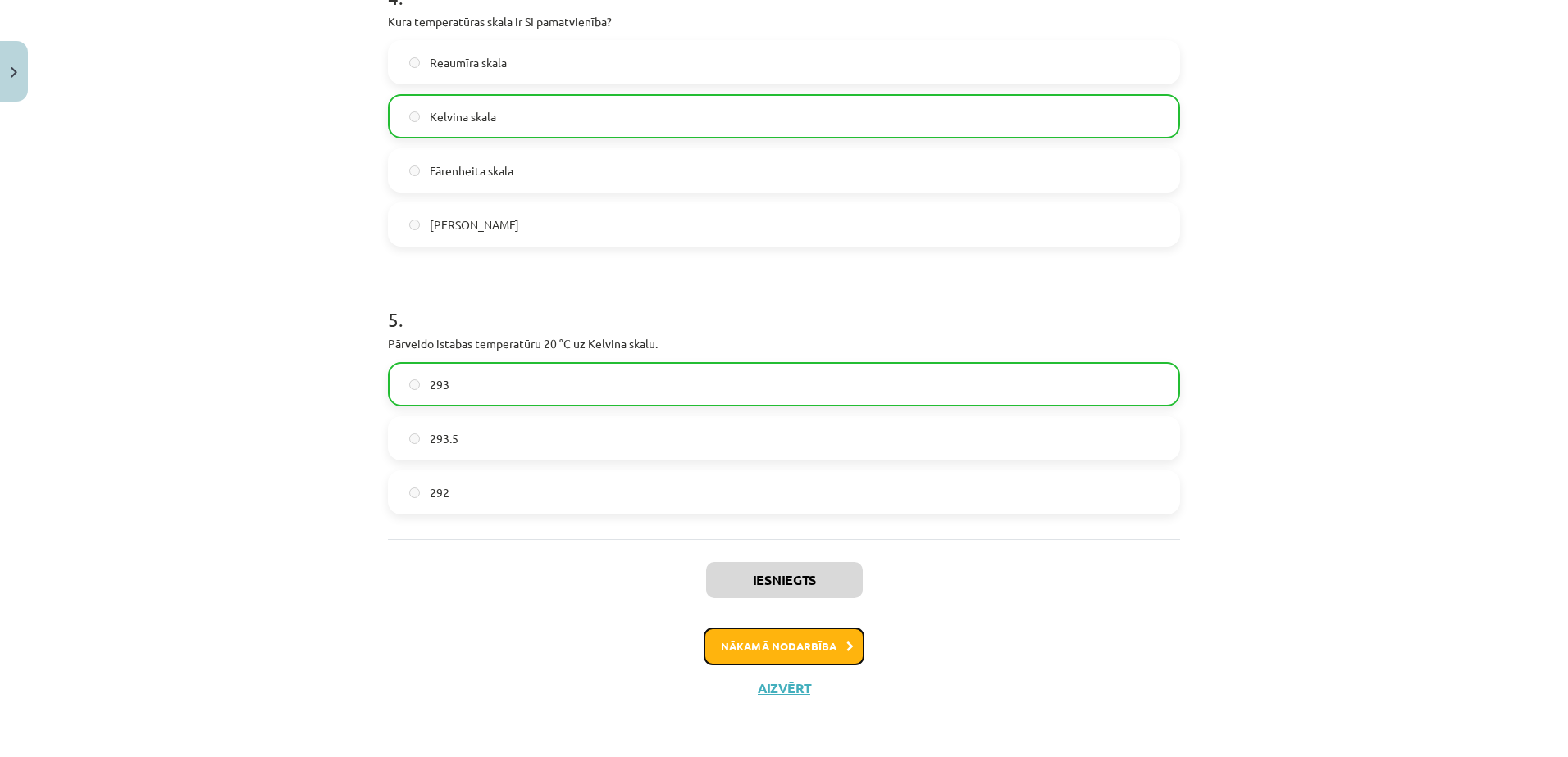
click at [806, 653] on button "Nākamā nodarbība" at bounding box center [784, 646] width 160 height 38
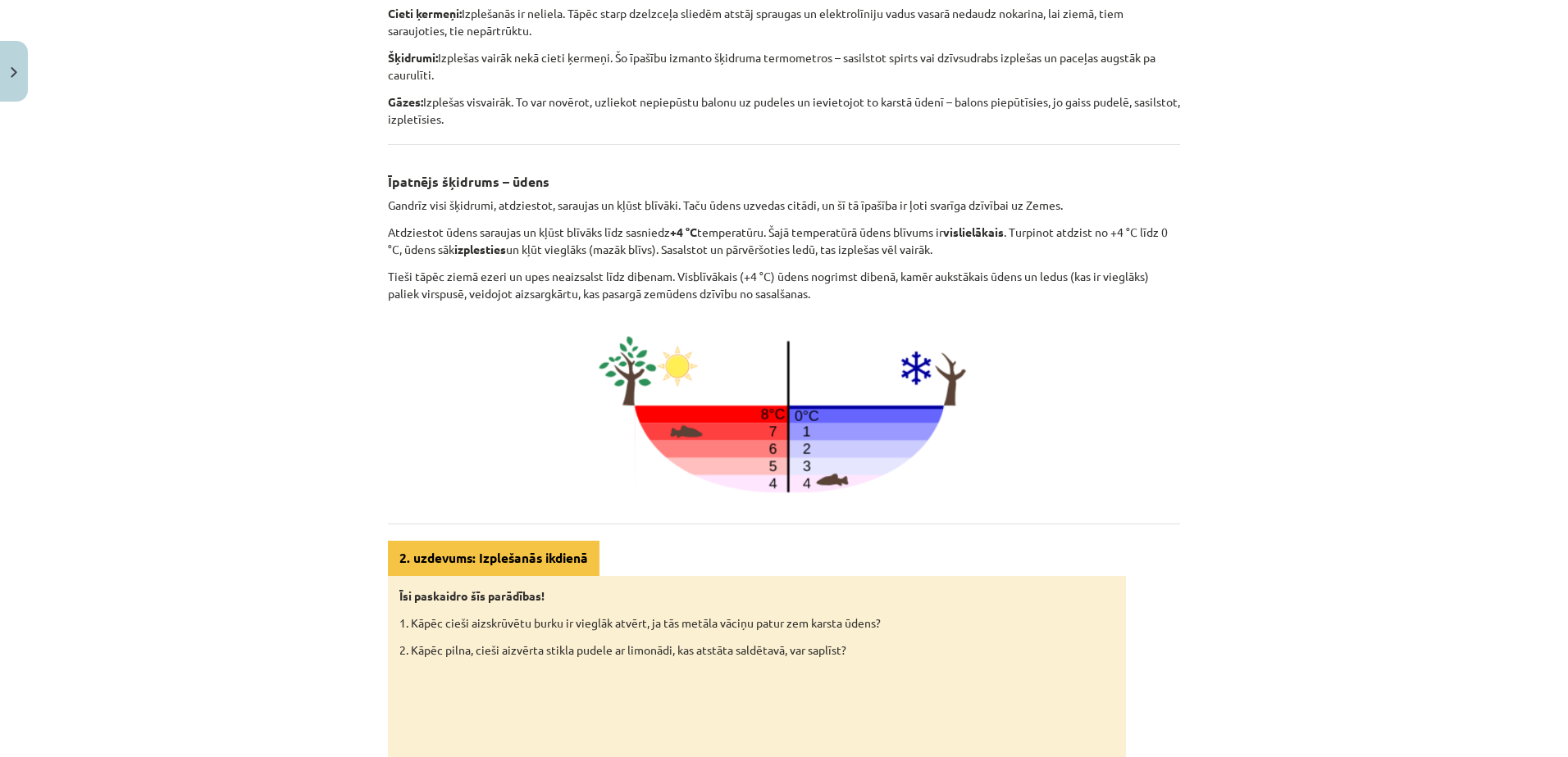
scroll to position [637, 0]
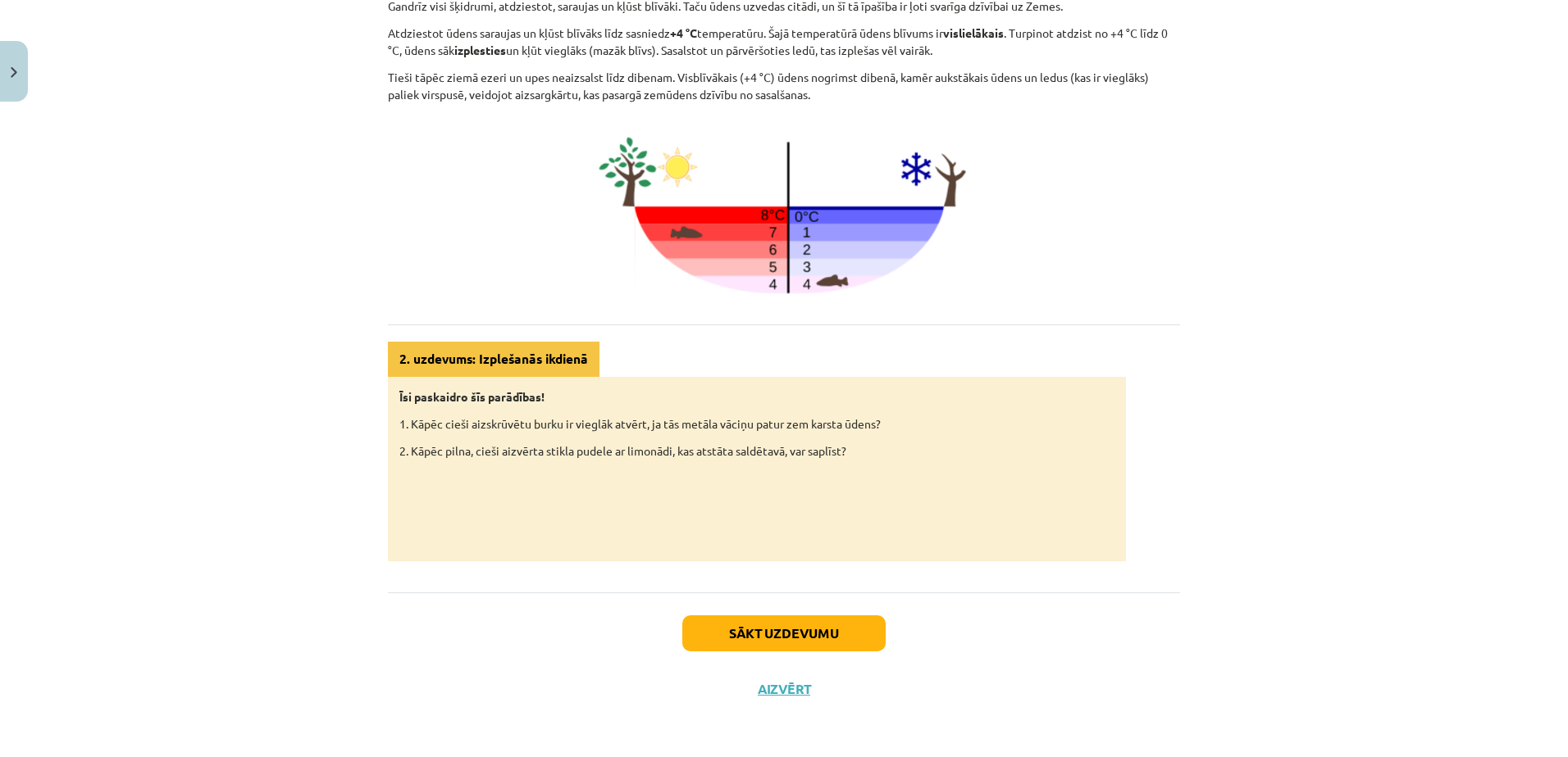
click at [755, 608] on div "Sākt uzdevumu Aizvērt" at bounding box center [784, 649] width 792 height 114
click at [757, 632] on button "Sākt uzdevumu" at bounding box center [784, 634] width 204 height 36
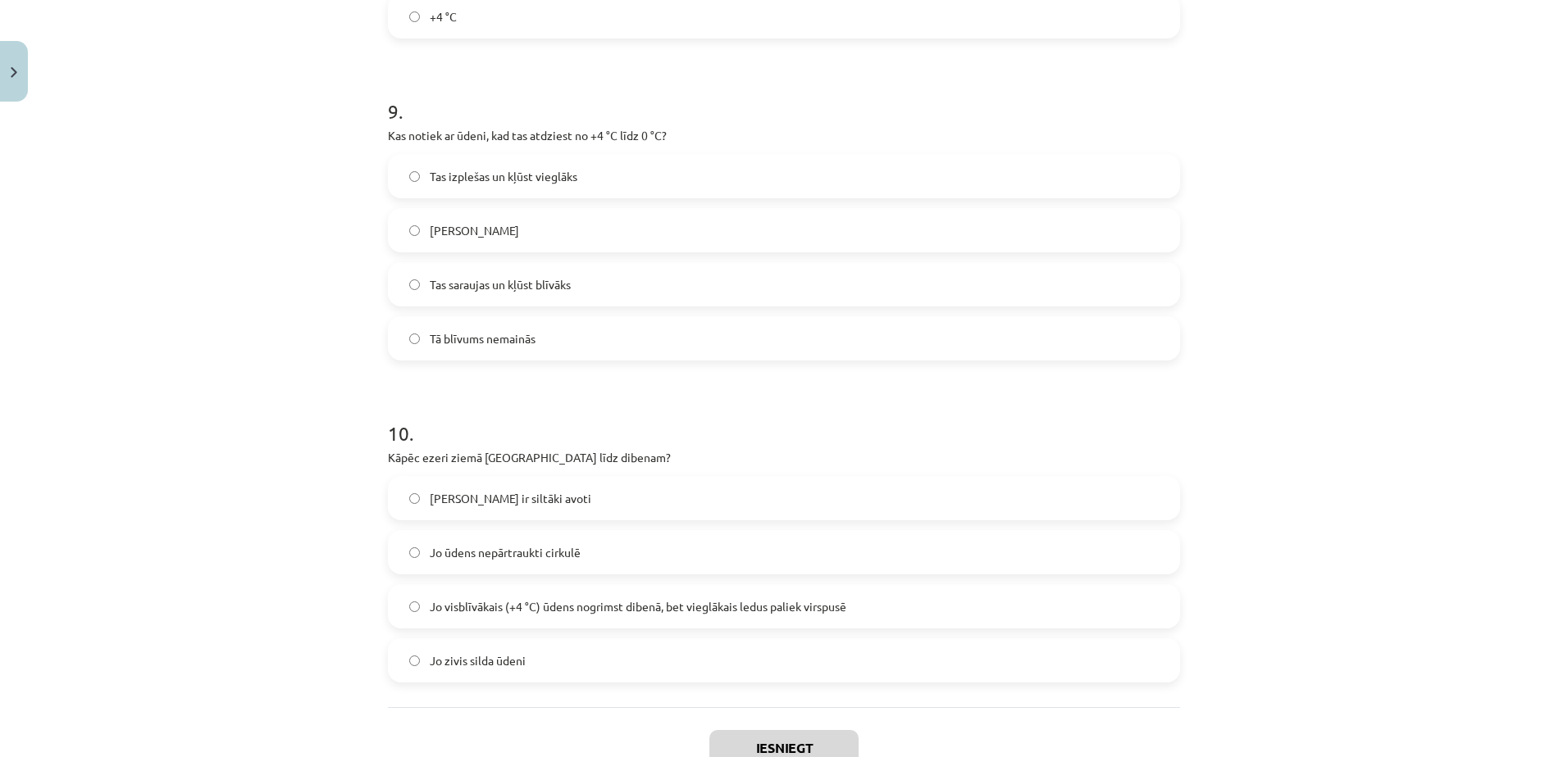
scroll to position [2514, 0]
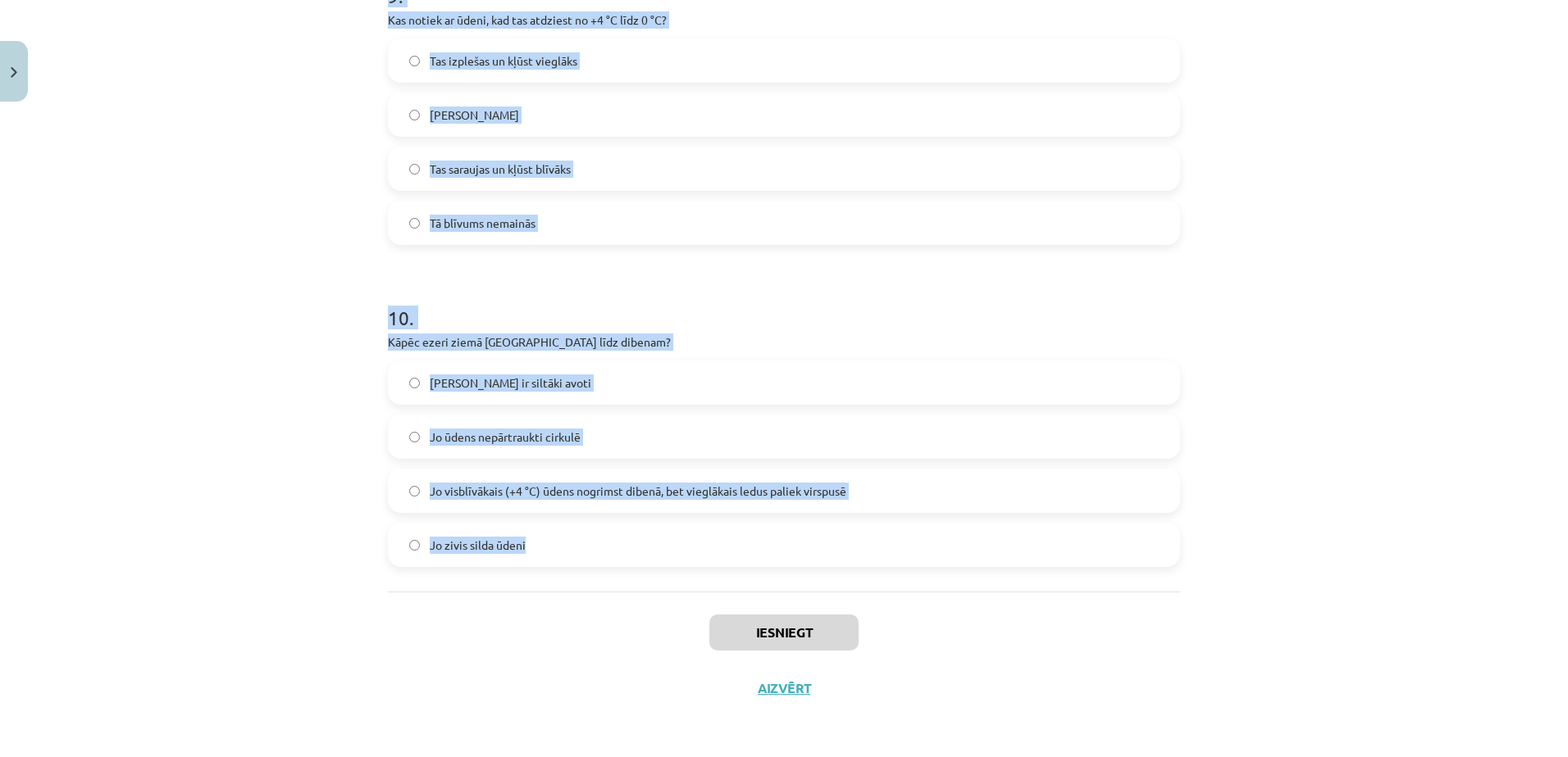
drag, startPoint x: 374, startPoint y: 305, endPoint x: 586, endPoint y: 585, distance: 351.2
copy form "1 . Vai, sildot vielas, tās parasti saraujas? Jā Nē 2 . Vai gāzes, sildot, izpl…"
click at [287, 329] on div "Mācību tēma: Fizika 9. klases 1. ieskaites mācību materiāls #3 📝 2. tēma. Siltu…" at bounding box center [784, 378] width 1568 height 757
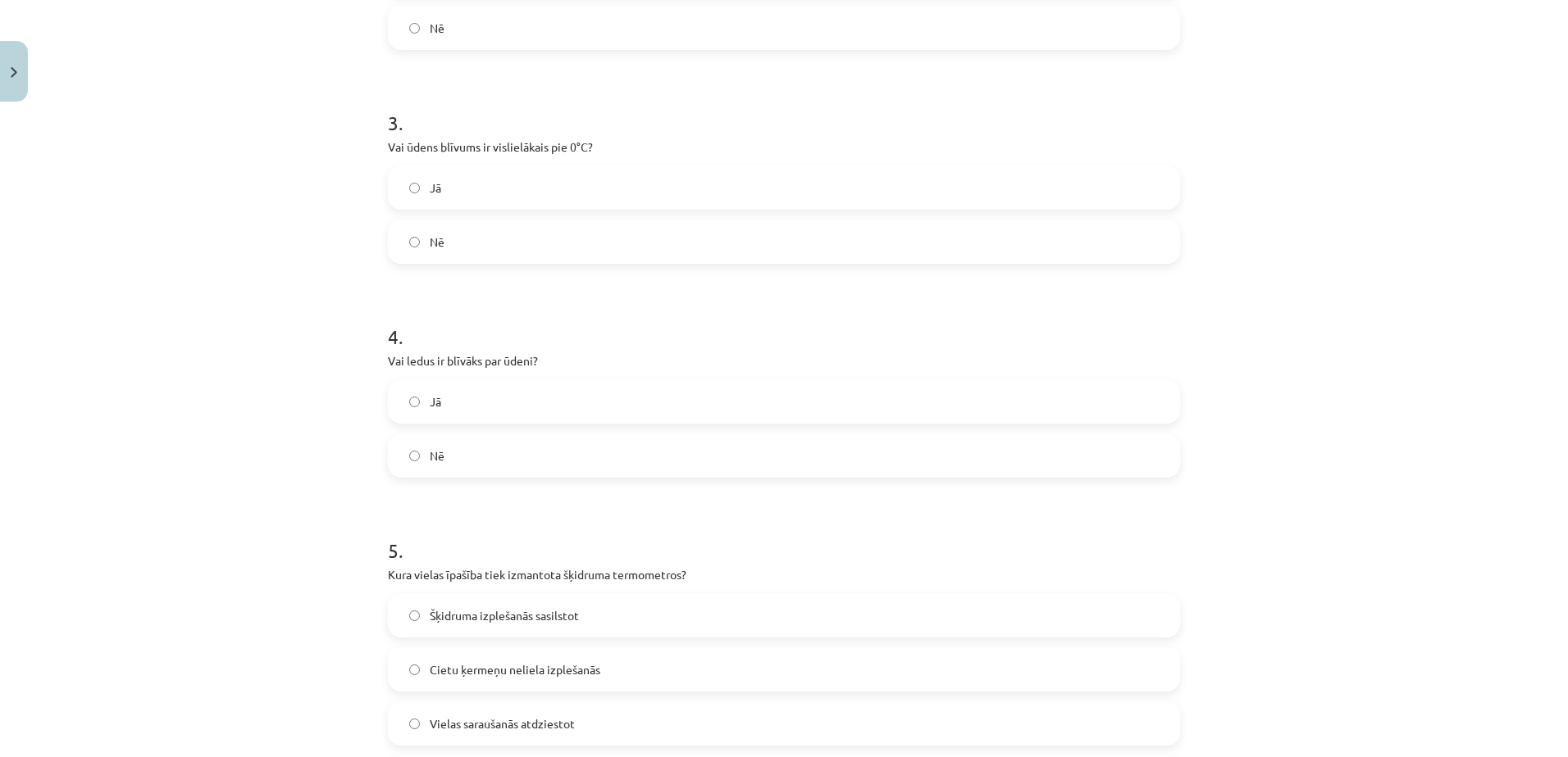
scroll to position [0, 0]
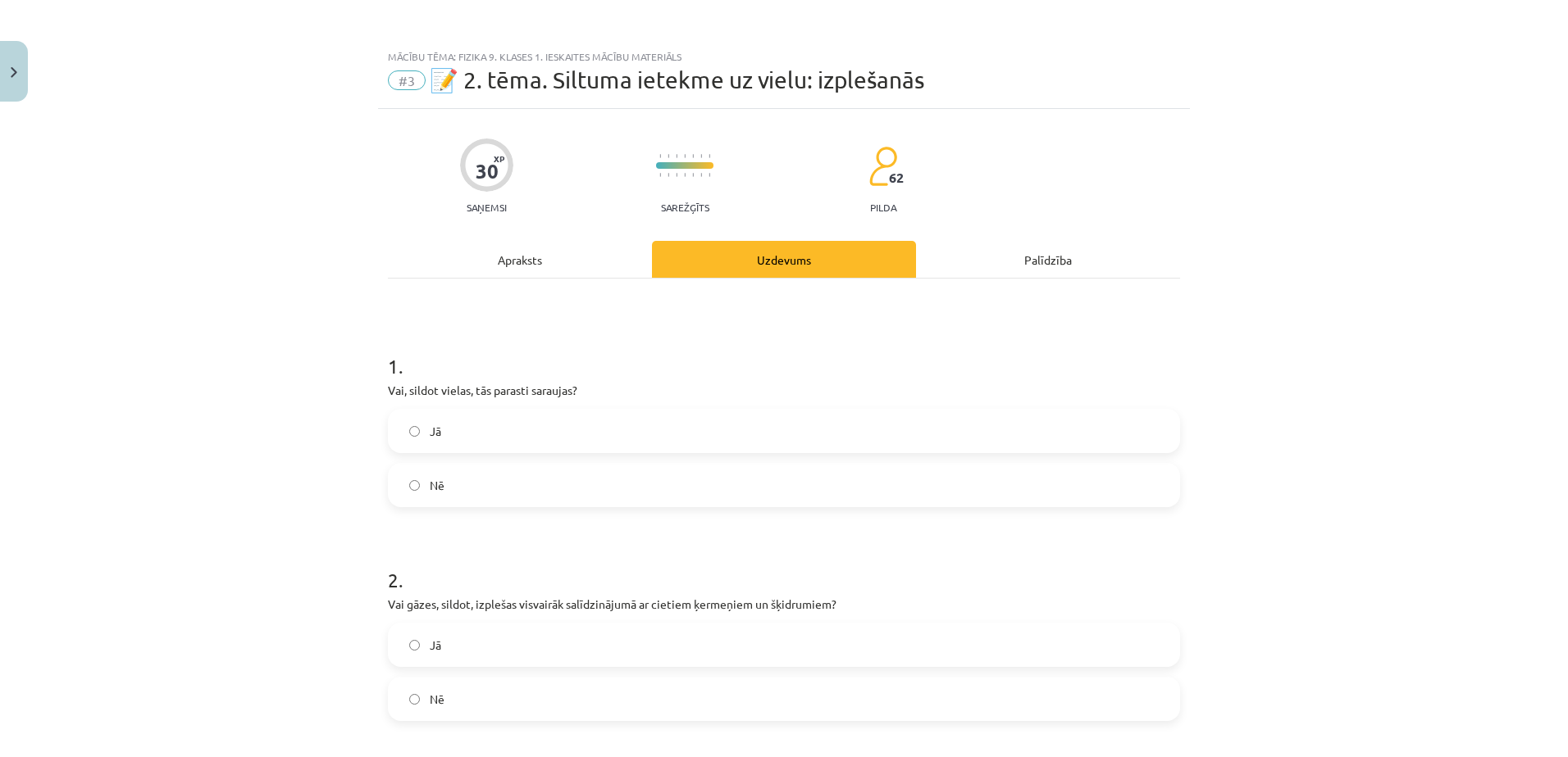
click at [517, 467] on label "Nē" at bounding box center [784, 485] width 789 height 41
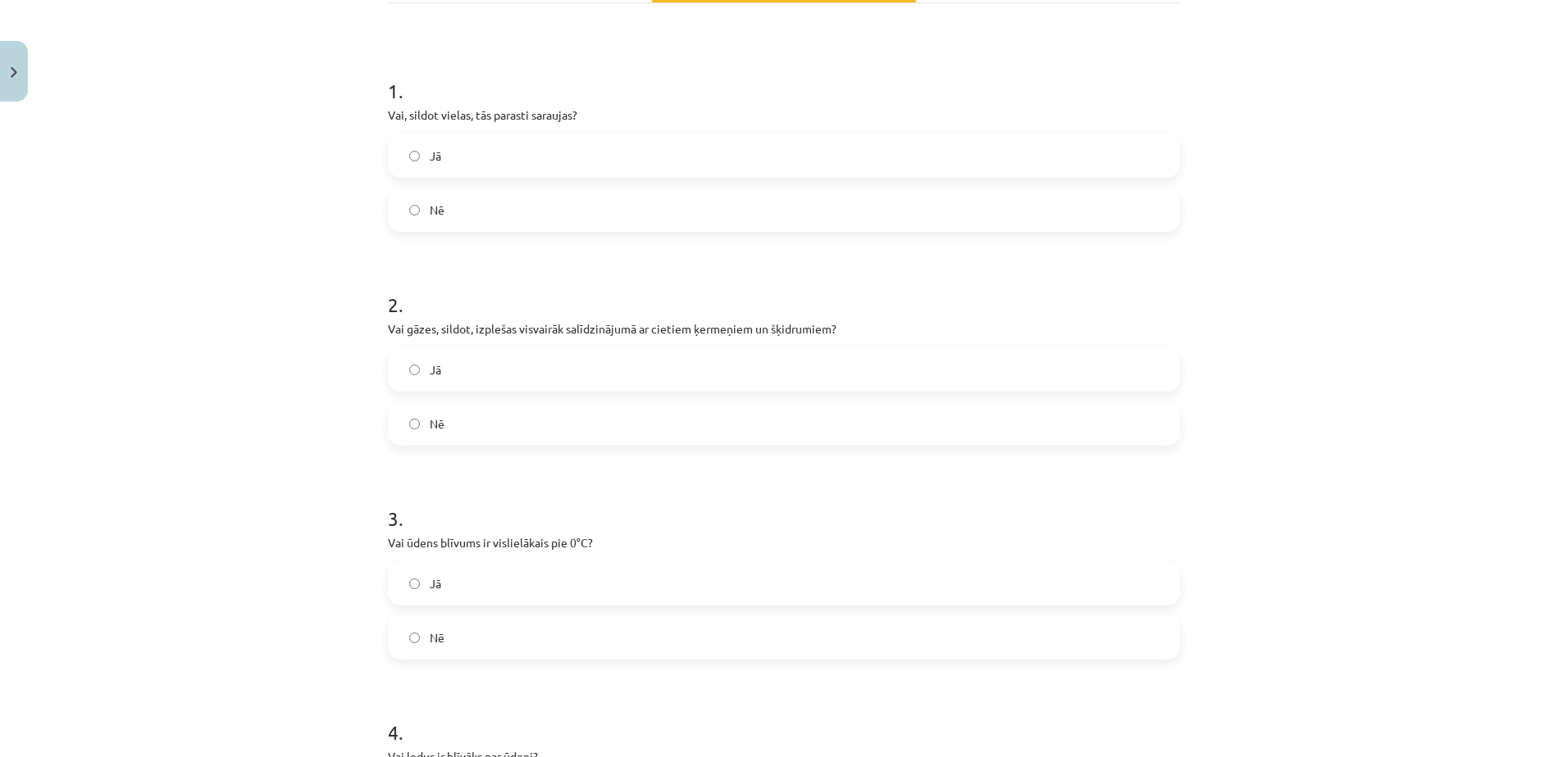
scroll to position [284, 0]
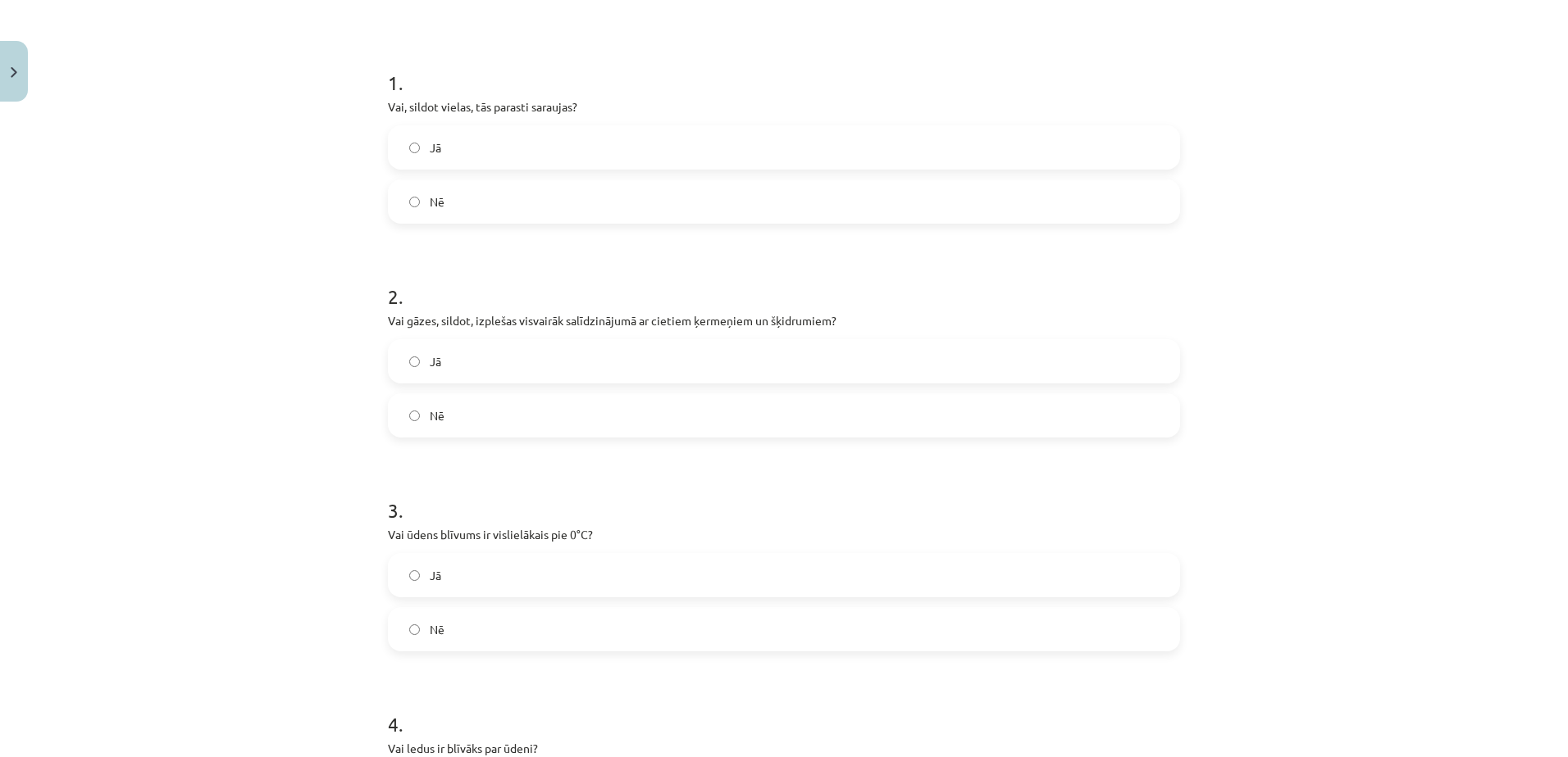
click at [527, 377] on label "Jā" at bounding box center [784, 362] width 789 height 41
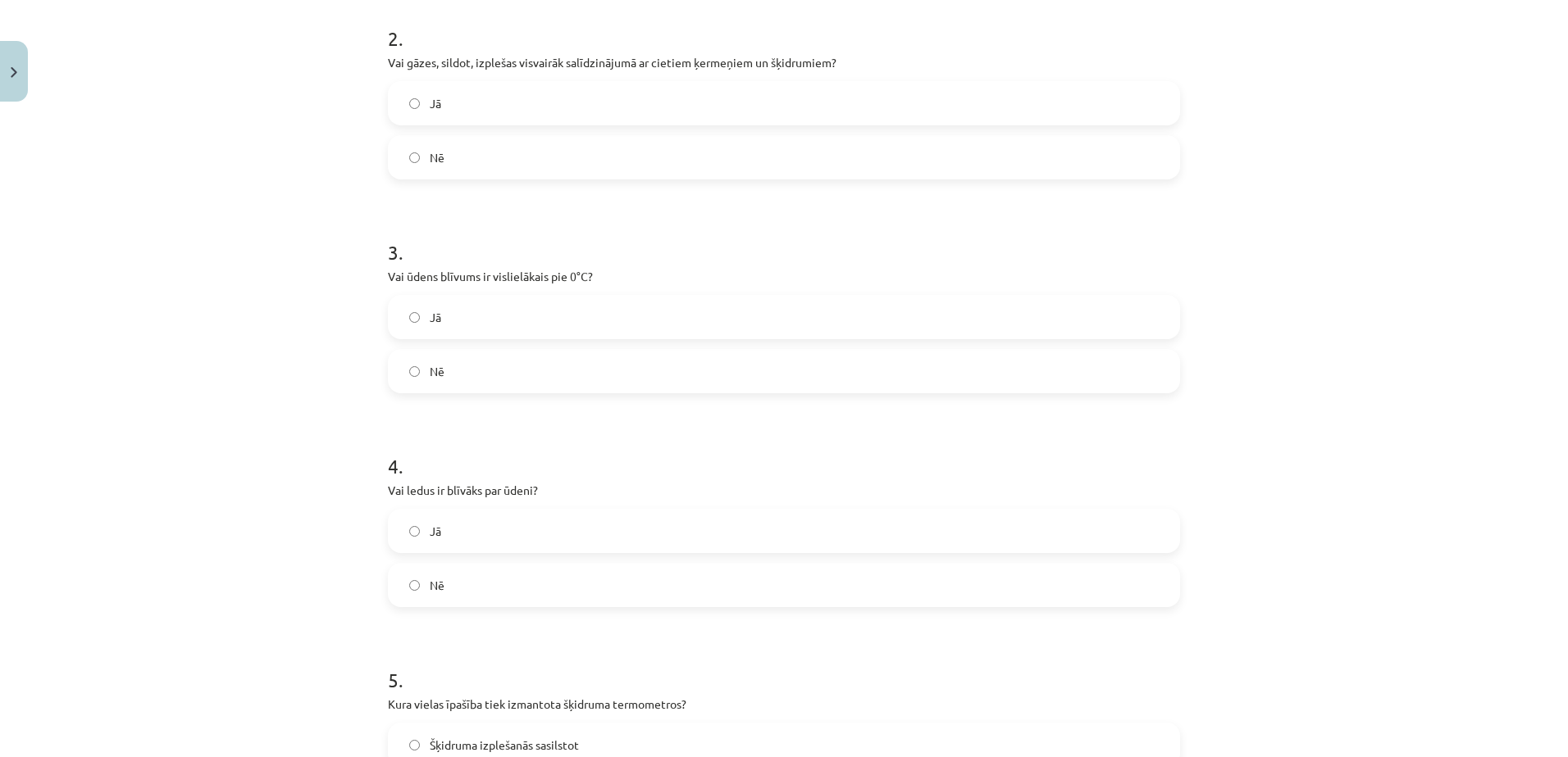
scroll to position [557, 0]
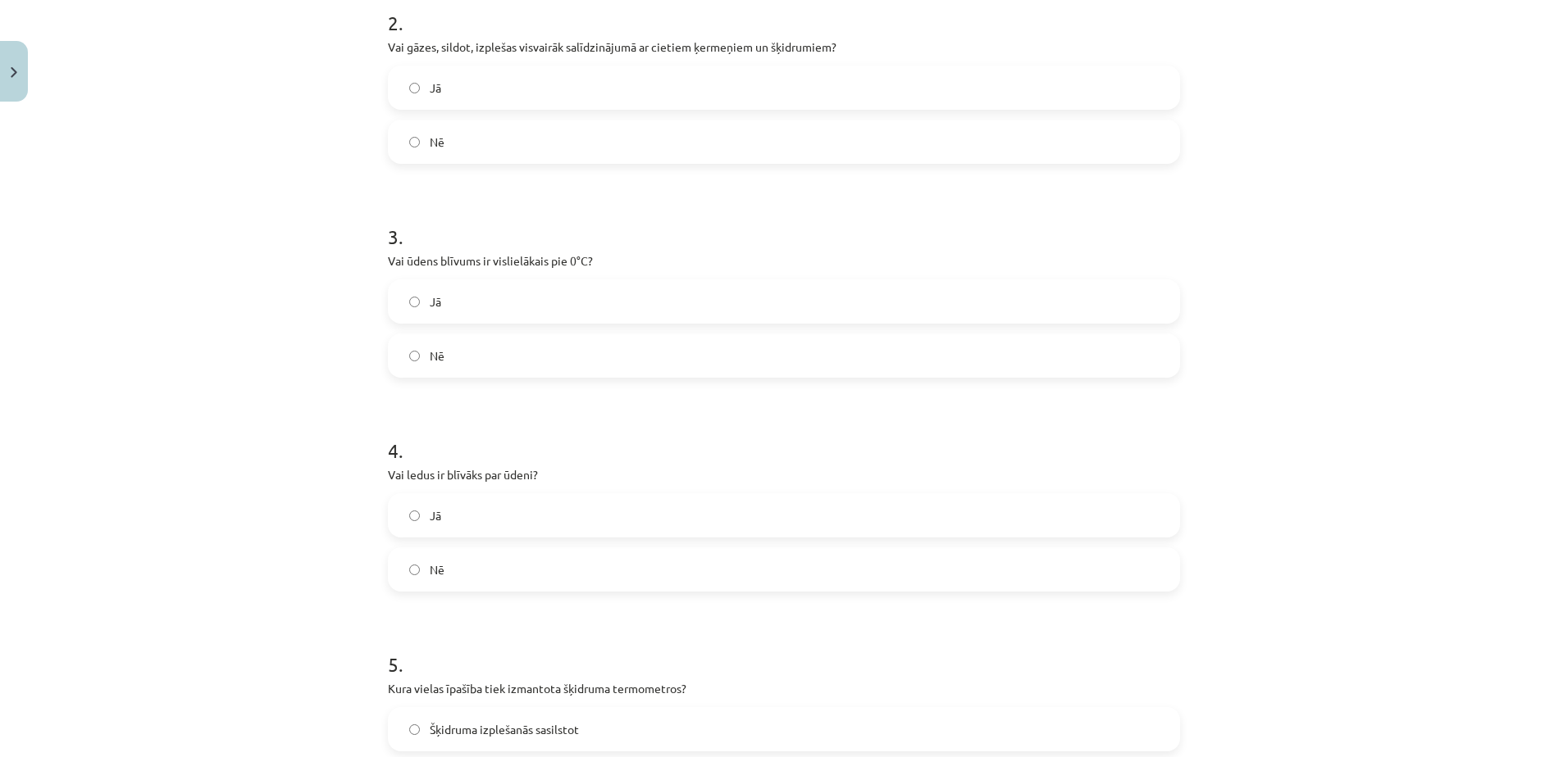
click at [525, 350] on label "Nē" at bounding box center [784, 356] width 789 height 41
click at [510, 563] on label "Nē" at bounding box center [784, 570] width 789 height 41
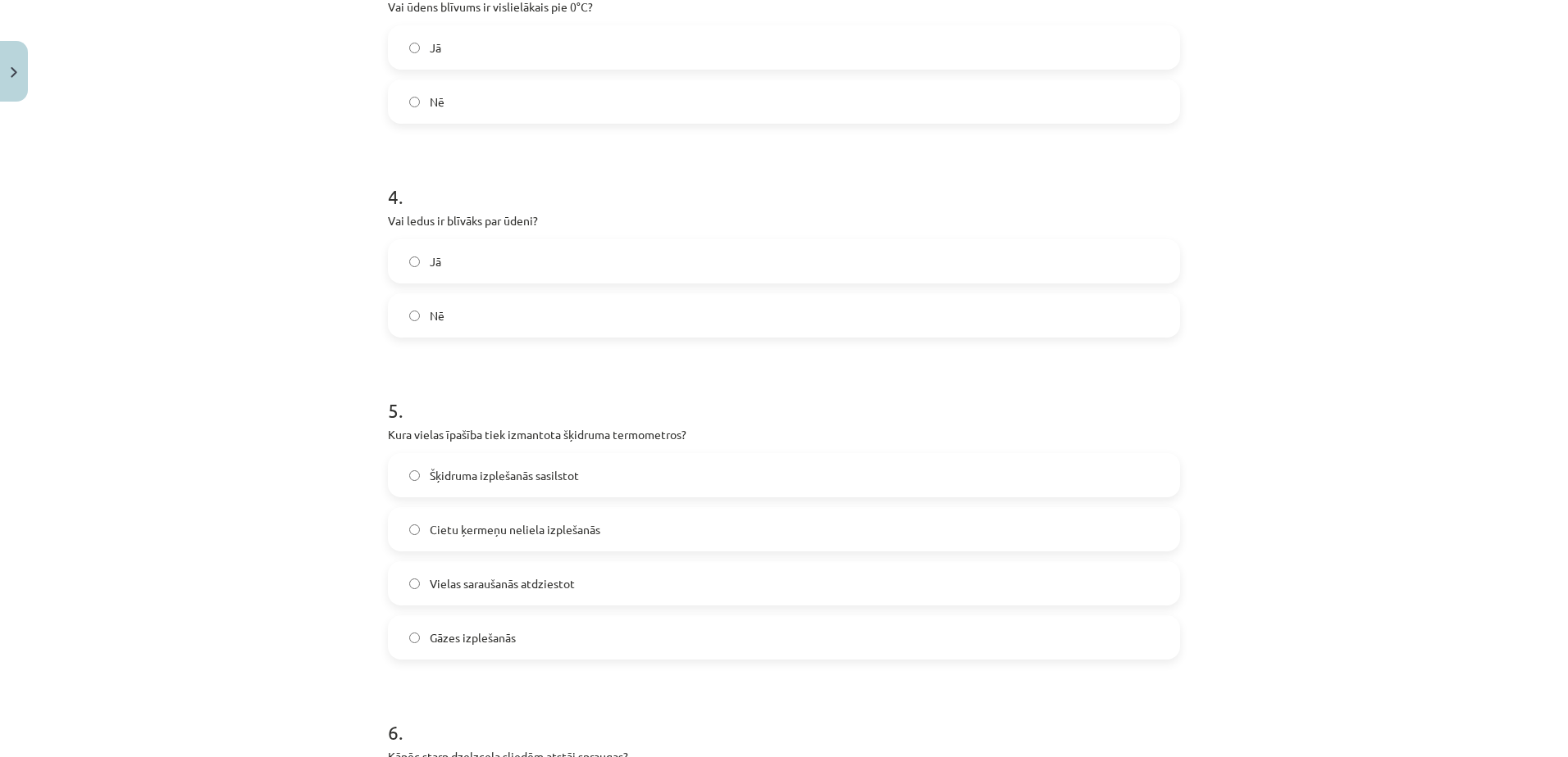
scroll to position [812, 0]
click at [595, 481] on label "Šķidruma izplešanās sasilstot" at bounding box center [784, 474] width 789 height 41
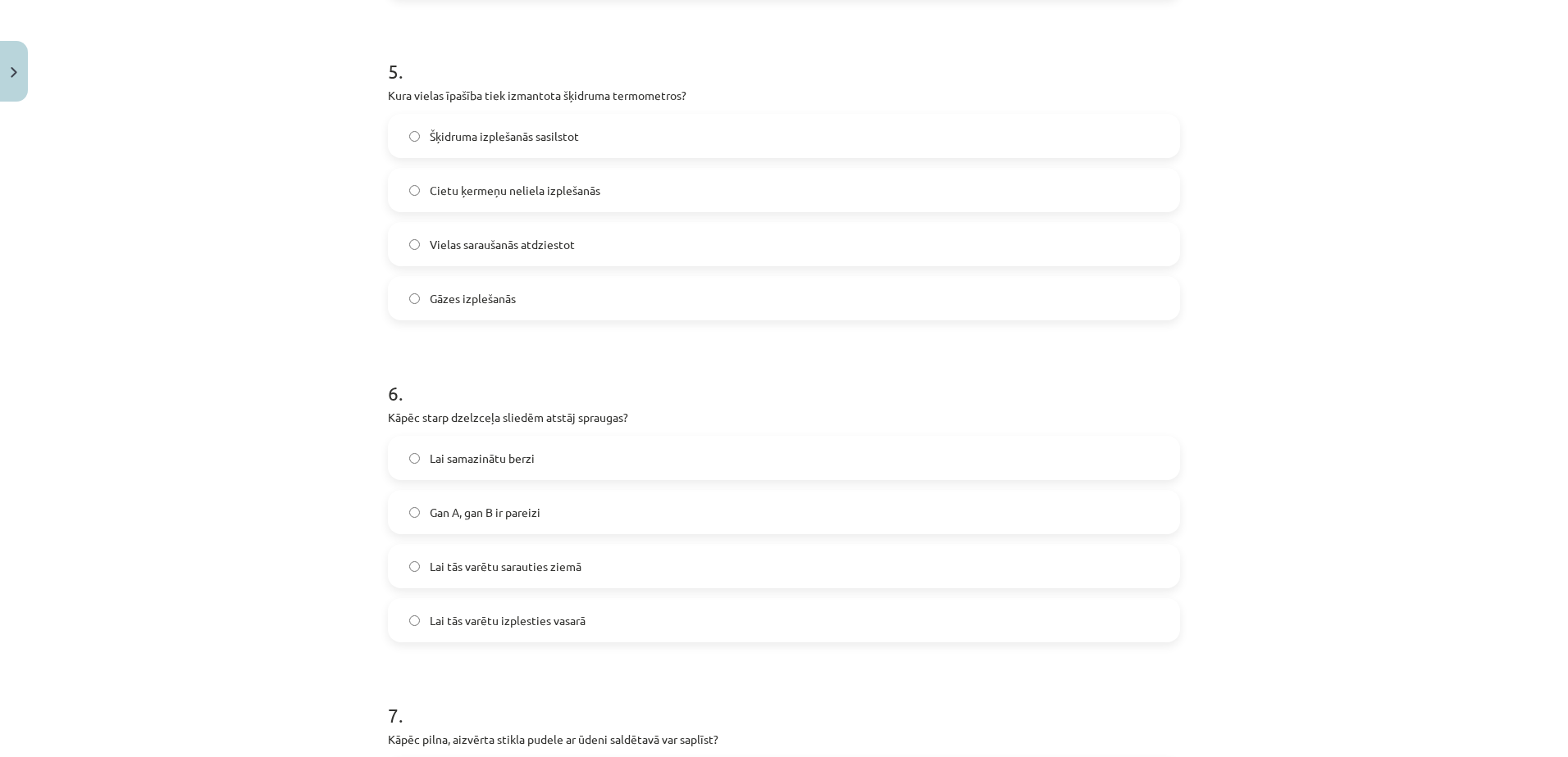
scroll to position [1151, 0]
click at [602, 614] on label "Lai tās varētu izplesties vasarā" at bounding box center [784, 620] width 789 height 41
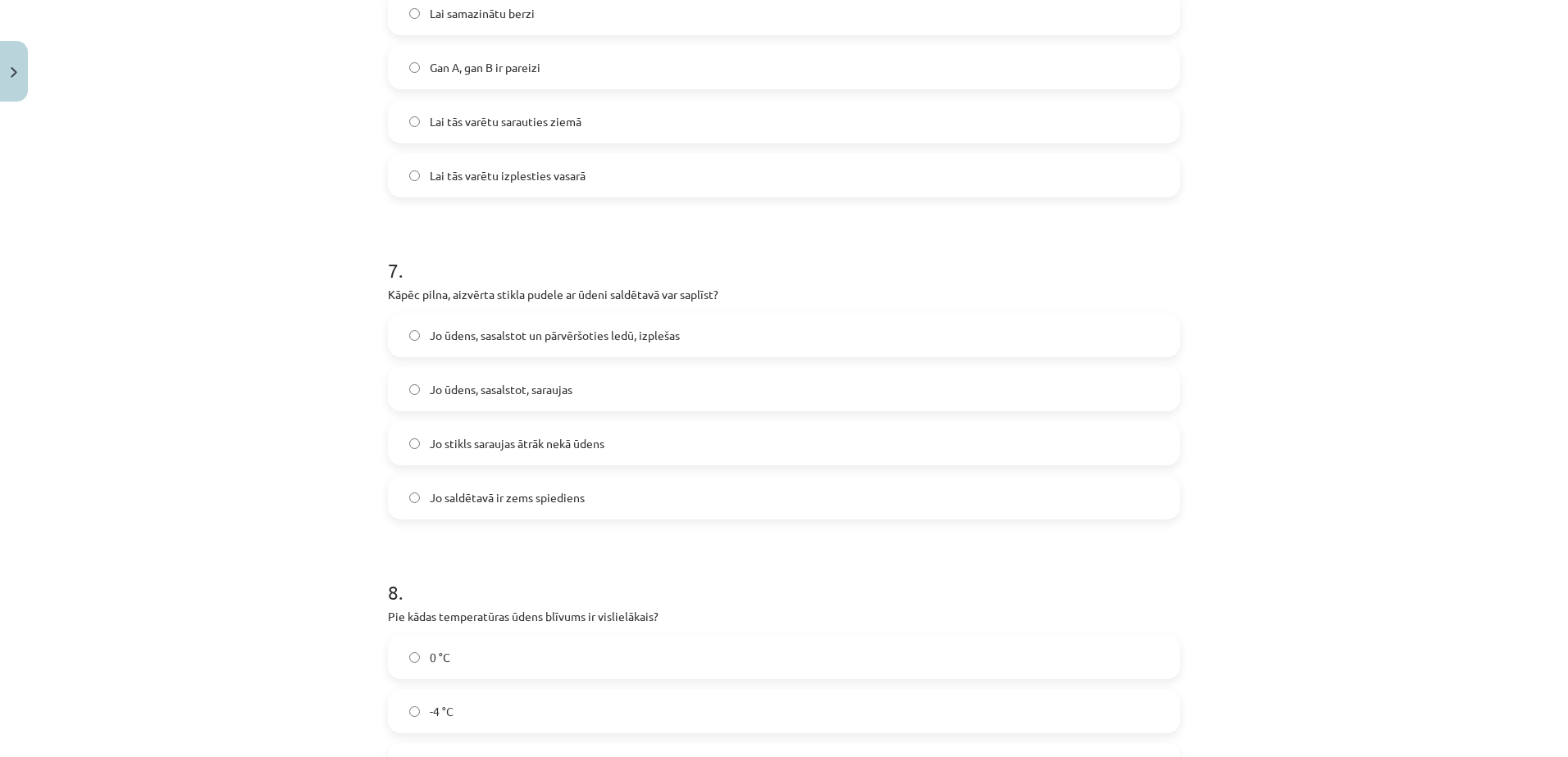
scroll to position [1599, 0]
click at [512, 371] on label "Jo ūdens, sasalstot, saraujas" at bounding box center [784, 386] width 789 height 41
click at [556, 329] on span "Jo ūdens, sasalstot un pārvēršoties ledū, izplešas" at bounding box center [555, 332] width 250 height 17
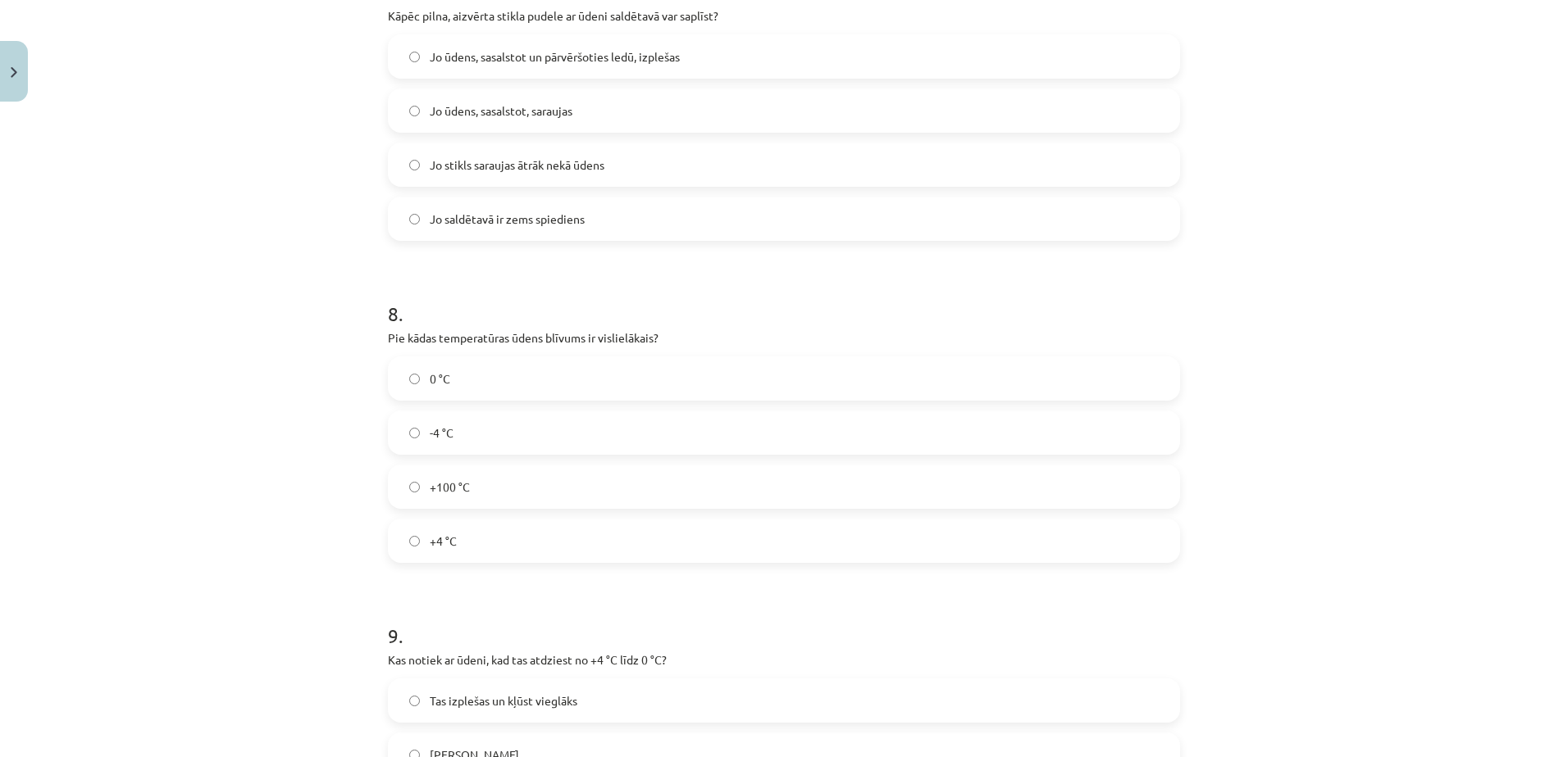
scroll to position [1957, 0]
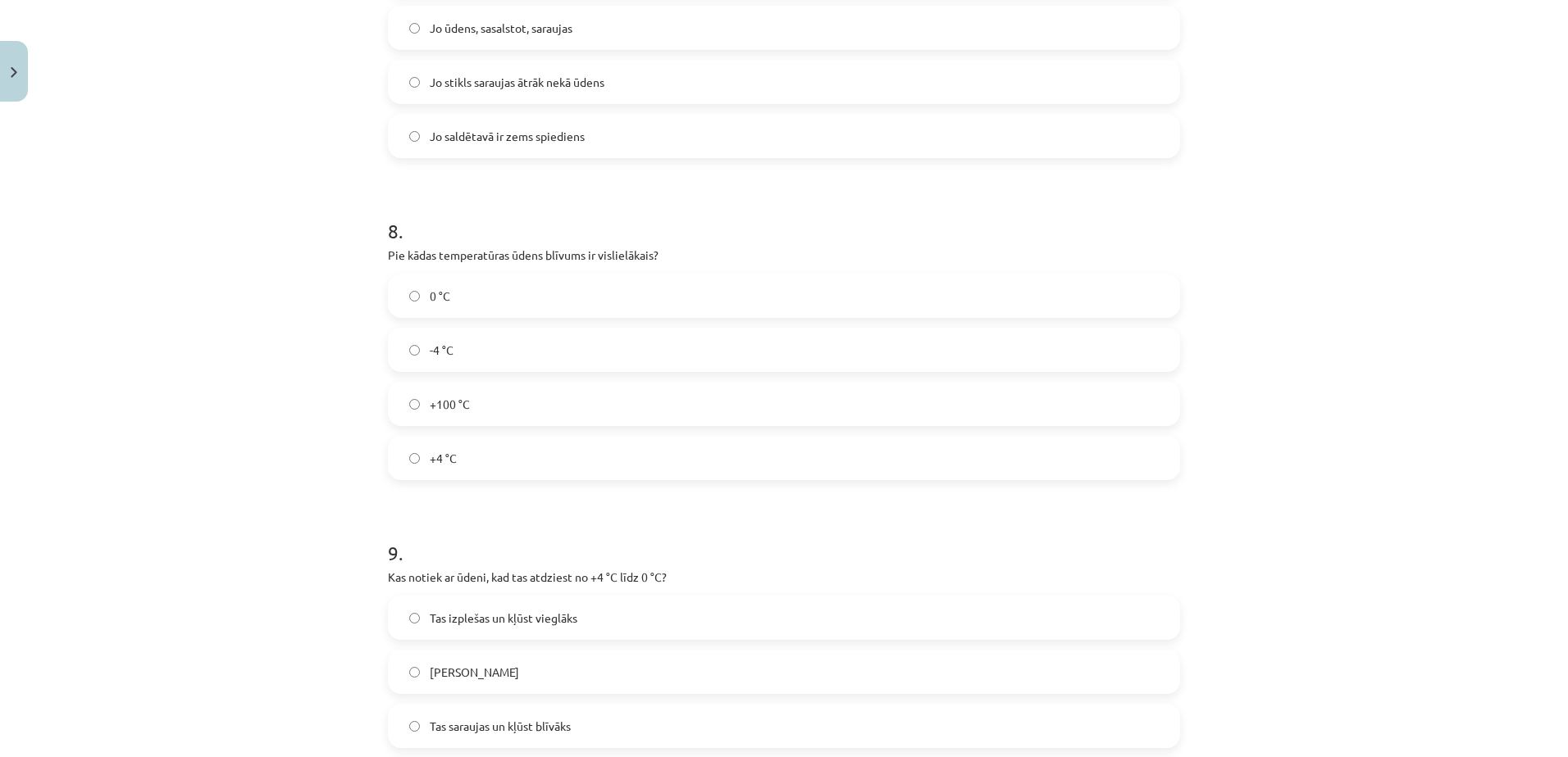
click at [628, 470] on label "+4 °C" at bounding box center [784, 458] width 789 height 41
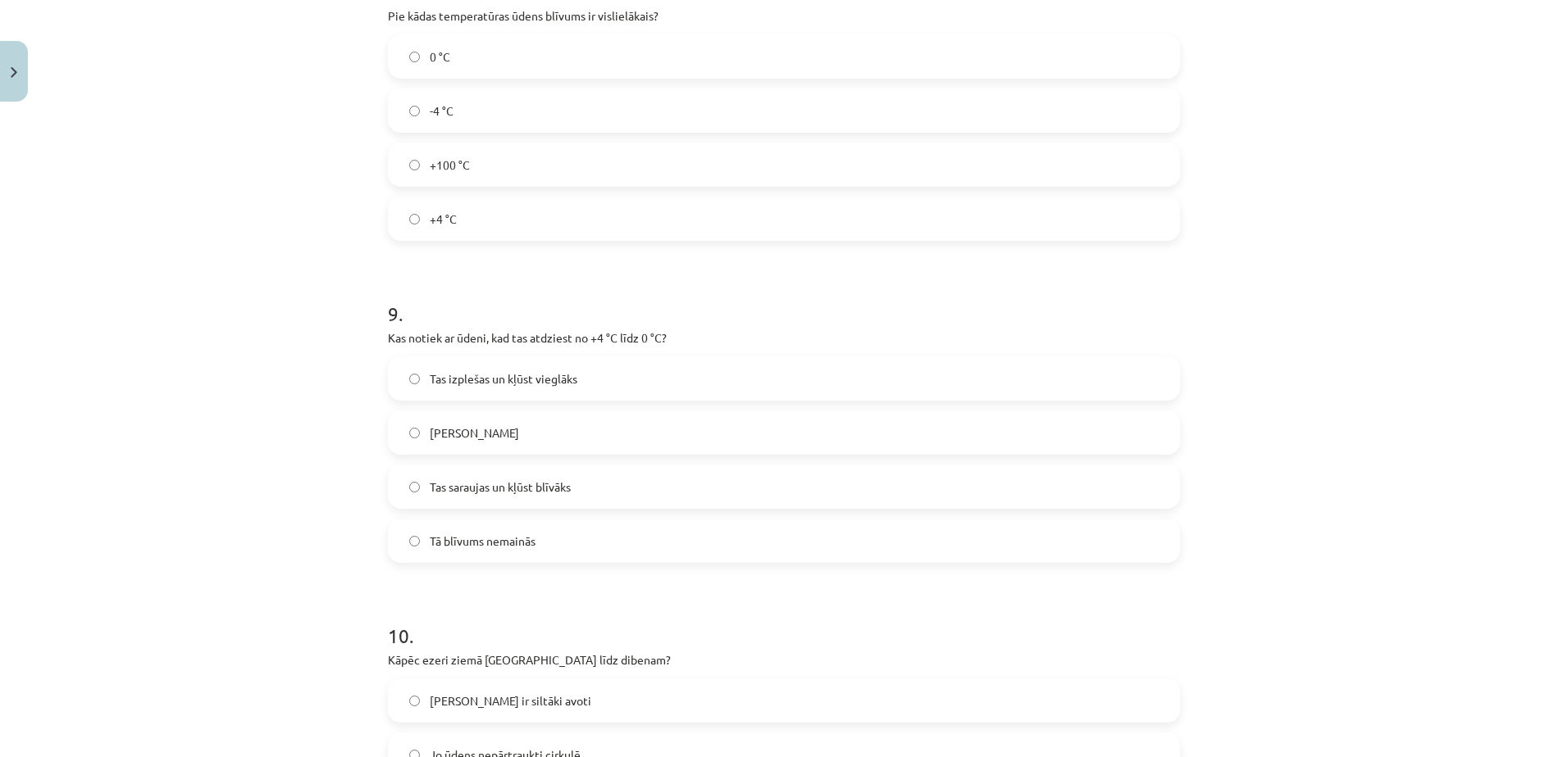
scroll to position [2197, 0]
click at [594, 376] on label "Tas izplešas un kļūst vieglāks" at bounding box center [784, 378] width 789 height 41
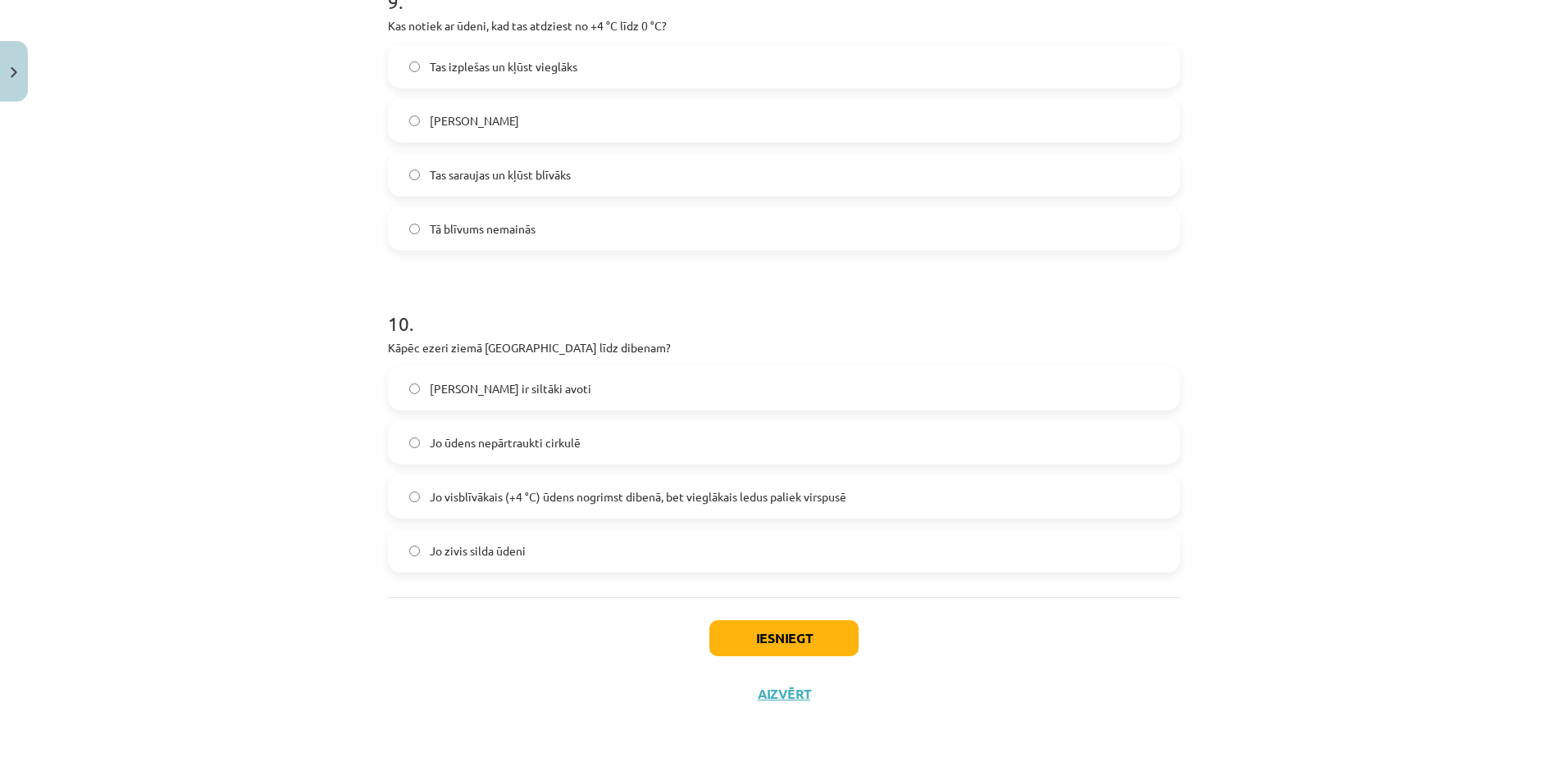
scroll to position [2510, 0]
click at [575, 483] on label "Jo visblīvākais (+4 °C) ūdens nogrimst dibenā, bet vieglākais ledus paliek virs…" at bounding box center [784, 496] width 789 height 41
click at [803, 634] on button "Iesniegt" at bounding box center [784, 637] width 150 height 36
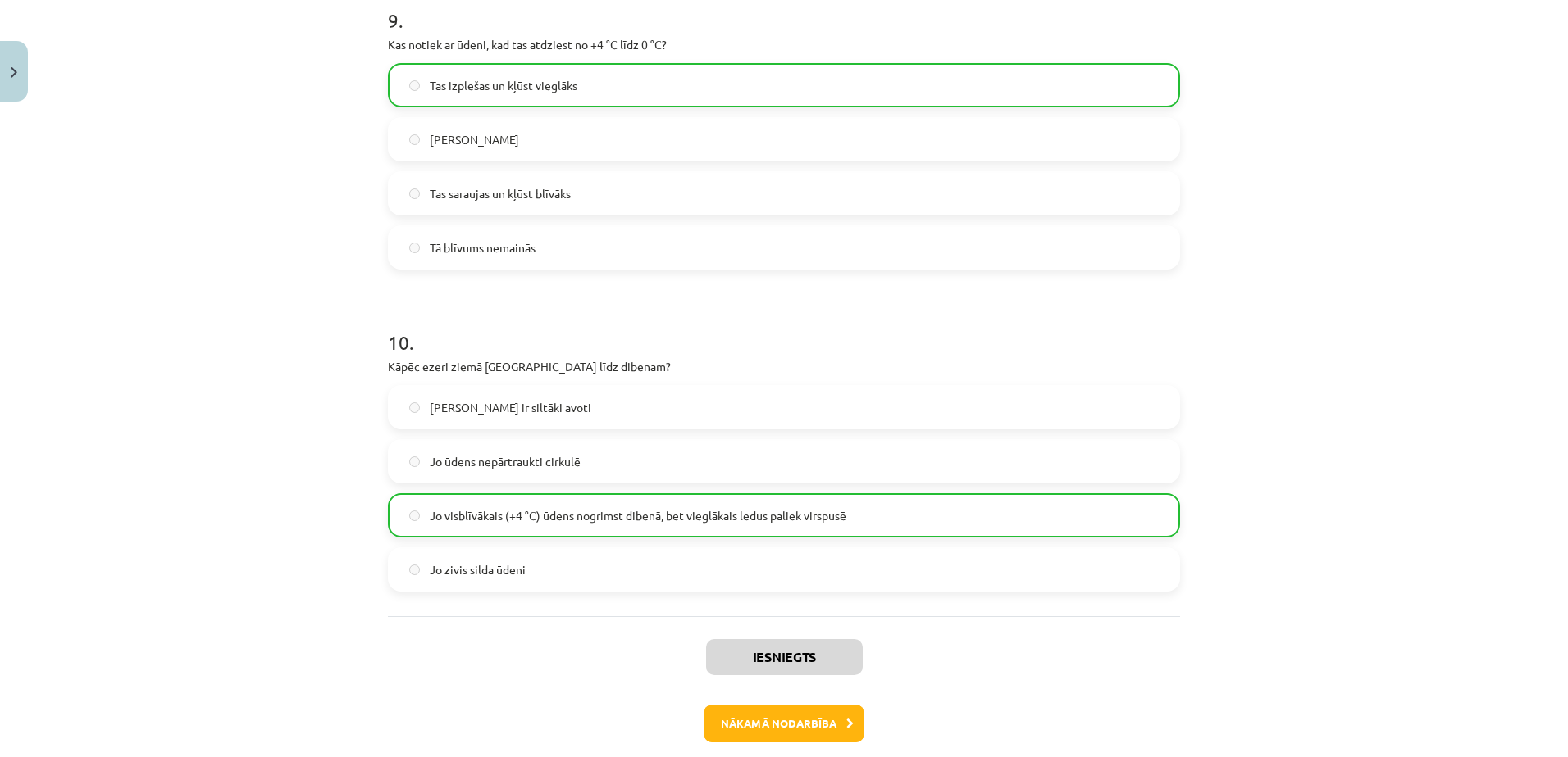
scroll to position [2567, 0]
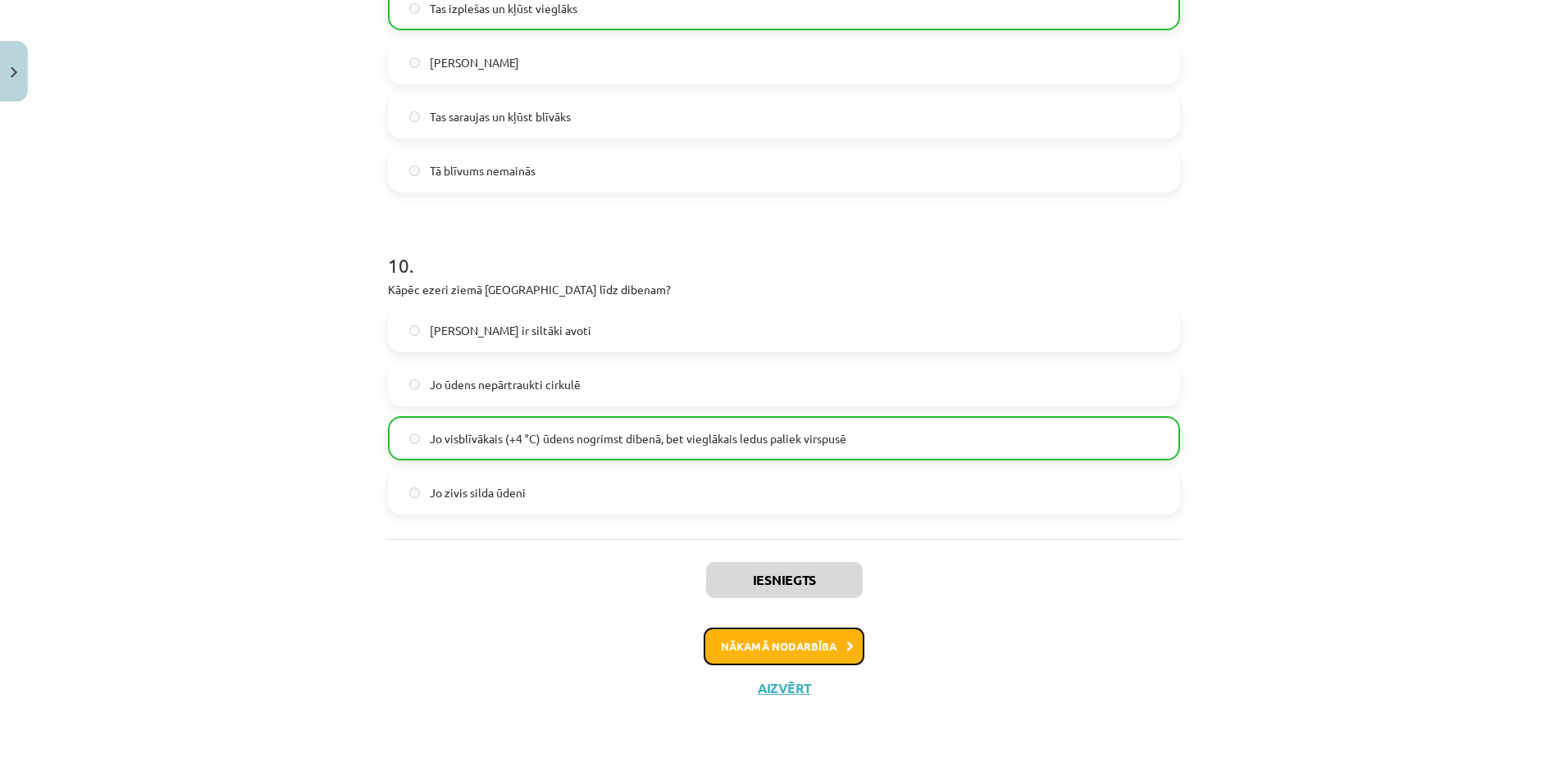
click at [768, 639] on button "Nākamā nodarbība" at bounding box center [784, 646] width 160 height 38
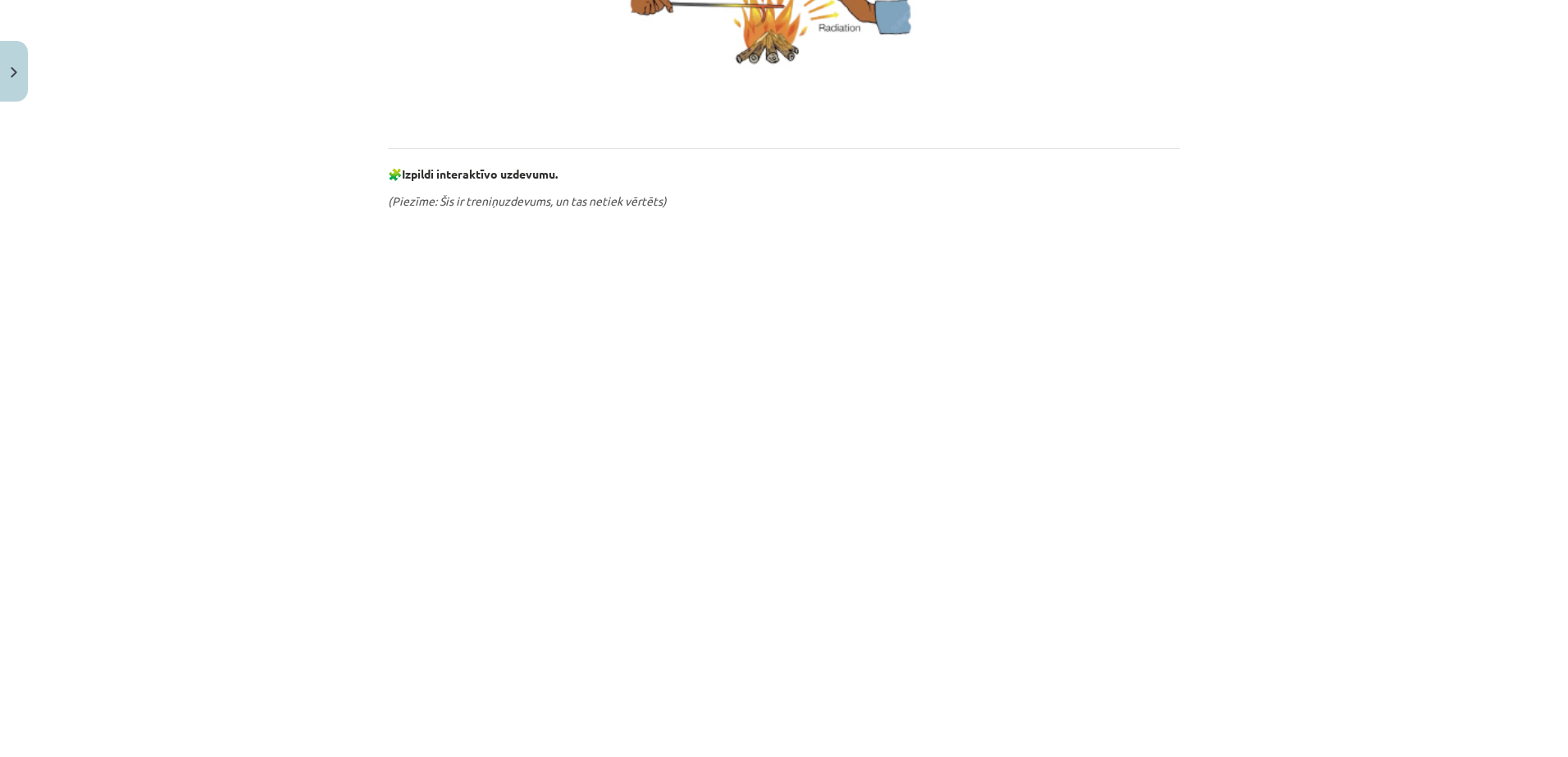
scroll to position [860, 0]
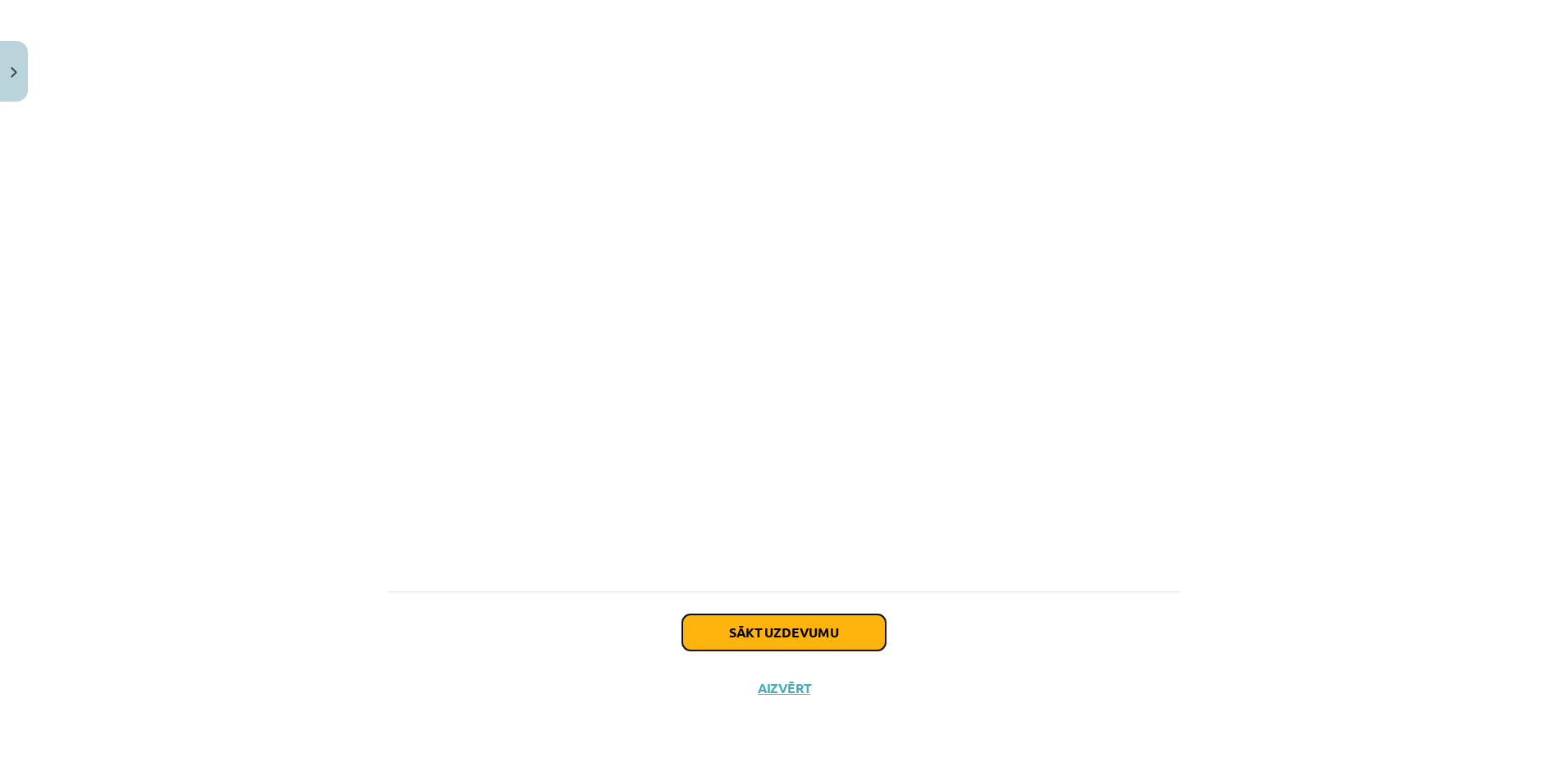
click at [791, 649] on button "Sākt uzdevumu" at bounding box center [784, 633] width 204 height 36
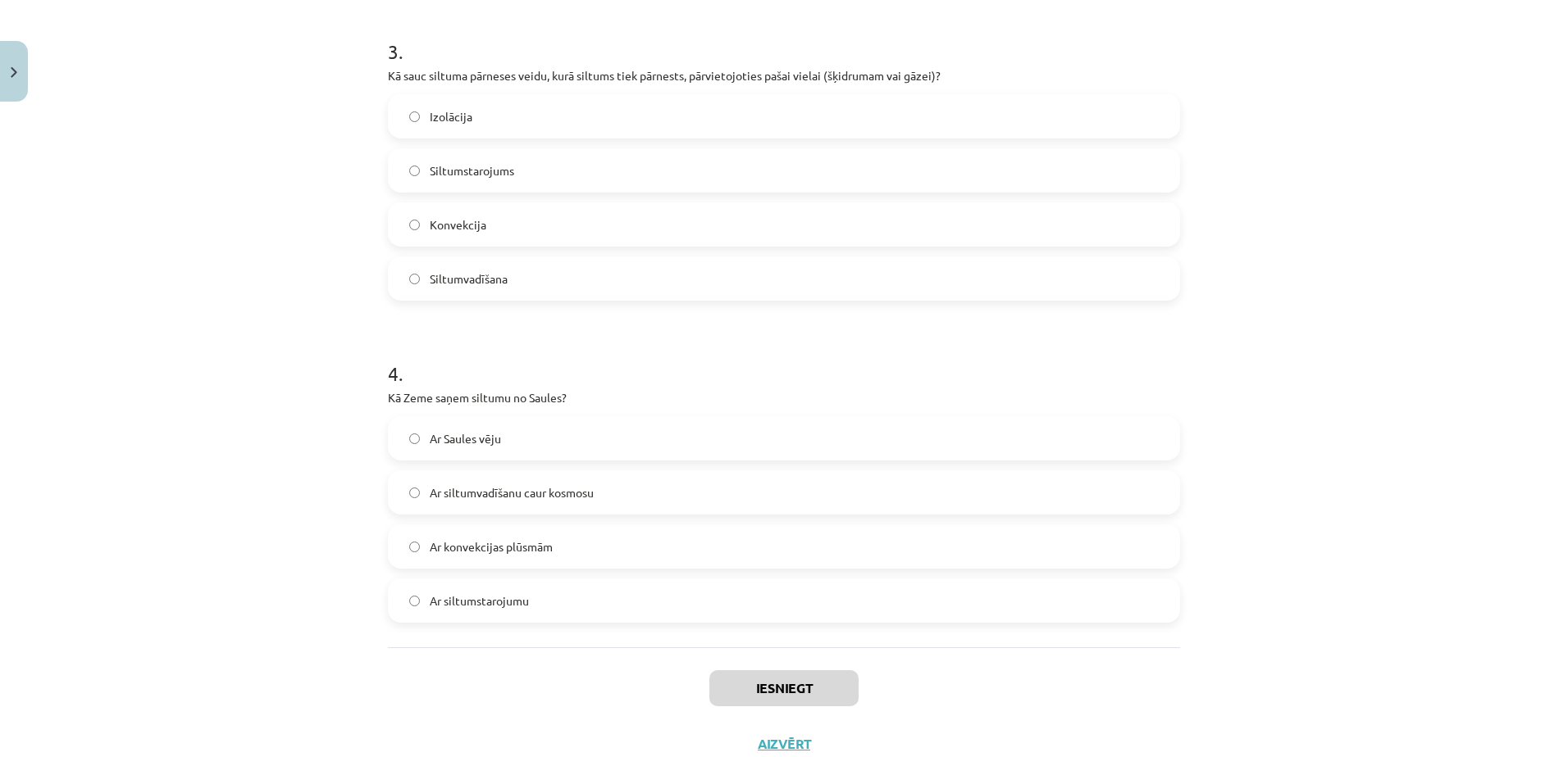
scroll to position [798, 0]
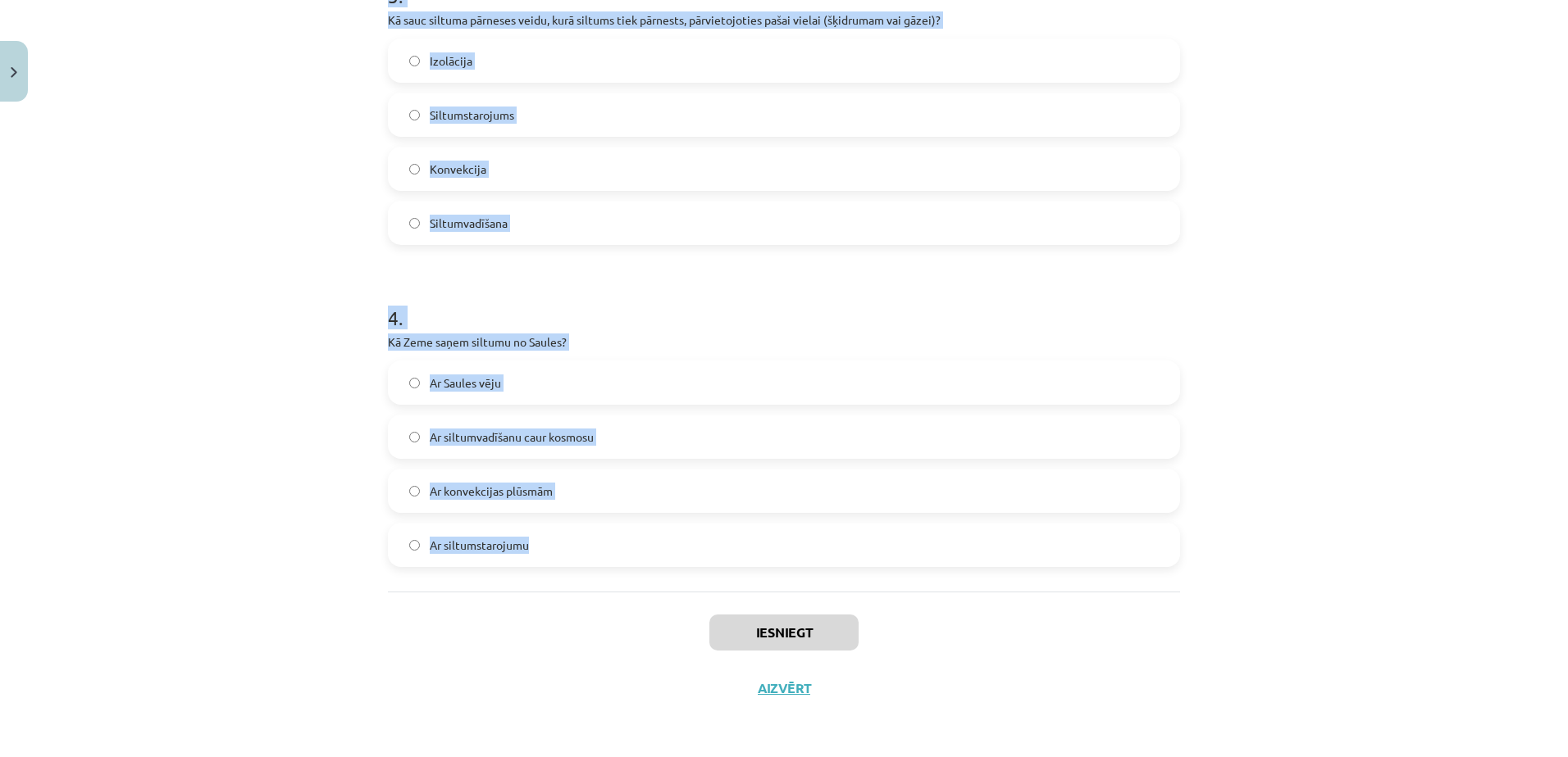
drag, startPoint x: 375, startPoint y: 307, endPoint x: 730, endPoint y: 569, distance: 441.2
click at [730, 569] on div "8 XP Saņemsi Sarežģīts 62 pilda Apraksts Uzdevums Palīdzība 1 . Vai siltumstaro…" at bounding box center [784, 13] width 811 height 1405
copy form "1 . Vai siltumstarojums var izplatīties vakuumā? Jā Nē 2 . Vai metāli ir labi s…"
click at [234, 179] on div "Mācību tēma: Fizika 9. klases 1. ieskaites mācību materiāls #4 📝 3. tēma. Siltu…" at bounding box center [784, 378] width 1568 height 757
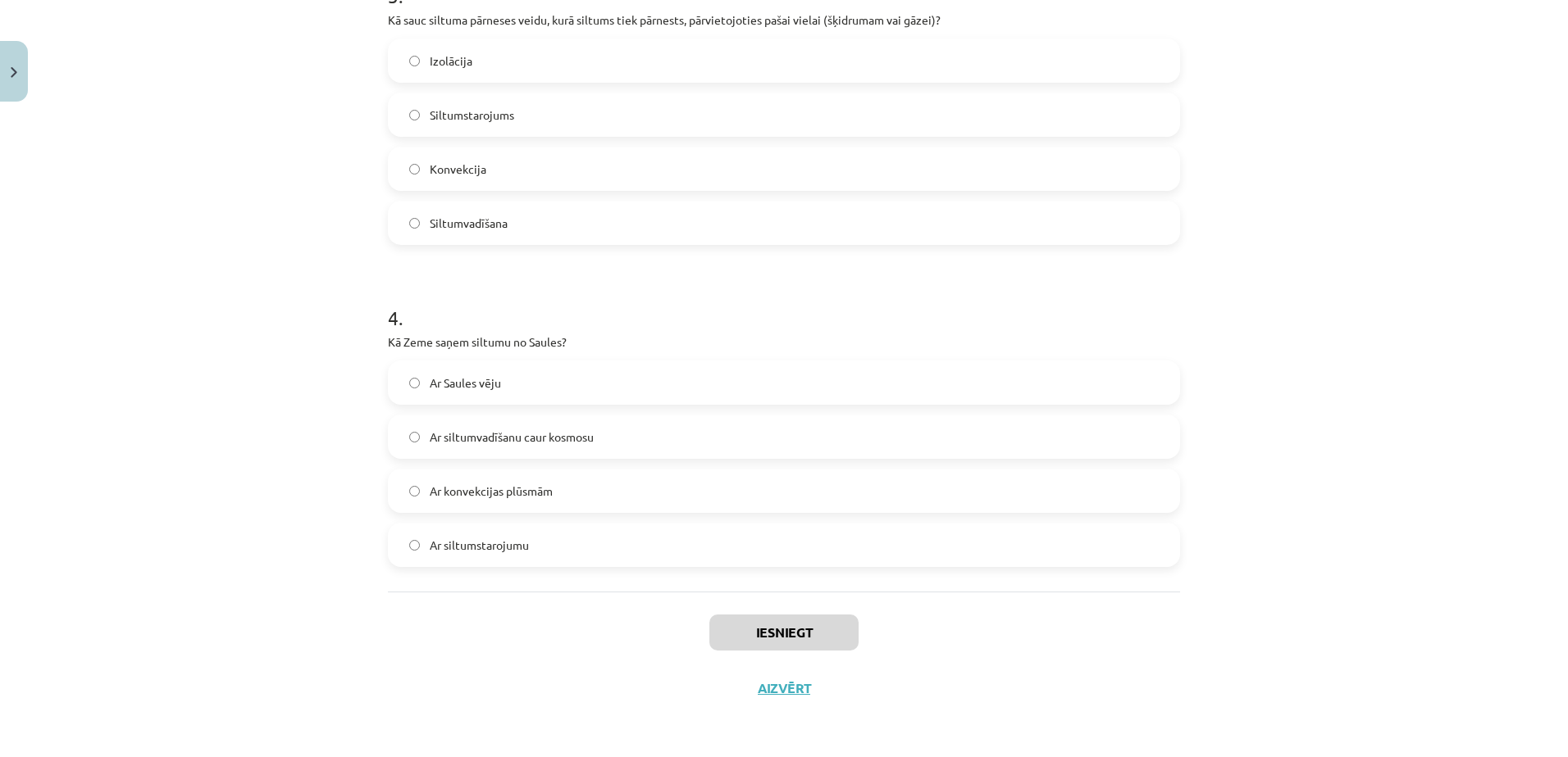
click at [509, 555] on label "Ar siltumstarojumu" at bounding box center [784, 545] width 789 height 41
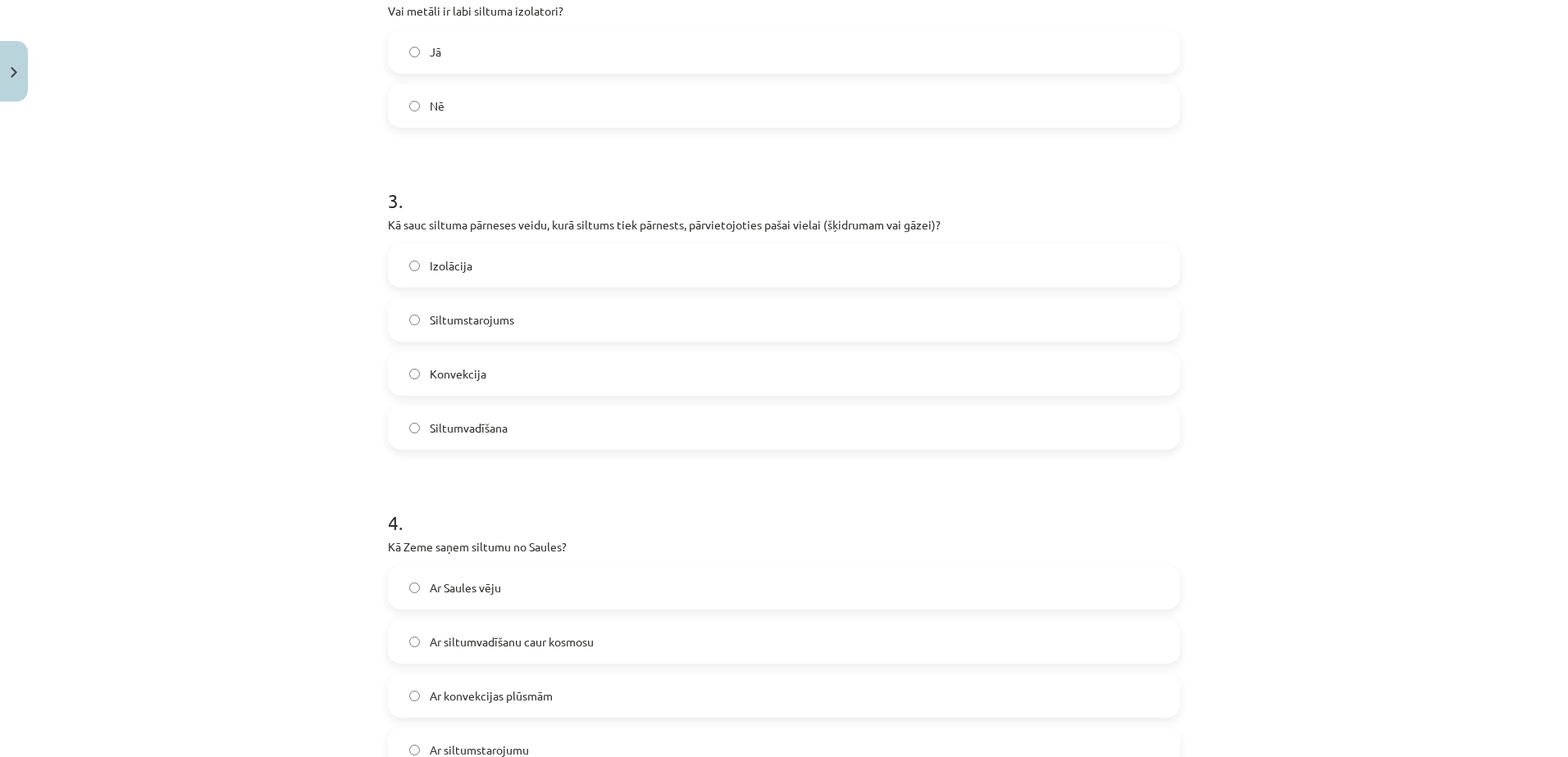
scroll to position [581, 0]
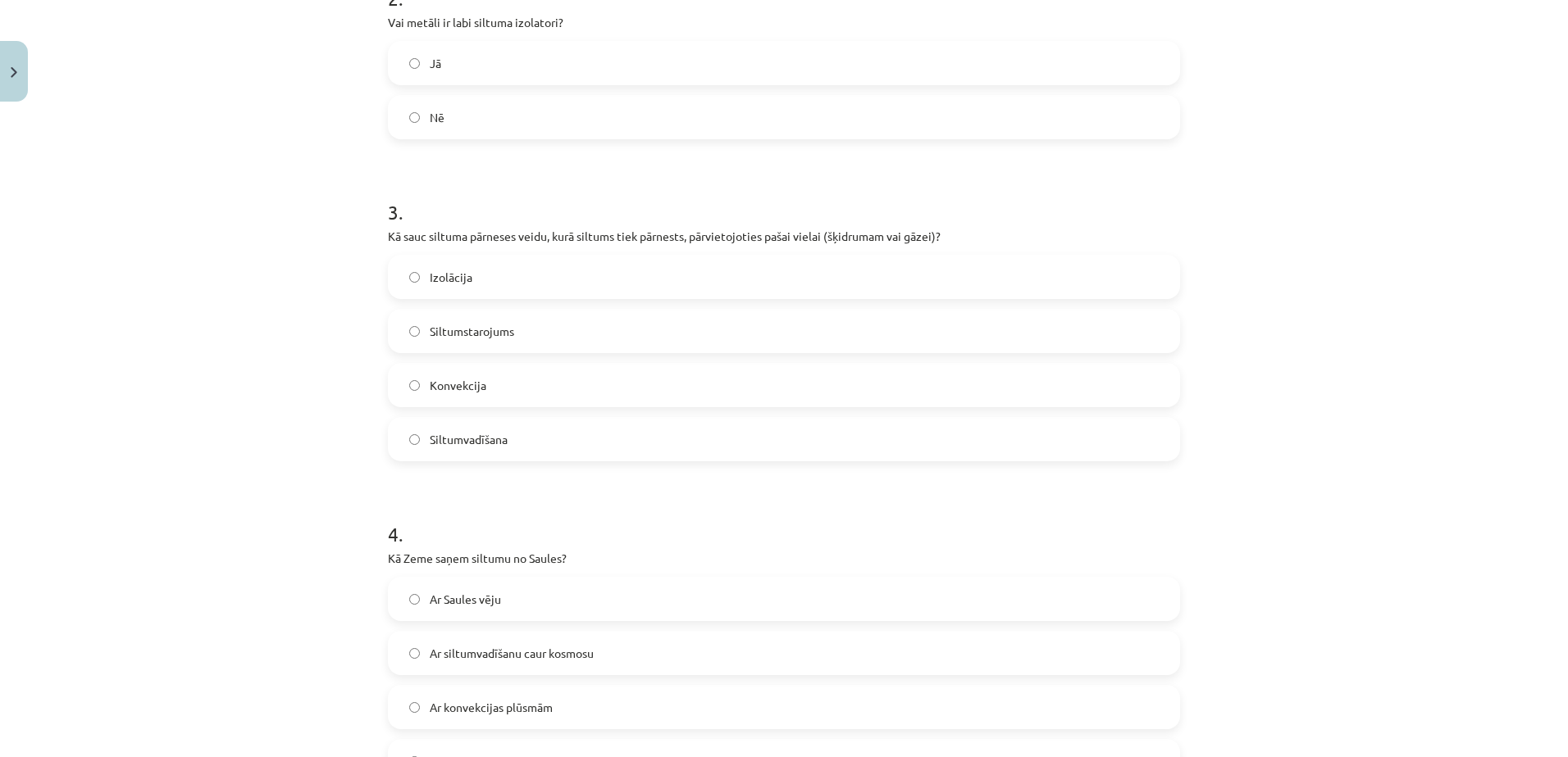
click at [505, 384] on label "Konvekcija" at bounding box center [784, 385] width 789 height 41
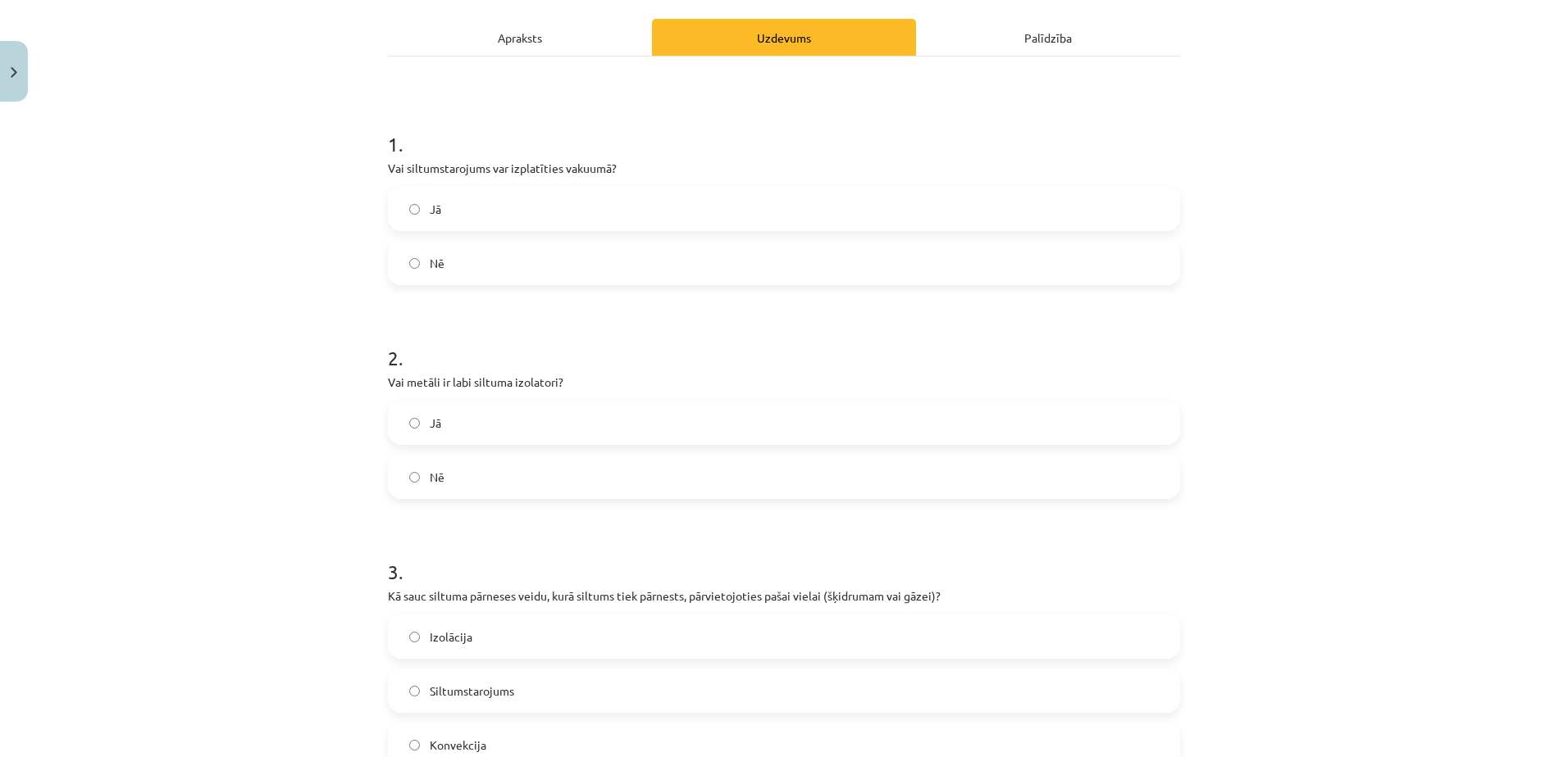
scroll to position [211, 0]
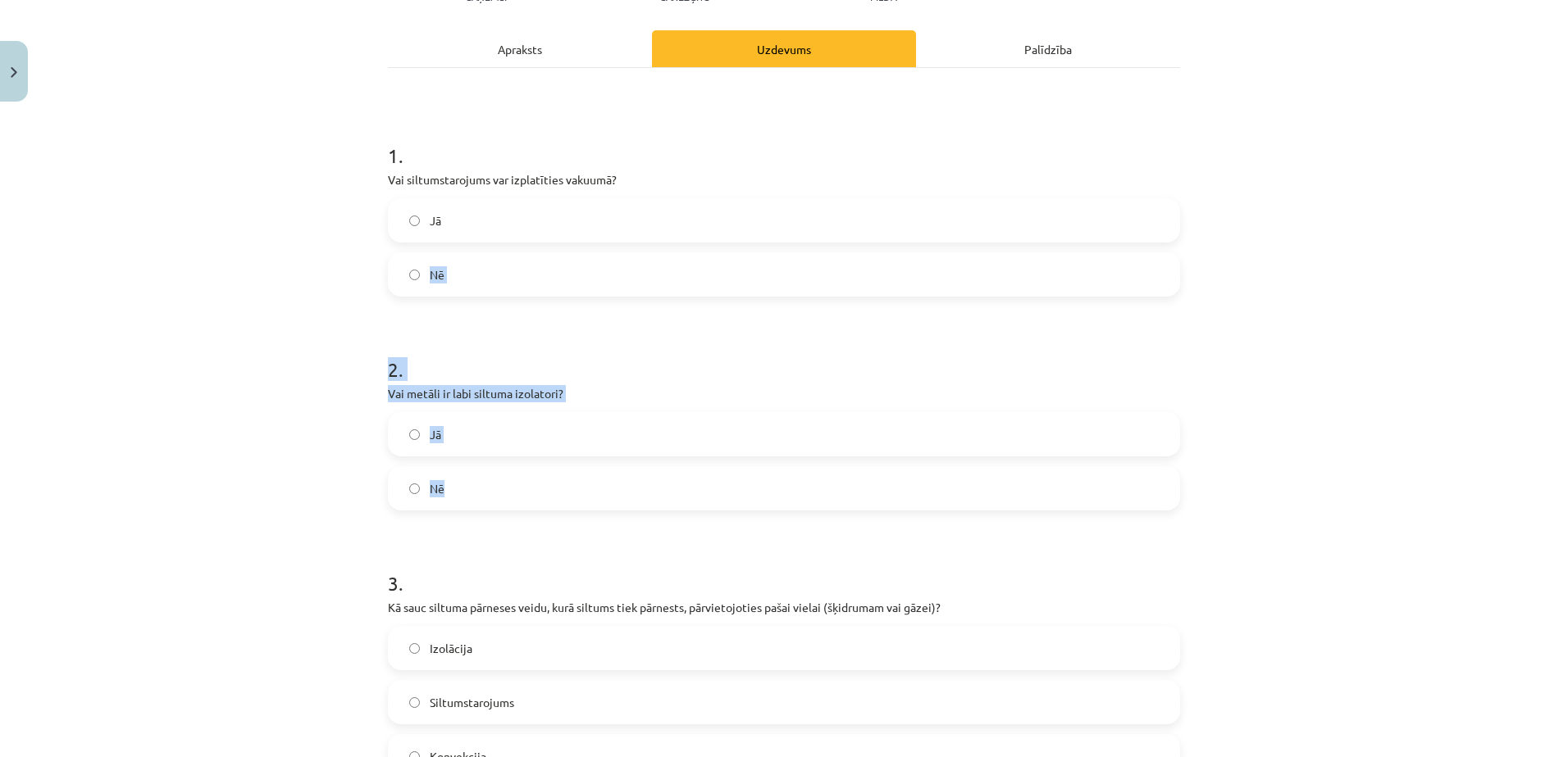
drag, startPoint x: 479, startPoint y: 492, endPoint x: 496, endPoint y: 214, distance: 278.5
click at [496, 214] on form "1 . Vai siltumstarojums var izplatīties vakuumā? Jā Nē 2 . Vai metāli ir labi s…" at bounding box center [784, 635] width 792 height 1039
click at [496, 214] on label "Jā" at bounding box center [784, 221] width 789 height 41
click at [494, 490] on label "Nē" at bounding box center [784, 489] width 789 height 41
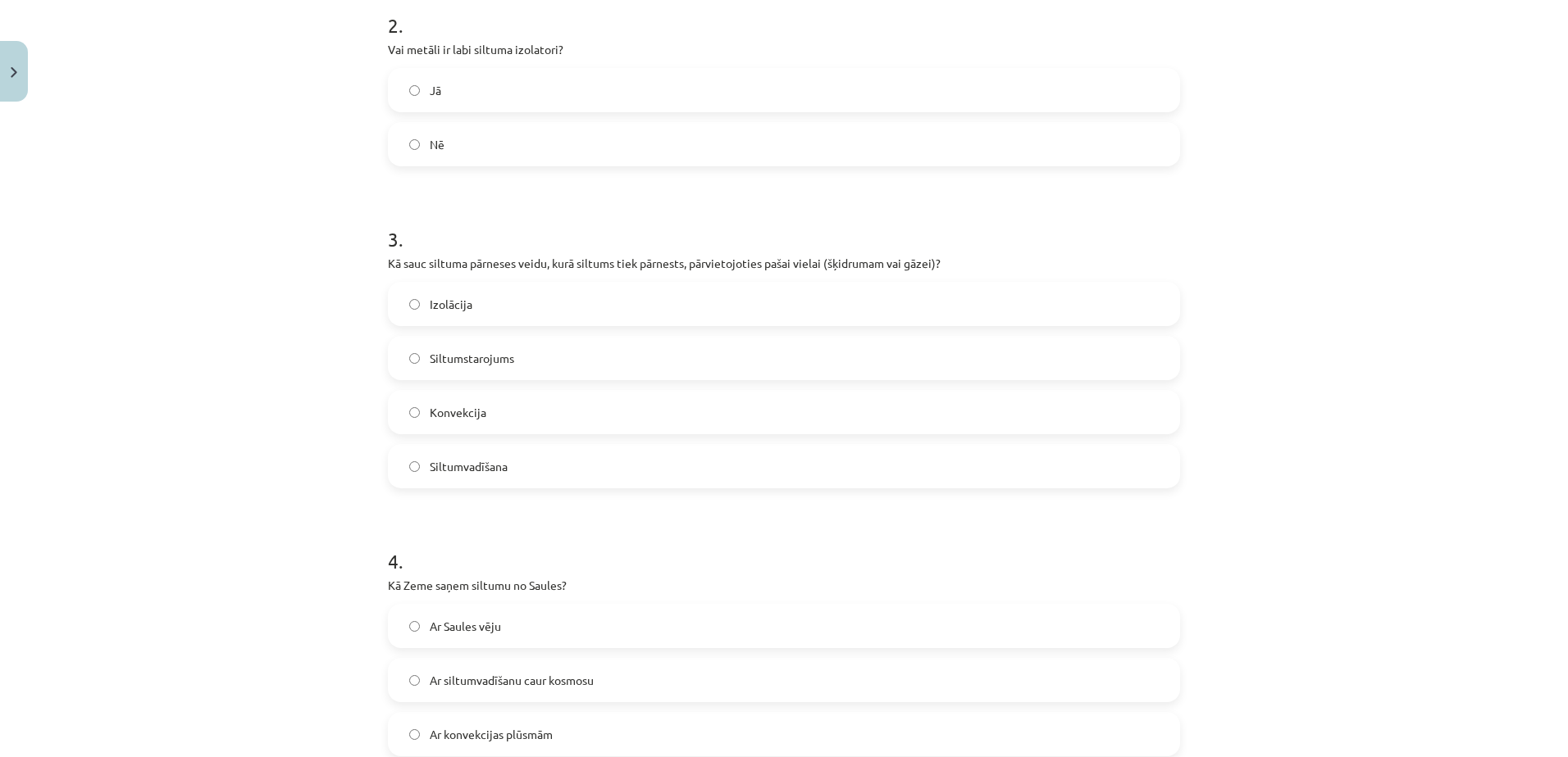
scroll to position [798, 0]
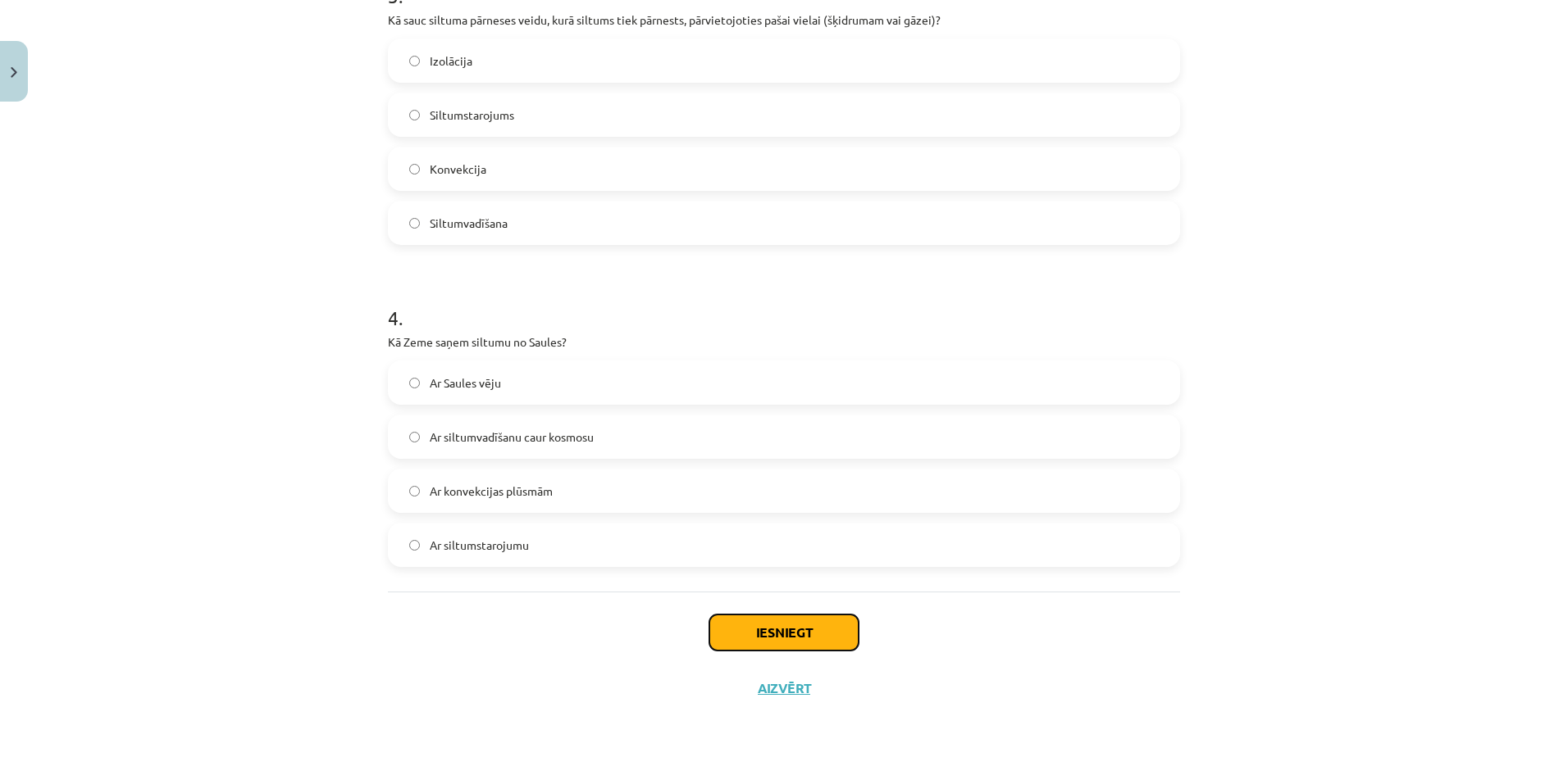
click at [747, 621] on button "Iesniegt" at bounding box center [784, 633] width 150 height 36
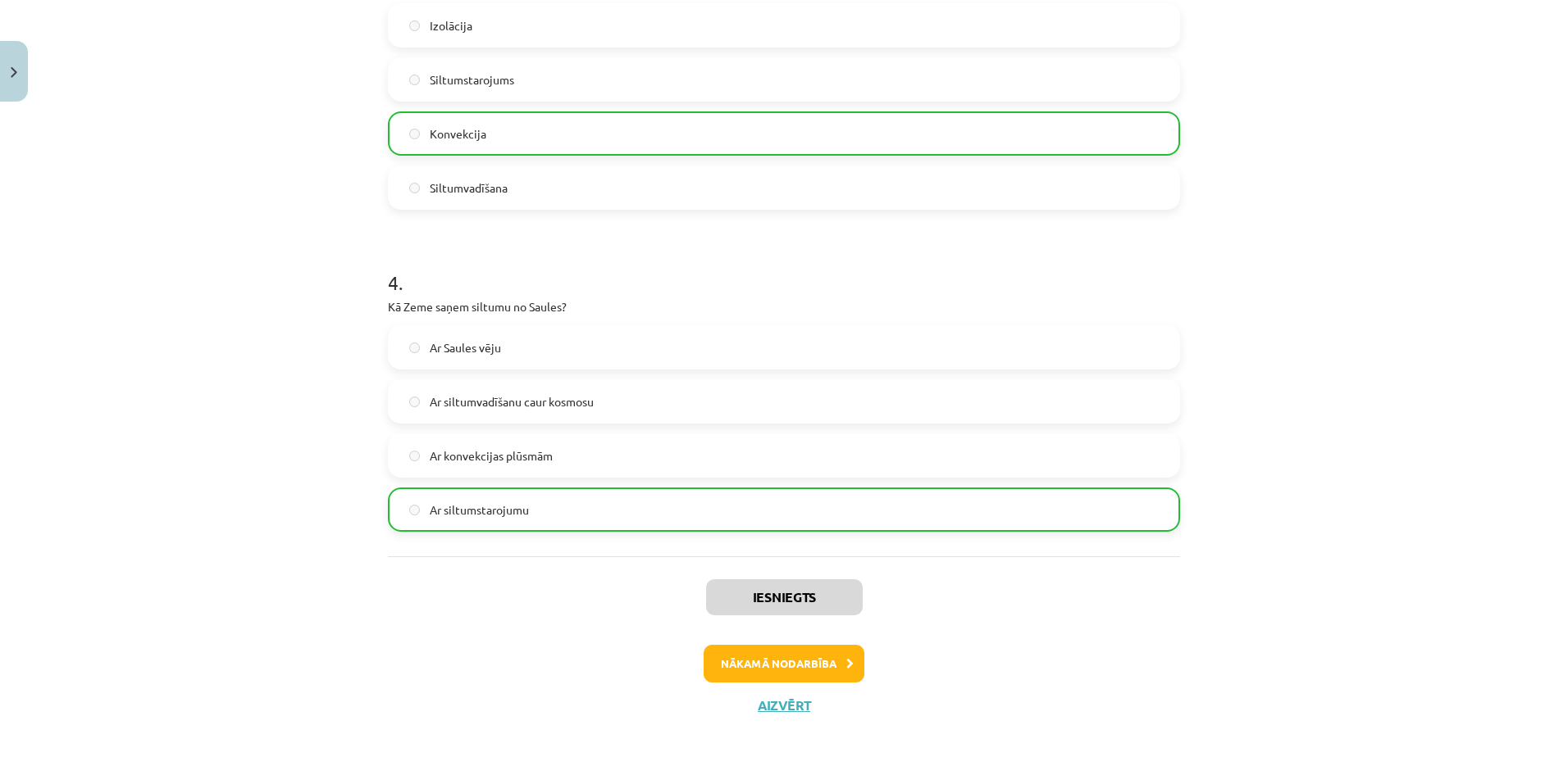
scroll to position [851, 0]
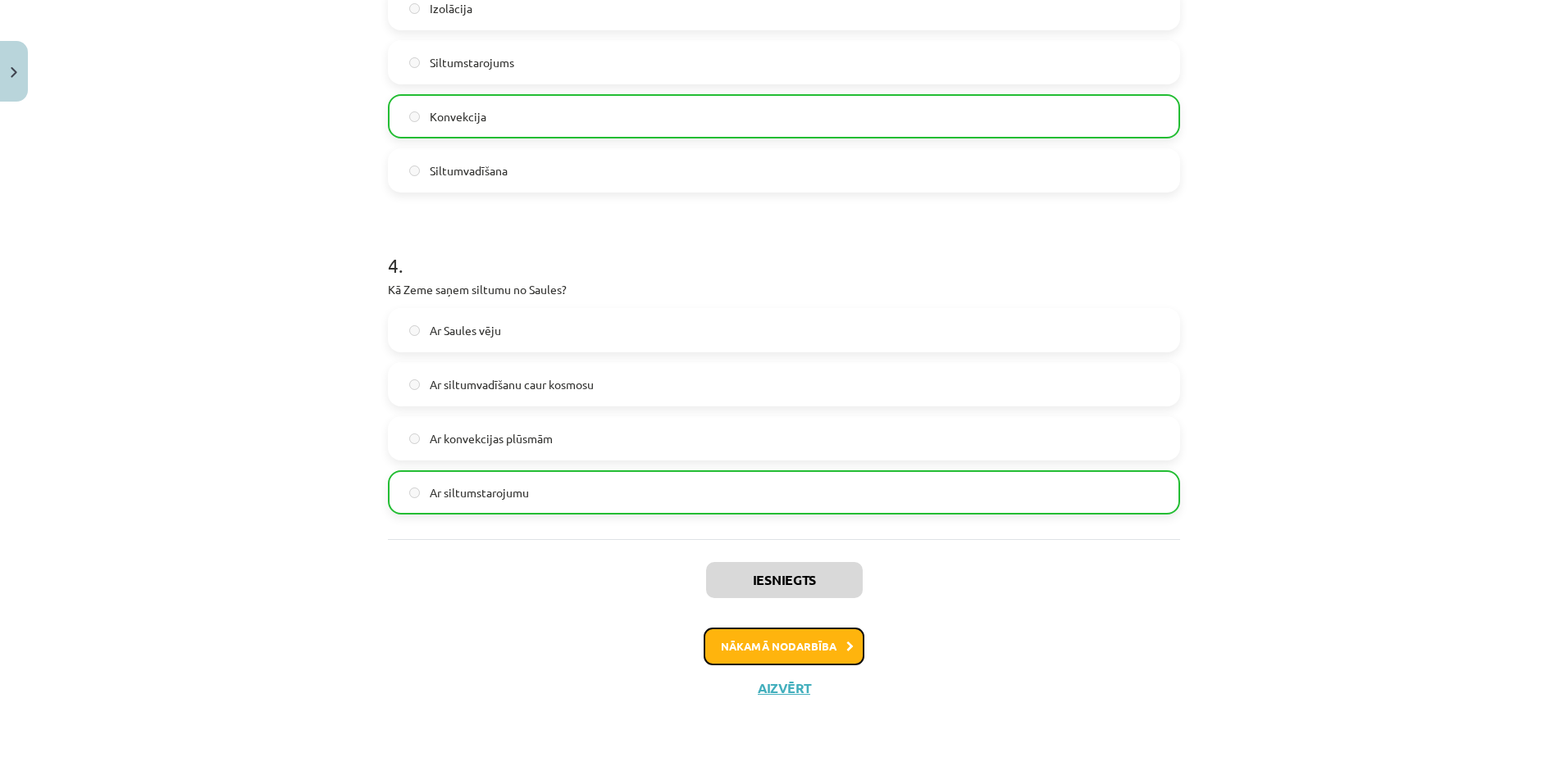
click at [787, 653] on button "Nākamā nodarbība" at bounding box center [784, 646] width 160 height 38
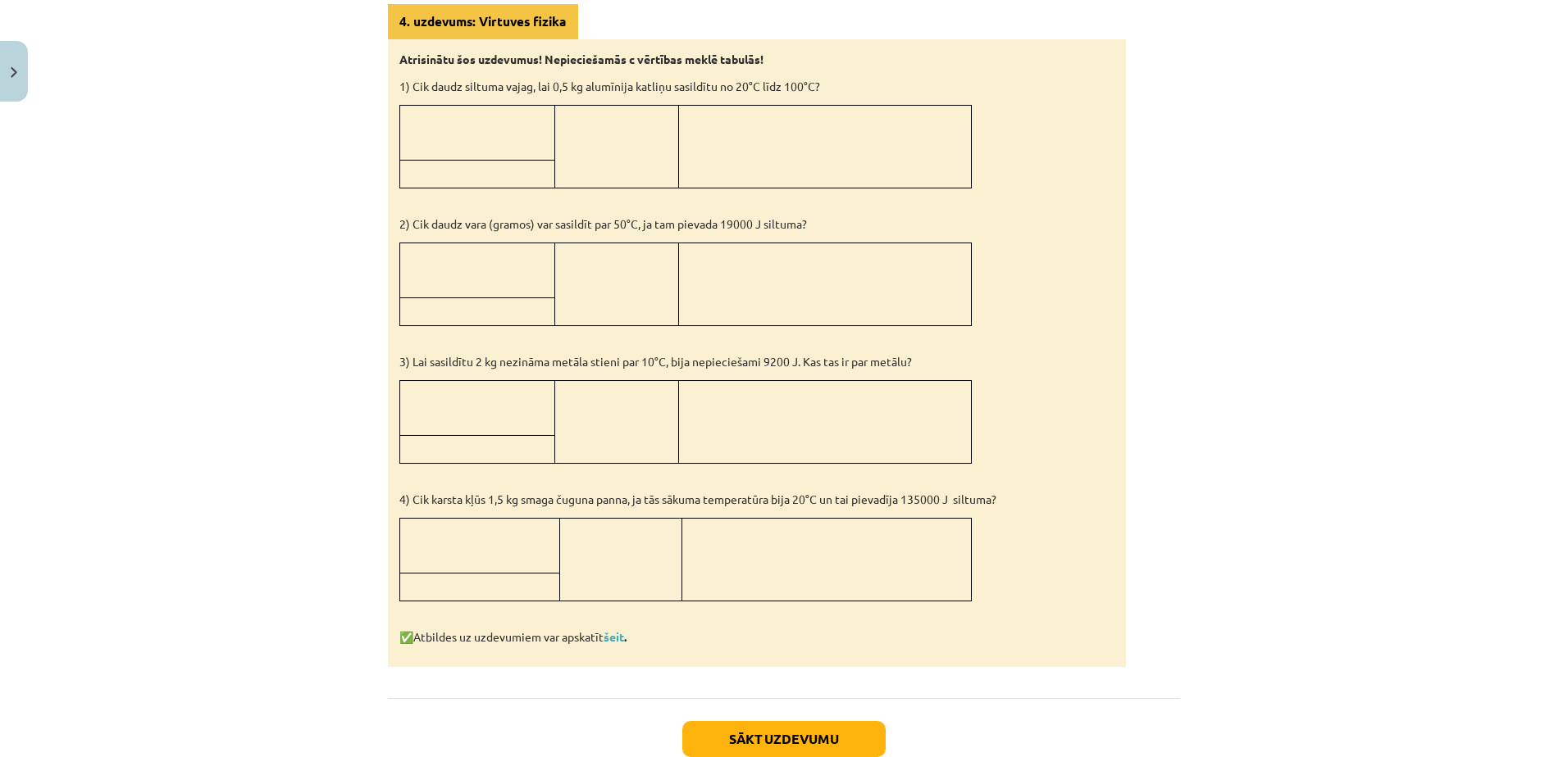
scroll to position [1464, 0]
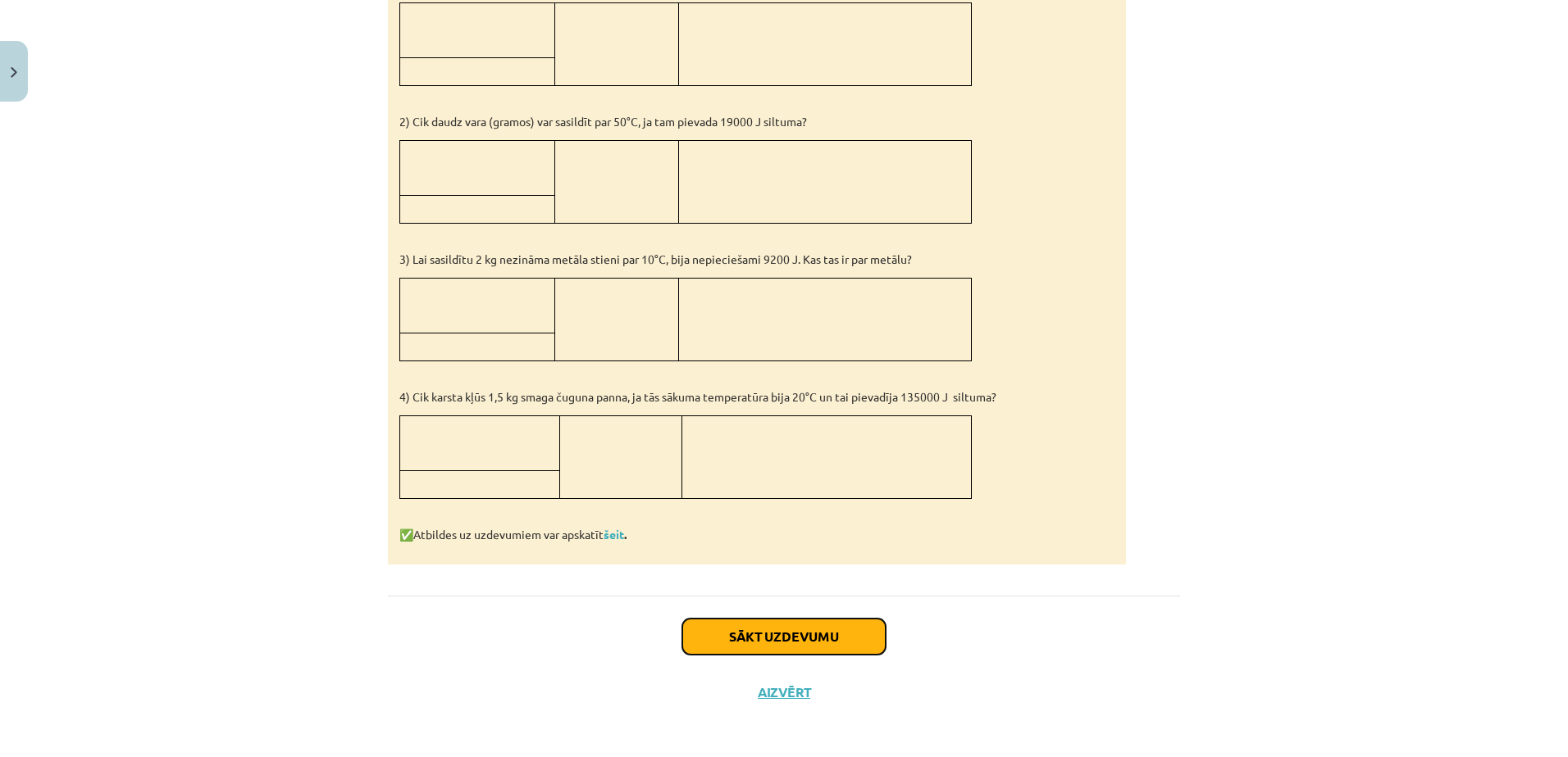
click at [784, 635] on button "Sākt uzdevumu" at bounding box center [784, 636] width 204 height 36
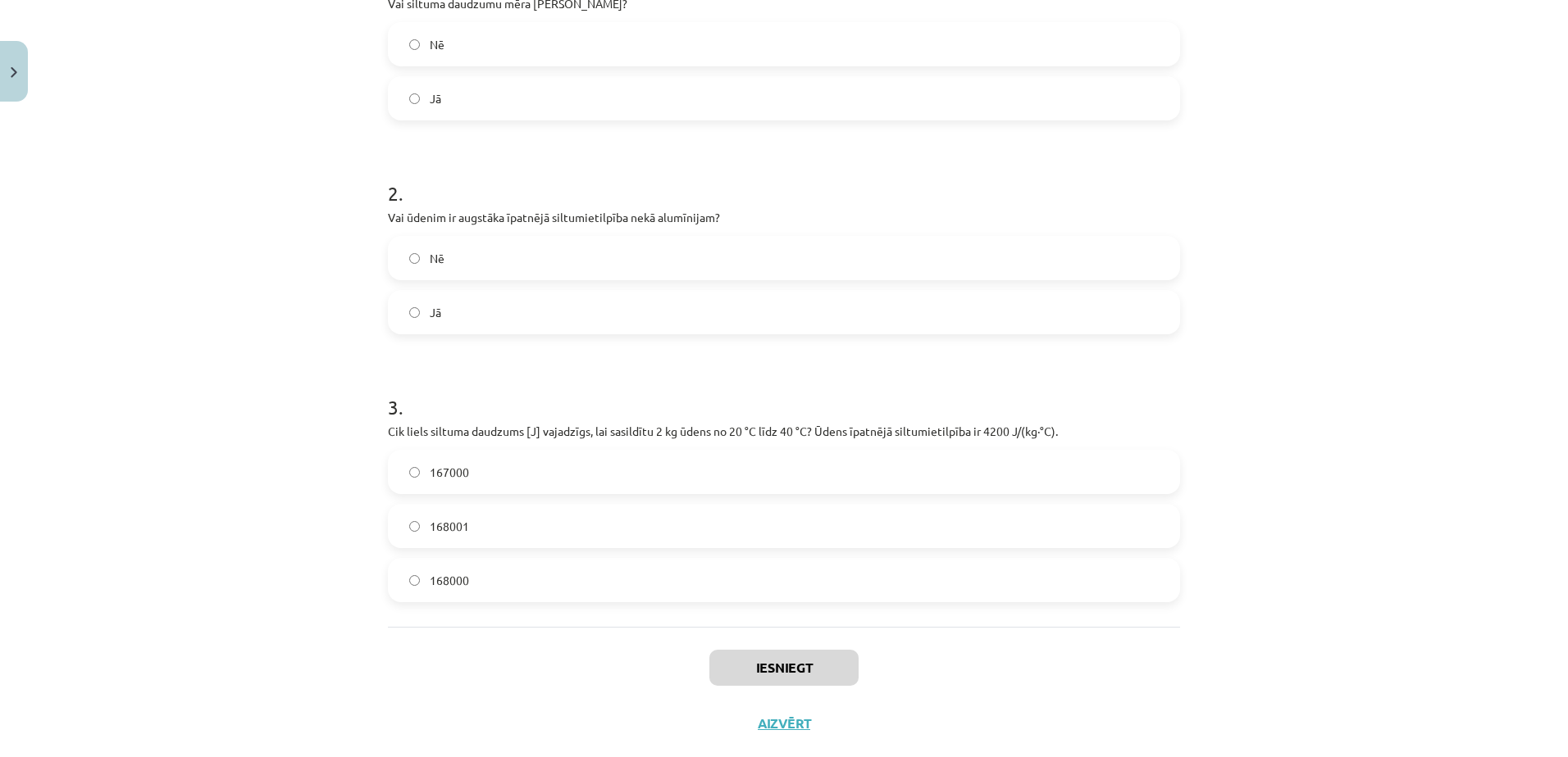
scroll to position [422, 0]
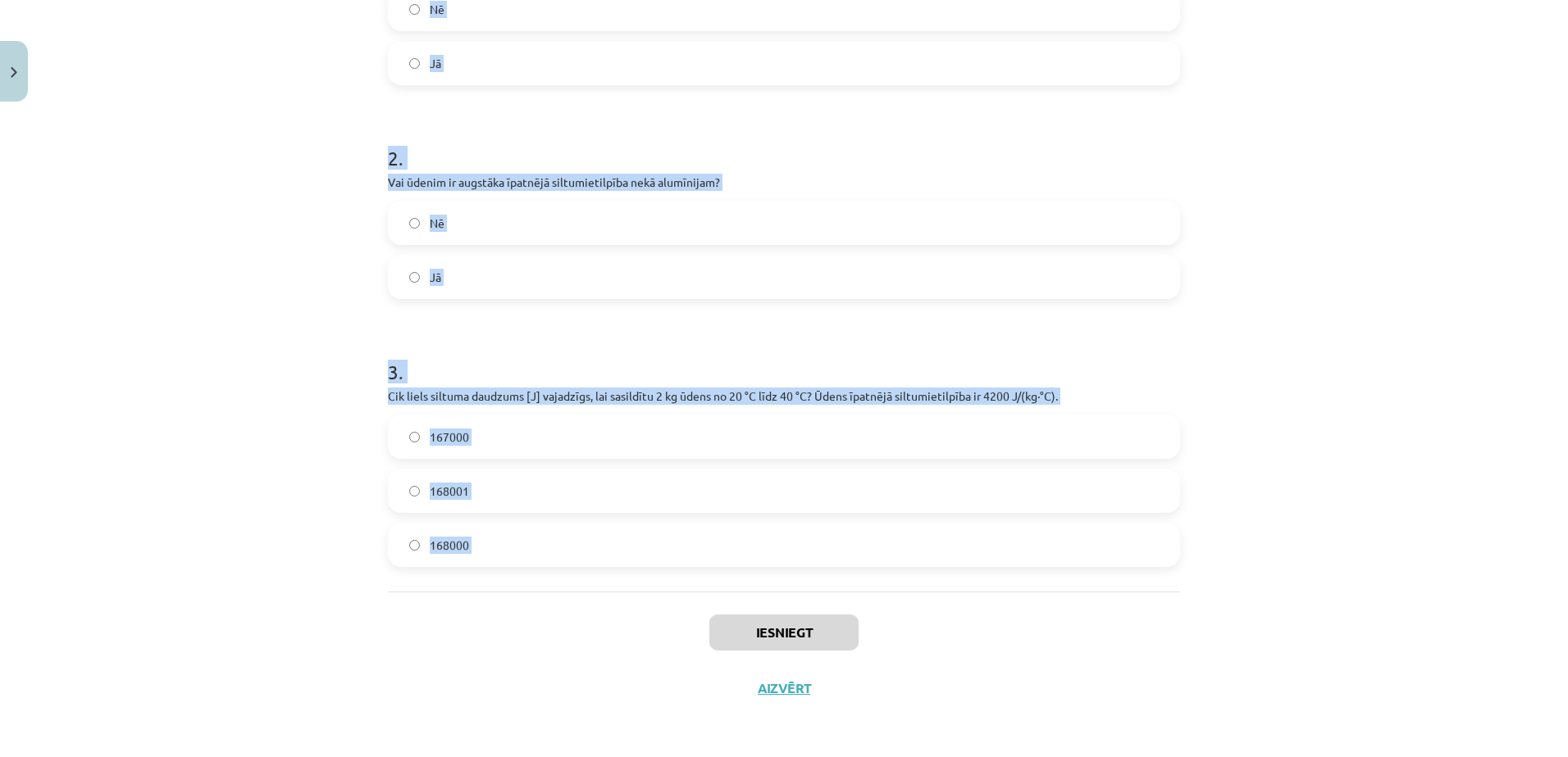
drag, startPoint x: 357, startPoint y: 316, endPoint x: 692, endPoint y: 597, distance: 437.2
click at [692, 597] on div "Mācību tēma: Fizika 9. klases 1. ieskaites mācību materiāls #5 📝 4. tēma. Siltu…" at bounding box center [784, 378] width 1568 height 757
copy form "1 . Vai siltuma daudzumu mēra Celsija grādos? Nē Jā 2 . Vai ūdenim ir augstāka …"
click at [230, 462] on div "Mācību tēma: Fizika 9. klases 1. ieskaites mācību materiāls #5 📝 4. tēma. Siltu…" at bounding box center [784, 378] width 1568 height 757
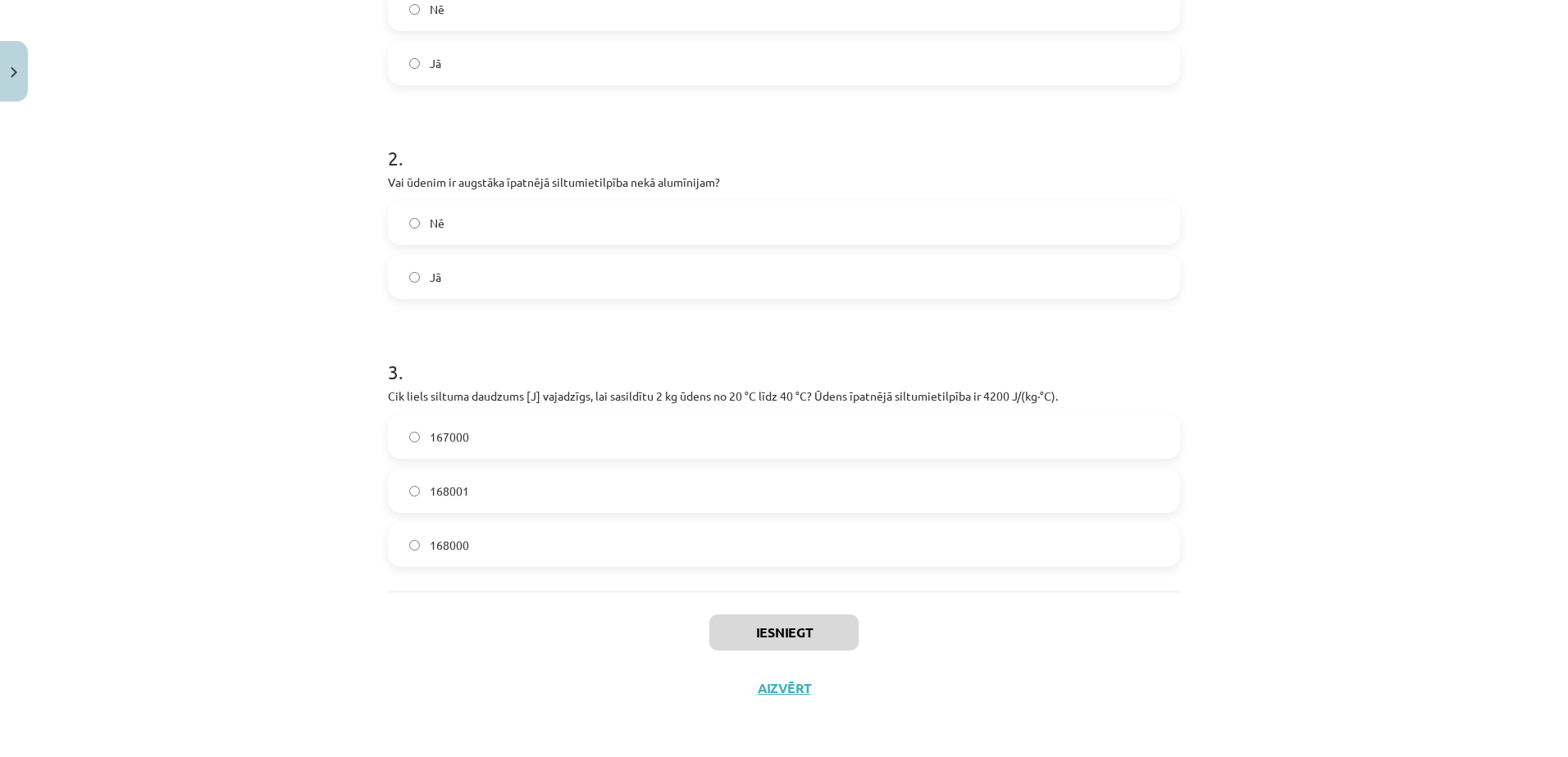
click at [466, 553] on label "168000" at bounding box center [784, 545] width 789 height 41
click at [529, 286] on label "Jā" at bounding box center [784, 277] width 789 height 41
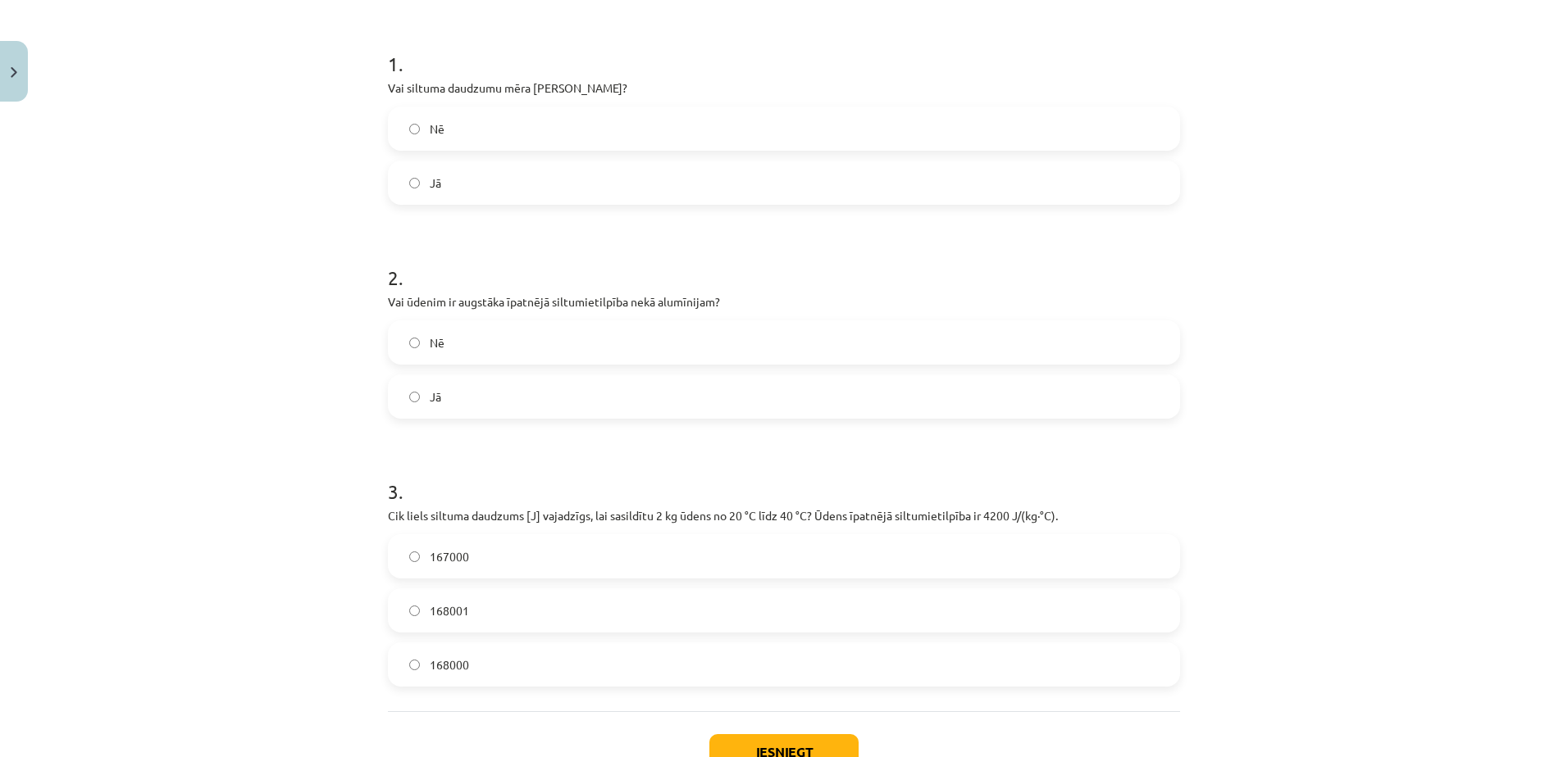
scroll to position [301, 0]
click at [538, 121] on label "Nē" at bounding box center [784, 131] width 789 height 41
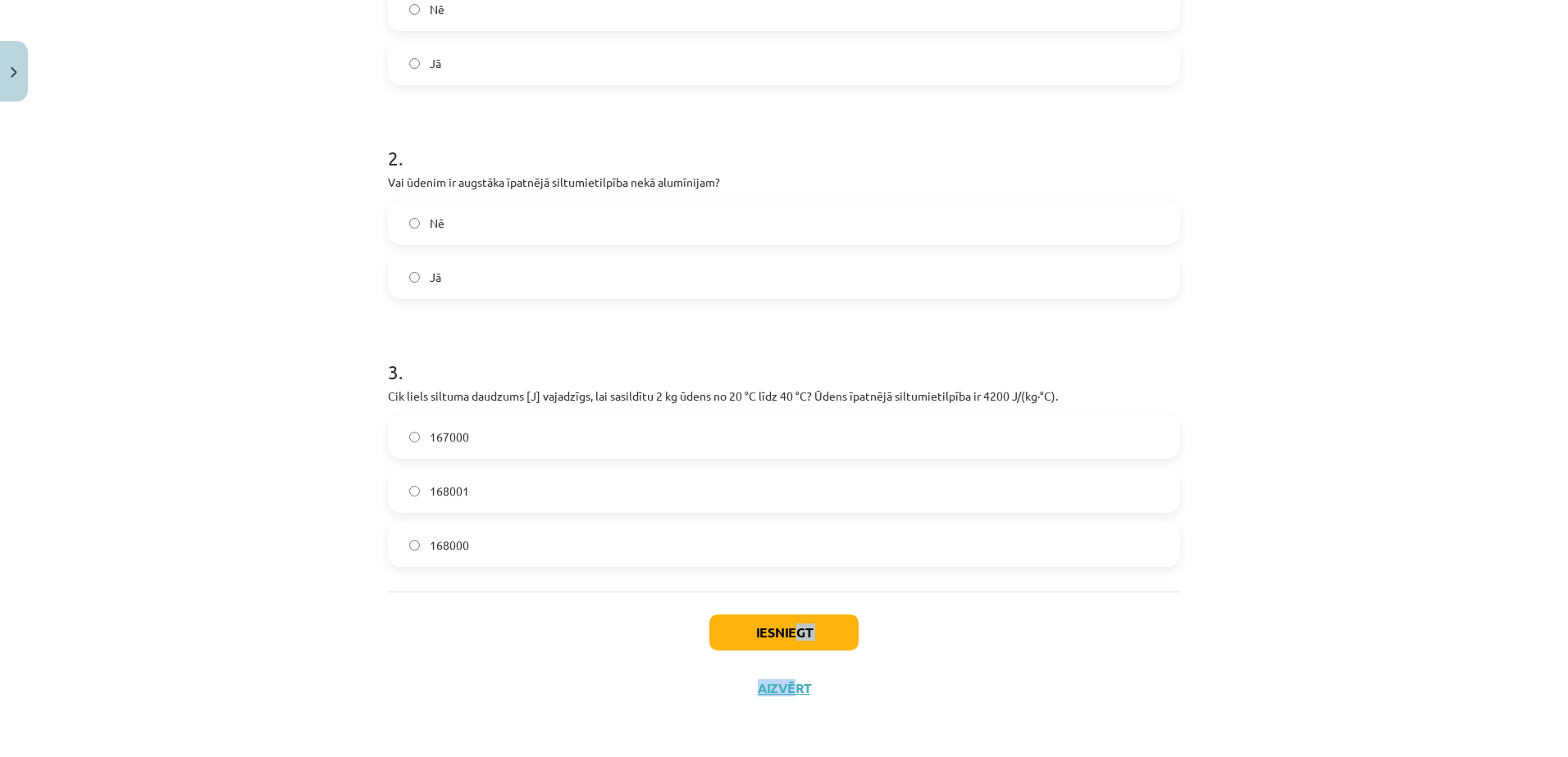
drag, startPoint x: 790, startPoint y: 651, endPoint x: 789, endPoint y: 642, distance: 9.1
click at [789, 642] on div "Iesniegt Aizvērt" at bounding box center [784, 648] width 792 height 114
click at [789, 642] on button "Iesniegt" at bounding box center [784, 633] width 150 height 36
click at [673, 643] on div "Iesniegt Aizvērt" at bounding box center [784, 648] width 792 height 114
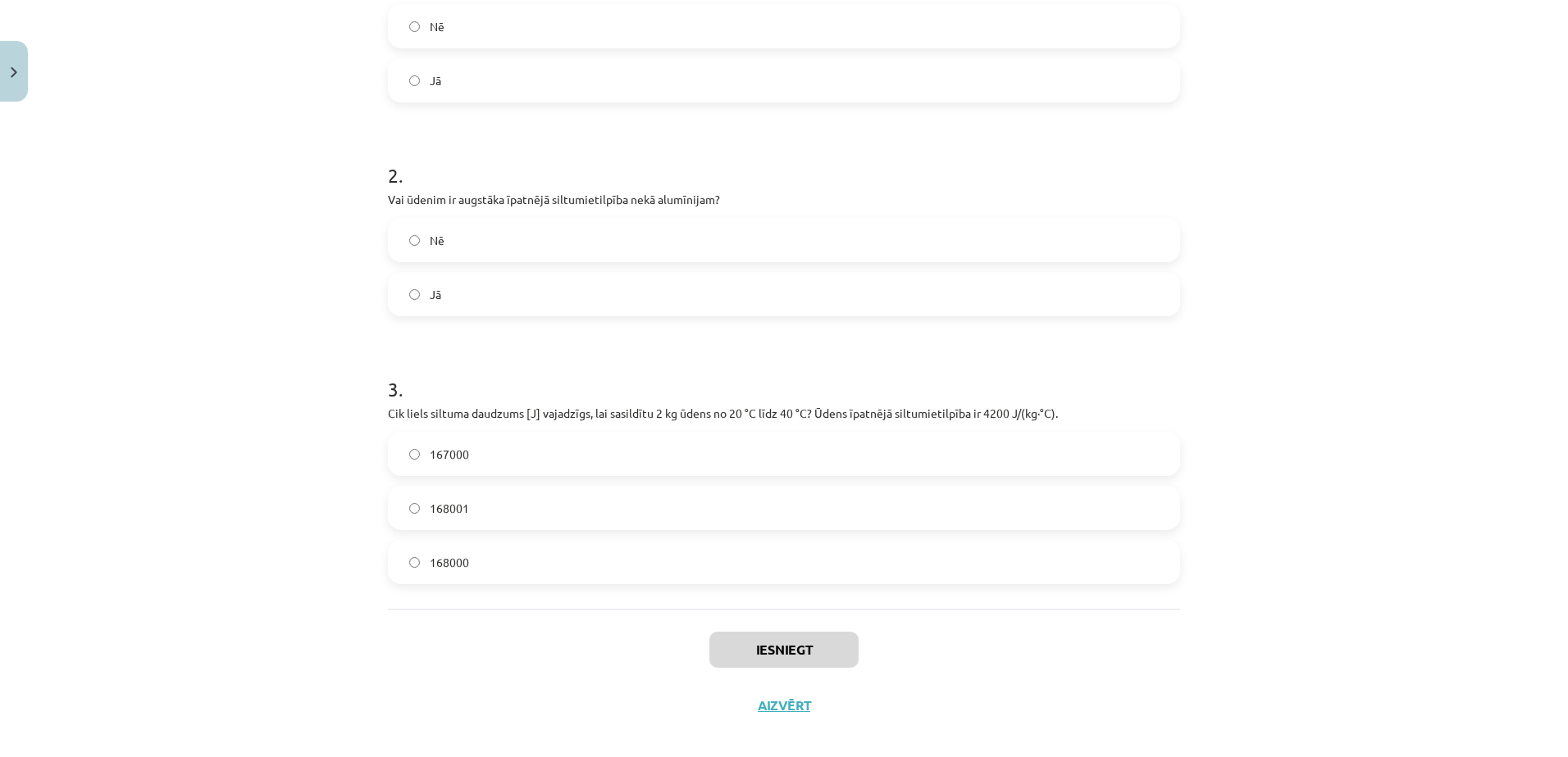
scroll to position [404, 0]
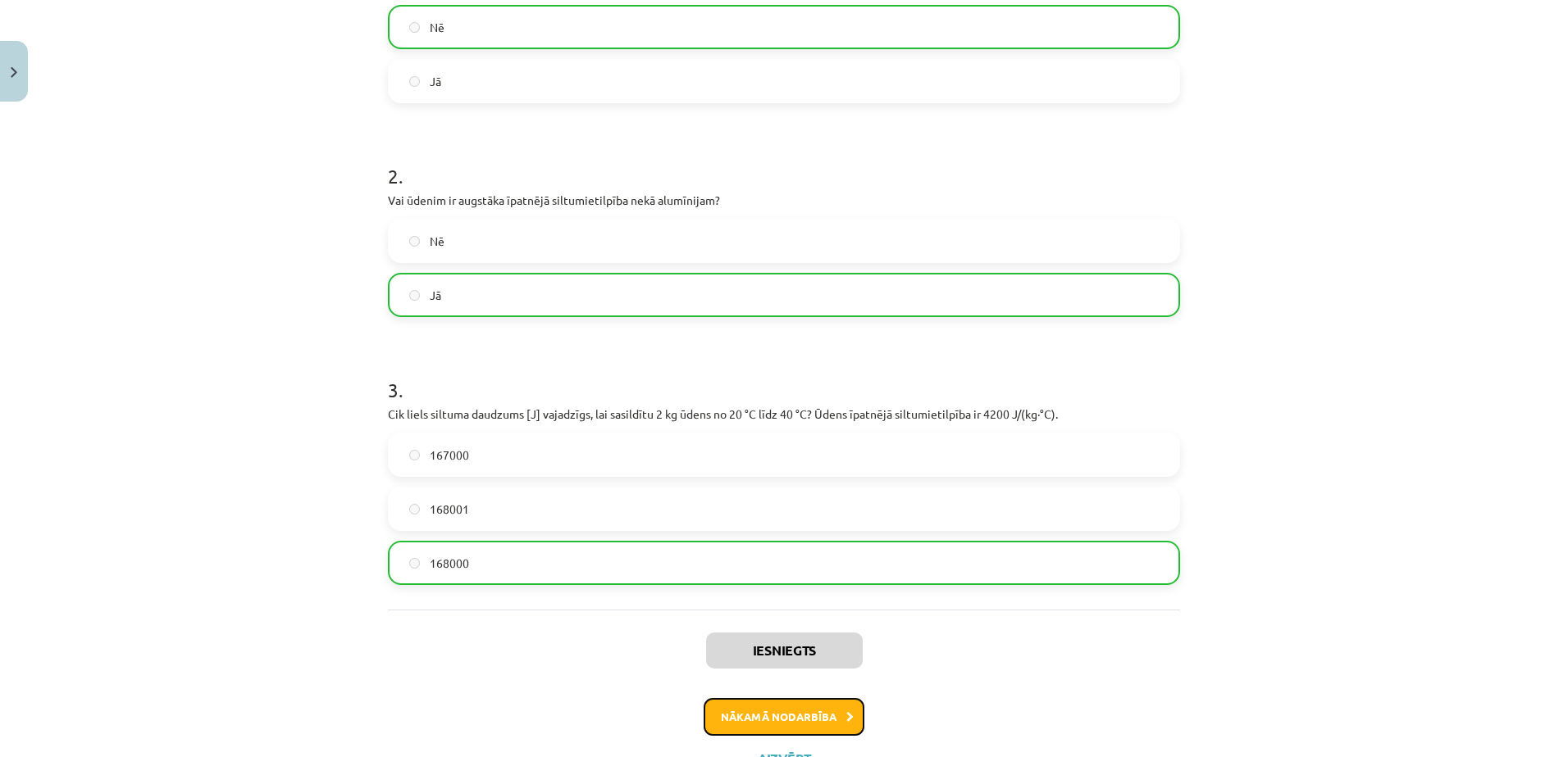
click at [803, 716] on button "Nākamā nodarbība" at bounding box center [784, 717] width 160 height 38
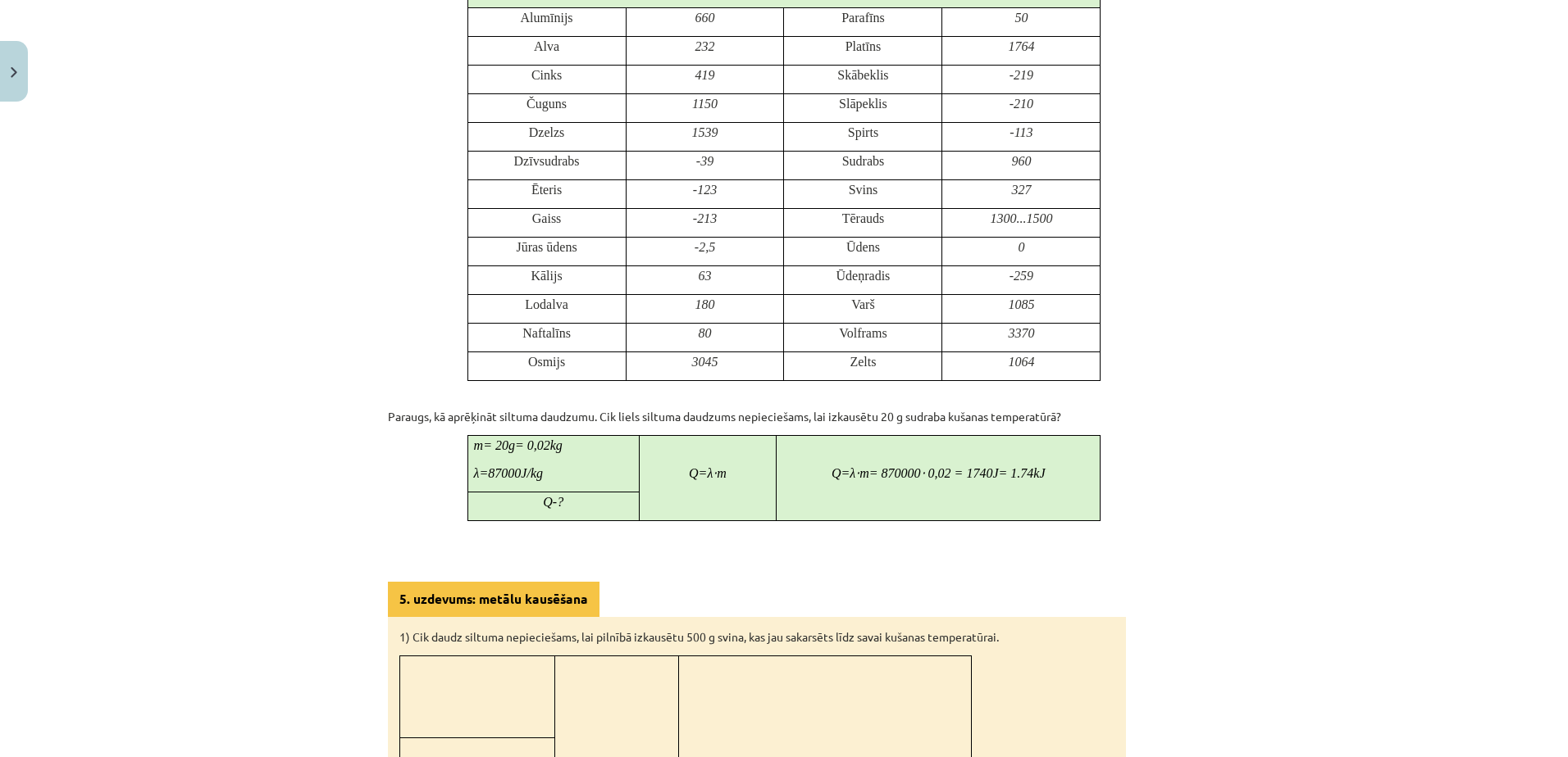
scroll to position [1405, 0]
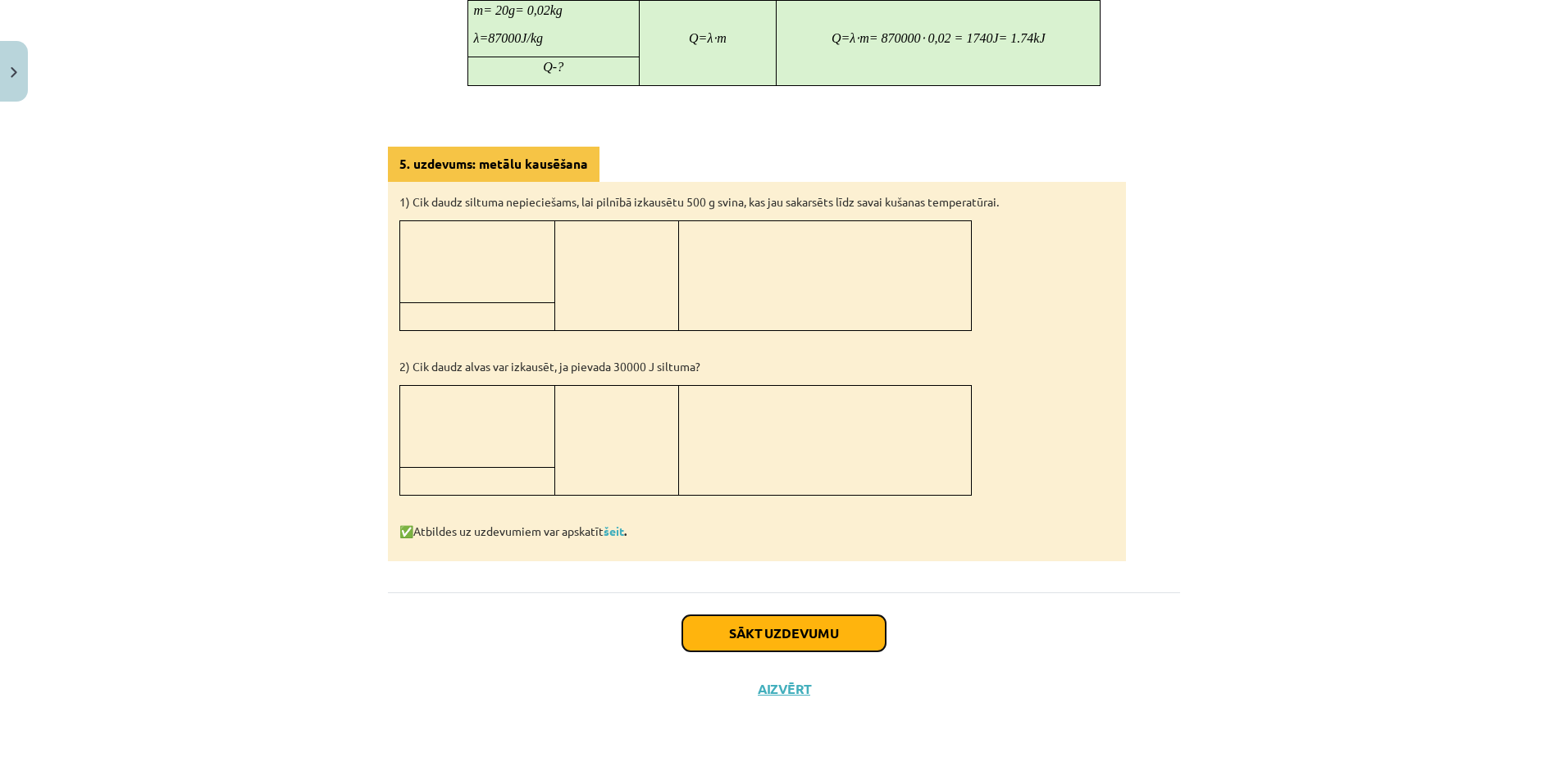
click at [789, 626] on button "Sākt uzdevumu" at bounding box center [784, 634] width 204 height 36
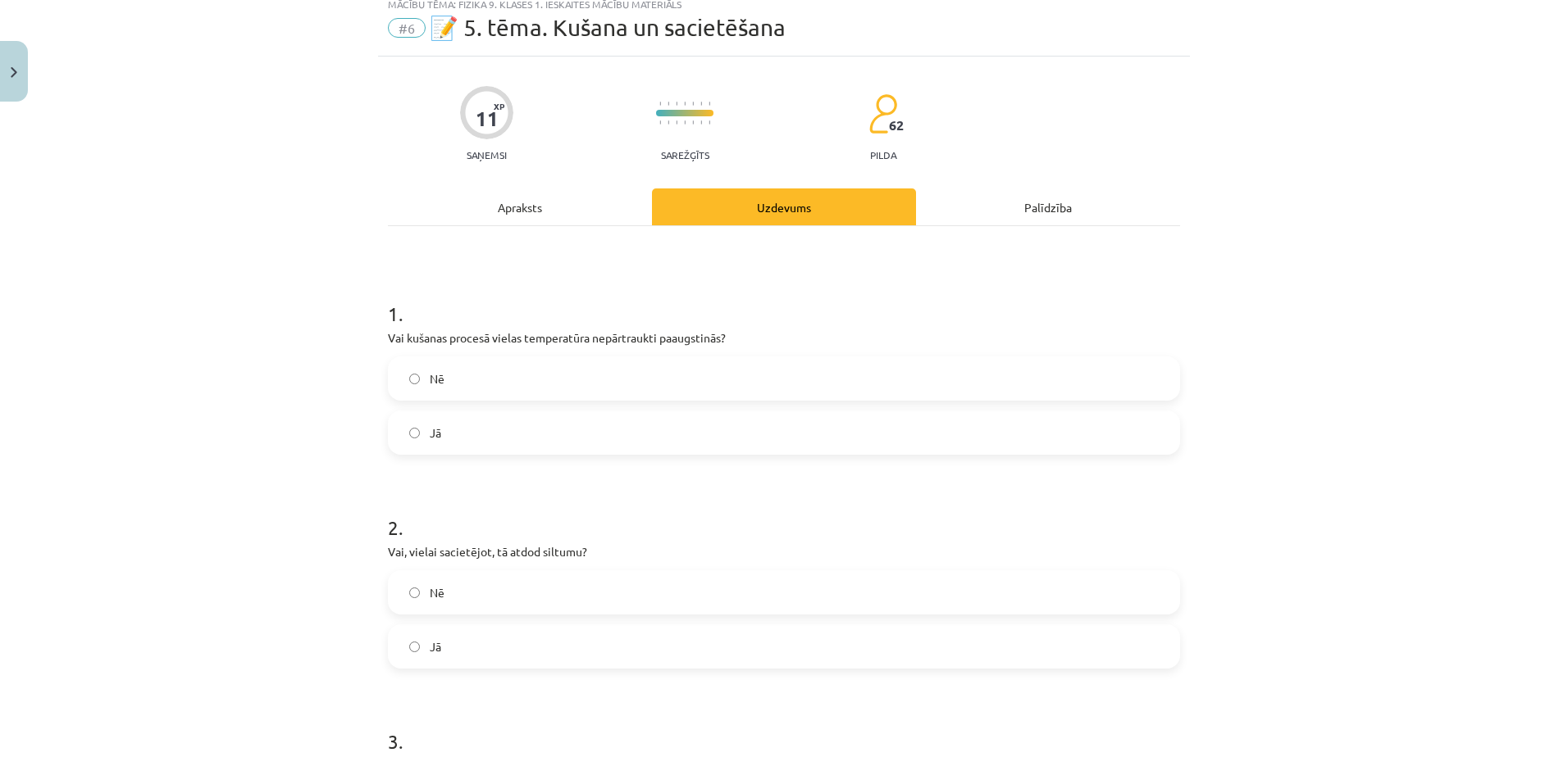
scroll to position [41, 0]
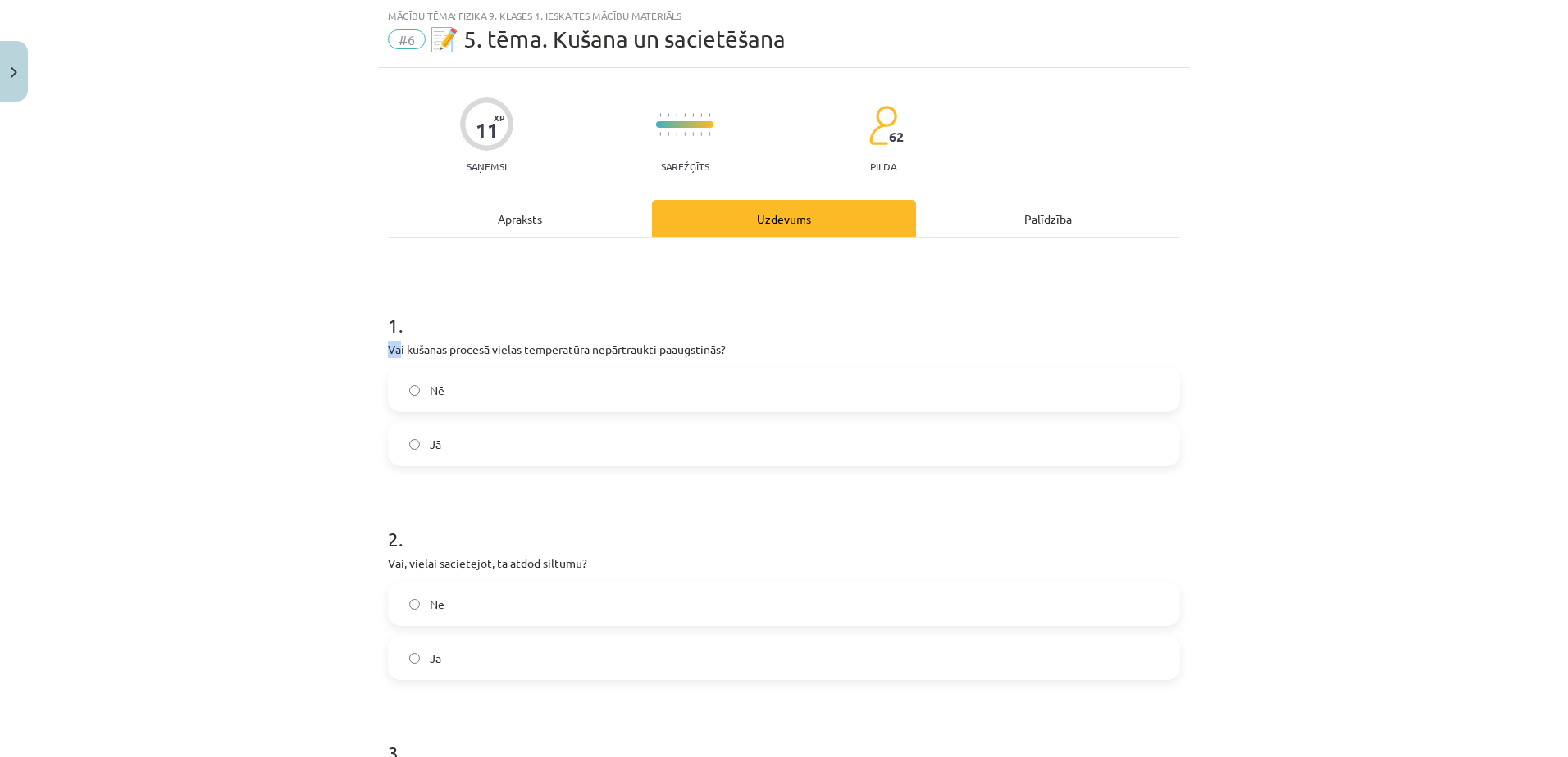
drag, startPoint x: 367, startPoint y: 337, endPoint x: 394, endPoint y: 342, distance: 27.5
click at [394, 342] on div "Mācību tēma: Fizika 9. klases 1. ieskaites mācību materiāls #6 📝 5. tēma. Kušan…" at bounding box center [784, 378] width 1568 height 757
click at [370, 329] on div "Mācību tēma: Fizika 9. klases 1. ieskaites mācību materiāls #6 📝 5. tēma. Kušan…" at bounding box center [784, 378] width 1568 height 757
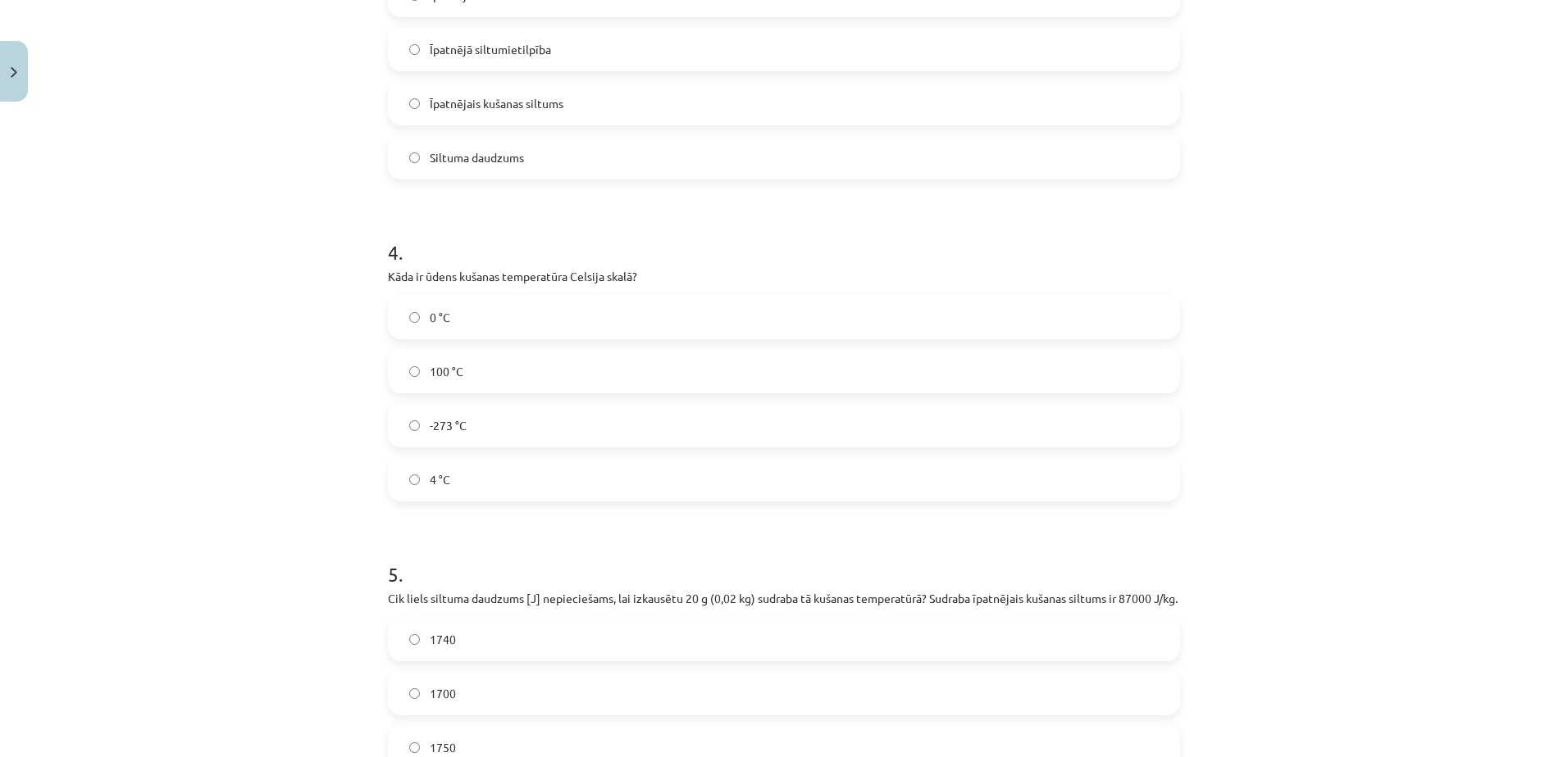
scroll to position [1084, 0]
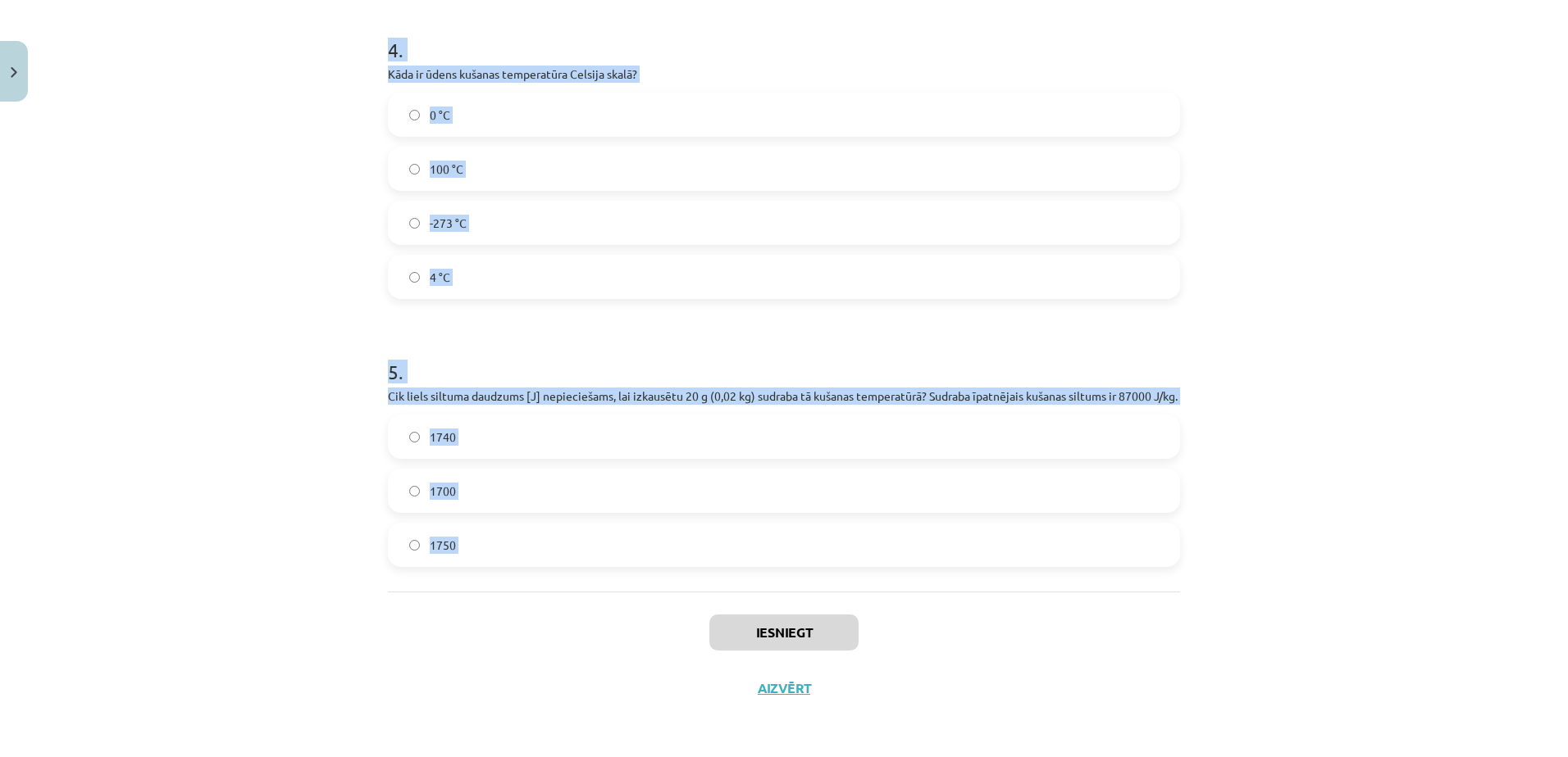
drag, startPoint x: 373, startPoint y: 314, endPoint x: 712, endPoint y: 605, distance: 446.8
copy form "1 . Vai kušanas procesā vielas temperatūra nepārtraukti paaugstinās? Nē Jā 2 . …"
click at [306, 380] on div "Mācību tēma: Fizika 9. klases 1. ieskaites mācību materiāls #6 📝 5. tēma. Kušan…" at bounding box center [784, 378] width 1568 height 757
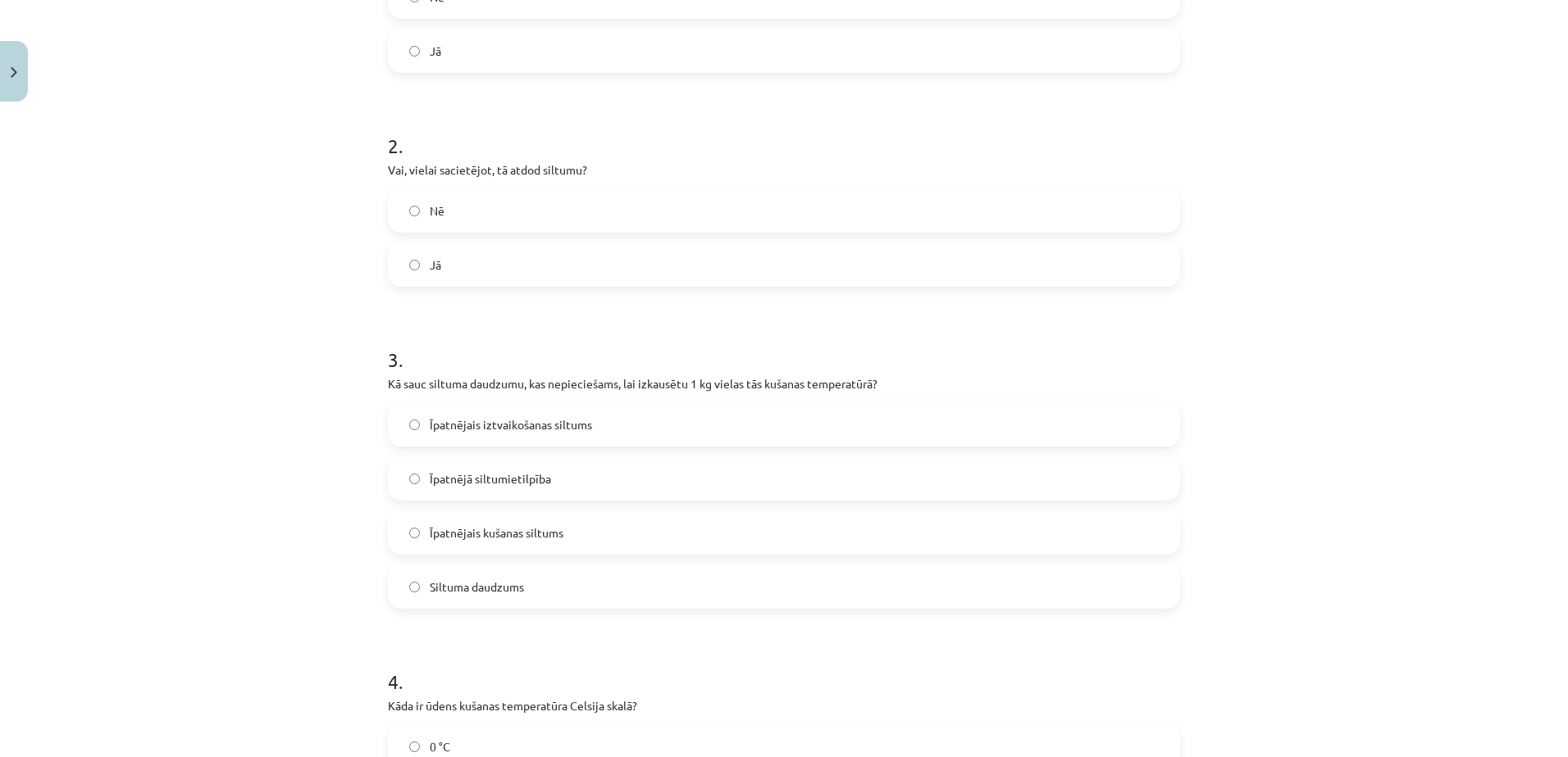
scroll to position [430, 0]
click at [483, 5] on label "Nē" at bounding box center [784, 1] width 789 height 41
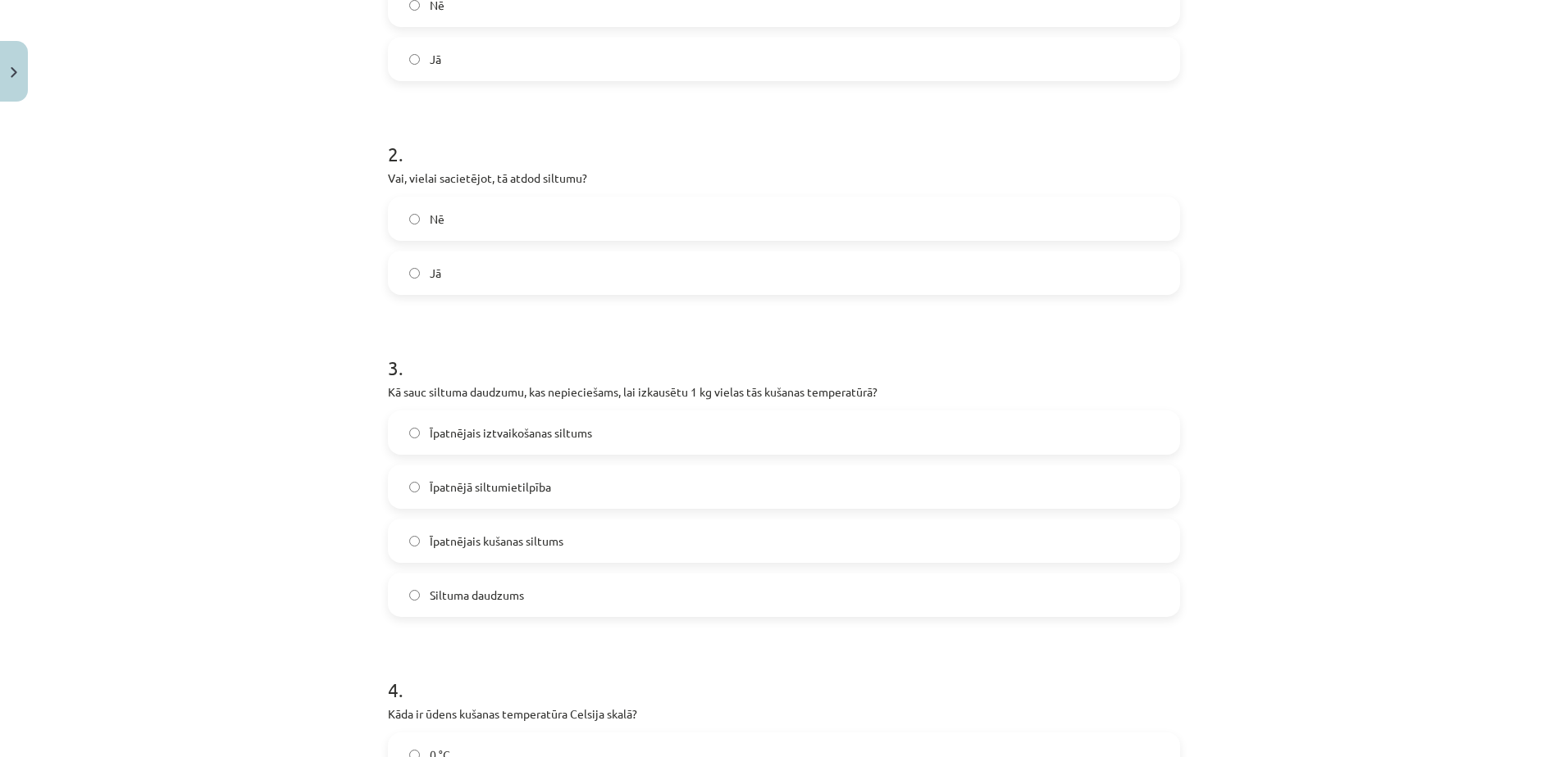
click at [512, 266] on label "Jā" at bounding box center [784, 273] width 789 height 41
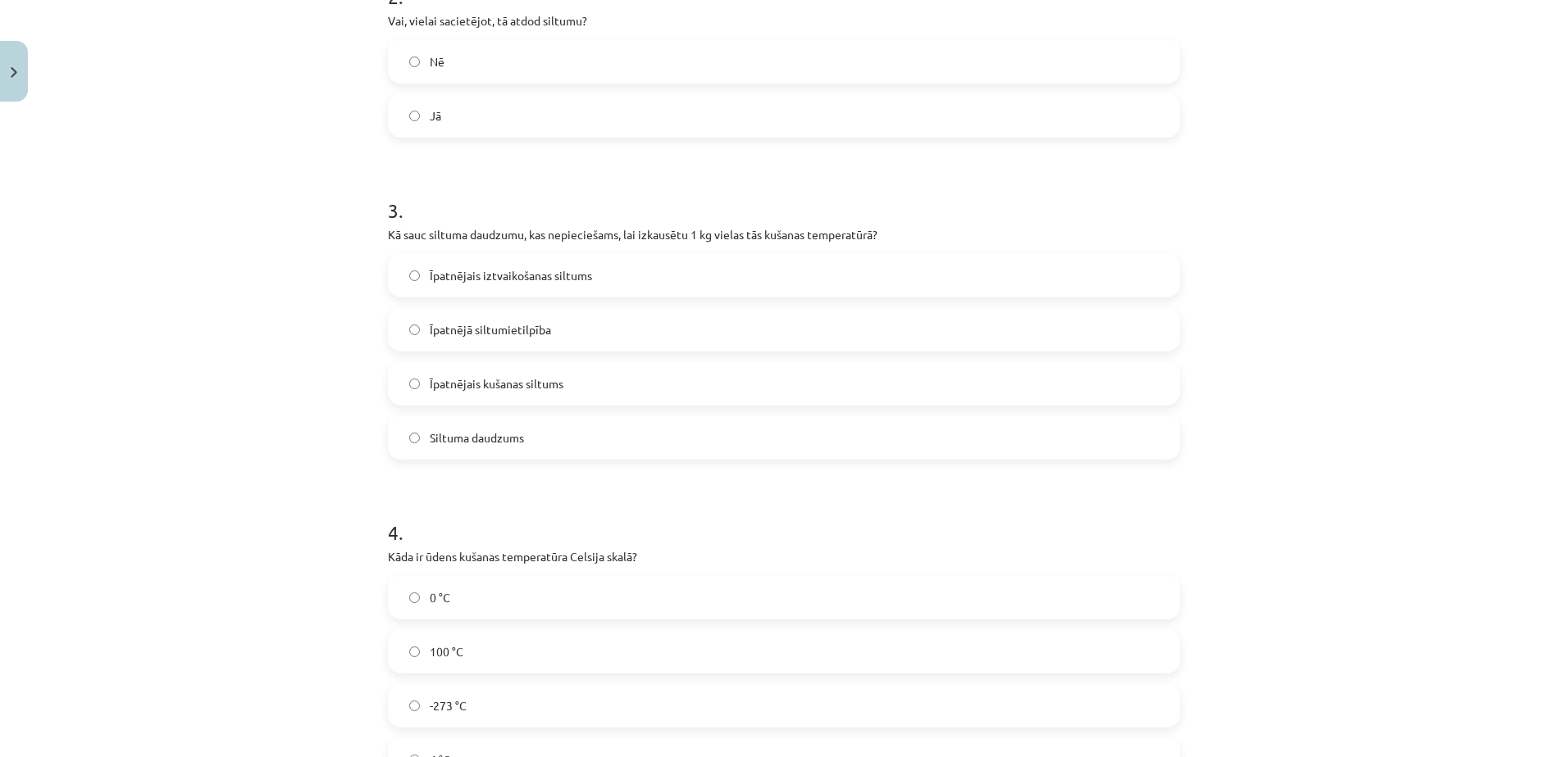
scroll to position [584, 0]
click at [514, 389] on span "Īpatnējais kušanas siltums" at bounding box center [496, 383] width 133 height 17
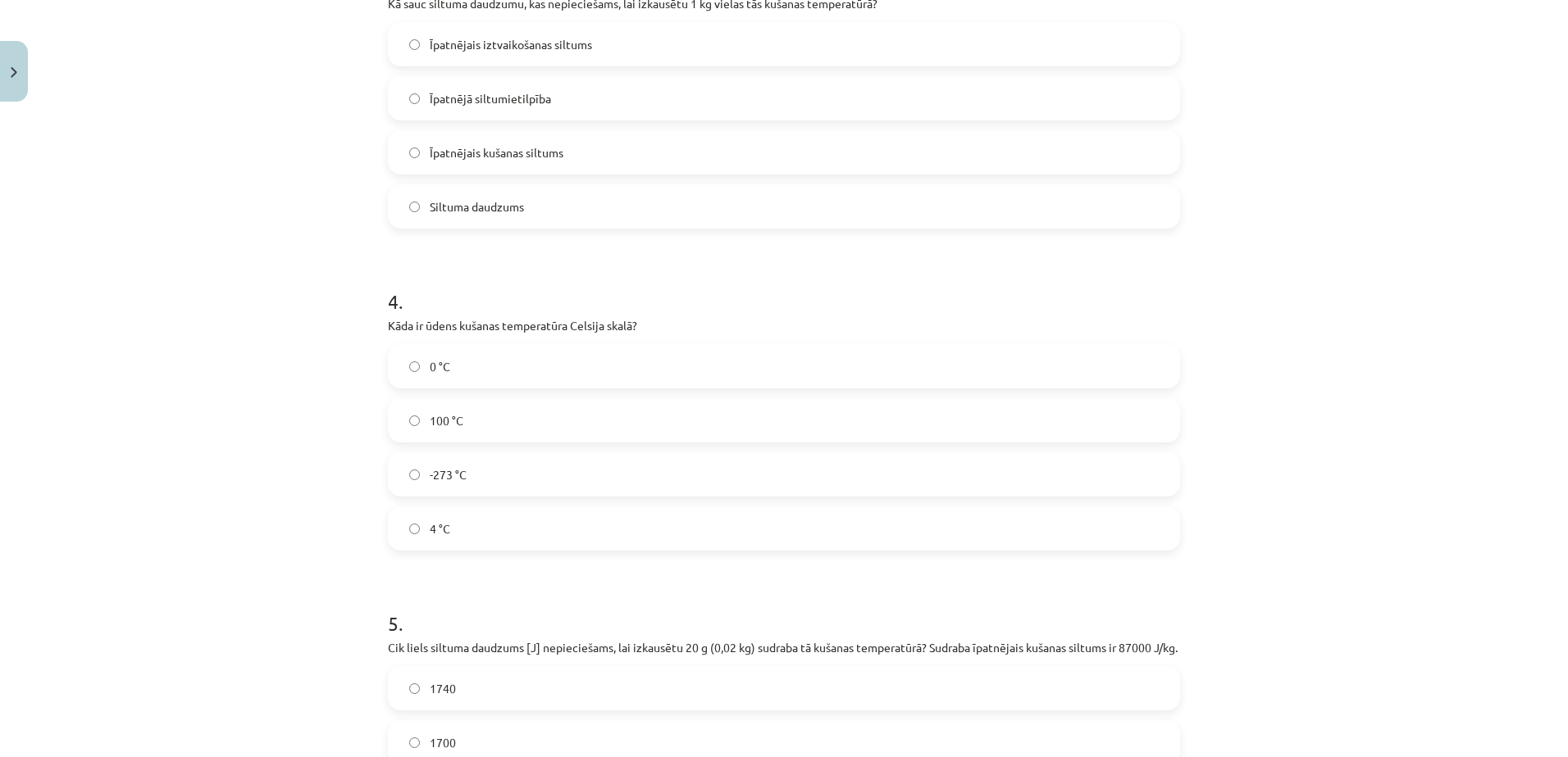
scroll to position [816, 0]
click at [534, 410] on label "100 °C" at bounding box center [784, 419] width 789 height 41
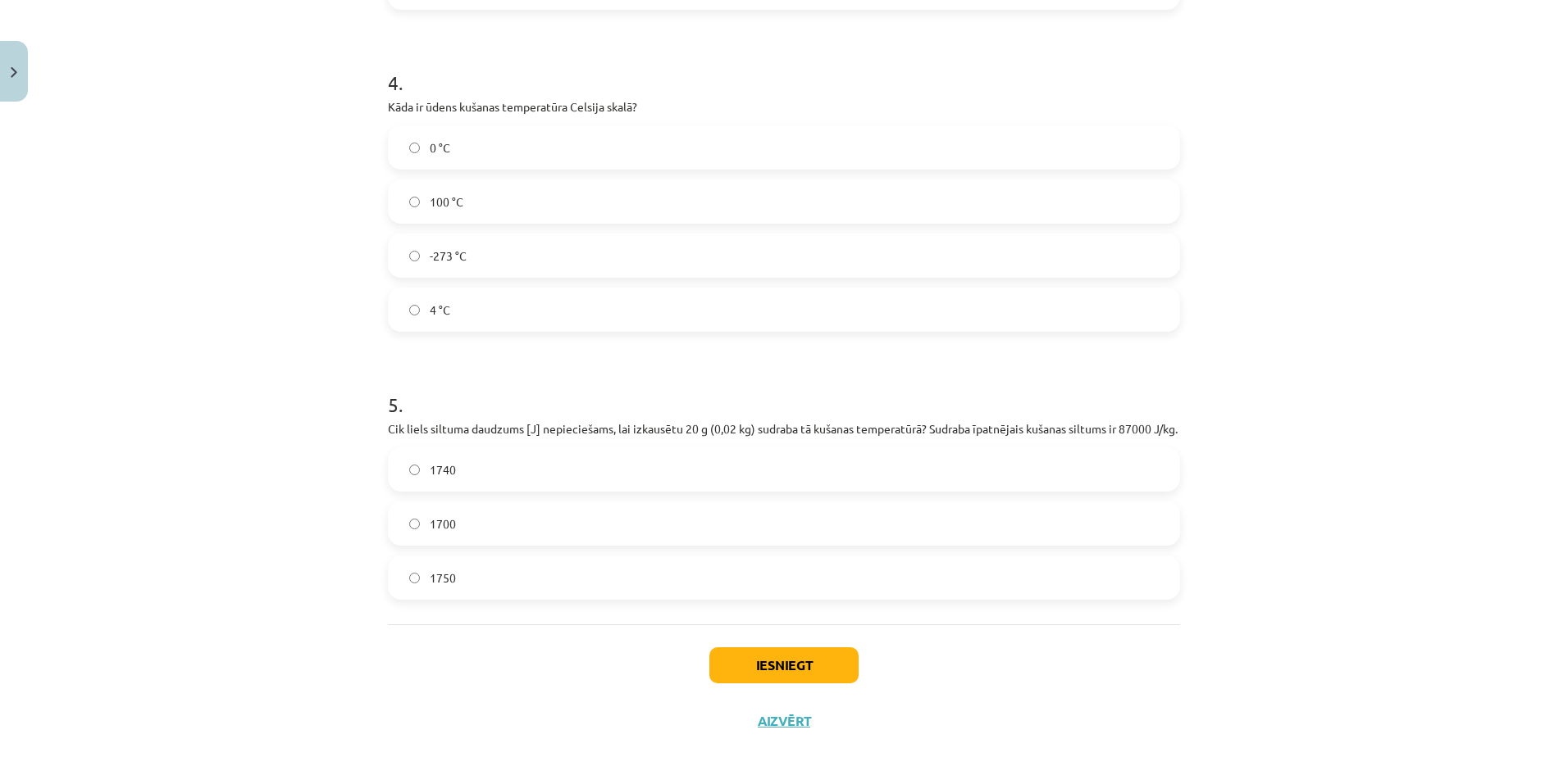
scroll to position [1034, 0]
click at [510, 468] on label "1740" at bounding box center [784, 469] width 789 height 41
click at [793, 681] on button "Iesniegt" at bounding box center [784, 664] width 150 height 36
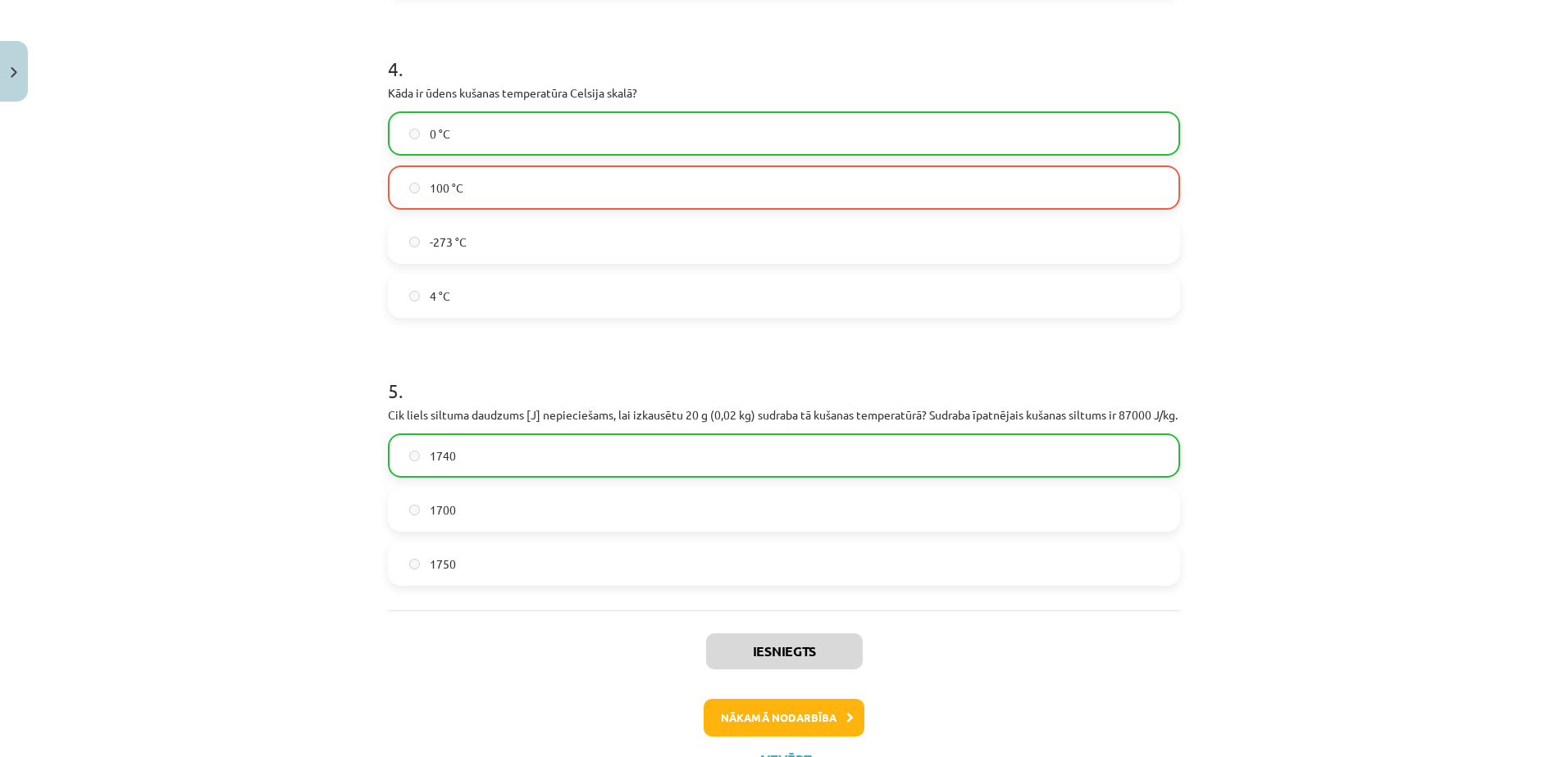
scroll to position [1101, 0]
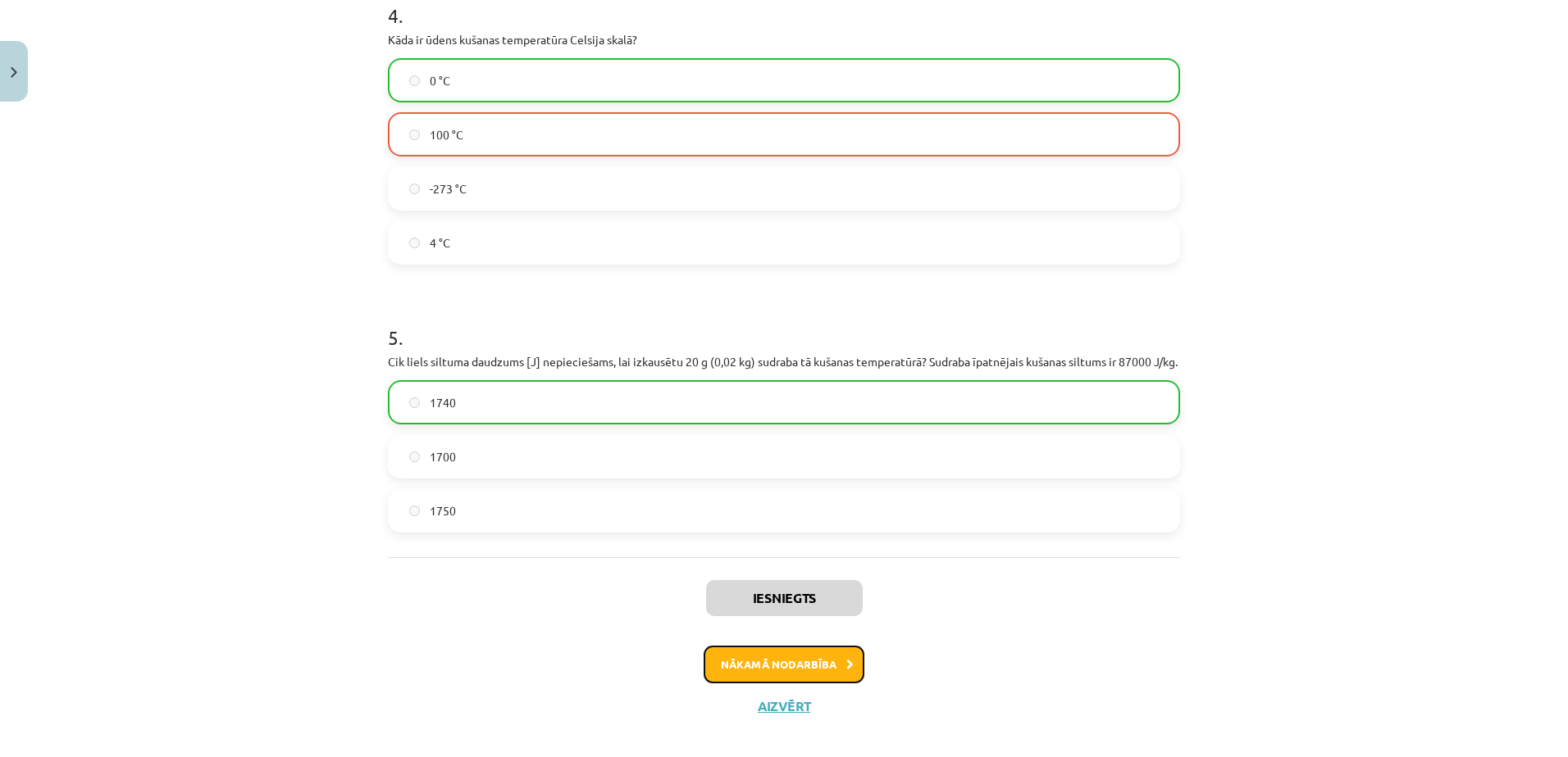
click at [784, 683] on button "Nākamā nodarbība" at bounding box center [784, 664] width 160 height 38
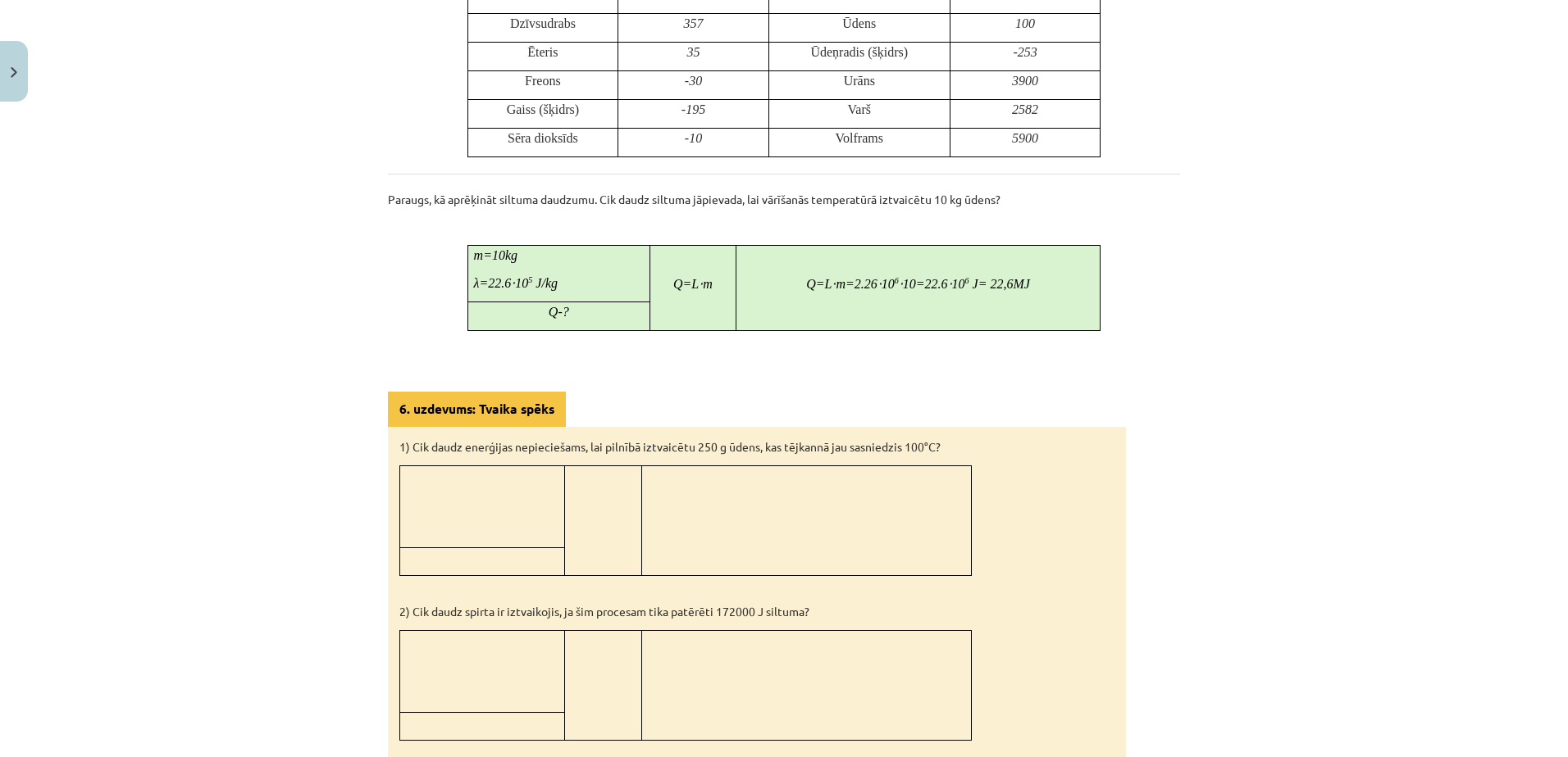
scroll to position [1185, 0]
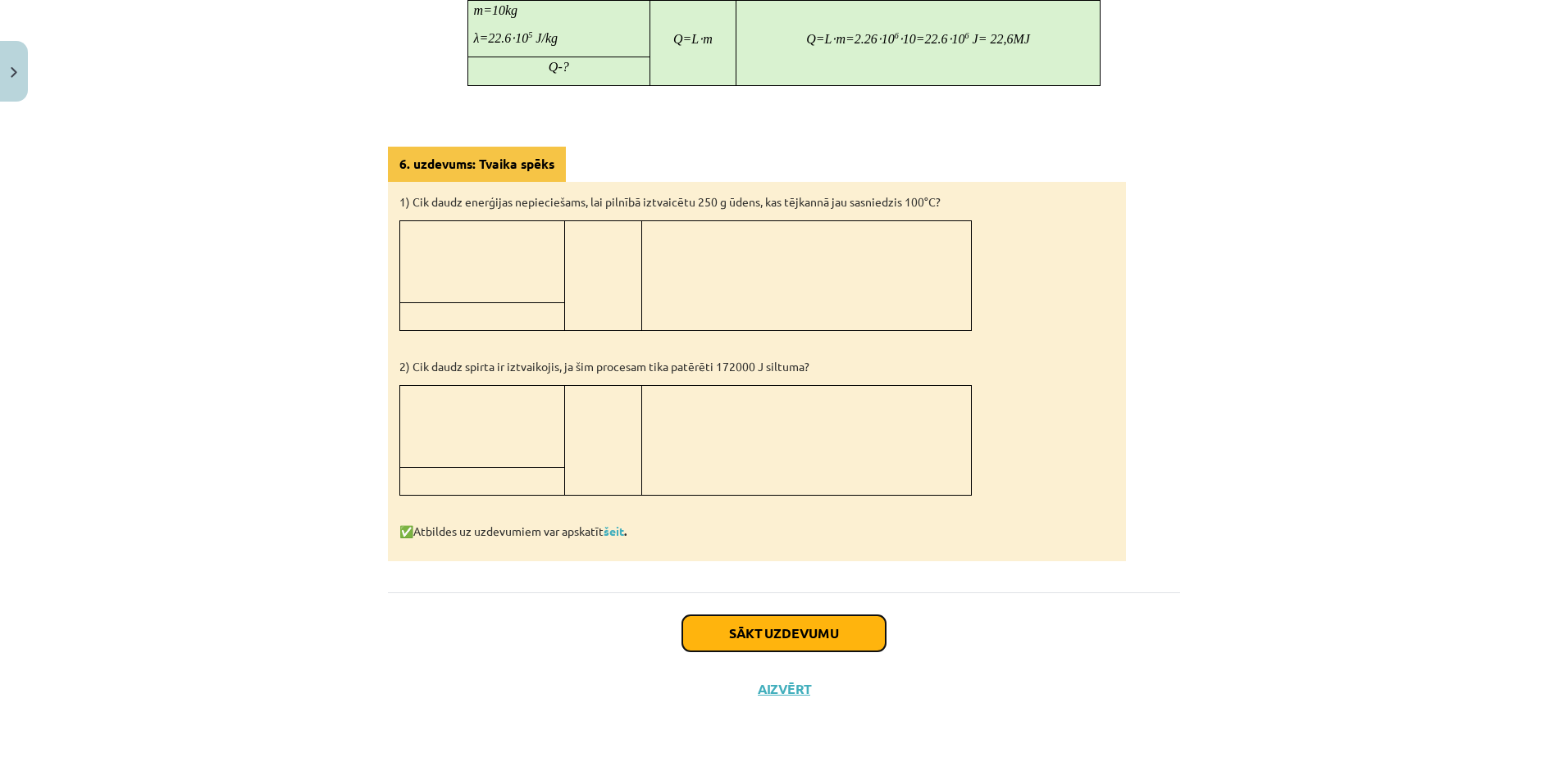
click at [785, 641] on button "Sākt uzdevumu" at bounding box center [784, 634] width 204 height 36
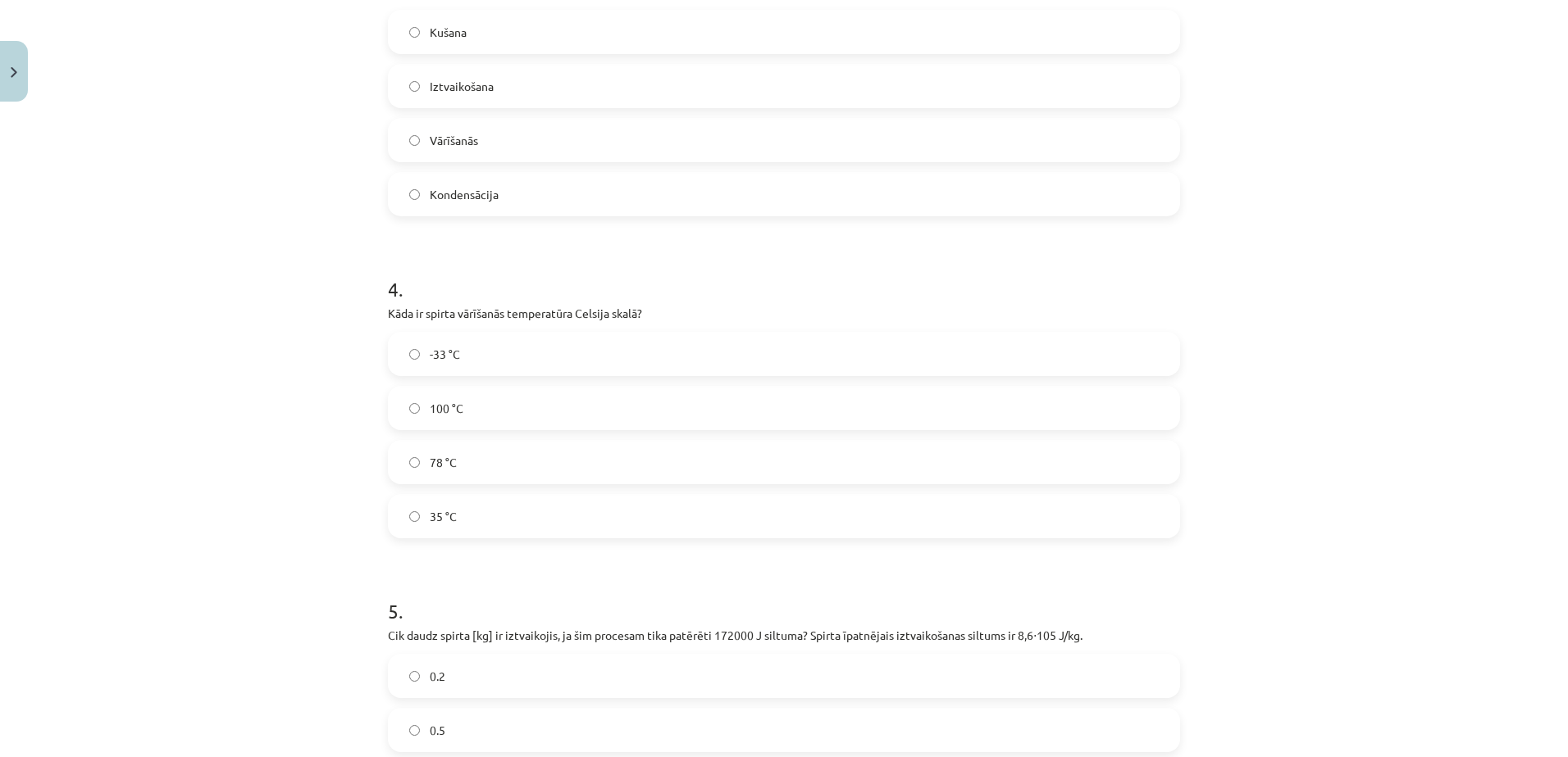
scroll to position [1066, 0]
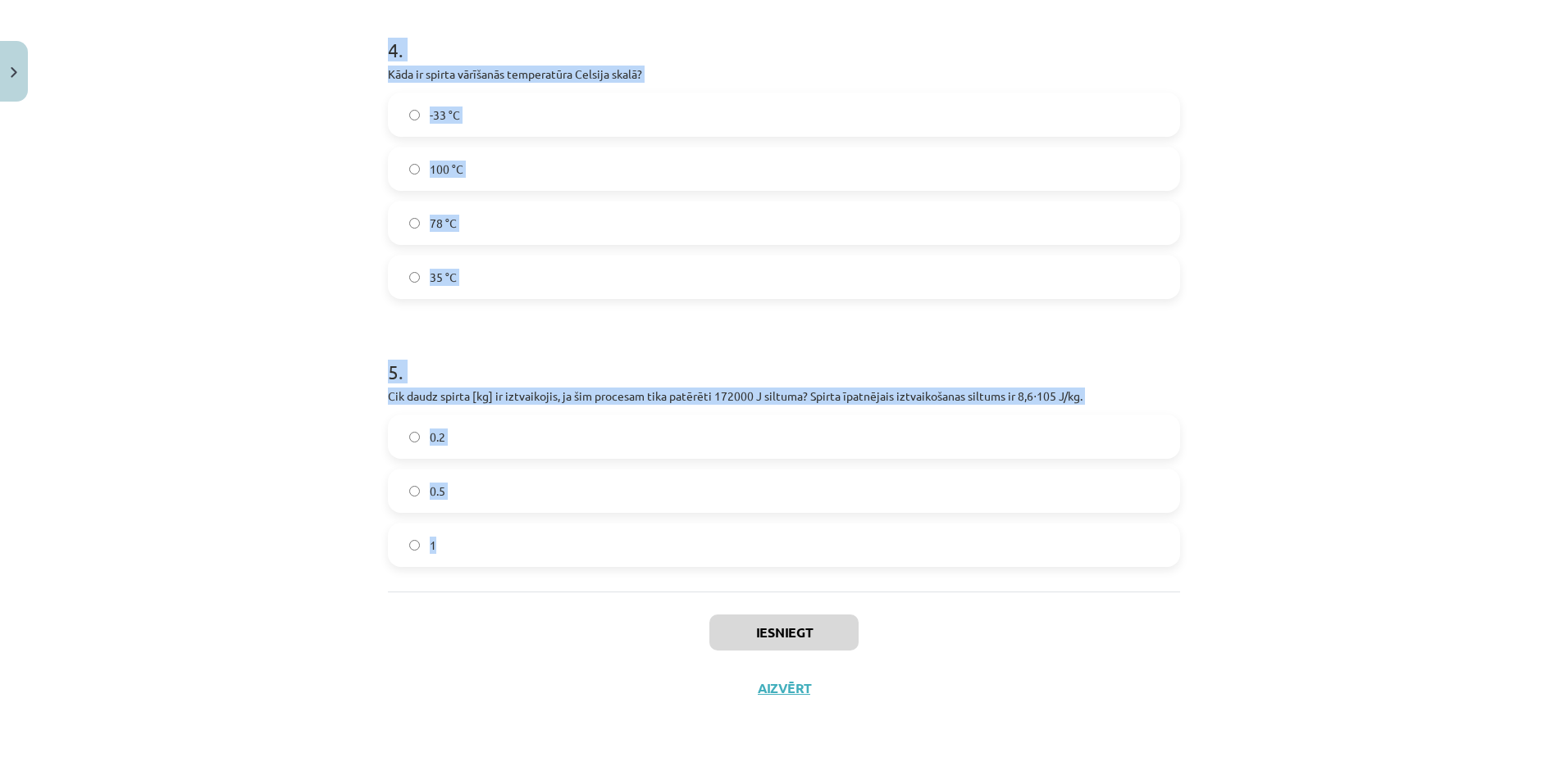
drag, startPoint x: 365, startPoint y: 311, endPoint x: 857, endPoint y: 583, distance: 562.2
click at [857, 583] on div "Mācību tēma: Fizika 9. klases 1. ieskaites mācību materiāls #7 📝 6. tēma. Iztva…" at bounding box center [784, 378] width 1568 height 757
copy form "1 . Vai ūdens vārīšanās procesā tā temperatūra pārsniedz 100 °C? Nē Jā 2 . Vai …"
click at [430, 428] on span "0.2" at bounding box center [437, 437] width 15 height 17
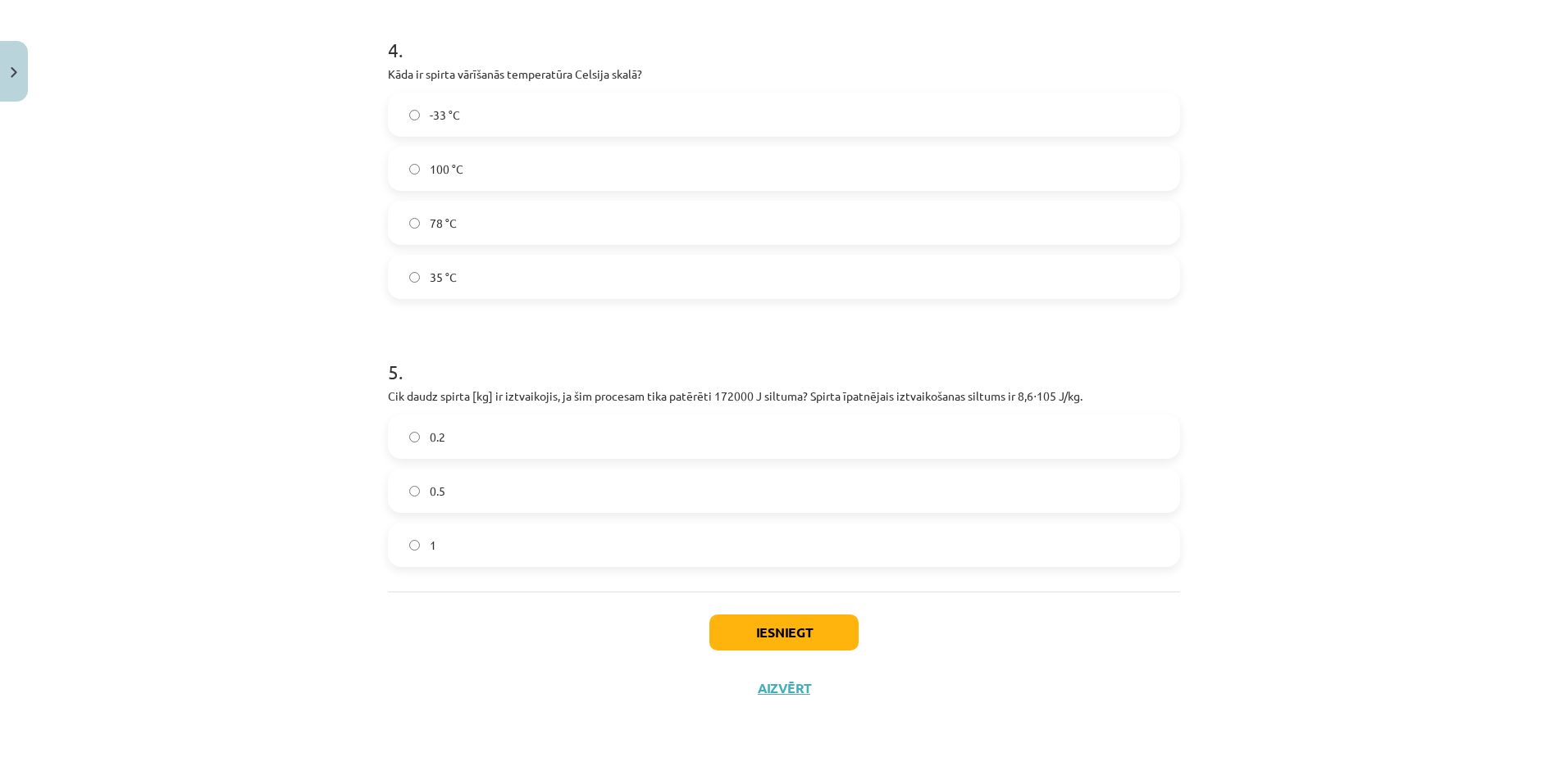
click at [462, 228] on label "78 °C" at bounding box center [784, 223] width 789 height 41
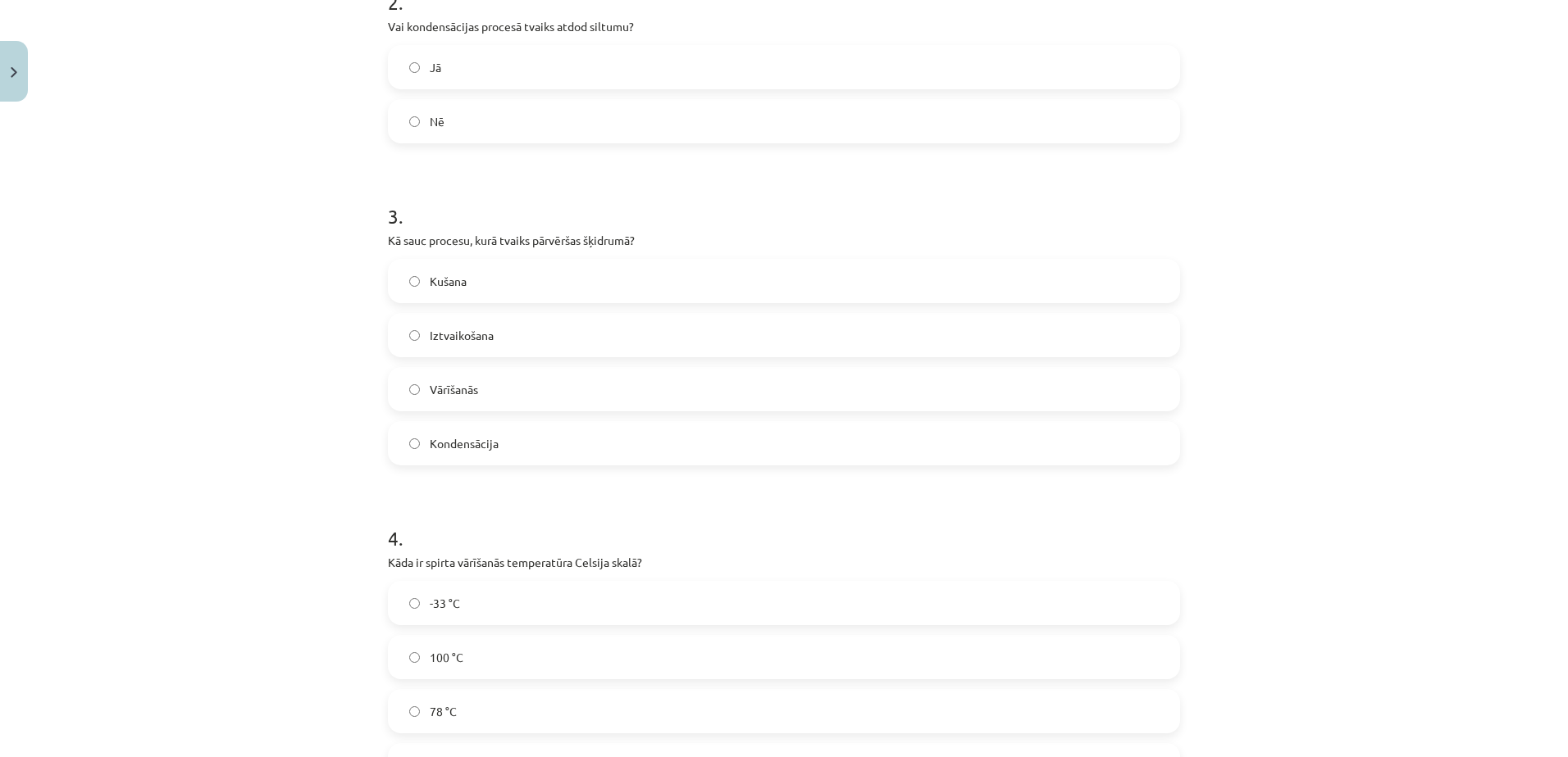
scroll to position [577, 0]
click at [494, 444] on label "Kondensācija" at bounding box center [784, 445] width 789 height 41
click at [472, 68] on label "Jā" at bounding box center [784, 68] width 789 height 41
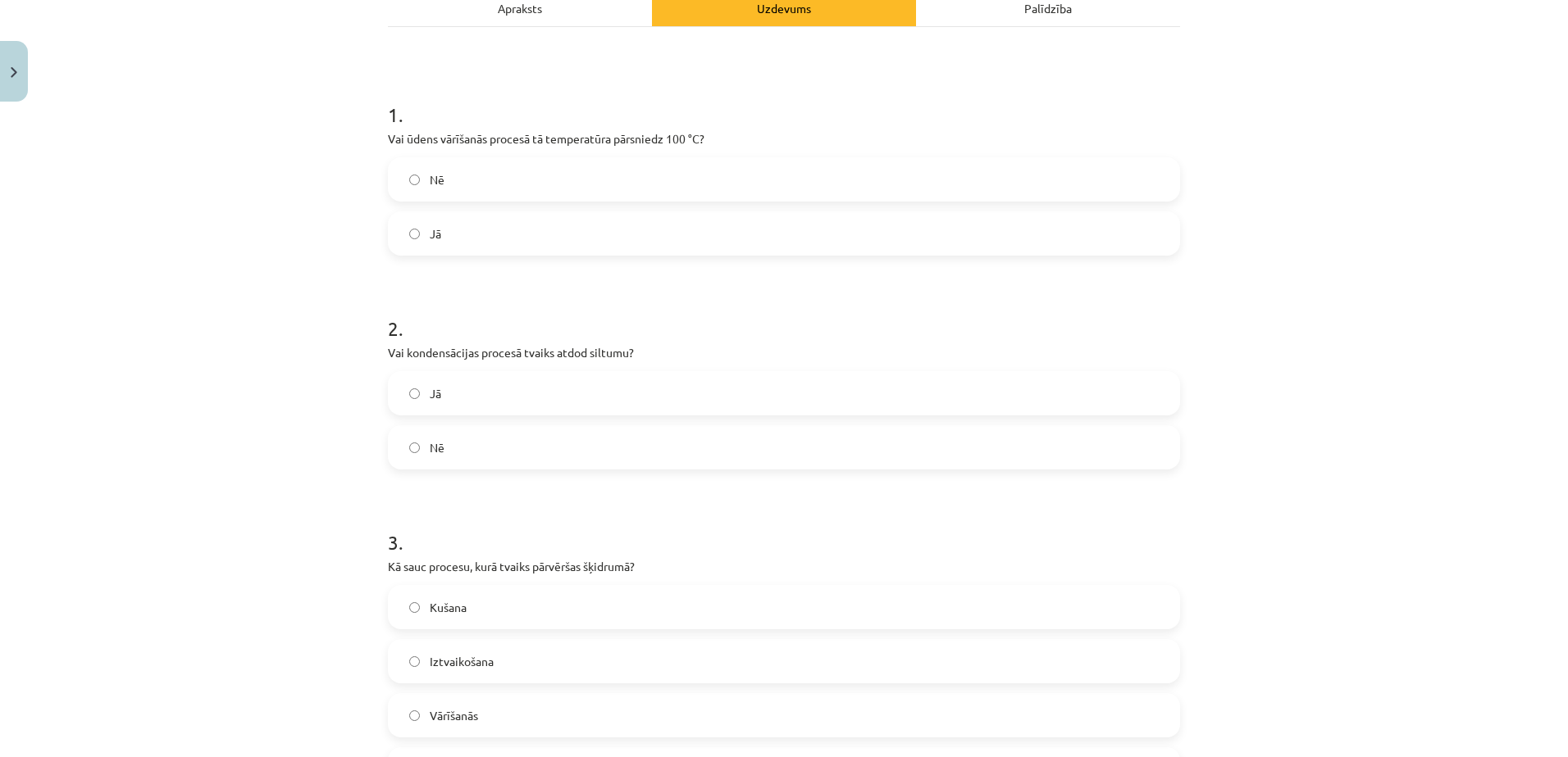
scroll to position [248, 0]
click at [499, 162] on label "Nē" at bounding box center [784, 183] width 789 height 41
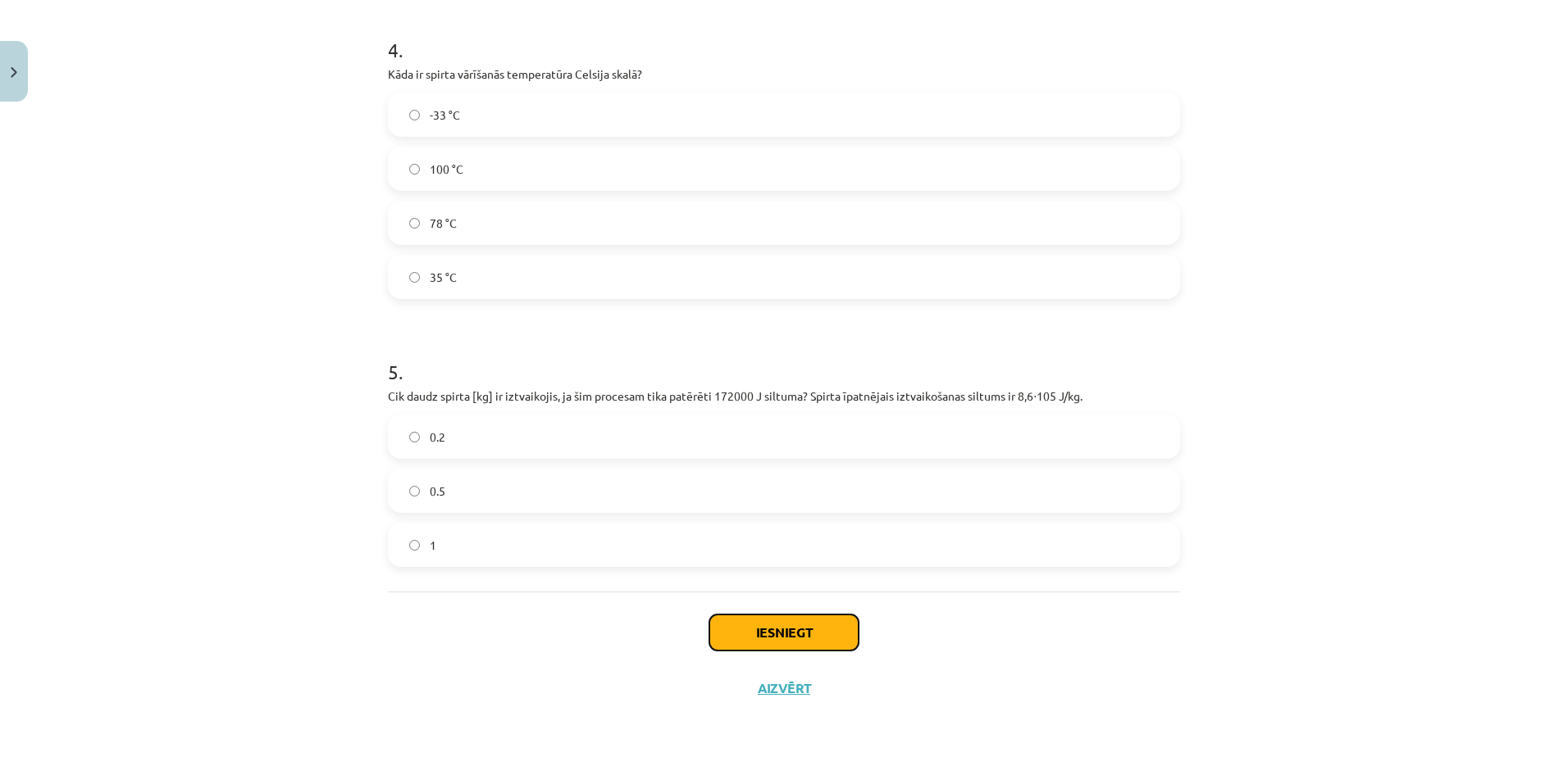
click at [793, 626] on button "Iesniegt" at bounding box center [784, 633] width 150 height 36
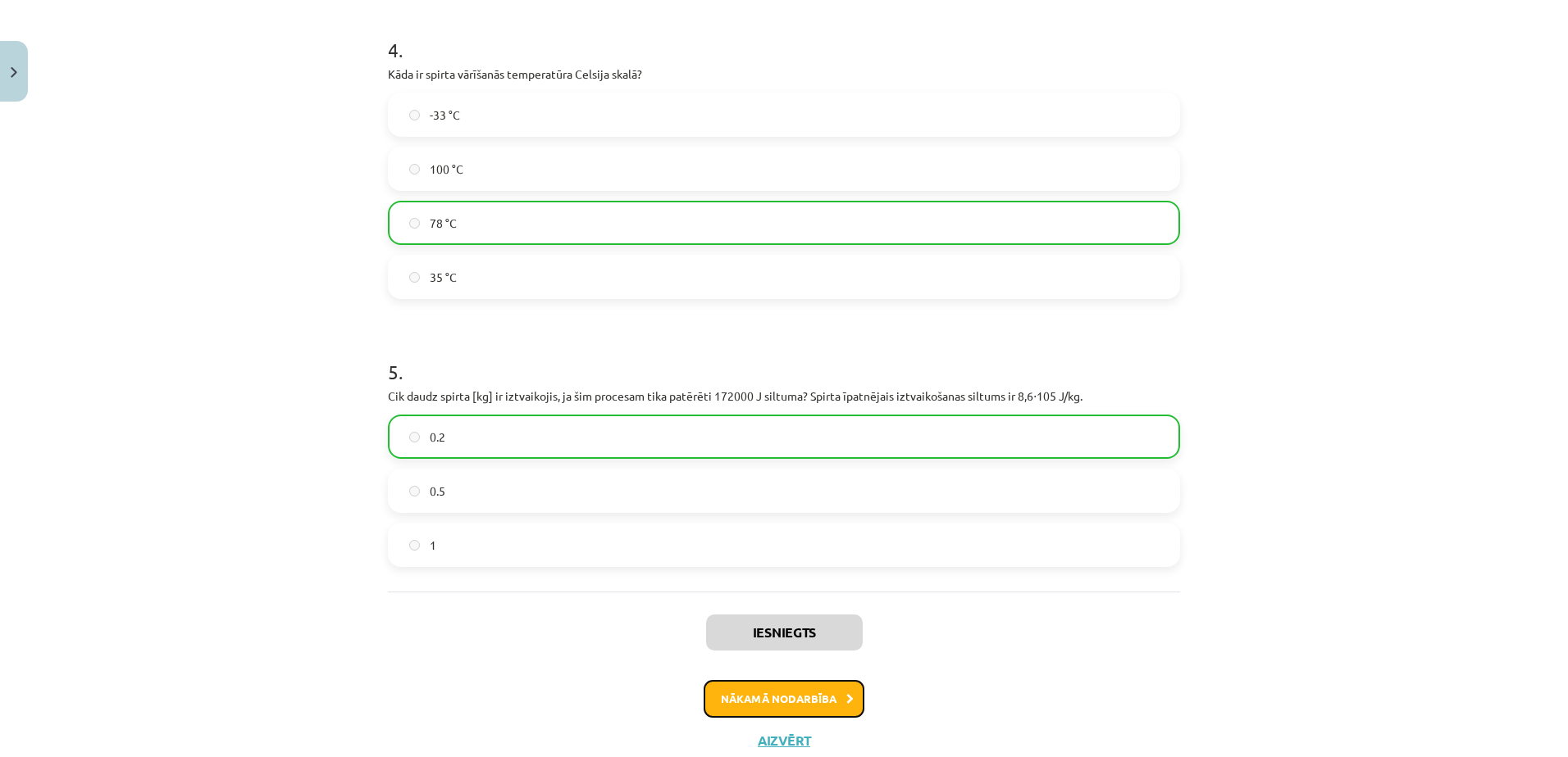
click at [793, 698] on button "Nākamā nodarbība" at bounding box center [784, 699] width 160 height 38
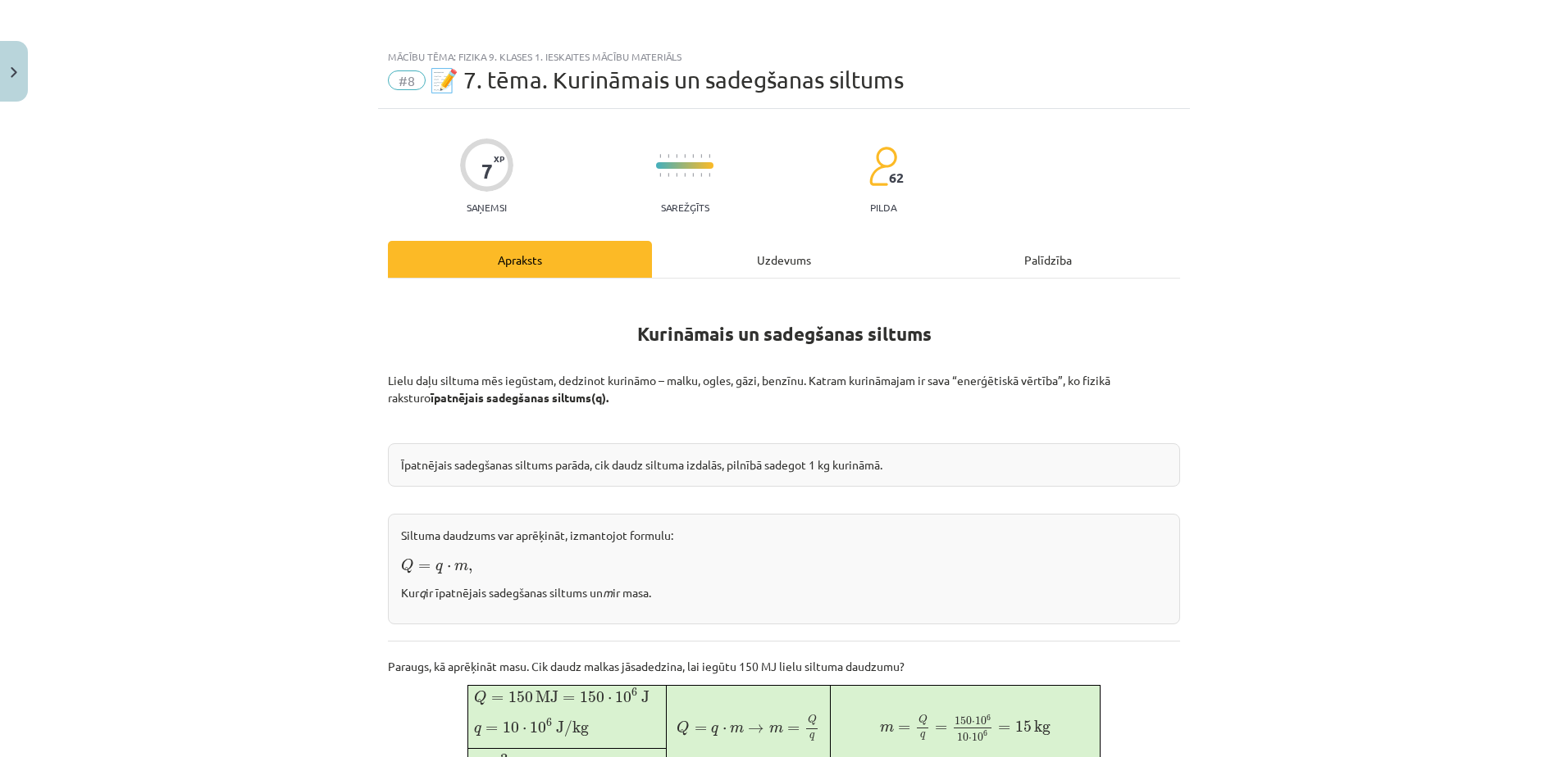
scroll to position [784, 0]
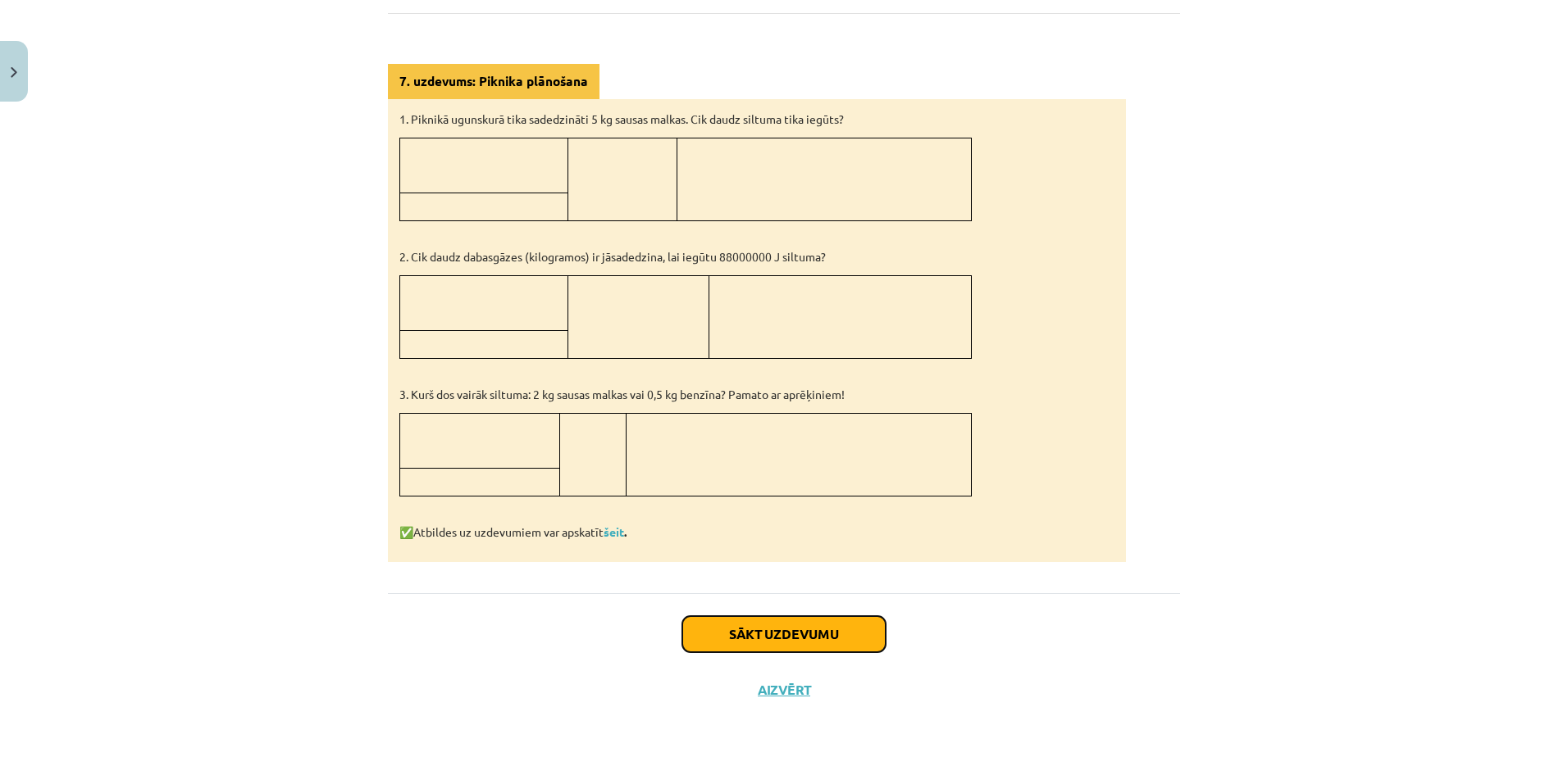
click at [828, 646] on button "Sākt uzdevumu" at bounding box center [784, 635] width 204 height 36
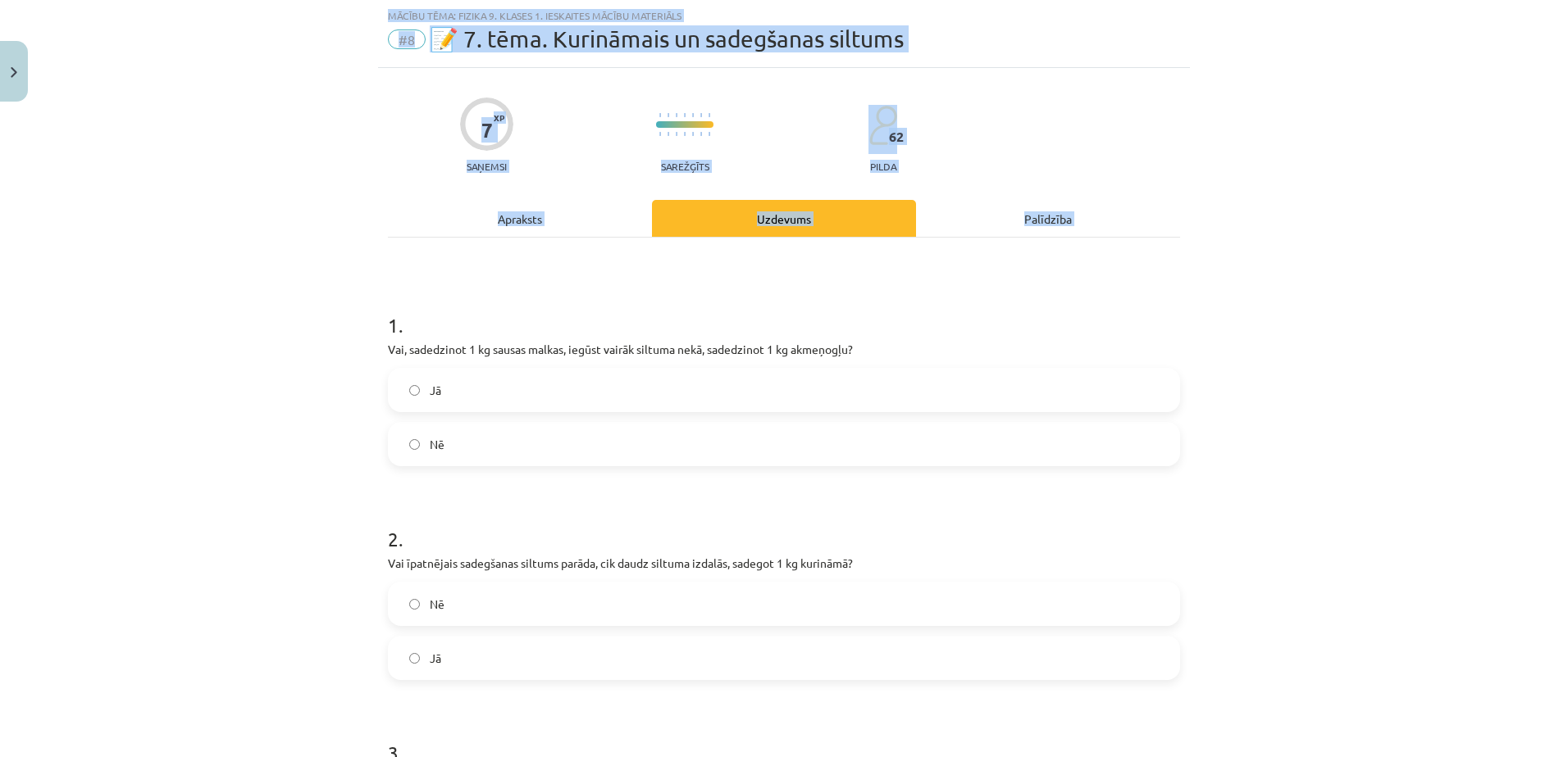
scroll to position [422, 0]
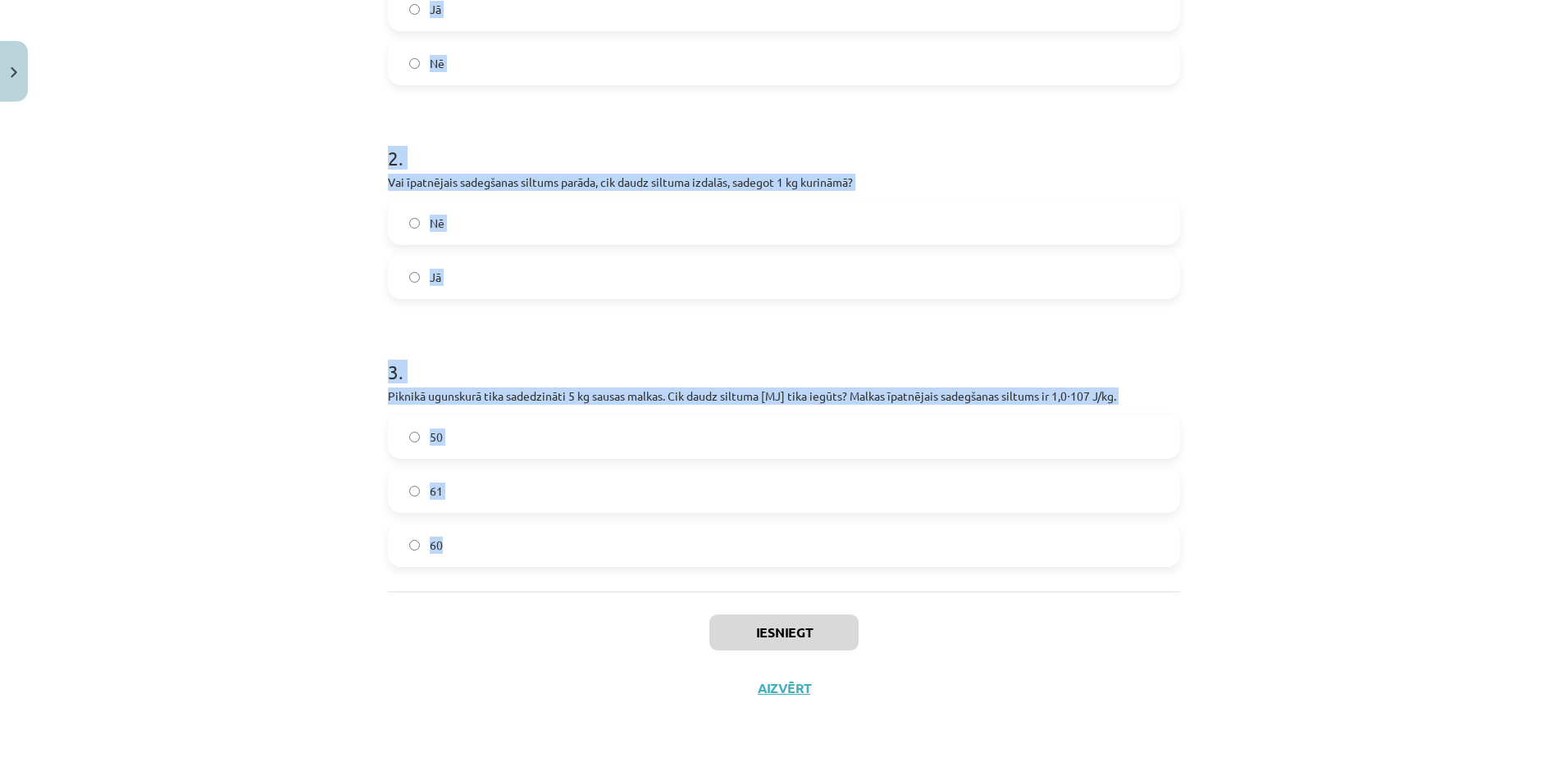
drag, startPoint x: 381, startPoint y: 323, endPoint x: 814, endPoint y: 558, distance: 492.7
click at [814, 558] on form "1 . Vai, sadedzinot 1 kg sausas malkas, iegūst vairāk siltuma nekā, sadedzinot …" at bounding box center [784, 235] width 792 height 663
copy form "1 . Vai, sadedzinot 1 kg sausas malkas, iegūst vairāk siltuma nekā, sadedzinot …"
click at [475, 279] on label "Jā" at bounding box center [784, 277] width 789 height 41
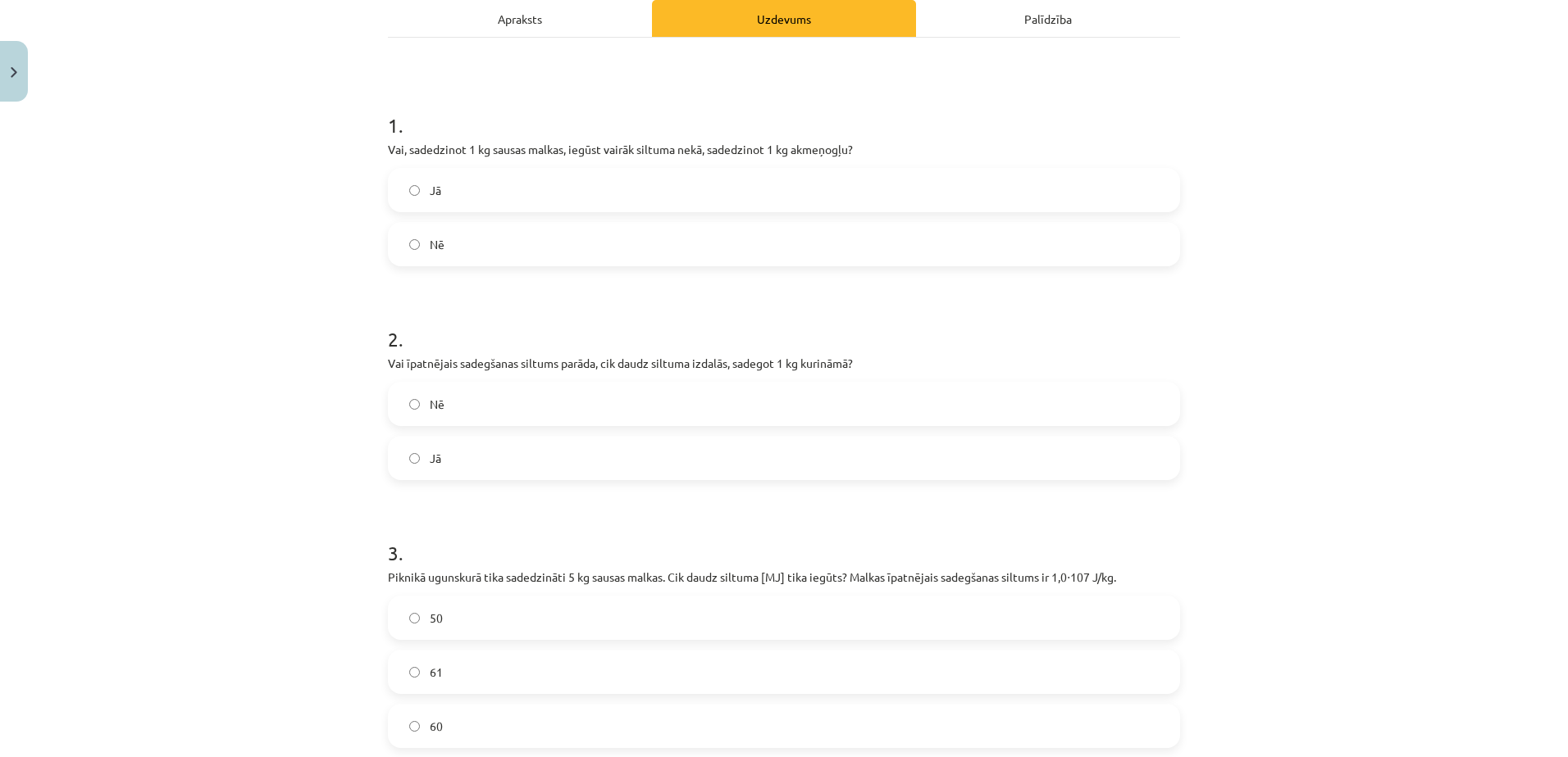
scroll to position [240, 0]
click at [488, 246] on label "Nē" at bounding box center [784, 245] width 789 height 41
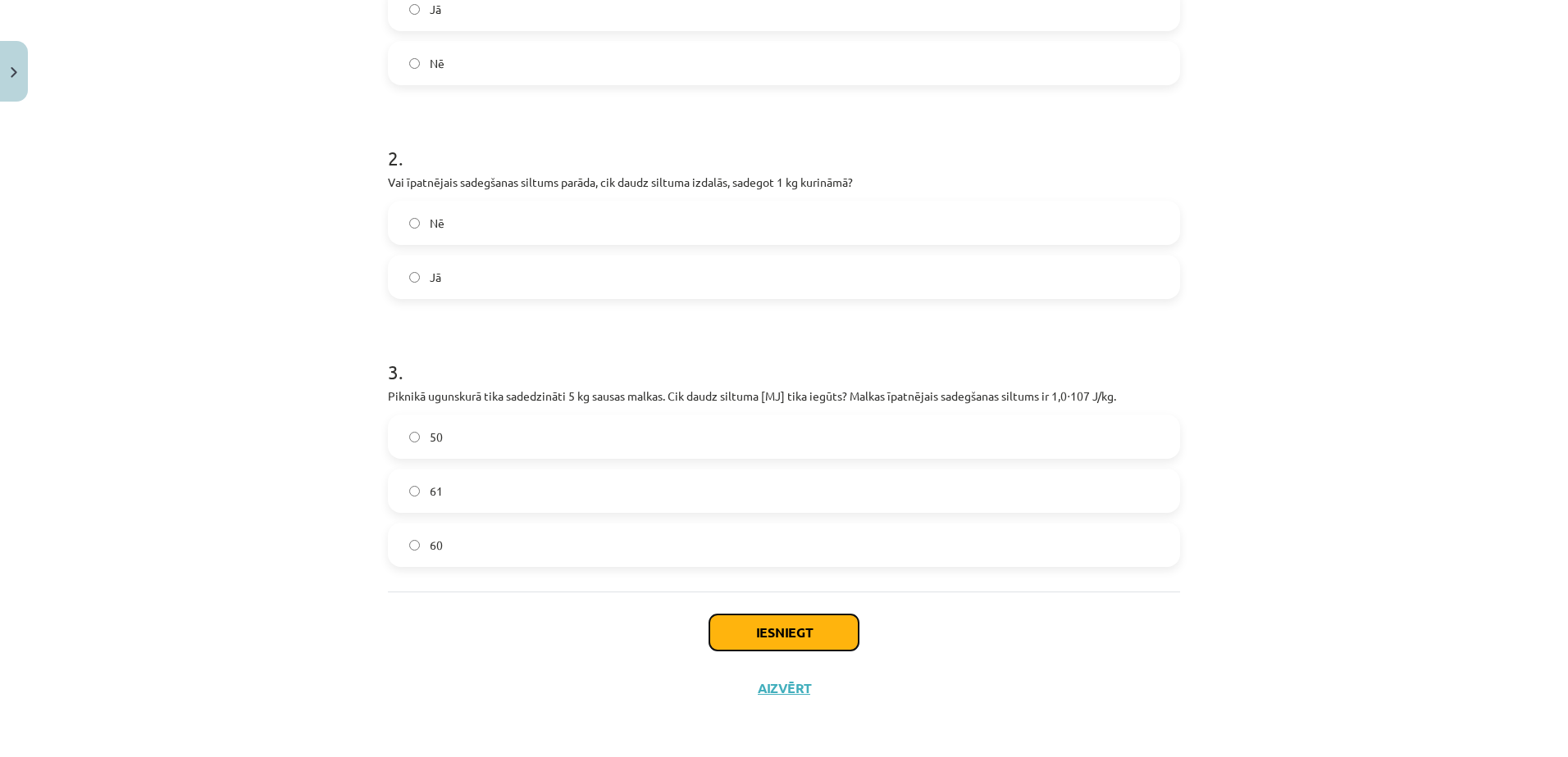
click at [740, 632] on button "Iesniegt" at bounding box center [784, 633] width 150 height 36
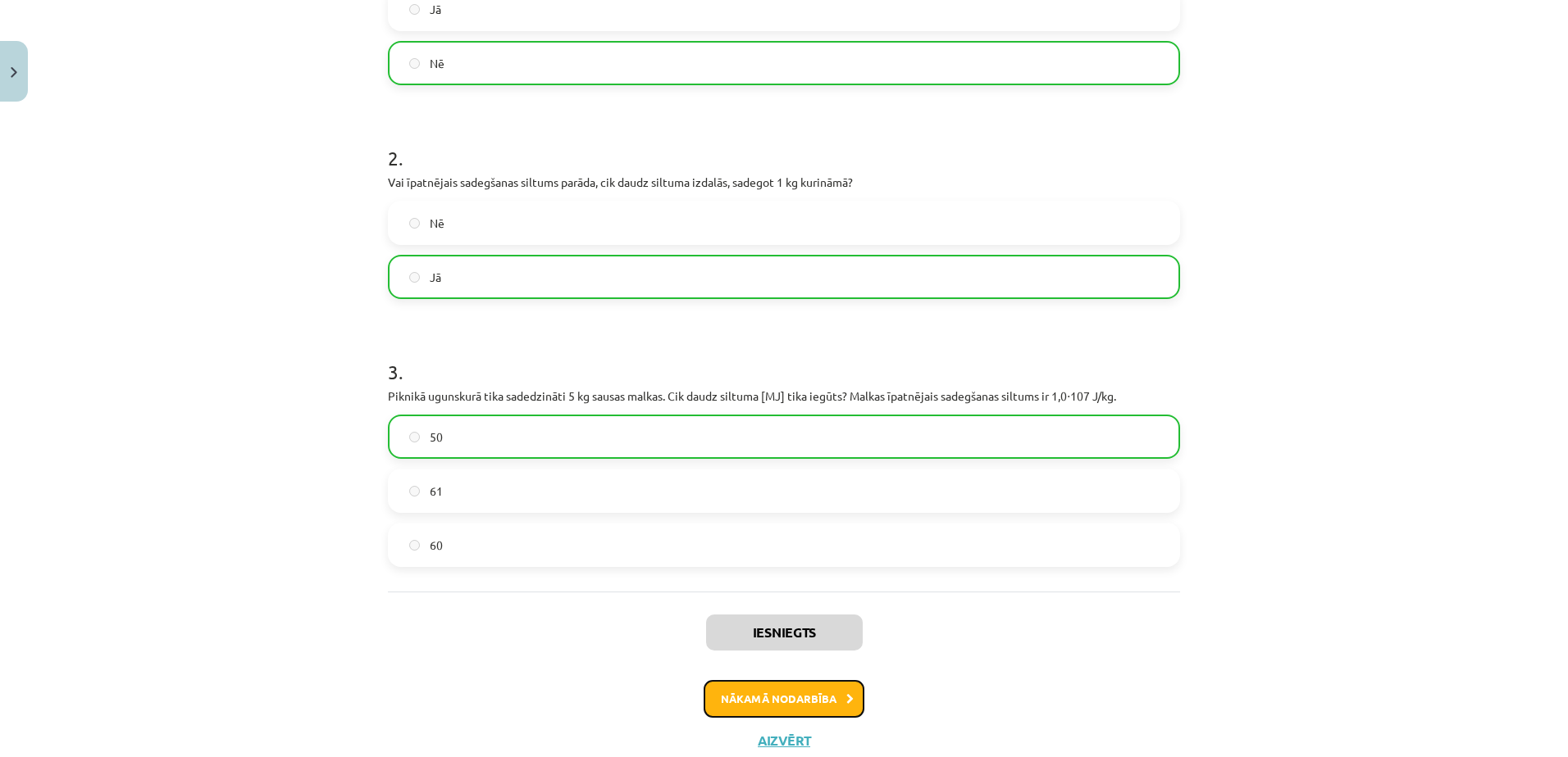
click at [809, 691] on button "Nākamā nodarbība" at bounding box center [784, 699] width 160 height 38
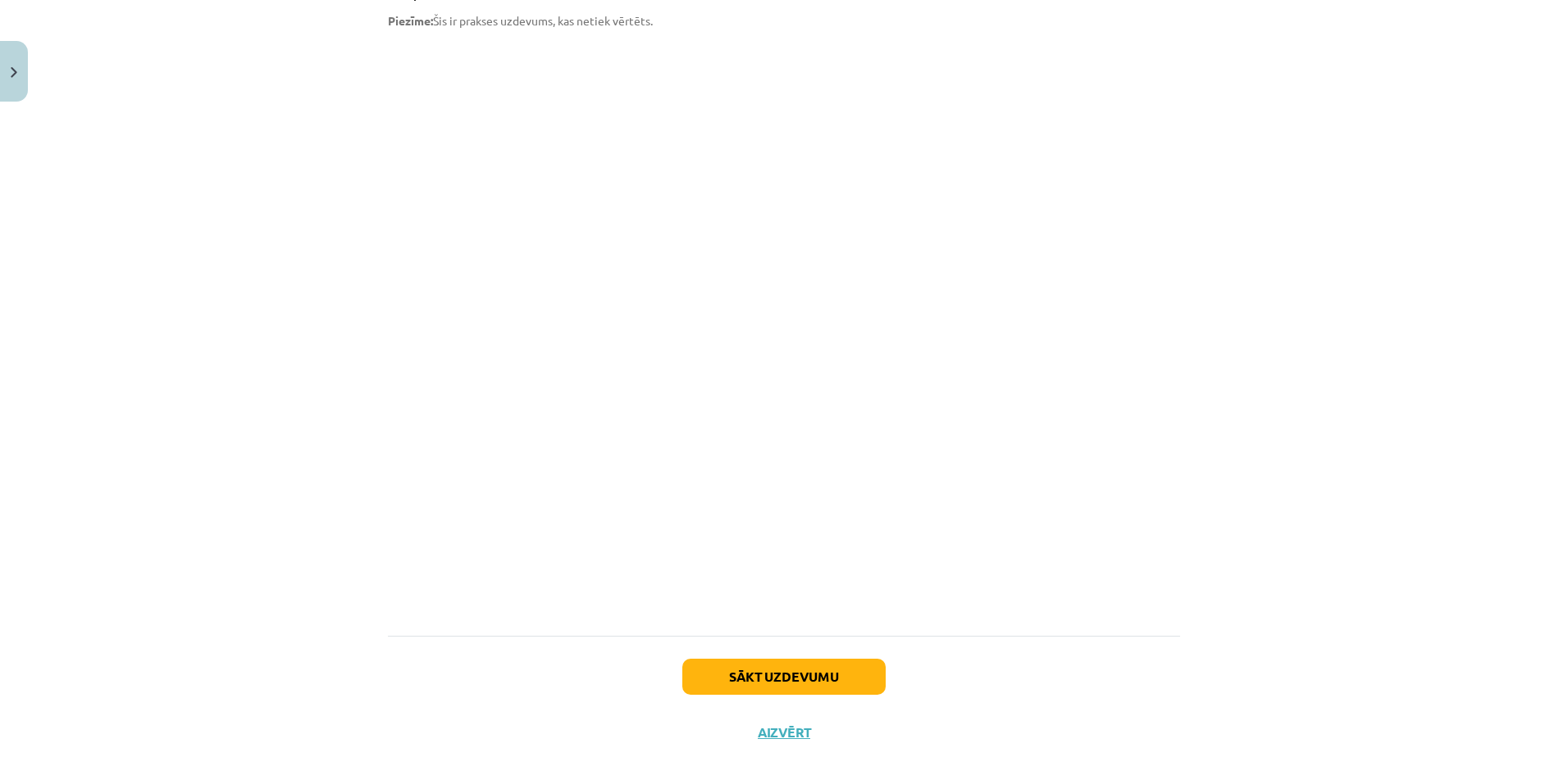
scroll to position [1005, 0]
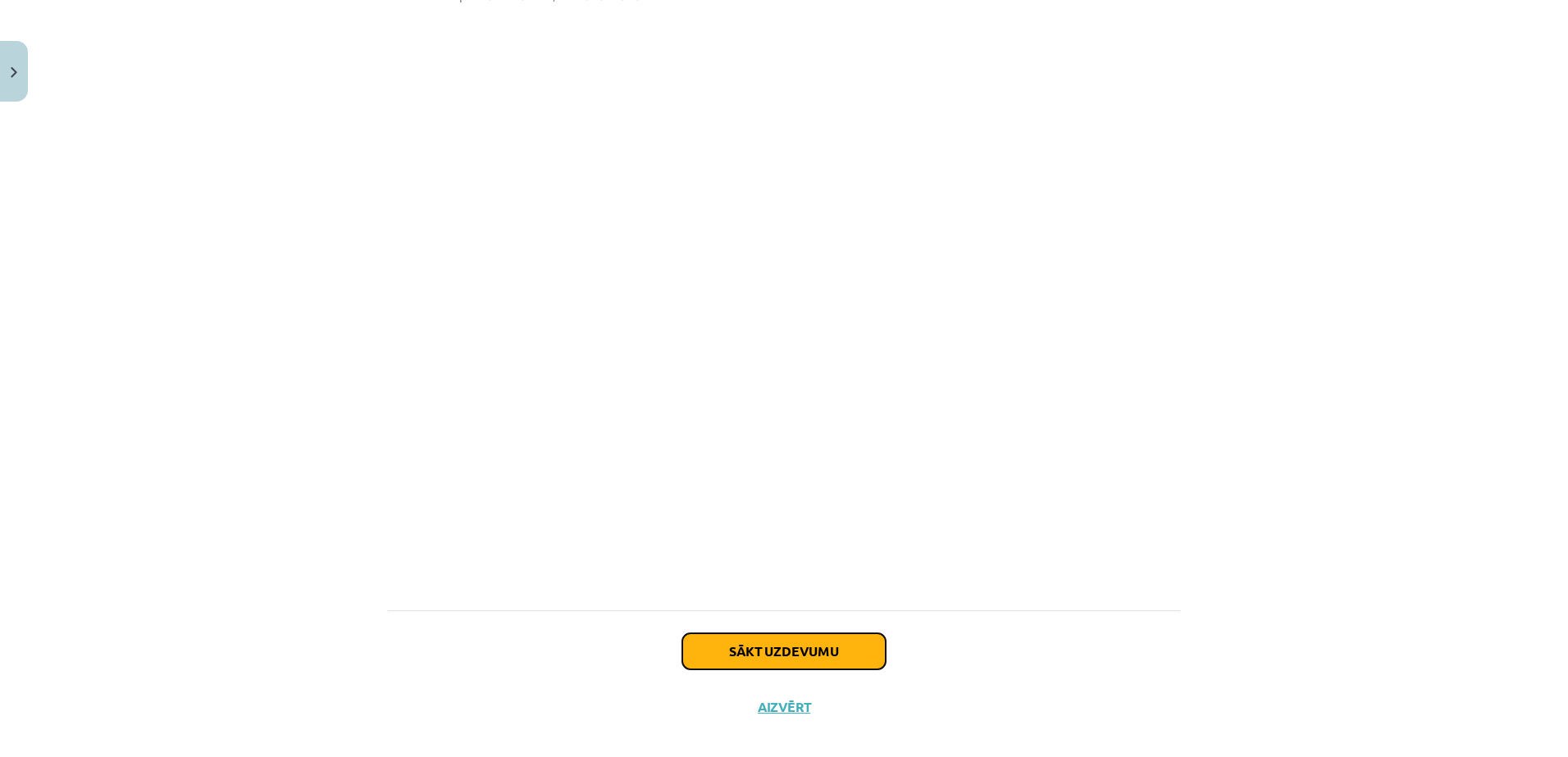
click at [801, 634] on button "Sākt uzdevumu" at bounding box center [784, 652] width 204 height 36
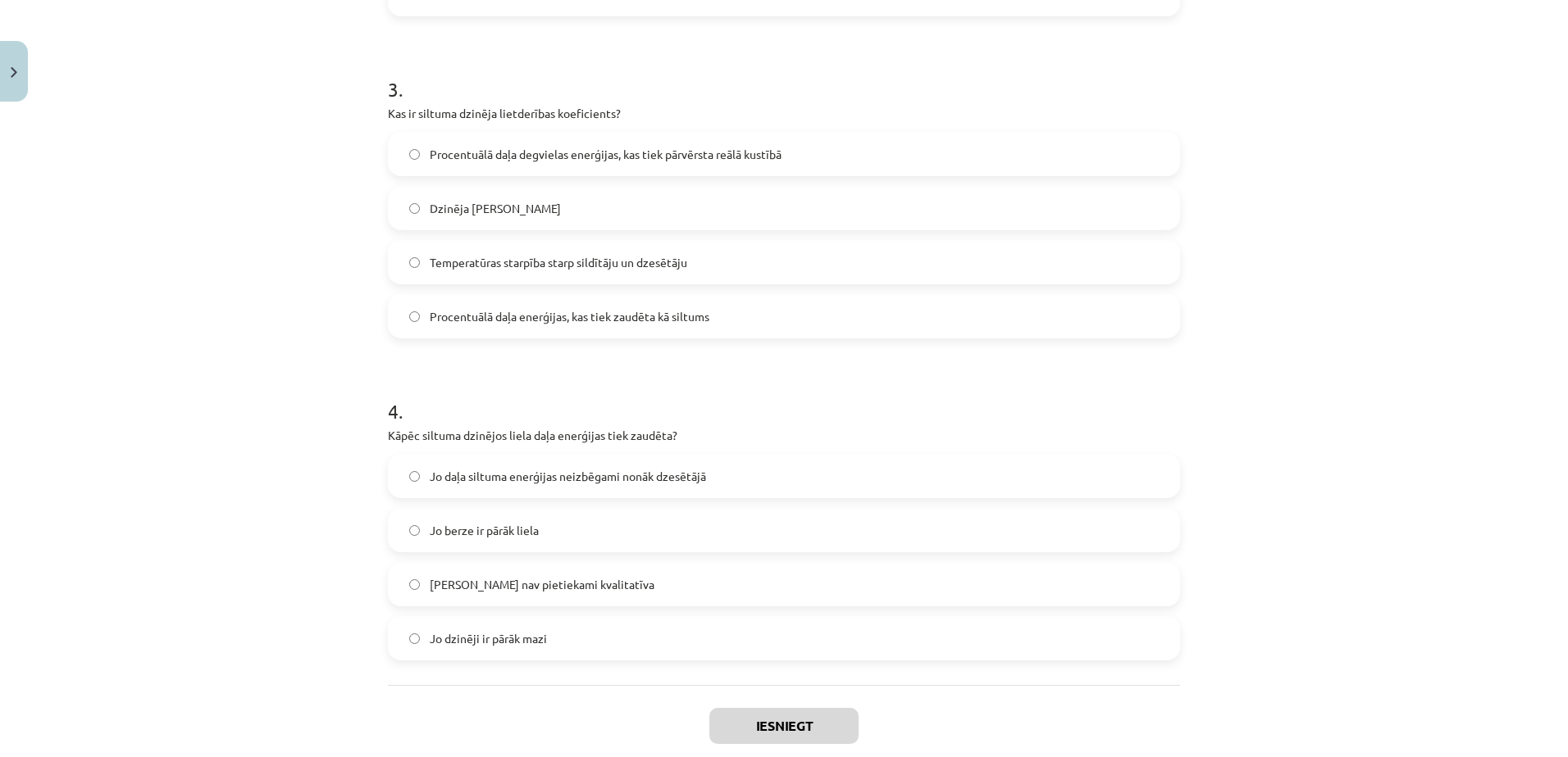
scroll to position [798, 0]
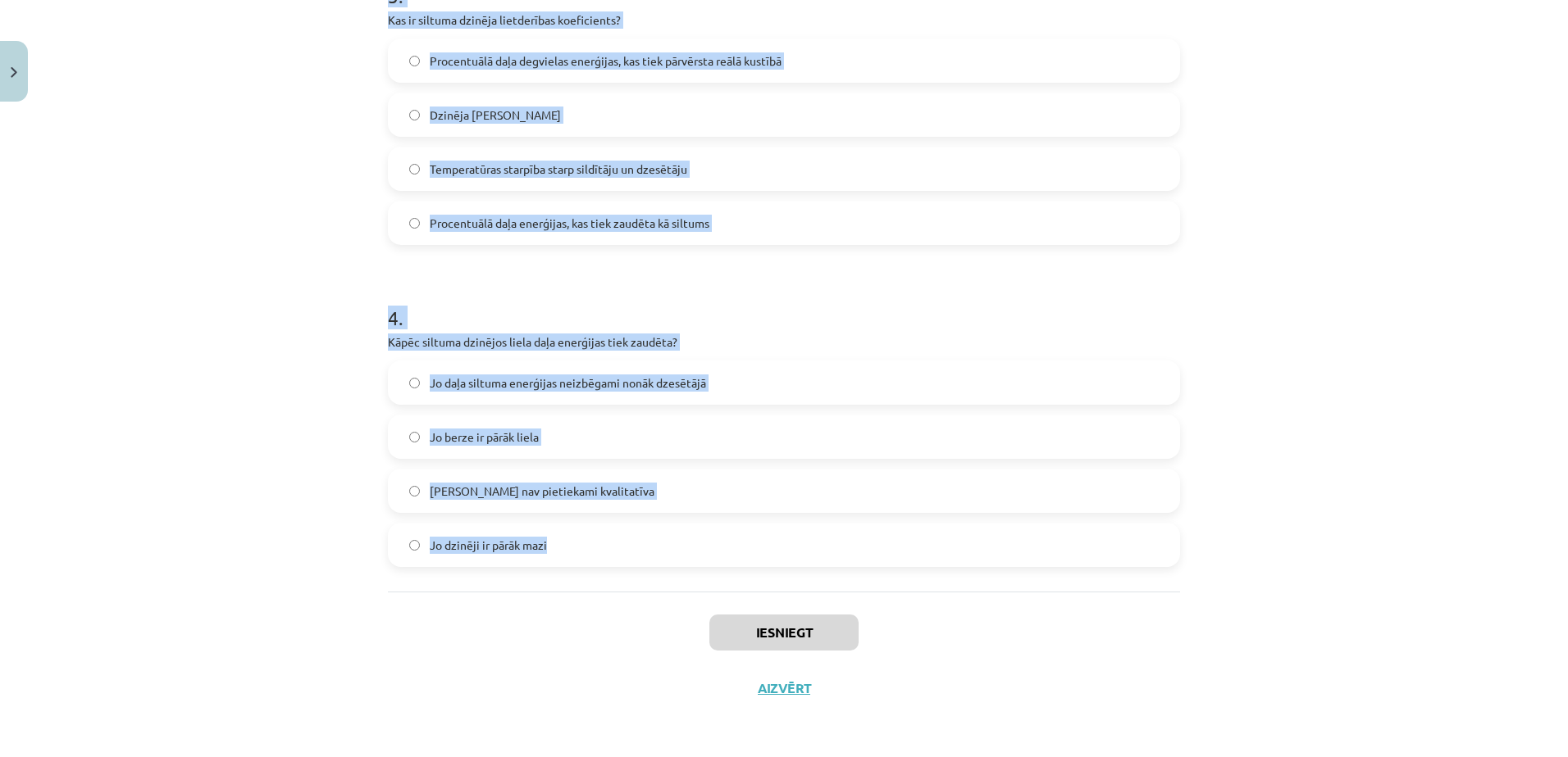
drag, startPoint x: 381, startPoint y: 316, endPoint x: 908, endPoint y: 563, distance: 582.0
click at [908, 563] on form "1 . Vai siltuma dzinēji spēj visu siltuma enerģiju no degvielas pārvērst 100% l…" at bounding box center [784, 48] width 792 height 1039
copy form "1 . Vai siltuma dzinēji spēj visu siltuma enerģiju no degvielas pārvērst 100% l…"
click at [232, 324] on div "Mācību tēma: Fizika 9. klases 1. ieskaites mācību materiāls #9 📝 8. tēma. Siltu…" at bounding box center [784, 378] width 1568 height 757
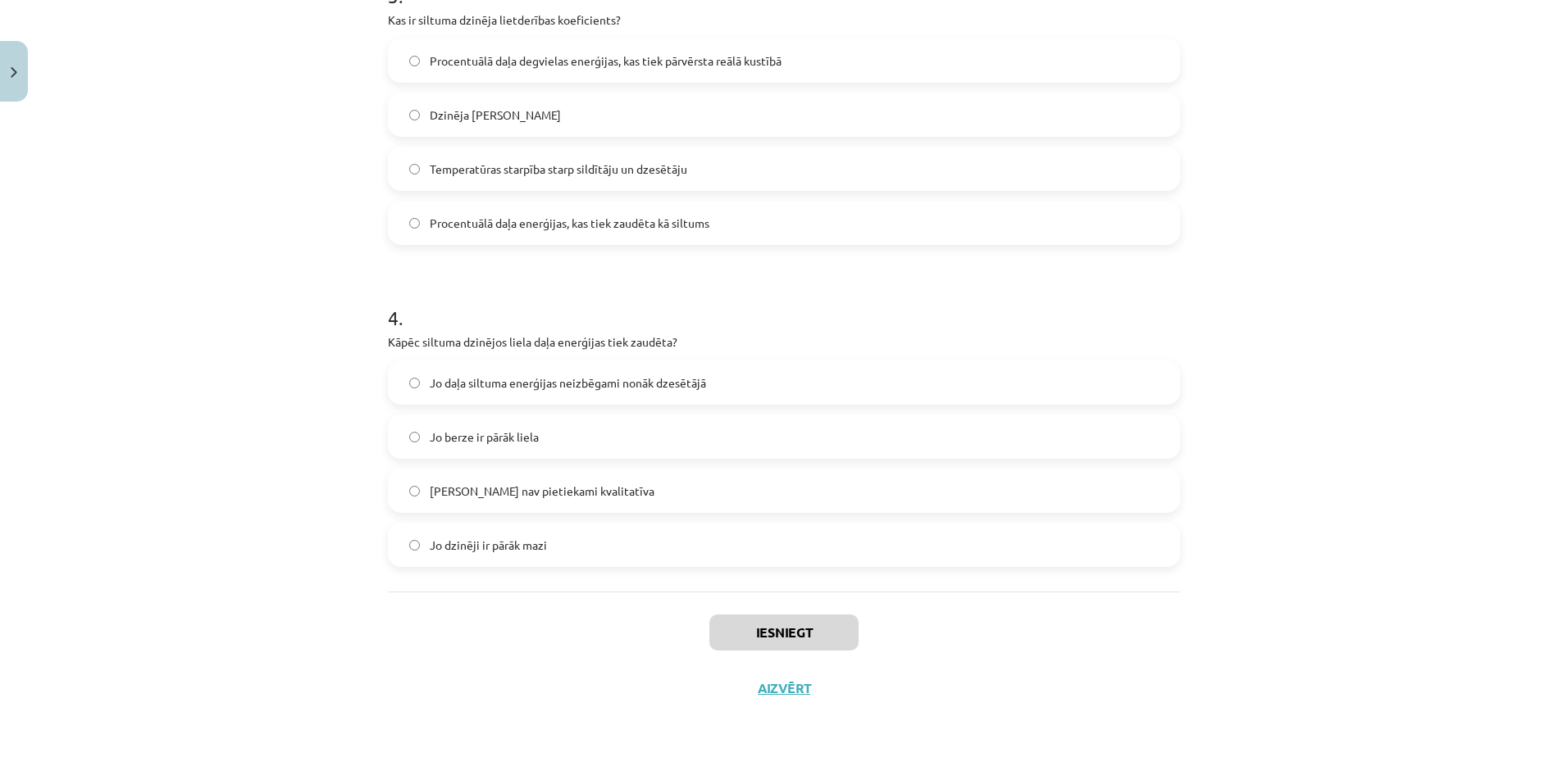
click at [494, 376] on span "Jo daļa siltuma enerģijas neizbēgami nonāk dzesētājā" at bounding box center [567, 383] width 276 height 17
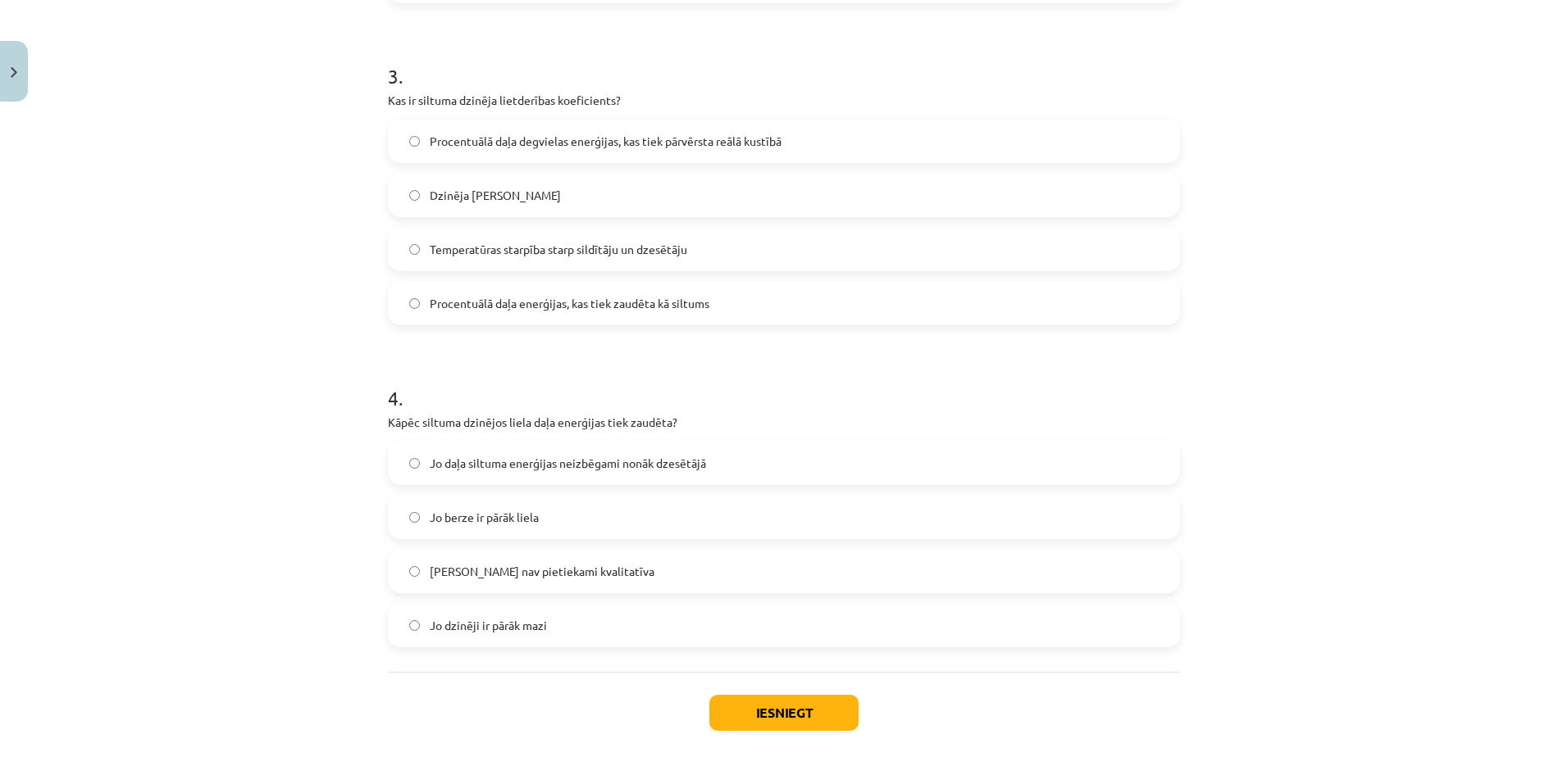
scroll to position [717, 0]
click at [508, 148] on span "Procentuālā daļa degvielas enerģijas, kas tiek pārvērsta reālā kustībā" at bounding box center [605, 141] width 352 height 17
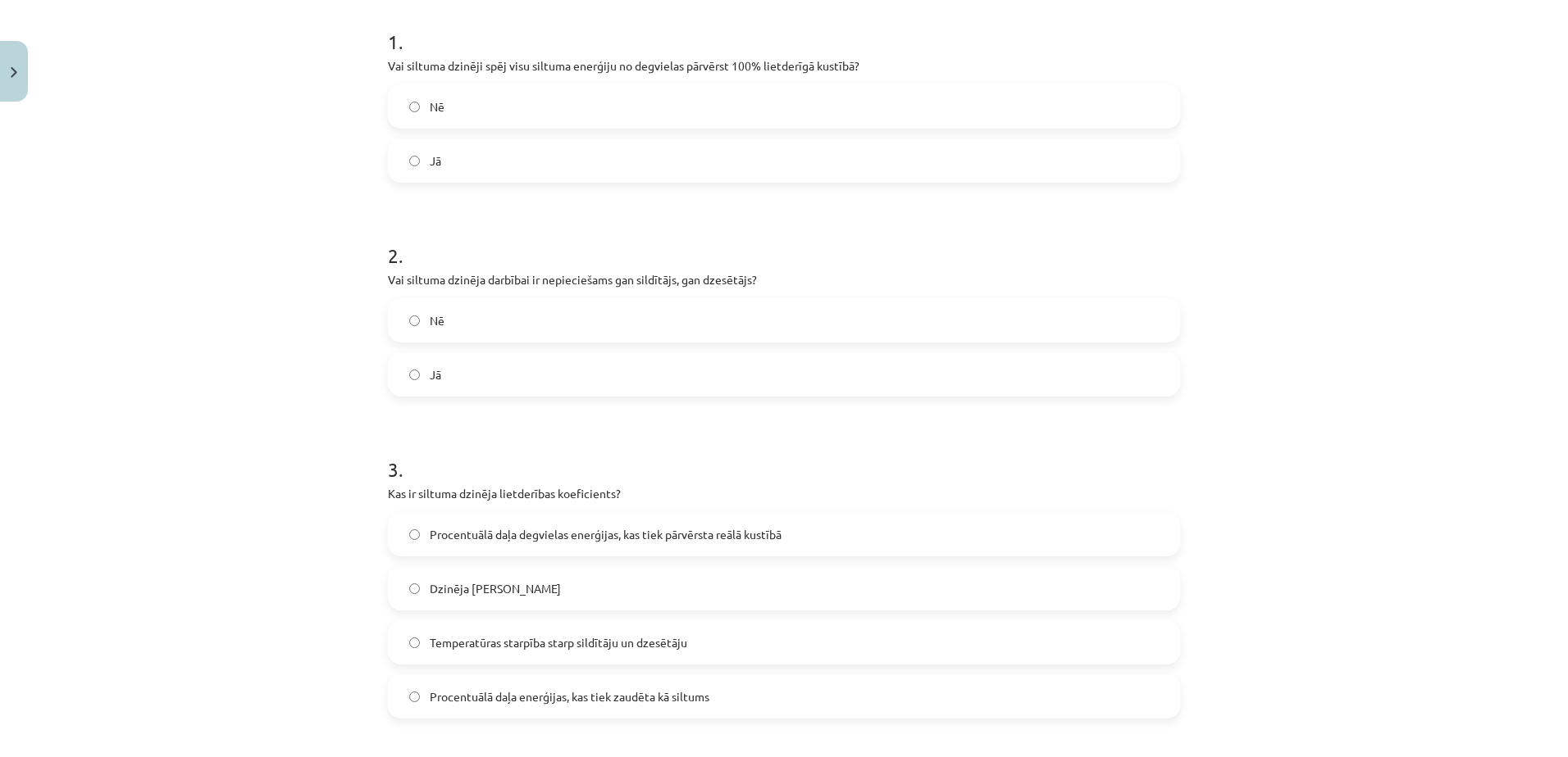
scroll to position [321, 0]
click at [419, 368] on label "Jā" at bounding box center [784, 378] width 789 height 41
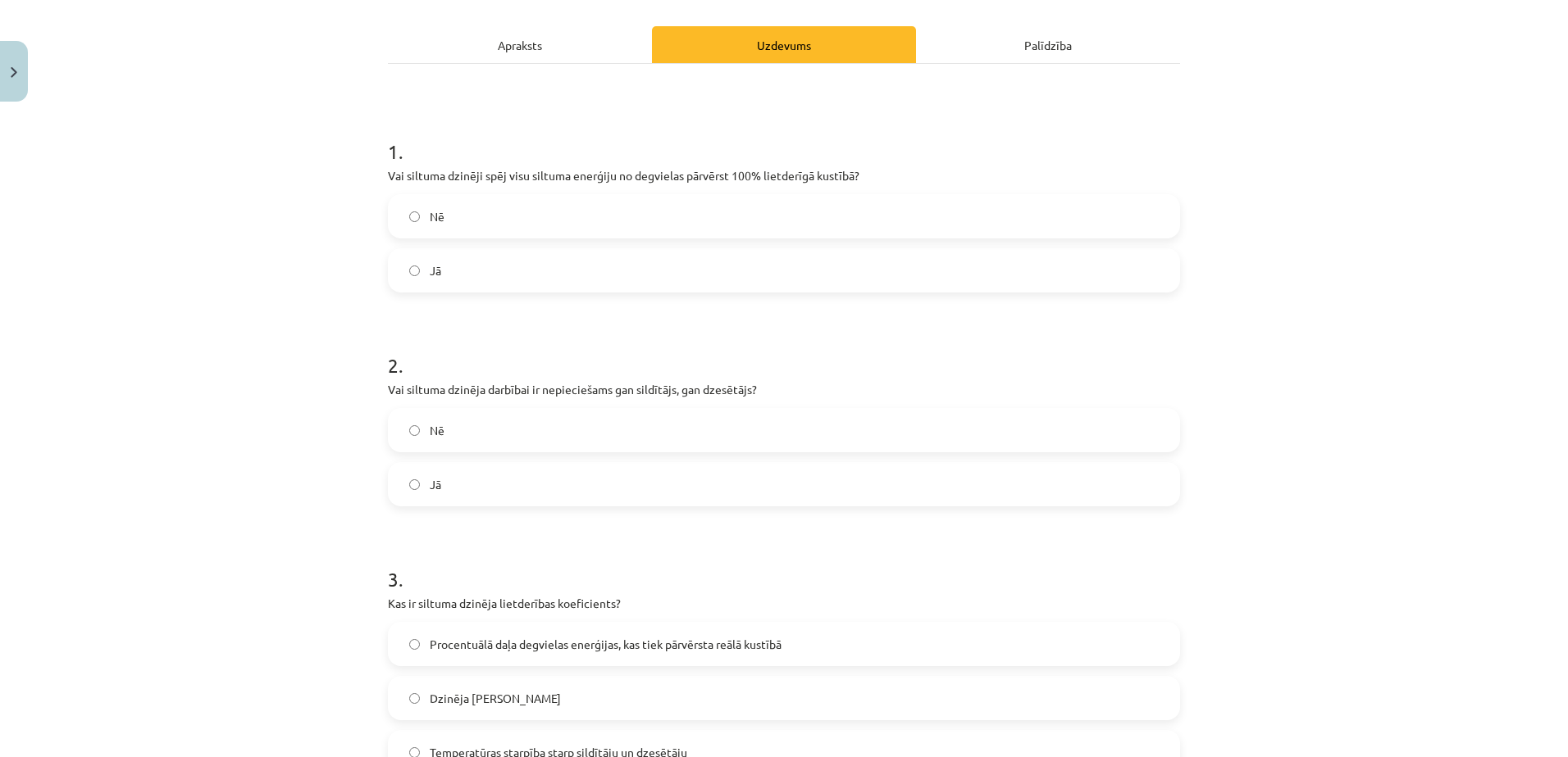
scroll to position [214, 0]
click at [459, 216] on label "Nē" at bounding box center [784, 218] width 789 height 41
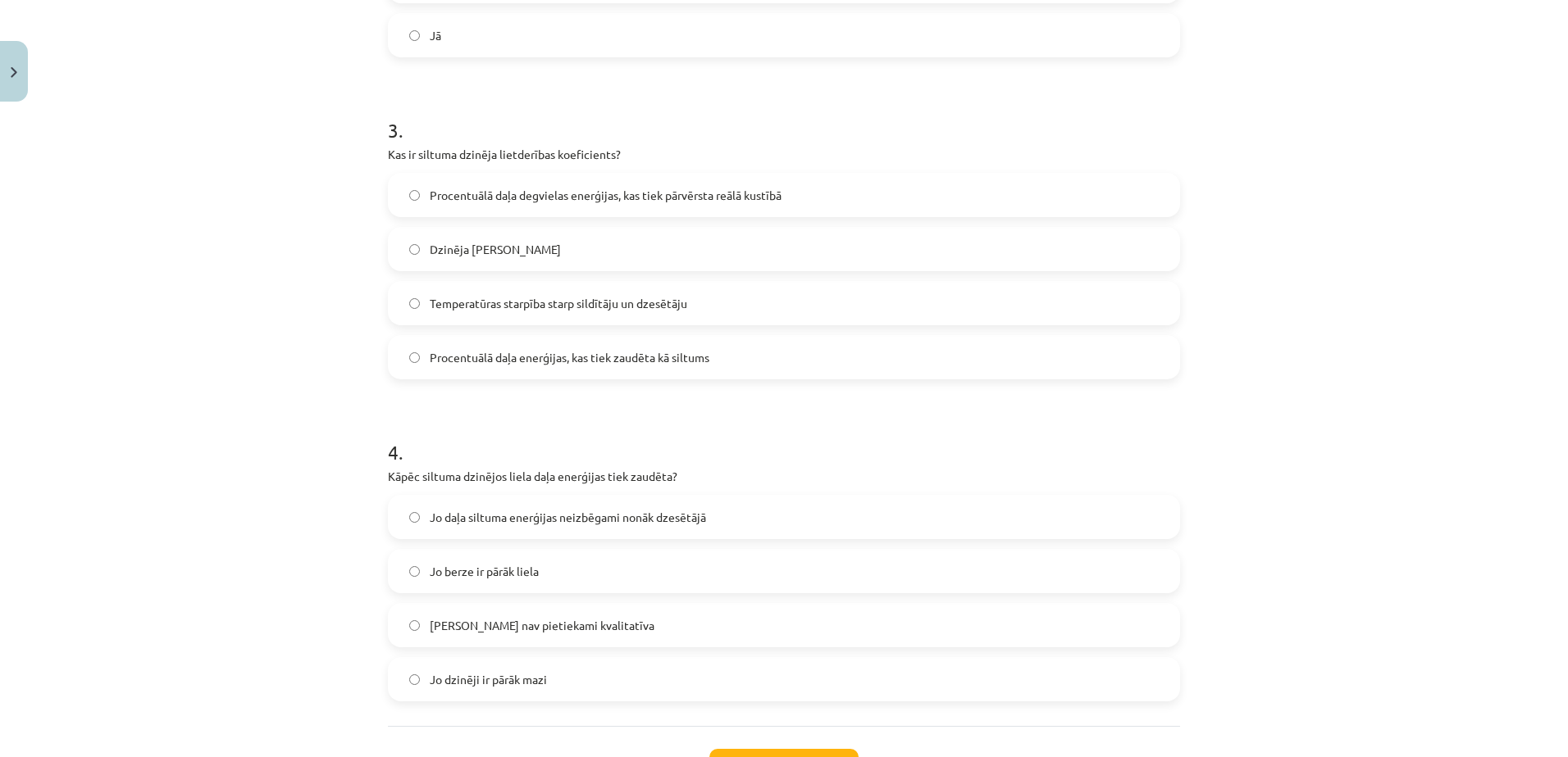
scroll to position [798, 0]
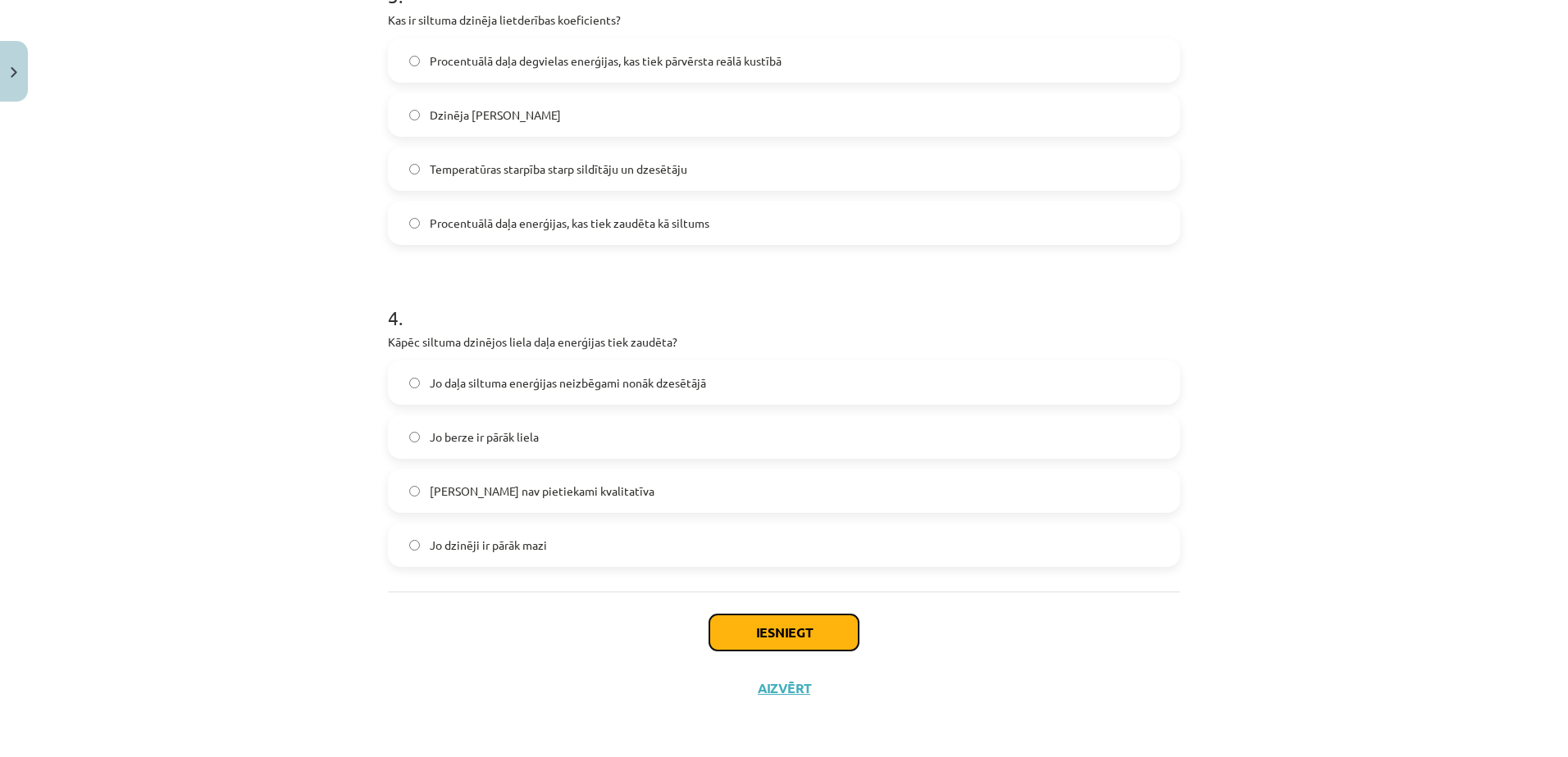
click at [786, 634] on button "Iesniegt" at bounding box center [784, 633] width 150 height 36
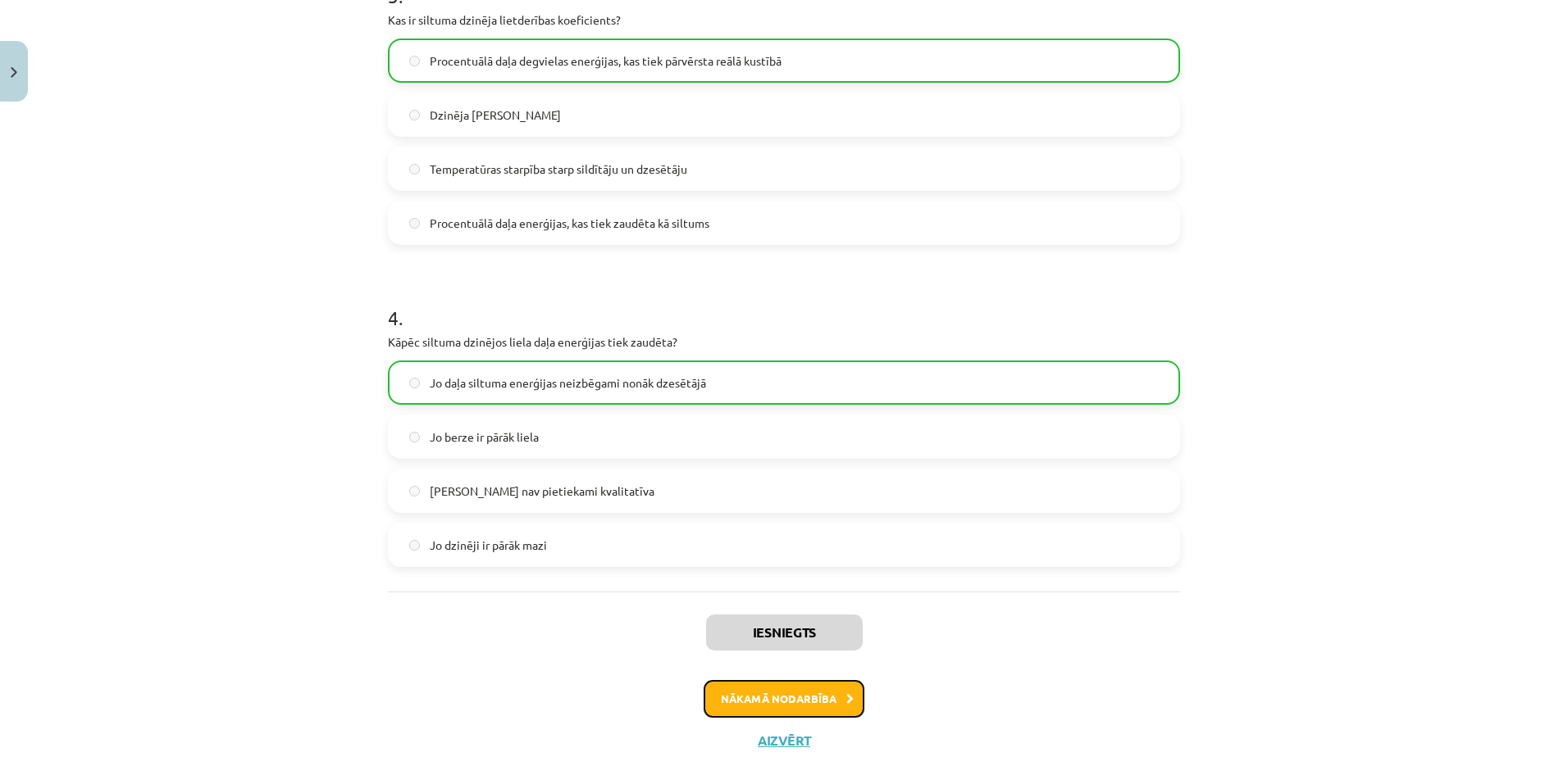
click at [811, 688] on button "Nākamā nodarbība" at bounding box center [784, 699] width 160 height 38
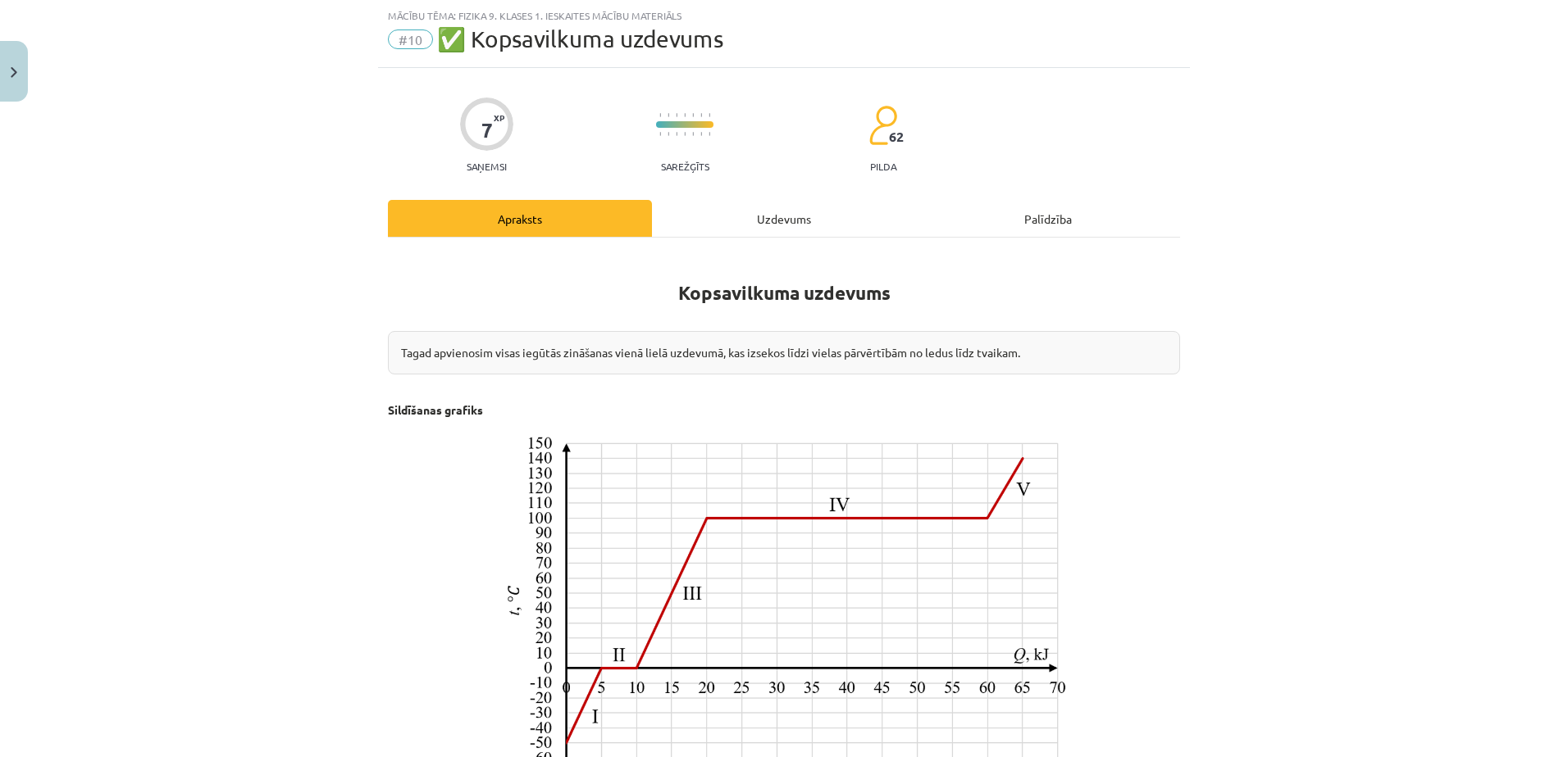
scroll to position [635, 0]
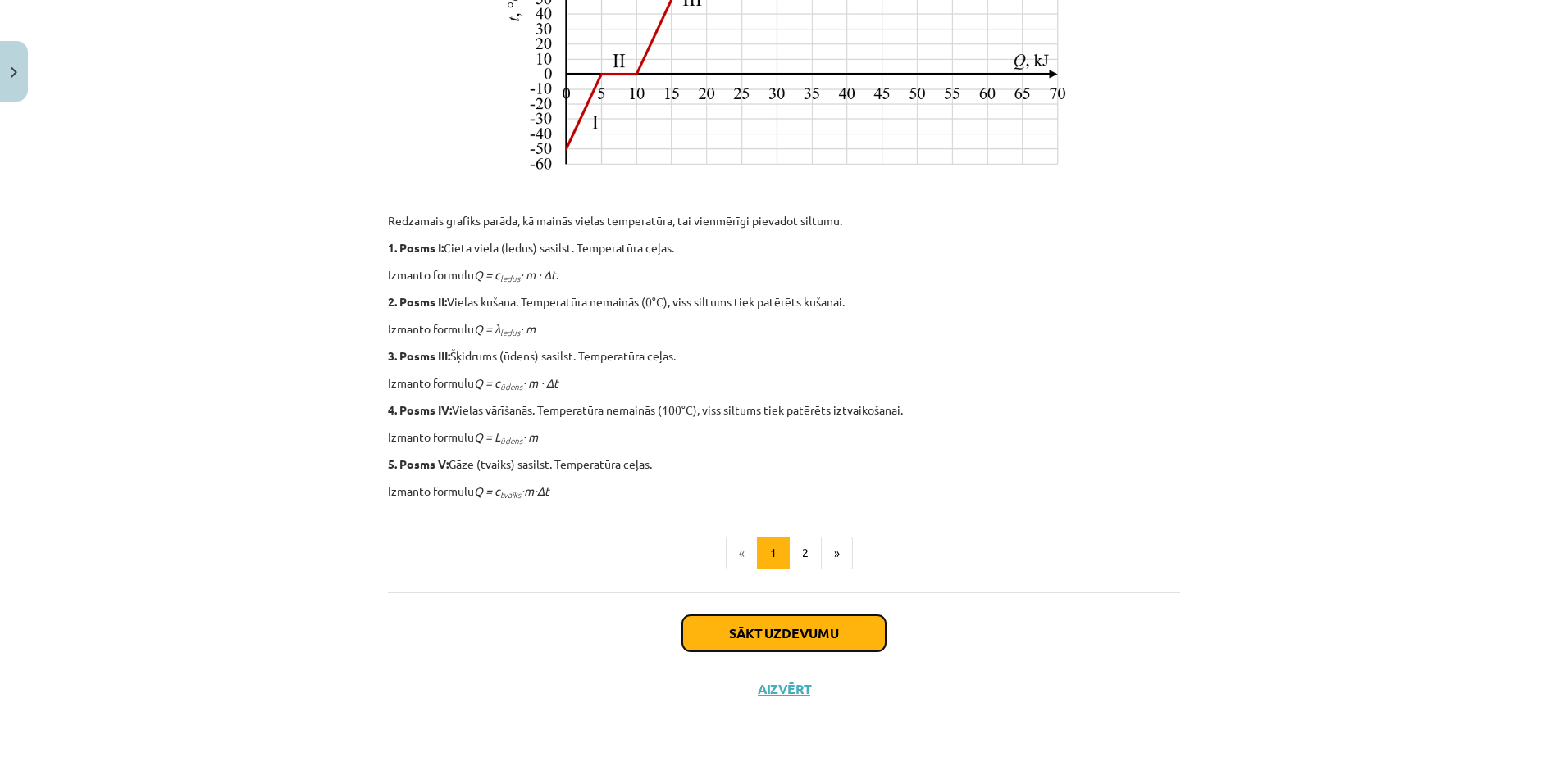
click at [756, 622] on button "Sākt uzdevumu" at bounding box center [784, 634] width 204 height 36
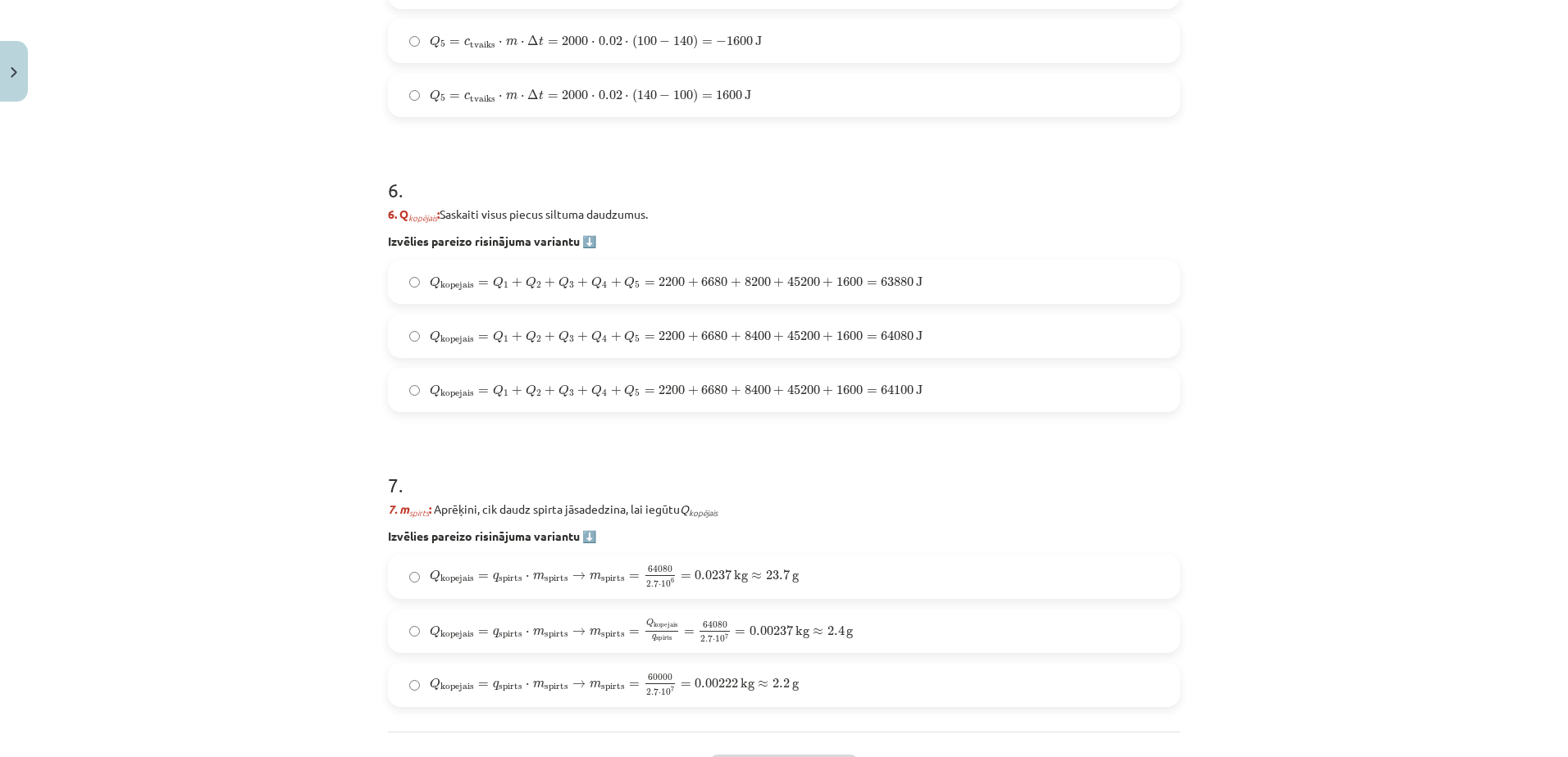
scroll to position [2169, 0]
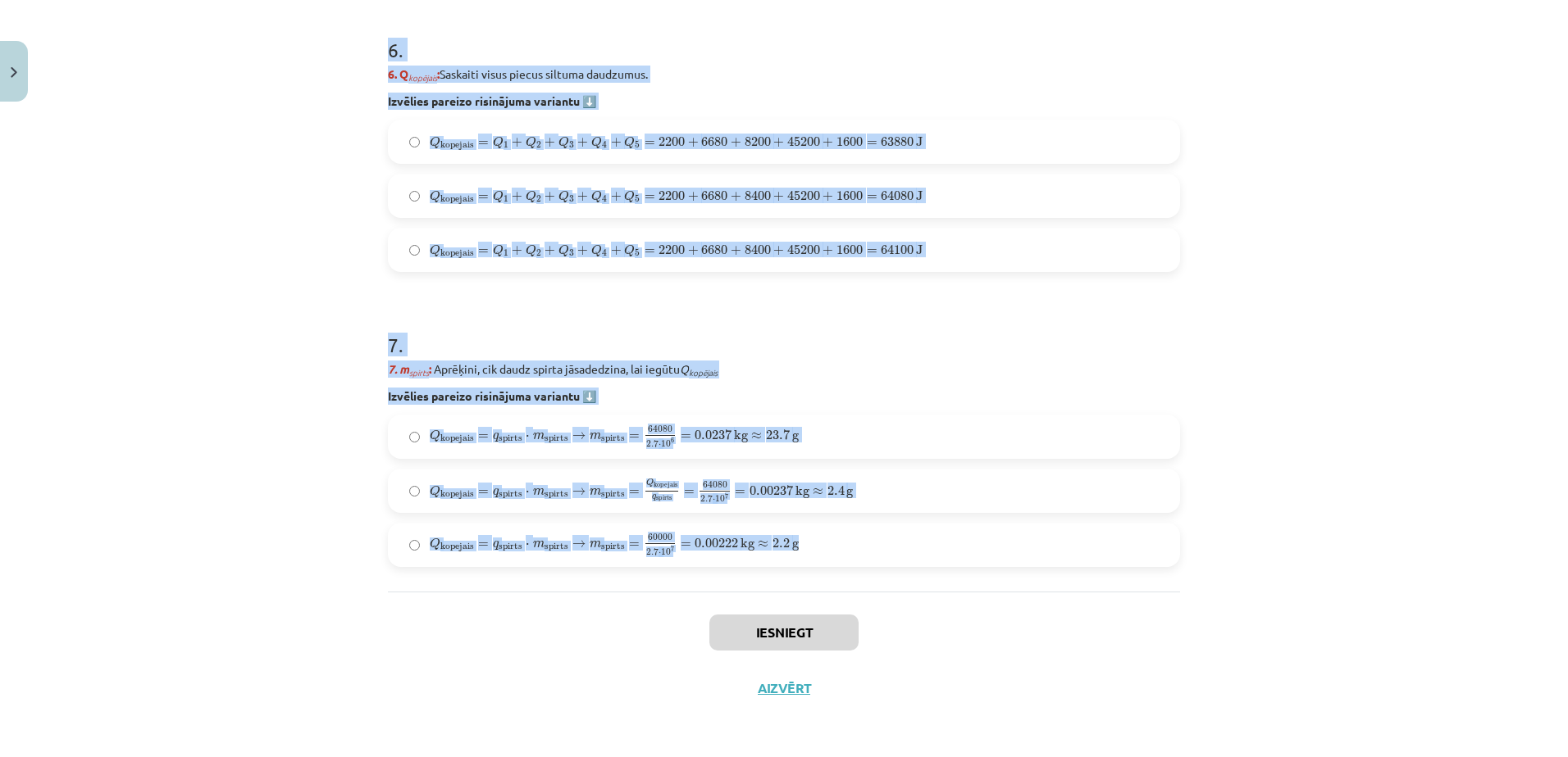
drag, startPoint x: 383, startPoint y: 353, endPoint x: 863, endPoint y: 580, distance: 531.0
copy form "1 . Uzdevums: No ledus līdz tvaikam Aprēķini, cik daudz spirta jāsadedzina spir…"
click at [312, 302] on div "Mācību tēma: Fizika 9. klases 1. ieskaites mācību materiāls #10 ✅ Kopsavilkuma …" at bounding box center [784, 378] width 1568 height 757
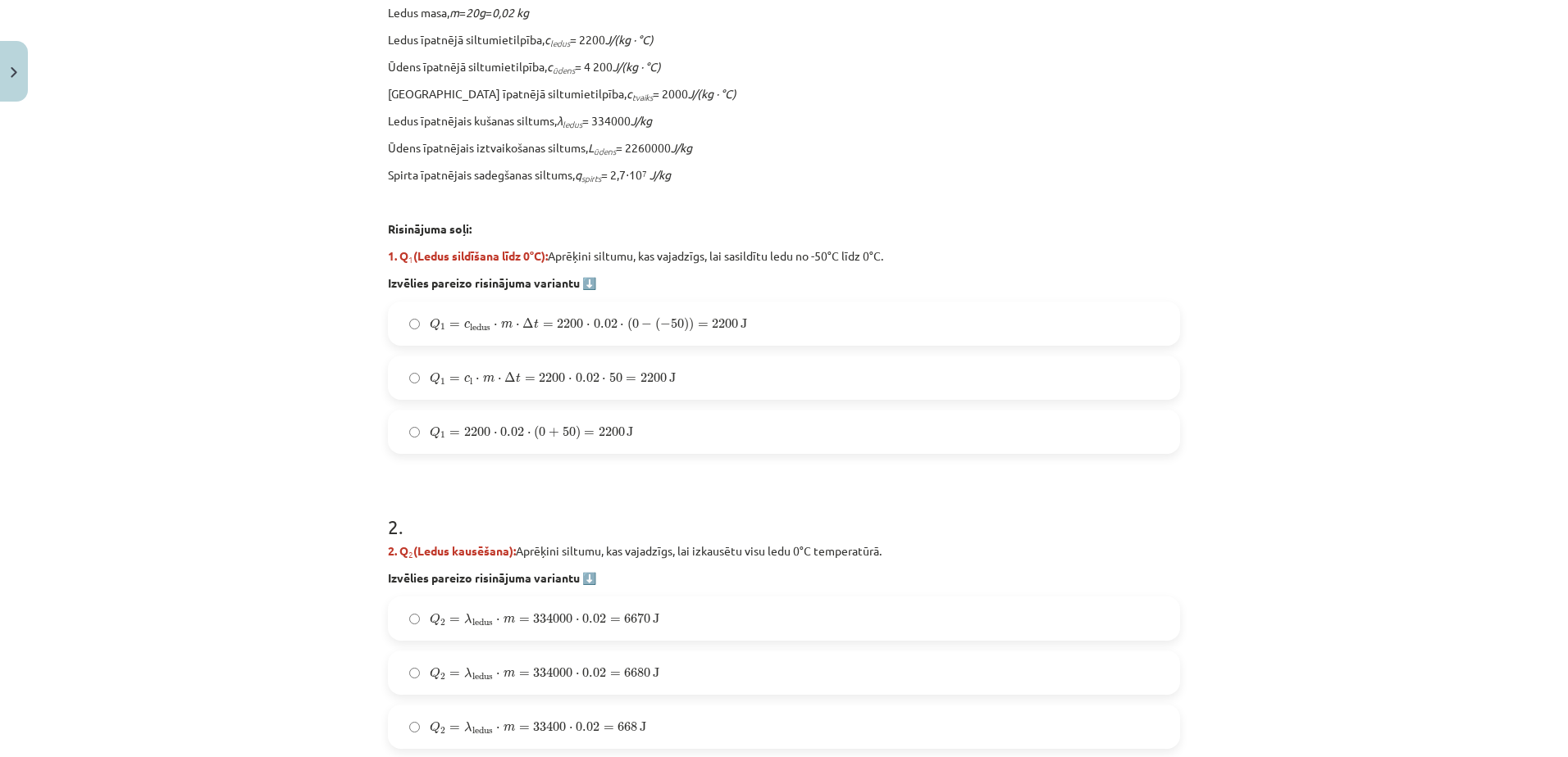
scroll to position [513, 0]
click at [678, 382] on label "Q 1 = c l ⋅ m ⋅ Δ t = 2200 ⋅ 0.02 ⋅ 50 = 2200 J Q 1 = c l ⋅ m ⋅ Δ t = 2200 ⋅ 0.…" at bounding box center [784, 377] width 789 height 41
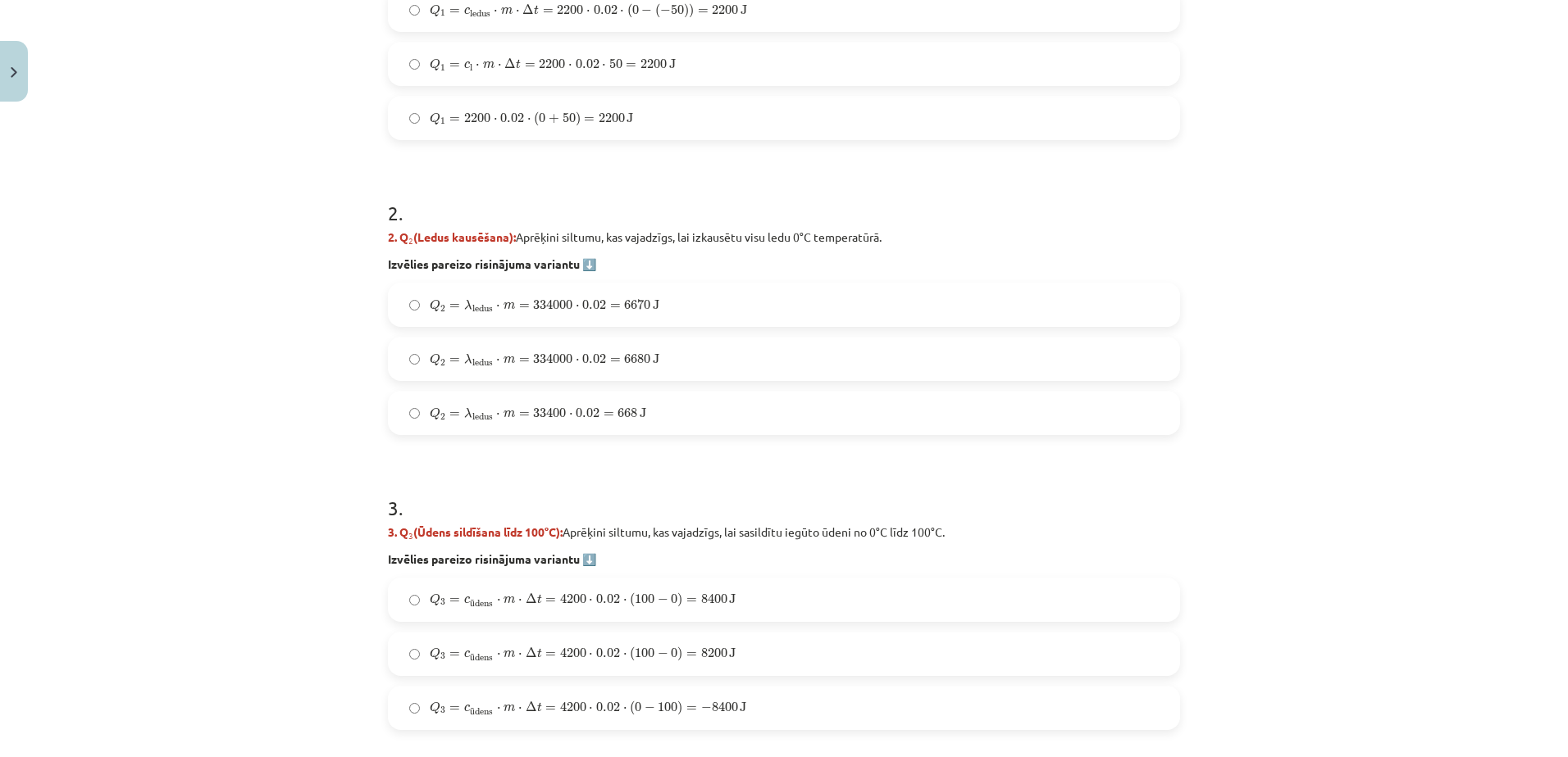
scroll to position [827, 0]
click at [648, 367] on label "Q 2 = λ ledus ⋅ m = 334000 ⋅ 0.02 = 6680 J Q 2 = λ ledus ⋅ m = 334000 ⋅ 0.02 = …" at bounding box center [784, 358] width 789 height 41
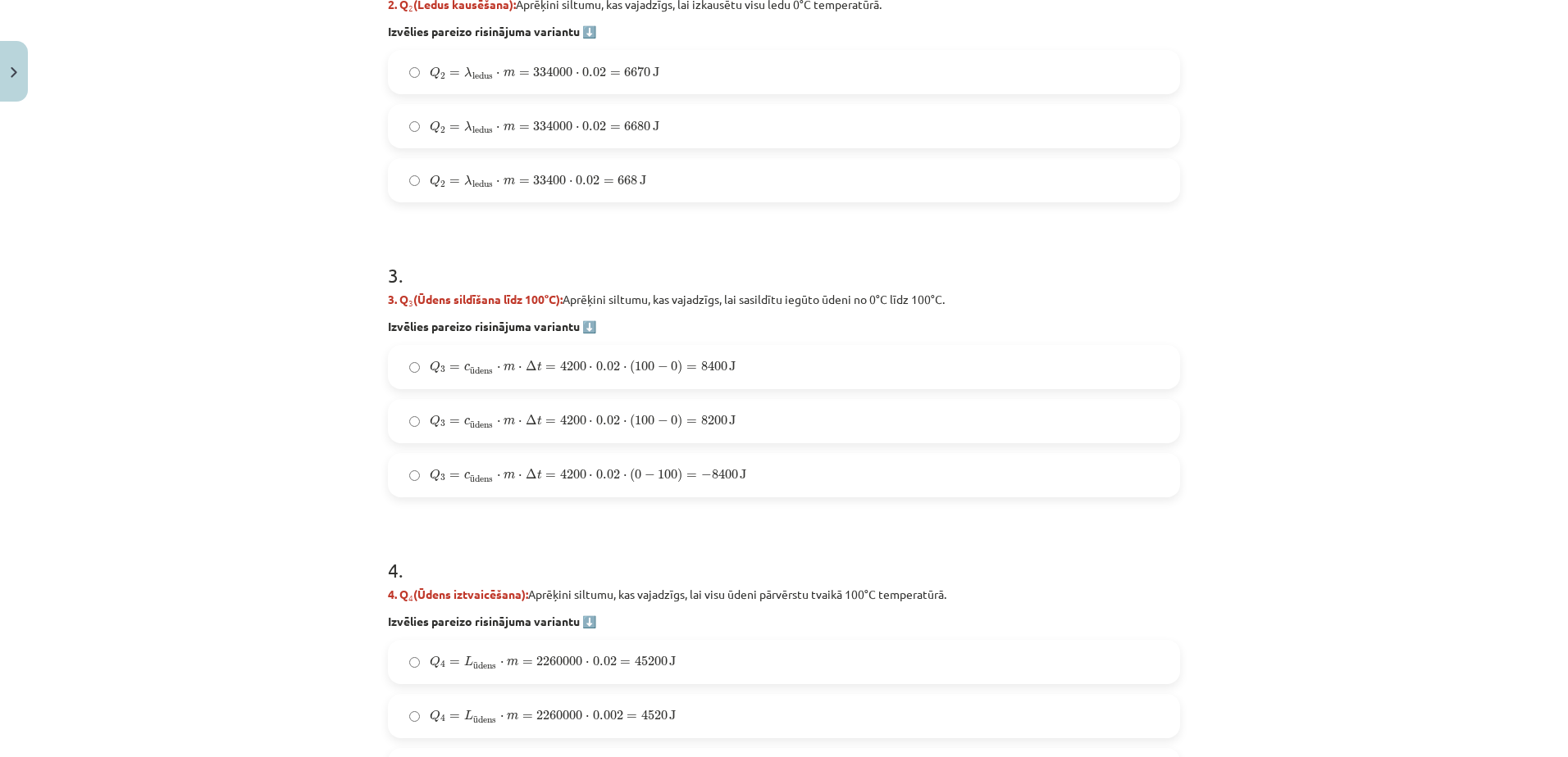
scroll to position [1060, 0]
click at [729, 360] on span "J" at bounding box center [731, 365] width 6 height 10
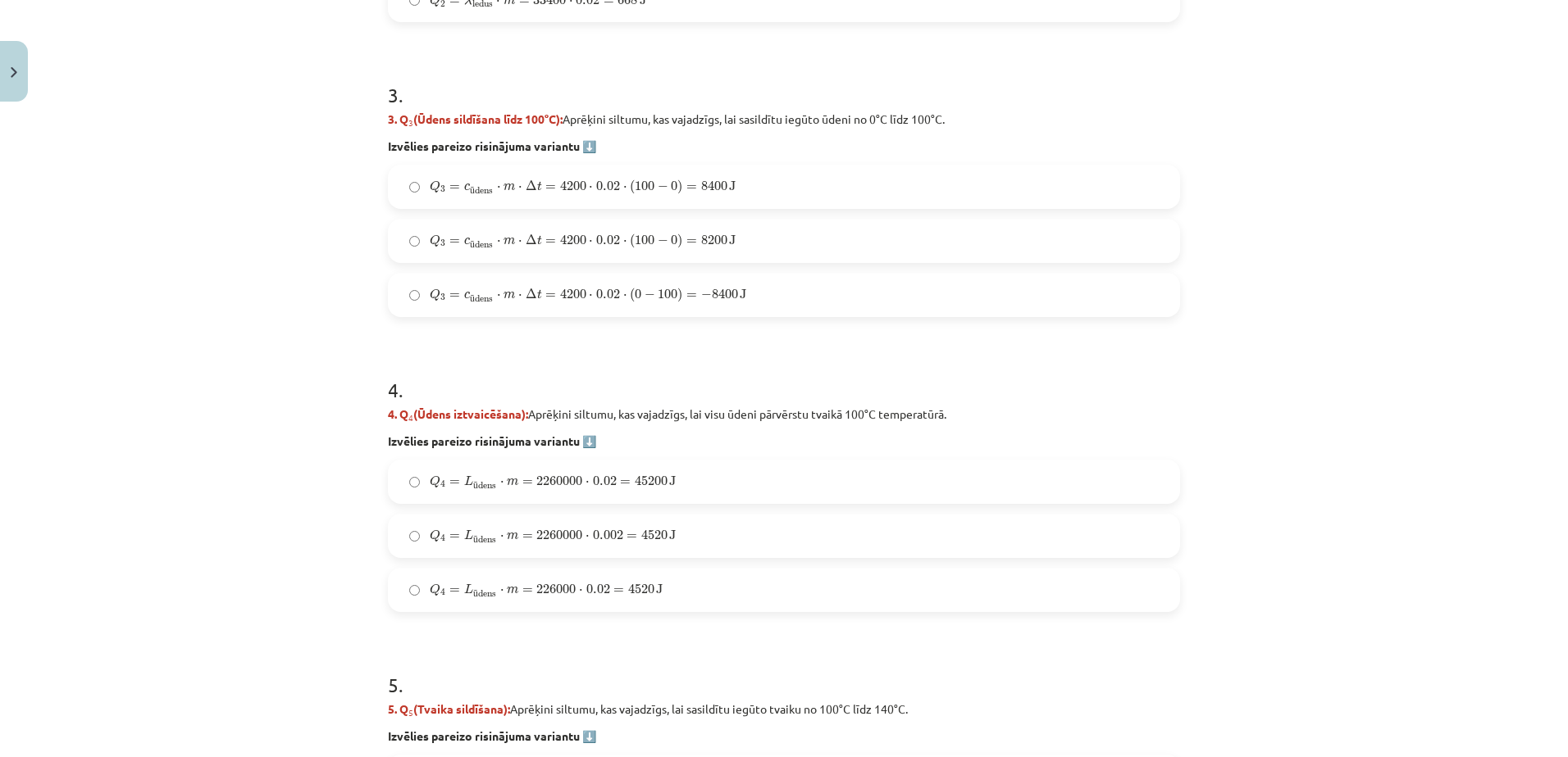
scroll to position [1240, 0]
click at [744, 473] on label "Q 4 = L ū dens ⋅ m = 2260000 ⋅ 0.02 = 45200 J Q 4 = L ūdens ⋅ m = 2260000 ⋅ 0.0…" at bounding box center [784, 482] width 789 height 41
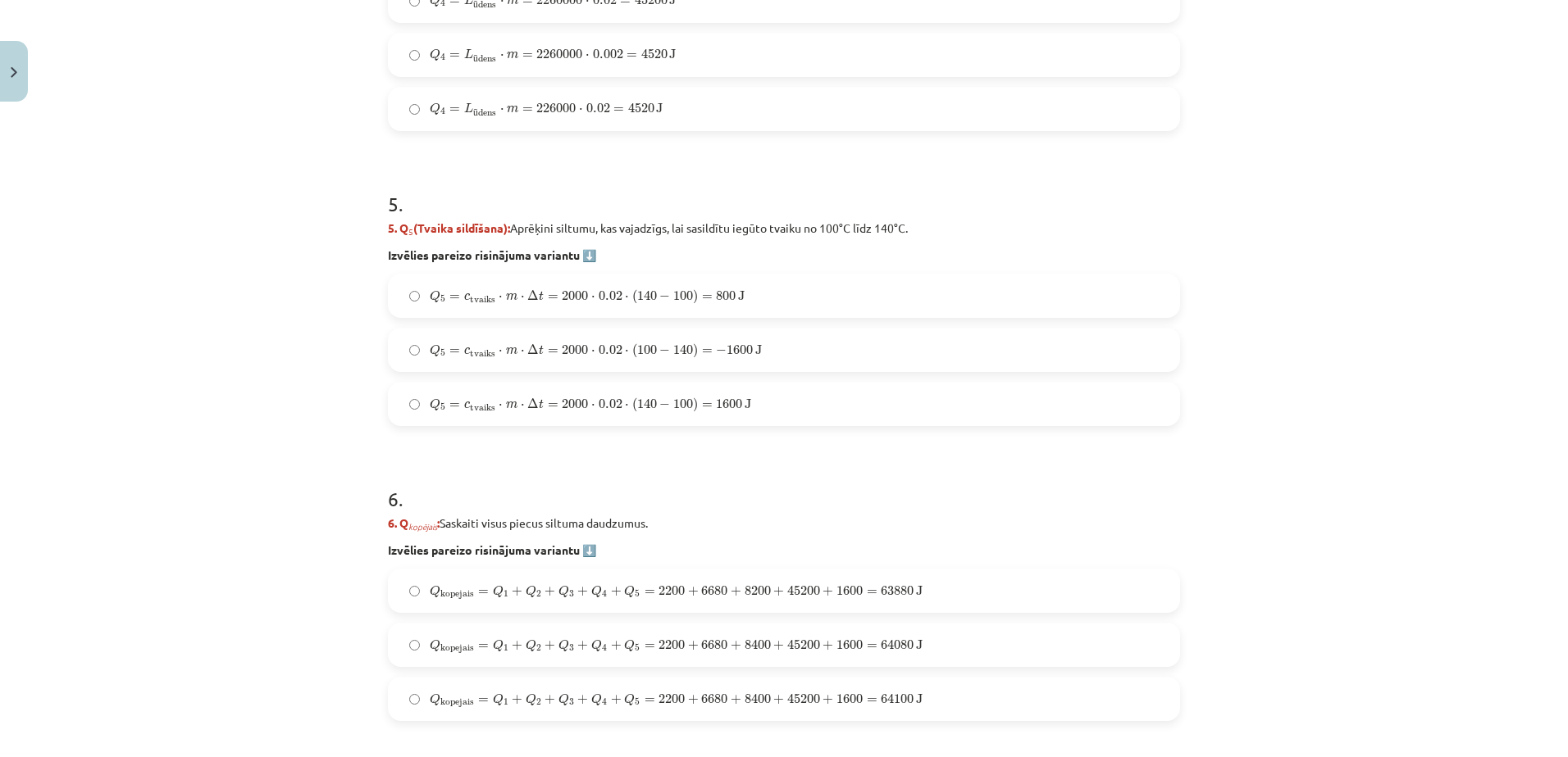
scroll to position [1721, 0]
click at [775, 347] on label "Q 5 = c tvaiks ⋅ m ⋅ Δ t = 2000 ⋅ 0.02 ⋅ ( 100 − 140 ) = − 1600 J Q 5 = c tvaik…" at bounding box center [784, 349] width 789 height 41
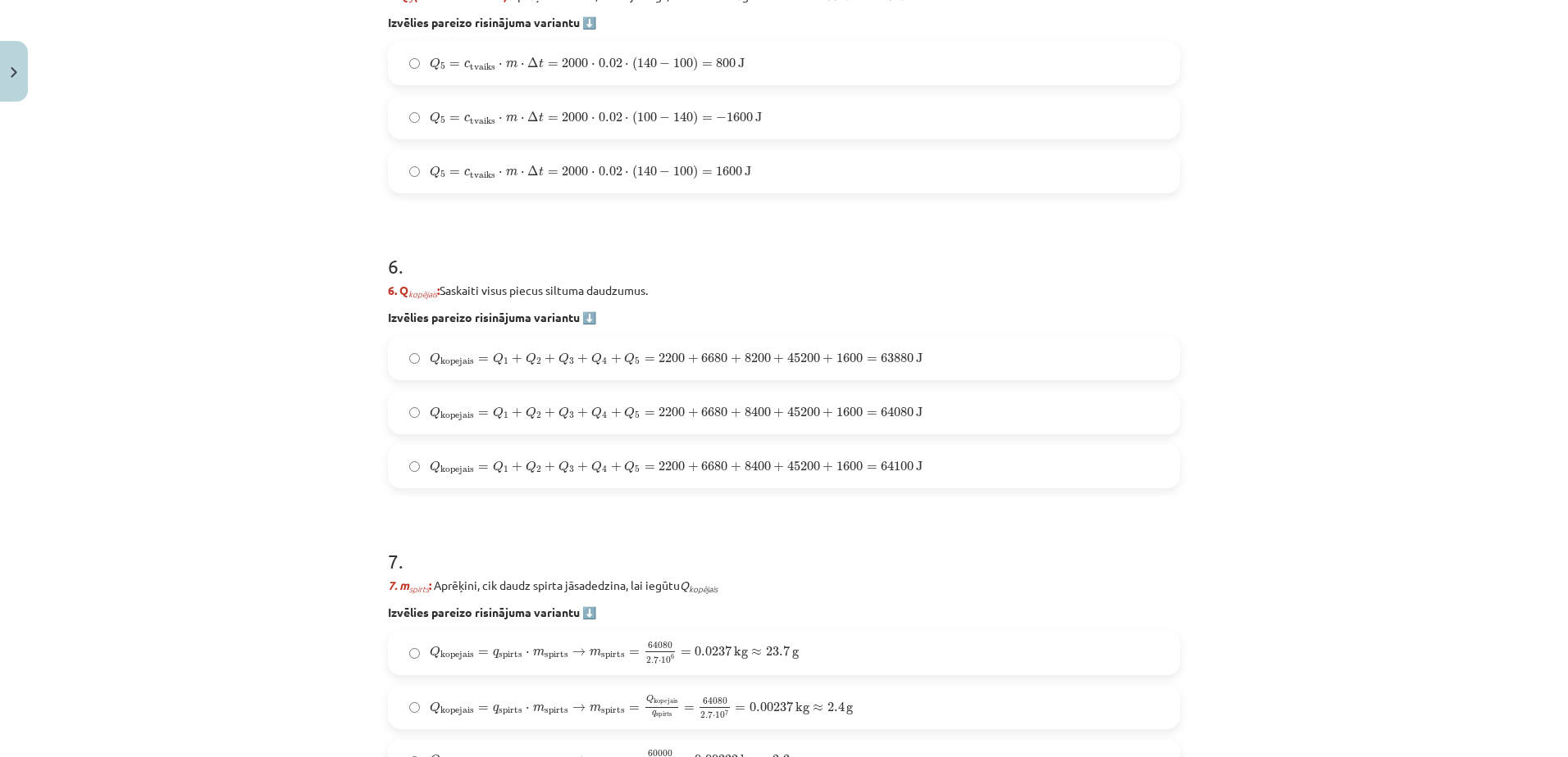
scroll to position [1960, 0]
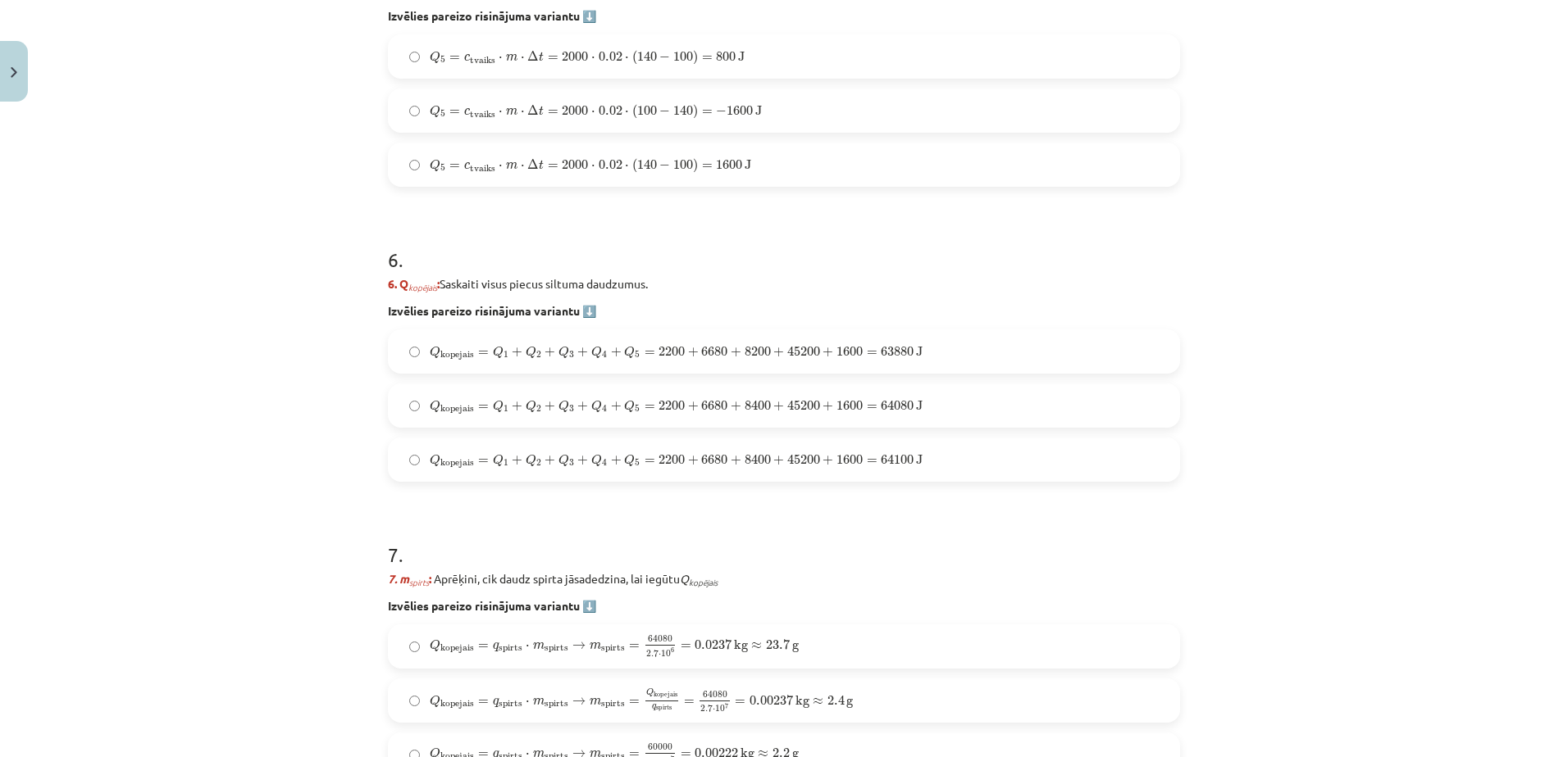
click at [861, 394] on label "Q kopejais = Q 1 + Q 2 + Q 3 + Q 4 + Q 5 = 2200 + 6680 + 8400 + 45200 + 1600 = …" at bounding box center [784, 406] width 789 height 41
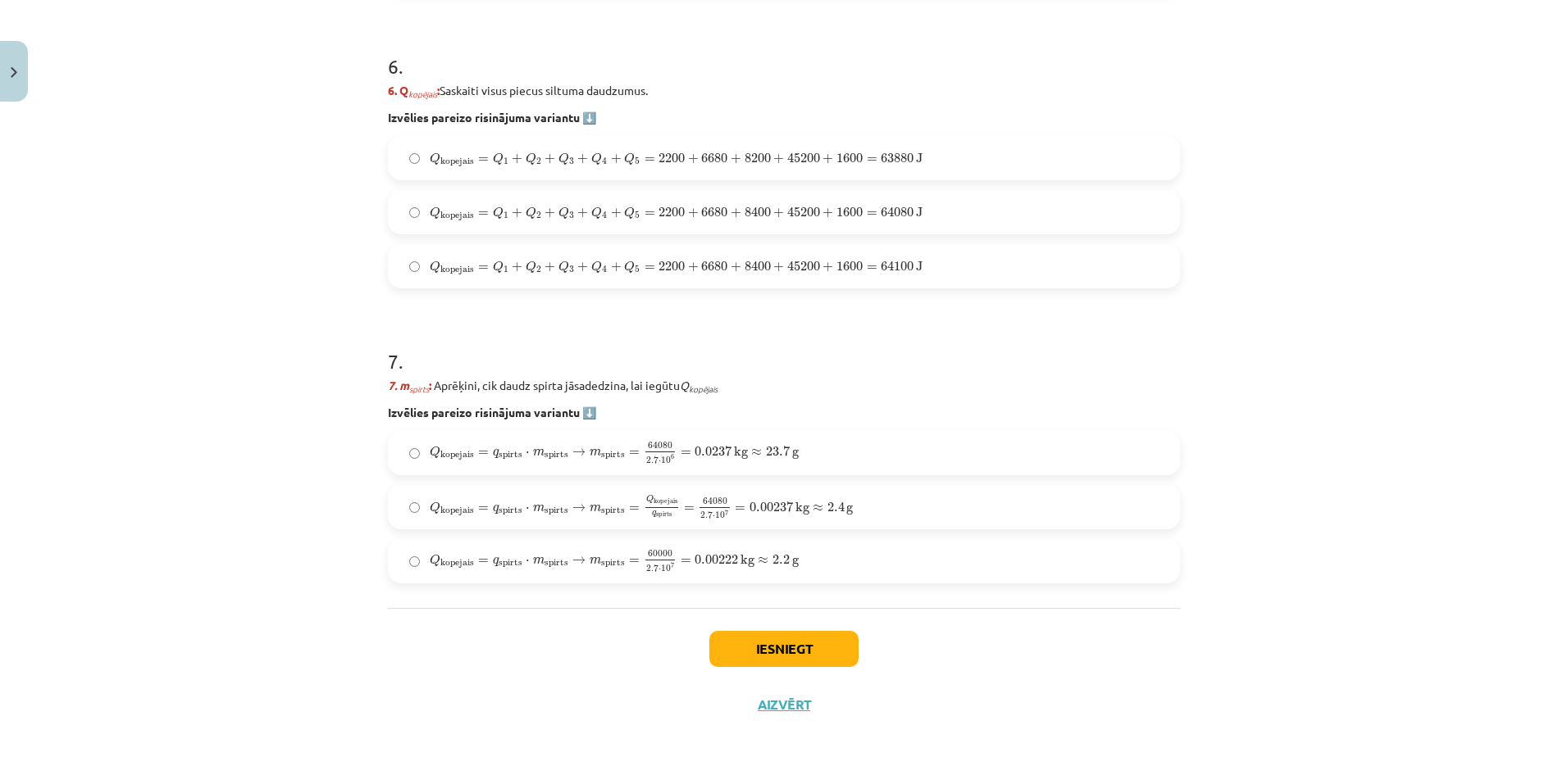
scroll to position [2169, 0]
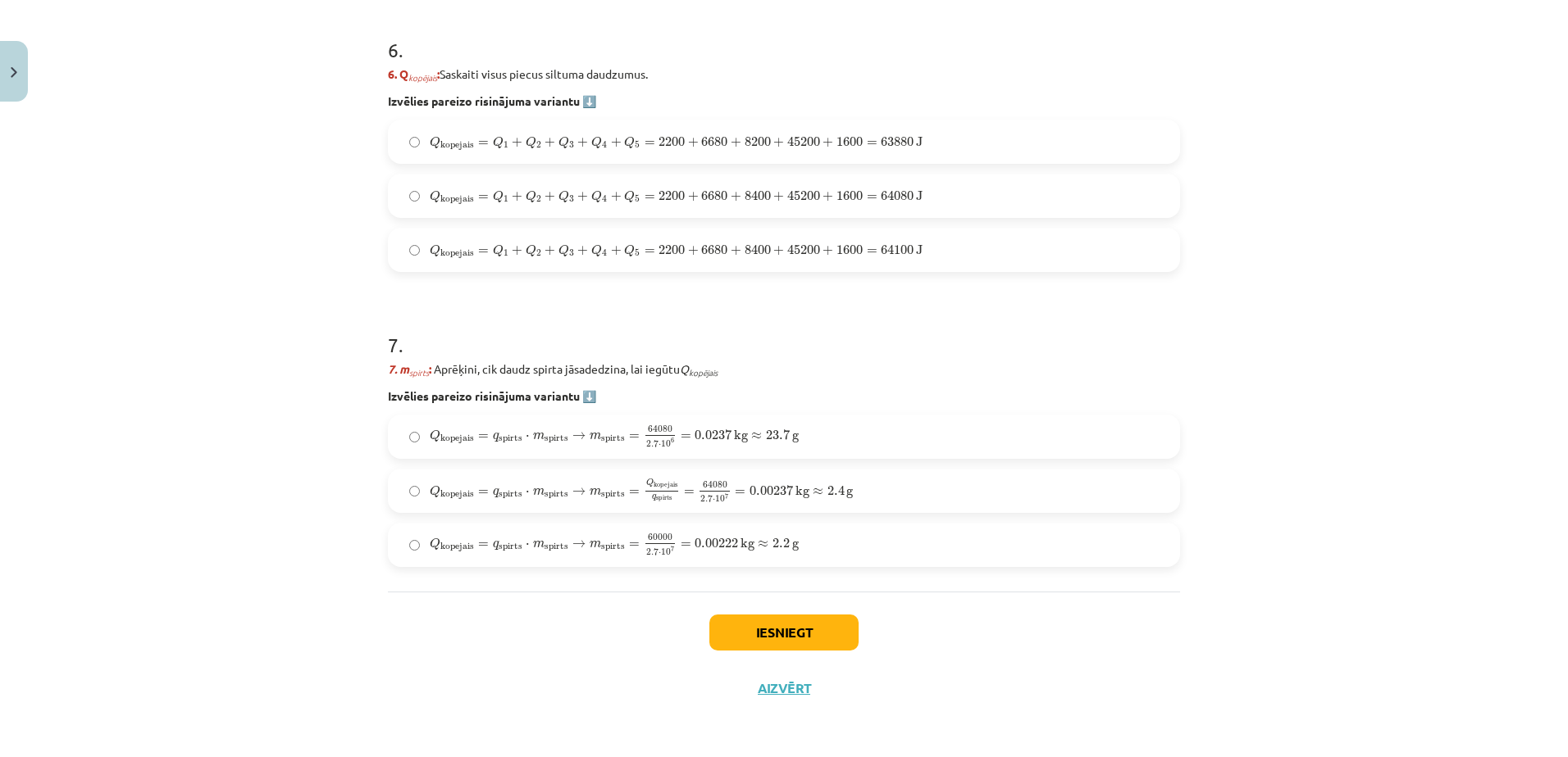
click at [832, 503] on span "Q kopejais = q spirts ⋅ m spirts → m spirts = Q kopejais q spirts = 64080 2.7 ⋅…" at bounding box center [641, 491] width 423 height 25
click at [798, 635] on button "Iesniegt" at bounding box center [784, 633] width 150 height 36
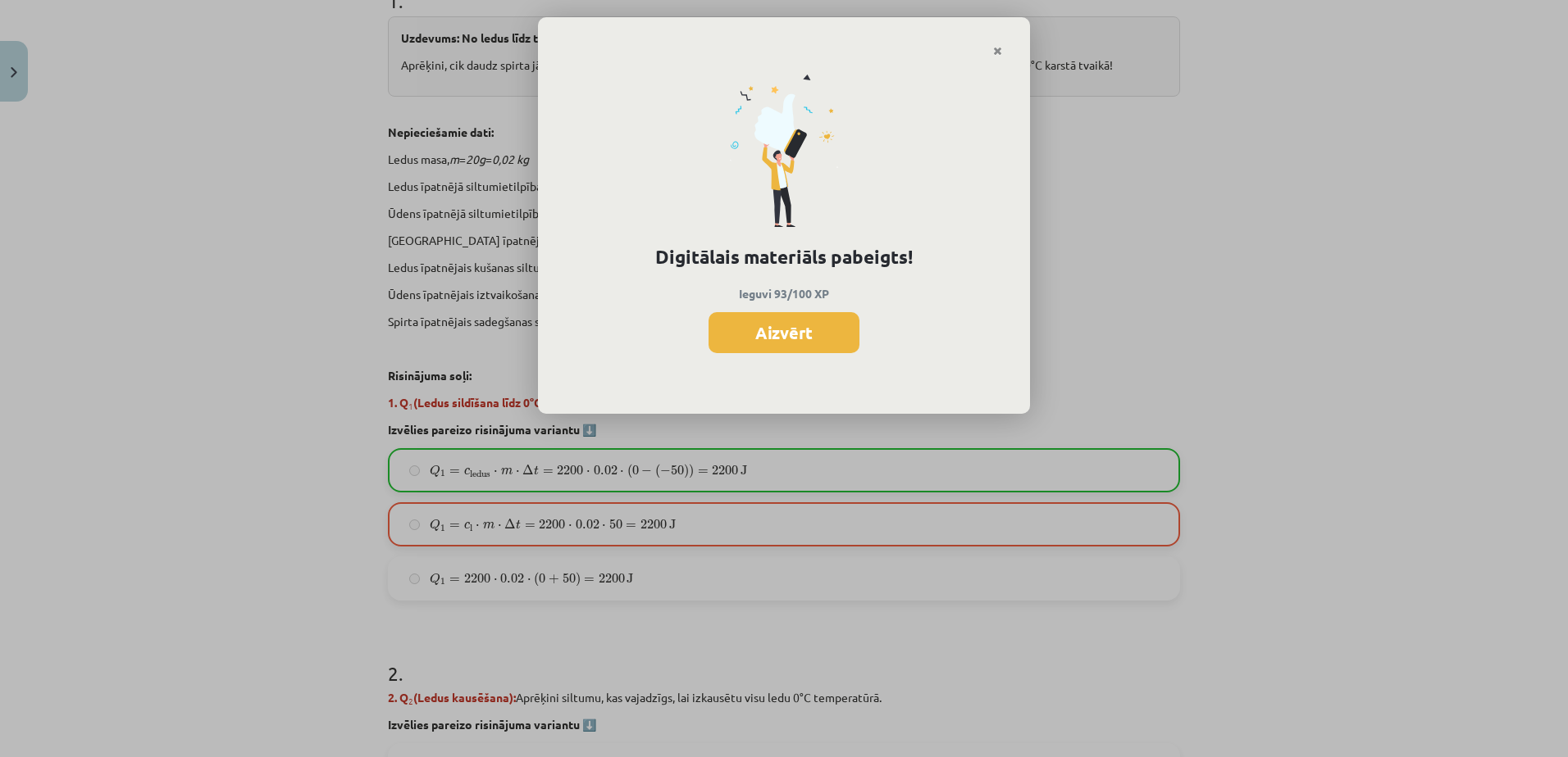
scroll to position [366, 0]
click at [797, 337] on button "Aizvērt" at bounding box center [784, 333] width 151 height 41
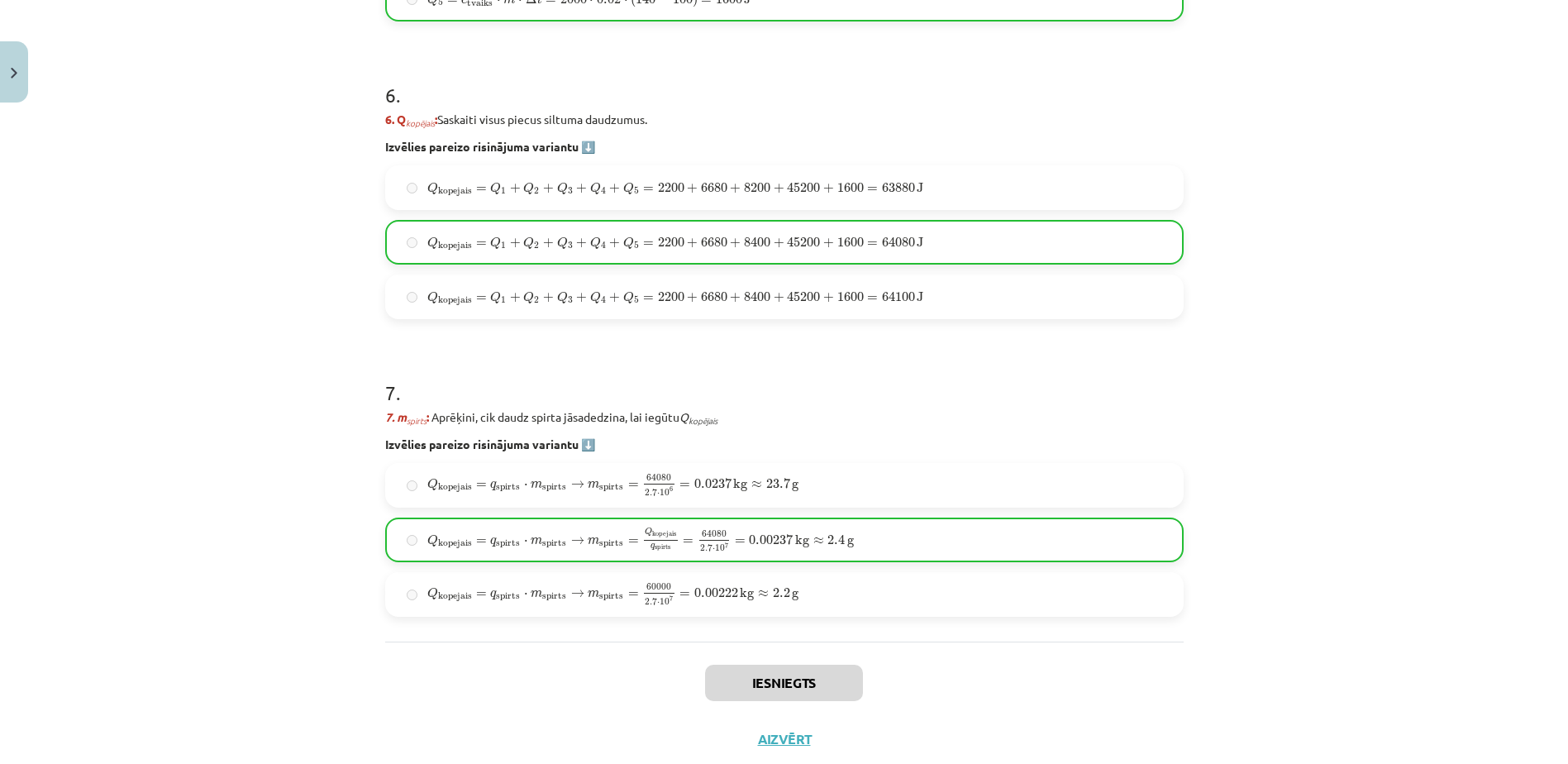
scroll to position [2189, 0]
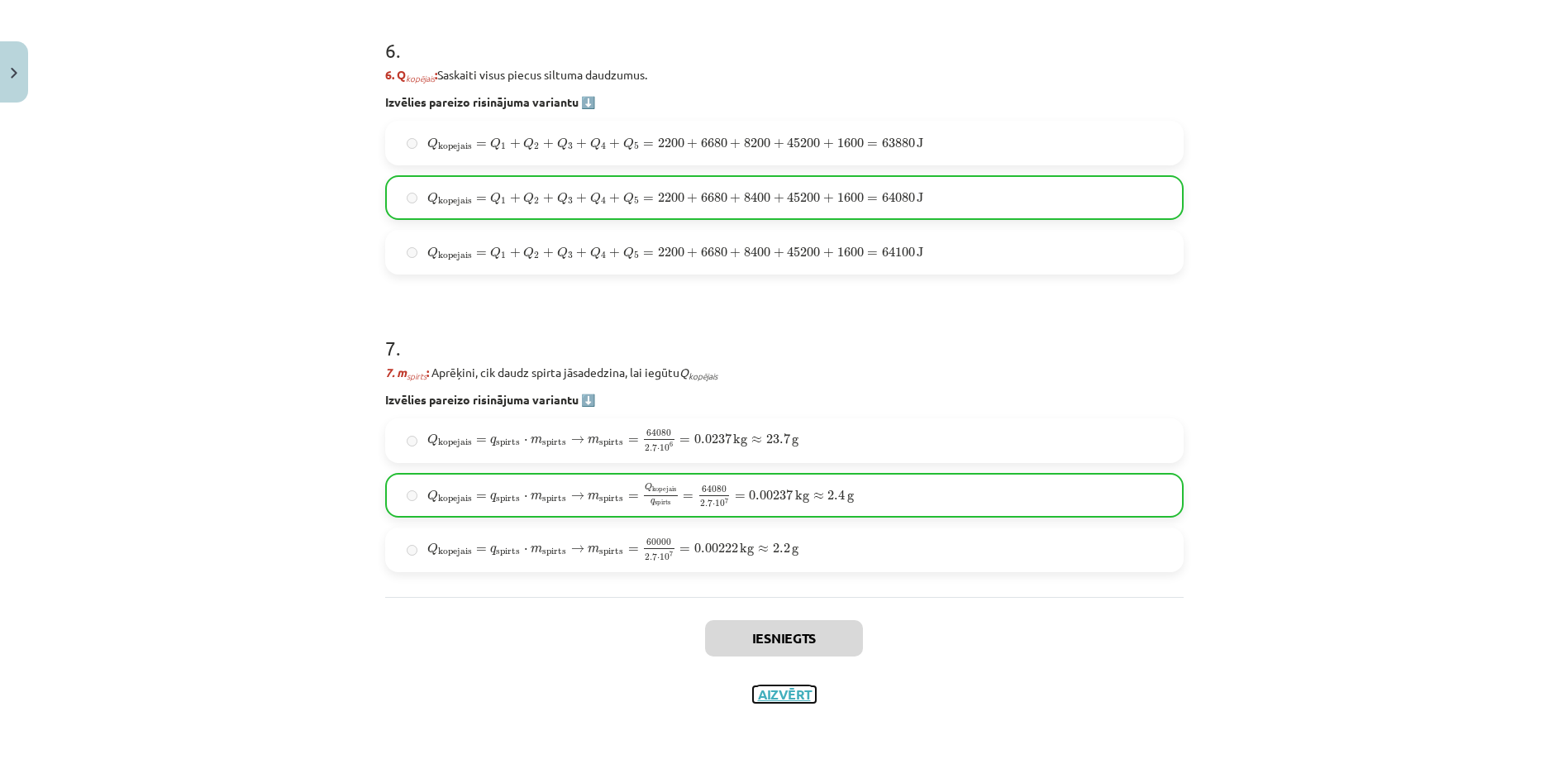
click at [790, 700] on button "Aizvērt" at bounding box center [784, 695] width 63 height 16
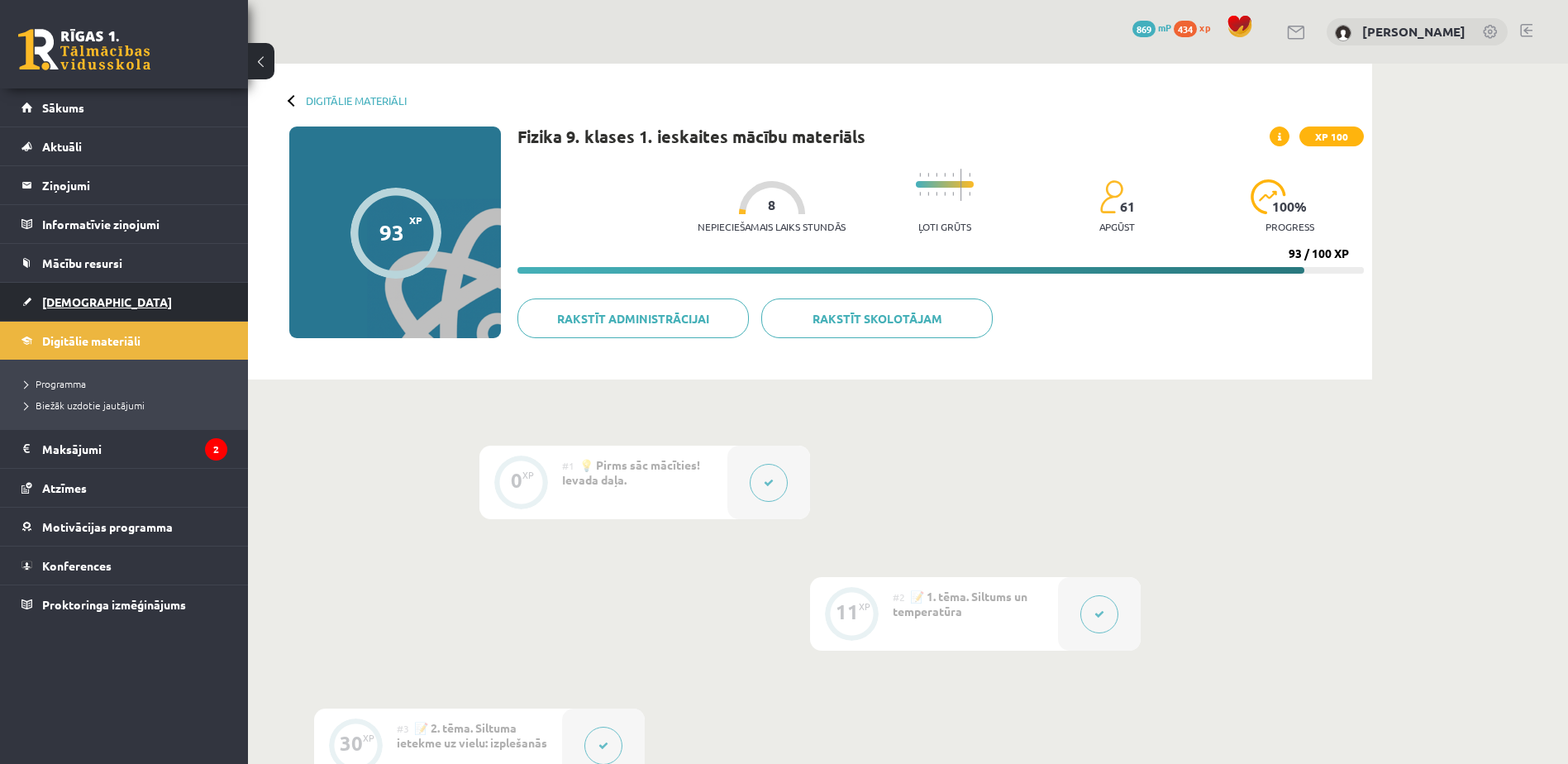
click at [162, 299] on link "[DEMOGRAPHIC_DATA]" at bounding box center [124, 302] width 206 height 38
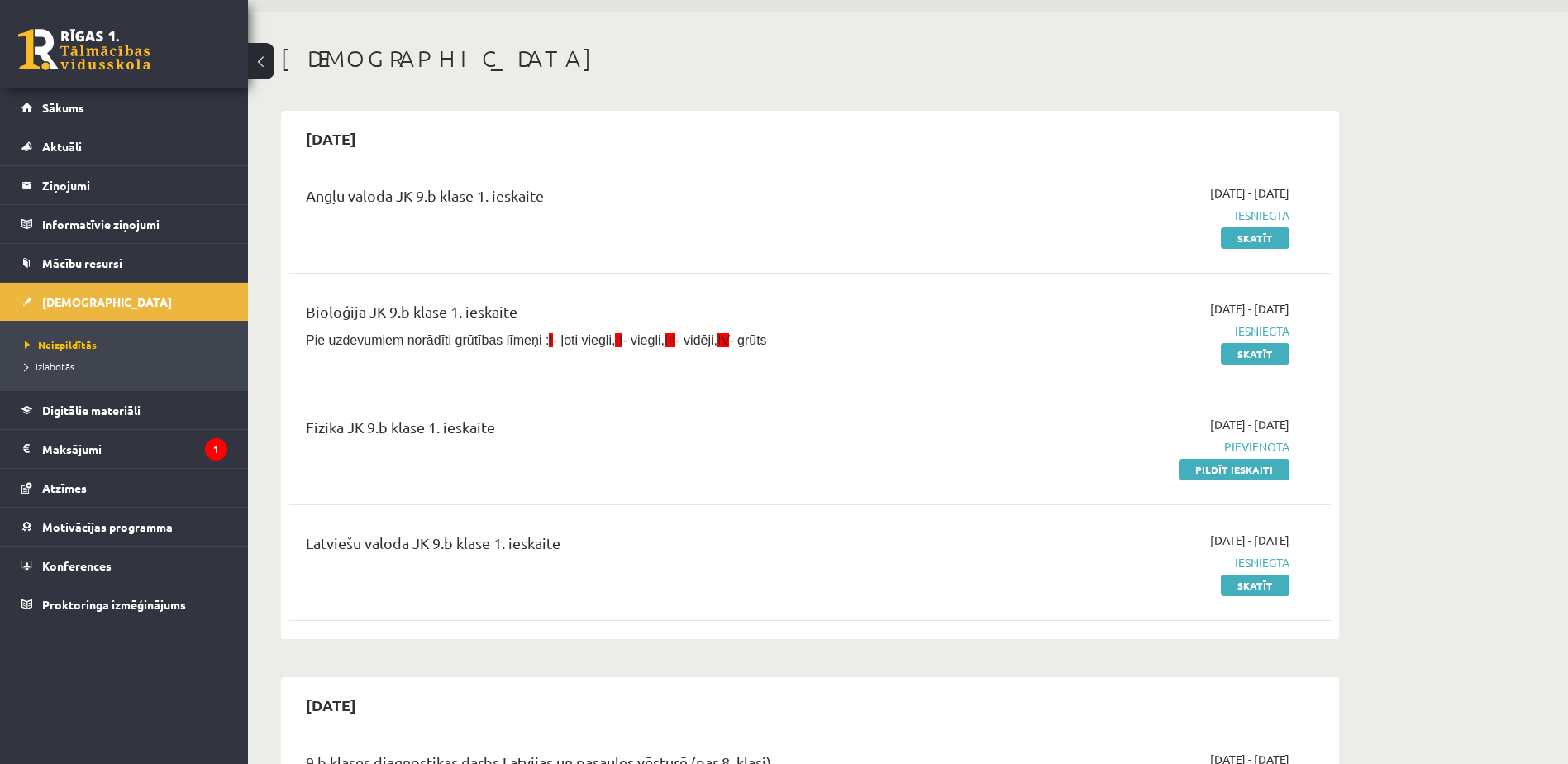
scroll to position [53, 0]
click at [1214, 464] on link "Pildīt ieskaiti" at bounding box center [1234, 469] width 111 height 22
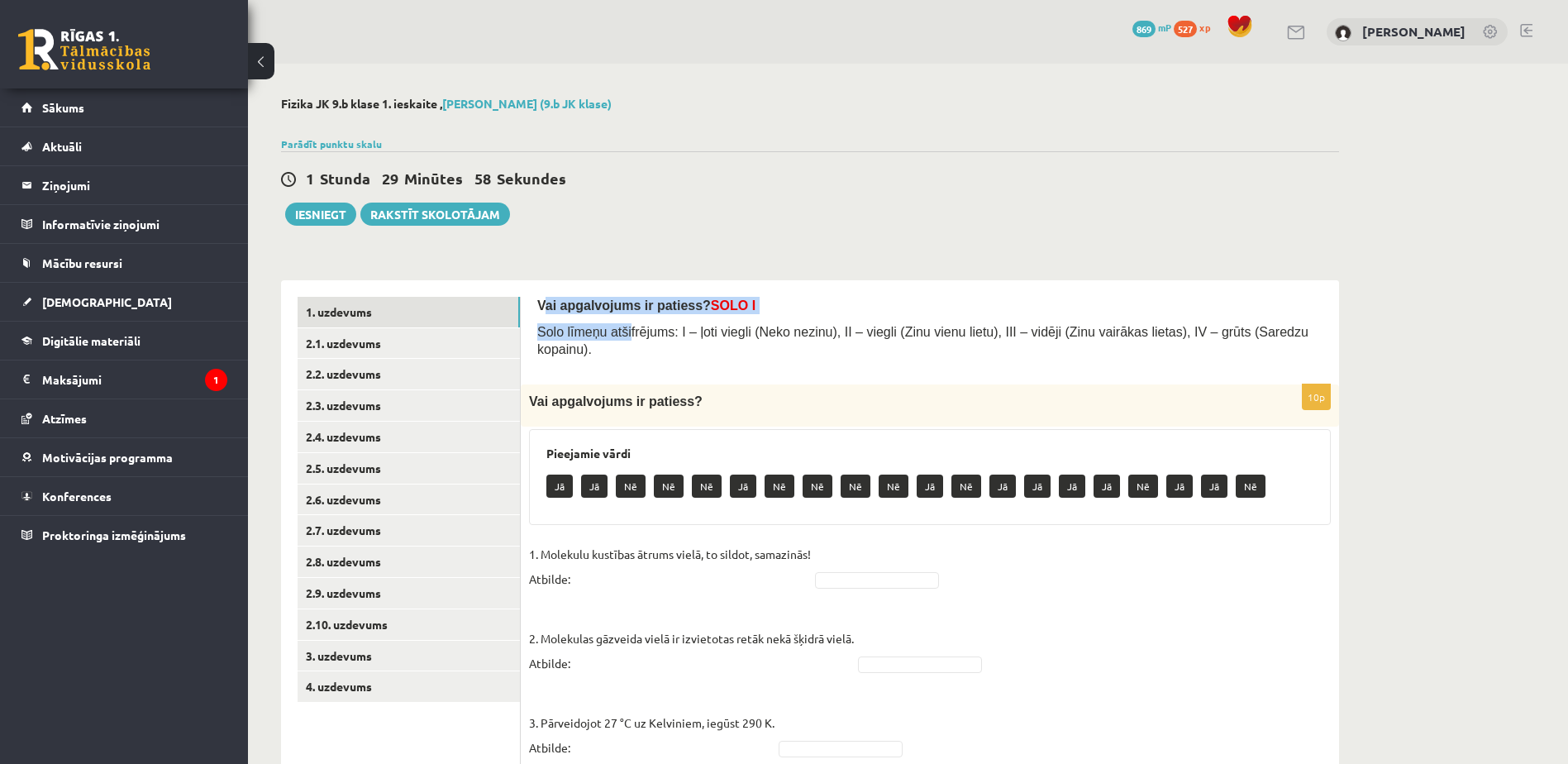
drag, startPoint x: 542, startPoint y: 308, endPoint x: 599, endPoint y: 337, distance: 64.0
click at [599, 337] on div "Vai apgalvojums ir patiess? SOLO I Solo līmeņu atšifrējums: I – ļoti viegli (Ne…" at bounding box center [930, 332] width 785 height 71
drag, startPoint x: 599, startPoint y: 337, endPoint x: 577, endPoint y: 270, distance: 70.5
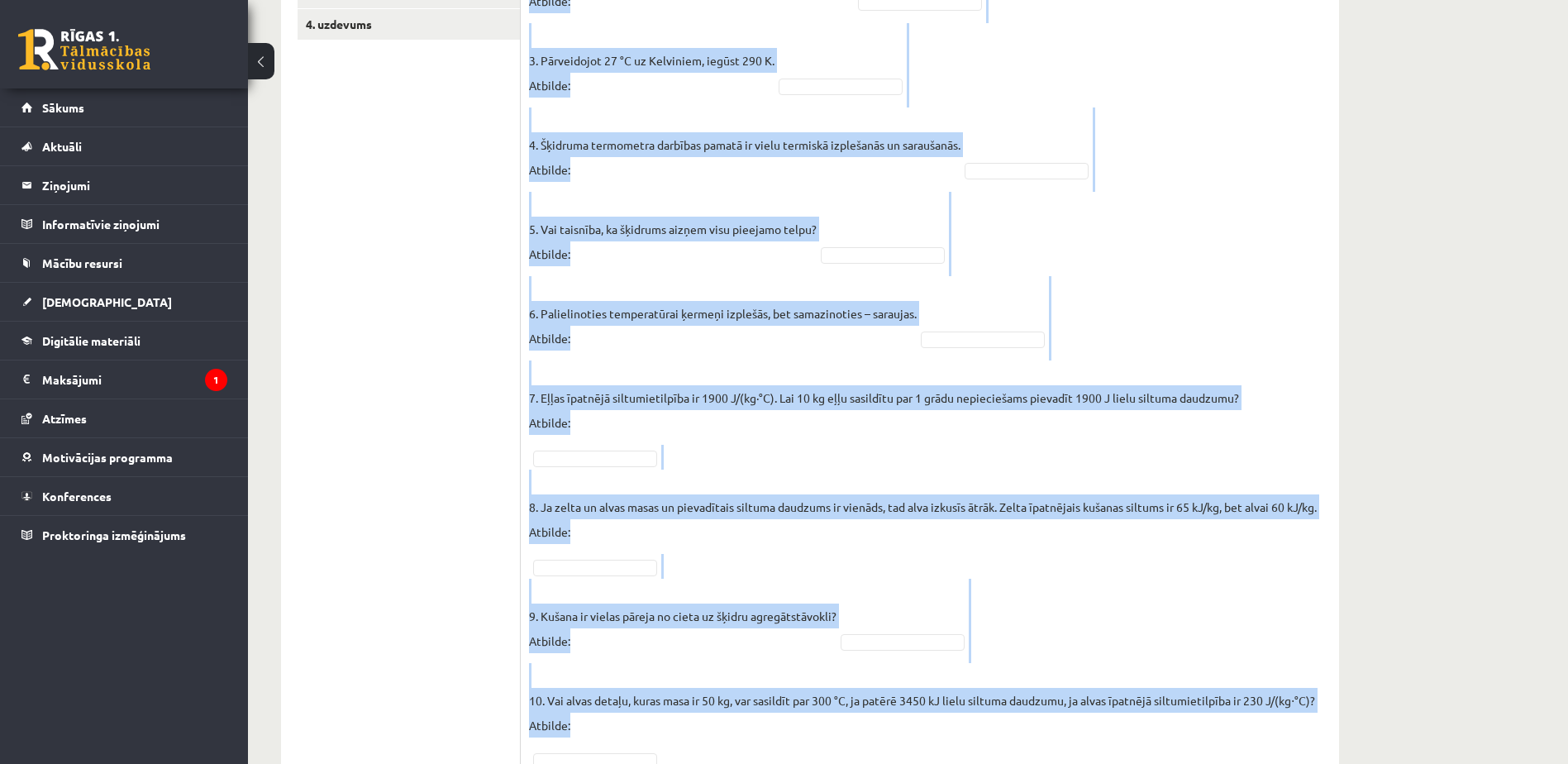
scroll to position [712, 0]
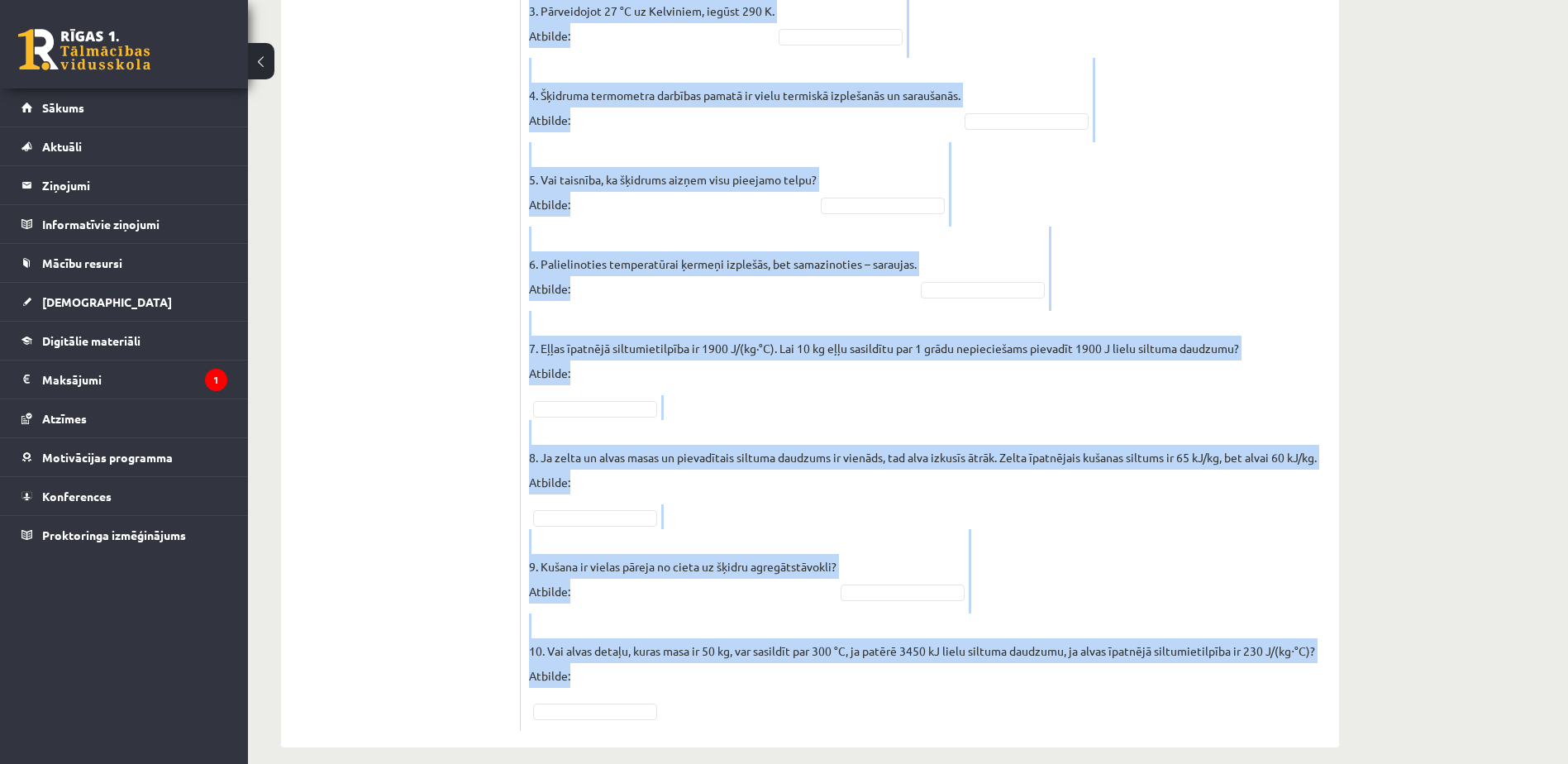
drag, startPoint x: 531, startPoint y: 296, endPoint x: 1223, endPoint y: 690, distance: 796.3
click at [1223, 690] on div "Vai apgalvojums ir patiess? SOLO I Solo līmeņu atšifrējums: I – ļoti viegli (Ne…" at bounding box center [930, 158] width 818 height 1179
copy form "Lor ipsumdolors am consect? ADIP E Sedd eiusmo temporincid: U – labo etdolo (Ma…"
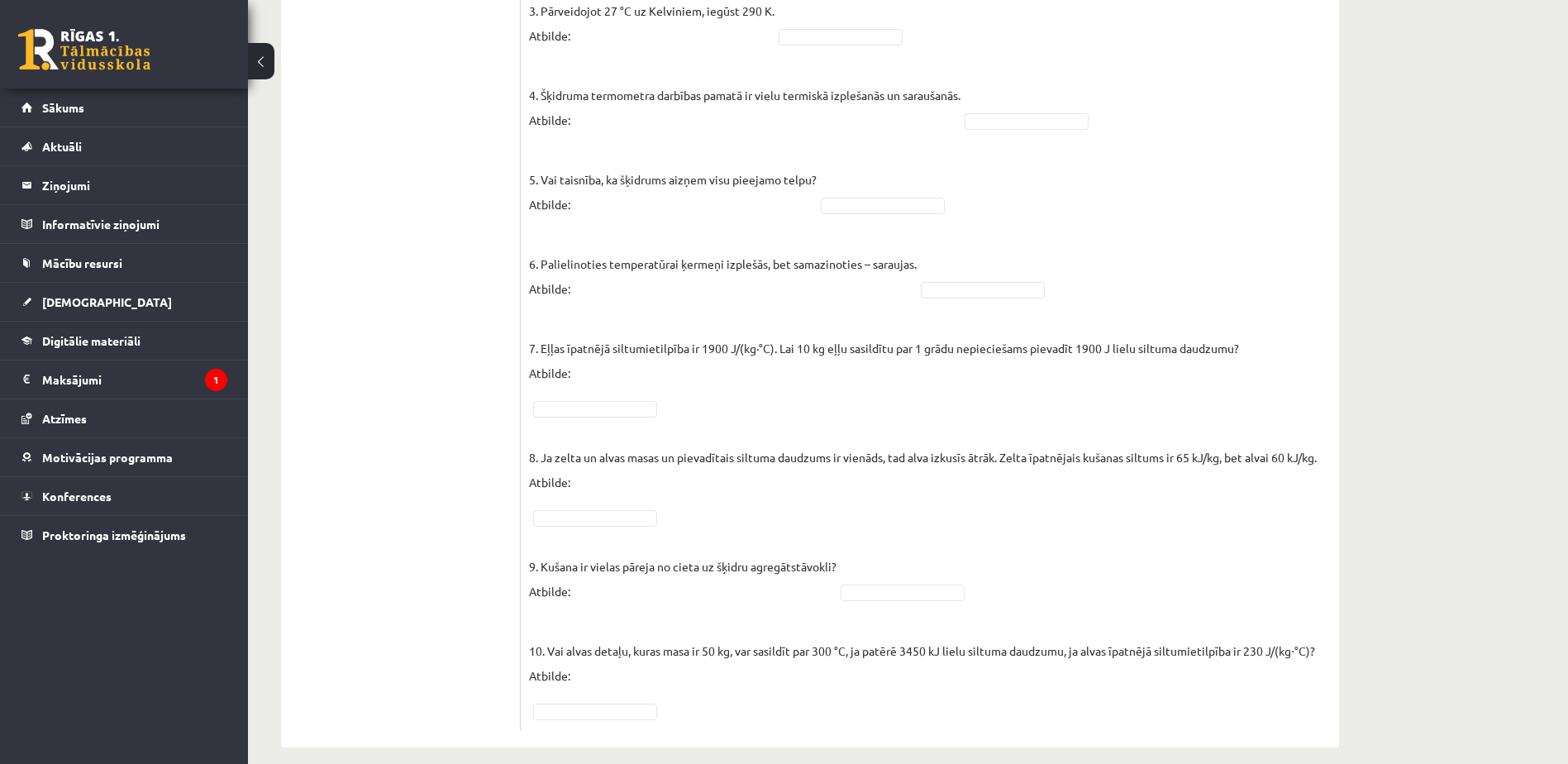
click at [412, 250] on ul "1. uzdevums 2.1. uzdevums 2.2. uzdevums 2.3. uzdevums 2.4. uzdevums 2.5. uzdevu…" at bounding box center [409, 158] width 223 height 1146
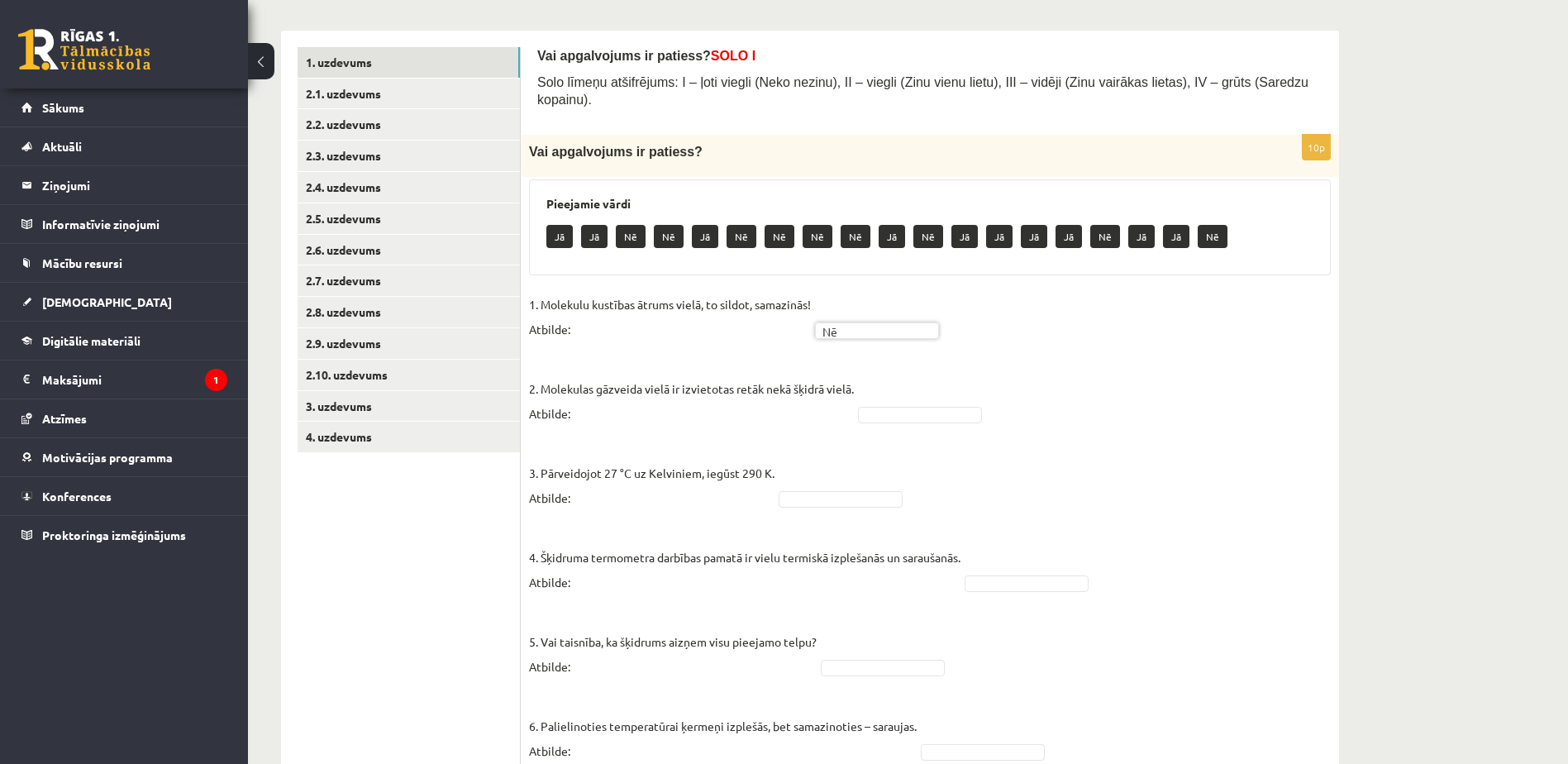
scroll to position [251, 0]
drag, startPoint x: 900, startPoint y: 386, endPoint x: 908, endPoint y: 399, distance: 15.3
click at [908, 399] on fieldset "1. Molekulu kustības ātrums vielā, to sildot, samazinās! Atbilde: Nē ** 2. Mole…" at bounding box center [930, 737] width 802 height 893
drag, startPoint x: 912, startPoint y: 464, endPoint x: 892, endPoint y: 456, distance: 21.5
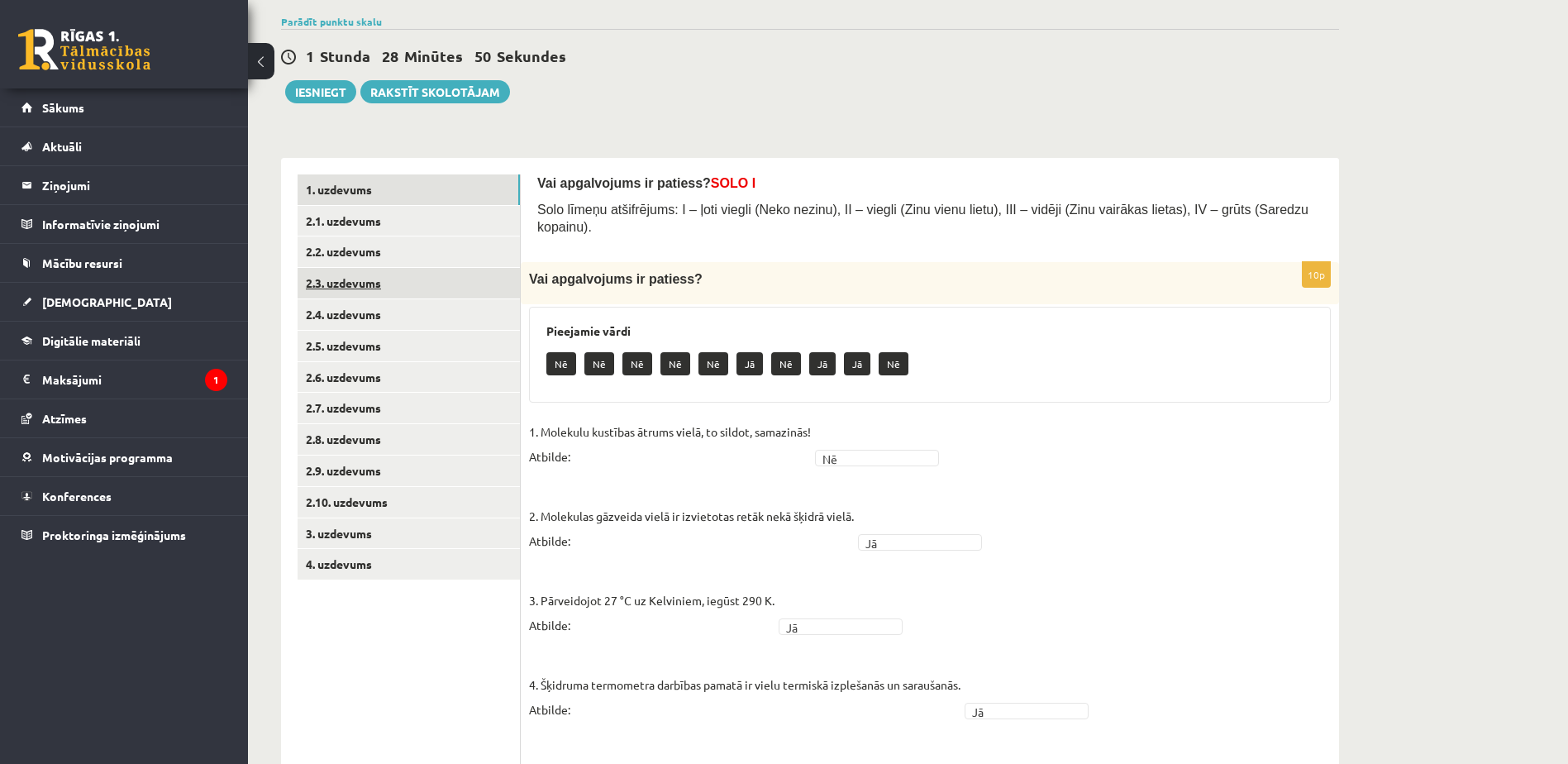
scroll to position [103, 0]
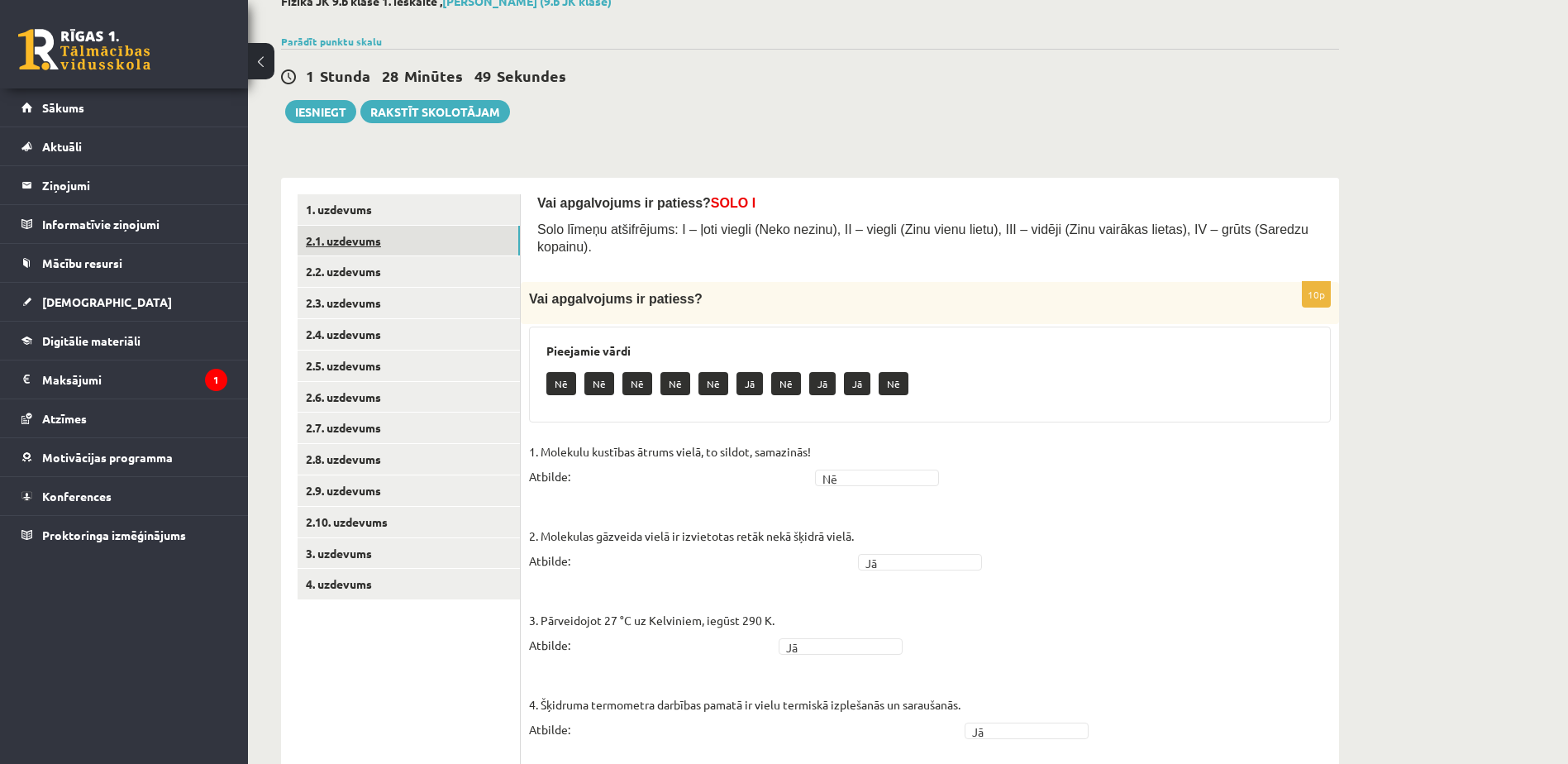
click at [383, 243] on link "2.1. uzdevums" at bounding box center [409, 242] width 222 height 31
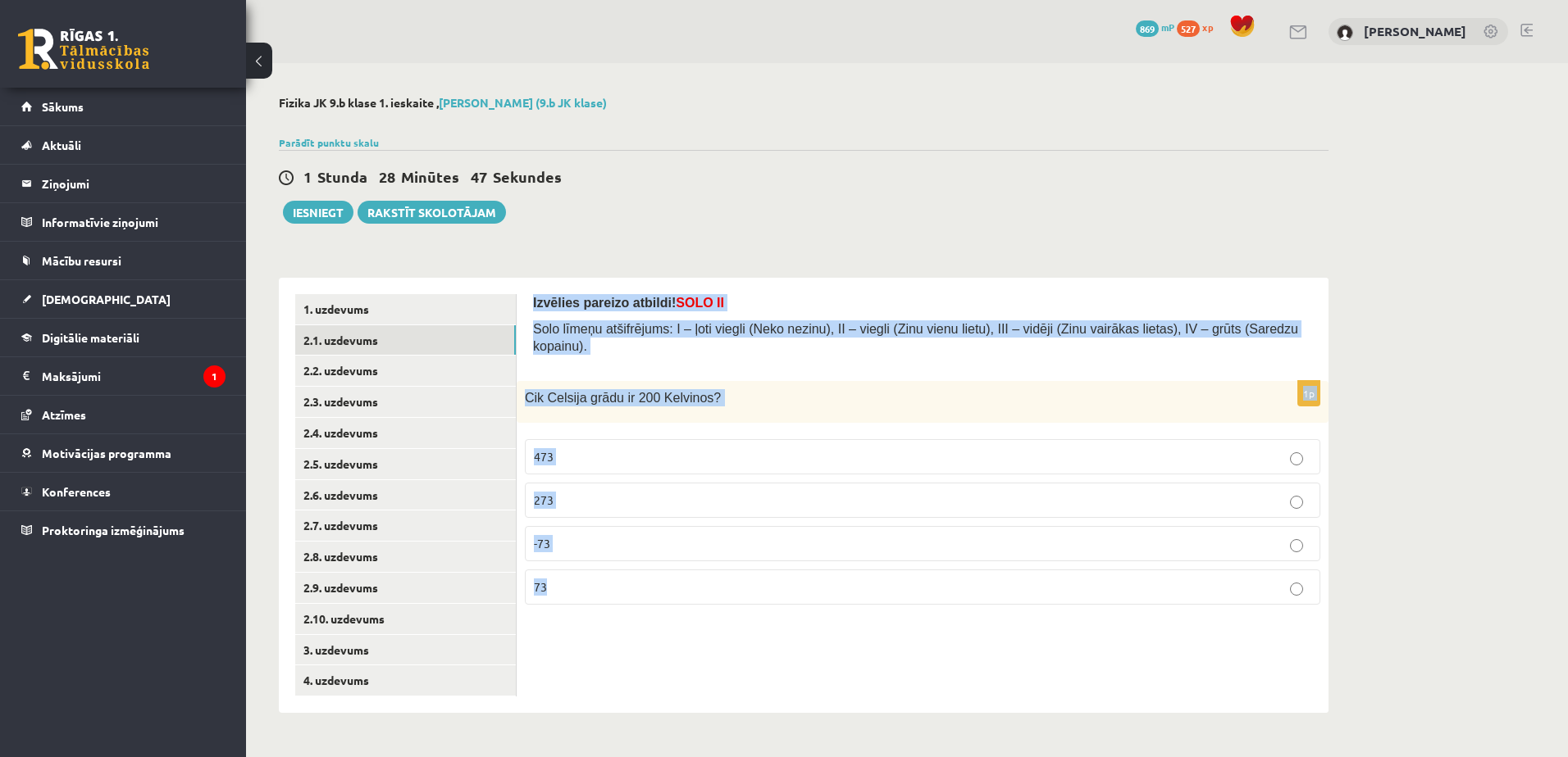
drag, startPoint x: 528, startPoint y: 296, endPoint x: 1024, endPoint y: 689, distance: 632.8
click at [1024, 689] on div "Izvēlies pareizo atbildi! SOLO II Solo līmeņu atšifrējums: I – ļoti viegli (Nek…" at bounding box center [922, 495] width 811 height 435
copy form "Izvēlies pareizo atbildi! SOLO II Solo līmeņu atšifrējums: I – ļoti viegli (Nek…"
click at [631, 538] on label "-73" at bounding box center [922, 544] width 795 height 35
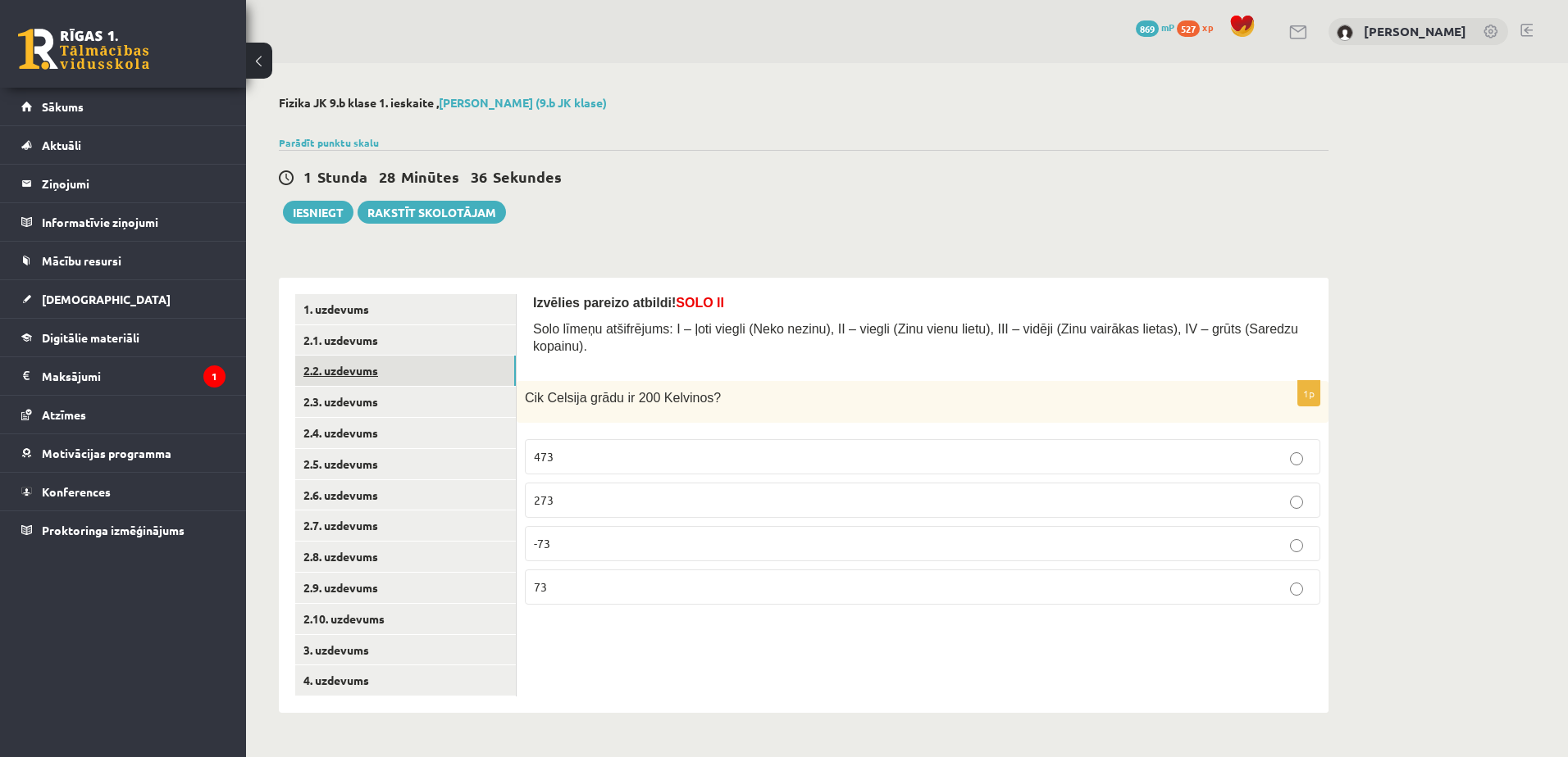
click at [364, 362] on link "2.2. uzdevums" at bounding box center [405, 371] width 221 height 31
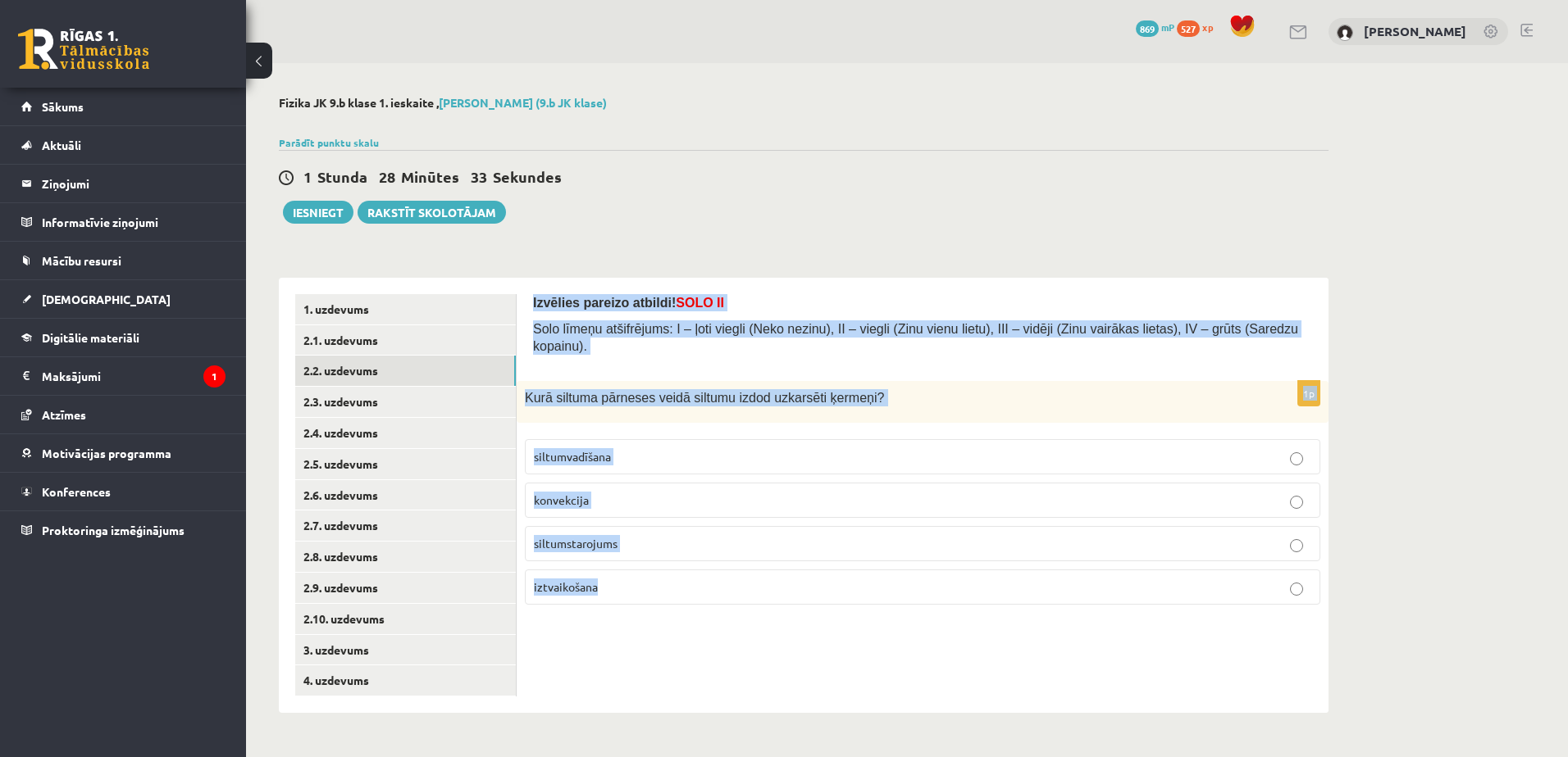
drag, startPoint x: 530, startPoint y: 296, endPoint x: 806, endPoint y: 673, distance: 467.2
click at [806, 673] on div "Izvēlies pareizo atbildi! SOLO II Solo līmeņu atšifrējums: I – ļoti viegli (Nek…" at bounding box center [922, 495] width 811 height 435
copy form "Izvēlies pareizo atbildi! SOLO II Solo līmeņu atšifrējums: I – ļoti viegli (Nek…"
click at [657, 536] on p "siltumstarojums" at bounding box center [922, 544] width 777 height 17
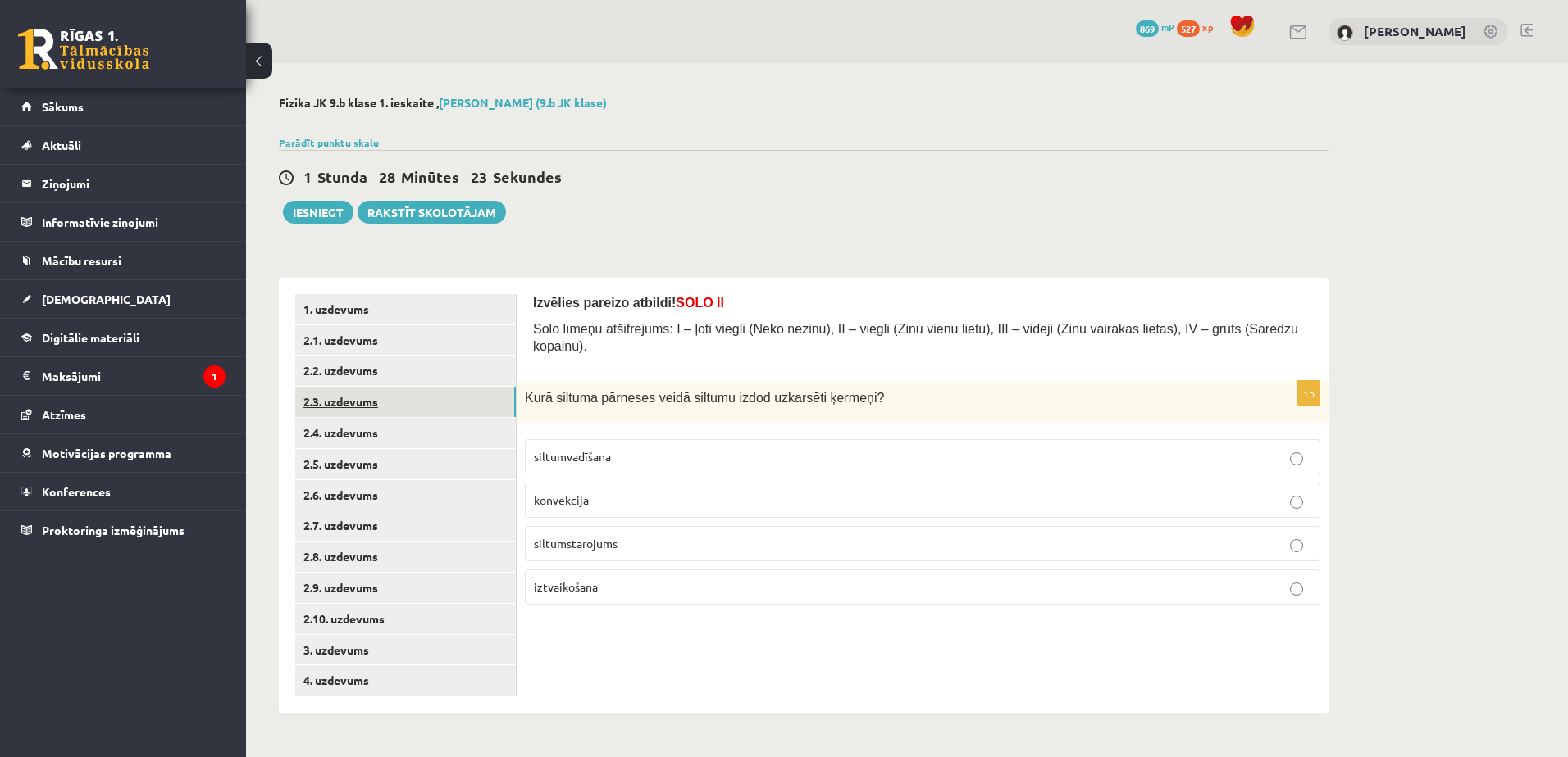
click at [441, 401] on link "2.3. uzdevums" at bounding box center [405, 402] width 221 height 31
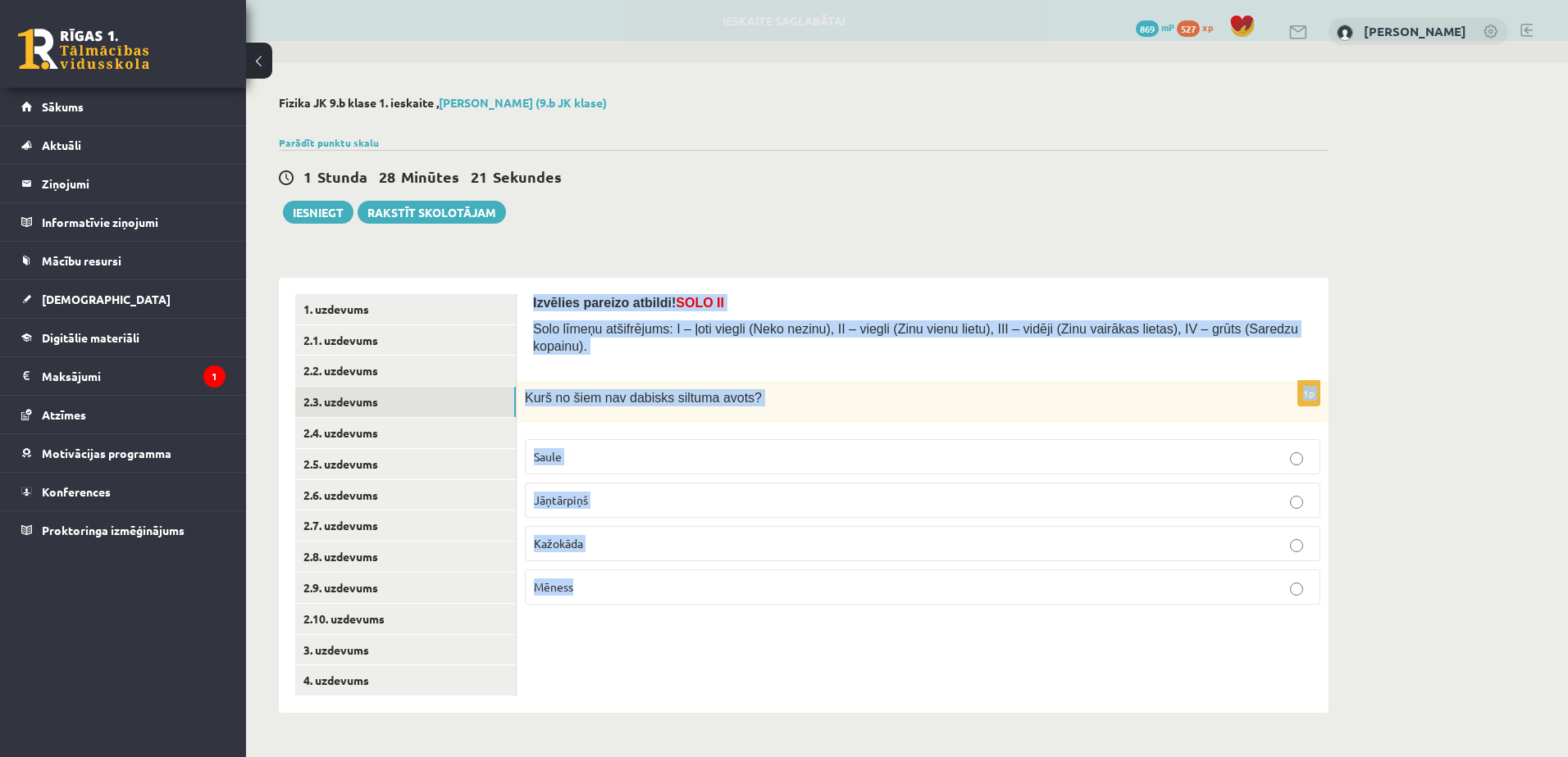
drag, startPoint x: 534, startPoint y: 293, endPoint x: 830, endPoint y: 702, distance: 504.9
click at [830, 702] on div "Izvēlies pareizo atbildi! SOLO II Solo līmeņu atšifrējums: I – ļoti viegli (Nek…" at bounding box center [922, 495] width 811 height 435
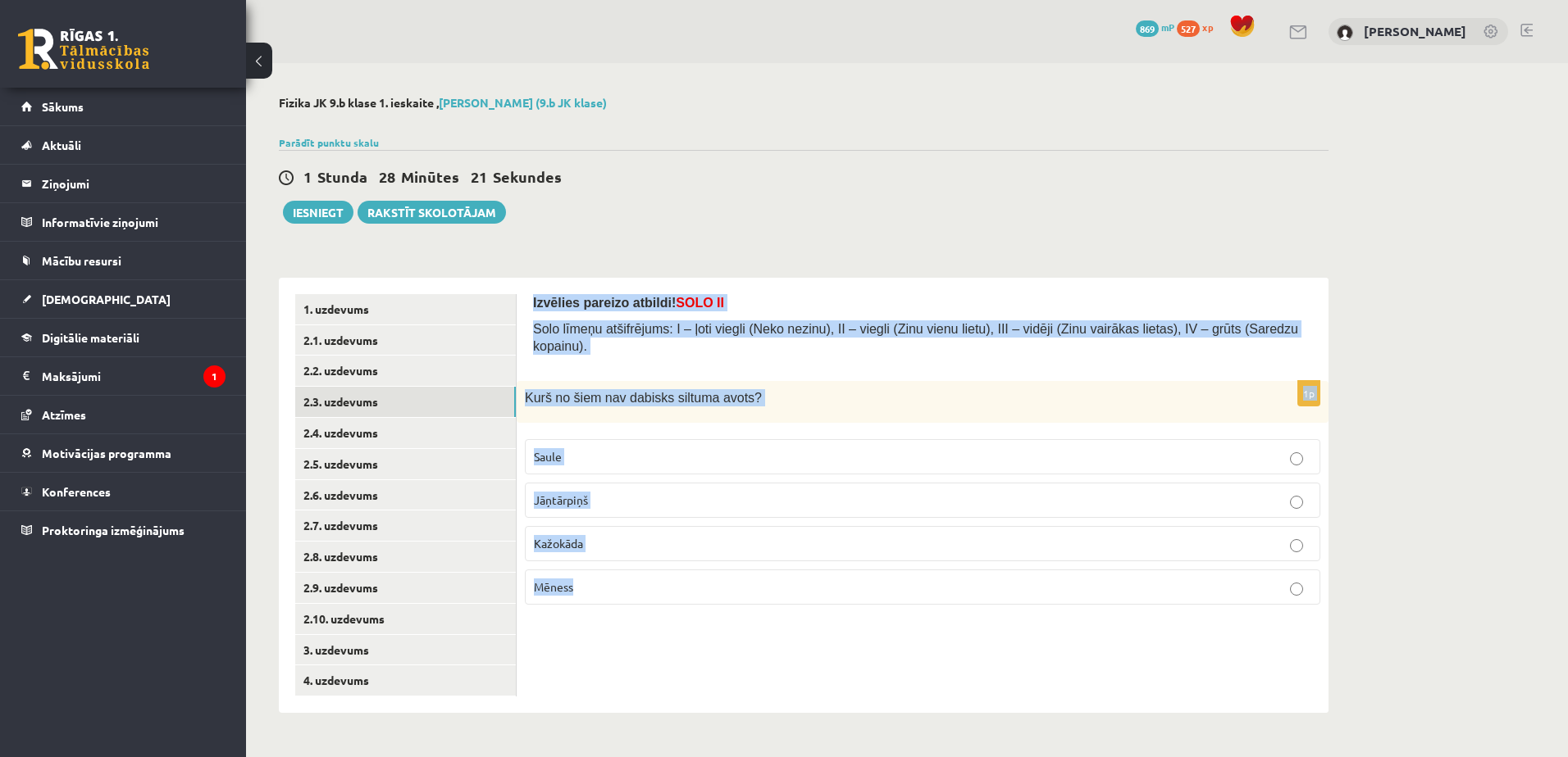
copy form "Izvēlies pareizo atbildi! SOLO II Solo līmeņu atšifrējums: I – ļoti viegli (Nek…"
click at [739, 579] on p "Mēness" at bounding box center [922, 587] width 777 height 17
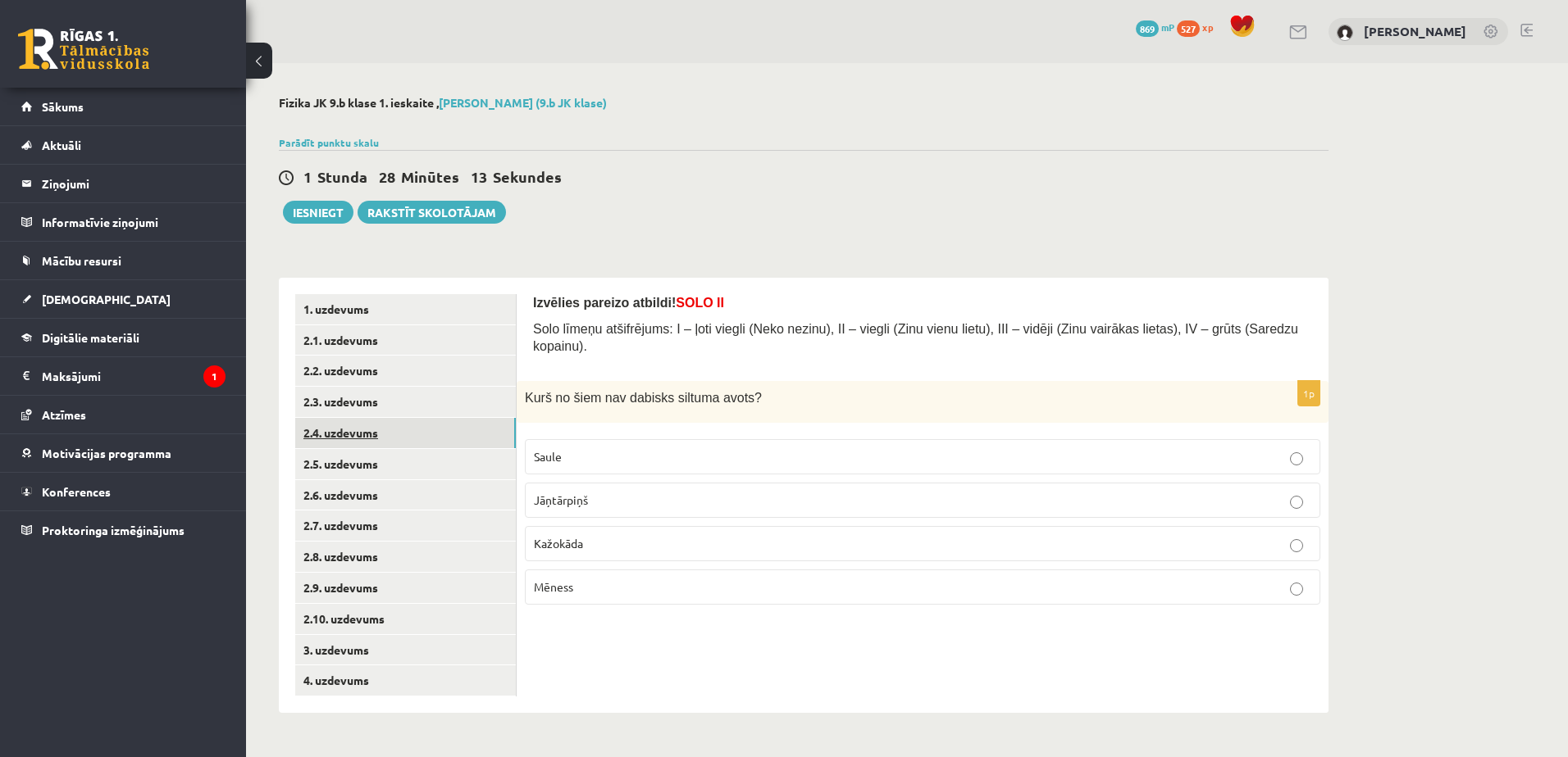
click at [432, 432] on link "2.4. uzdevums" at bounding box center [405, 433] width 221 height 31
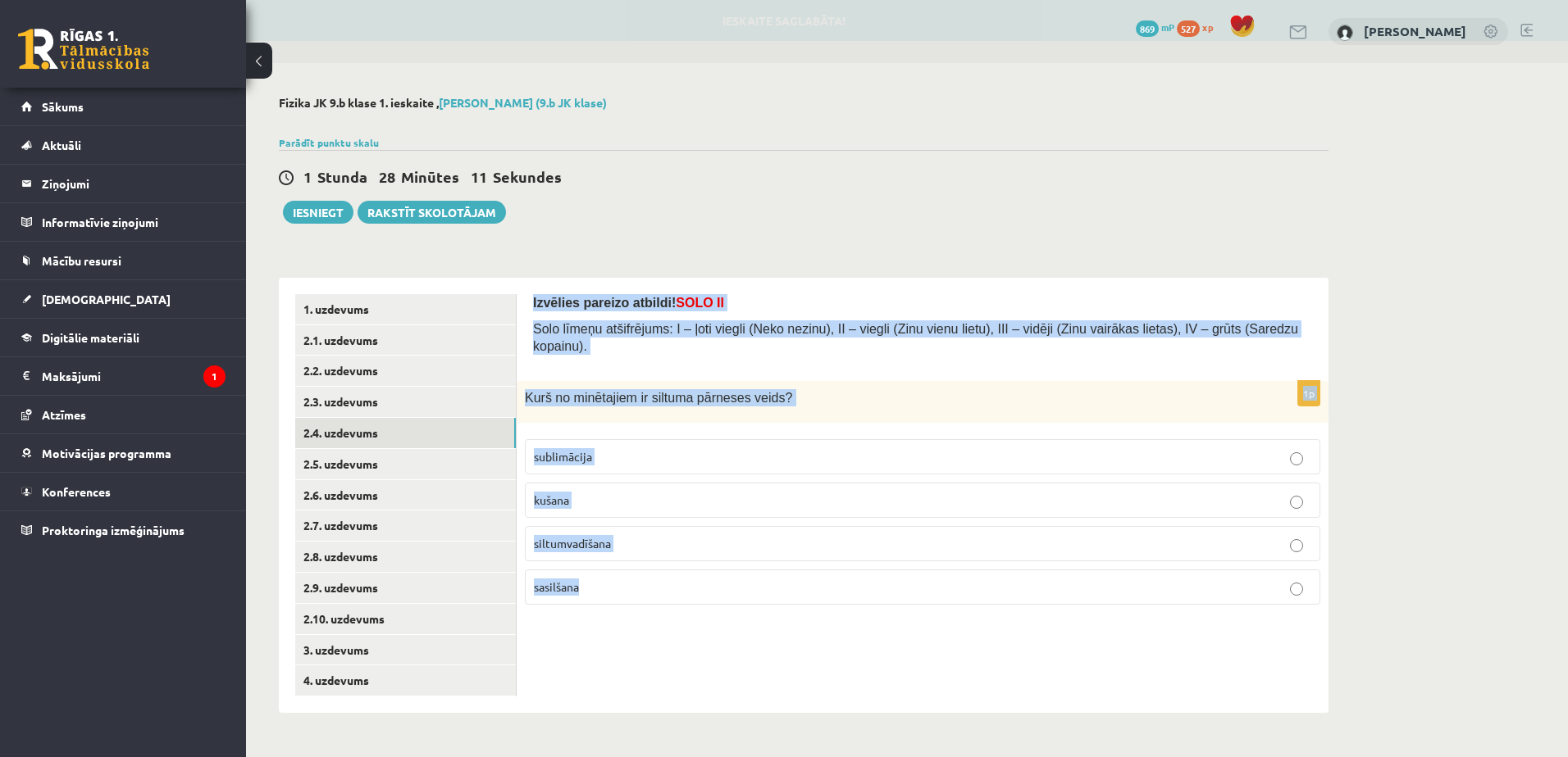
drag, startPoint x: 527, startPoint y: 298, endPoint x: 855, endPoint y: 697, distance: 516.5
click at [855, 697] on div "Izvēlies pareizo atbildi! SOLO II Solo līmeņu atšifrējums: I – ļoti viegli (Nek…" at bounding box center [922, 495] width 811 height 435
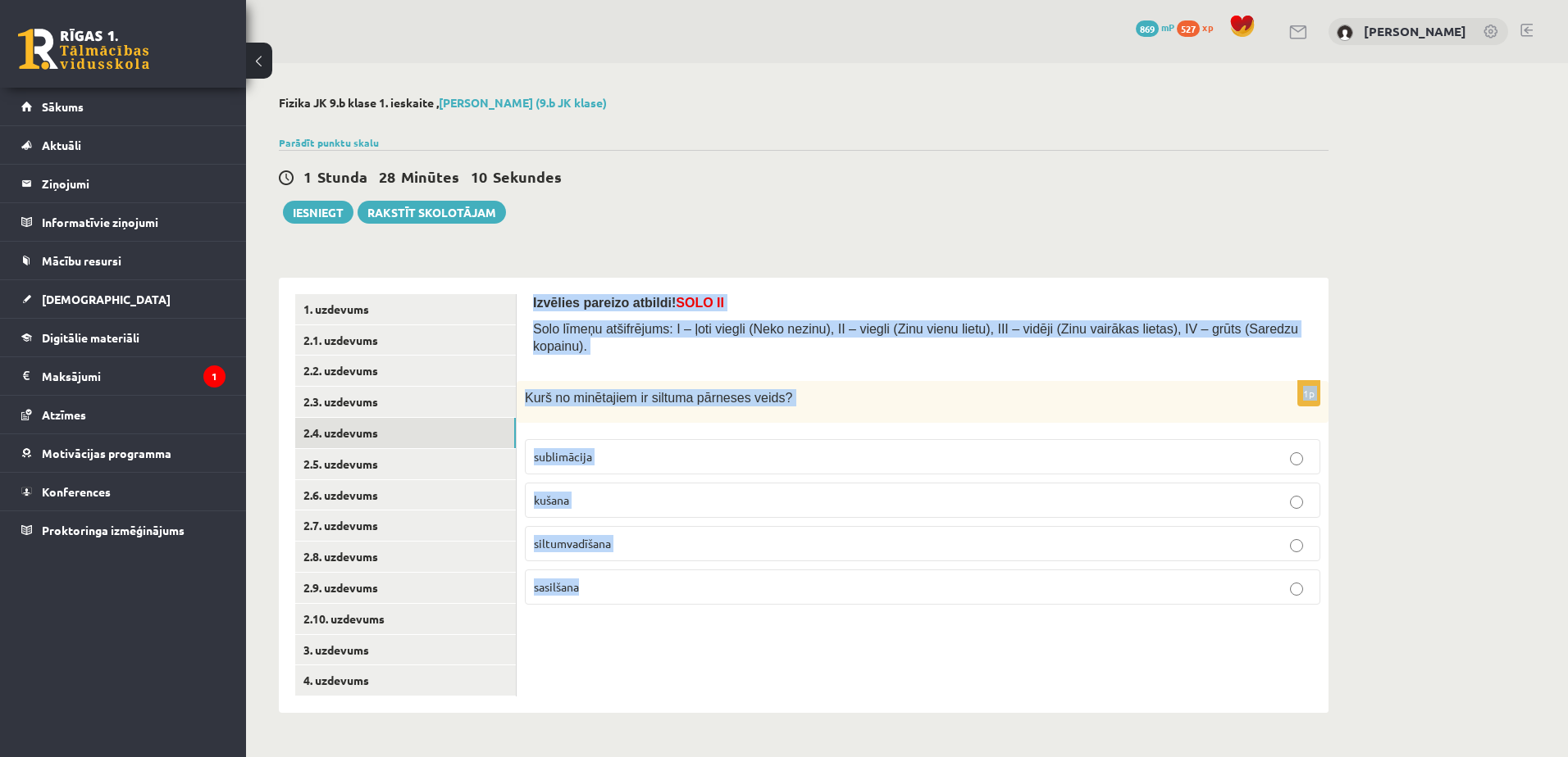
copy form "Izvēlies pareizo atbildi! SOLO II Solo līmeņu atšifrējums: I – ļoti viegli (Nek…"
click at [747, 536] on p "siltumvadīšana" at bounding box center [922, 544] width 777 height 17
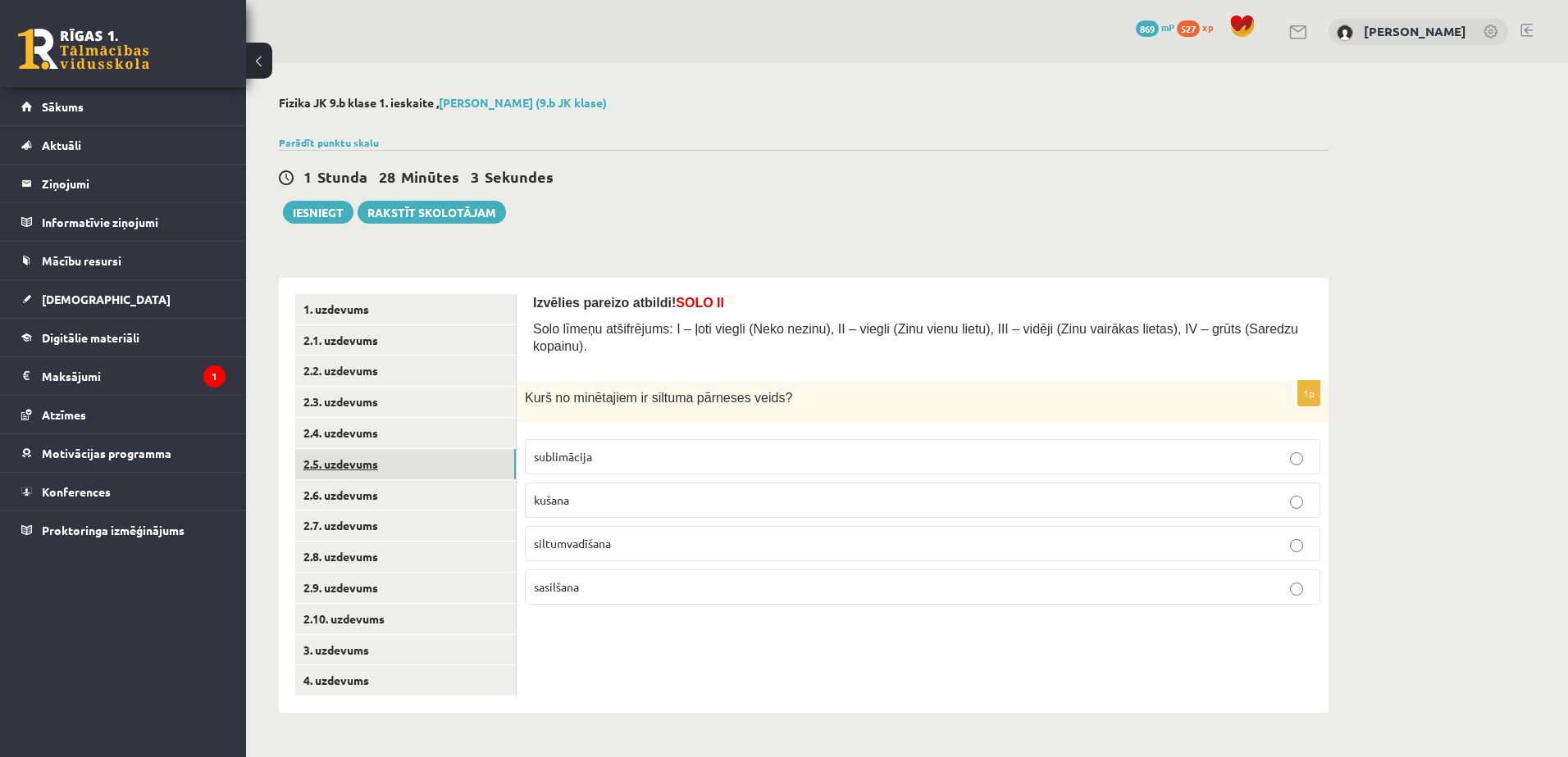
click at [424, 473] on link "2.5. uzdevums" at bounding box center [405, 464] width 221 height 31
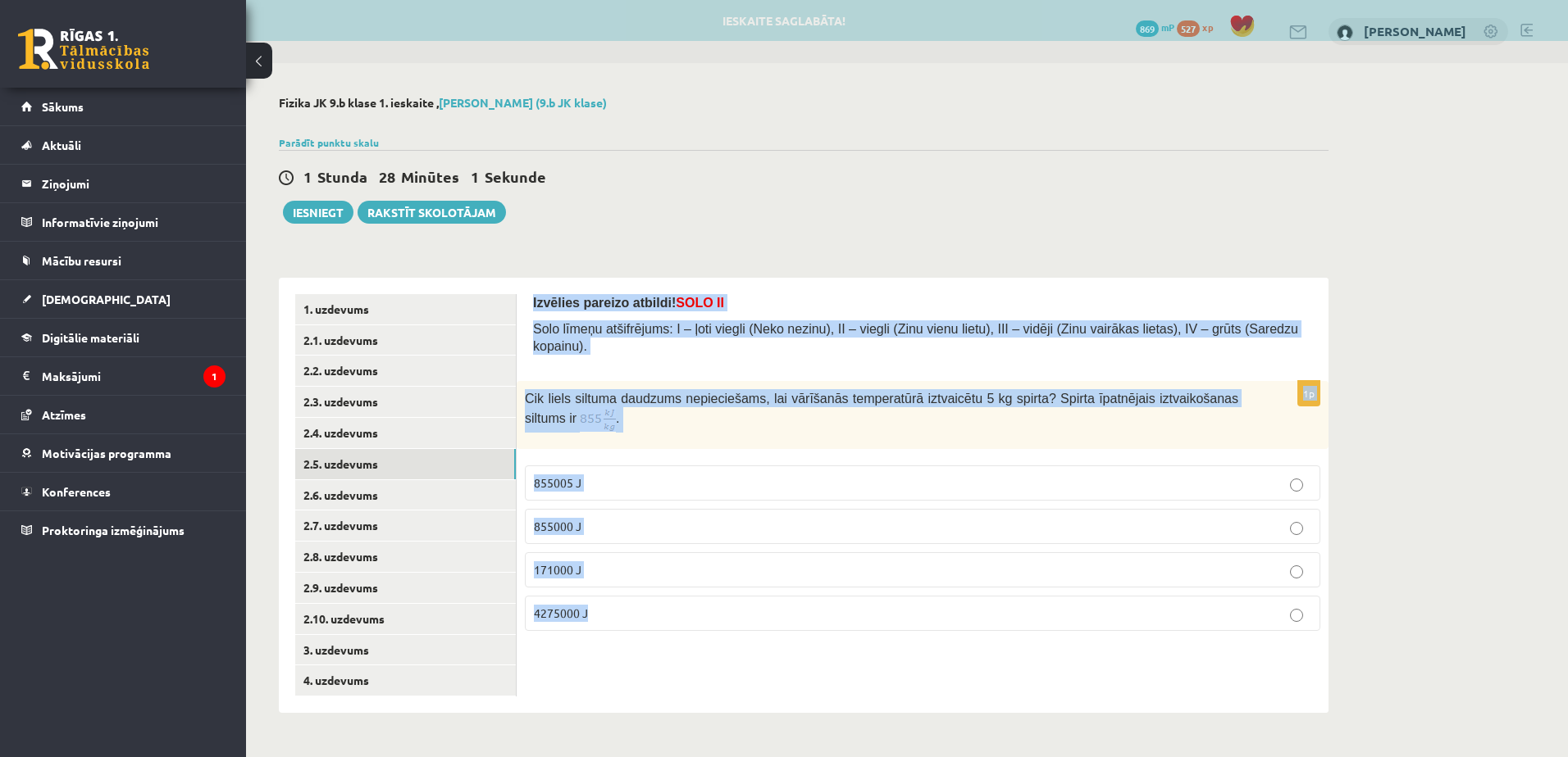
drag, startPoint x: 533, startPoint y: 293, endPoint x: 928, endPoint y: 743, distance: 598.8
click at [928, 743] on div "Fizika JK 9.b klase 1. ieskaite , [PERSON_NAME] (9.b JK klase) Parādīt punktu s…" at bounding box center [803, 404] width 1115 height 682
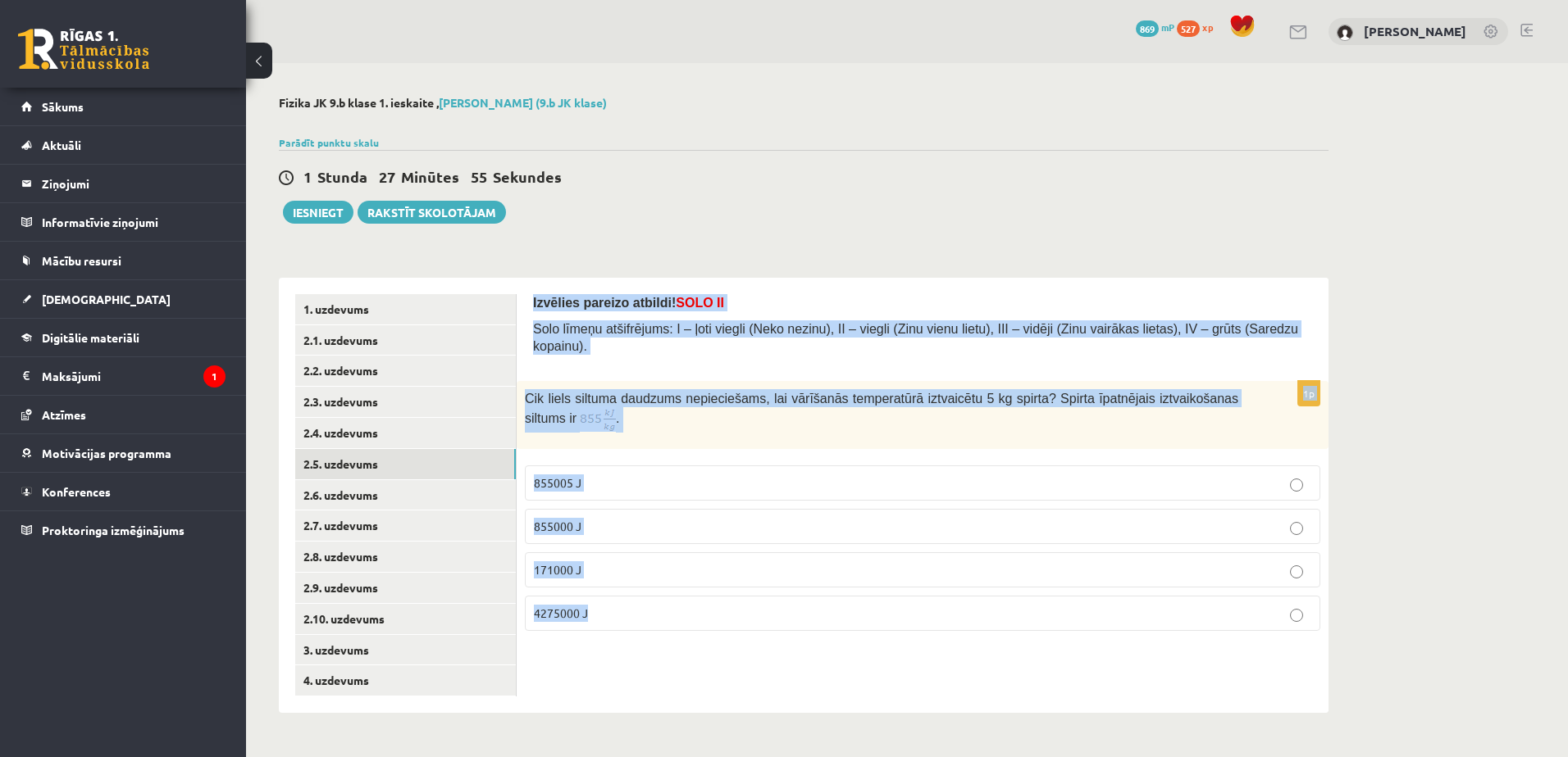
copy form "Izvēlies pareizo atbildi! SOLO II Solo līmeņu atšifrējums: I – ļoti viegli (Nek…"
click at [747, 686] on div "Izvēlies pareizo atbildi! SOLO II Solo līmeņu atšifrējums: I – ļoti viegli (Nek…" at bounding box center [922, 495] width 811 height 435
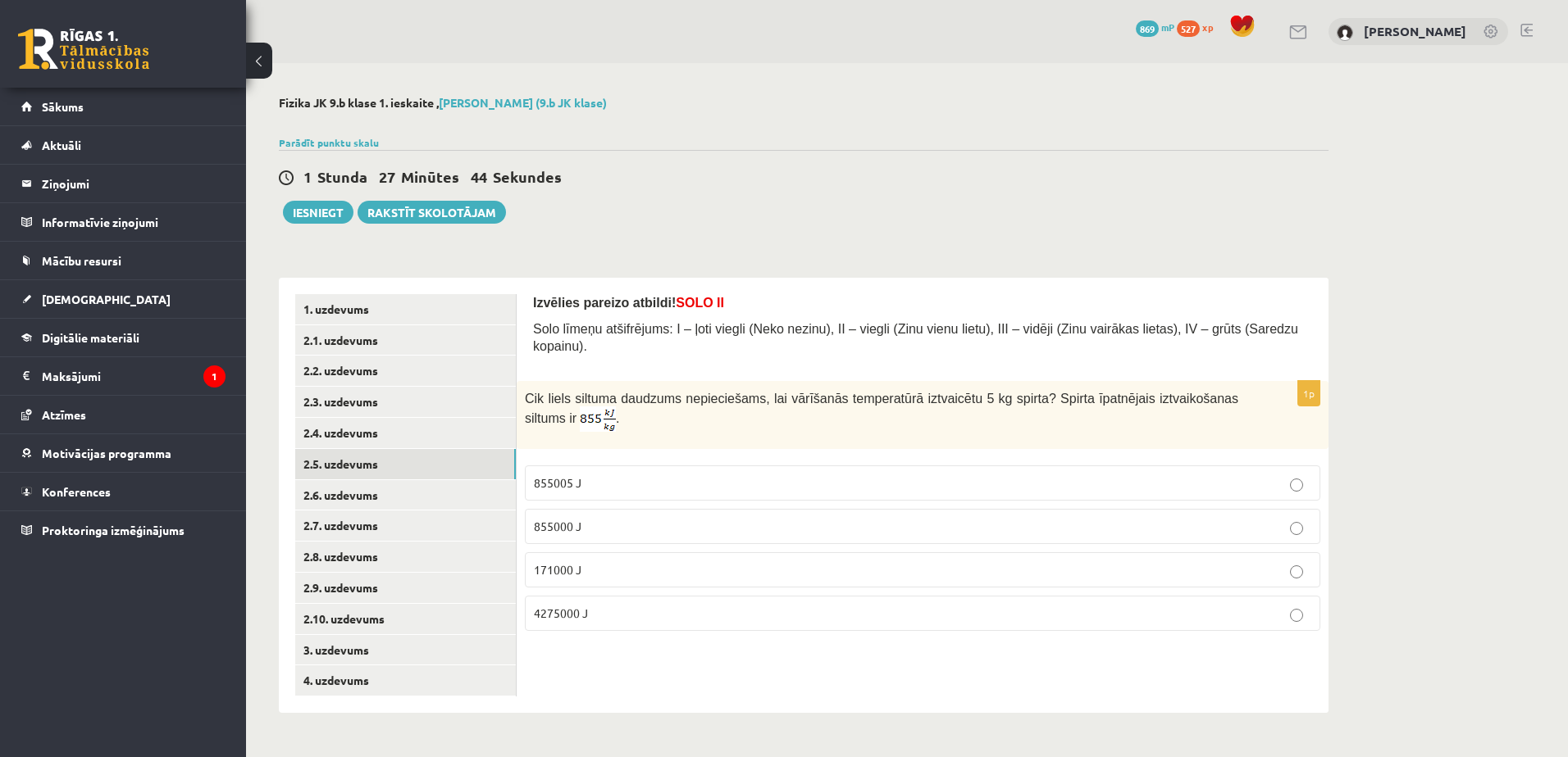
click at [723, 596] on label "4275000 J" at bounding box center [922, 613] width 795 height 35
click at [427, 484] on link "2.6. uzdevums" at bounding box center [405, 496] width 221 height 31
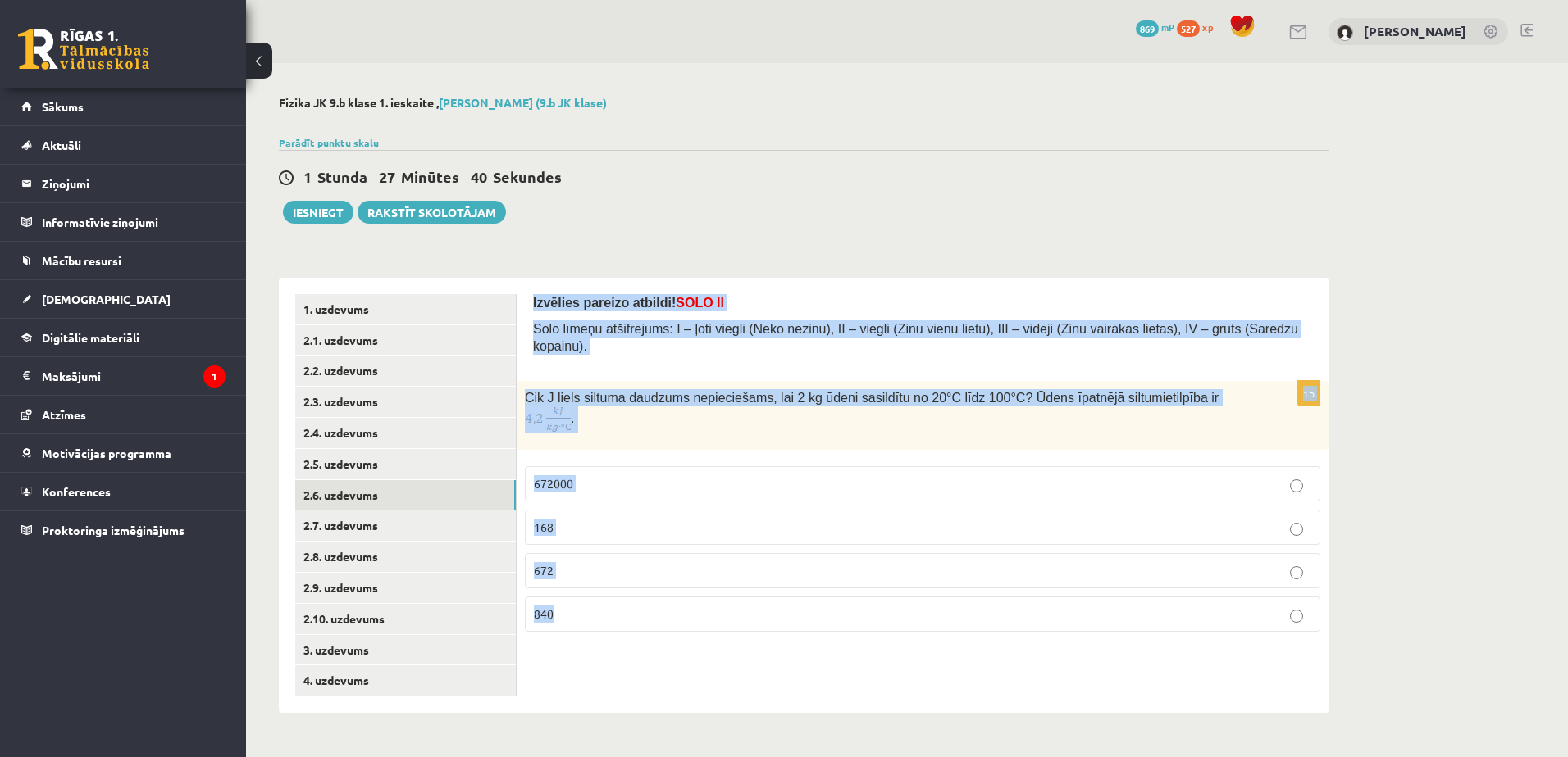
drag, startPoint x: 532, startPoint y: 295, endPoint x: 967, endPoint y: 669, distance: 573.7
click at [967, 669] on div "Izvēlies pareizo atbildi! SOLO II Solo līmeņu atšifrējums: I – ļoti viegli (Nek…" at bounding box center [922, 495] width 811 height 435
copy form "Izvēlies pareizo atbildi! SOLO II Solo līmeņu atšifrējums: I – ļoti viegli (Nek…"
click at [967, 669] on div "Izvēlies pareizo atbildi! SOLO II Solo līmeņu atšifrējums: I – ļoti viegli (Nek…" at bounding box center [922, 495] width 811 height 435
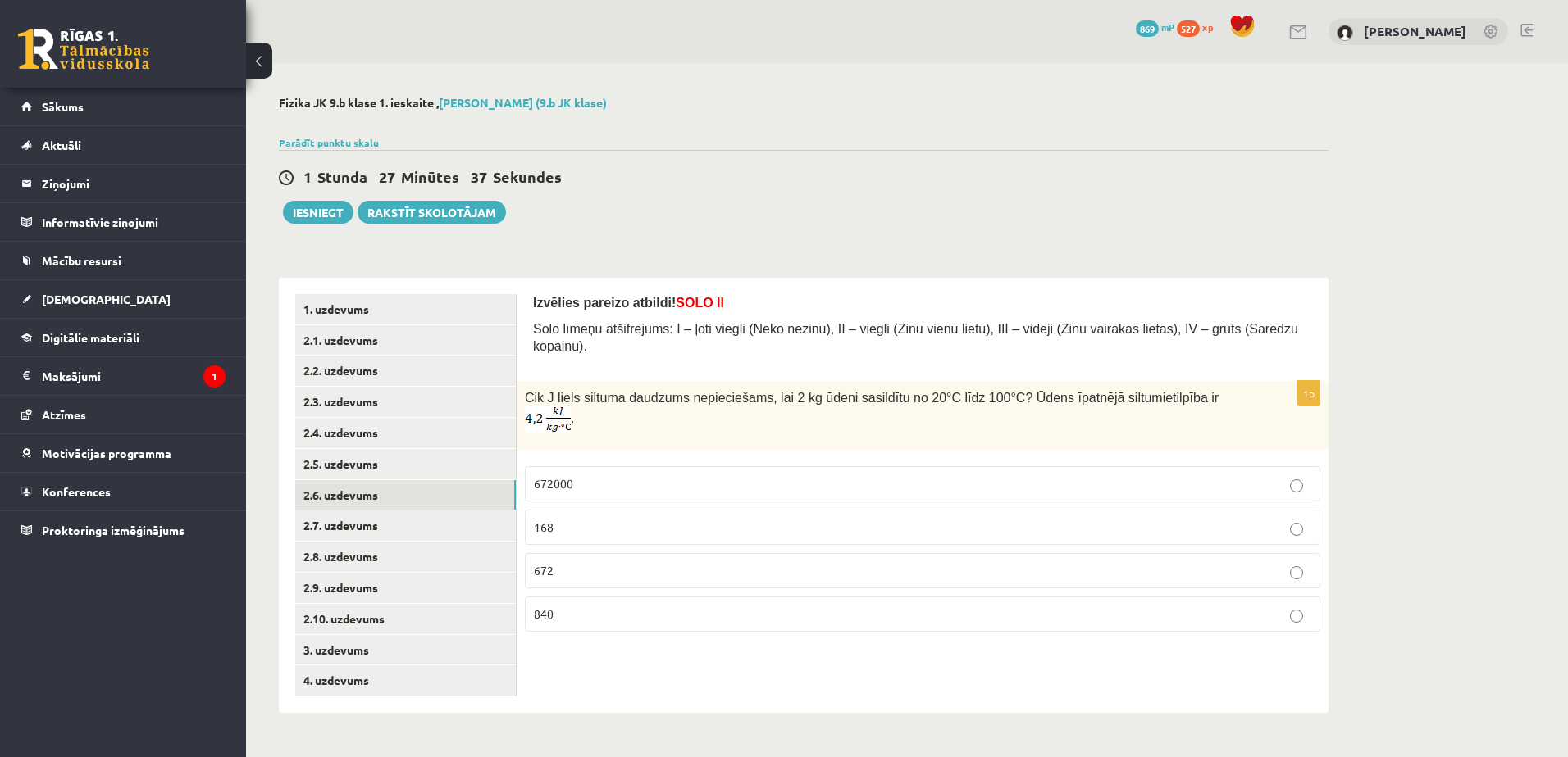
click at [1129, 403] on div "Cik J liels siltuma daudzums nepieciešams, lai 2 kg ūdeni sasildītu no 20°C līd…" at bounding box center [922, 415] width 811 height 68
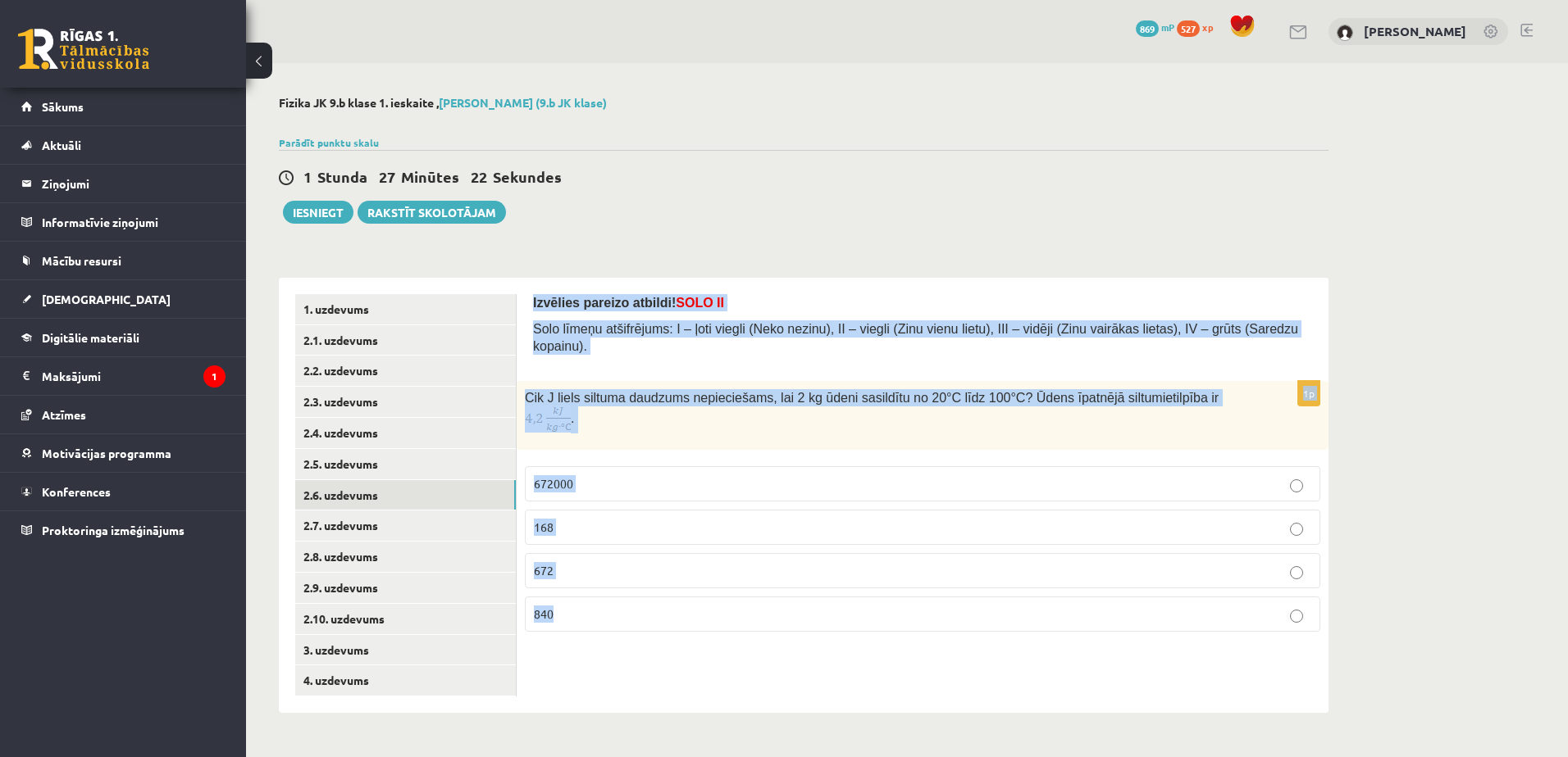
drag, startPoint x: 530, startPoint y: 304, endPoint x: 820, endPoint y: 600, distance: 414.4
click at [820, 600] on div "Izvēlies pareizo atbildi! SOLO II Solo līmeņu atšifrējums: I – ļoti viegli (Nek…" at bounding box center [922, 495] width 811 height 435
copy form "Izvēlies pareizo atbildi! SOLO II Solo līmeņu atšifrējums: I – ļoti viegli (Nek…"
click at [730, 658] on div "Izvēlies pareizo atbildi! SOLO II Solo līmeņu atšifrējums: I – ļoti viegli (Nek…" at bounding box center [922, 495] width 811 height 435
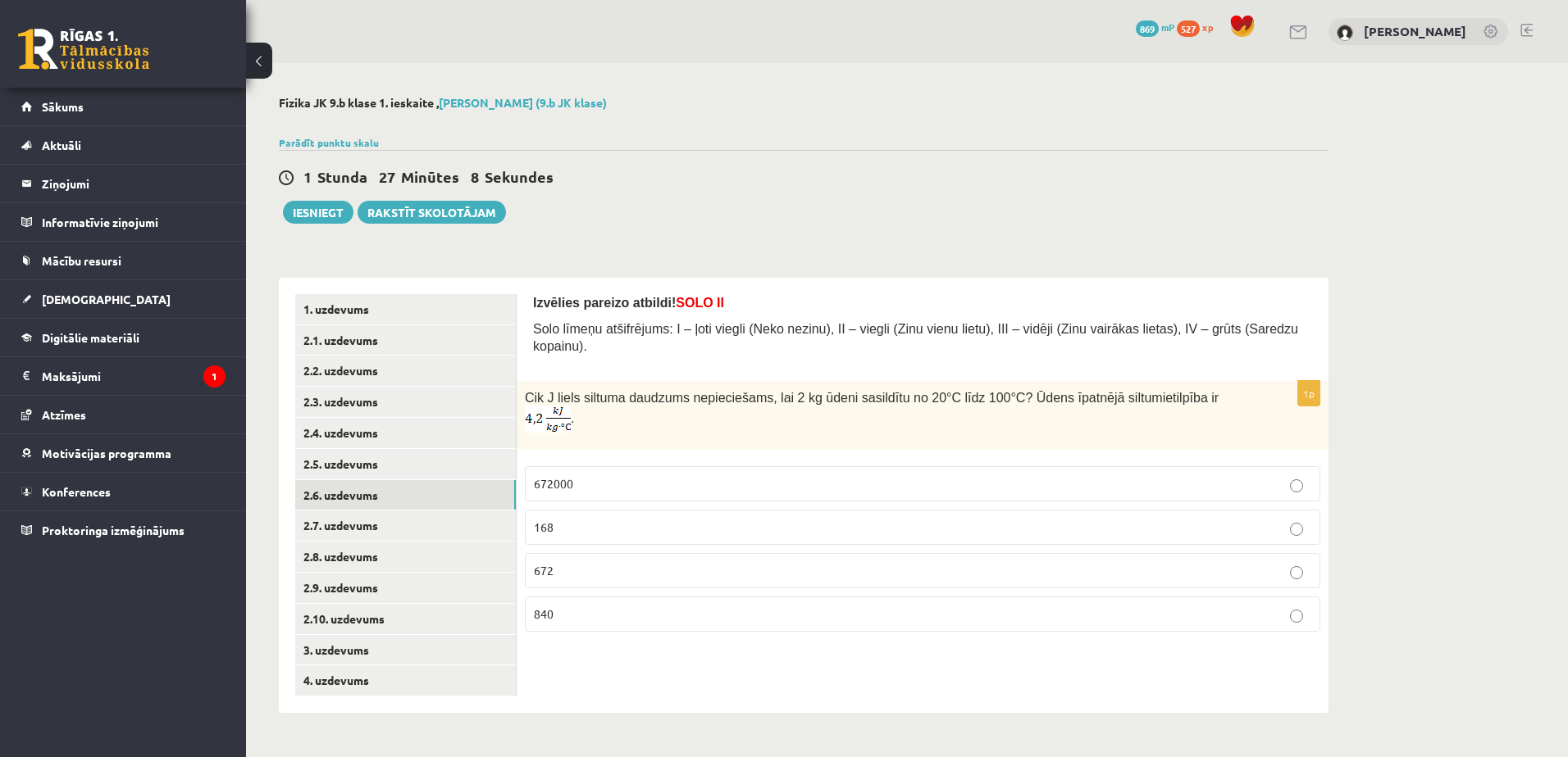
click at [719, 475] on p "672000" at bounding box center [922, 483] width 777 height 17
click at [400, 523] on link "2.7. uzdevums" at bounding box center [405, 526] width 221 height 31
drag, startPoint x: 516, startPoint y: 302, endPoint x: 560, endPoint y: 318, distance: 46.8
click at [560, 318] on div "**********" at bounding box center [803, 495] width 1049 height 435
drag, startPoint x: 560, startPoint y: 318, endPoint x: 734, endPoint y: 205, distance: 207.5
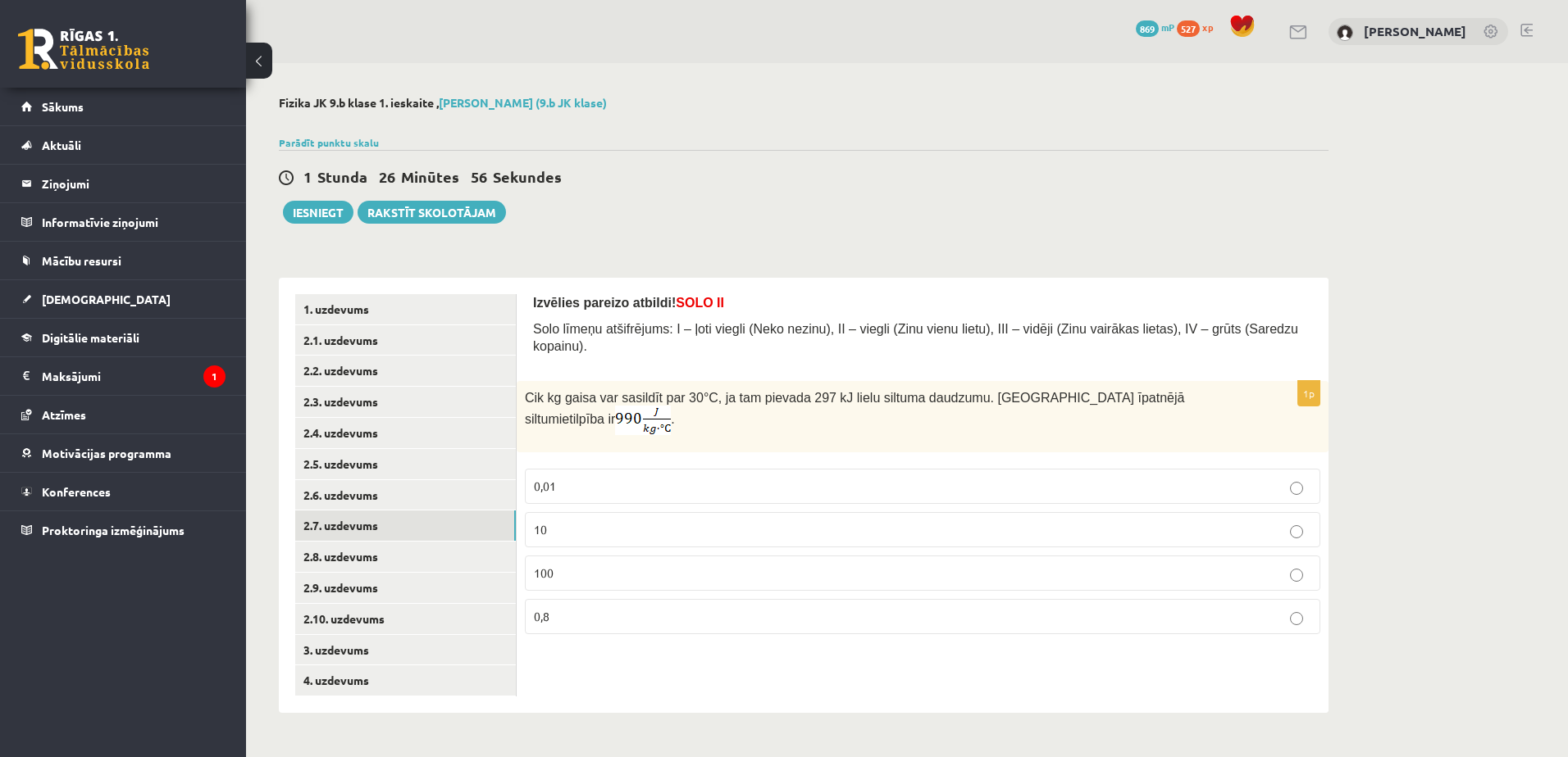
click at [734, 205] on div "1 Stunda 26 Minūtes 56 Sekundes Ieskaite saglabāta! Iesniegt Rakstīt skolotājam" at bounding box center [803, 187] width 1049 height 74
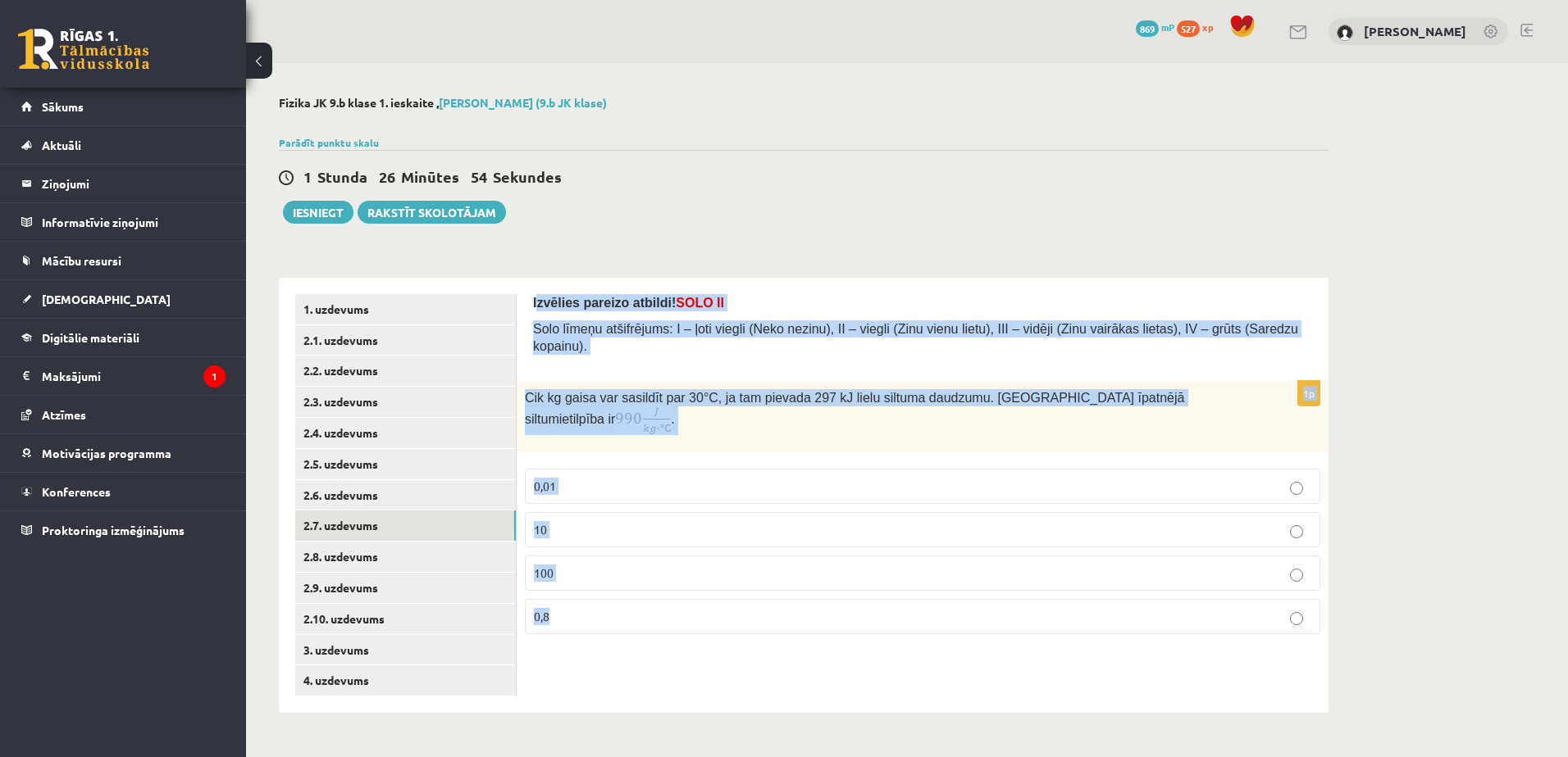
drag, startPoint x: 536, startPoint y: 289, endPoint x: 847, endPoint y: 656, distance: 481.1
click at [847, 656] on div "Izvēlies pareizo atbildi! SOLO II Solo līmeņu atšifrējums: I – ļoti viegli (Nek…" at bounding box center [922, 495] width 811 height 435
copy form "zvēlies pareizo atbildi! SOLO II Solo līmeņu atšifrējums: I – ļoti viegli (Neko…"
click at [671, 406] on img at bounding box center [643, 420] width 56 height 30
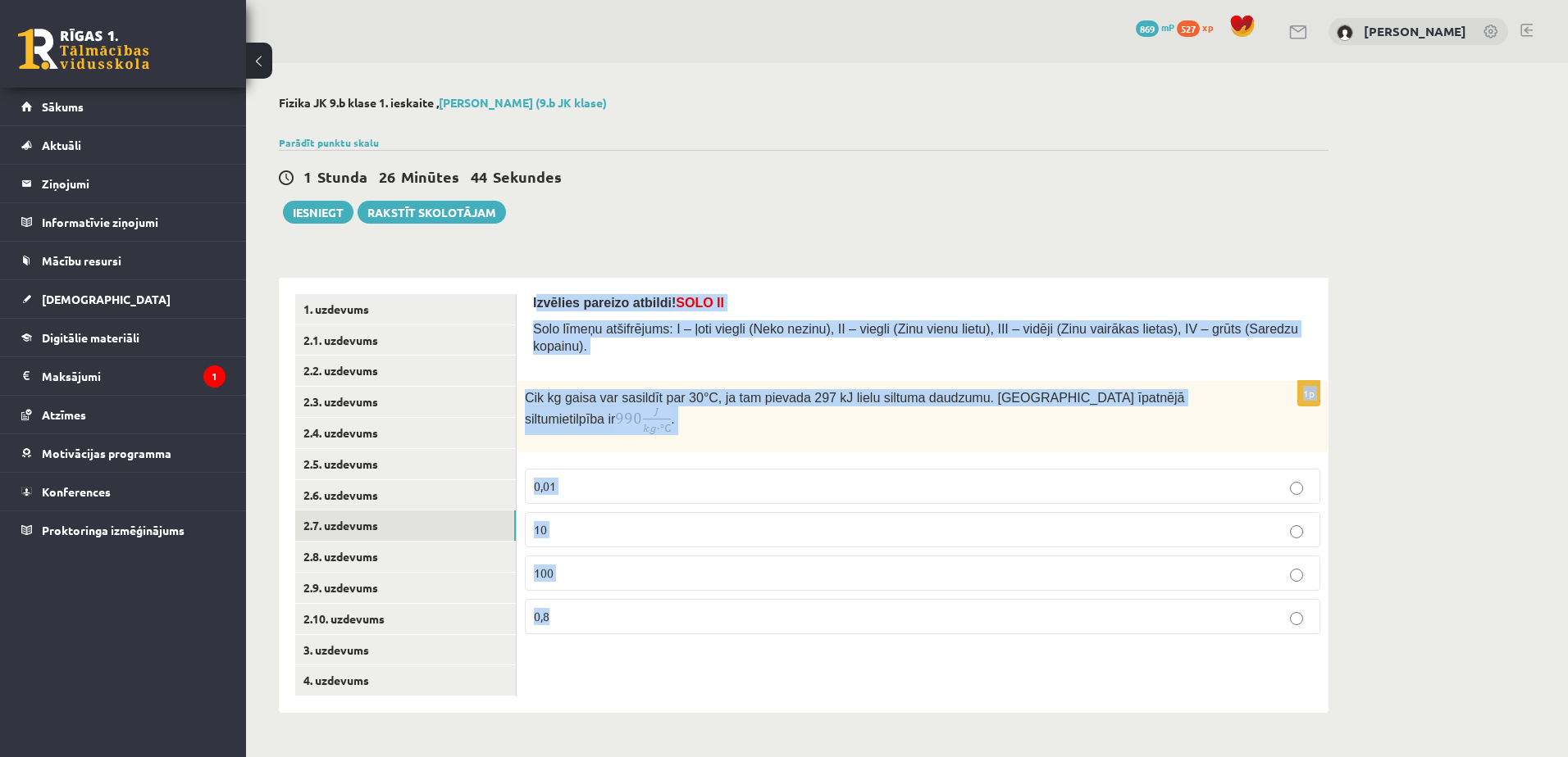
drag, startPoint x: 1137, startPoint y: 396, endPoint x: 1094, endPoint y: 239, distance: 162.8
click at [1094, 239] on div "Fizika JK 9.b klase 1. ieskaite , [PERSON_NAME] (9.b JK klase) Parādīt punktu s…" at bounding box center [803, 404] width 1115 height 682
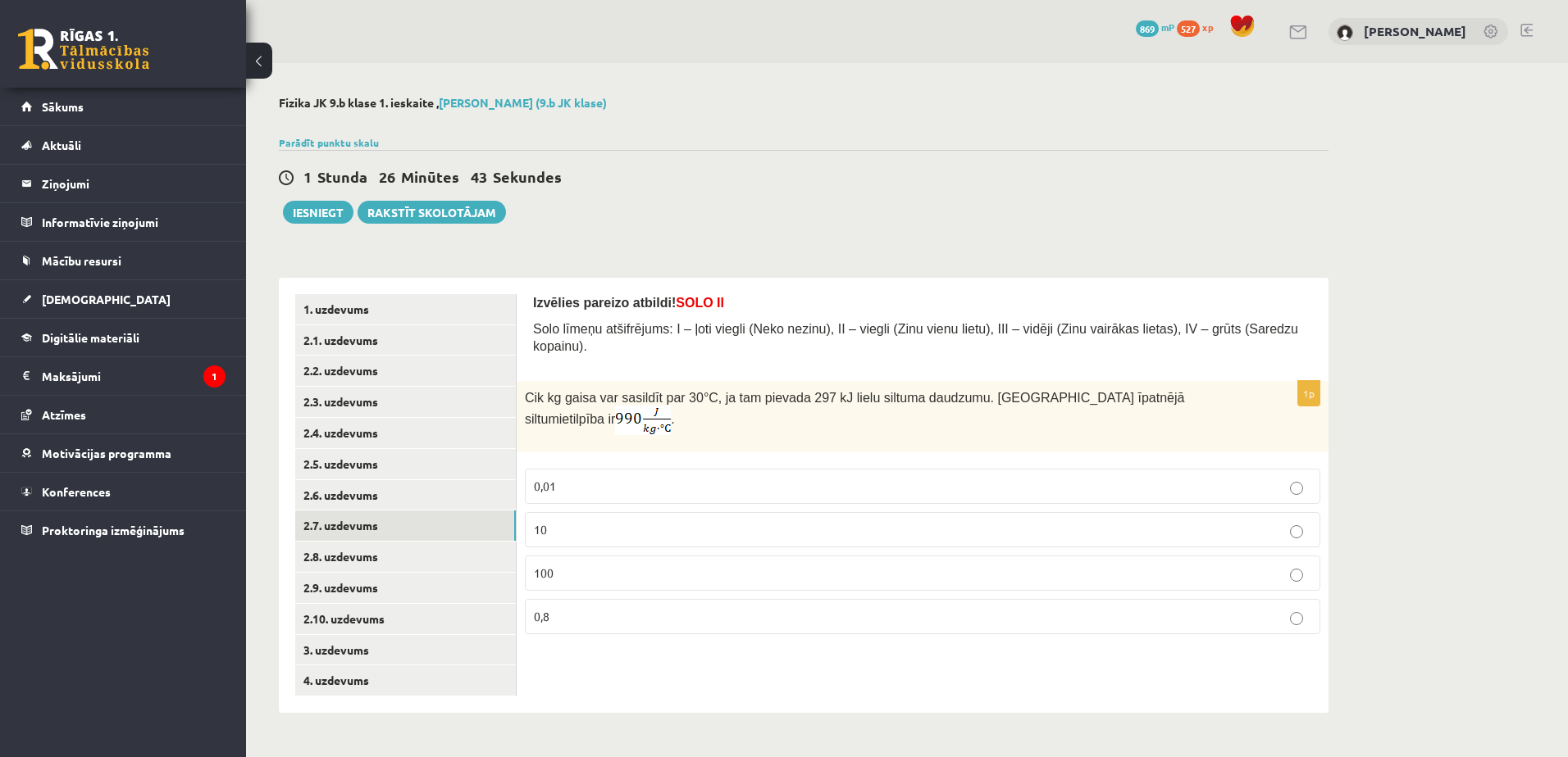
click at [1094, 239] on div "Fizika JK 9.b klase 1. ieskaite , [PERSON_NAME] (9.b JK klase) Parādīt punktu s…" at bounding box center [803, 404] width 1115 height 682
click at [671, 406] on img at bounding box center [643, 420] width 56 height 30
click at [618, 521] on p "10" at bounding box center [922, 529] width 777 height 17
click at [389, 572] on link "2.8. uzdevums" at bounding box center [405, 557] width 221 height 31
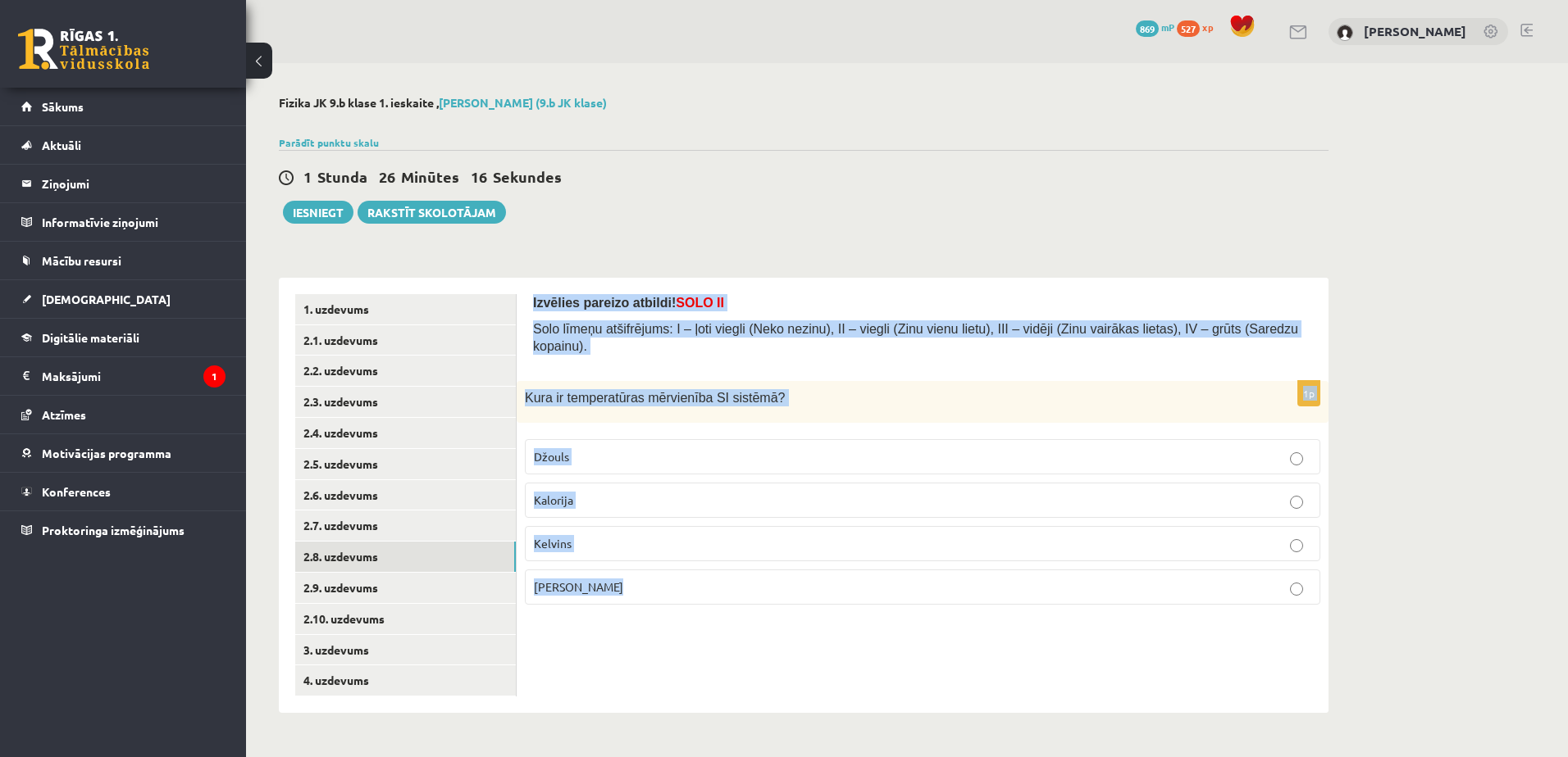
drag, startPoint x: 532, startPoint y: 293, endPoint x: 759, endPoint y: 614, distance: 393.2
click at [759, 614] on div "Izvēlies pareizo atbildi! SOLO II Solo līmeņu atšifrējums: I – ļoti viegli (Nek…" at bounding box center [922, 495] width 811 height 435
copy form "Izvēlies pareizo atbildi! SOLO II Solo līmeņu atšifrējums: I – ļoti viegli (Nek…"
click at [766, 527] on label "Kelvins" at bounding box center [922, 544] width 795 height 35
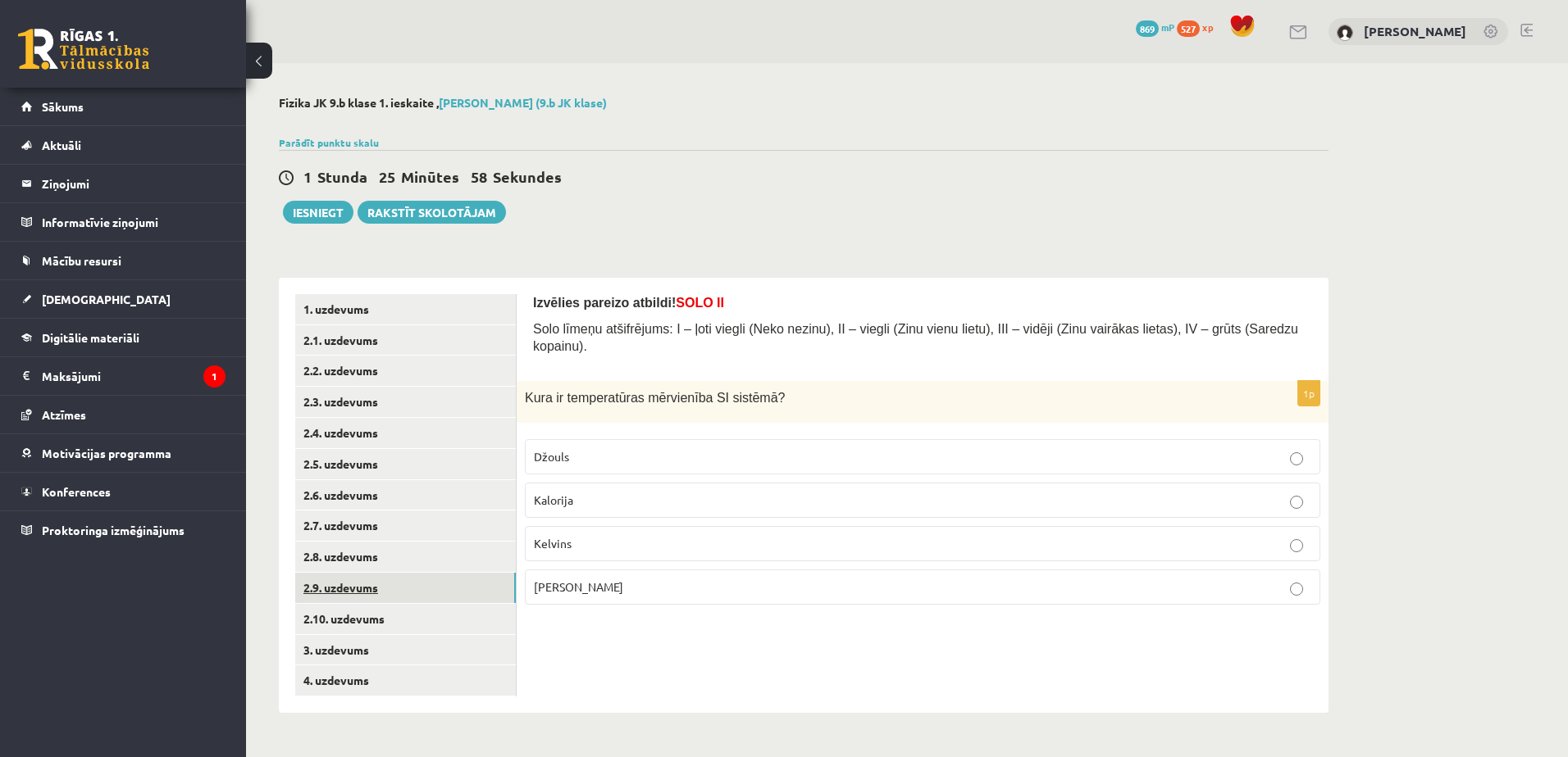
click at [395, 586] on link "2.9. uzdevums" at bounding box center [405, 588] width 221 height 31
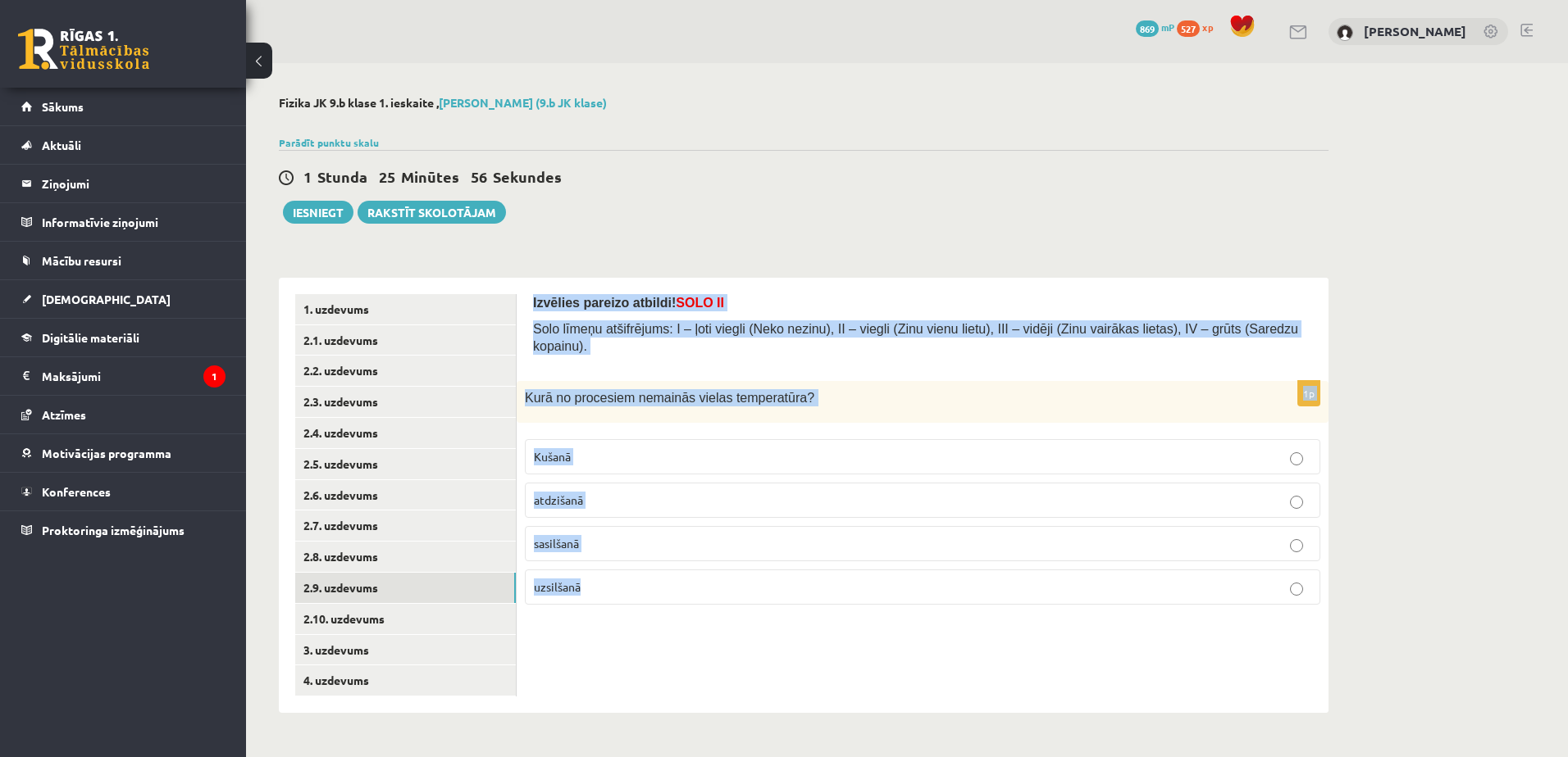
drag, startPoint x: 530, startPoint y: 295, endPoint x: 775, endPoint y: 581, distance: 376.6
click at [775, 581] on div "Izvēlies pareizo atbildi! SOLO II Solo līmeņu atšifrējums: I – ļoti viegli (Nek…" at bounding box center [922, 495] width 811 height 435
click at [666, 448] on p "Kušanā" at bounding box center [922, 456] width 777 height 17
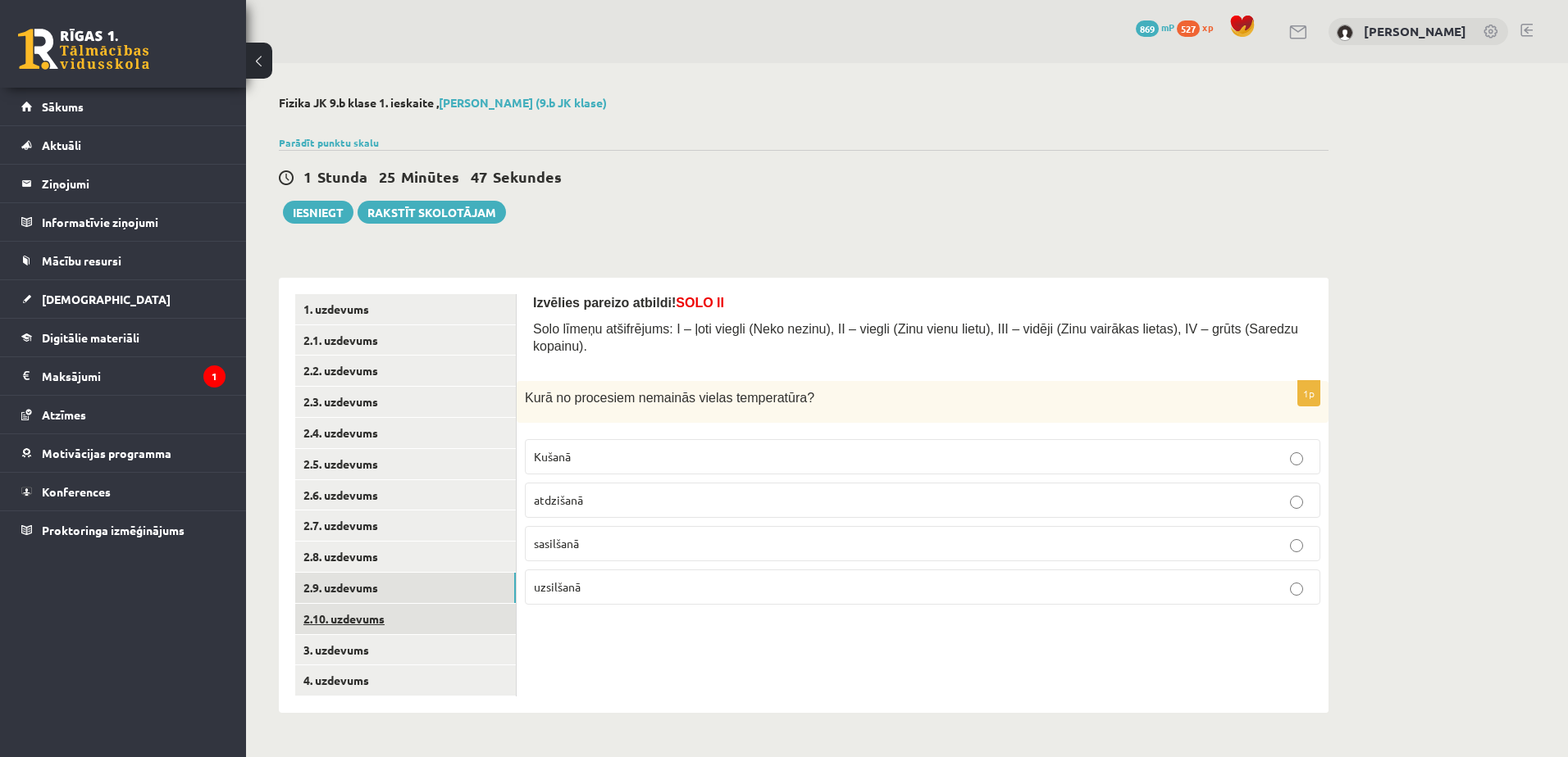
click at [373, 612] on link "2.10. uzdevums" at bounding box center [405, 619] width 221 height 31
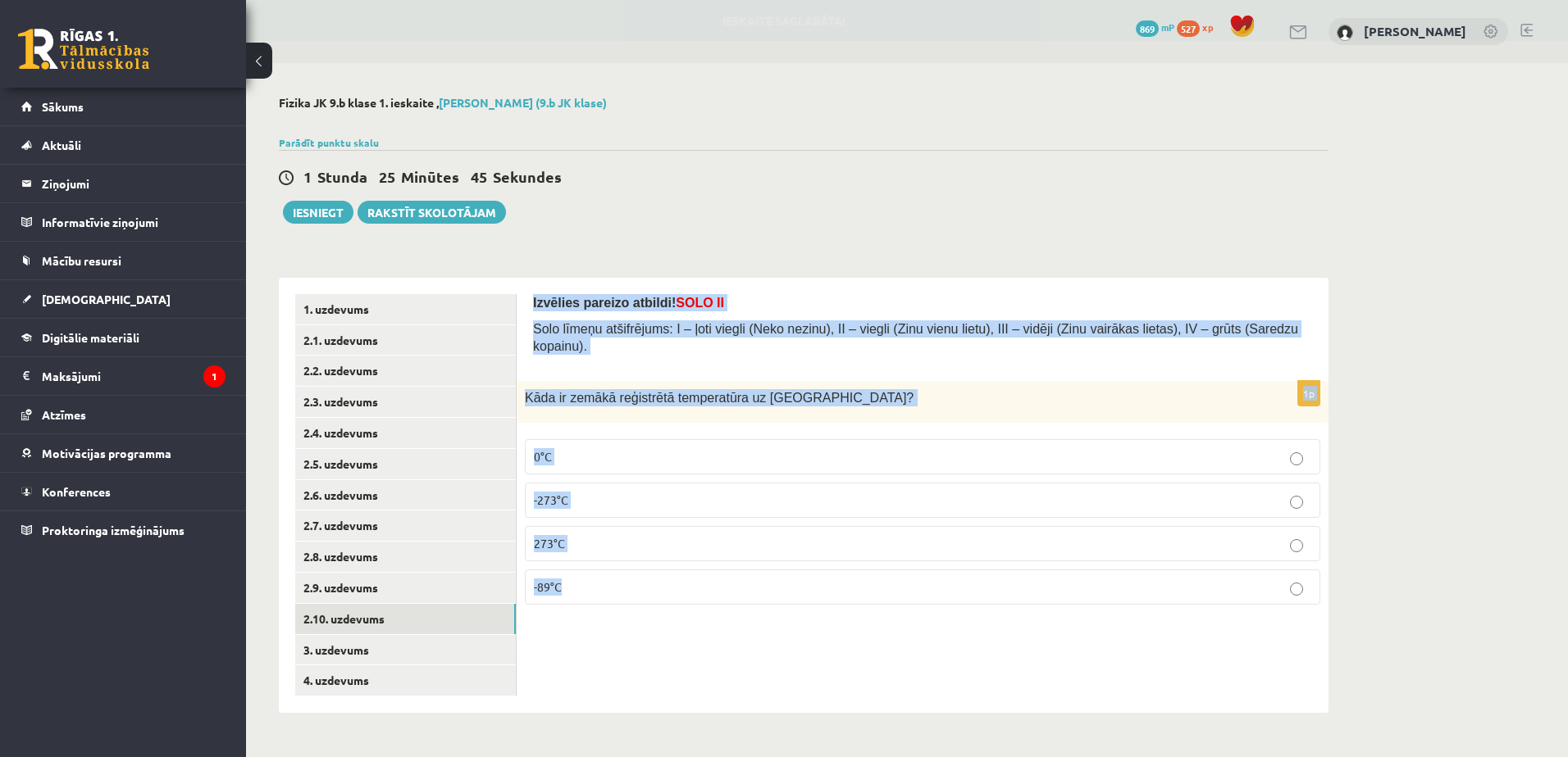
drag, startPoint x: 520, startPoint y: 302, endPoint x: 774, endPoint y: 615, distance: 403.1
click at [774, 615] on div "Izvēlies pareizo atbildi! SOLO II Solo līmeņu atšifrējums: I – ļoti viegli (Nek…" at bounding box center [922, 495] width 811 height 435
click at [666, 579] on p "-89°C" at bounding box center [922, 587] width 777 height 17
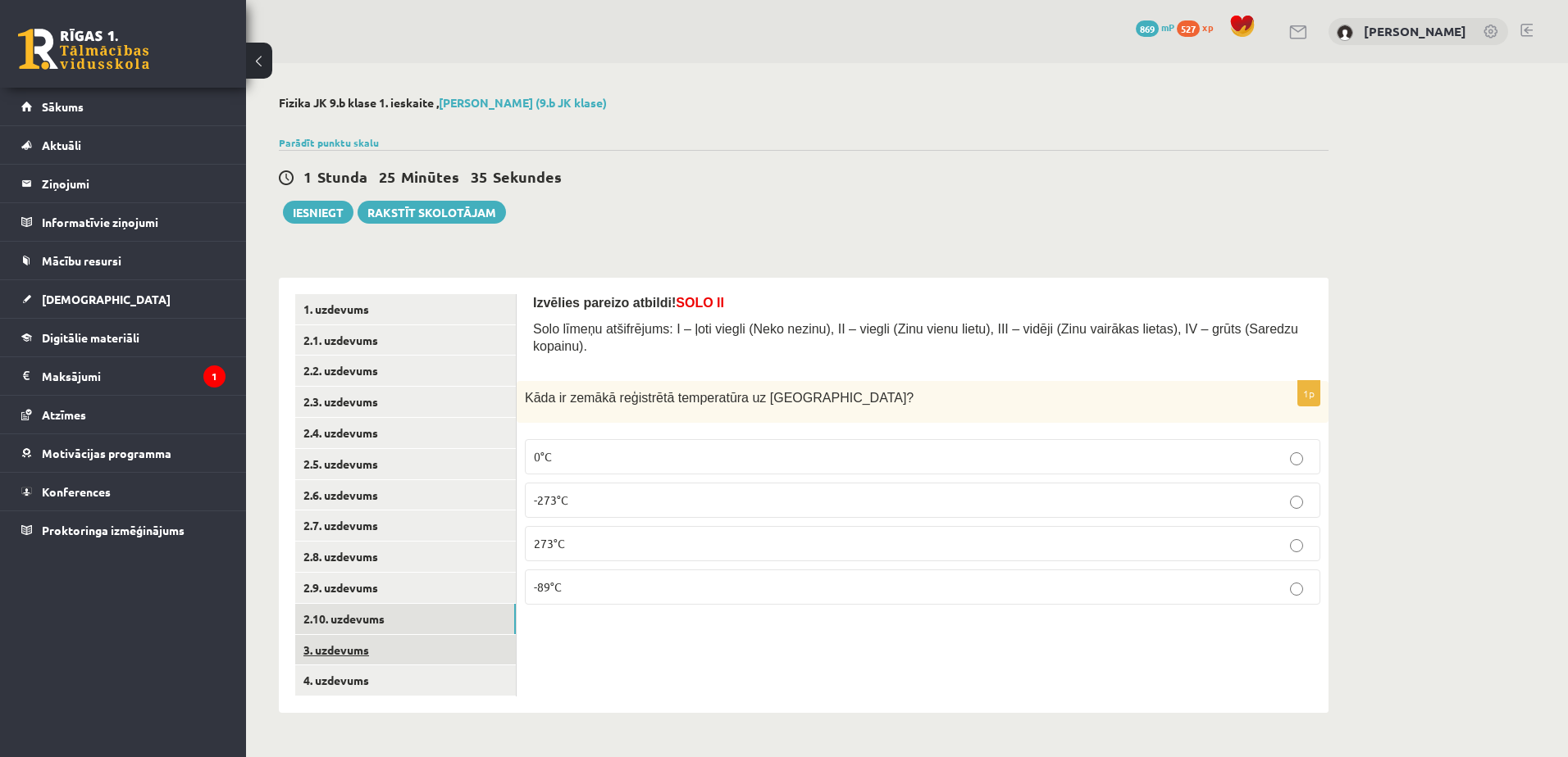
click at [411, 637] on link "3. uzdevums" at bounding box center [405, 651] width 221 height 31
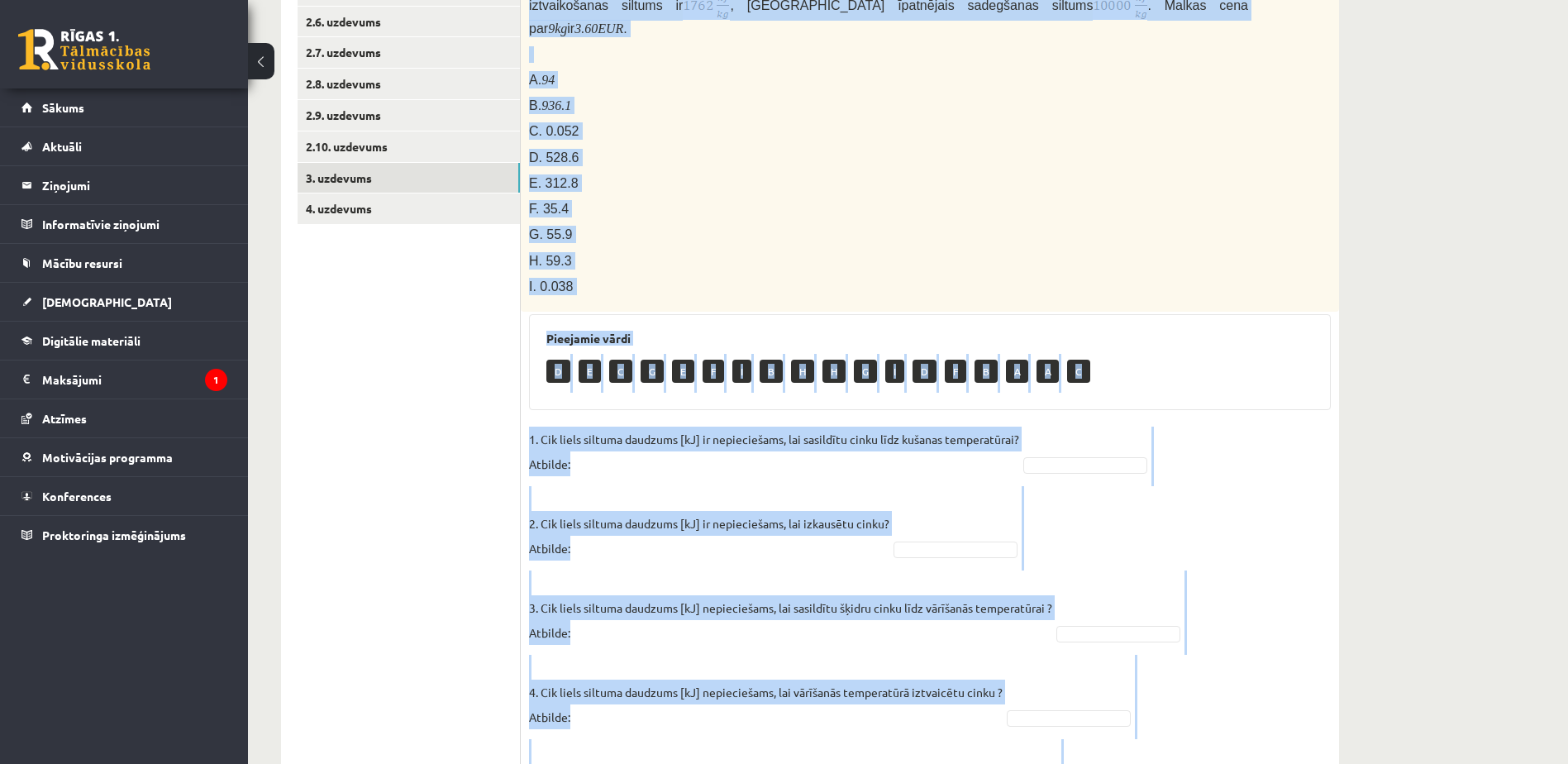
scroll to position [743, 0]
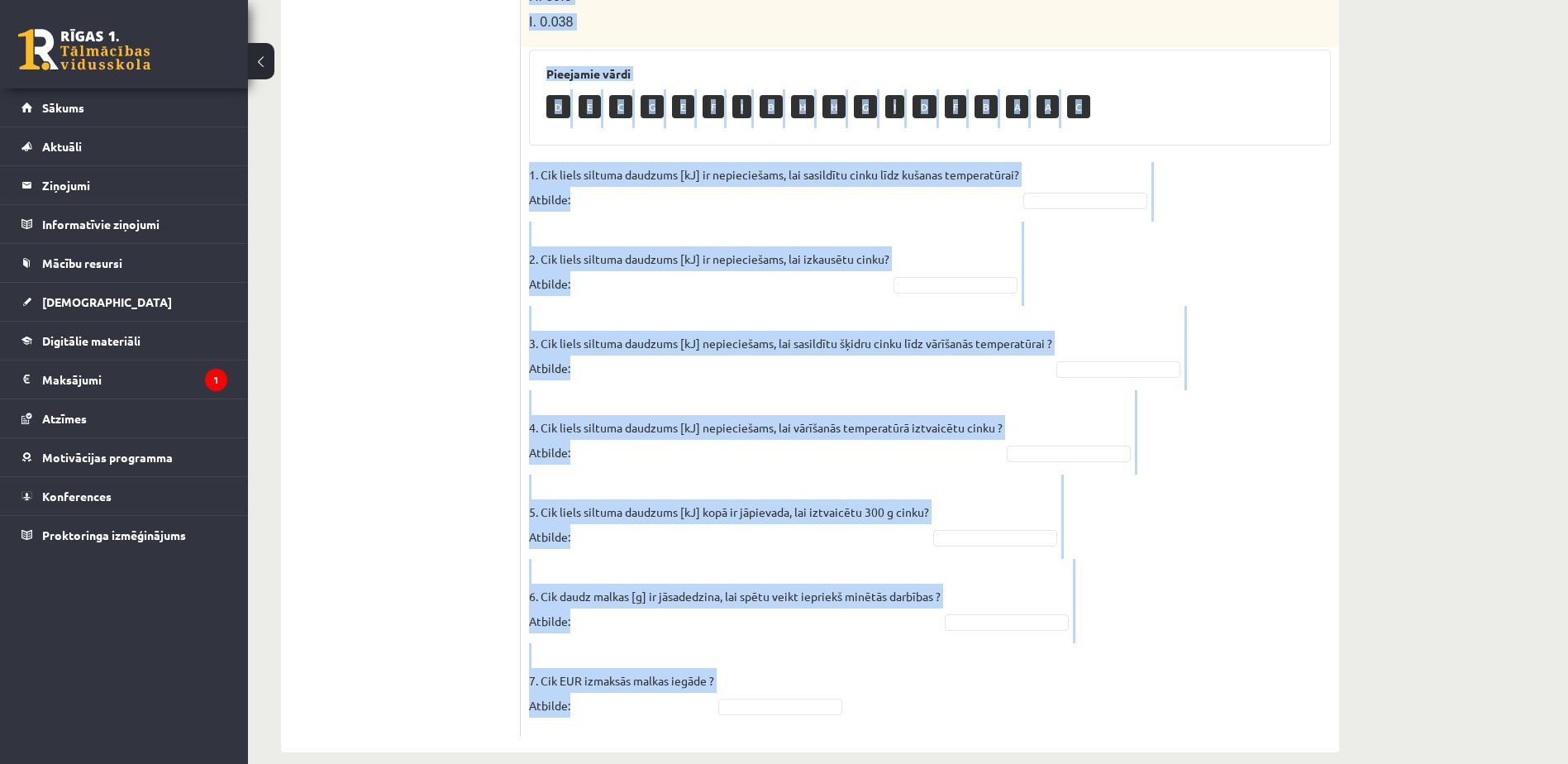
drag, startPoint x: 532, startPoint y: 64, endPoint x: 1177, endPoint y: 718, distance: 918.6
click at [1177, 718] on div "Pabeidz teikumu, izvēloties atbilstošo atbildes variantu! SOLO III / IV Solo lī…" at bounding box center [930, 144] width 818 height 1215
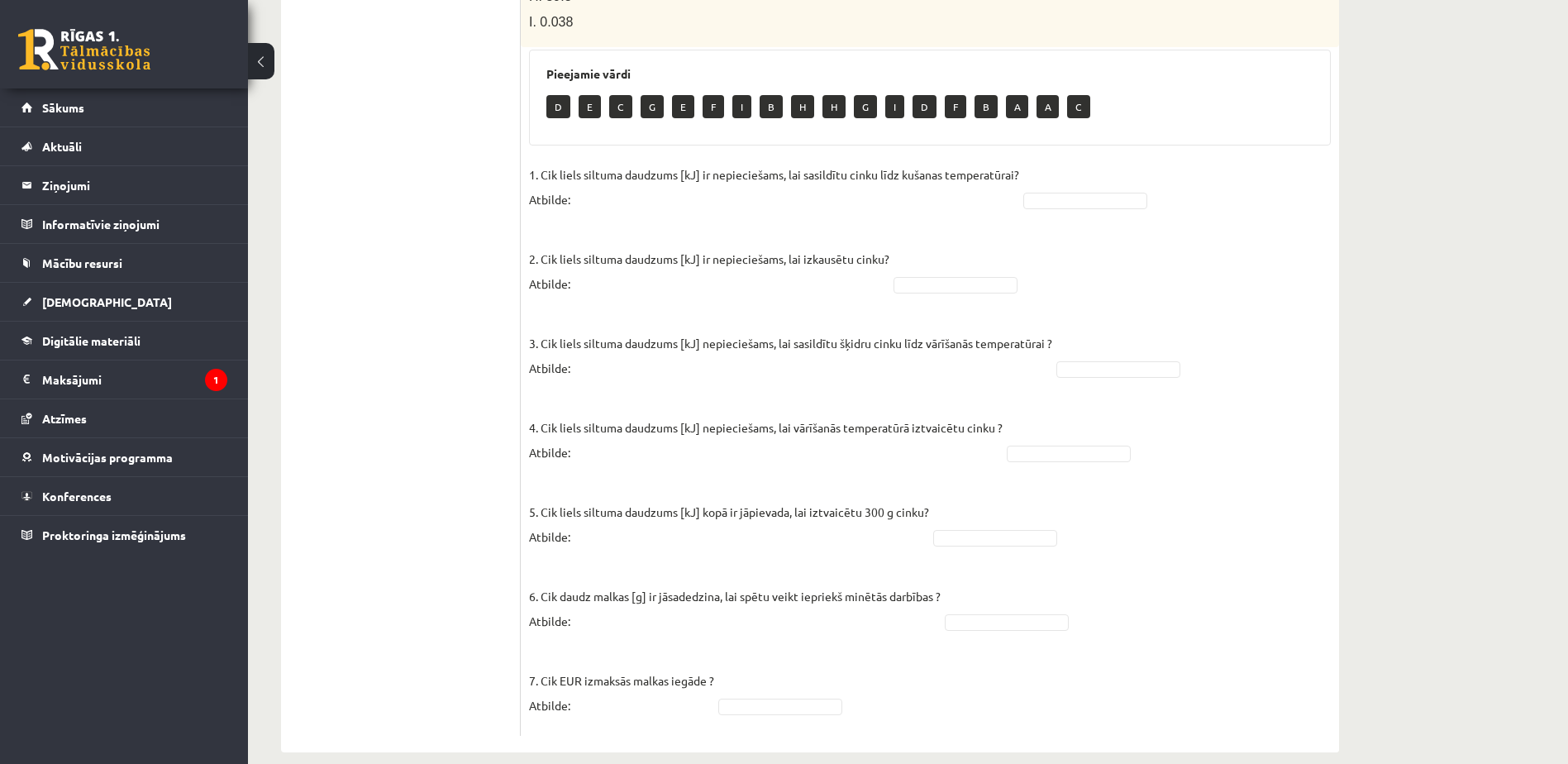
click at [335, 358] on ul "1. uzdevums 2.1. uzdevums 2.2. uzdevums 2.3. uzdevums 2.4. uzdevums 2.5. uzdevu…" at bounding box center [409, 144] width 223 height 1182
click at [1001, 521] on fieldset "1. Cik liels siltuma daudzums [kJ] ir nepieciešams, lai sasildītu cinku līdz ku…" at bounding box center [930, 444] width 802 height 566
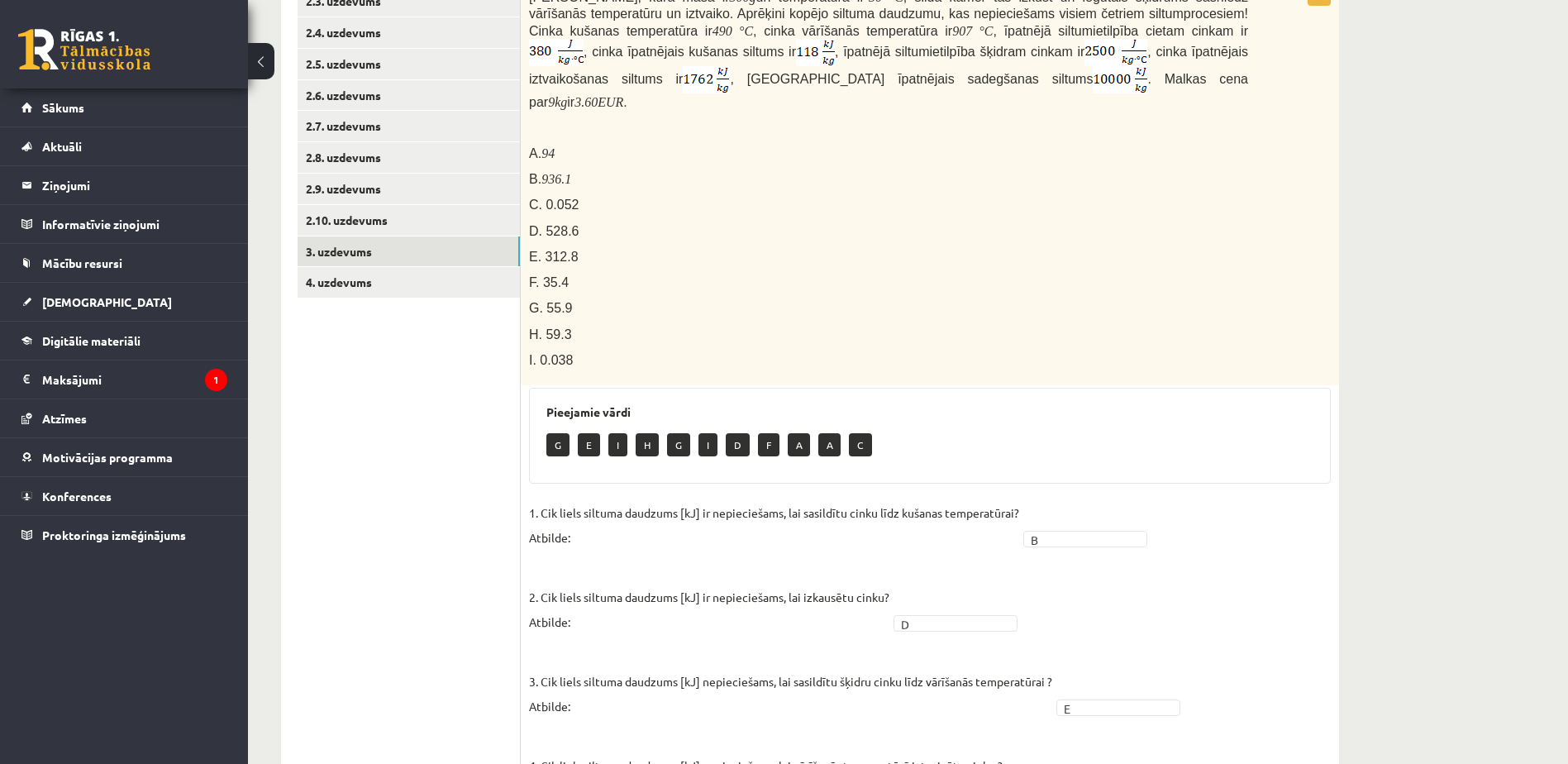
scroll to position [172, 0]
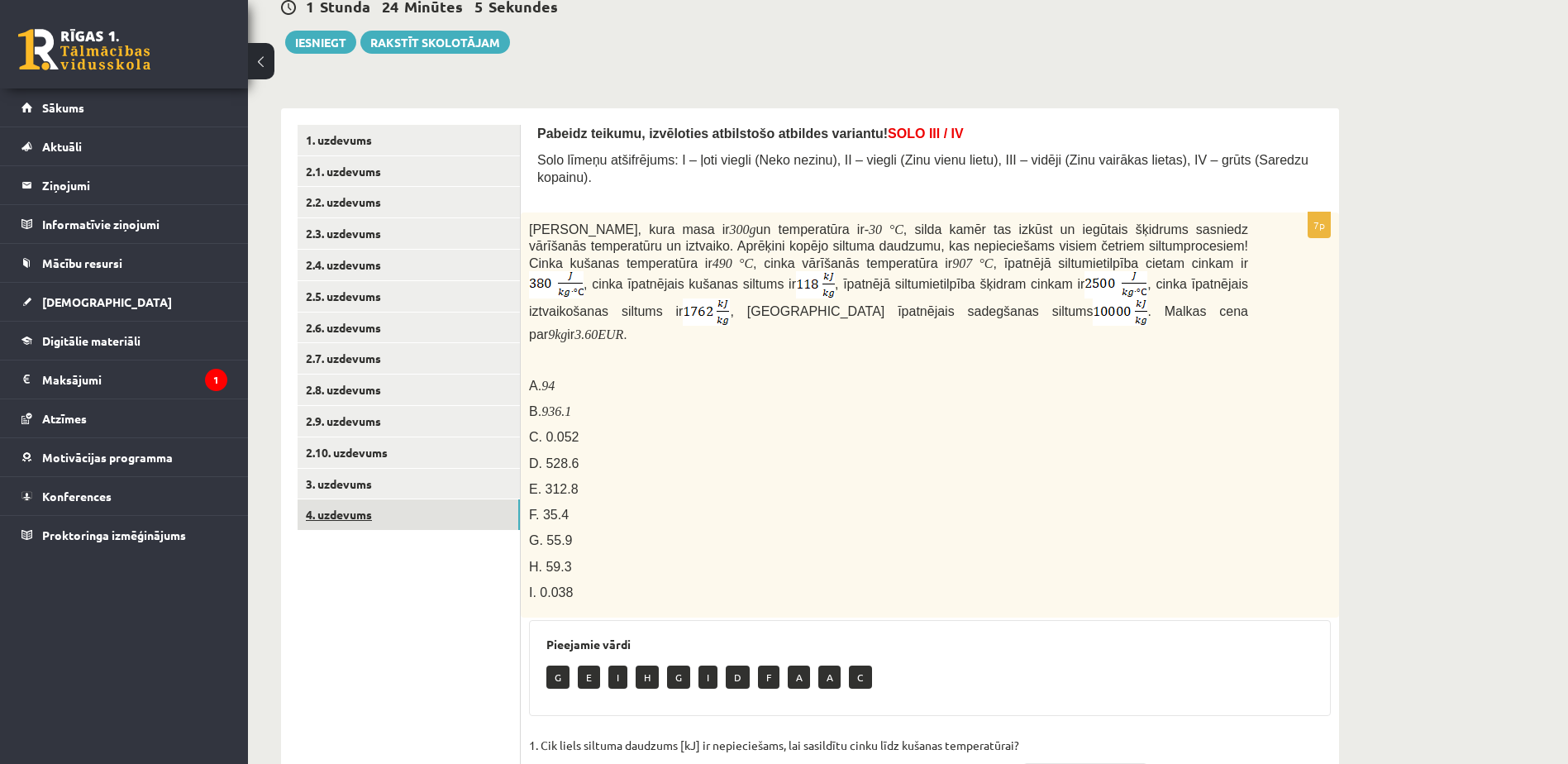
click at [398, 510] on link "4. uzdevums" at bounding box center [409, 515] width 222 height 31
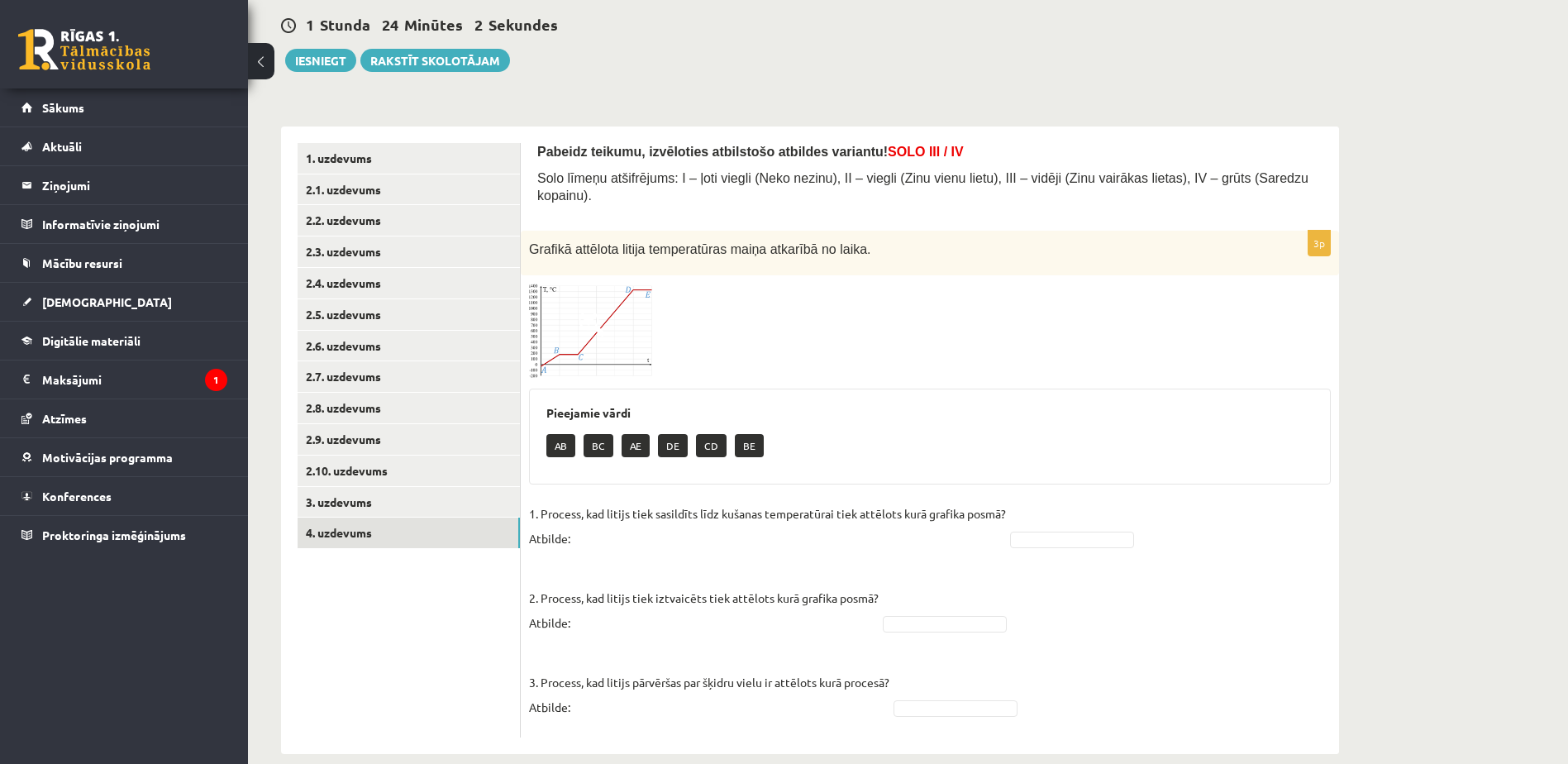
scroll to position [161, 0]
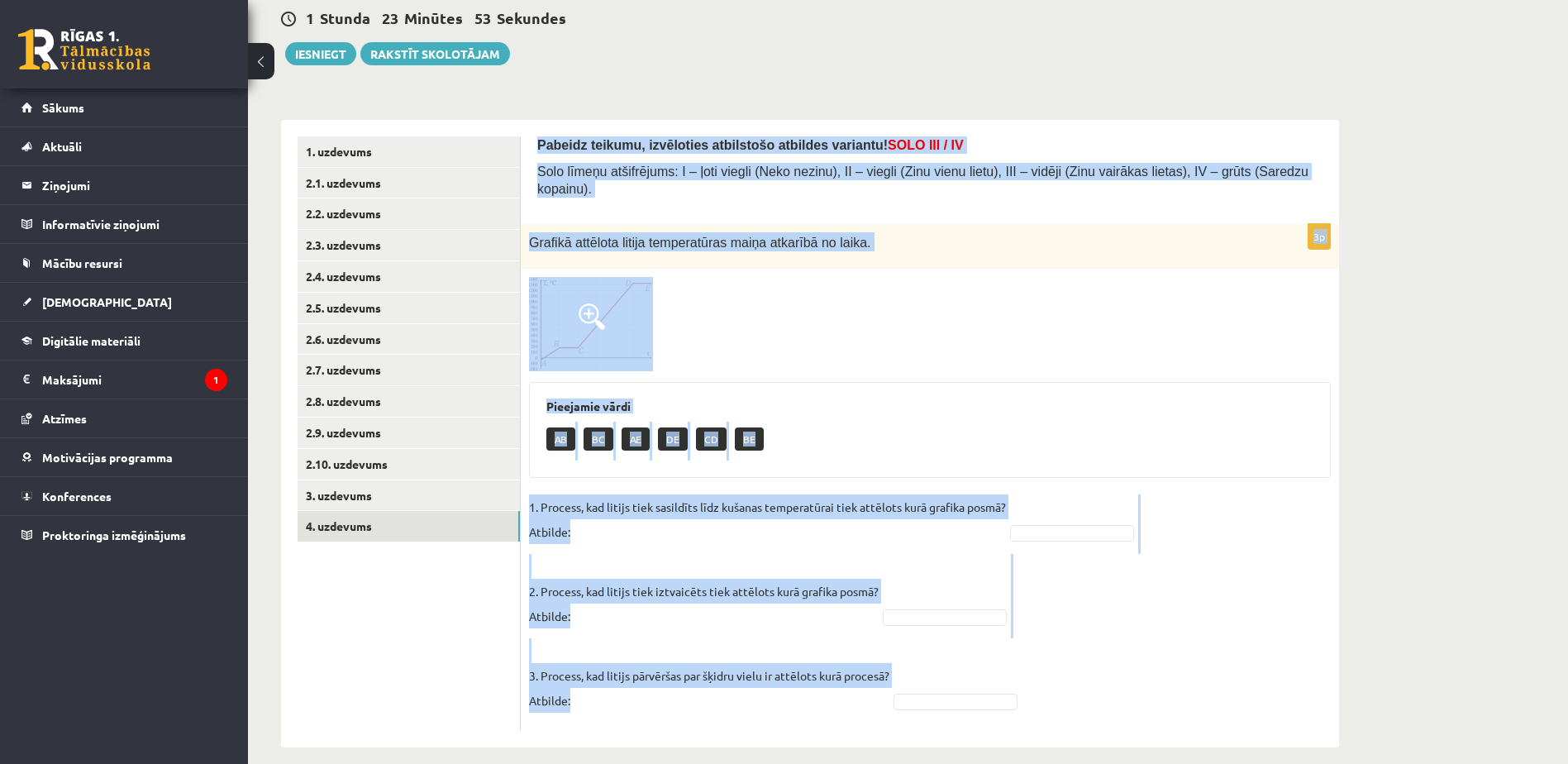
drag, startPoint x: 530, startPoint y: 134, endPoint x: 1004, endPoint y: 724, distance: 756.8
click at [1004, 724] on div "Pabeidz teikumu, izvēloties atbilstošo atbildes variantu! SOLO III / IV Solo lī…" at bounding box center [930, 433] width 818 height 628
click at [580, 311] on span at bounding box center [591, 316] width 26 height 26
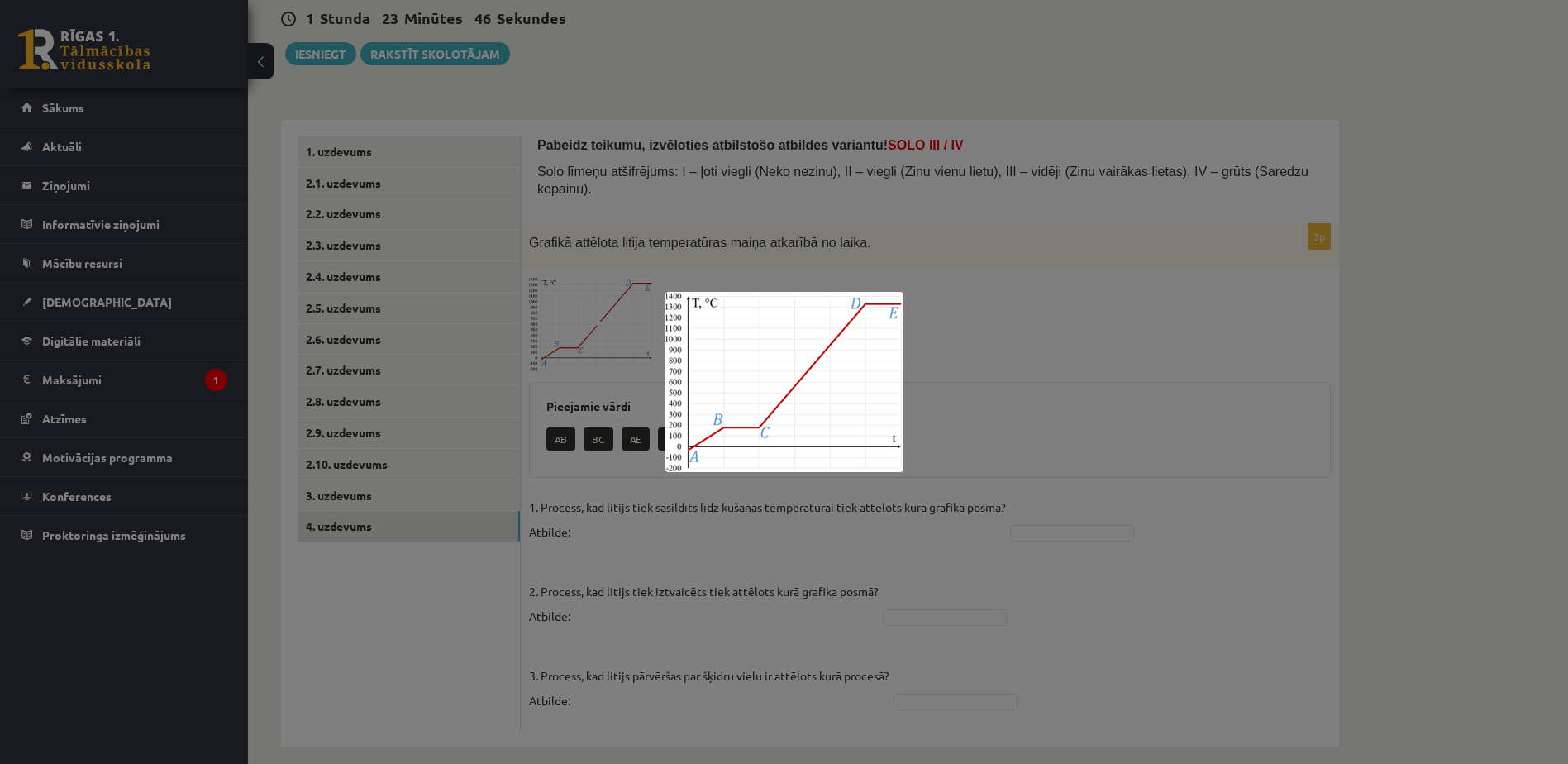
click at [1018, 455] on div at bounding box center [784, 382] width 1568 height 764
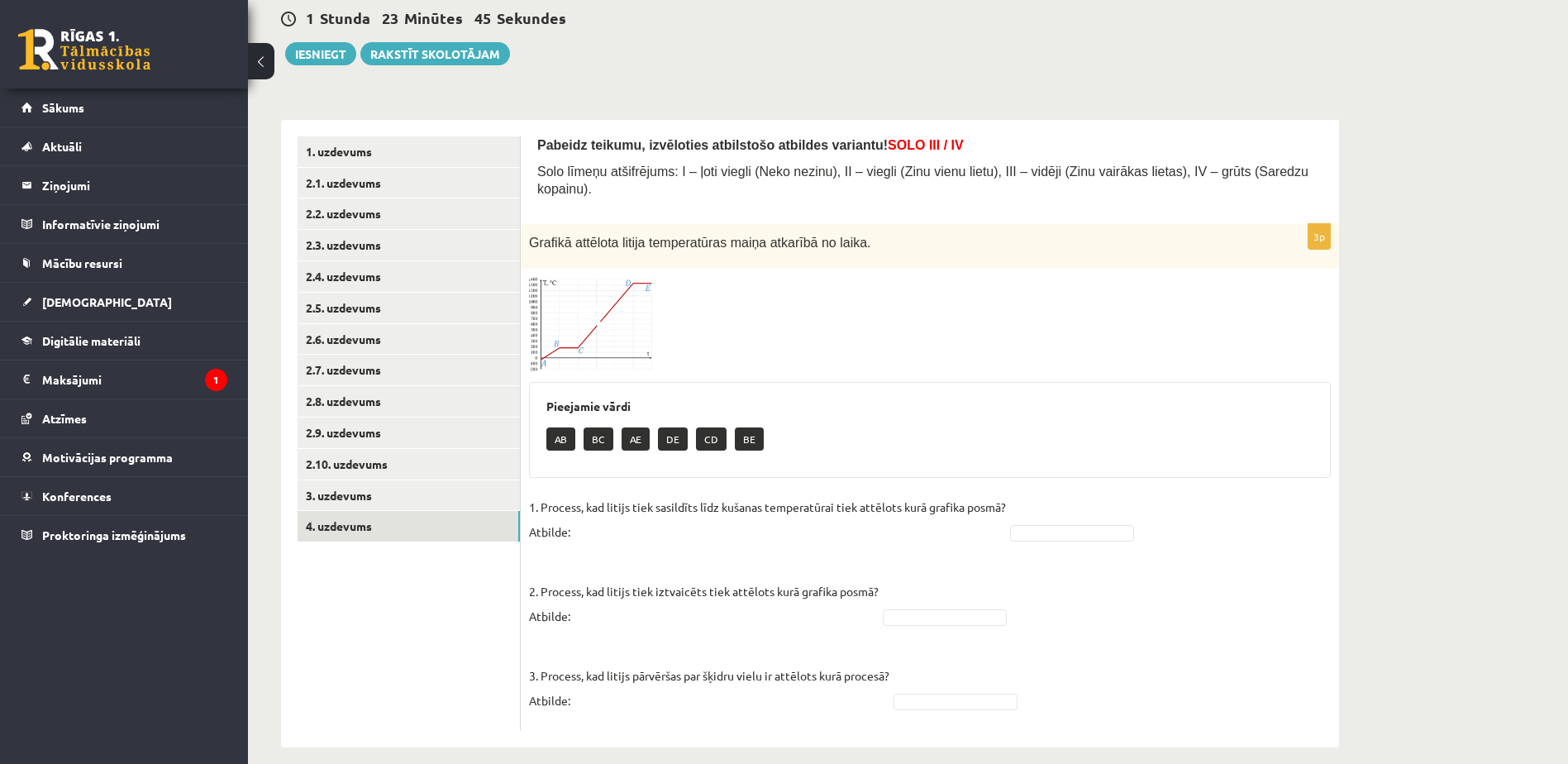
click at [1018, 455] on body "0 Dāvanas 869 mP 527 xp Raivo Stanga Sākums Aktuāli Kā mācīties eSKOLĀ Kontakti…" at bounding box center [784, 221] width 1568 height 764
click at [624, 314] on img at bounding box center [591, 324] width 124 height 94
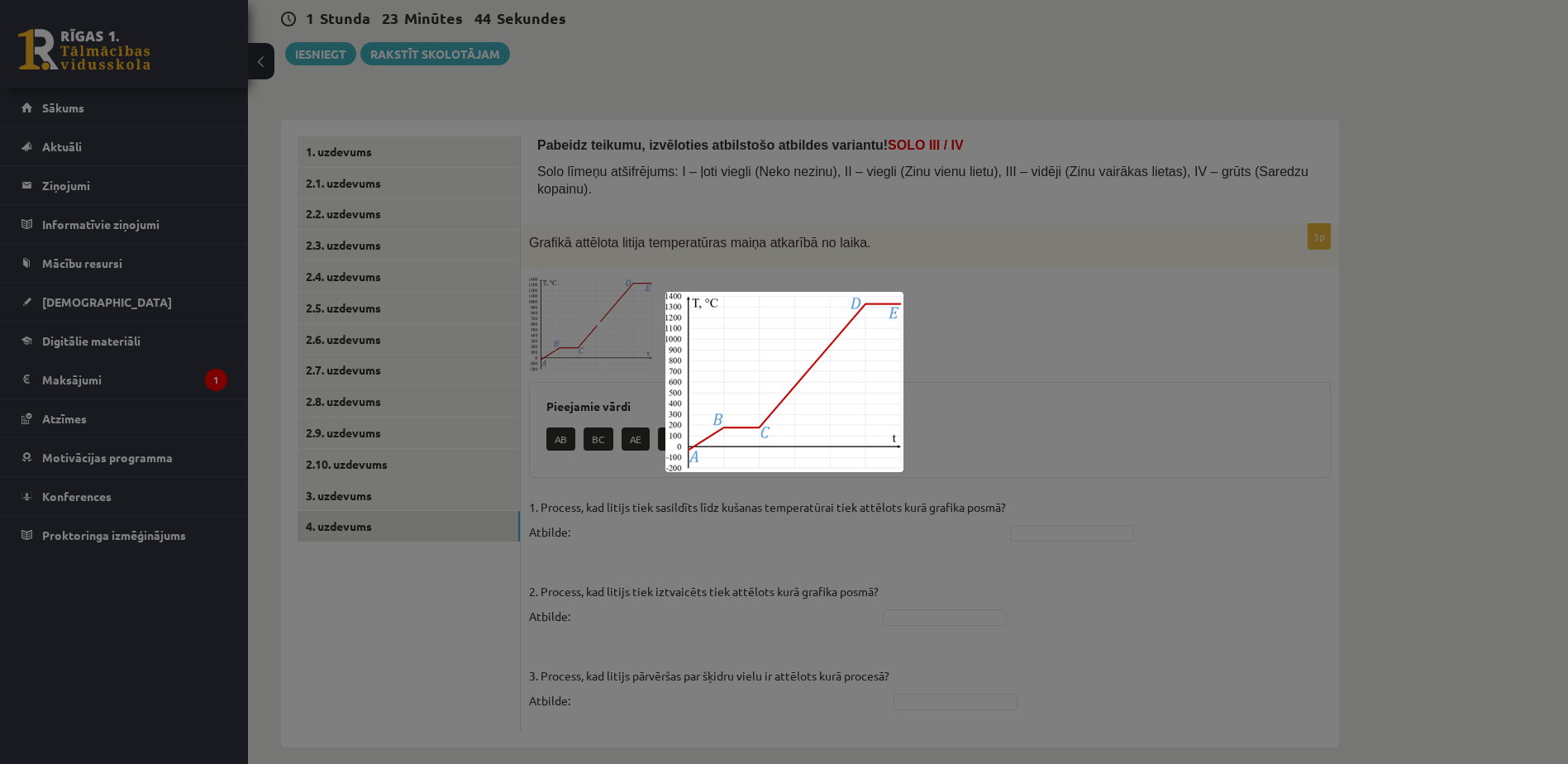
click at [624, 314] on div at bounding box center [784, 382] width 1568 height 764
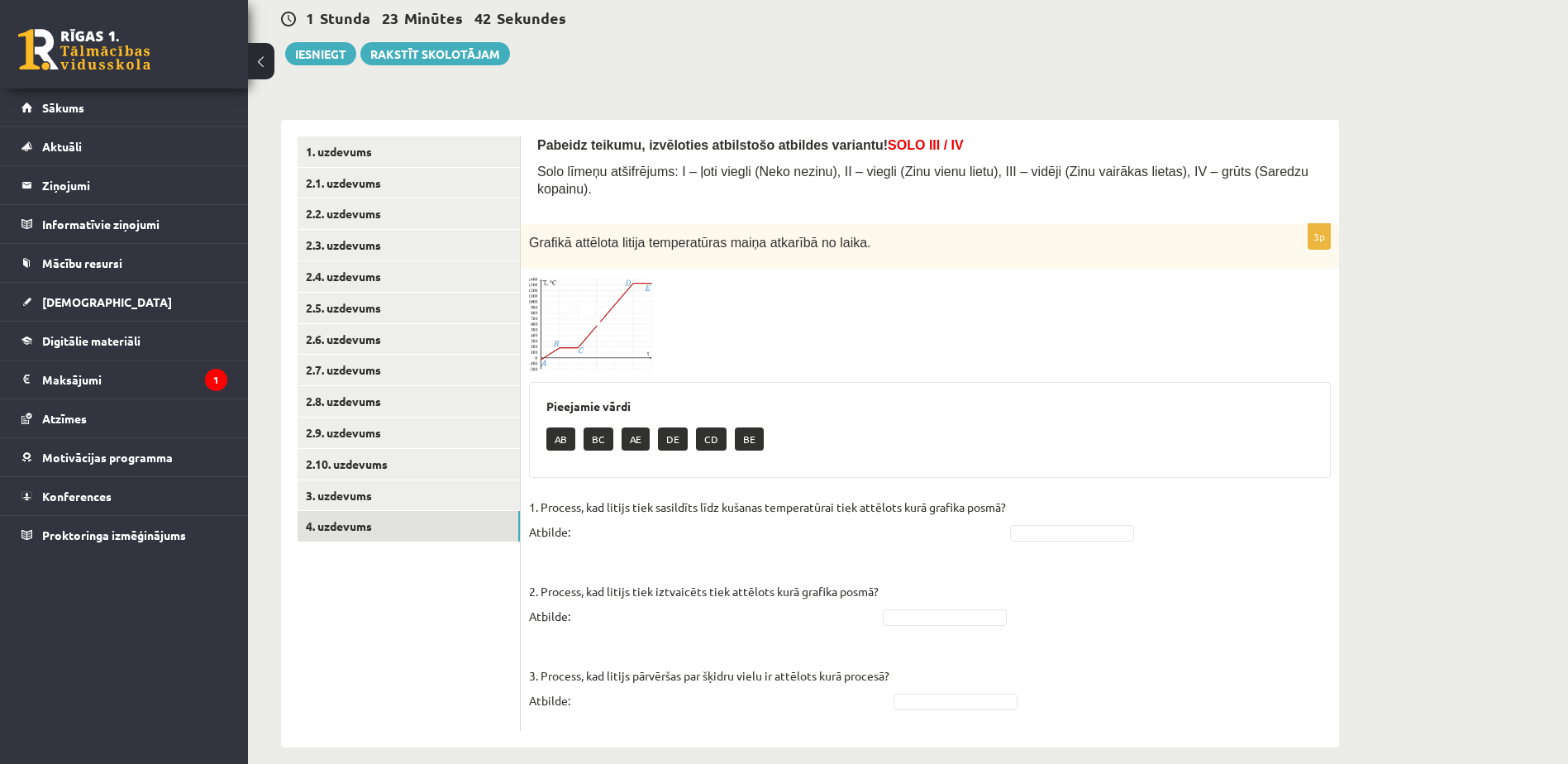
drag, startPoint x: 624, startPoint y: 314, endPoint x: 844, endPoint y: 250, distance: 229.1
click at [844, 250] on div "Grafikā attēlota litija temperatūras maiņa atkarībā no laika." at bounding box center [930, 247] width 818 height 45
click at [346, 53] on button "Iesniegt" at bounding box center [321, 53] width 71 height 23
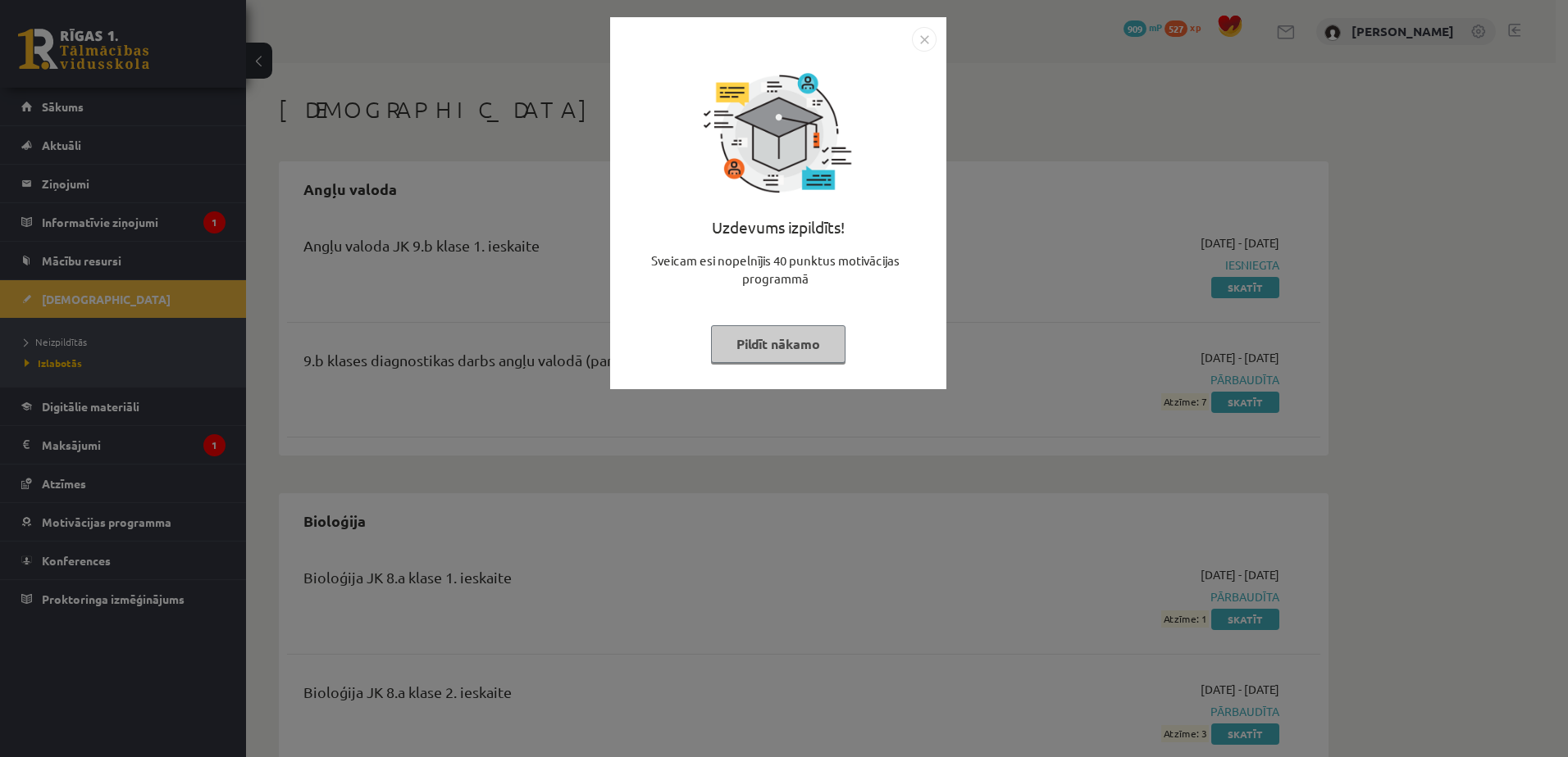
click at [820, 338] on button "Pildīt nākamo" at bounding box center [777, 344] width 134 height 38
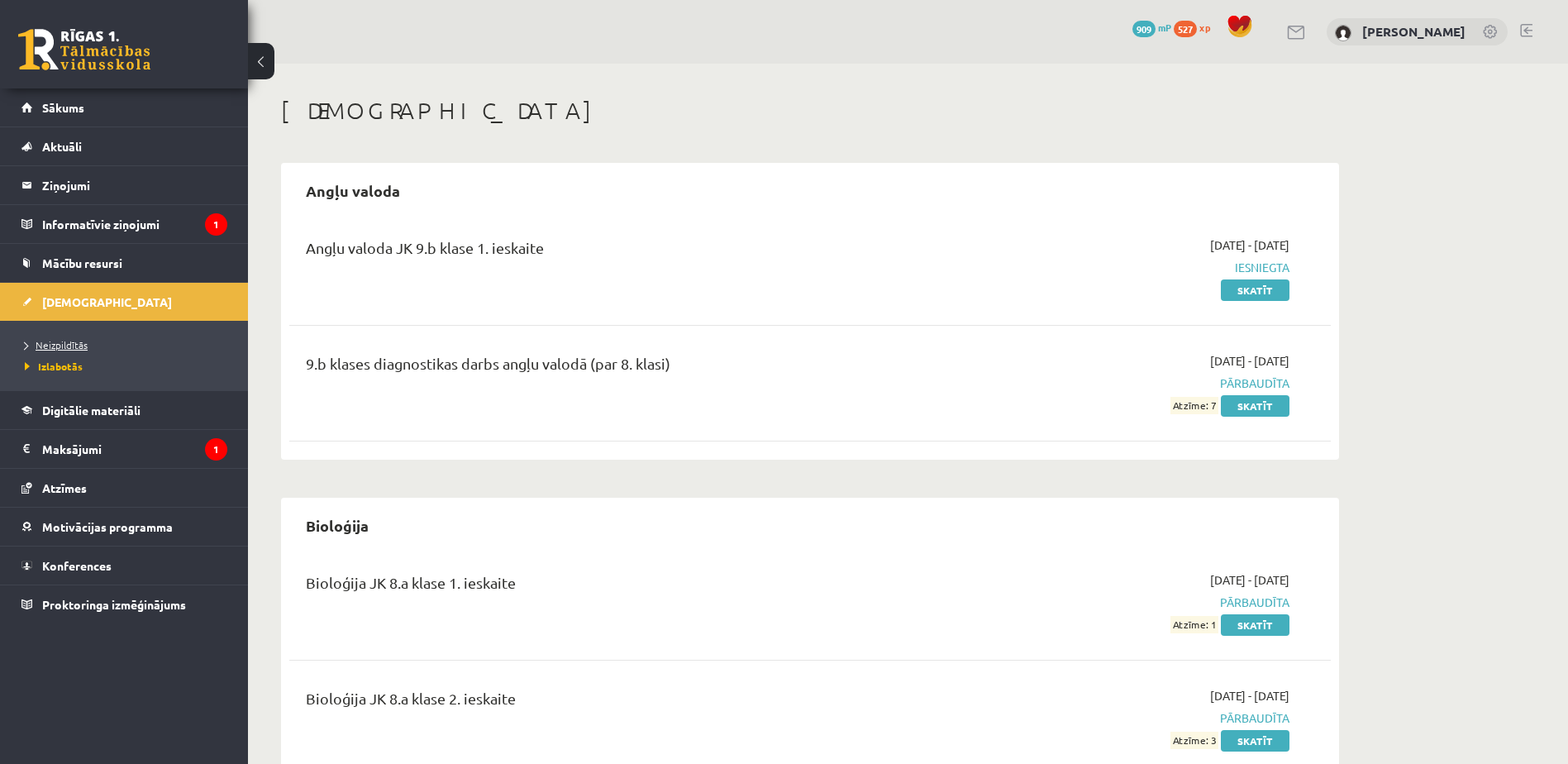
click at [141, 347] on link "Neizpildītās" at bounding box center [128, 344] width 207 height 15
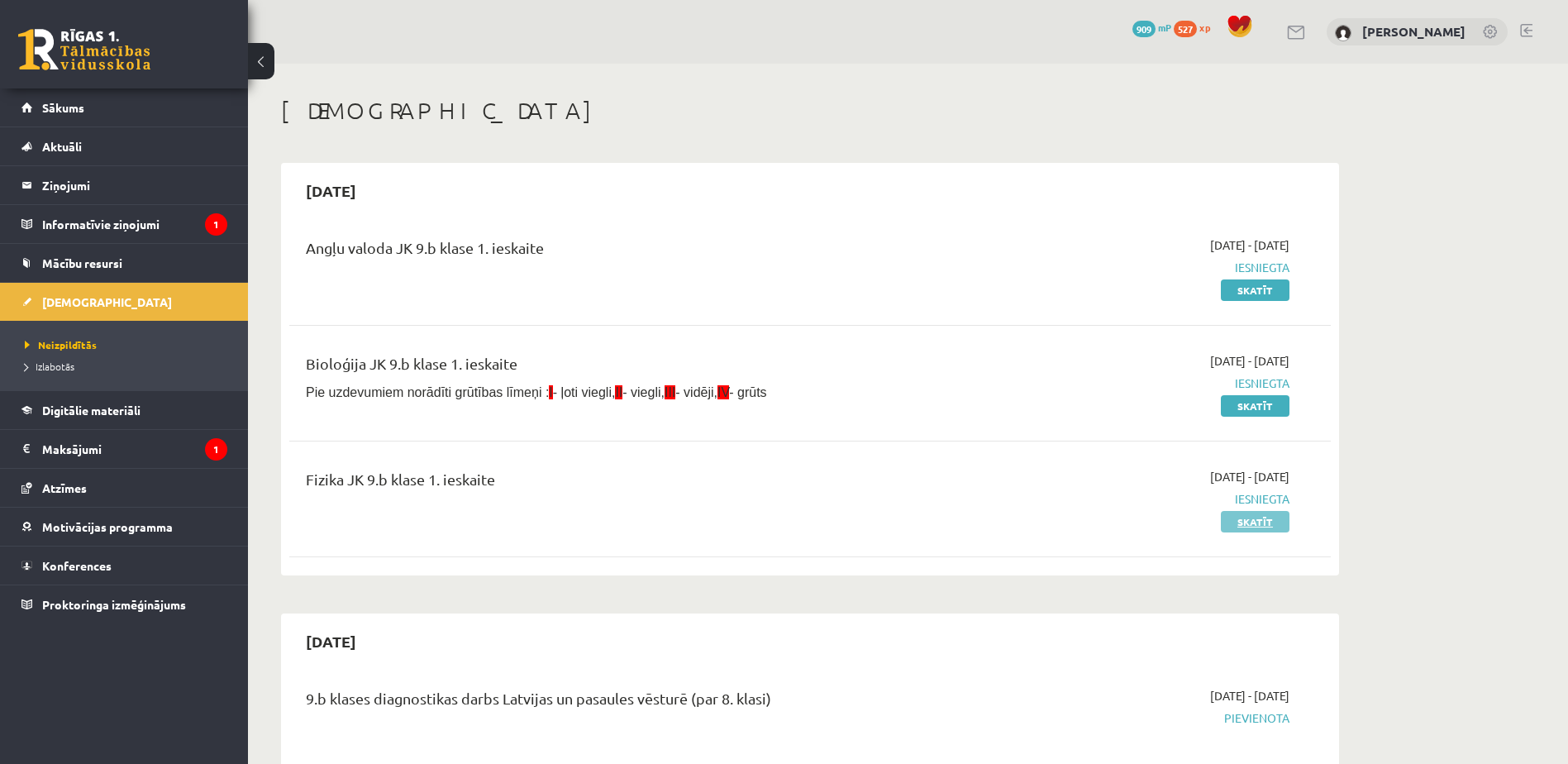
click at [1269, 521] on link "Skatīt" at bounding box center [1256, 522] width 69 height 22
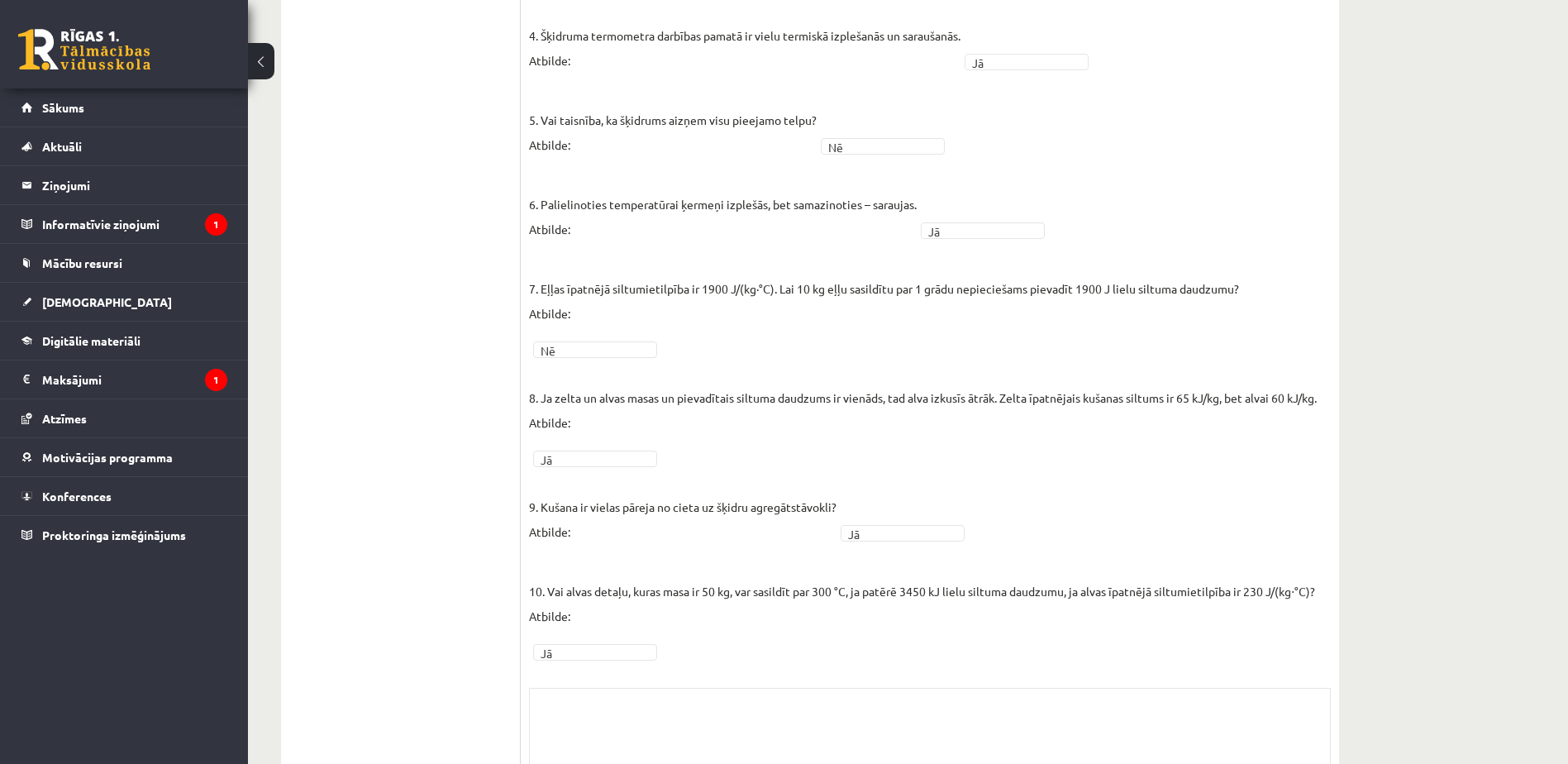
scroll to position [867, 0]
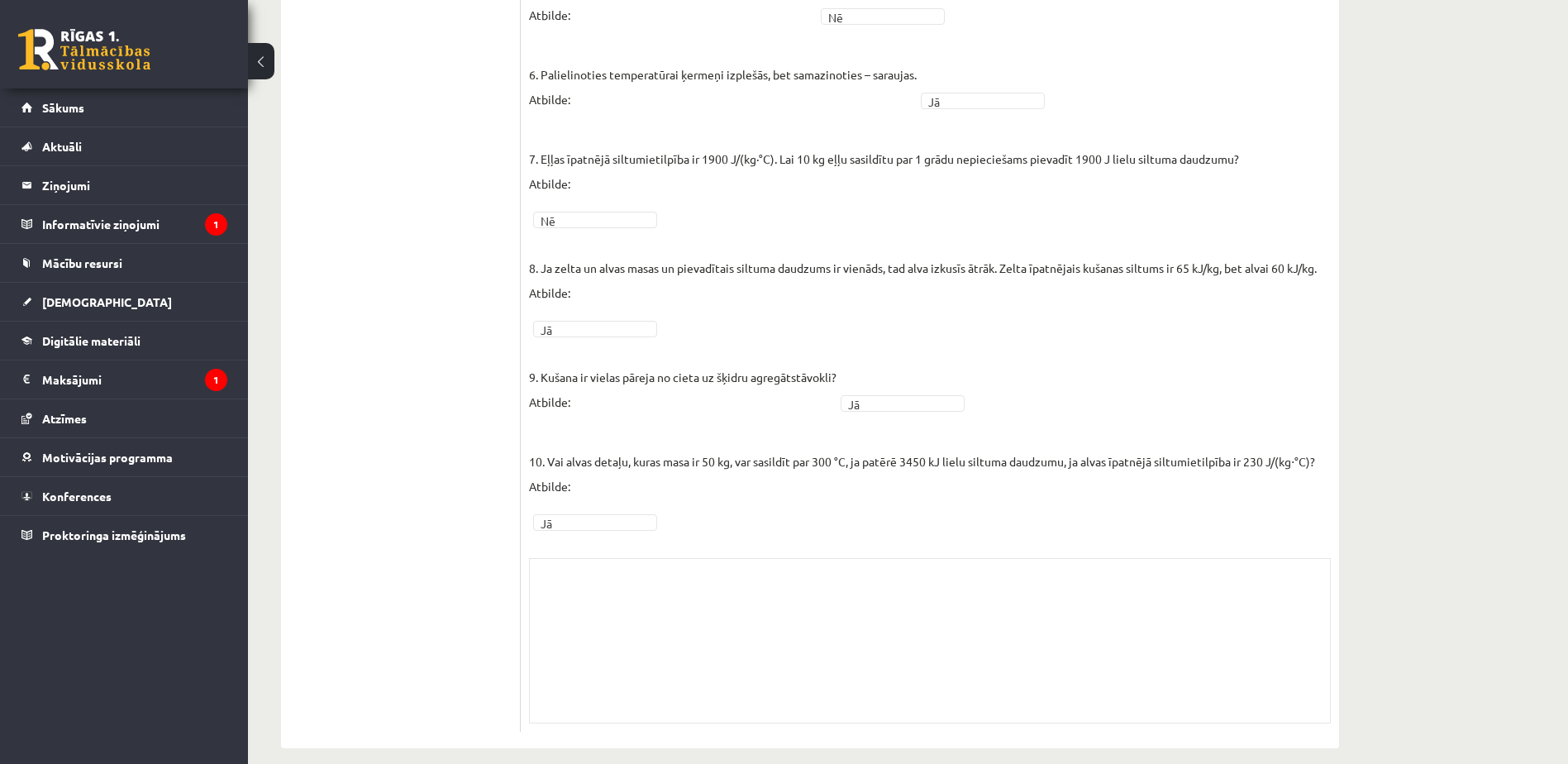
click at [1072, 583] on div "Skolotāja pielikums" at bounding box center [930, 641] width 802 height 165
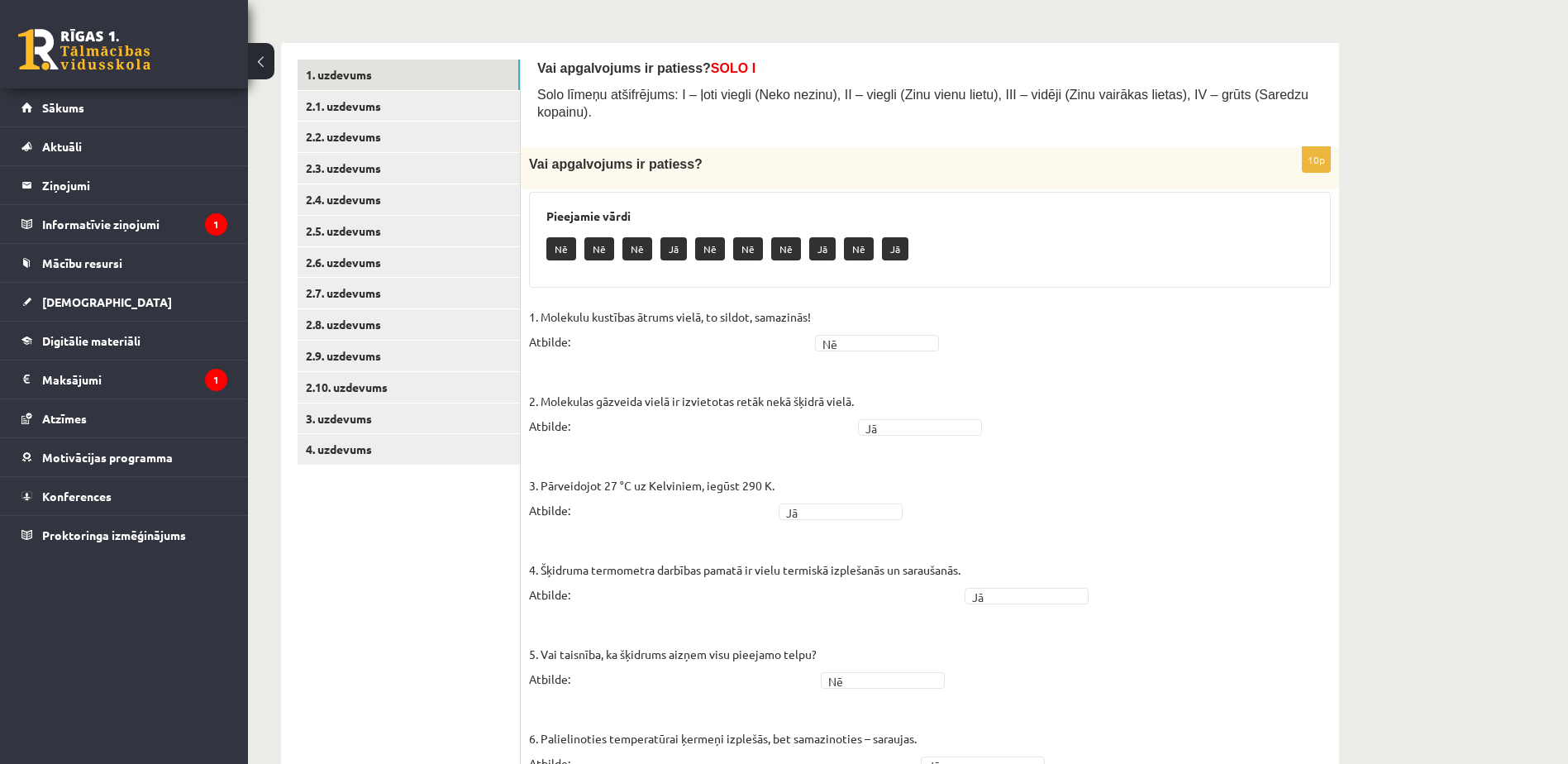
scroll to position [186, 0]
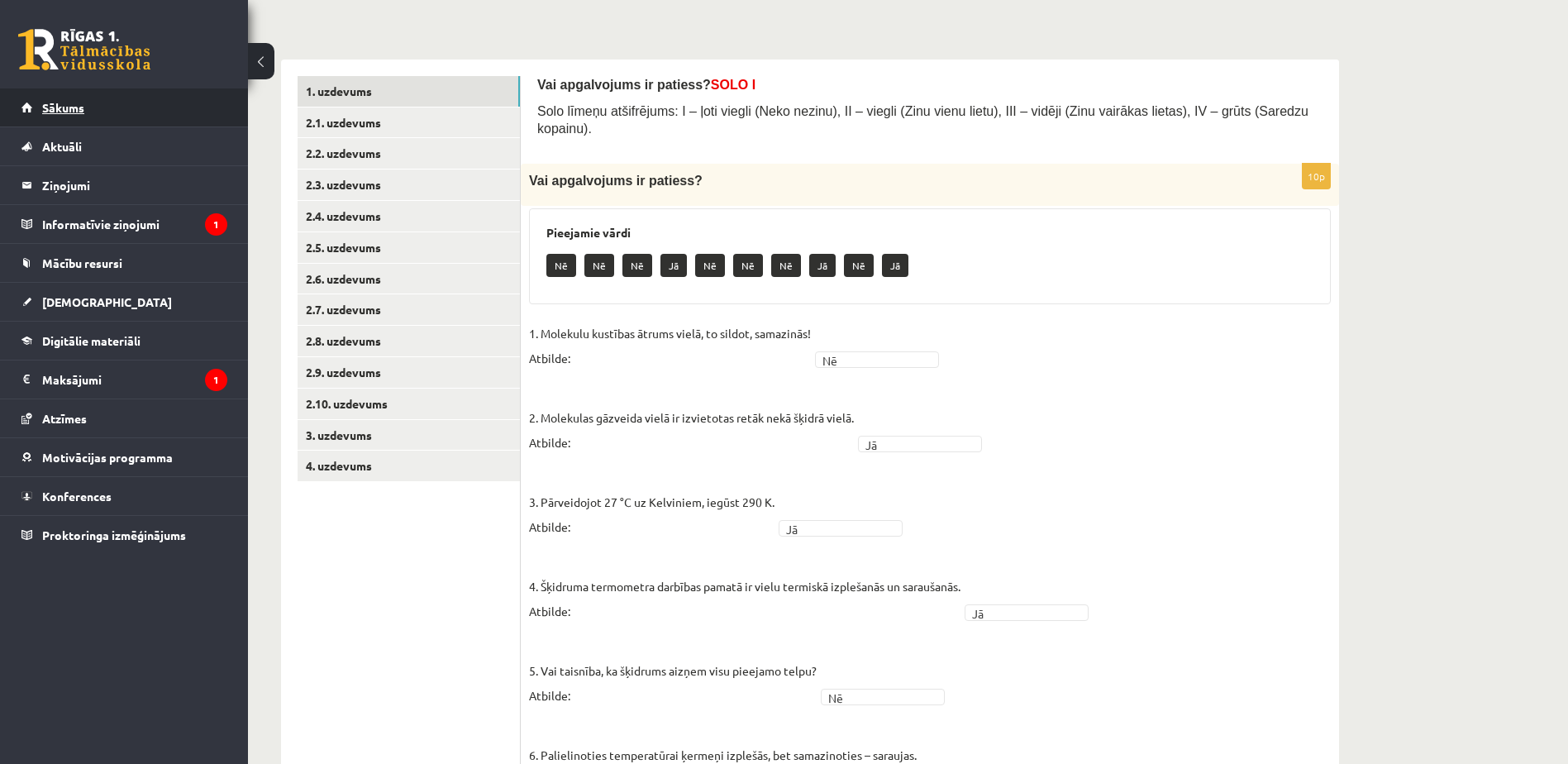
click at [110, 98] on link "Sākums" at bounding box center [124, 107] width 206 height 38
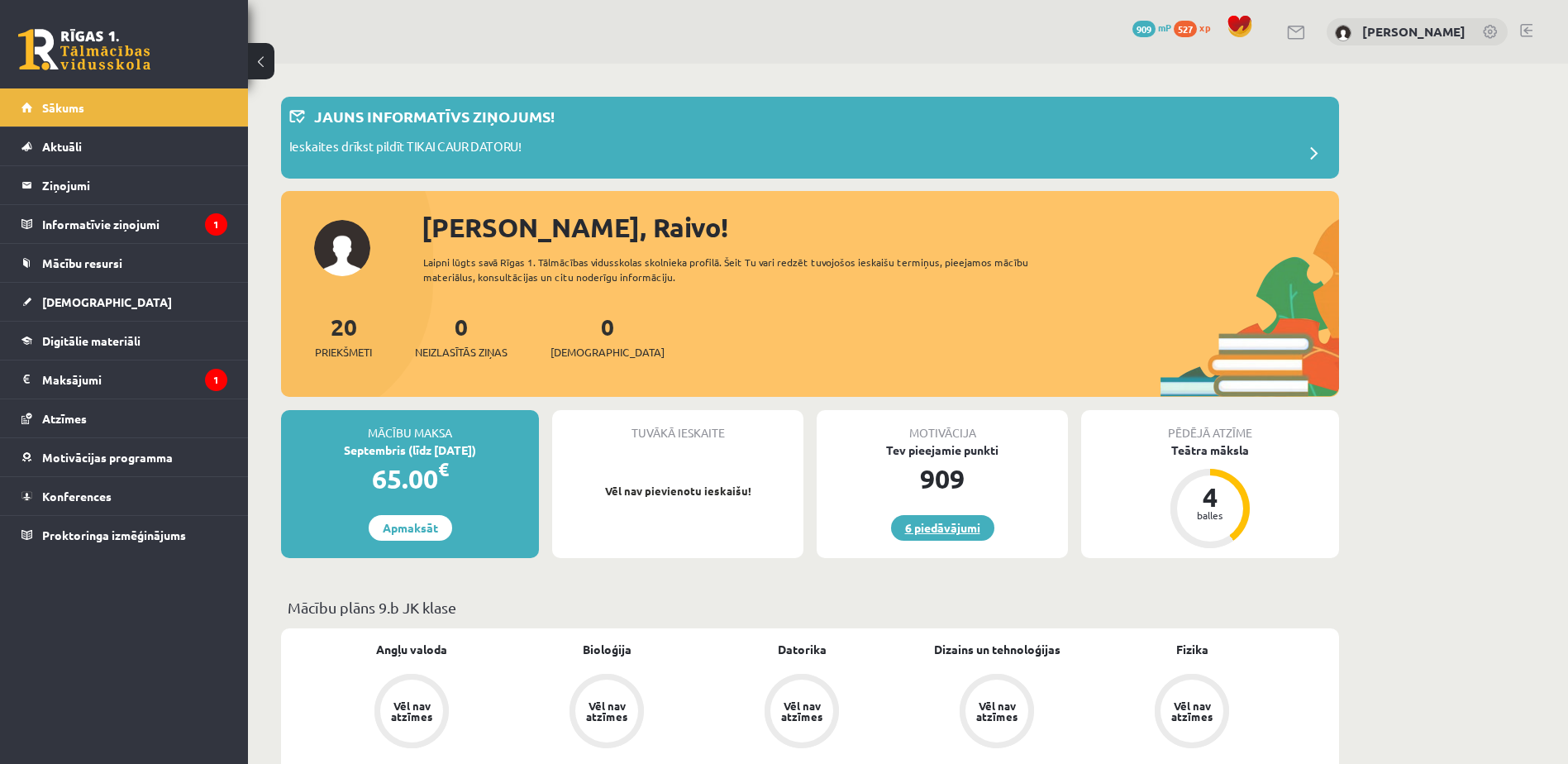
click at [955, 532] on link "6 piedāvājumi" at bounding box center [942, 528] width 104 height 25
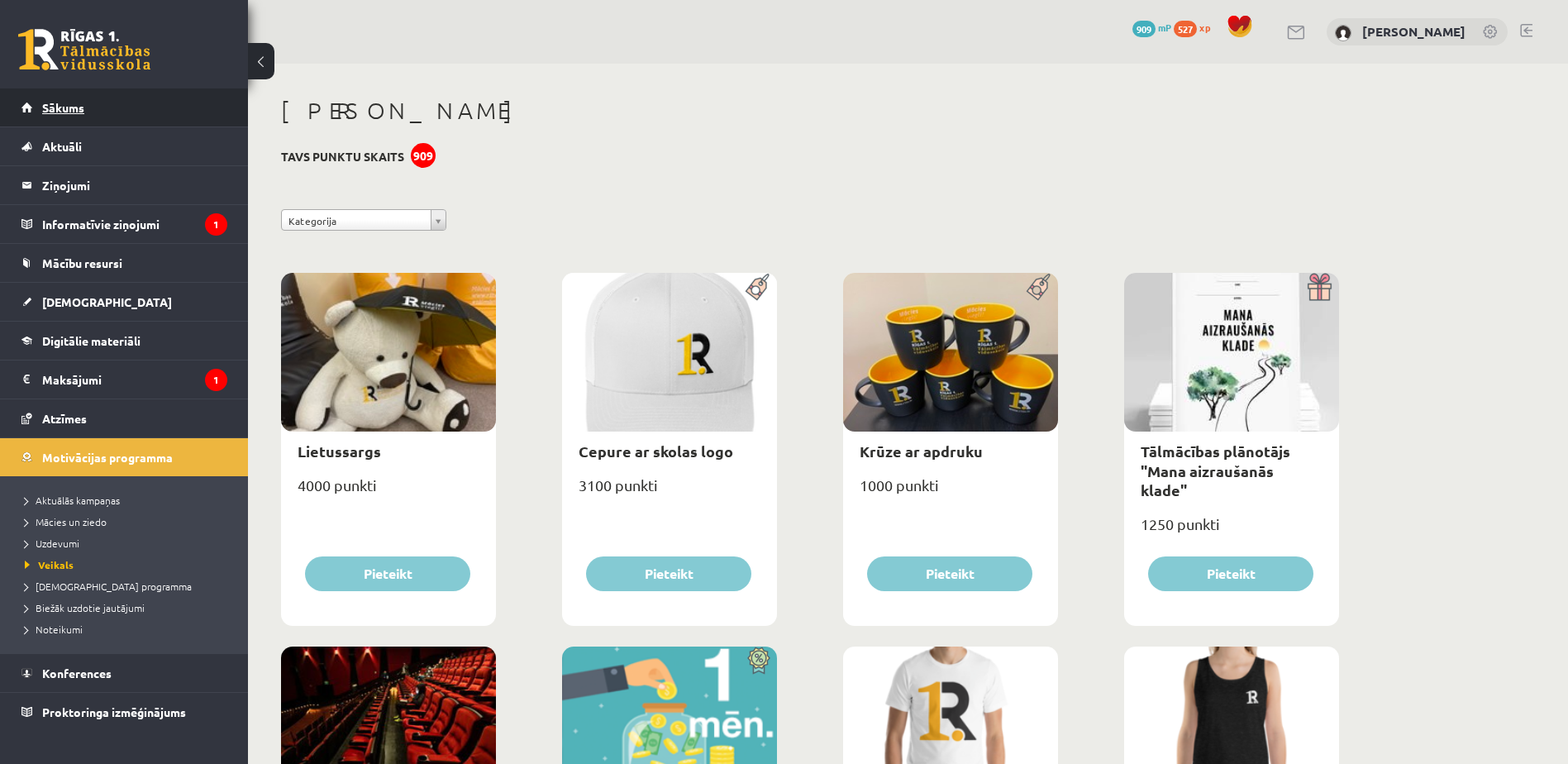
click at [175, 117] on link "Sākums" at bounding box center [124, 107] width 206 height 38
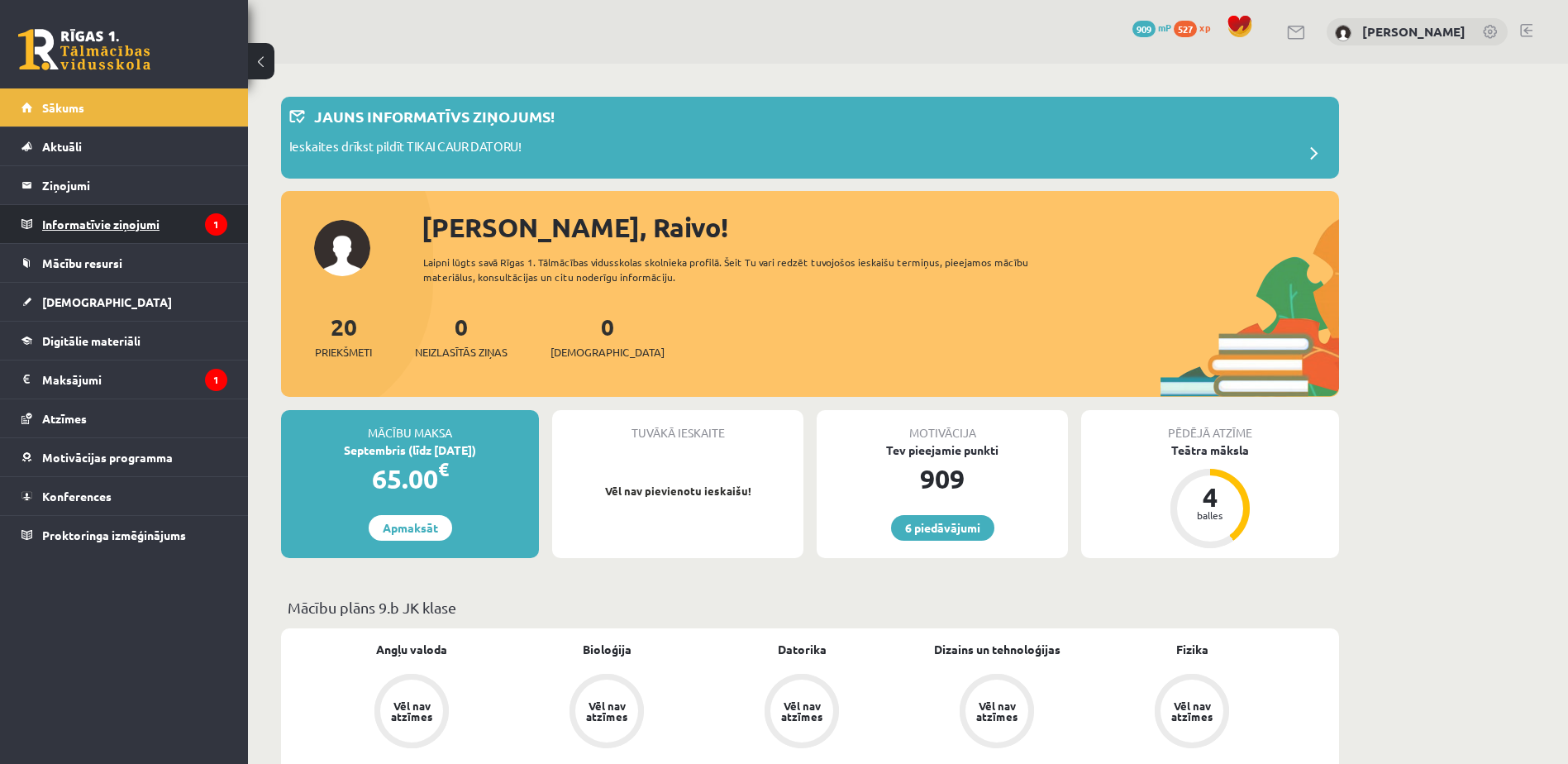
click at [189, 223] on legend "Informatīvie ziņojumi 1" at bounding box center [134, 224] width 185 height 38
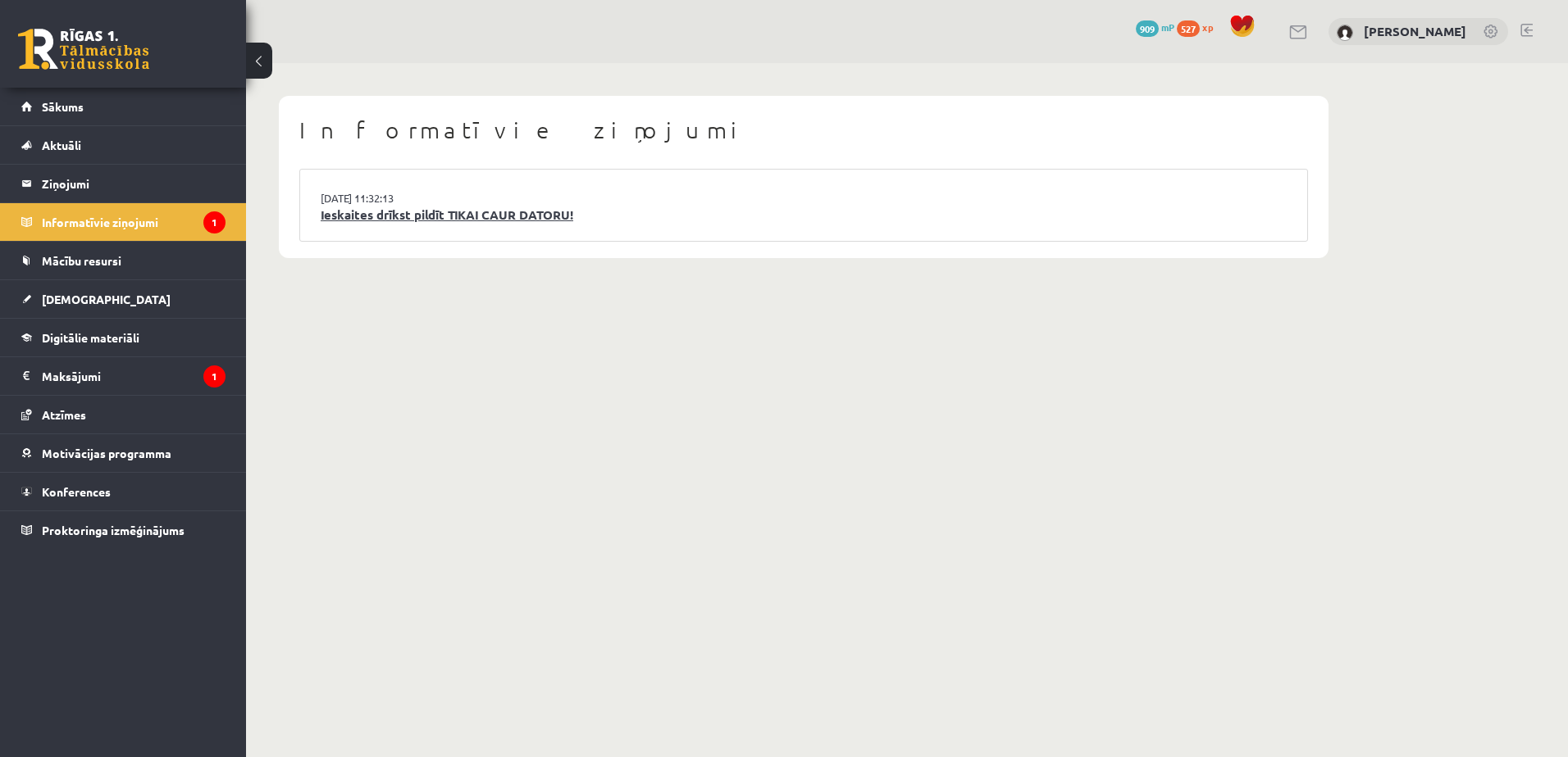
click at [572, 215] on link "Ieskaites drīkst pildīt TIKAI CAUR DATORU!" at bounding box center [803, 215] width 966 height 19
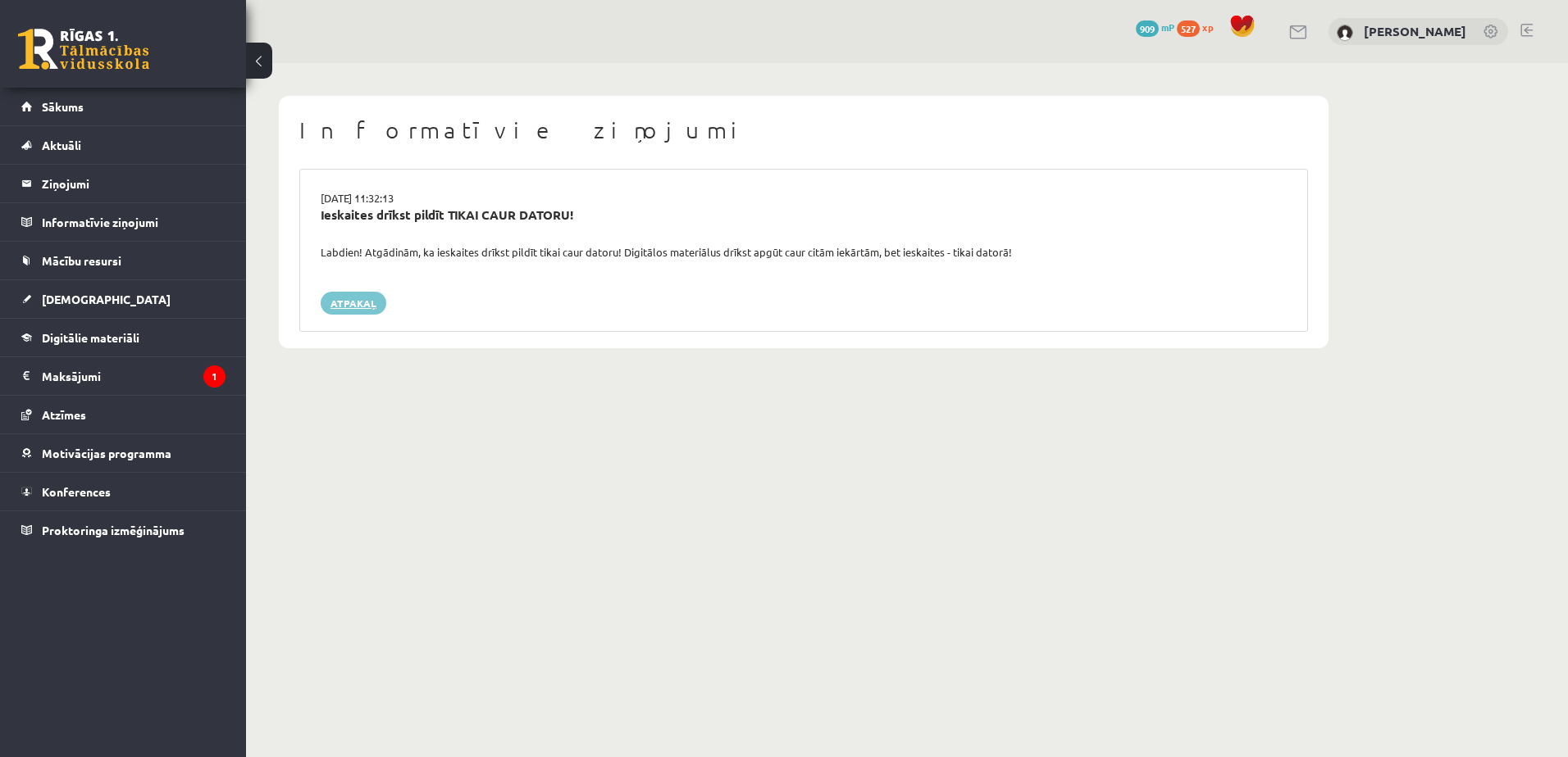
click at [349, 296] on link "Atpakaļ" at bounding box center [353, 302] width 66 height 23
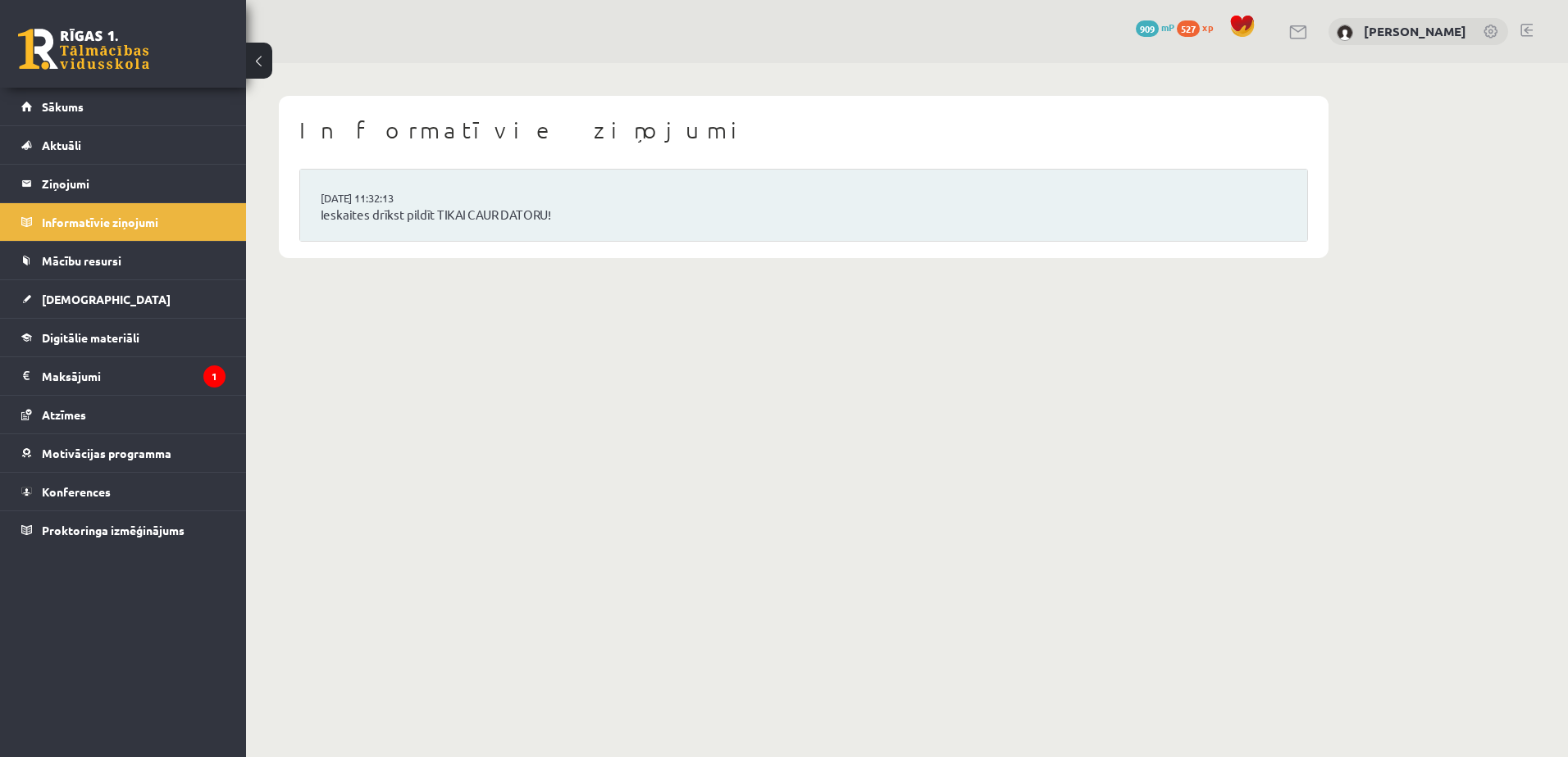
click at [156, 116] on link "Sākums" at bounding box center [123, 106] width 204 height 38
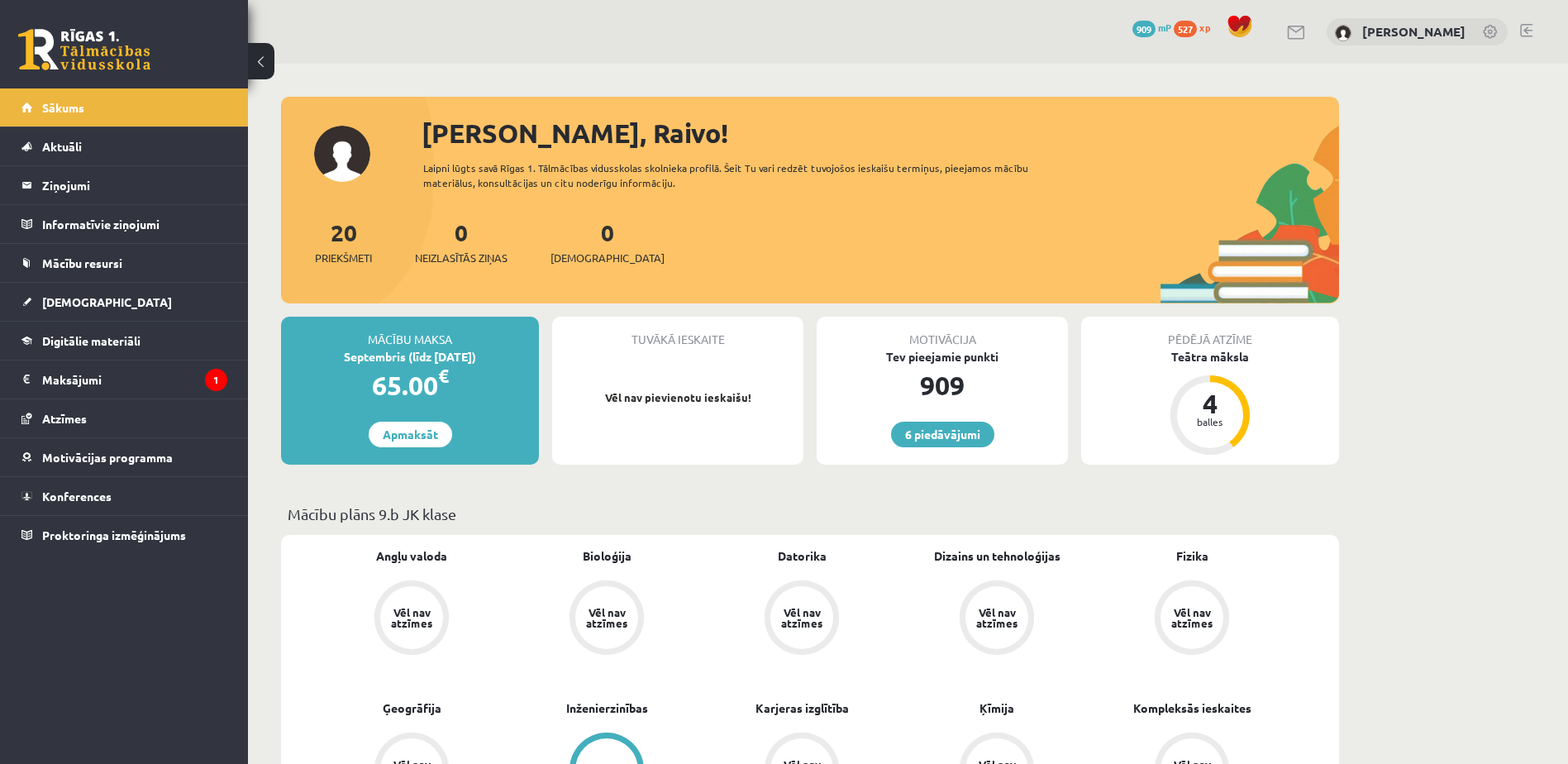
click at [1197, 25] on span "527" at bounding box center [1185, 29] width 23 height 16
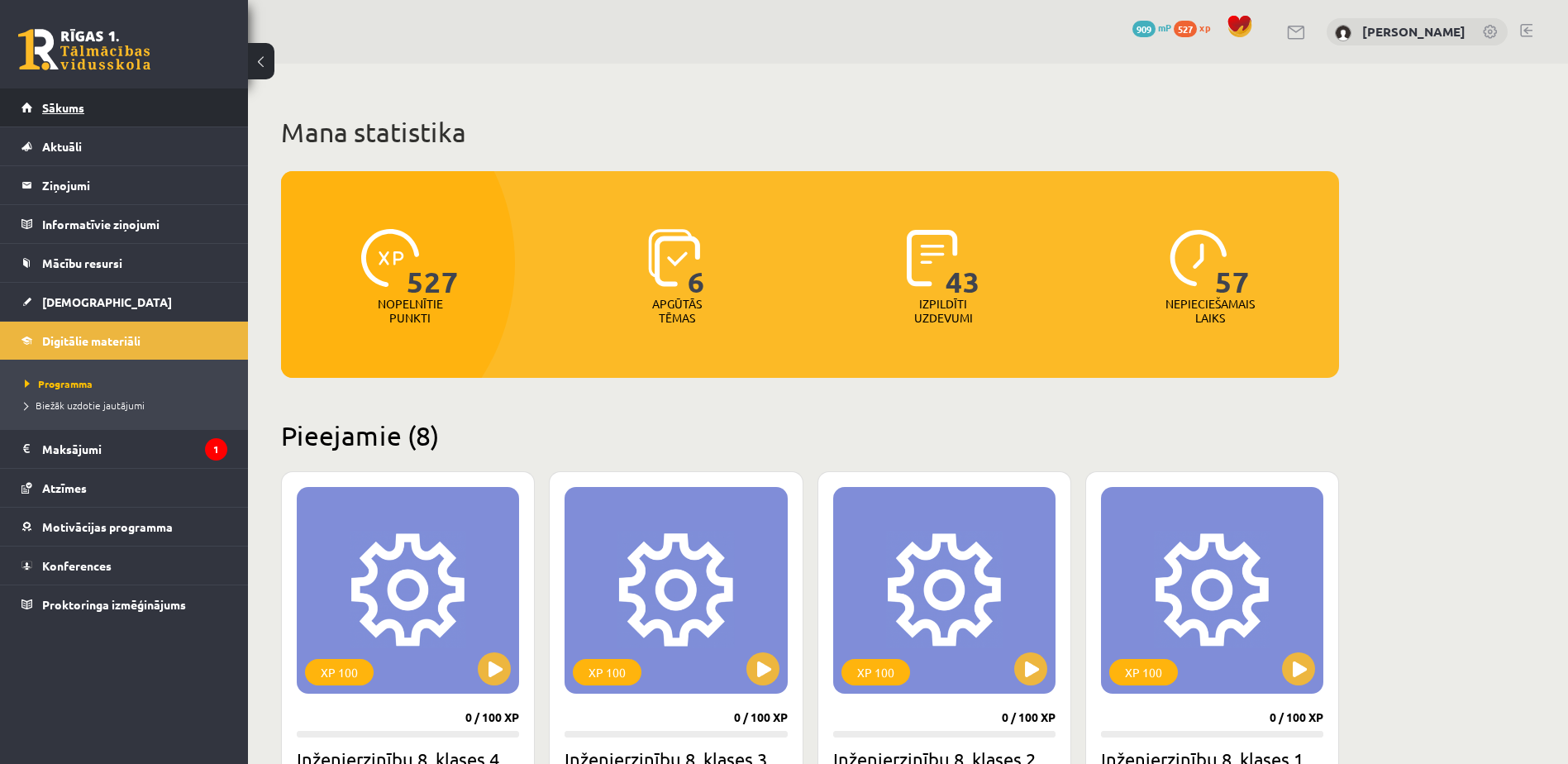
click at [118, 103] on link "Sākums" at bounding box center [124, 107] width 206 height 38
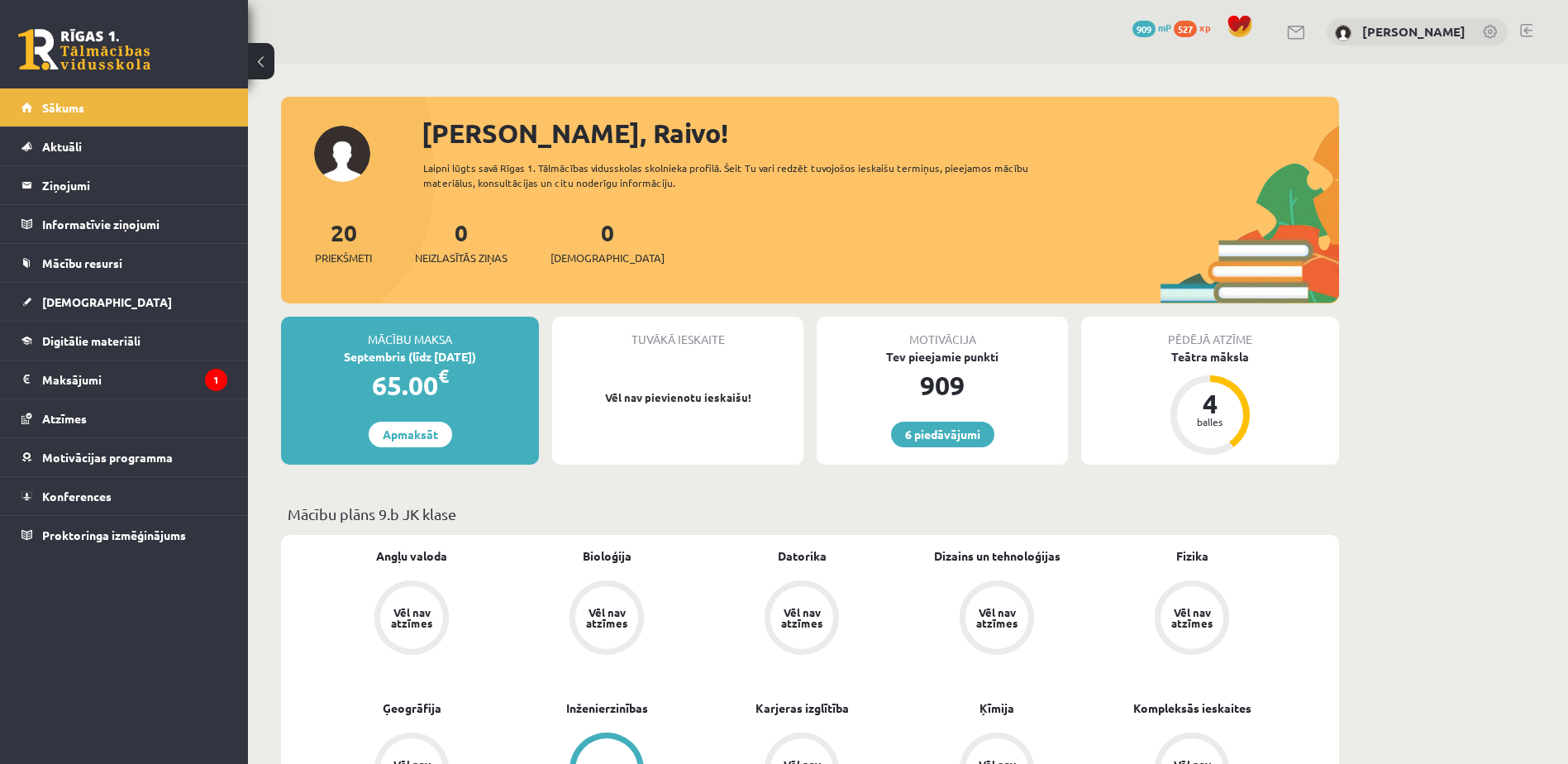
click at [1524, 33] on link at bounding box center [1526, 30] width 13 height 14
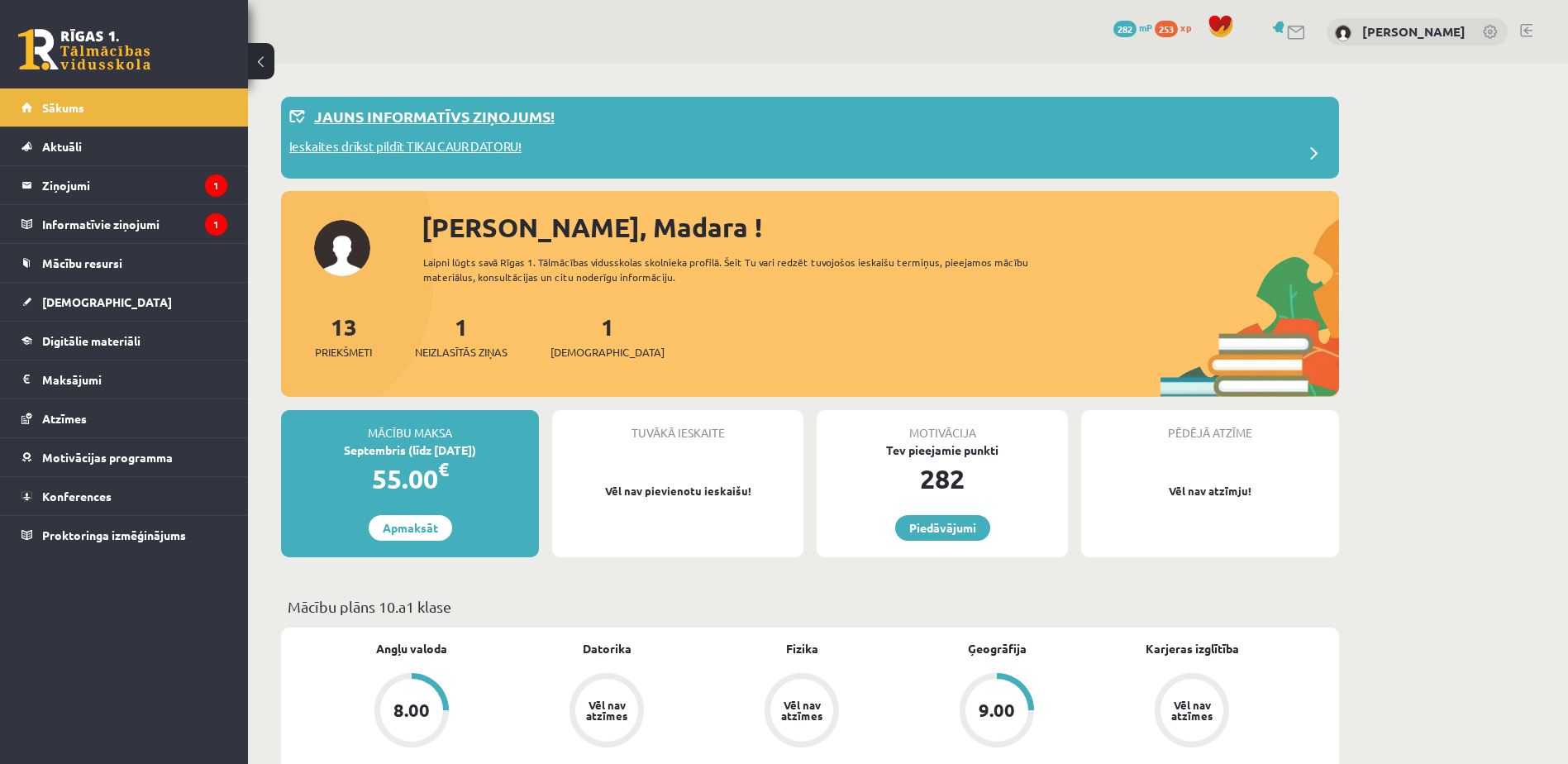
click at [460, 152] on p "Ieskaites drīkst pildīt TIKAI CAUR DATORU!" at bounding box center [406, 148] width 232 height 23
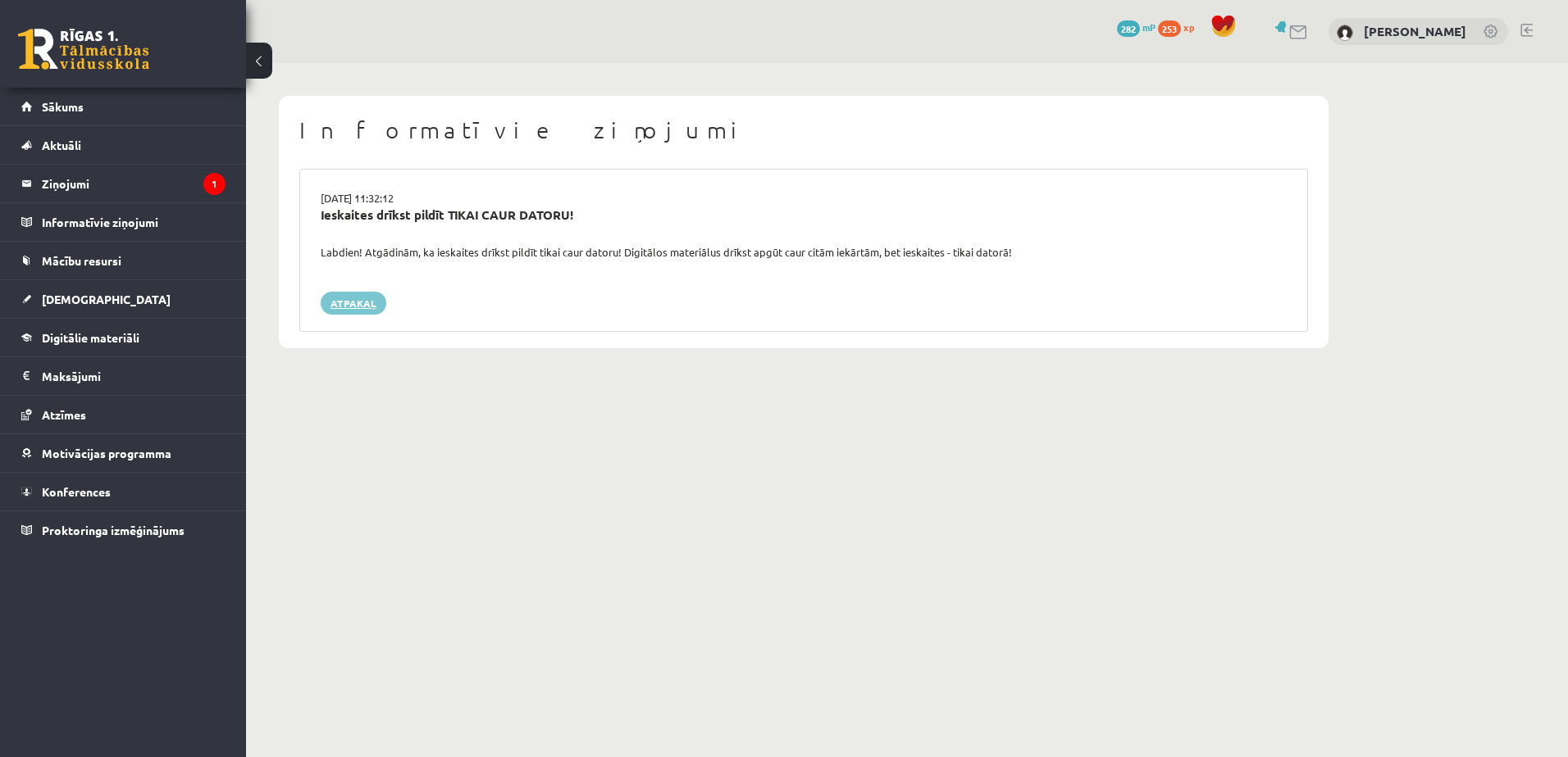
click at [360, 310] on link "Atpakaļ" at bounding box center [353, 302] width 66 height 23
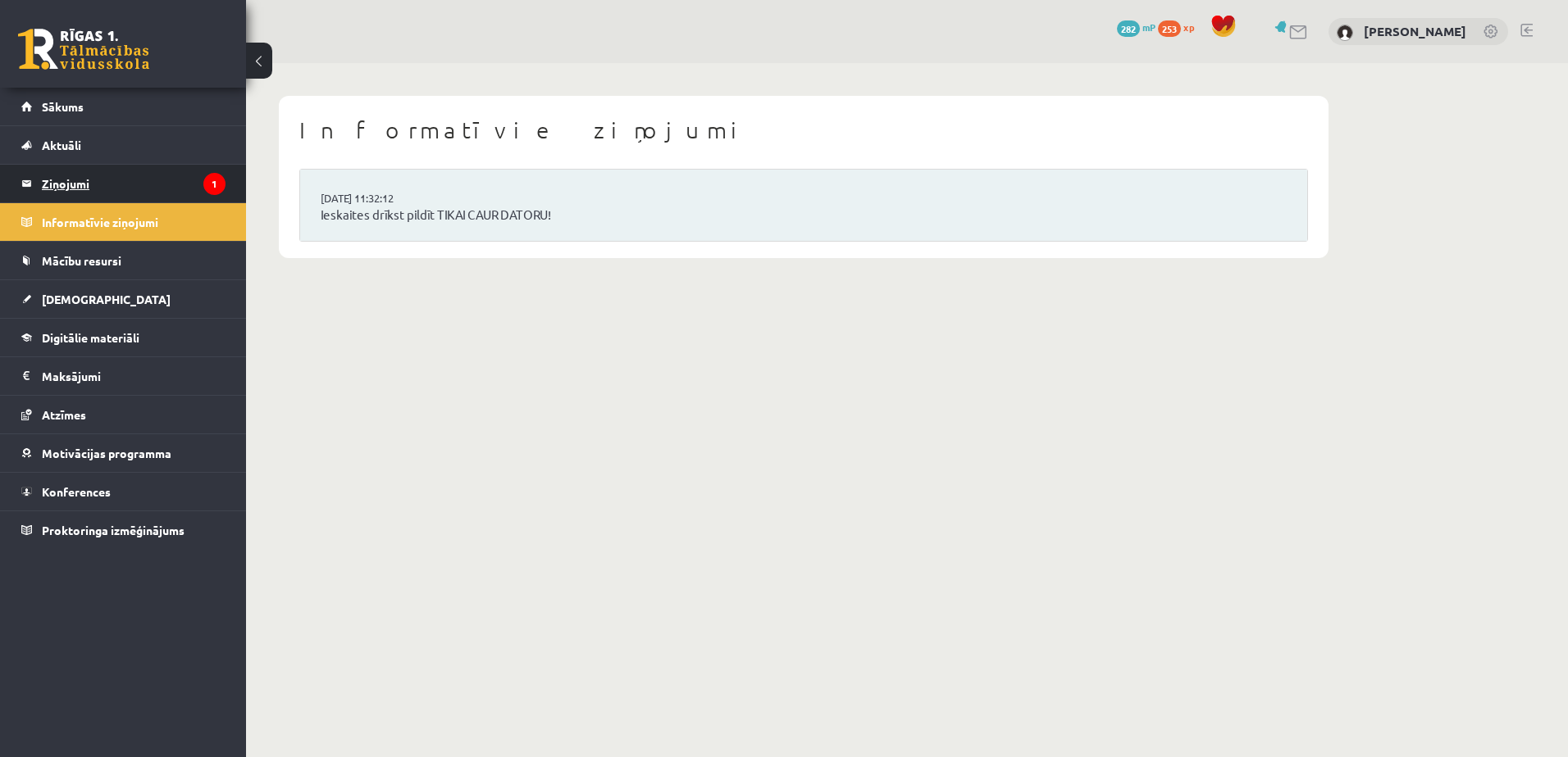
click at [201, 181] on legend "Ziņojumi 1" at bounding box center [133, 184] width 184 height 38
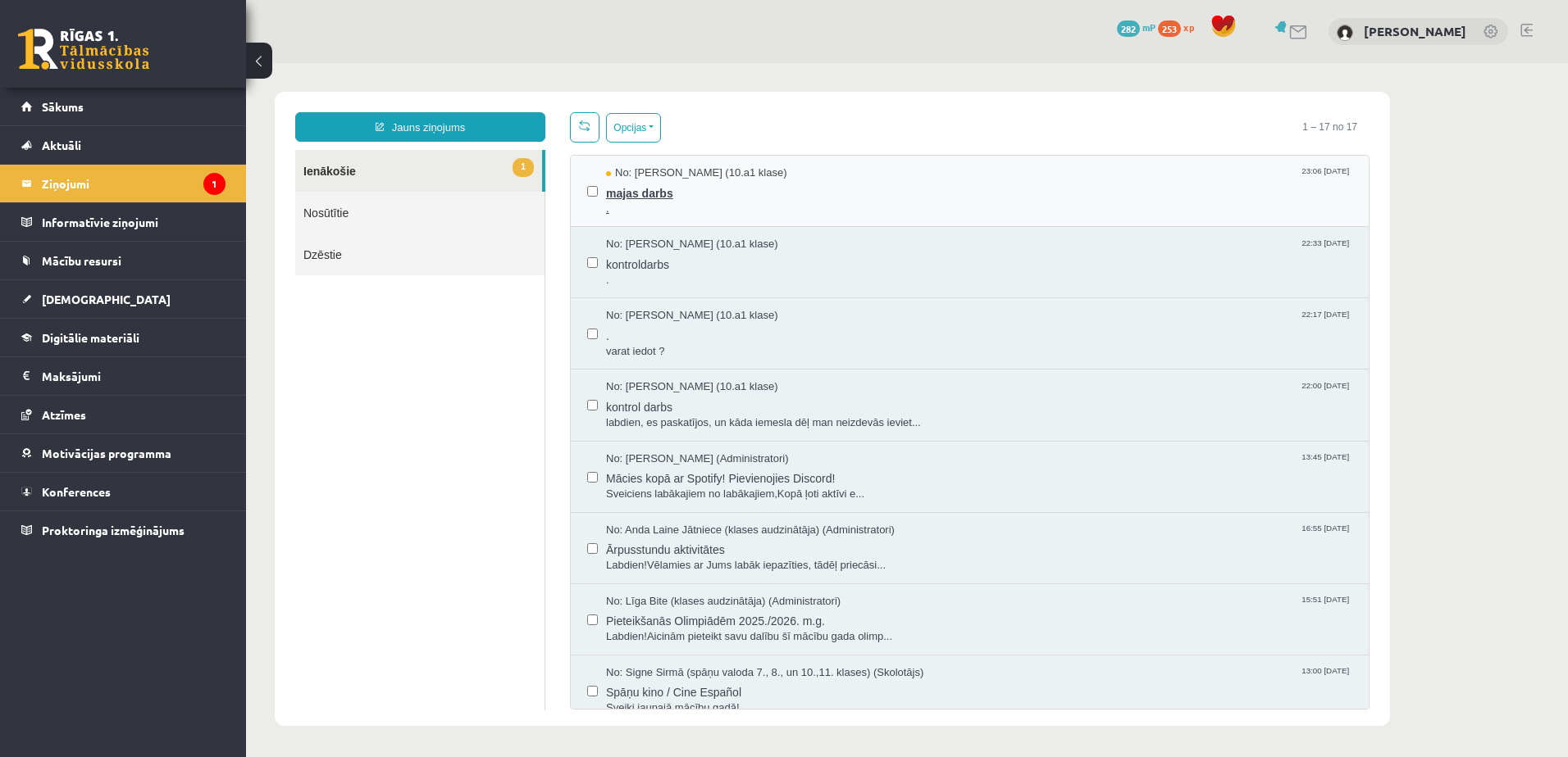
click at [679, 211] on span "." at bounding box center [979, 209] width 747 height 15
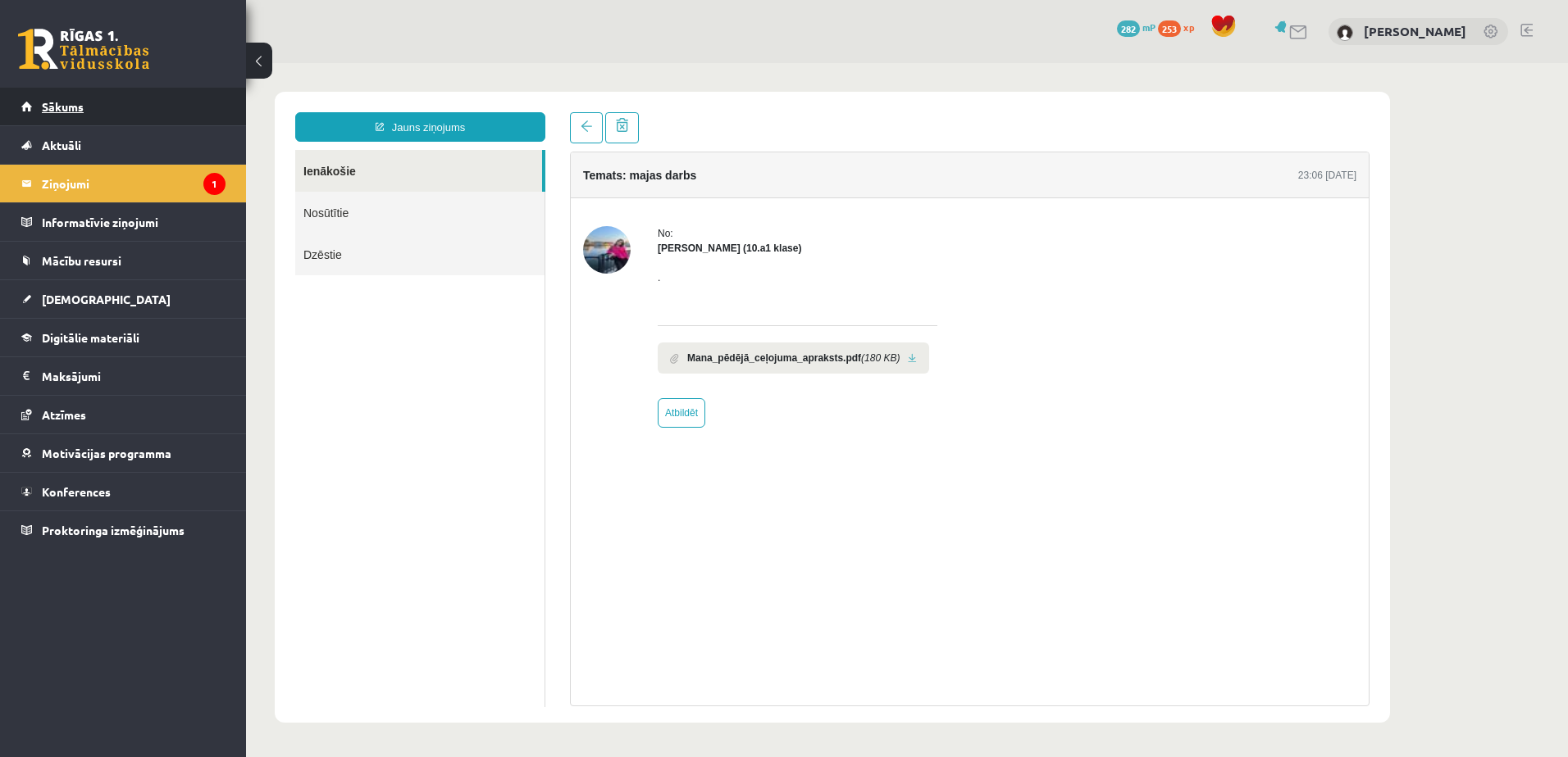
click at [103, 107] on link "Sākums" at bounding box center [123, 106] width 204 height 38
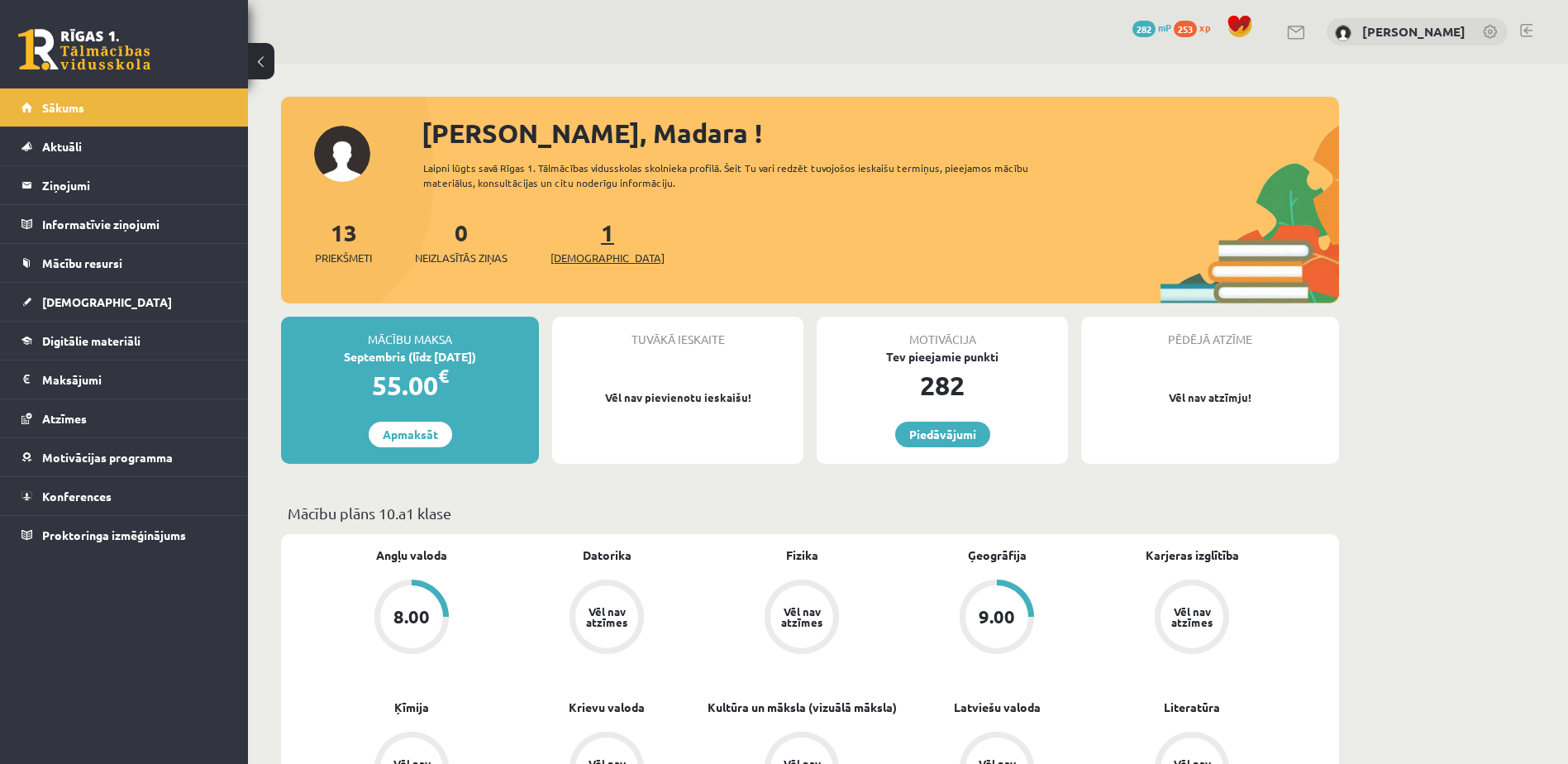
click at [582, 254] on span "[DEMOGRAPHIC_DATA]" at bounding box center [607, 258] width 114 height 16
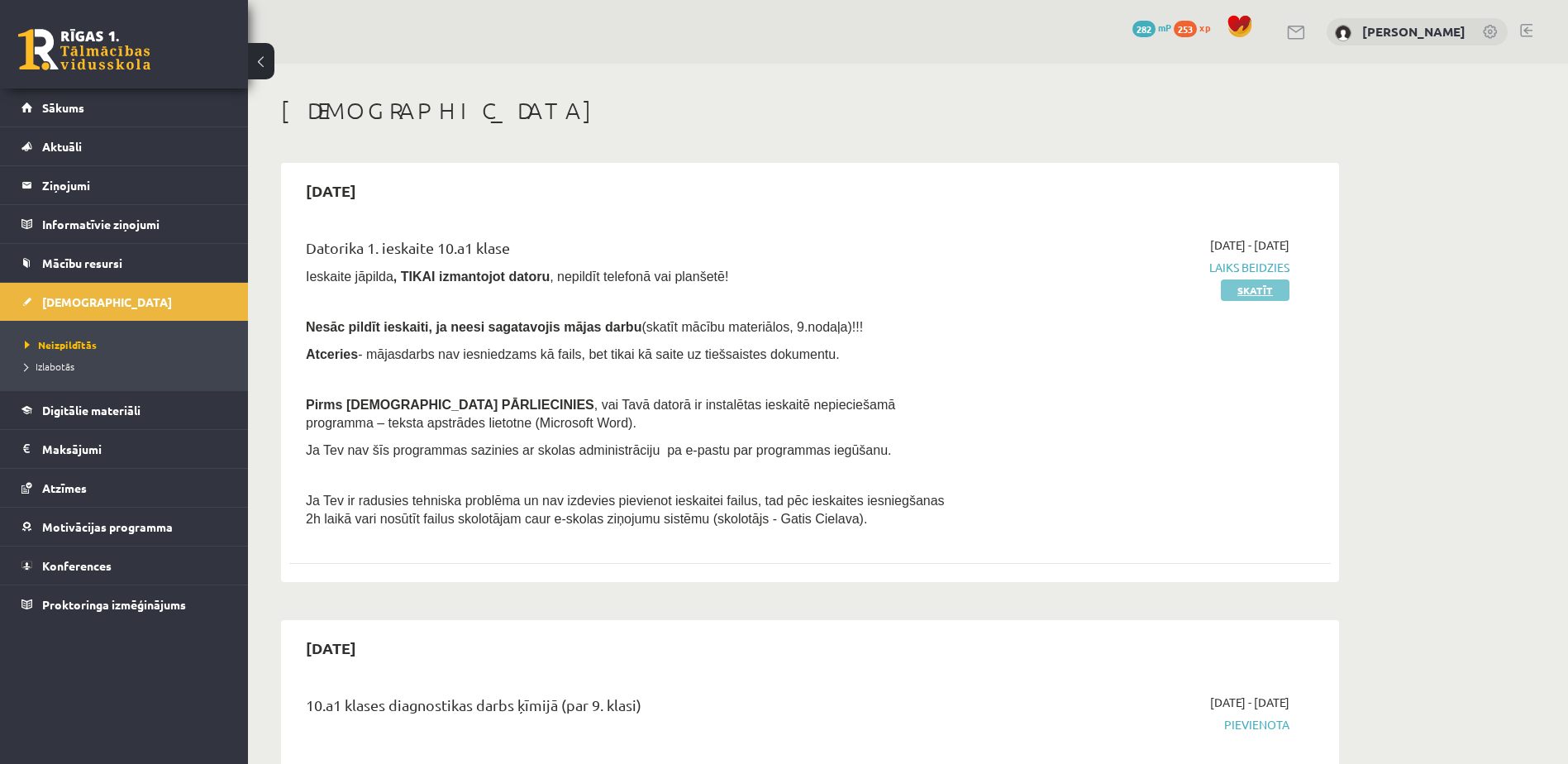
click at [1271, 296] on link "Skatīt" at bounding box center [1256, 291] width 69 height 22
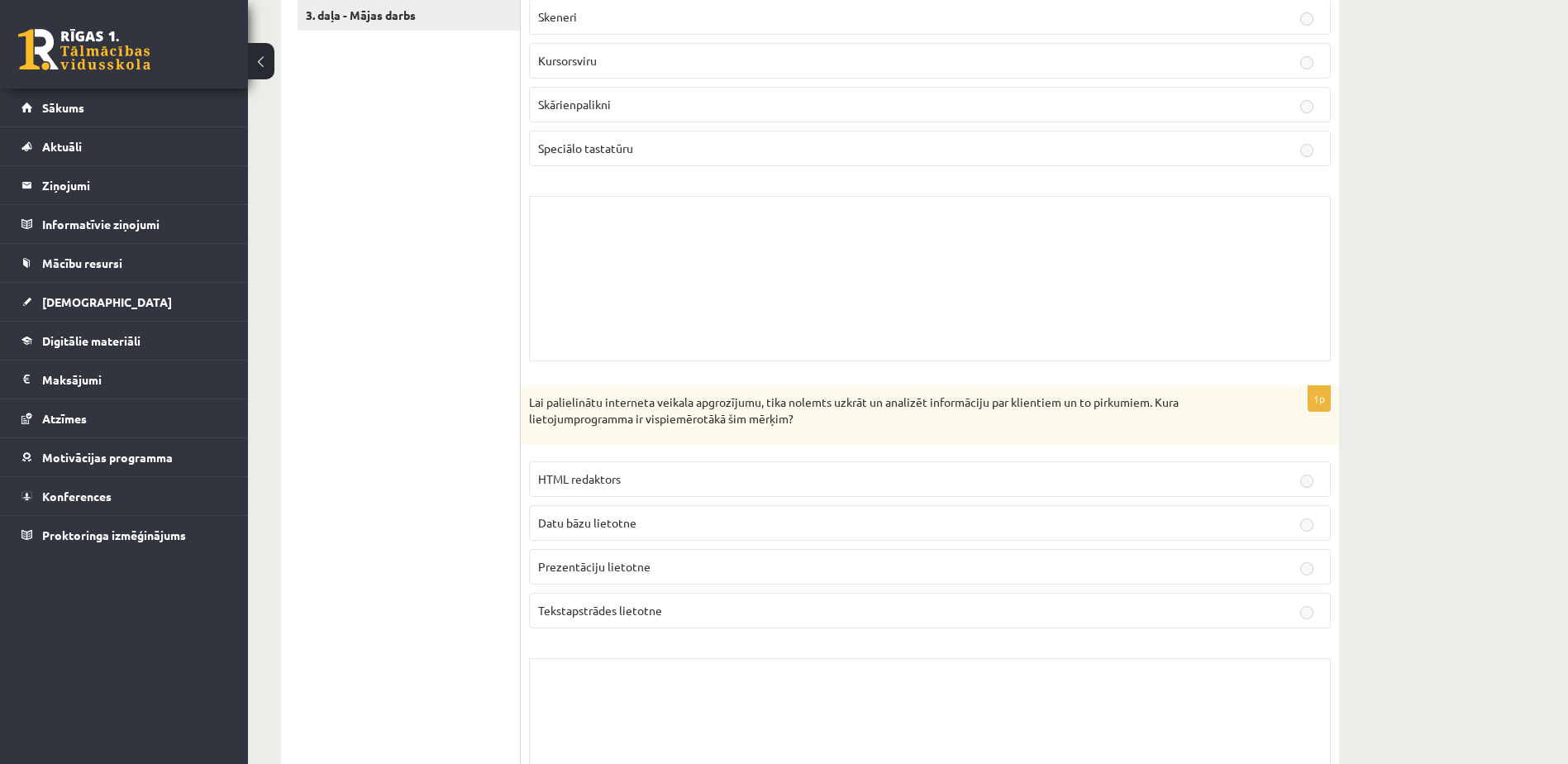
scroll to position [590, 0]
click at [1159, 471] on p "HTML redaktors" at bounding box center [930, 478] width 784 height 17
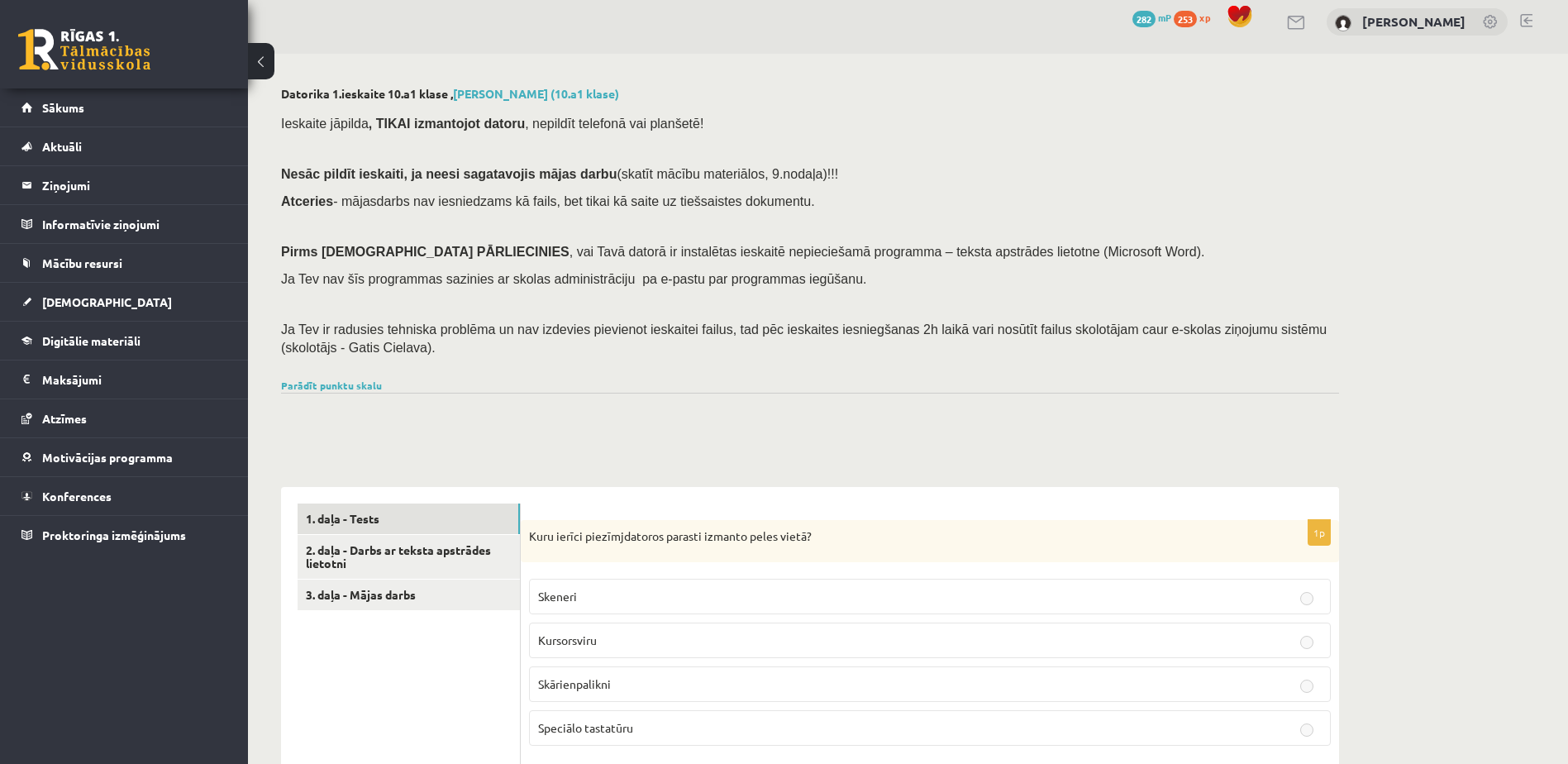
scroll to position [0, 0]
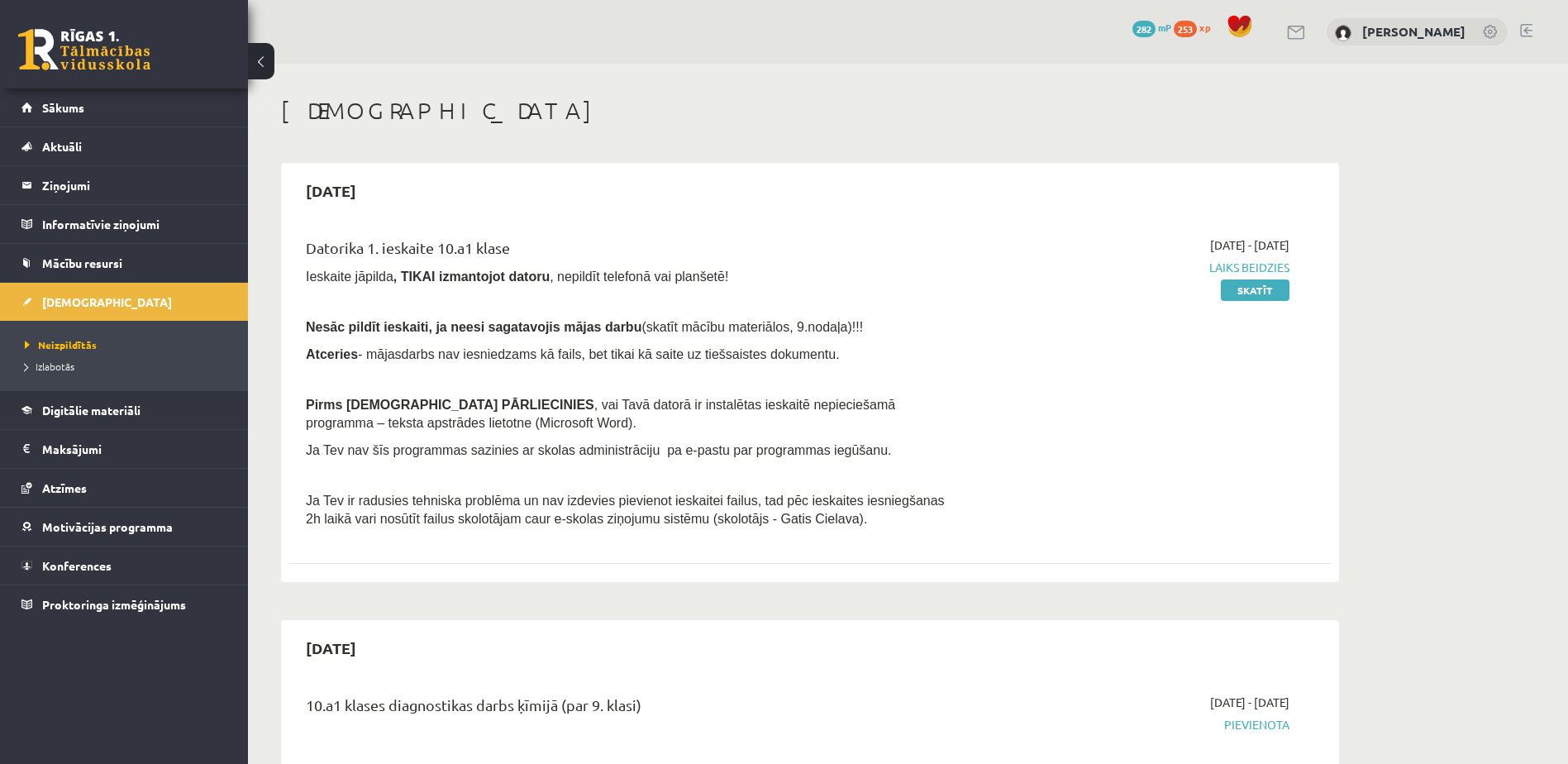
click at [1272, 36] on div "0 Dāvanas 282 mP 253 xp [PERSON_NAME]" at bounding box center [908, 32] width 1320 height 64
click at [1287, 33] on link at bounding box center [1297, 32] width 20 height 14
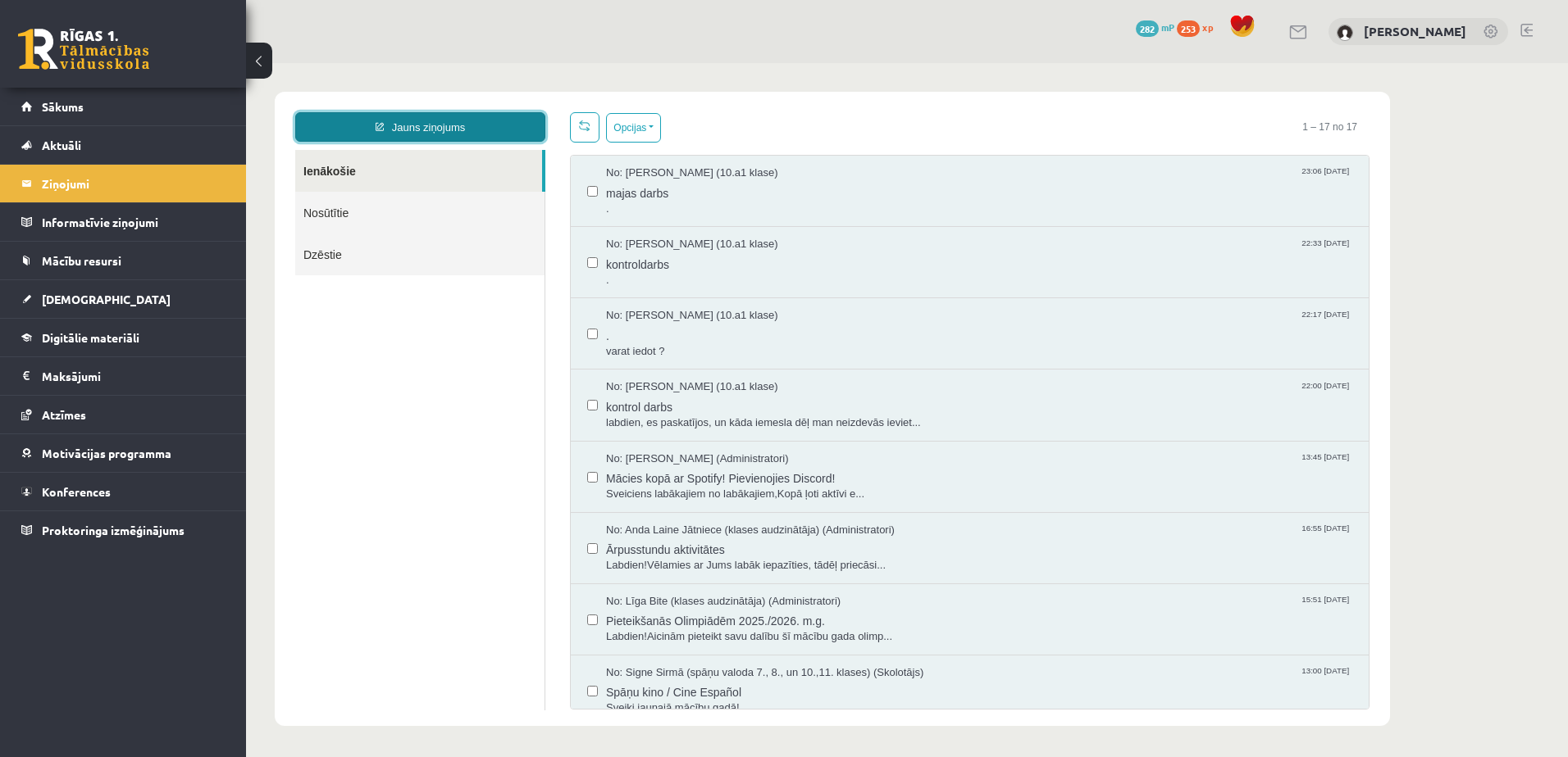
click at [476, 123] on link "Jauns ziņojums" at bounding box center [421, 127] width 250 height 30
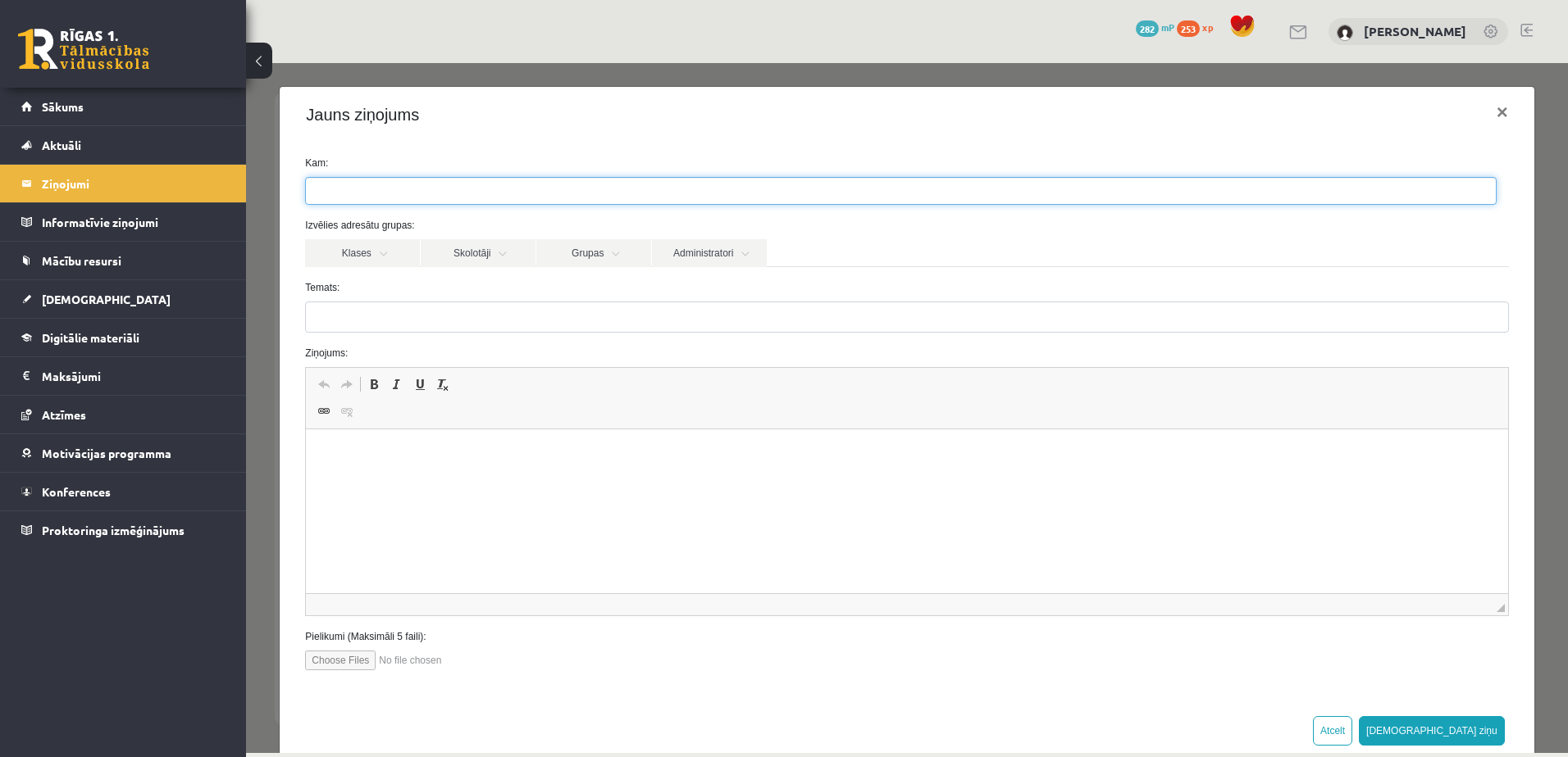
click at [533, 199] on ul at bounding box center [901, 191] width 1190 height 26
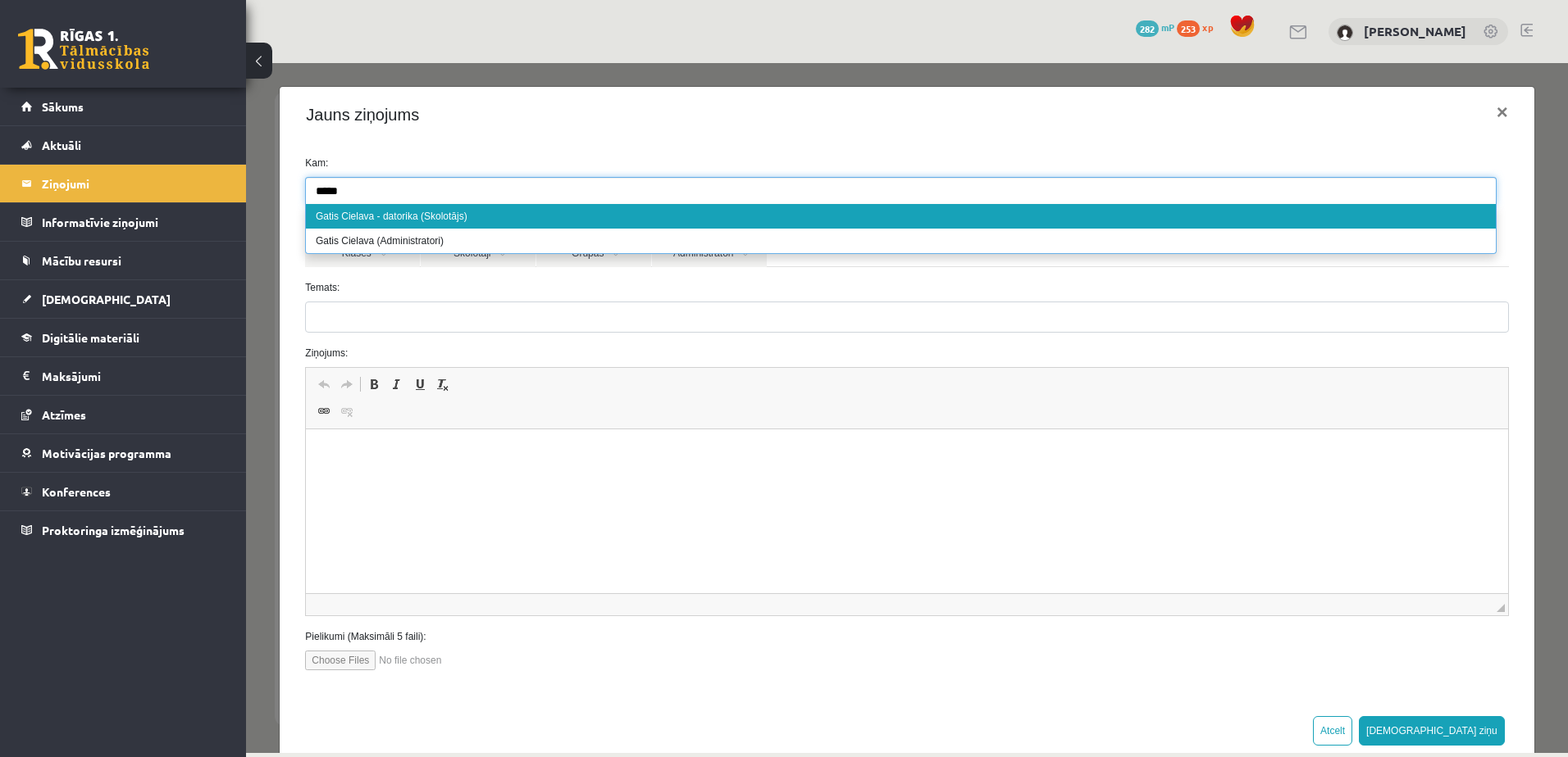
type input "*****"
select select "**"
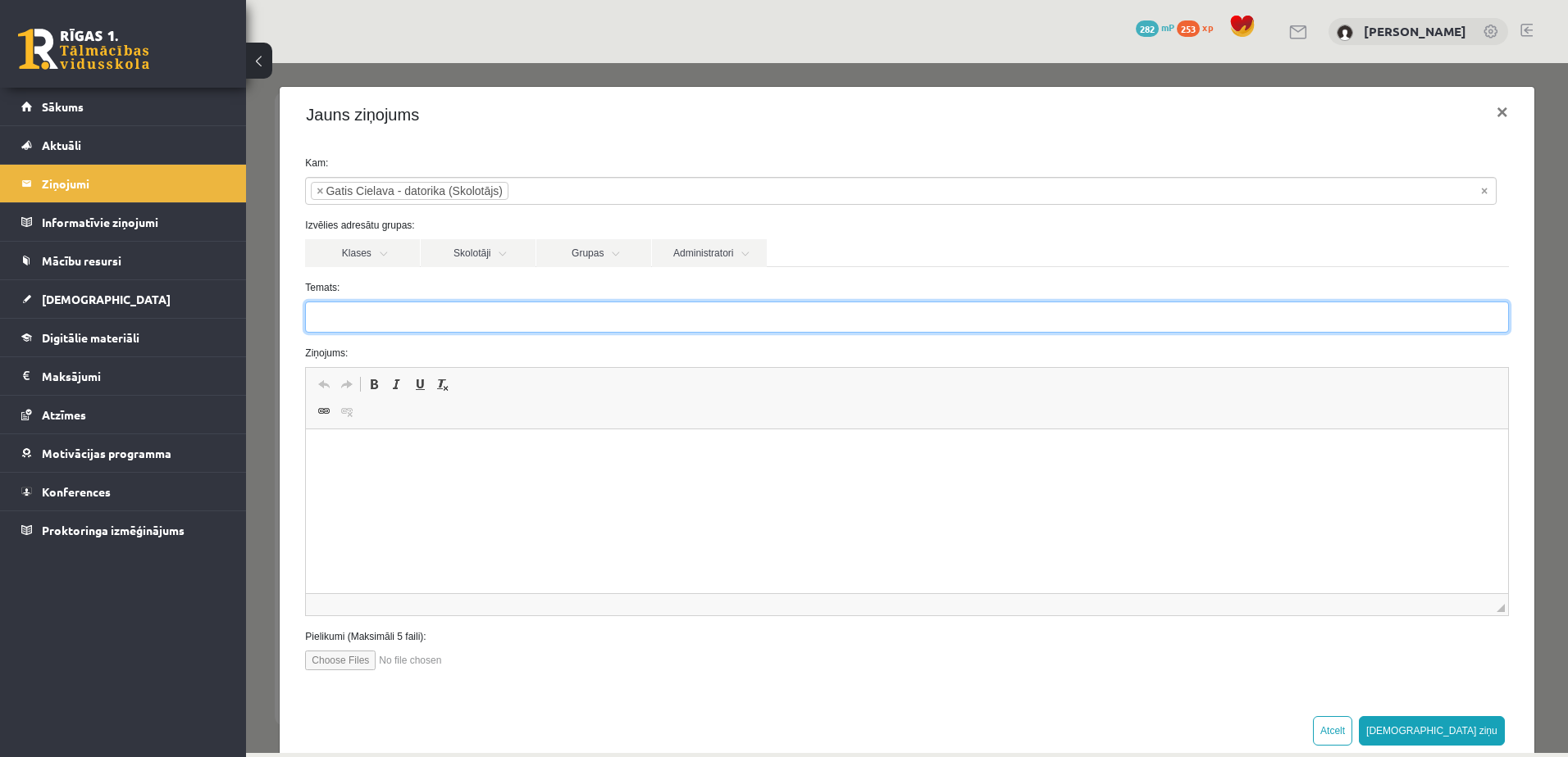
click at [486, 309] on input "Temats:" at bounding box center [907, 317] width 1203 height 32
type input "********"
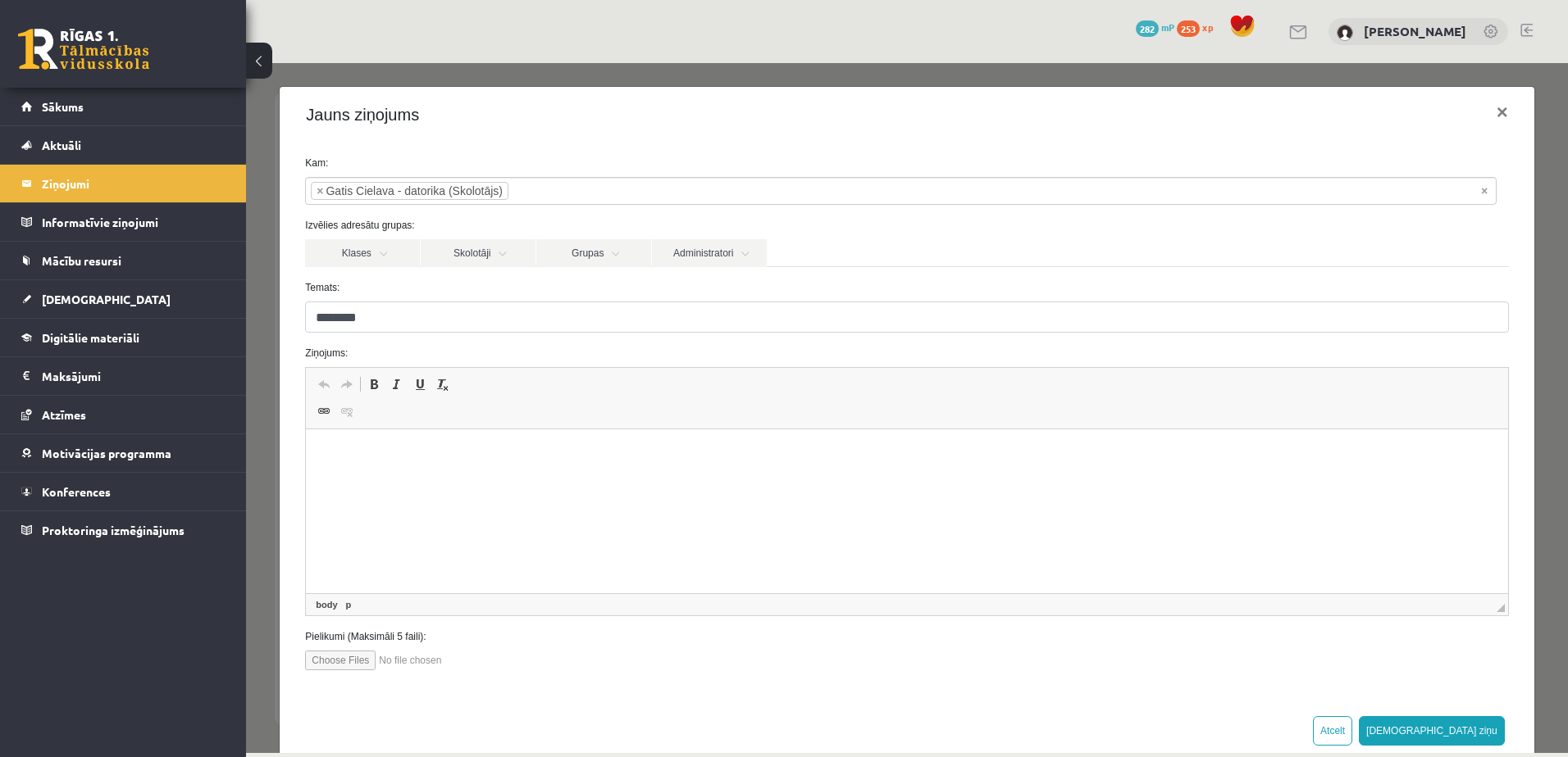
click at [430, 429] on html at bounding box center [907, 455] width 1201 height 50
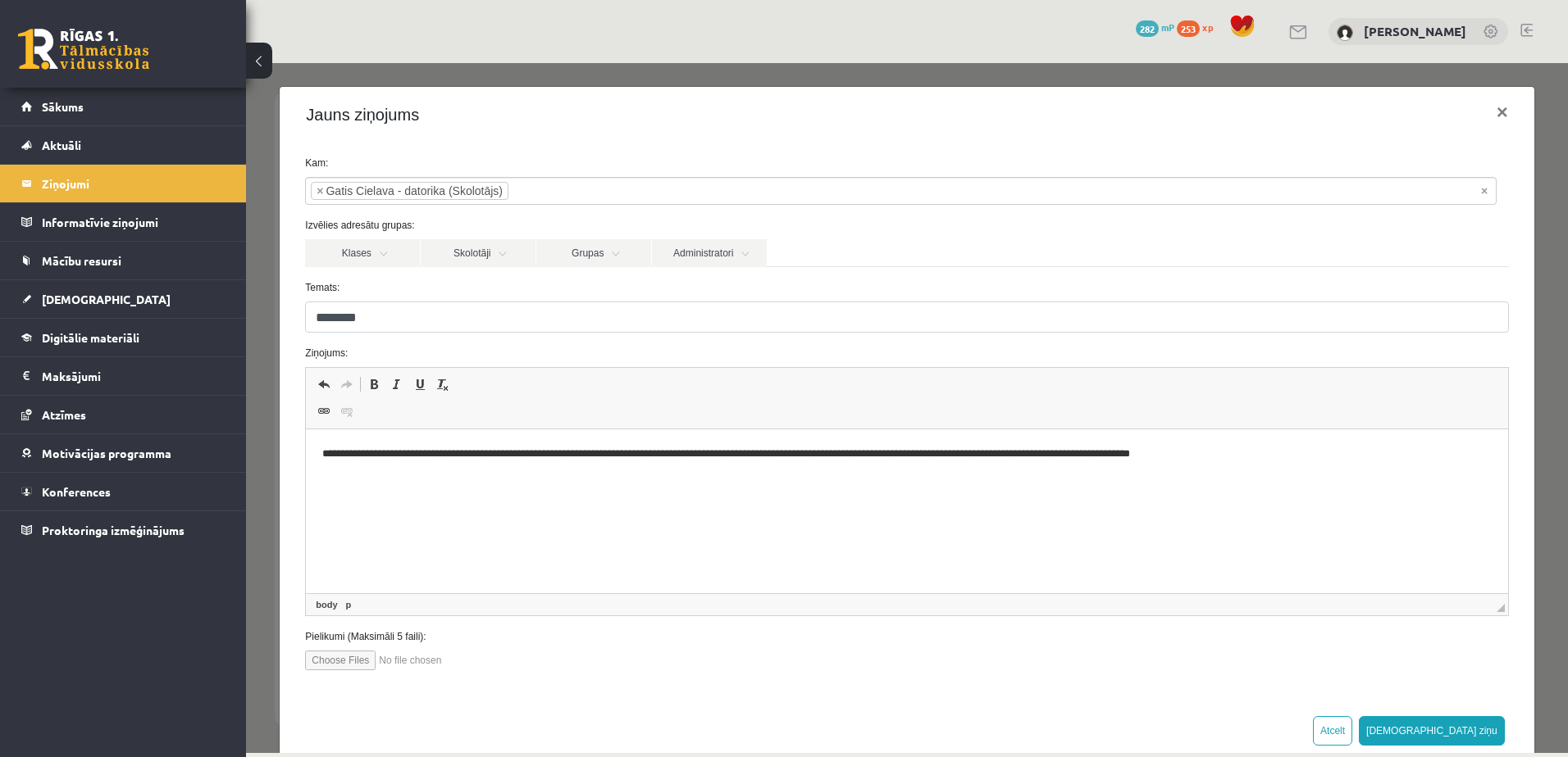
click at [929, 448] on p "**********" at bounding box center [901, 454] width 1157 height 17
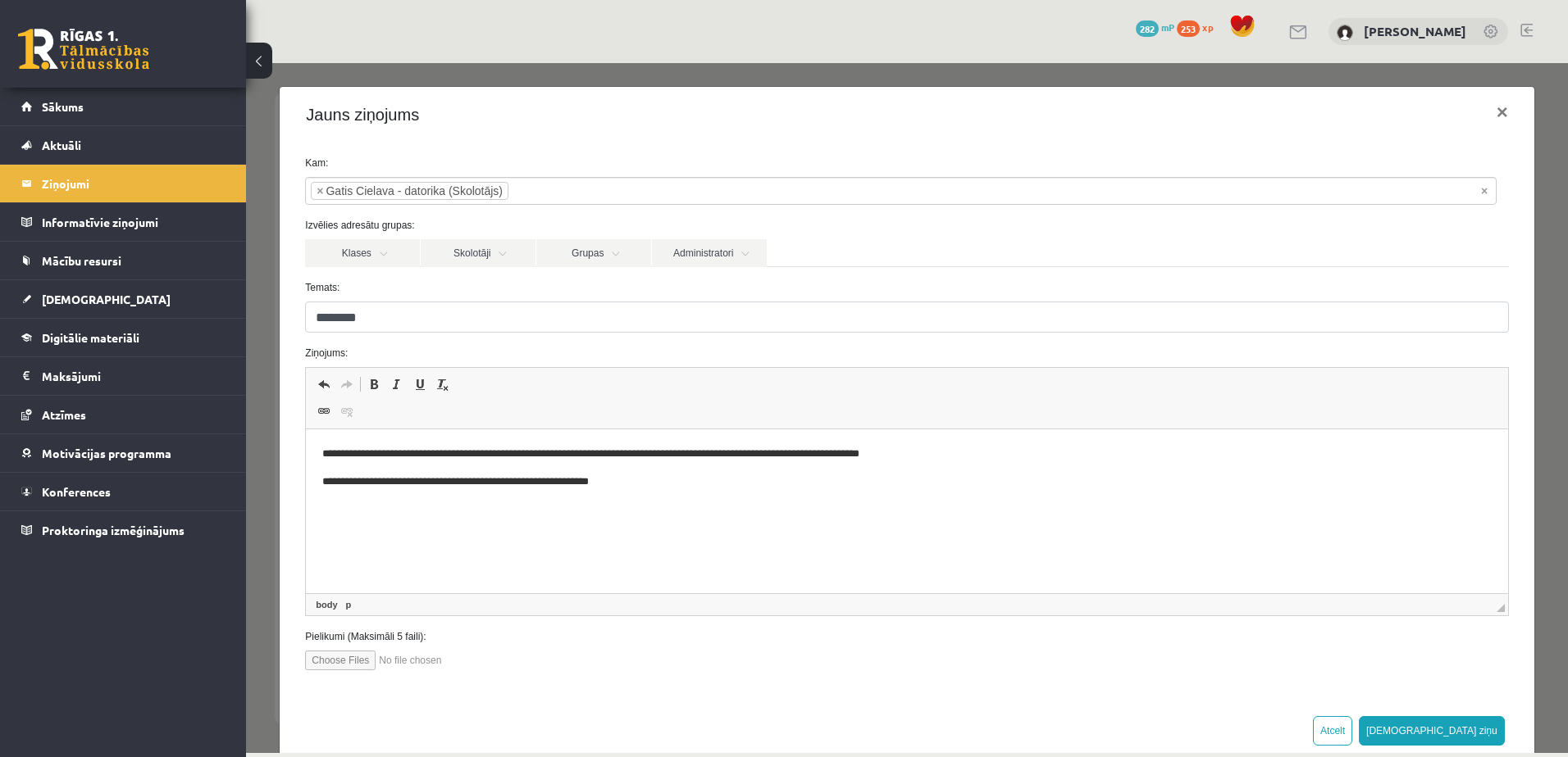
scroll to position [35, 0]
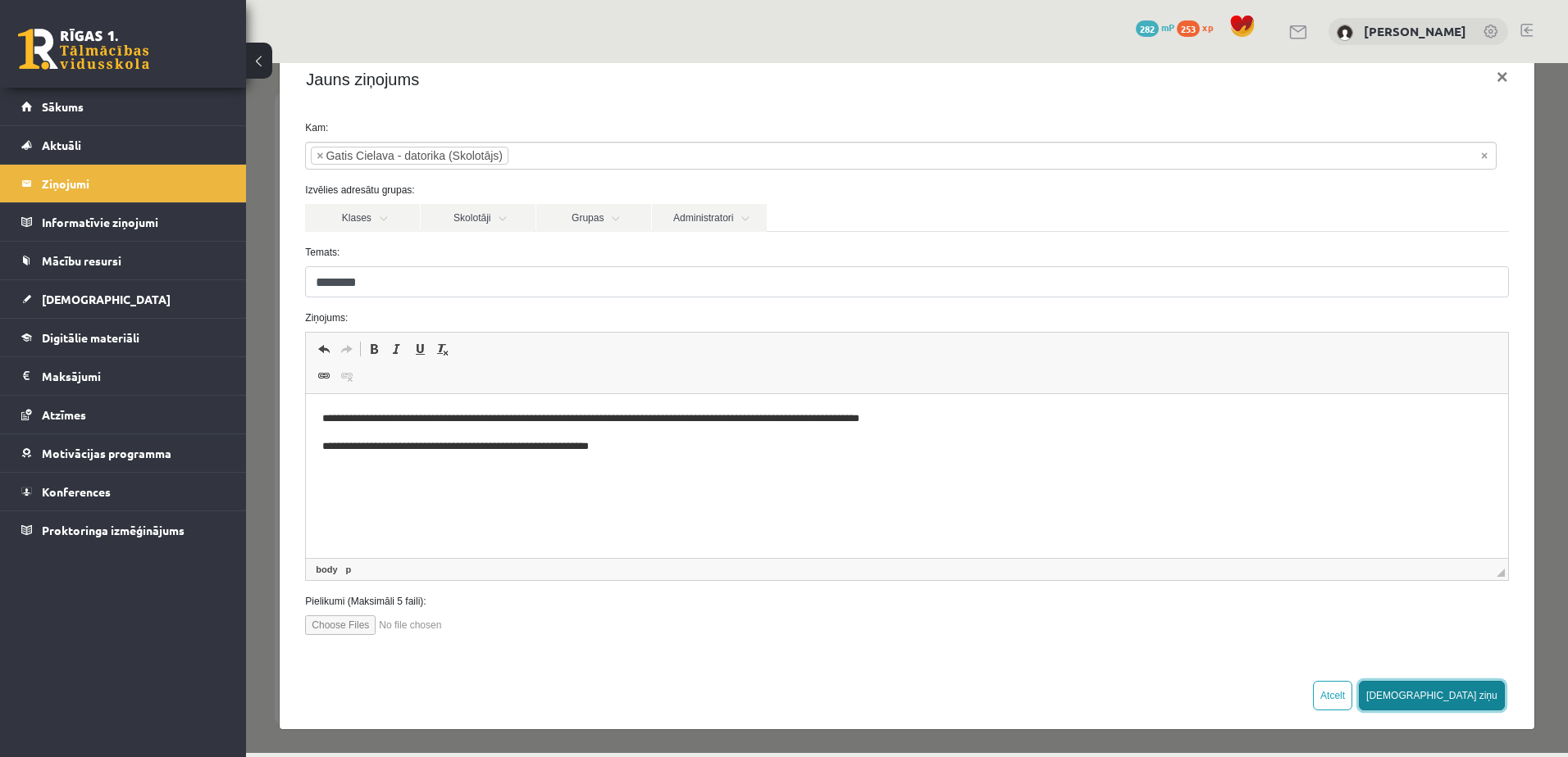
click at [1466, 682] on button "[DEMOGRAPHIC_DATA] ziņu" at bounding box center [1432, 696] width 146 height 30
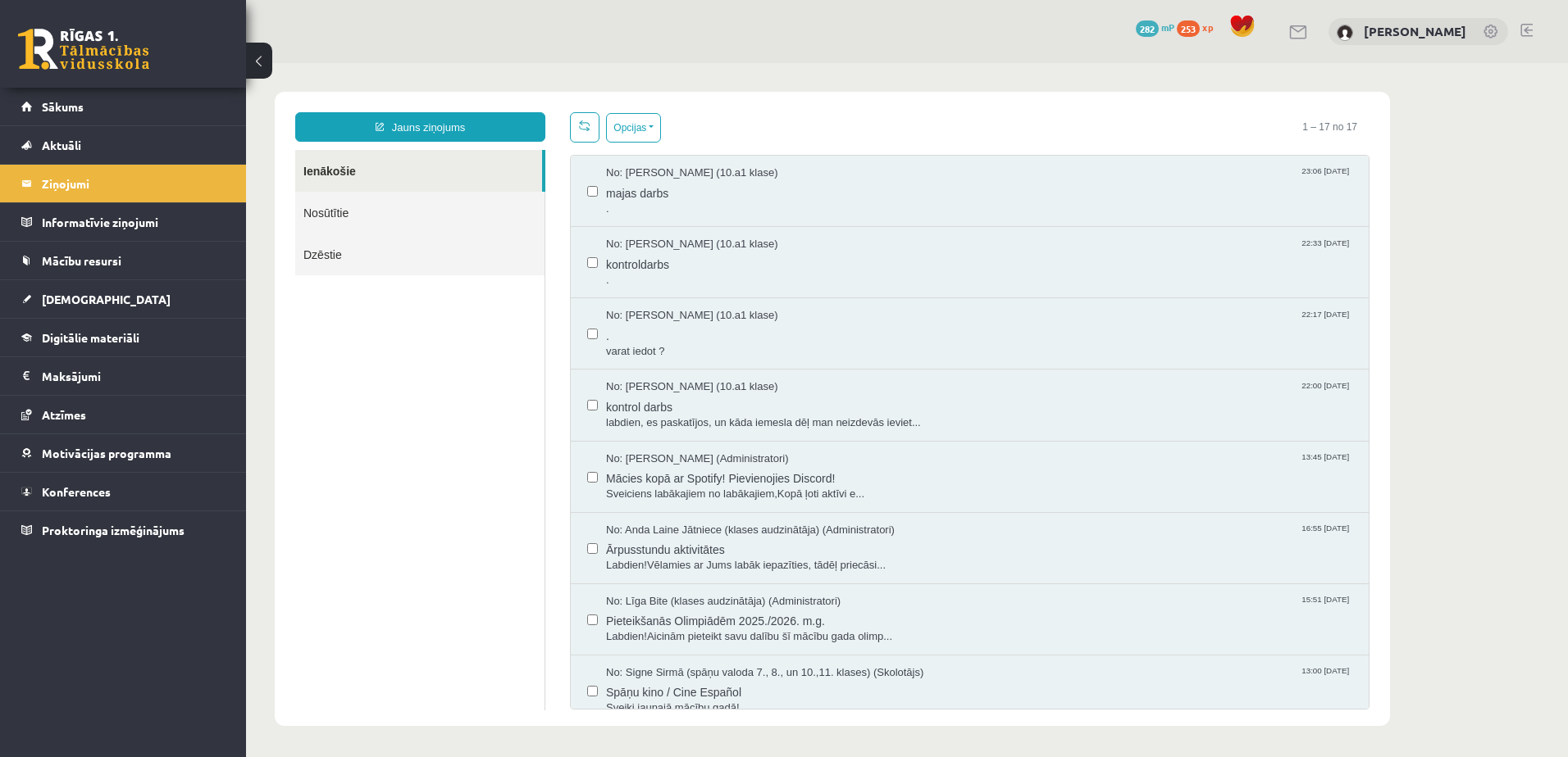
scroll to position [0, 0]
click at [1532, 27] on link at bounding box center [1527, 30] width 13 height 14
